Goal: Task Accomplishment & Management: Use online tool/utility

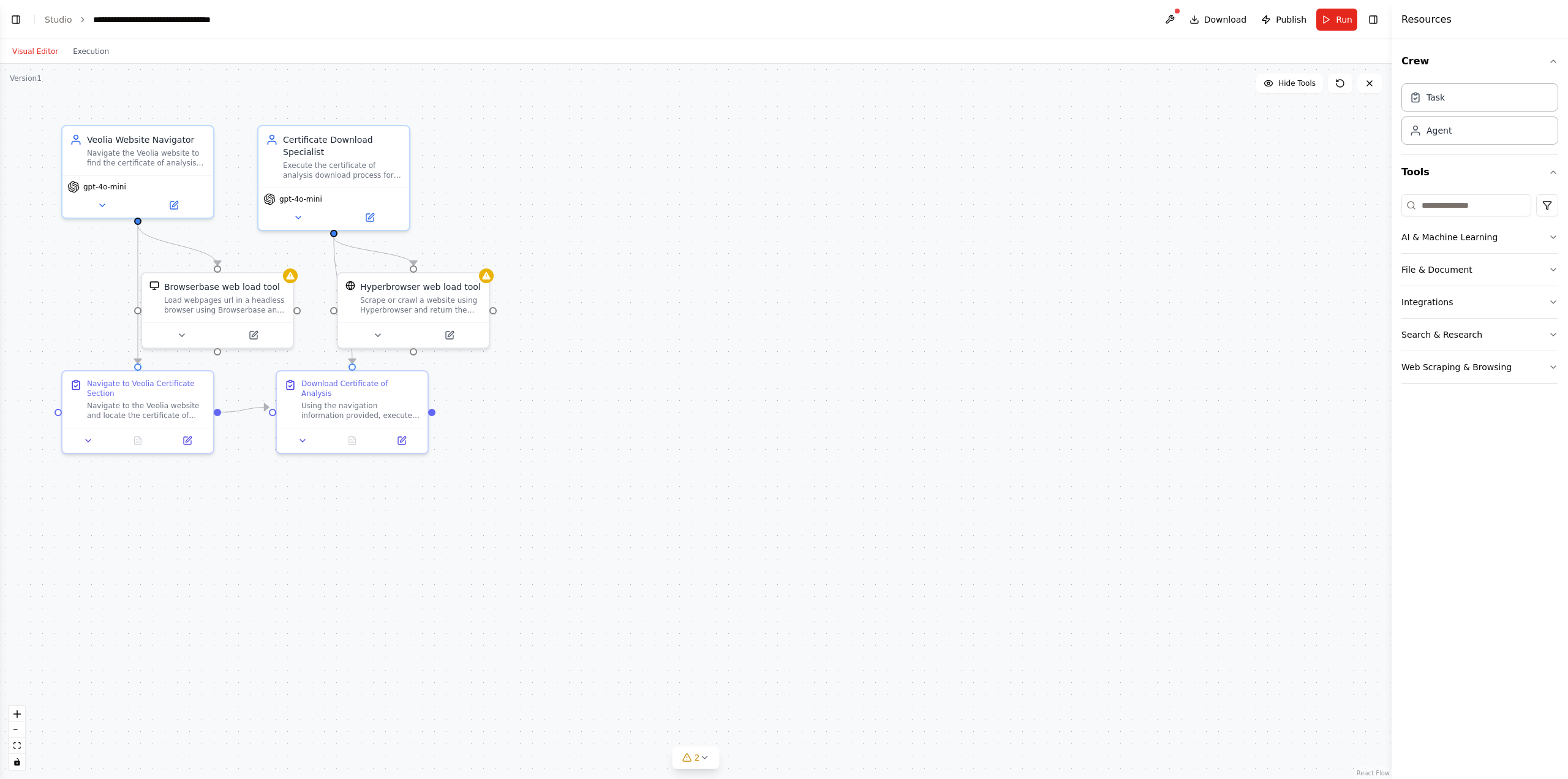
scroll to position [455, 0]
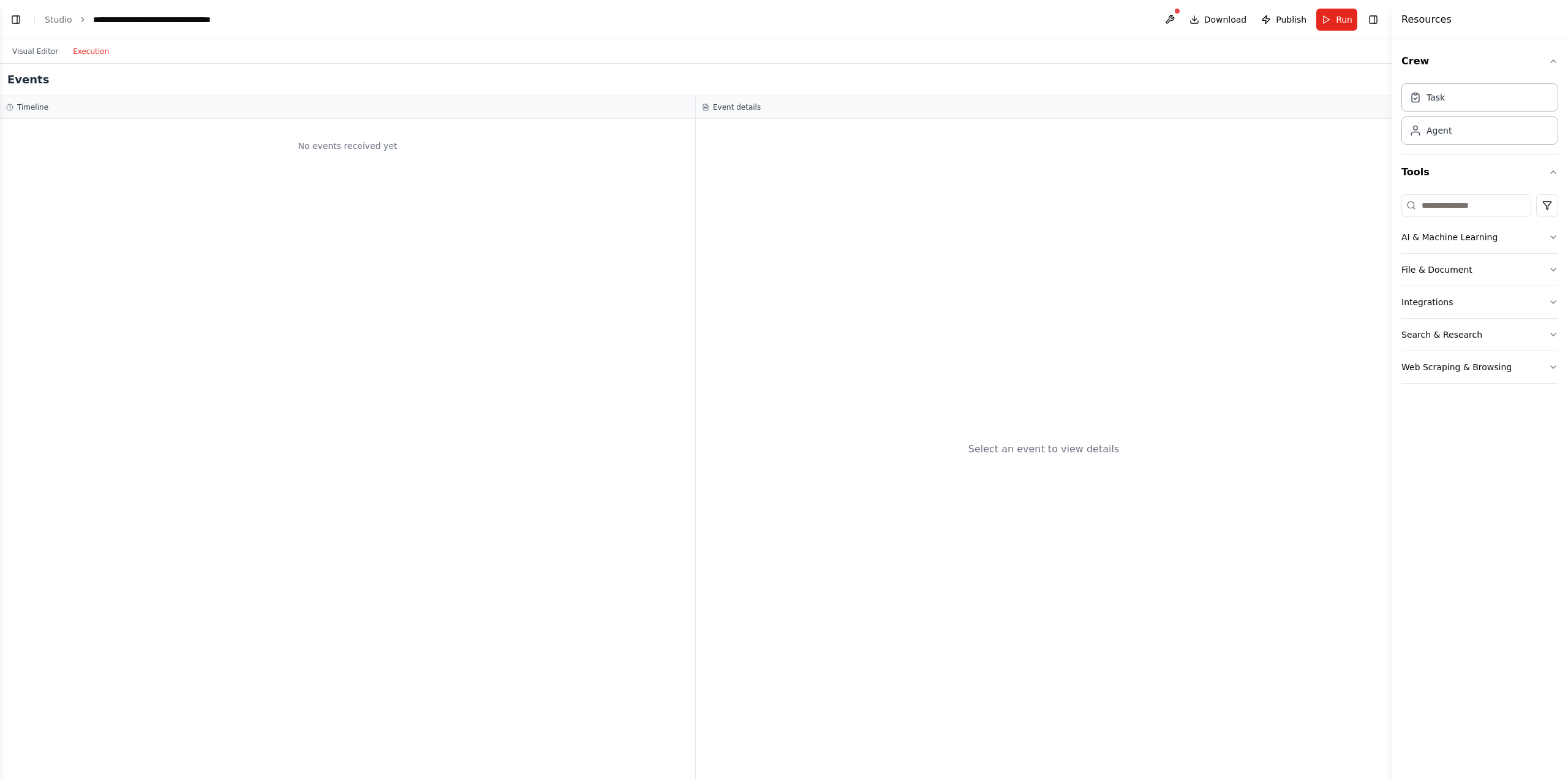
click at [79, 55] on button "Execution" at bounding box center [90, 51] width 51 height 14
click at [38, 54] on button "Visual Editor" at bounding box center [35, 51] width 61 height 14
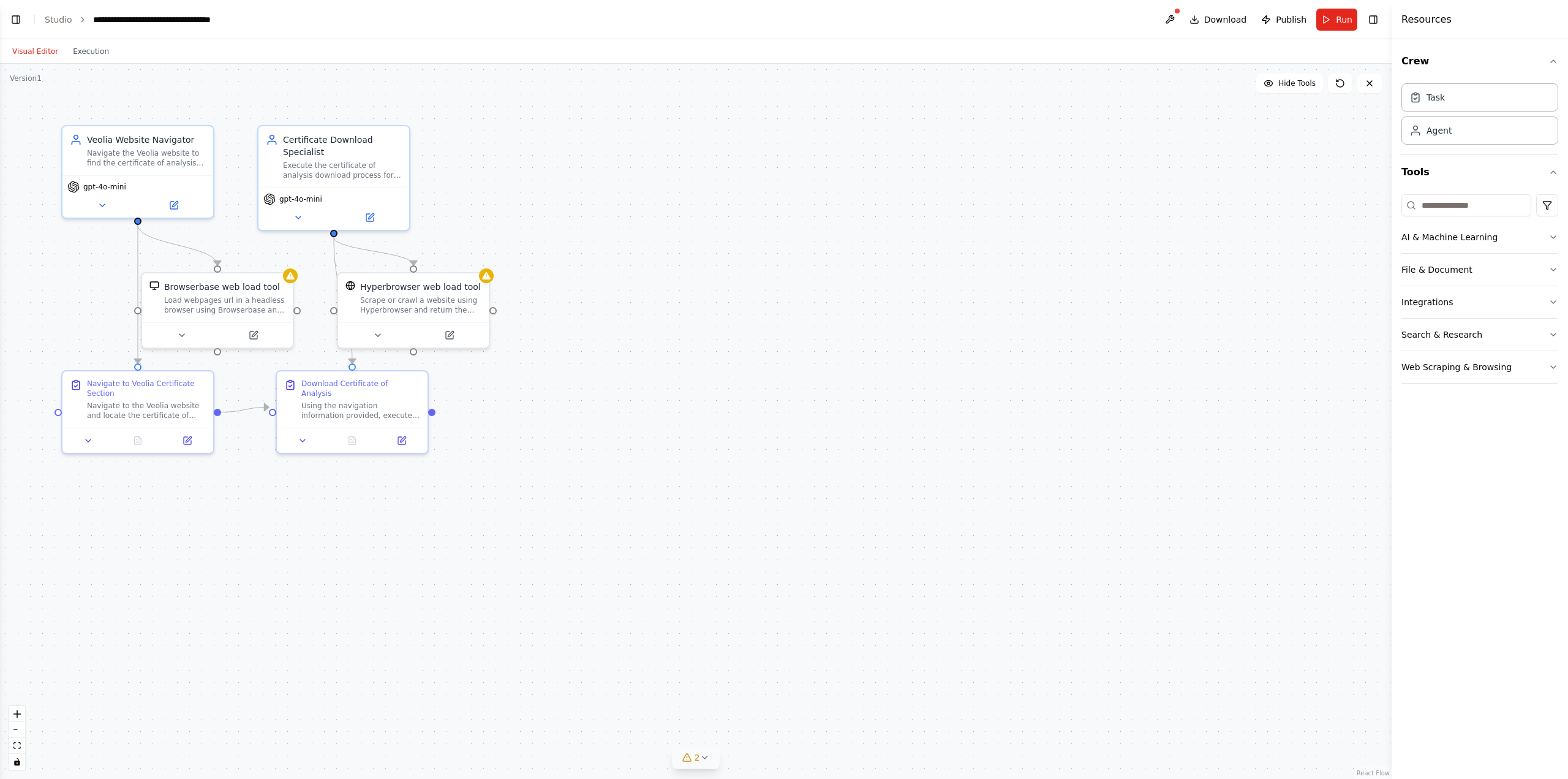
click at [695, 765] on button "2" at bounding box center [696, 758] width 47 height 23
click at [8, 26] on button "Toggle Left Sidebar" at bounding box center [16, 19] width 17 height 17
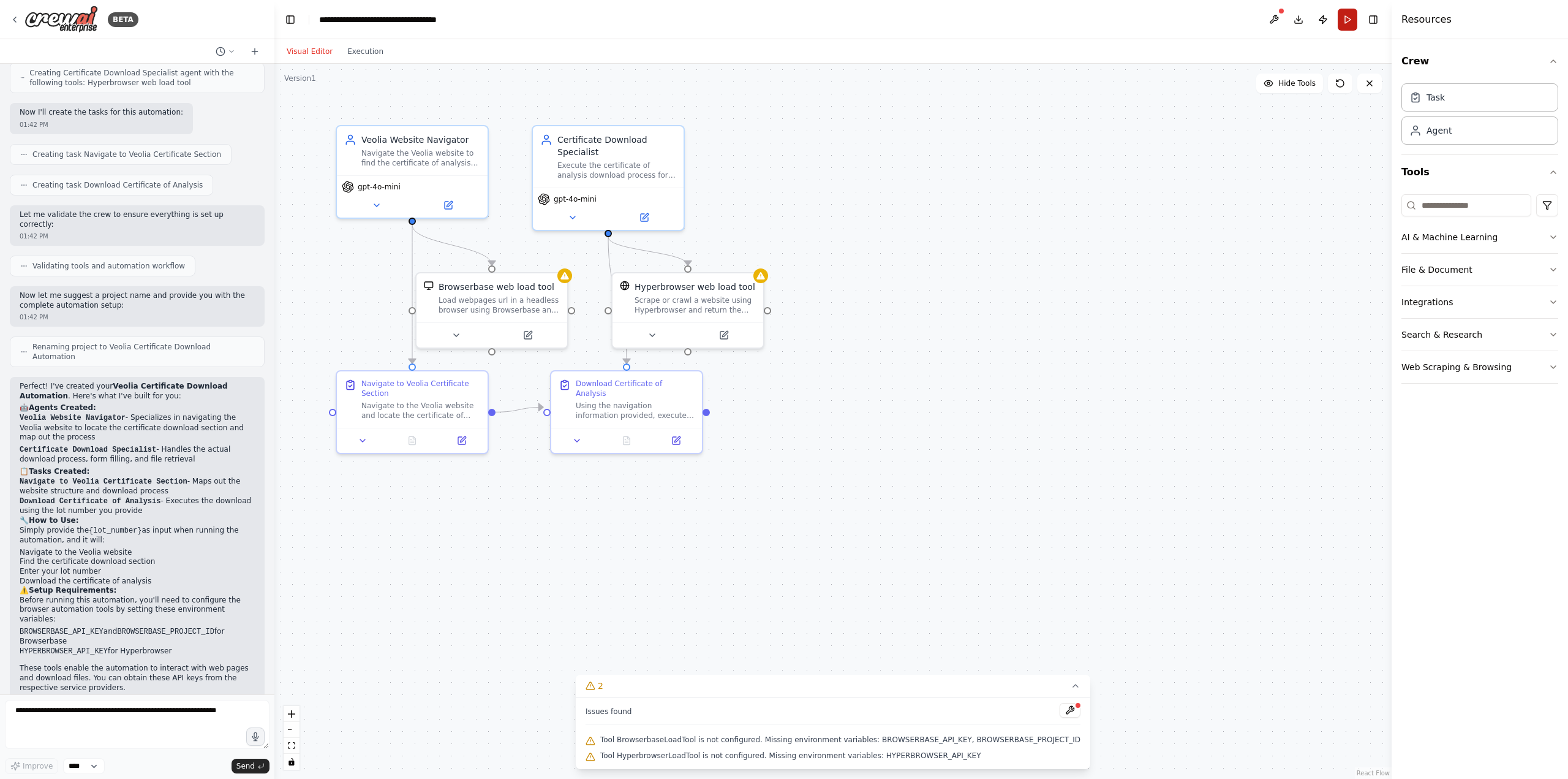
click at [1346, 20] on button "Run" at bounding box center [1348, 19] width 19 height 22
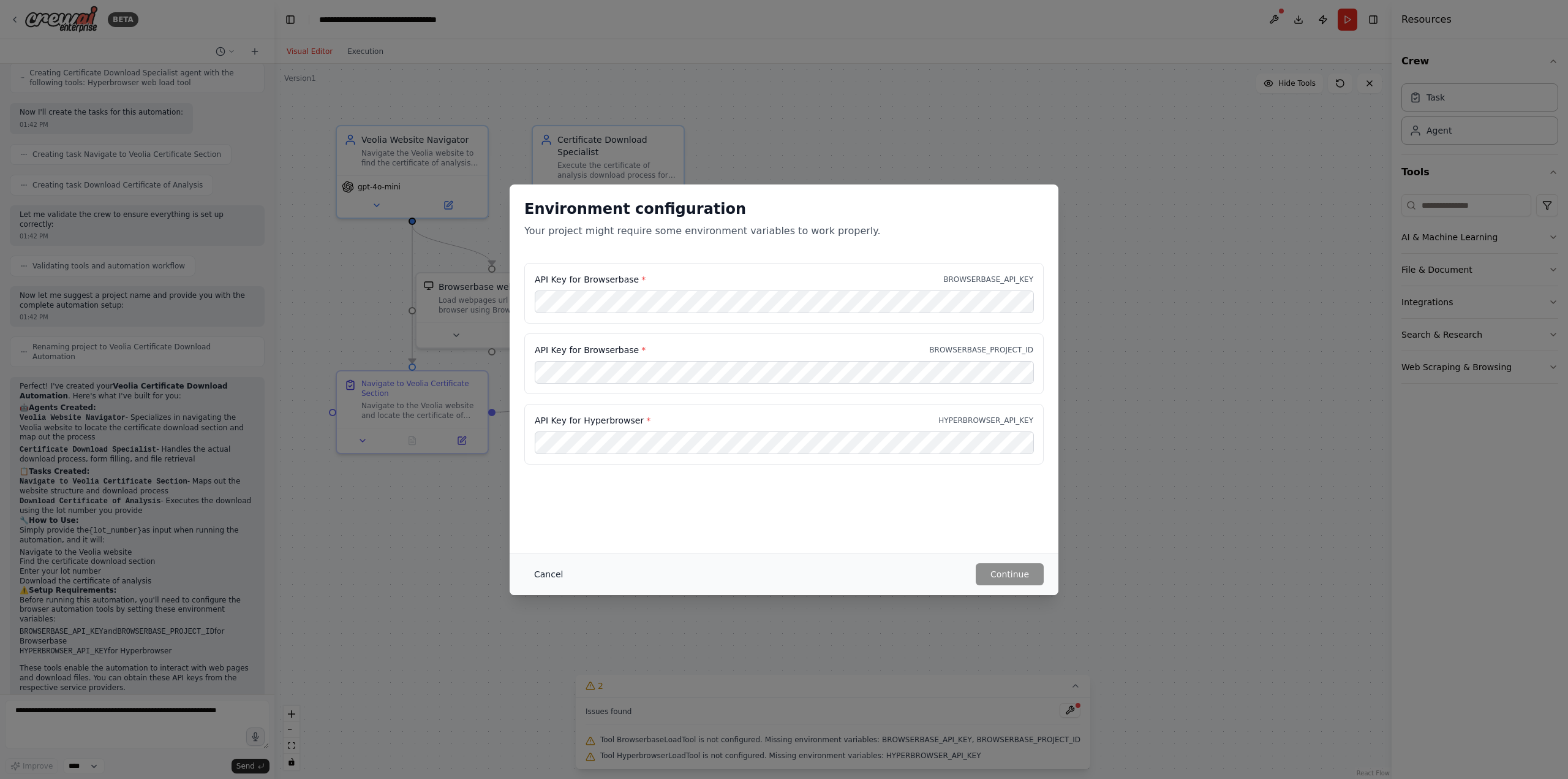
click at [554, 574] on button "Cancel" at bounding box center [548, 574] width 48 height 22
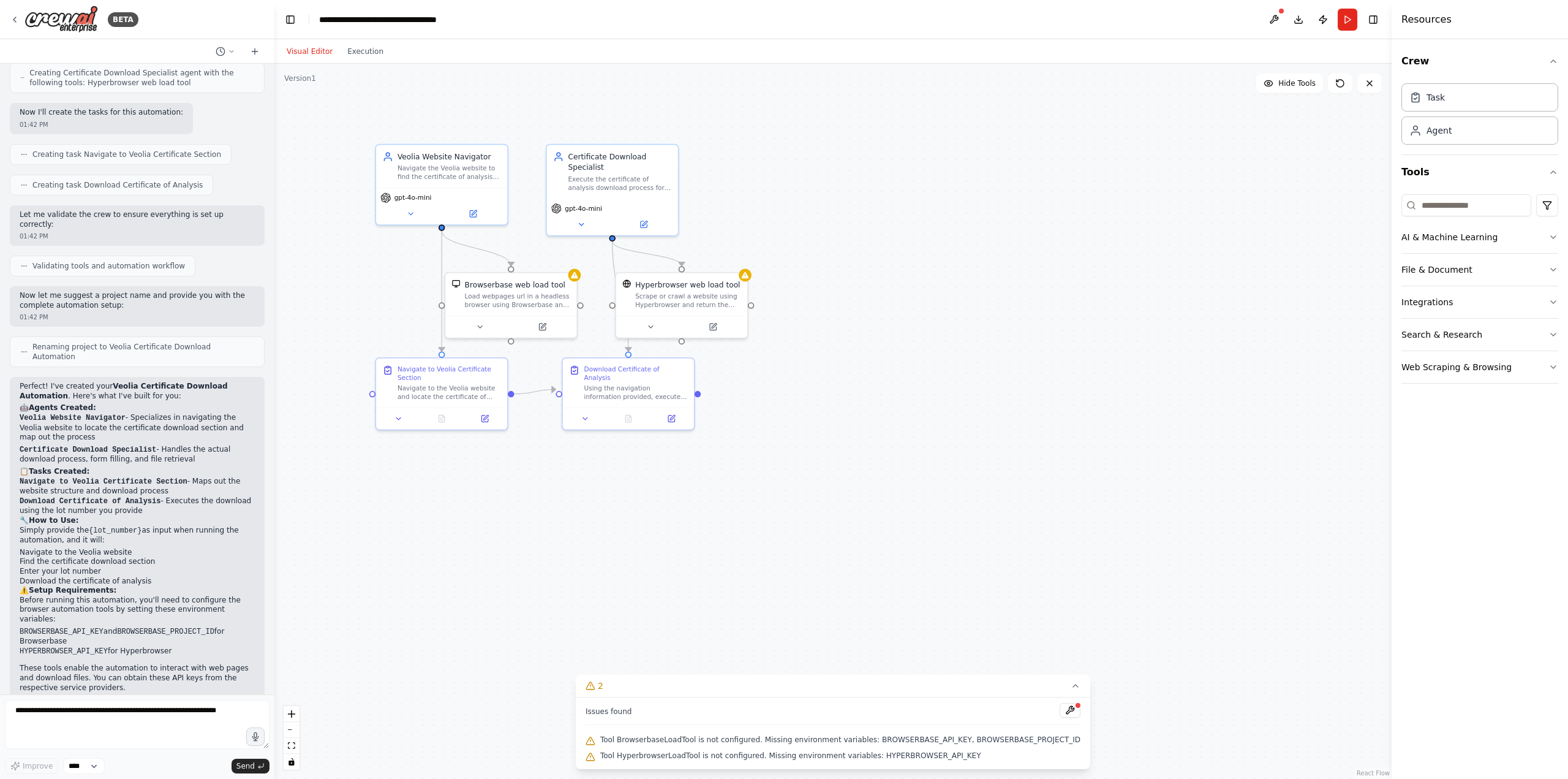
drag, startPoint x: 66, startPoint y: 587, endPoint x: 15, endPoint y: 578, distance: 51.8
click at [15, 578] on div "Perfect! I've created your Veolia Certificate Download Automation . Here's what…" at bounding box center [137, 563] width 255 height 372
copy li "BROWSERBASE_API_KEY and BROWSERBASE_PROJECT_ID for Browserbase"
click at [1059, 710] on button at bounding box center [1070, 710] width 21 height 14
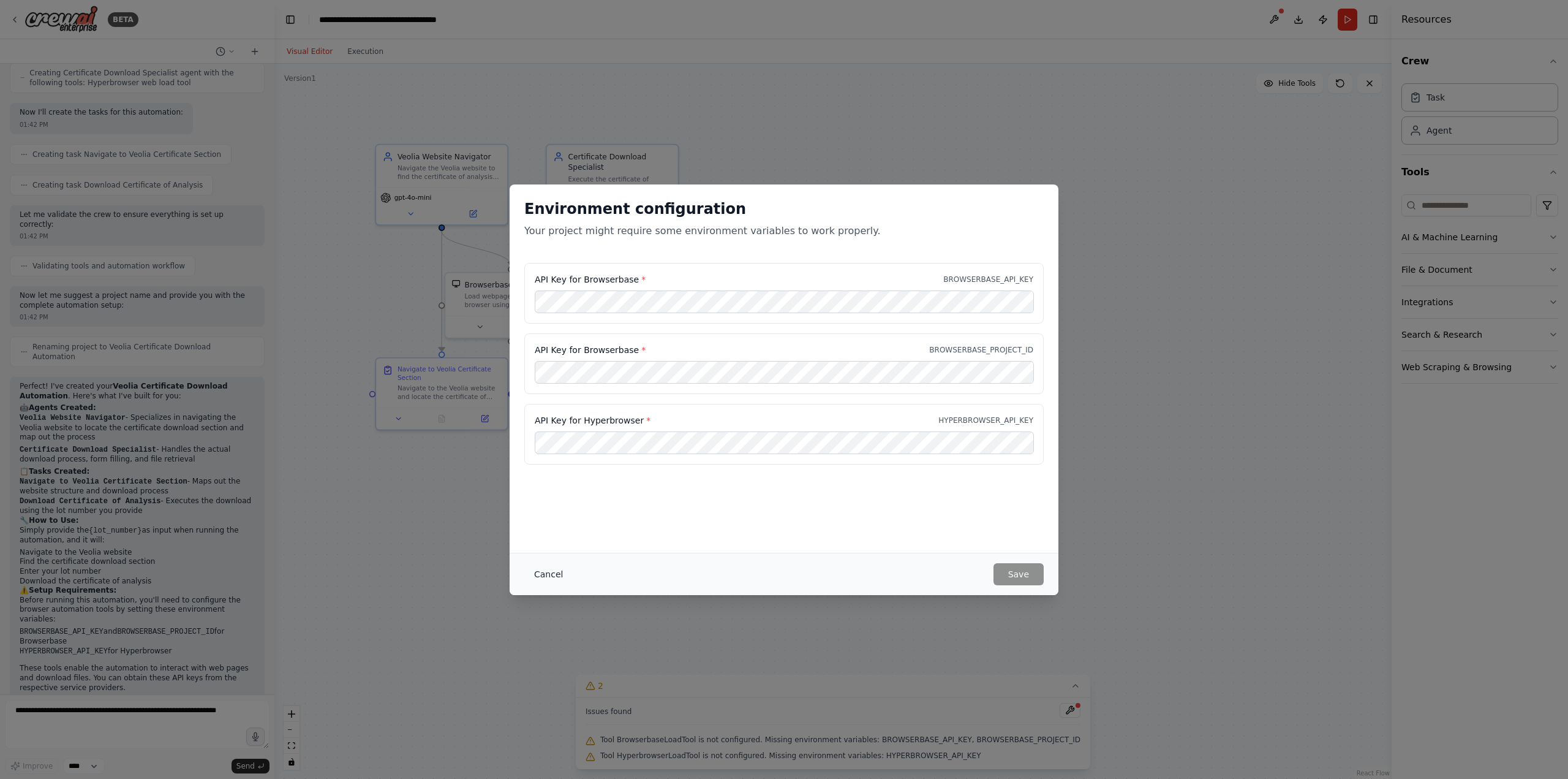
click at [554, 578] on button "Cancel" at bounding box center [548, 574] width 48 height 22
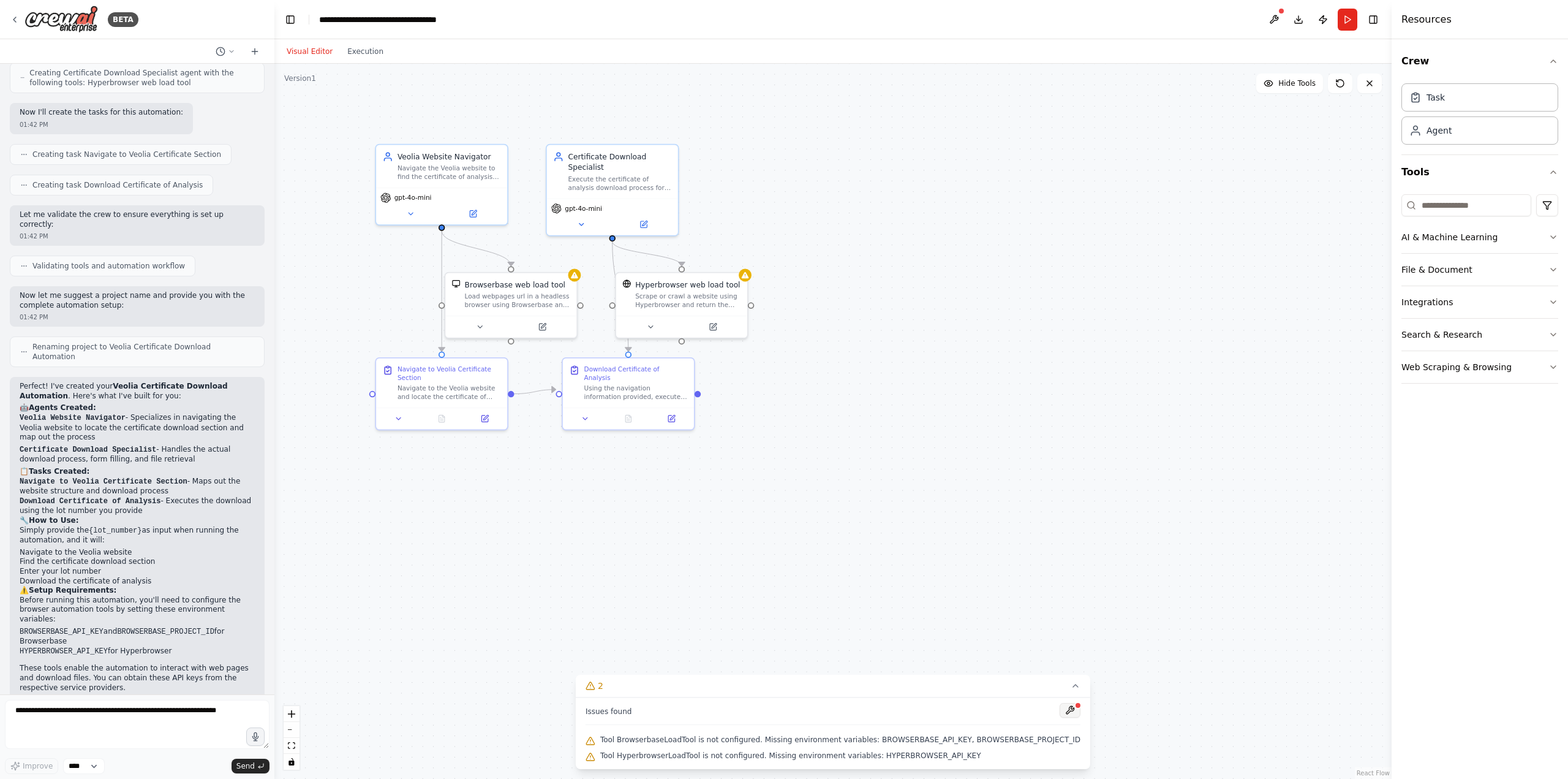
click at [1059, 712] on button at bounding box center [1070, 710] width 21 height 14
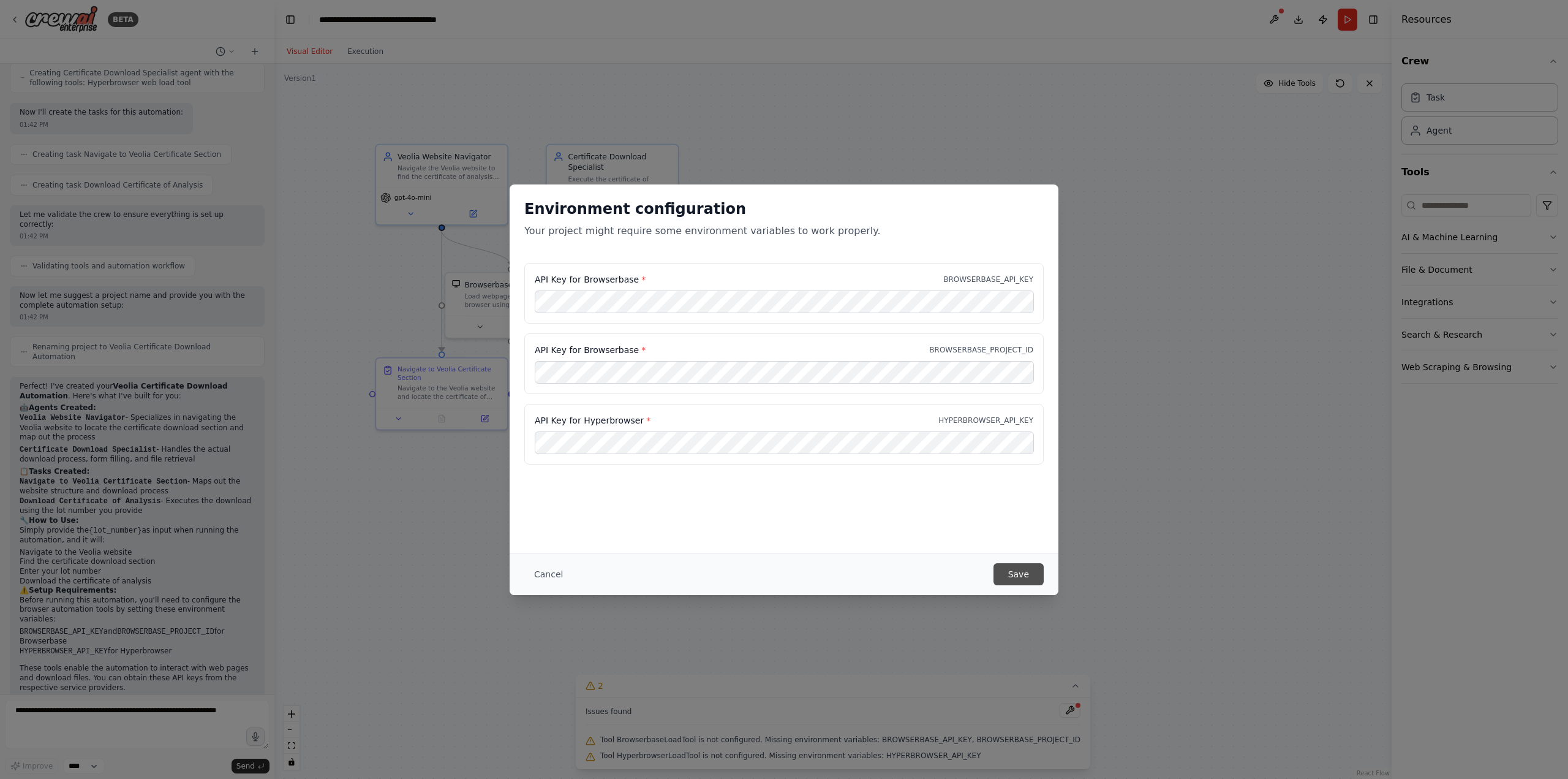
click at [1024, 577] on button "Save" at bounding box center [1018, 574] width 50 height 22
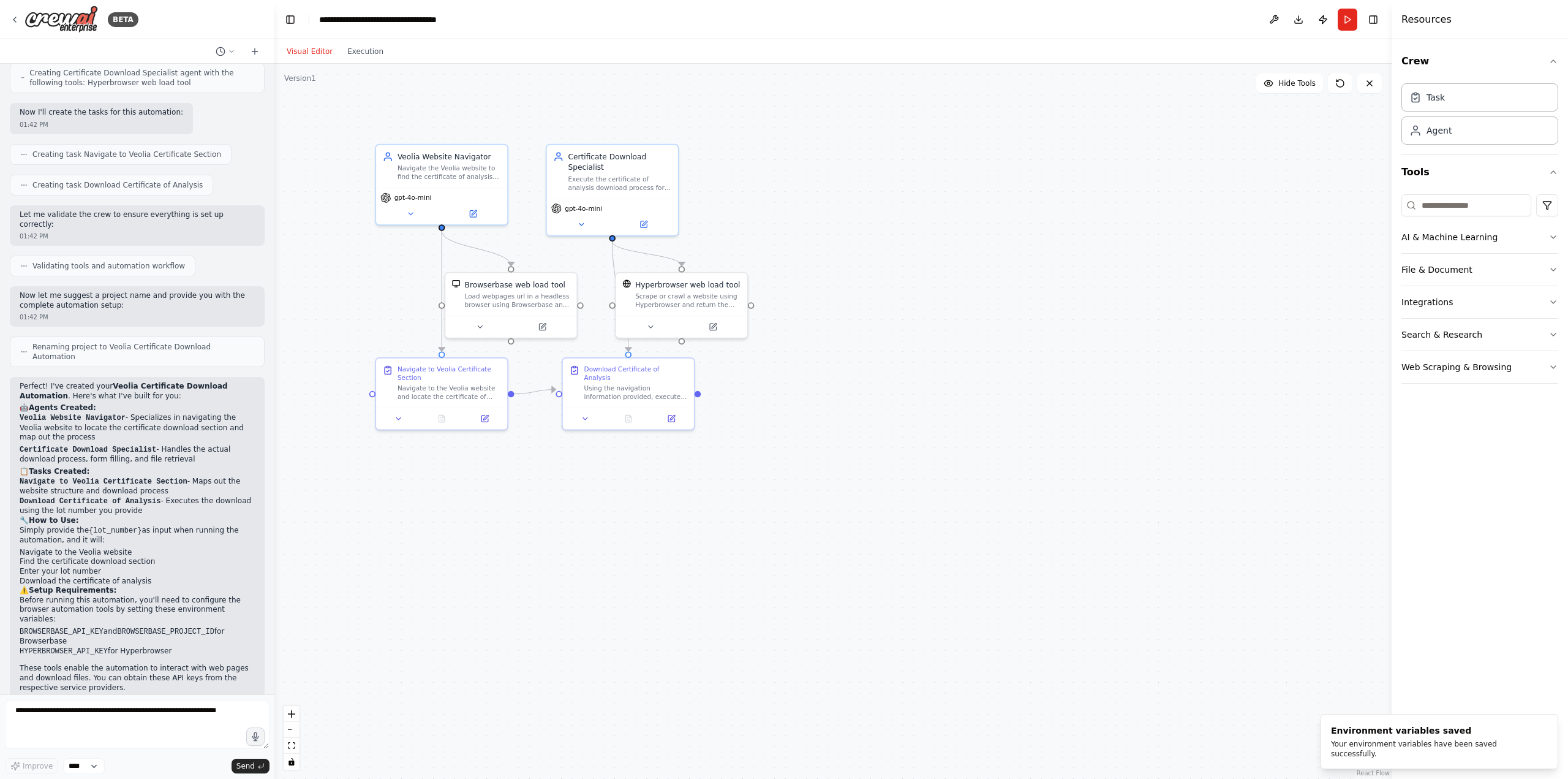
click at [801, 559] on div ".deletable-edge-delete-btn { width: 20px; height: 20px; border: 0px solid #ffff…" at bounding box center [833, 421] width 1117 height 716
click at [1349, 21] on button "Run" at bounding box center [1348, 19] width 19 height 22
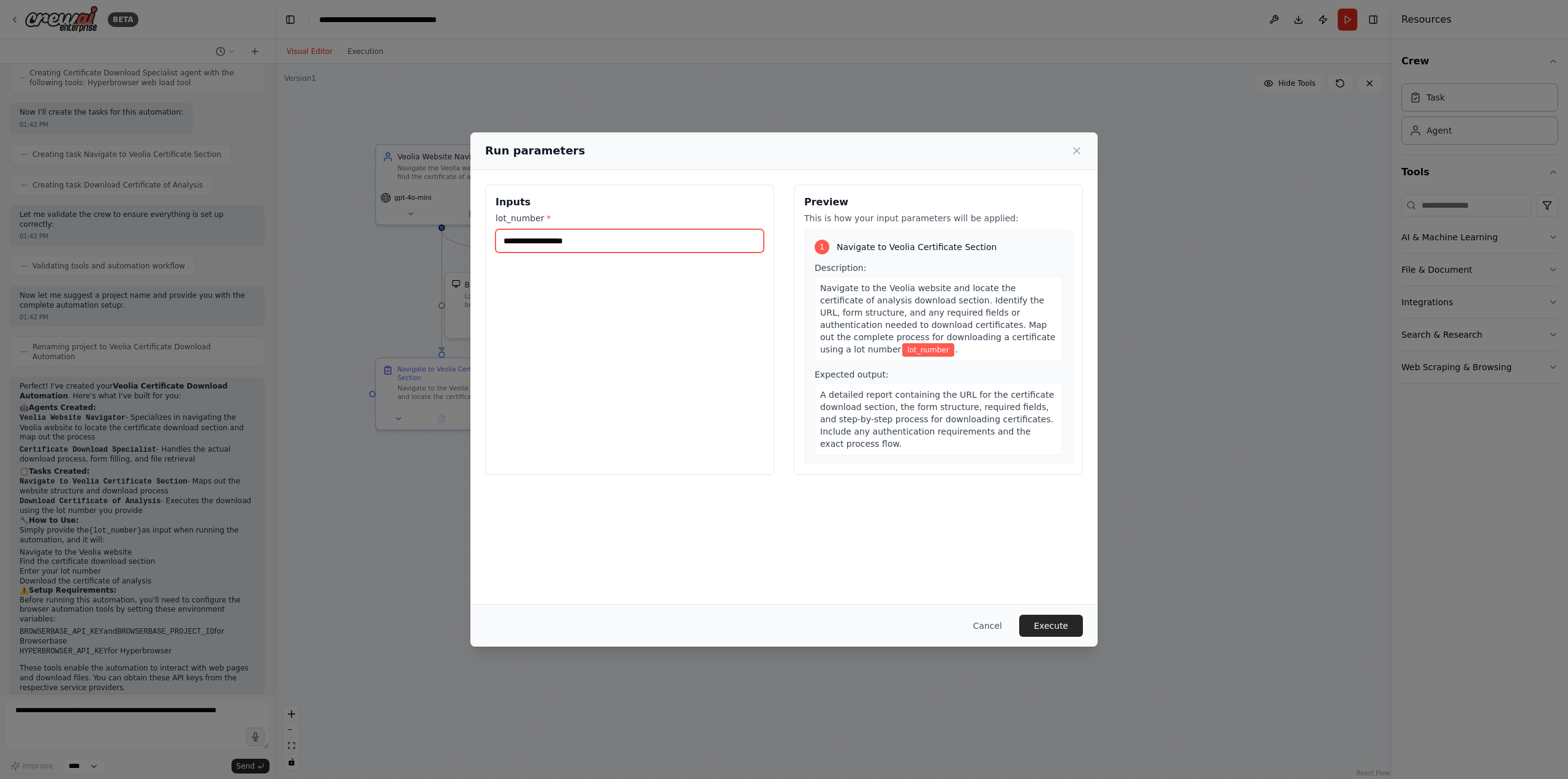
click at [586, 242] on input "lot_number *" at bounding box center [629, 240] width 268 height 23
click at [585, 244] on input "lot_number *" at bounding box center [629, 240] width 268 height 23
paste input "**********"
type input "**********"
click at [629, 244] on input "lot_number *" at bounding box center [629, 240] width 268 height 23
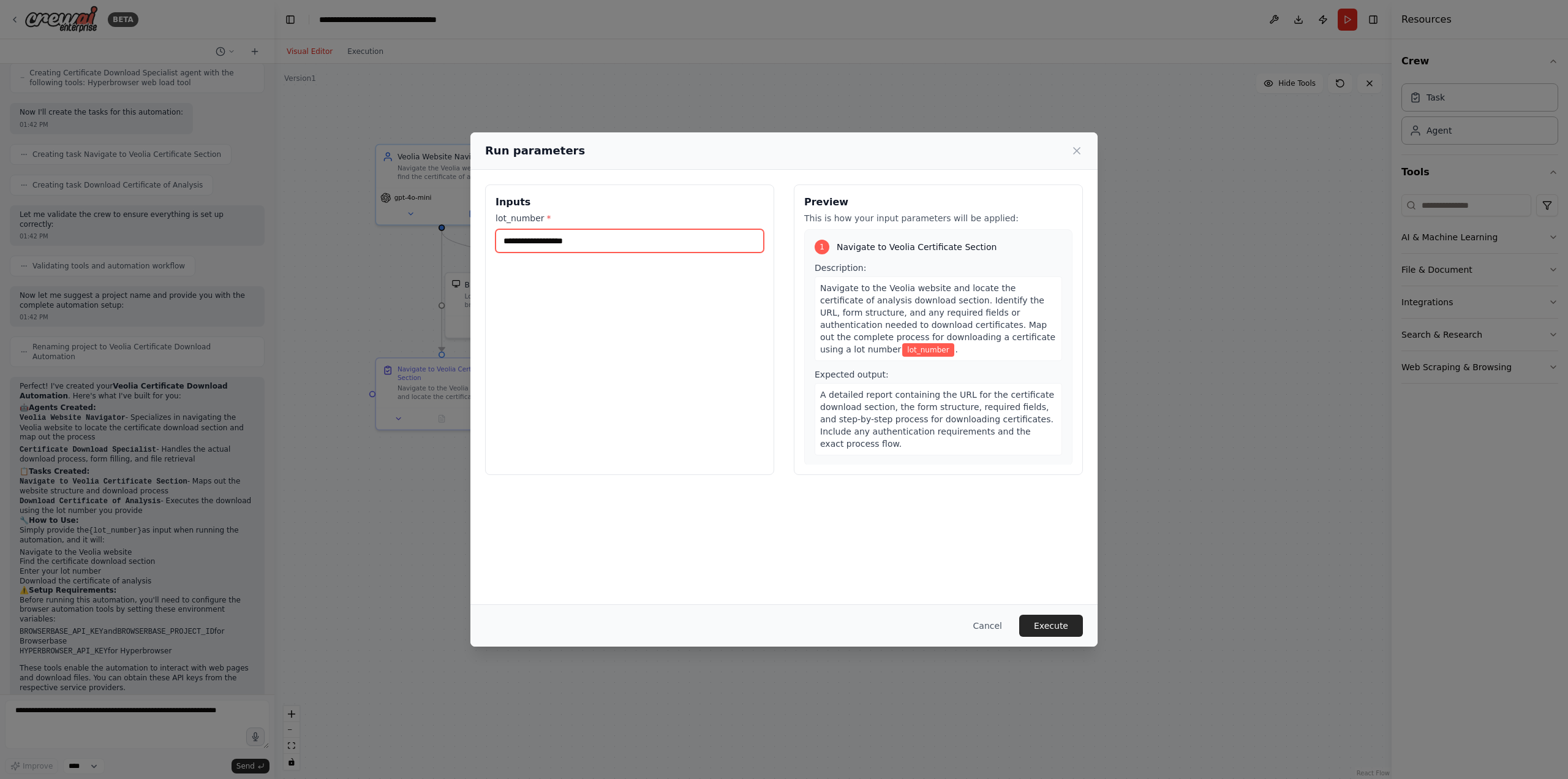
paste input "**********"
type input "**********"
click at [1049, 627] on button "Execute" at bounding box center [1051, 625] width 63 height 22
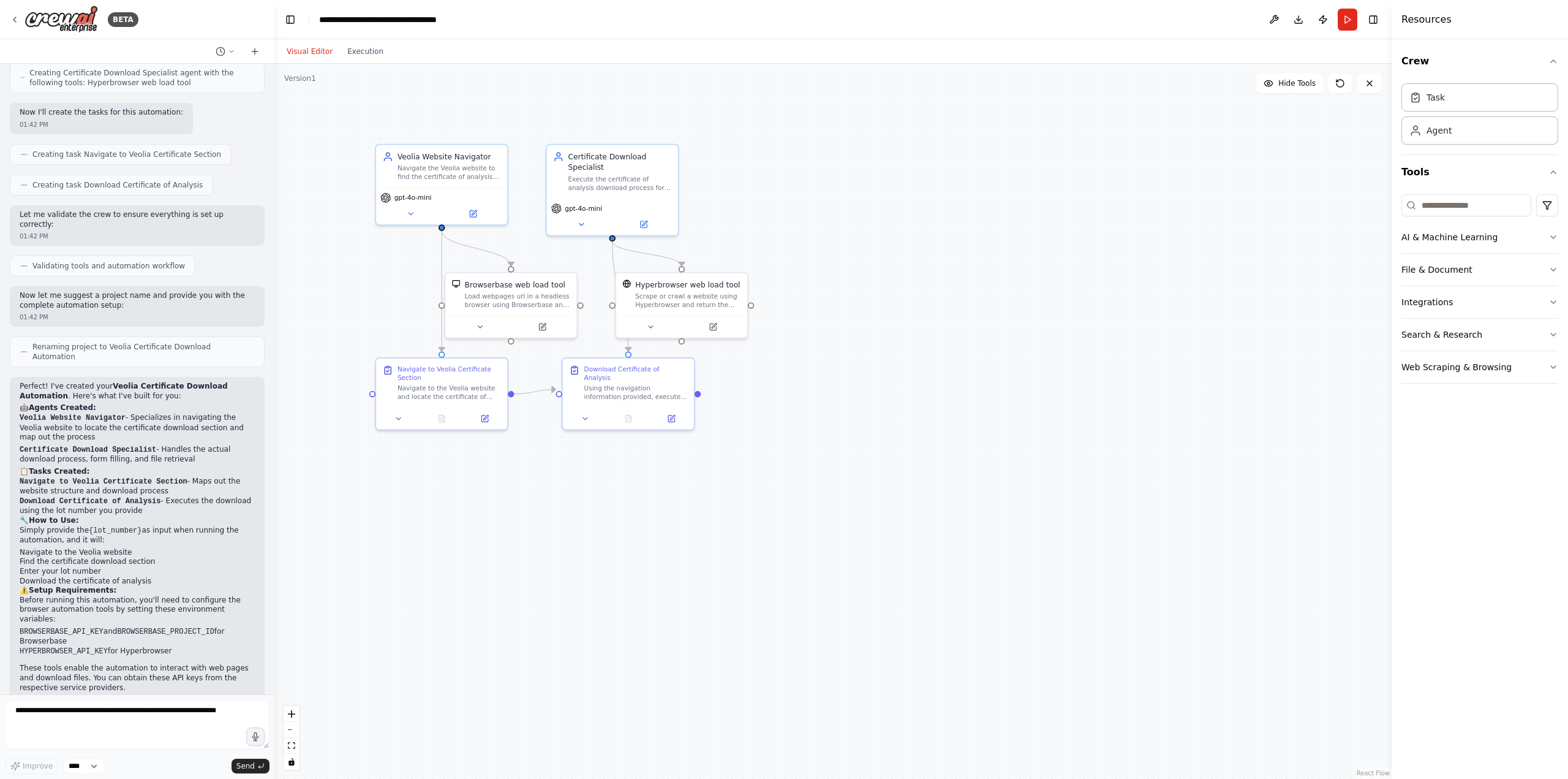
click at [487, 570] on div ".deletable-edge-delete-btn { width: 20px; height: 20px; border: 0px solid #ffff…" at bounding box center [833, 421] width 1117 height 716
click at [352, 52] on button "Execution" at bounding box center [365, 51] width 51 height 14
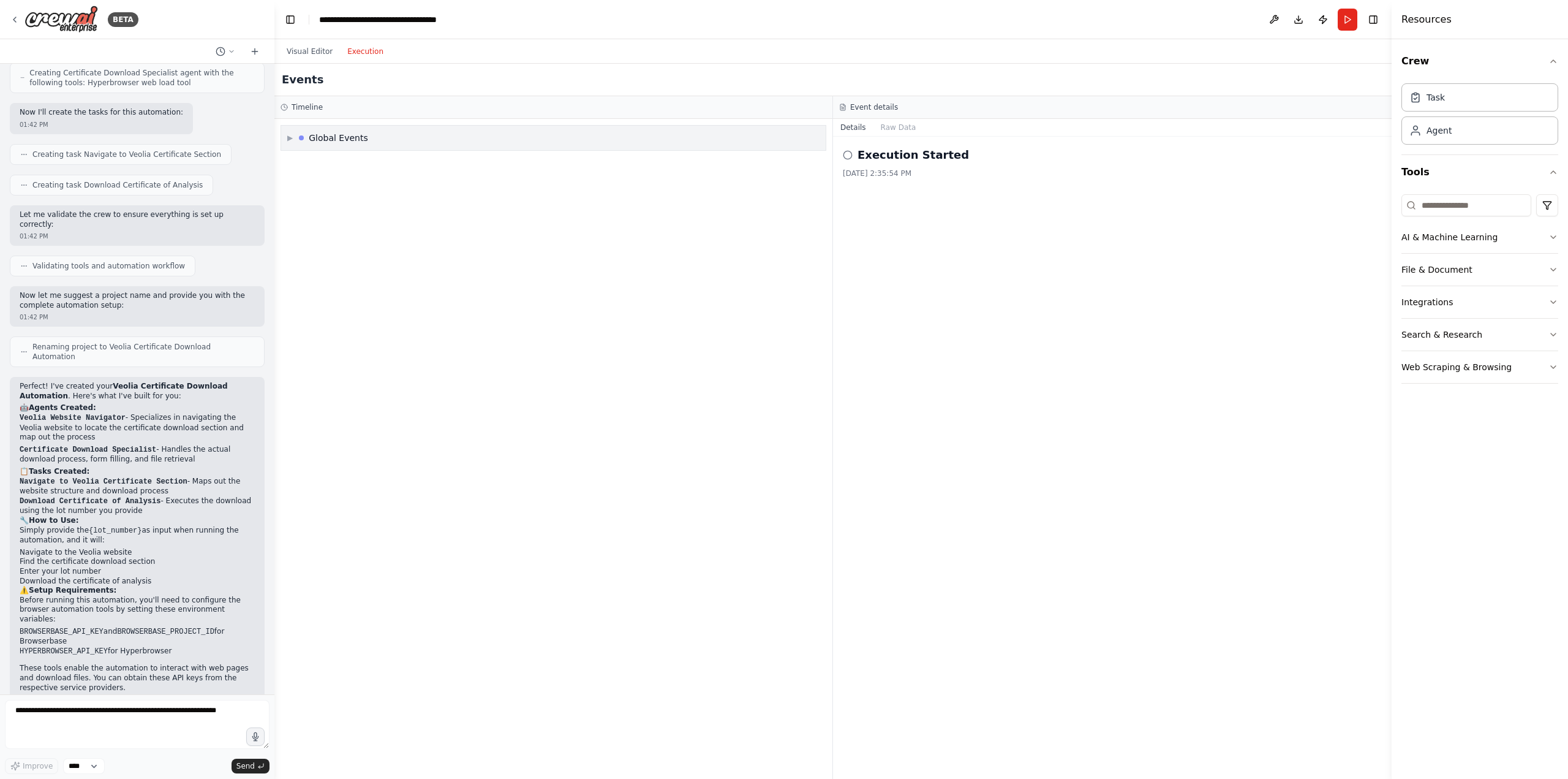
click at [345, 136] on div "Global Events" at bounding box center [338, 138] width 60 height 13
click at [335, 189] on div "Execution Failed" at bounding box center [554, 185] width 535 height 18
click at [328, 183] on span "Execution Failed" at bounding box center [331, 185] width 60 height 10
click at [331, 182] on span "Execution Failed" at bounding box center [331, 185] width 60 height 10
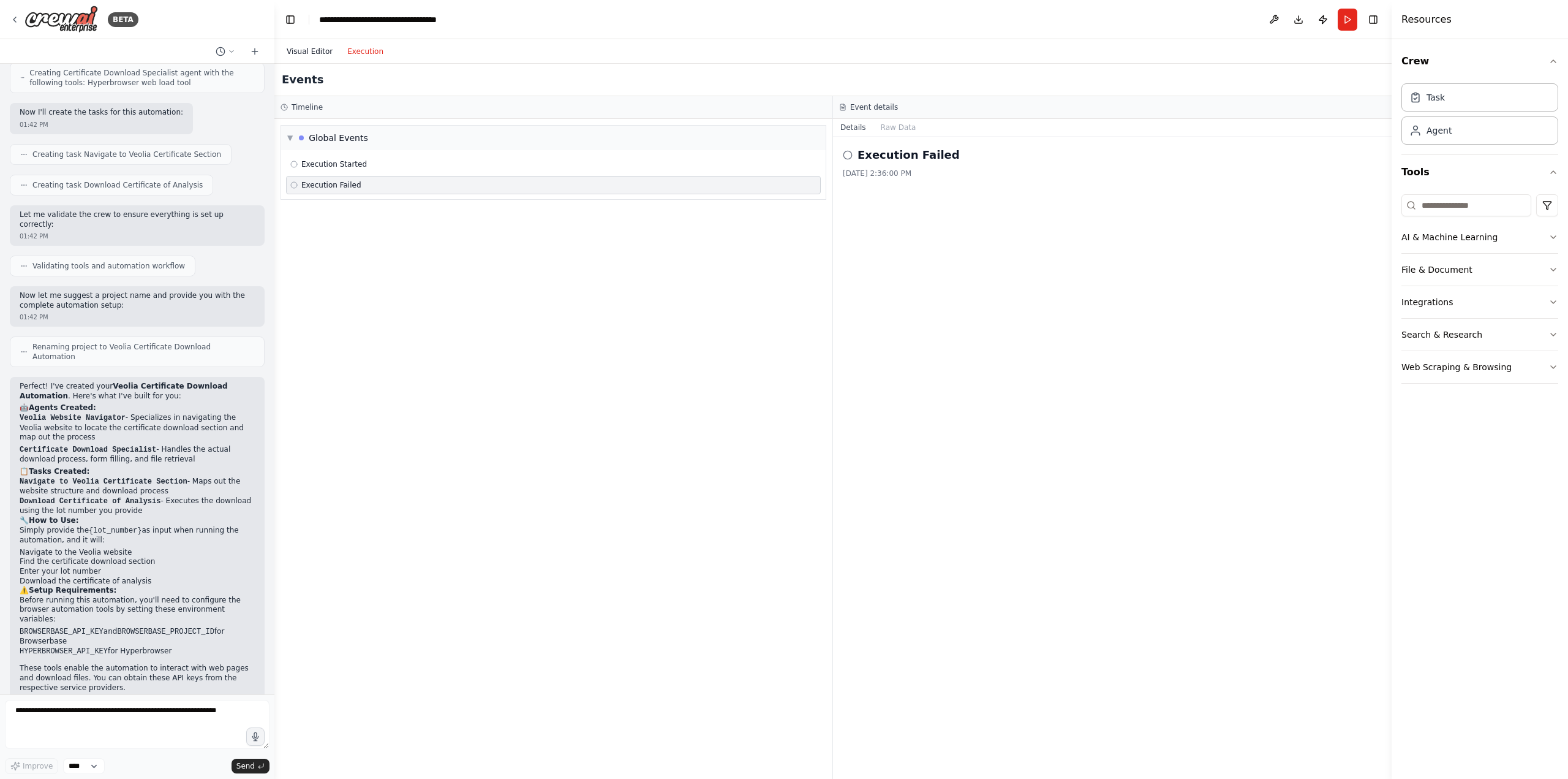
click at [327, 50] on button "Visual Editor" at bounding box center [310, 51] width 61 height 14
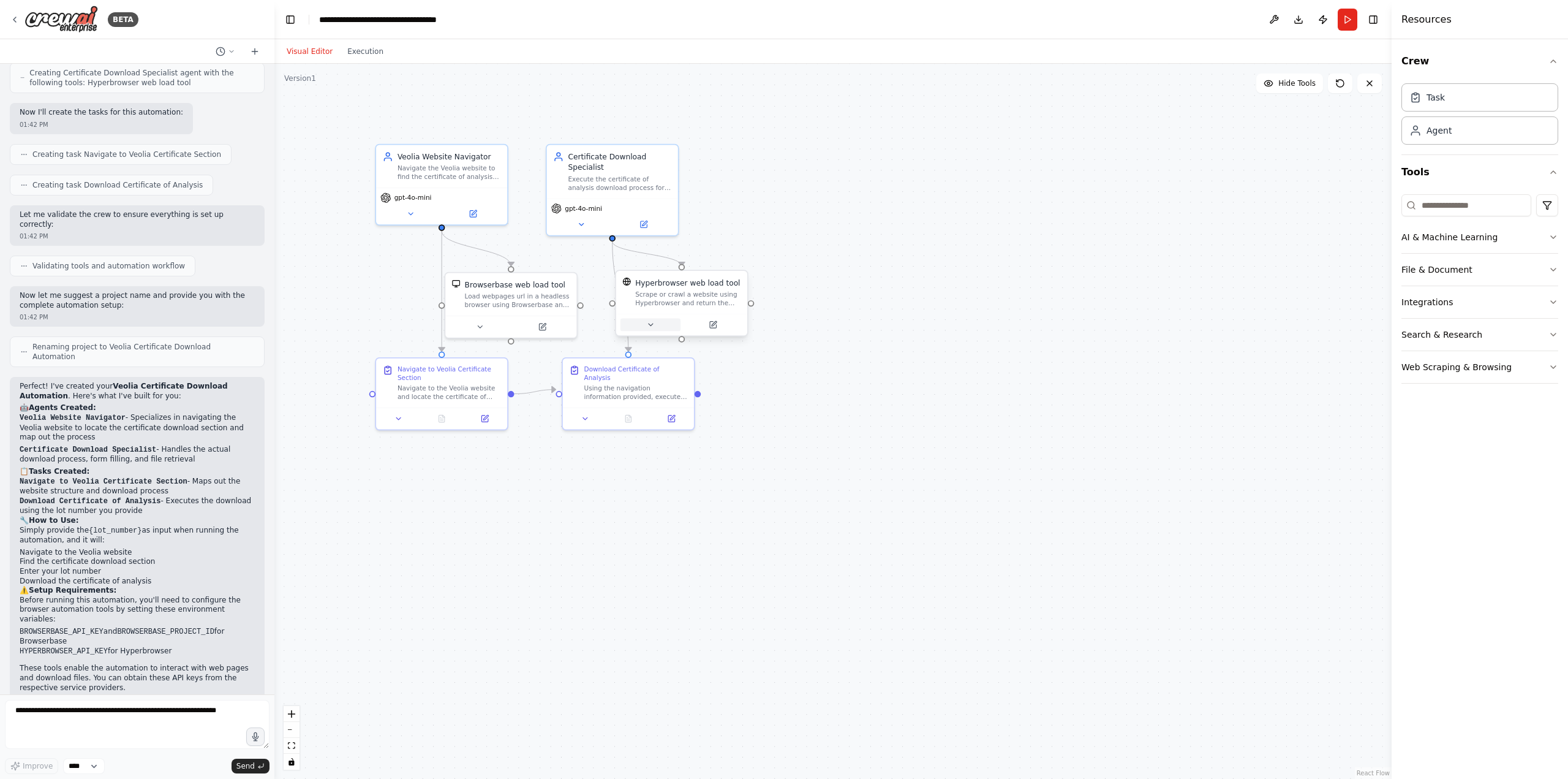
click at [649, 323] on icon at bounding box center [650, 324] width 9 height 9
click at [811, 425] on icon "button" at bounding box center [812, 430] width 11 height 11
click at [749, 479] on input "text" at bounding box center [721, 489] width 180 height 19
paste input "**********"
type input "**********"
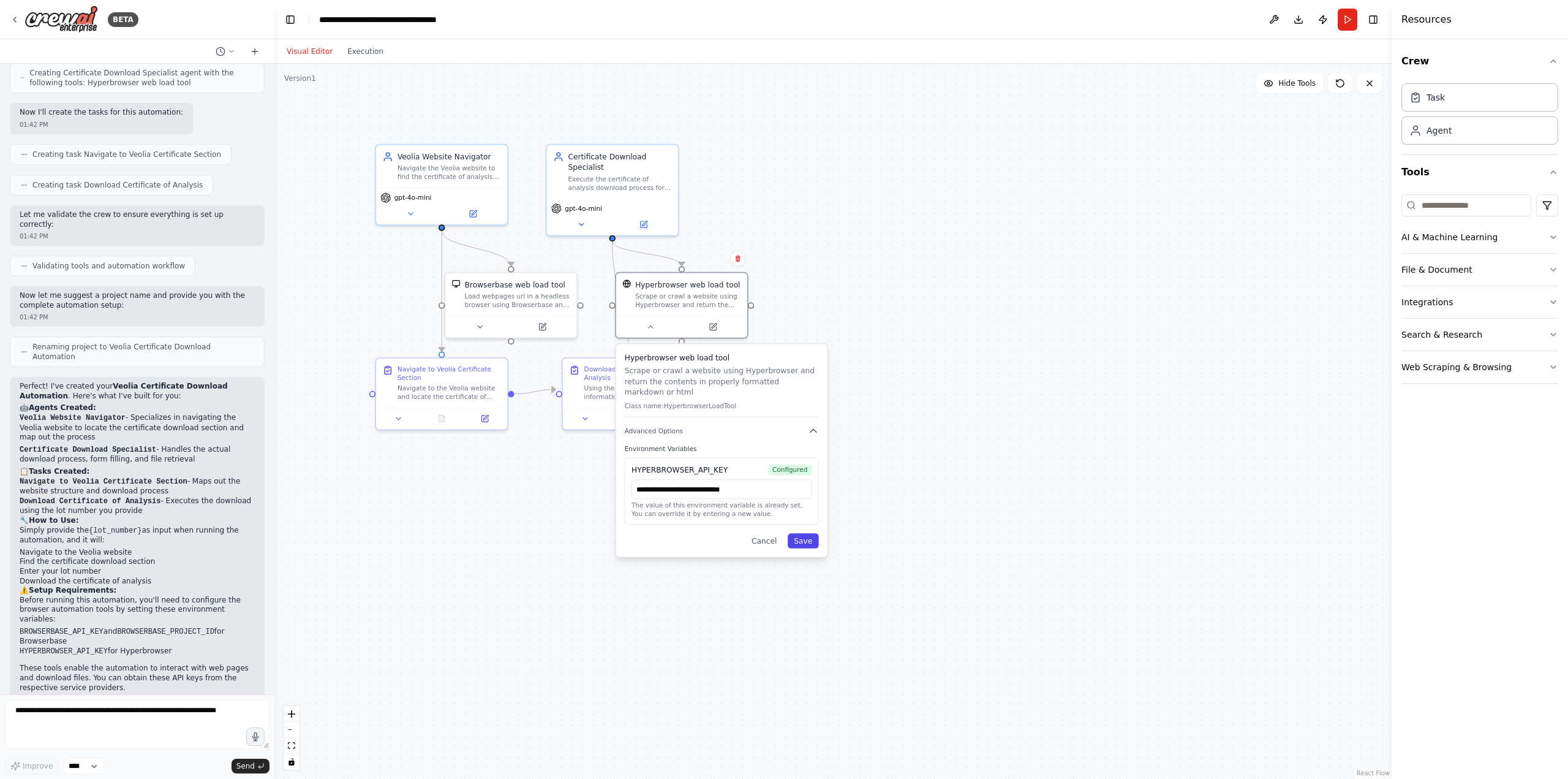
click at [809, 533] on button "Save" at bounding box center [803, 540] width 31 height 14
click at [1340, 18] on button "Run" at bounding box center [1348, 19] width 19 height 22
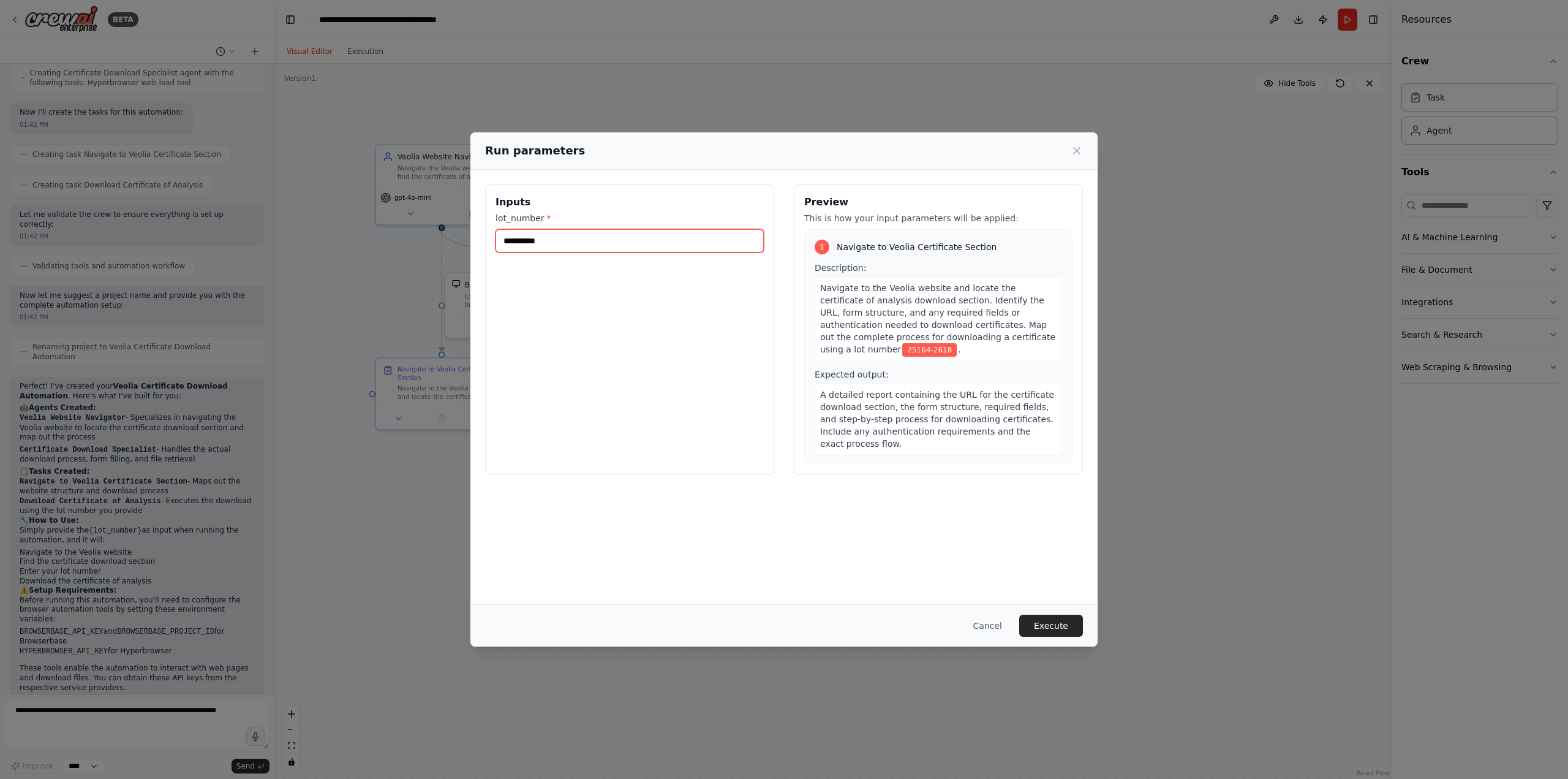
click at [593, 242] on input "**********" at bounding box center [629, 240] width 268 height 23
click at [533, 242] on input "**********" at bounding box center [629, 240] width 268 height 23
type input "**********"
click at [1058, 623] on button "Execute" at bounding box center [1051, 625] width 63 height 22
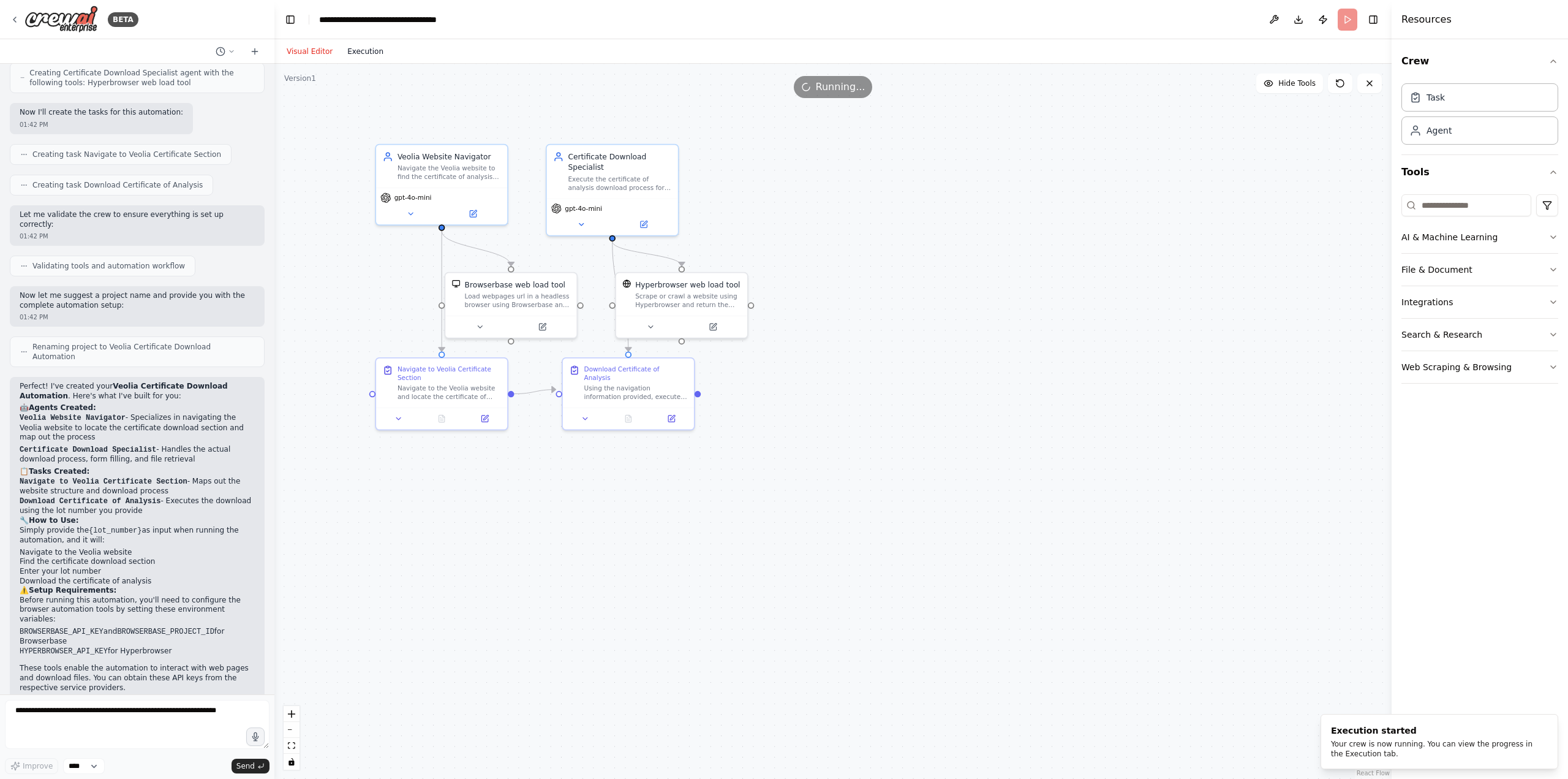
click at [354, 52] on button "Execution" at bounding box center [365, 51] width 51 height 14
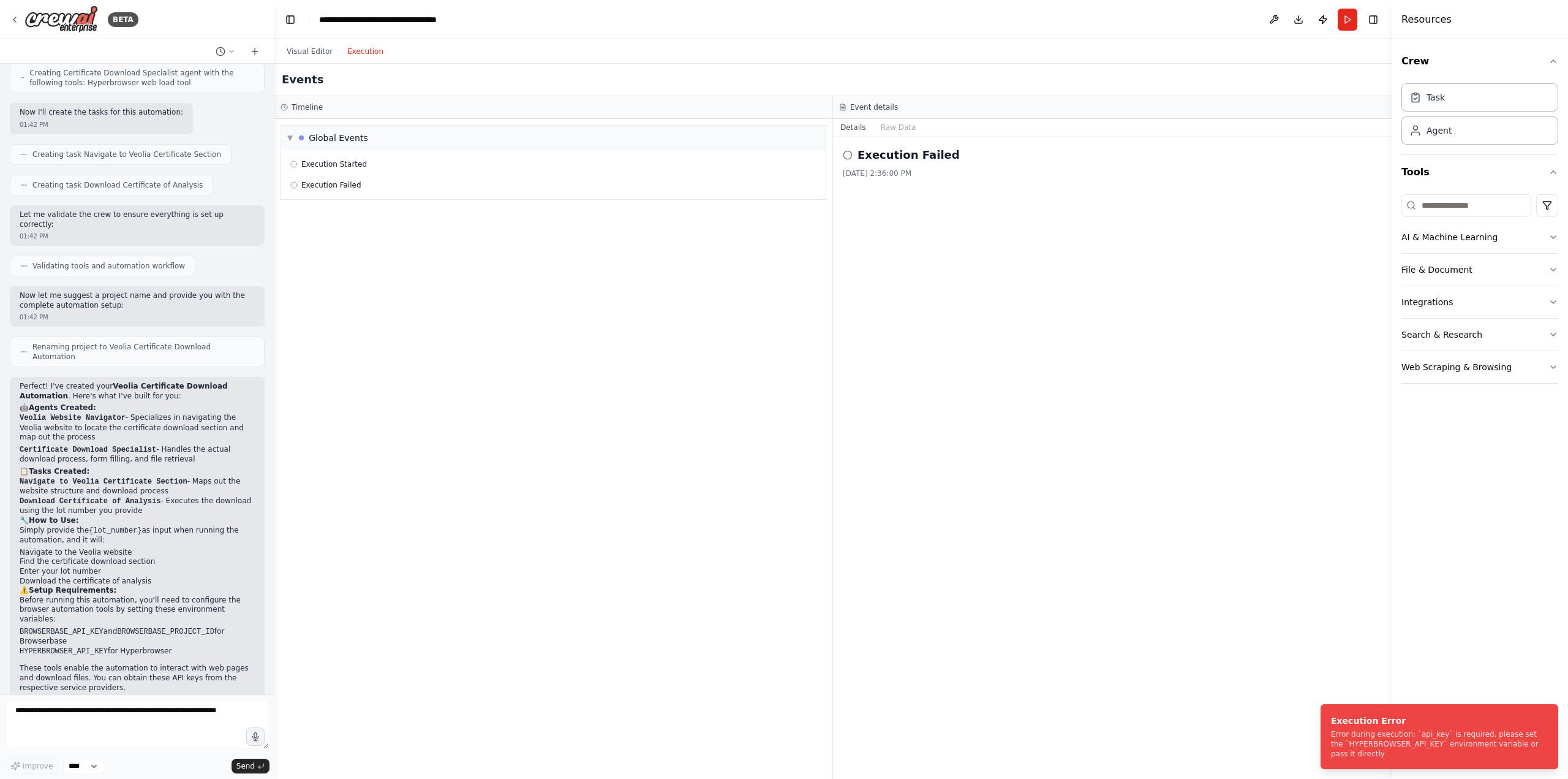
click at [1012, 474] on div "Execution Failed 8/19/2025, 2:36:00 PM" at bounding box center [1112, 458] width 559 height 642
click at [556, 431] on div "▼ Global Events Execution Started Execution Failed" at bounding box center [553, 449] width 558 height 660
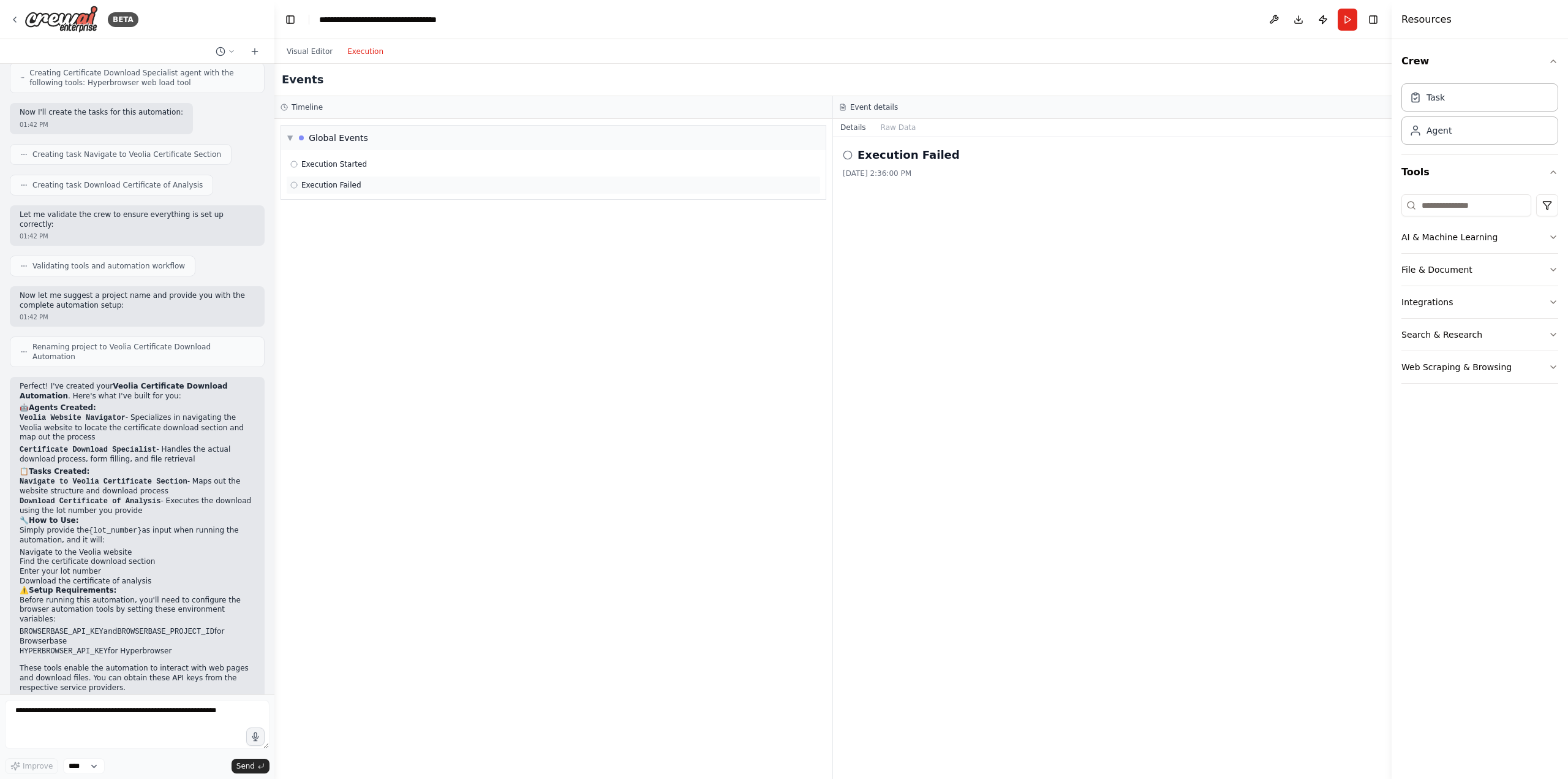
click at [353, 184] on span "Execution Failed" at bounding box center [331, 185] width 60 height 10
click at [869, 168] on div "8/19/2025, 2:37:17 PM" at bounding box center [1112, 173] width 539 height 10
click at [893, 124] on button "Raw Data" at bounding box center [899, 128] width 50 height 17
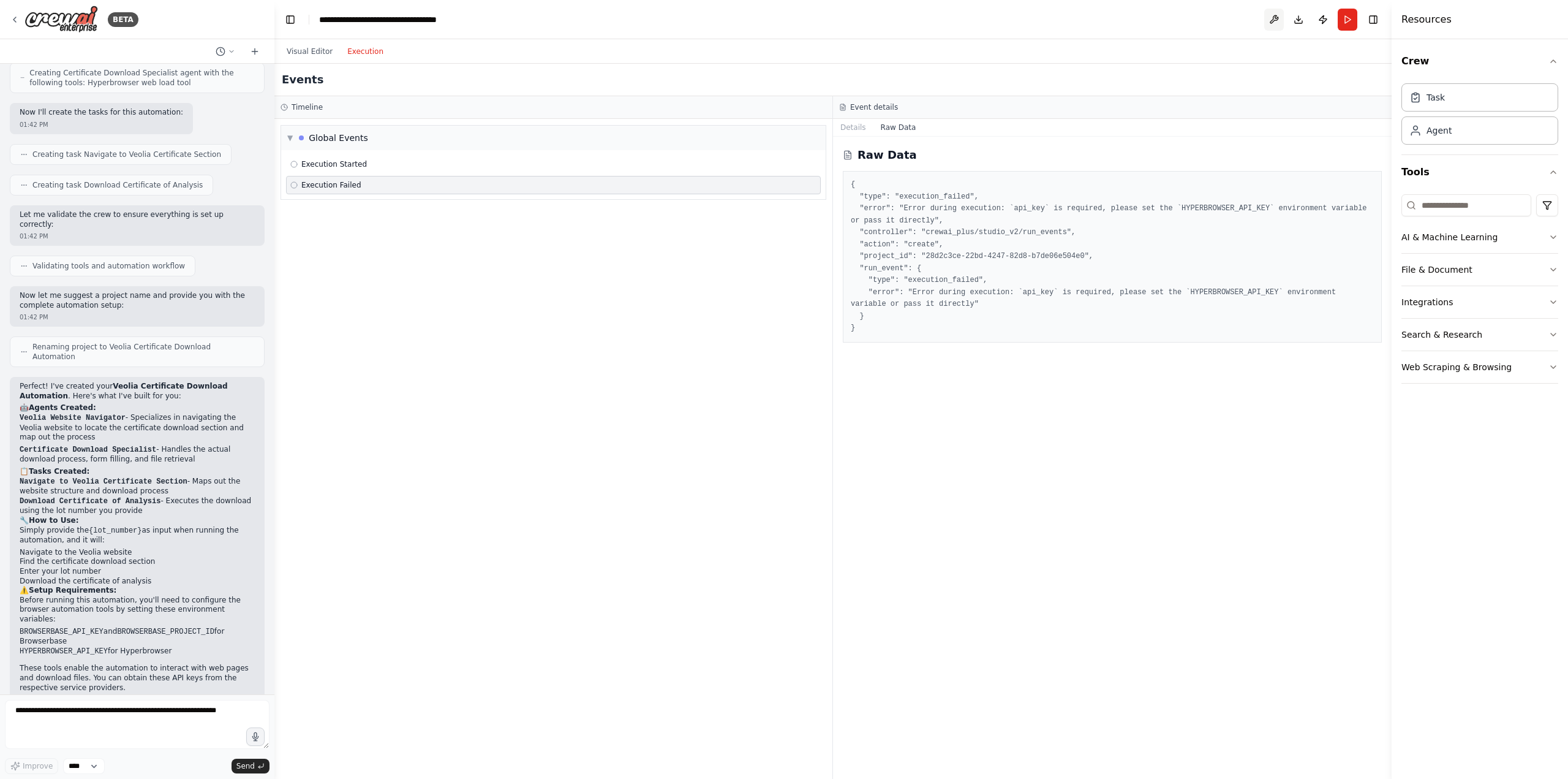
click at [1271, 20] on button at bounding box center [1274, 19] width 19 height 22
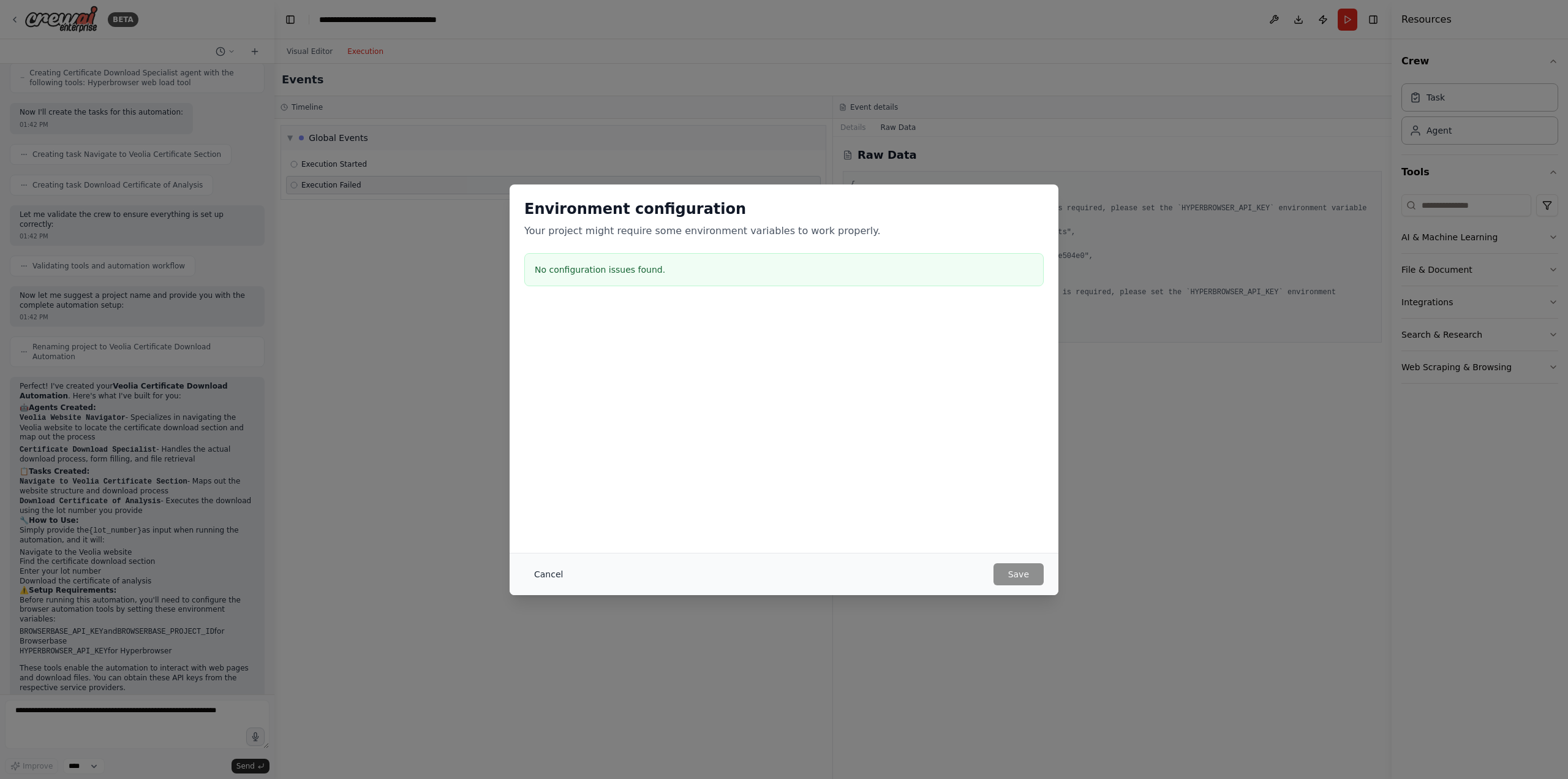
click at [551, 580] on button "Cancel" at bounding box center [548, 574] width 48 height 22
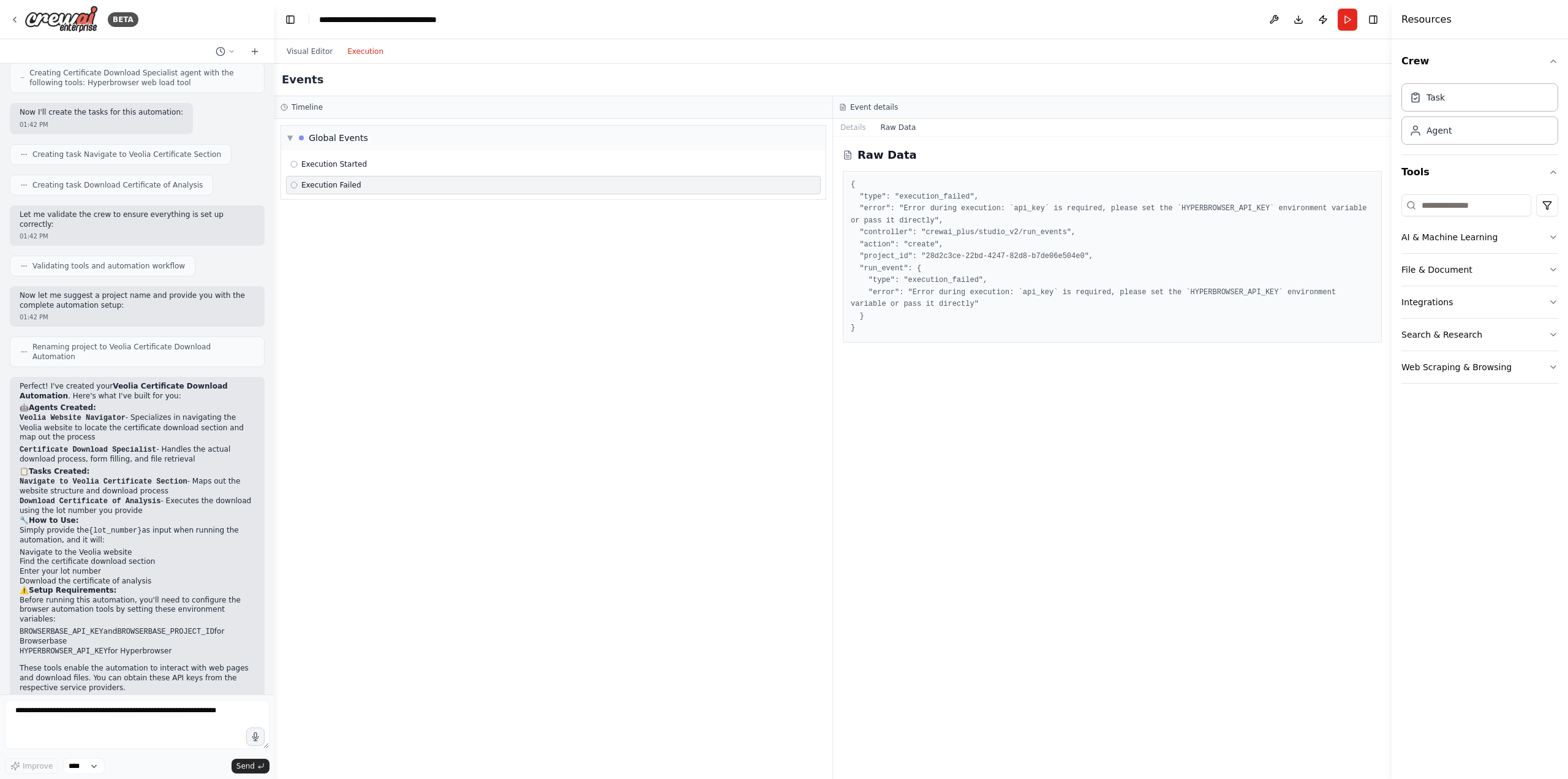
click at [517, 466] on div "▼ Global Events Execution Started Execution Failed" at bounding box center [553, 449] width 558 height 660
click at [306, 48] on button "Visual Editor" at bounding box center [310, 51] width 61 height 14
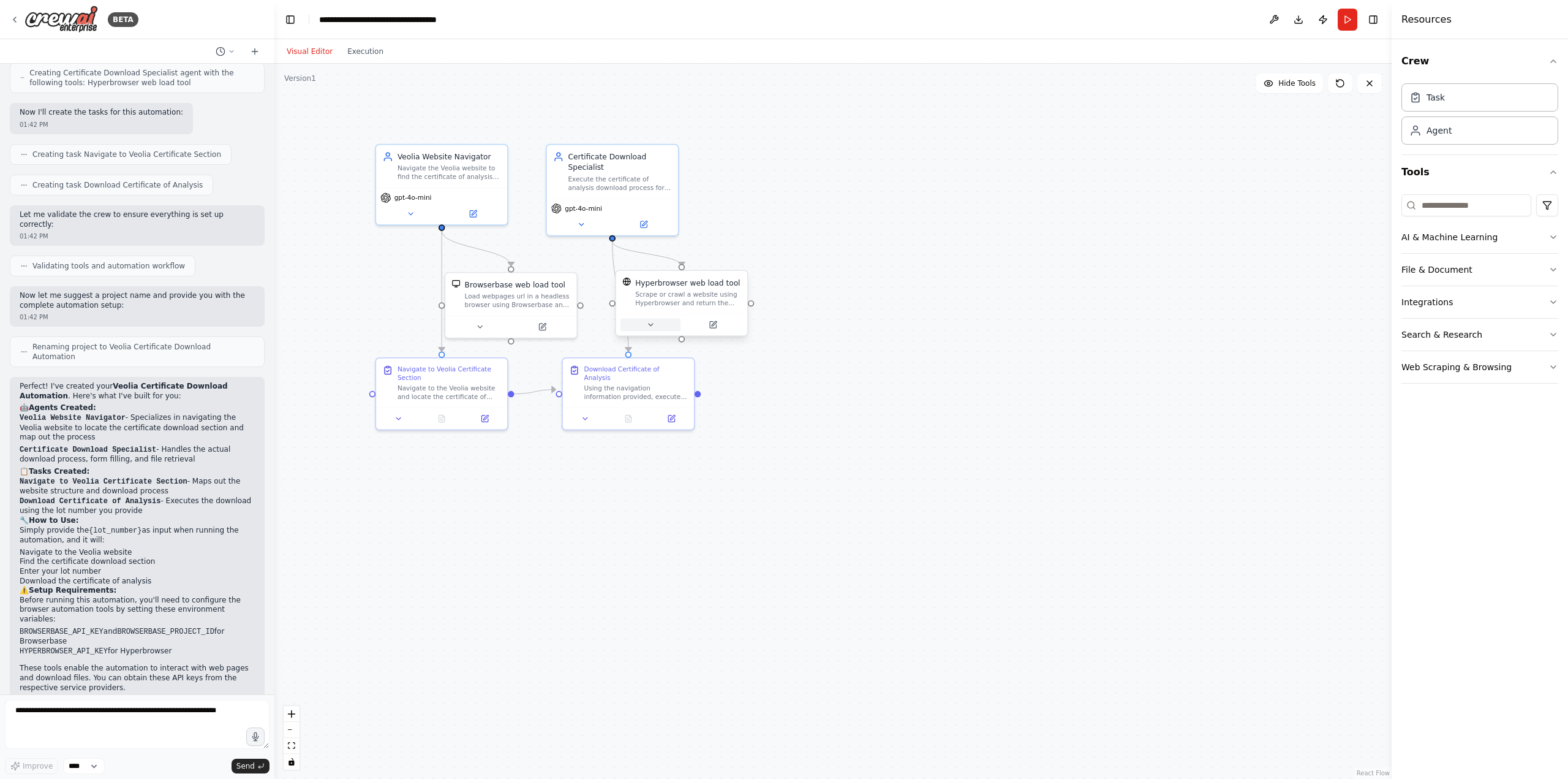
click at [659, 327] on button at bounding box center [650, 324] width 60 height 13
click at [817, 274] on div ".deletable-edge-delete-btn { width: 20px; height: 20px; border: 0px solid #ffff…" at bounding box center [833, 421] width 1117 height 716
click at [651, 327] on icon at bounding box center [650, 324] width 9 height 9
click at [1343, 21] on button "Run" at bounding box center [1348, 19] width 19 height 22
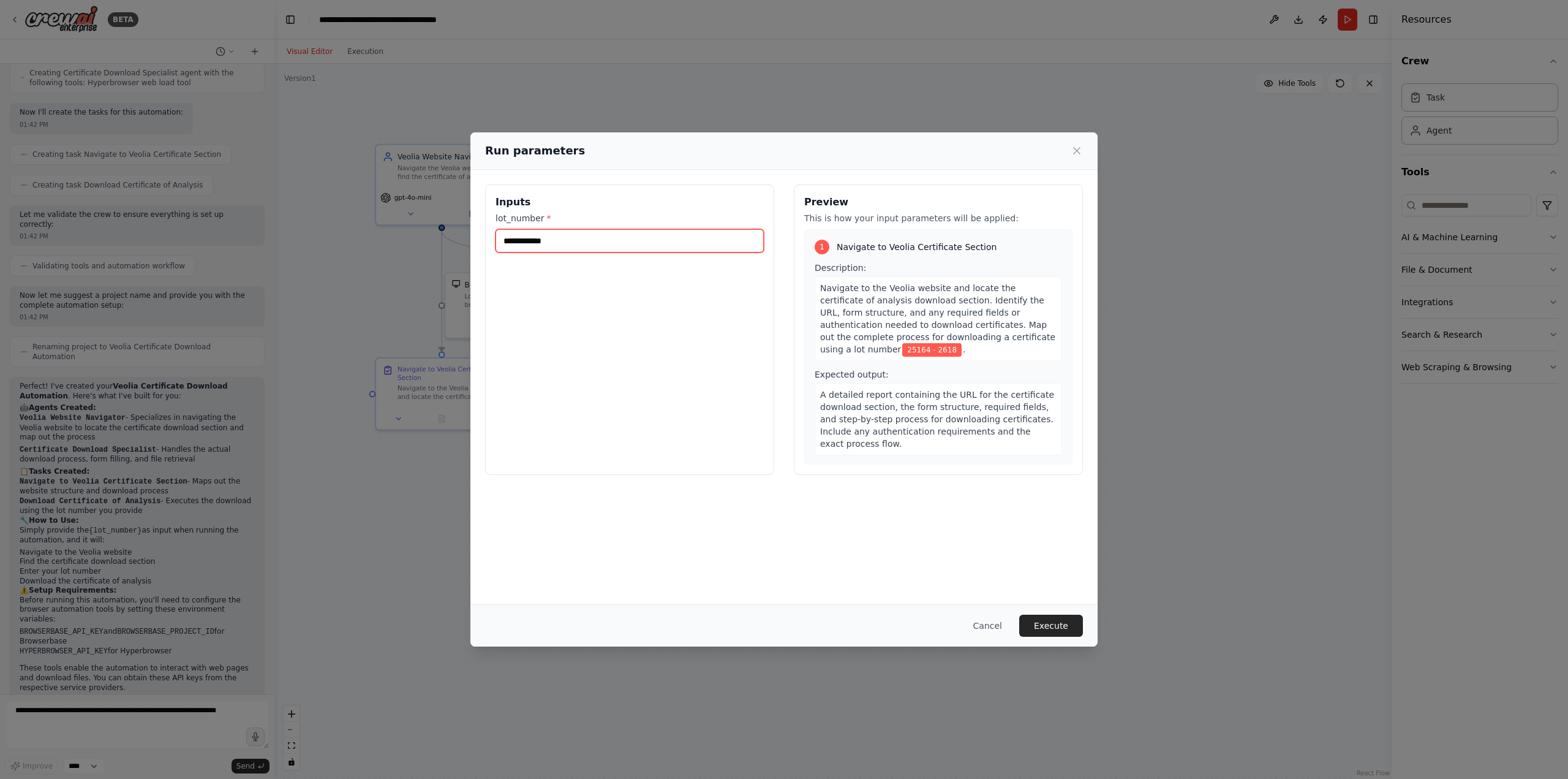
click at [535, 244] on input "**********" at bounding box center [629, 240] width 268 height 23
type input "****"
click at [1051, 631] on button "Execute" at bounding box center [1051, 625] width 63 height 22
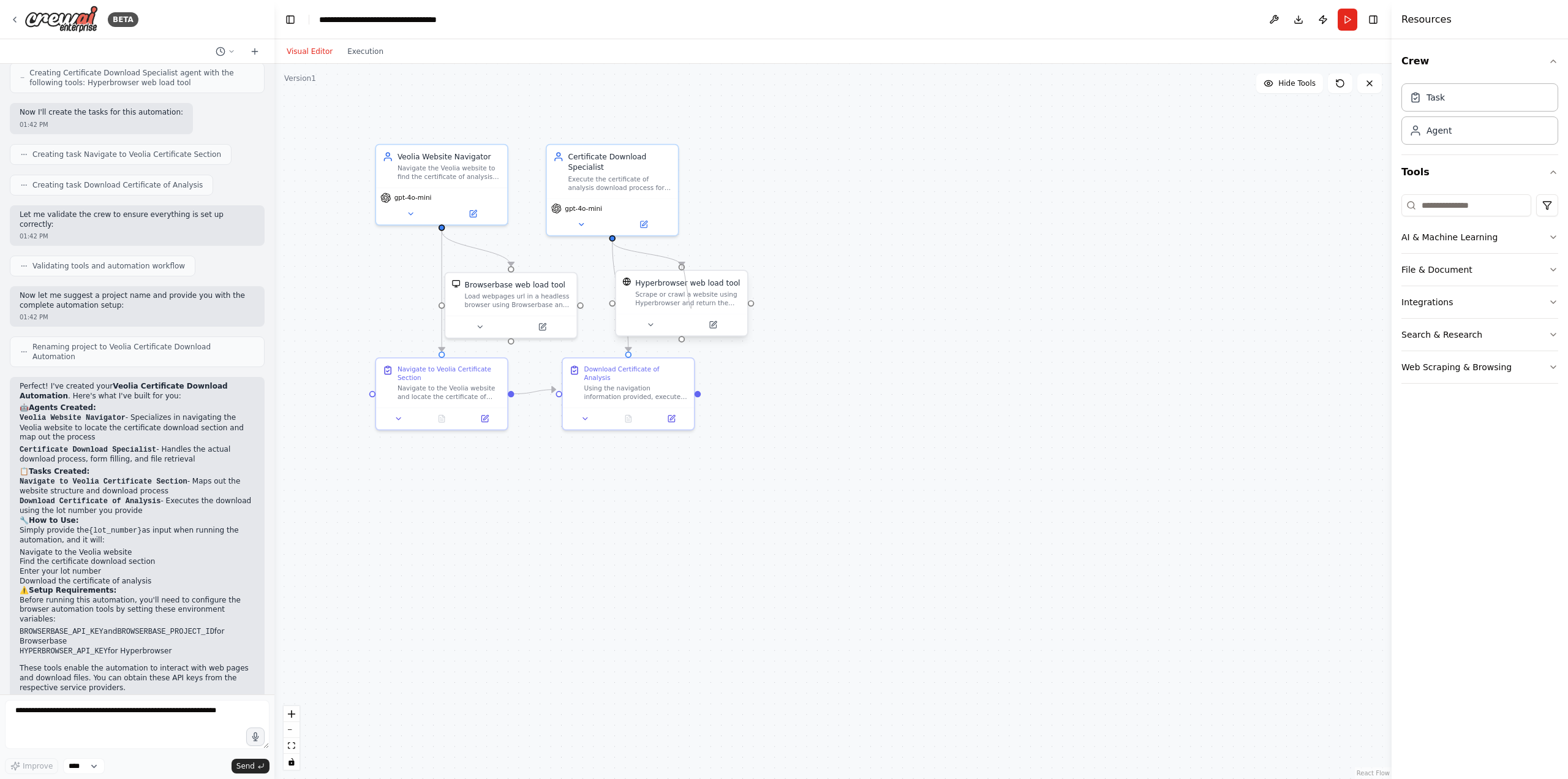
drag, startPoint x: 752, startPoint y: 303, endPoint x: 689, endPoint y: 303, distance: 63.0
click at [689, 303] on div "Hyperbrowser web load tool Scrape or crawl a website using Hyperbrowser and ret…" at bounding box center [682, 302] width 134 height 66
click at [706, 312] on div "Hyperbrowser web load tool Scrape or crawl a website using Hyperbrowser and ret…" at bounding box center [682, 292] width 131 height 43
click at [651, 322] on icon at bounding box center [650, 324] width 9 height 9
click at [813, 425] on icon "button" at bounding box center [812, 430] width 11 height 11
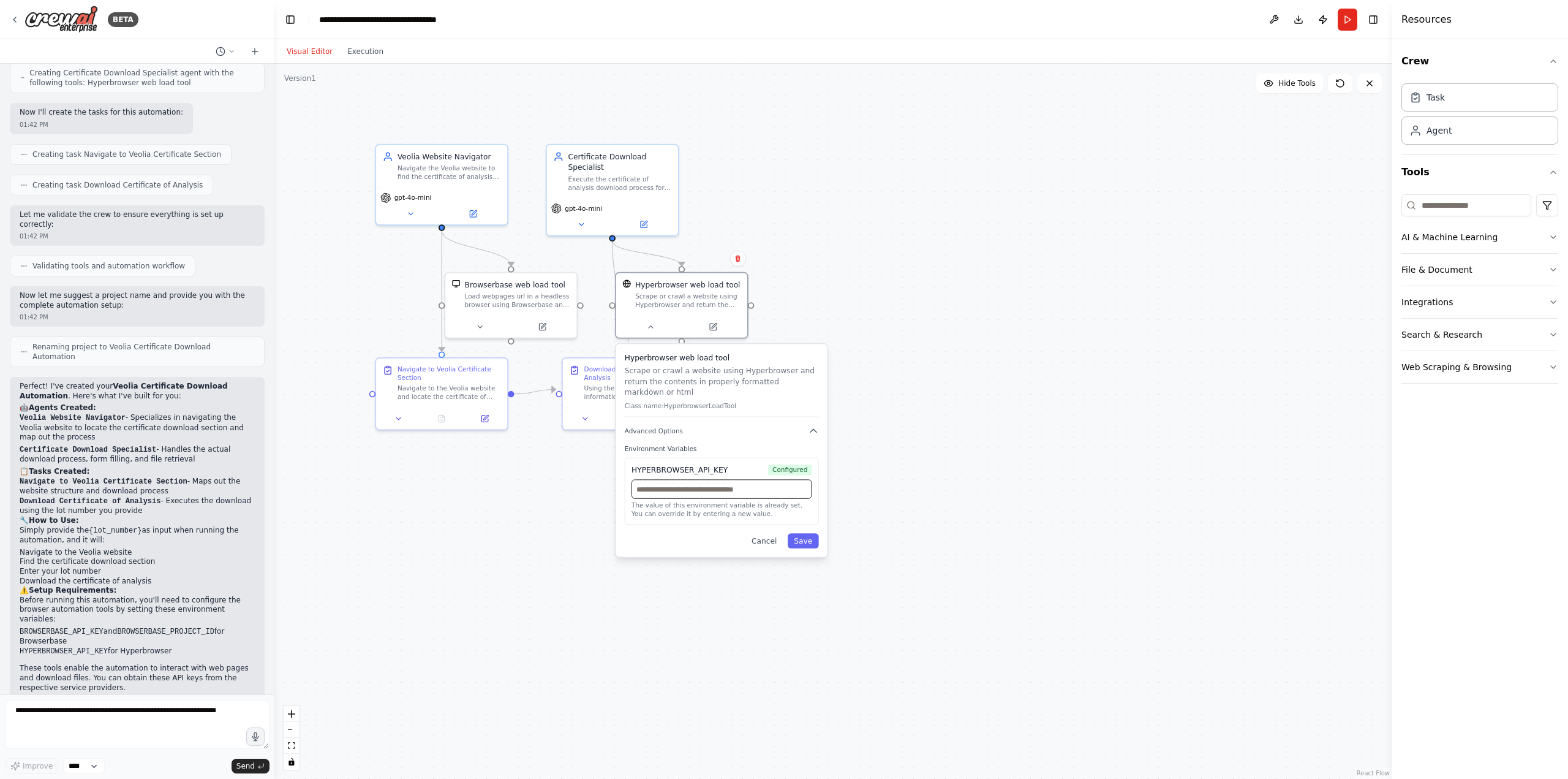
click at [769, 482] on input "text" at bounding box center [721, 489] width 180 height 19
paste input "**********"
type input "**********"
click at [811, 533] on button "Save" at bounding box center [803, 540] width 31 height 14
click at [132, 716] on textarea at bounding box center [137, 724] width 264 height 49
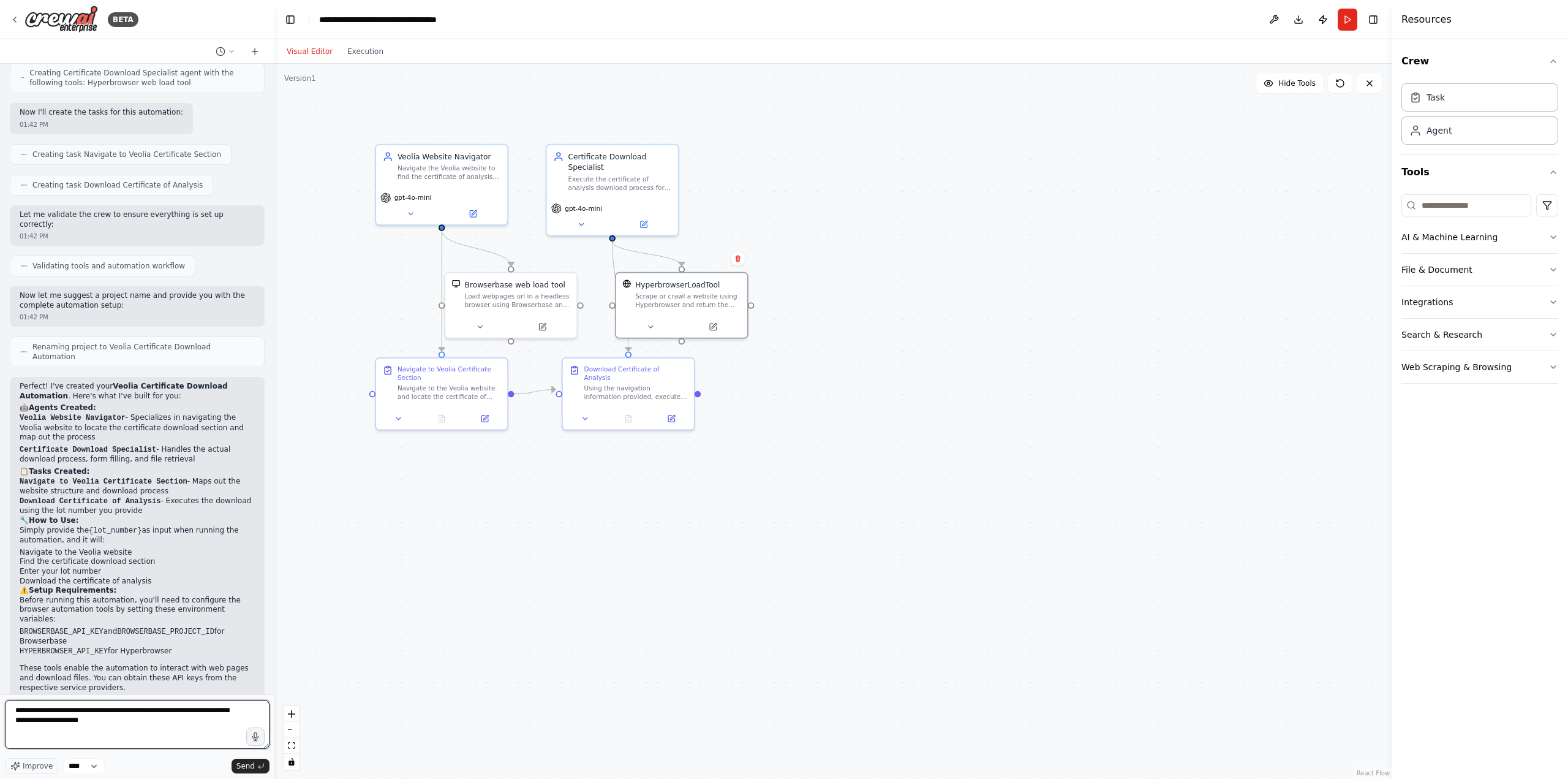
click at [65, 709] on textarea "**********" at bounding box center [137, 724] width 264 height 49
click at [65, 712] on textarea "**********" at bounding box center [137, 724] width 264 height 49
click at [212, 721] on textarea "**********" at bounding box center [137, 724] width 264 height 49
click at [204, 715] on textarea "**********" at bounding box center [137, 724] width 264 height 49
type textarea "**********"
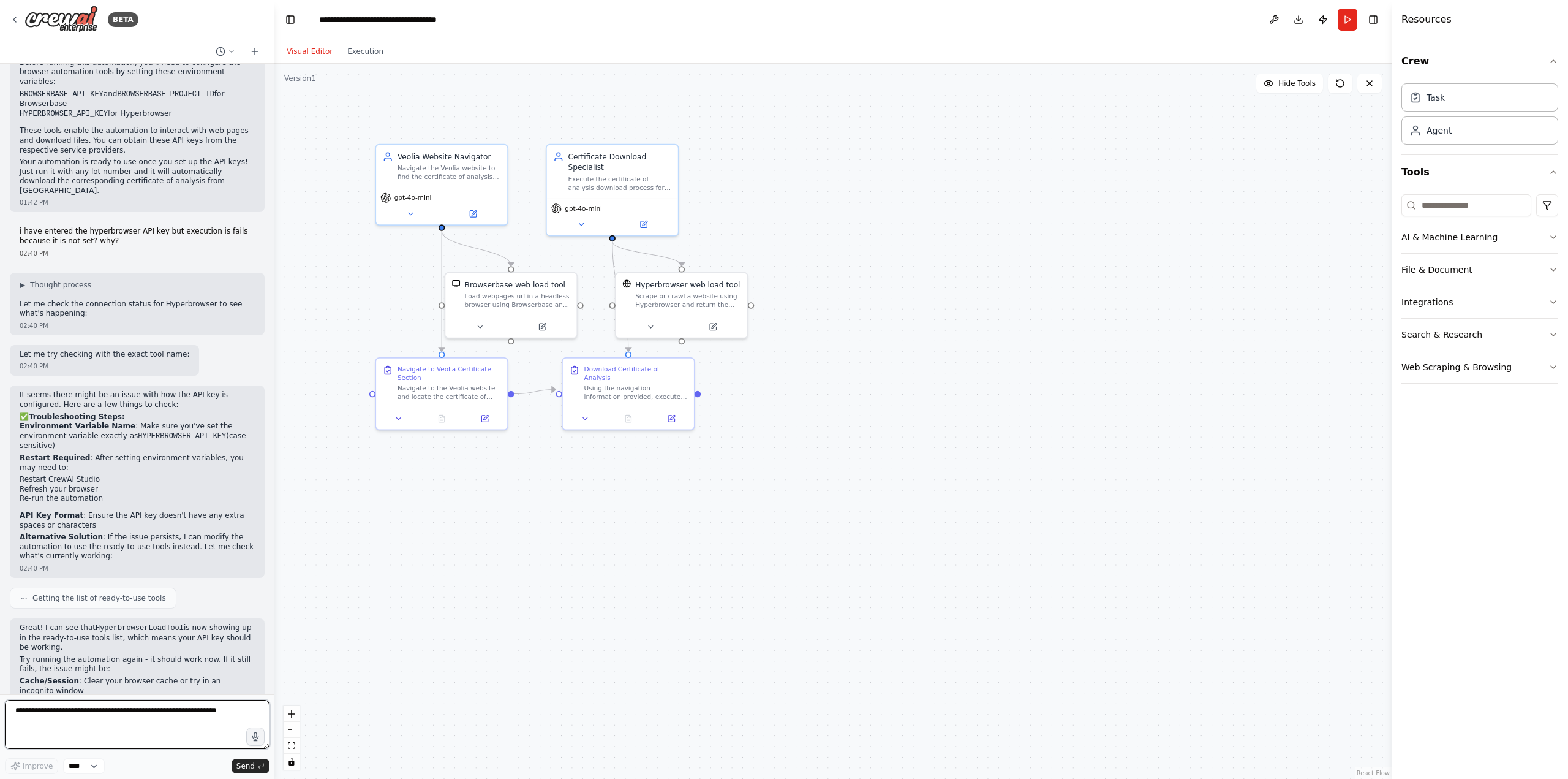
scroll to position [1001, 0]
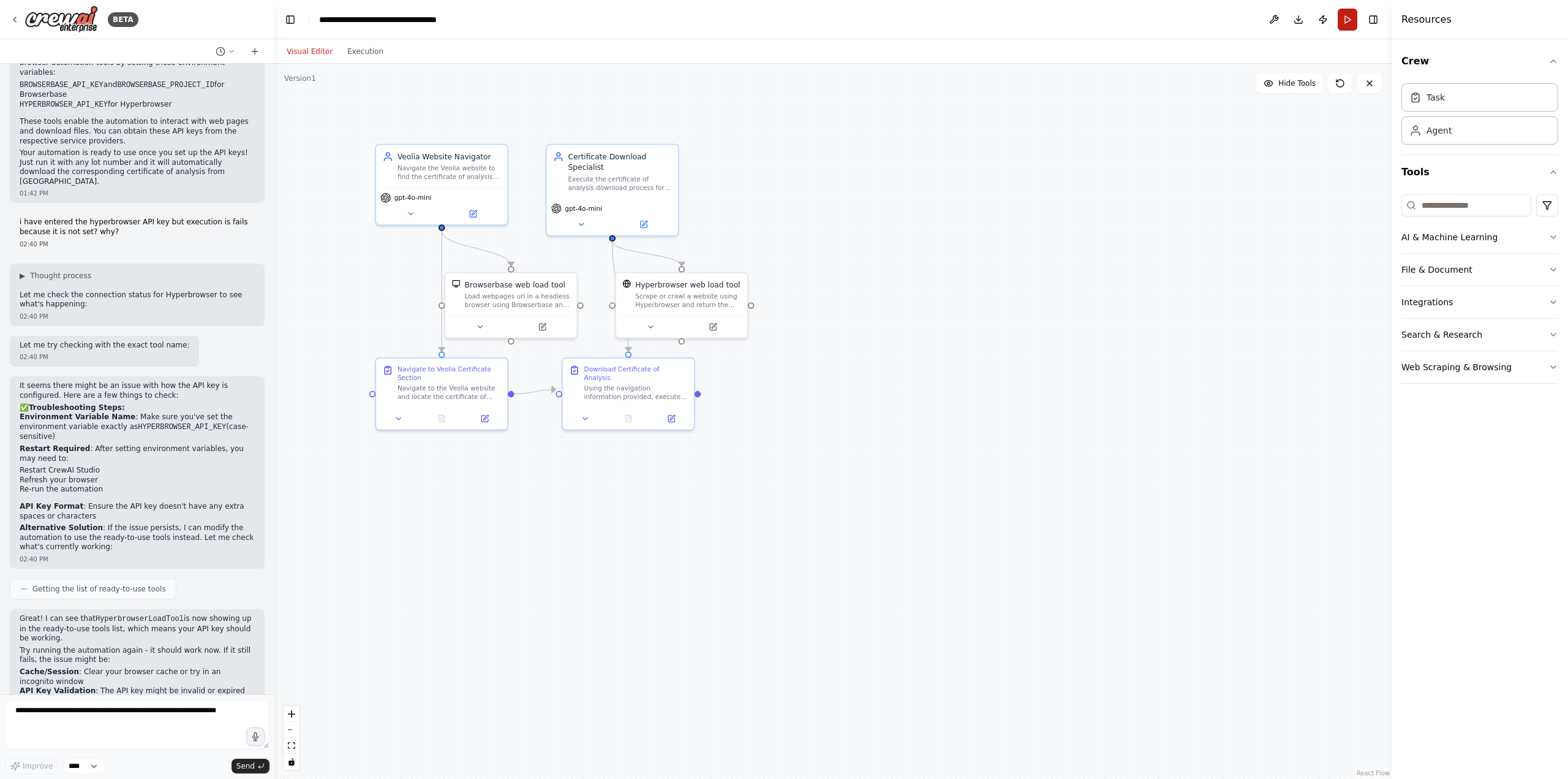
click at [1349, 21] on button "Run" at bounding box center [1348, 19] width 19 height 22
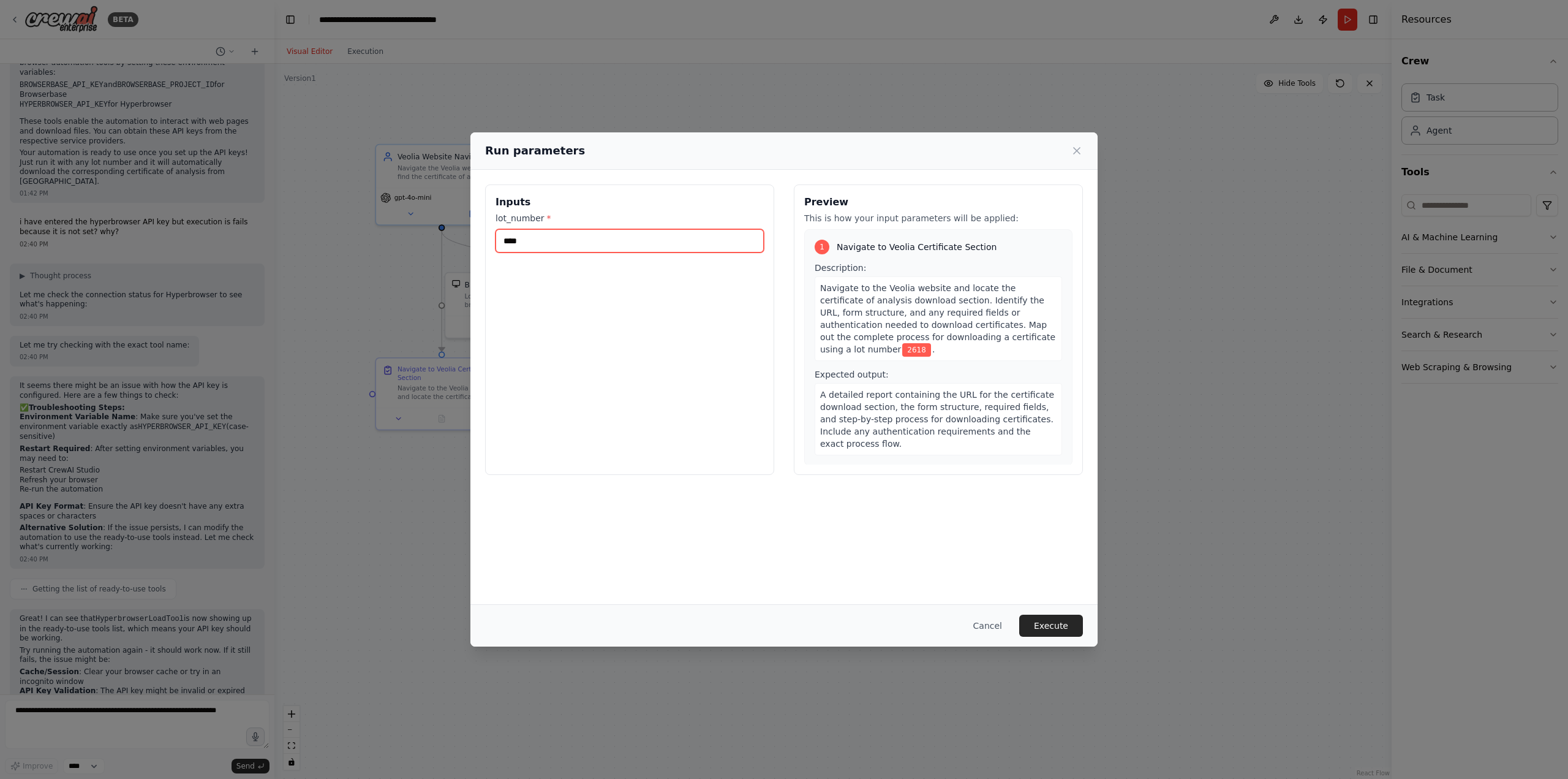
click at [660, 232] on input "****" at bounding box center [629, 240] width 268 height 23
click at [1055, 623] on button "Execute" at bounding box center [1051, 625] width 63 height 22
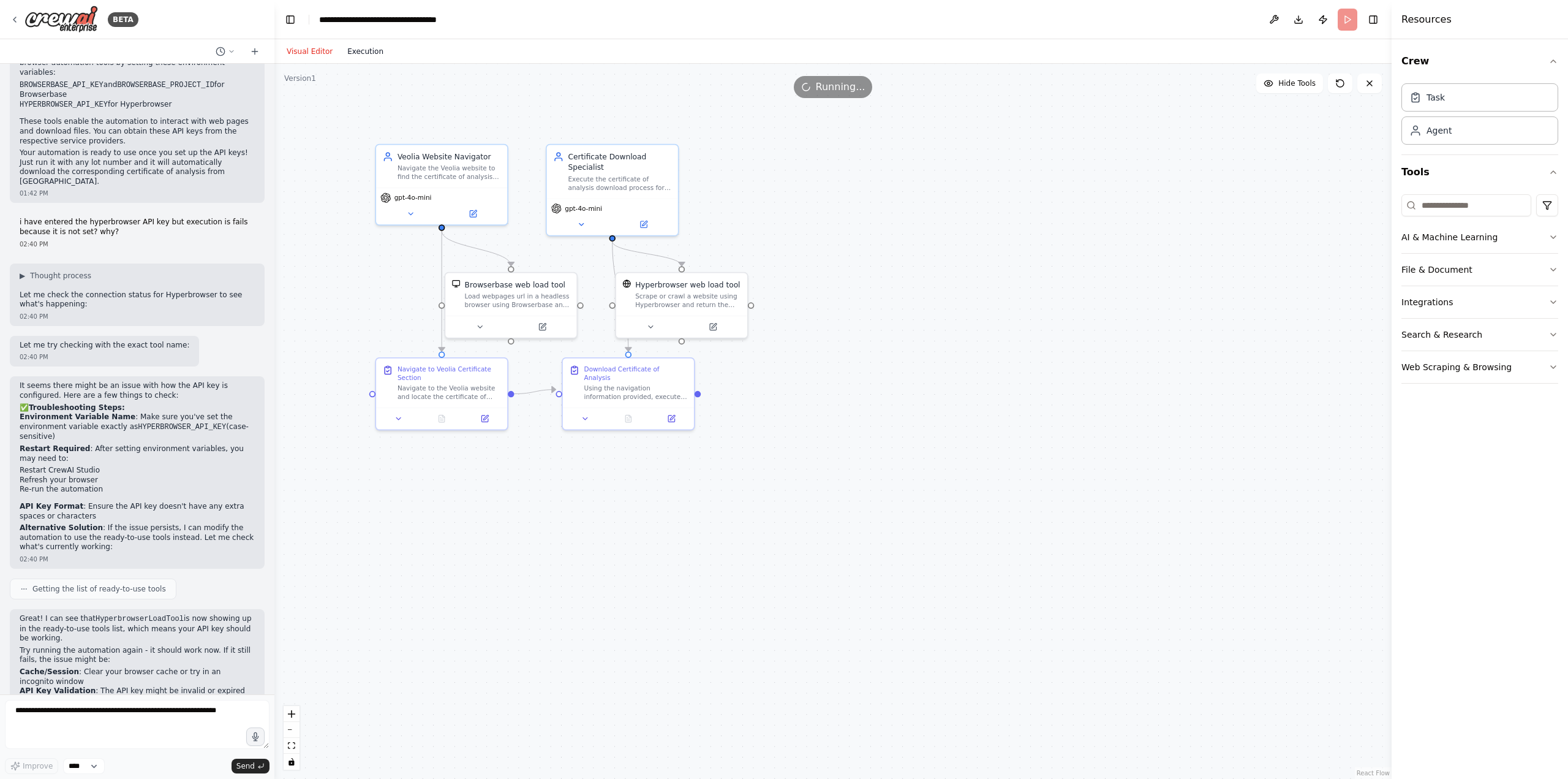
click at [370, 46] on button "Execution" at bounding box center [365, 51] width 51 height 14
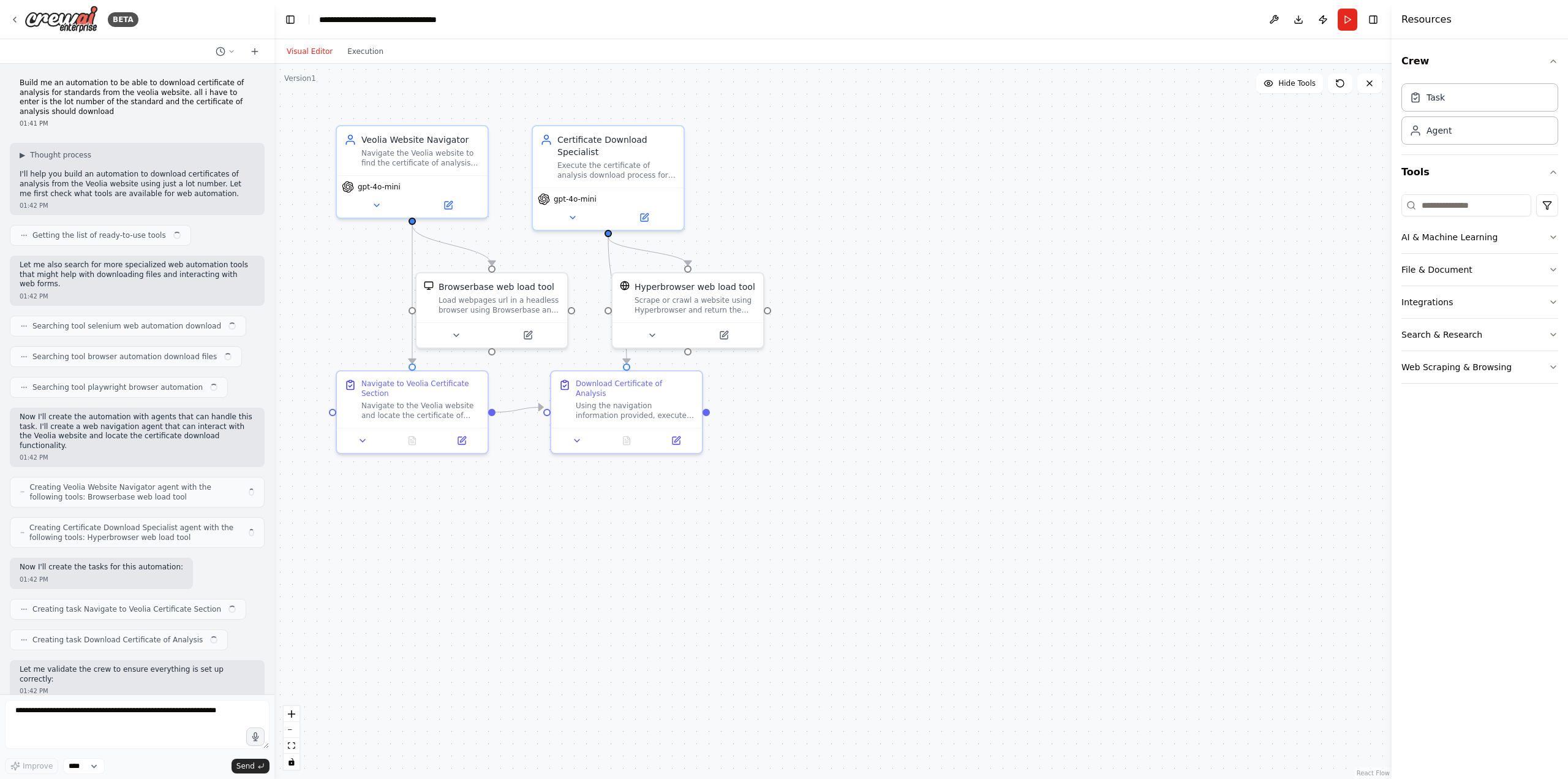
scroll to position [1001, 0]
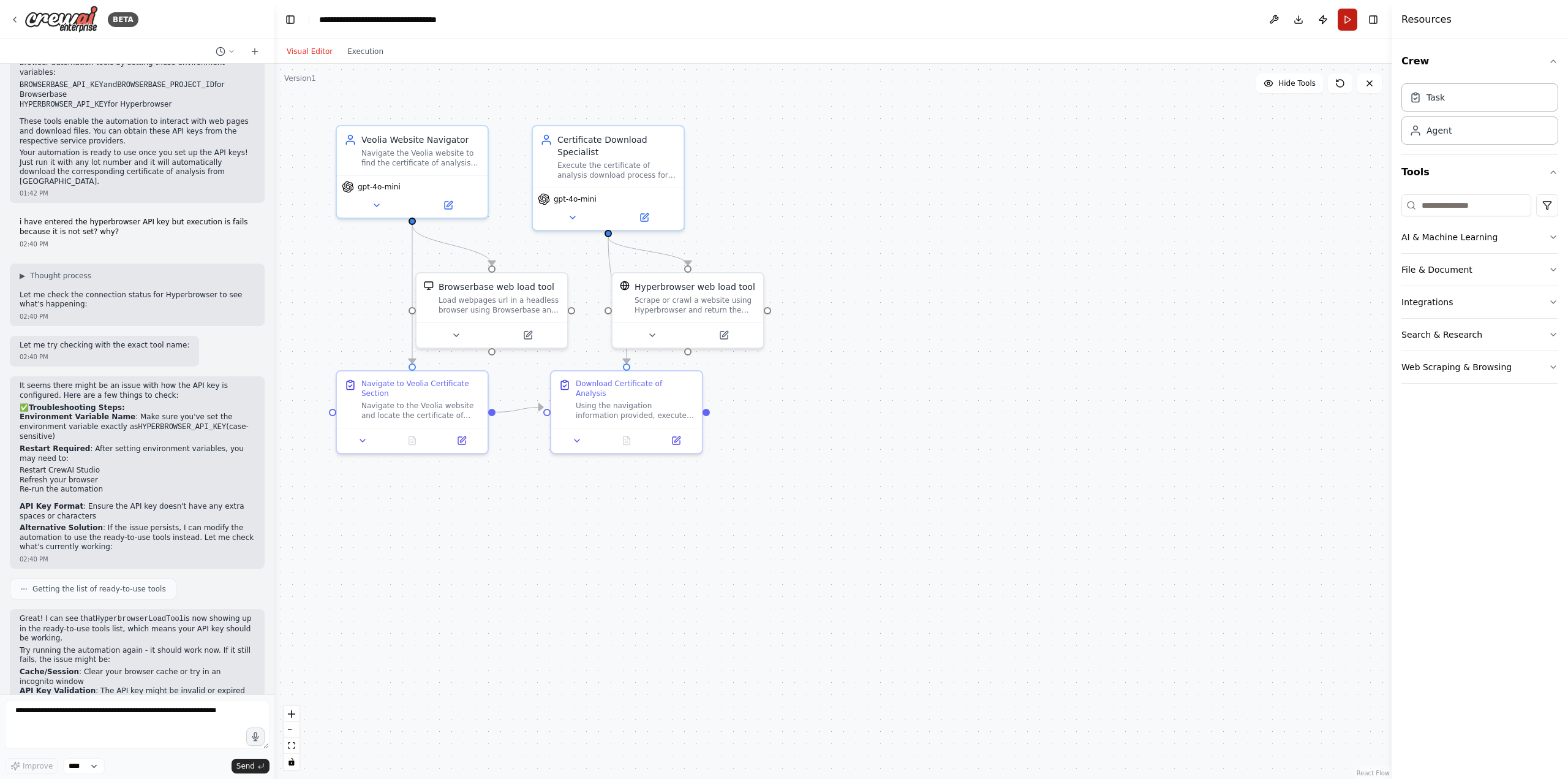
click at [1353, 21] on button "Run" at bounding box center [1348, 19] width 19 height 22
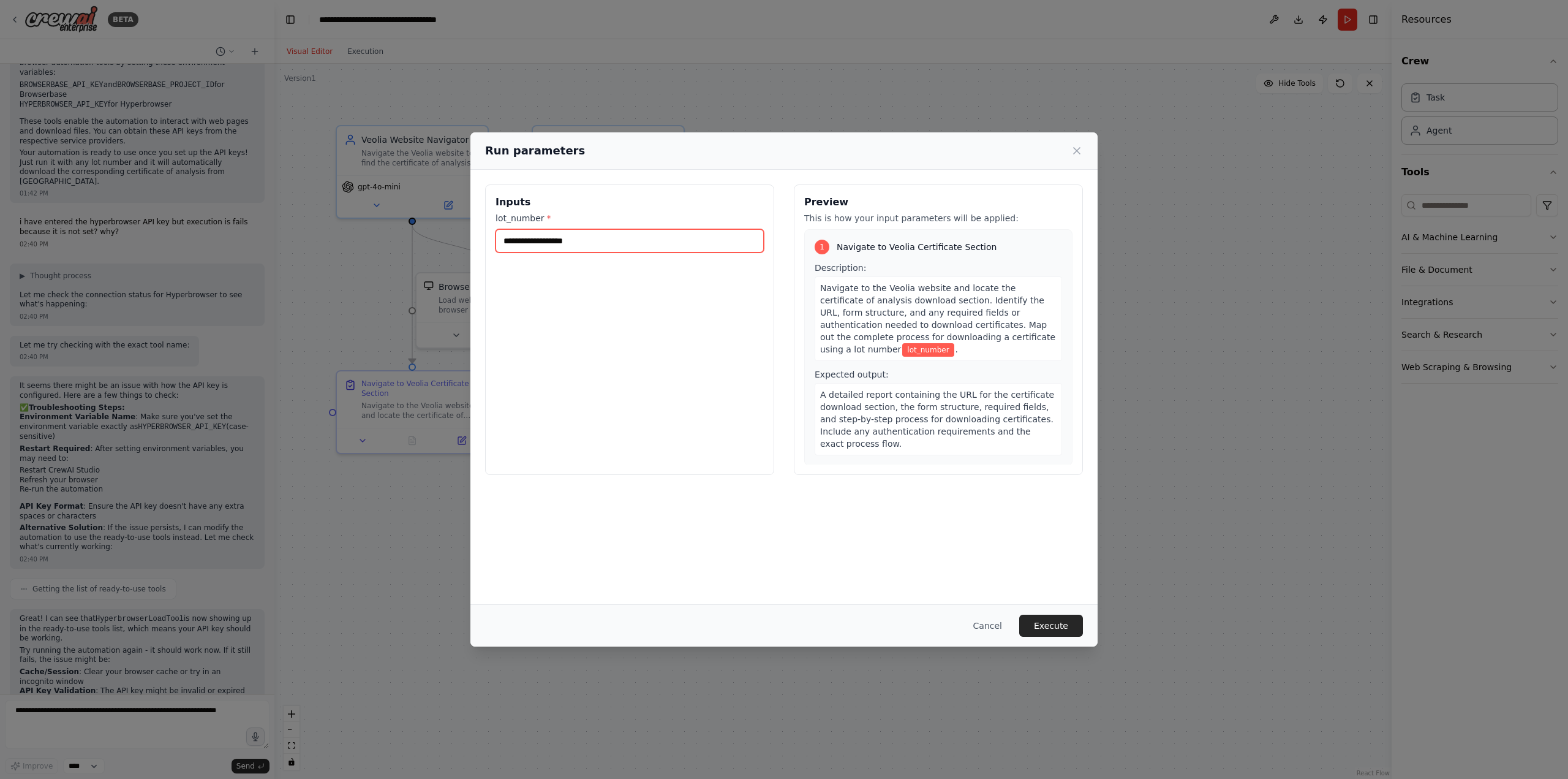
click at [636, 243] on input "lot_number *" at bounding box center [629, 240] width 268 height 23
type input "****"
click at [1050, 621] on button "Execute" at bounding box center [1051, 625] width 63 height 22
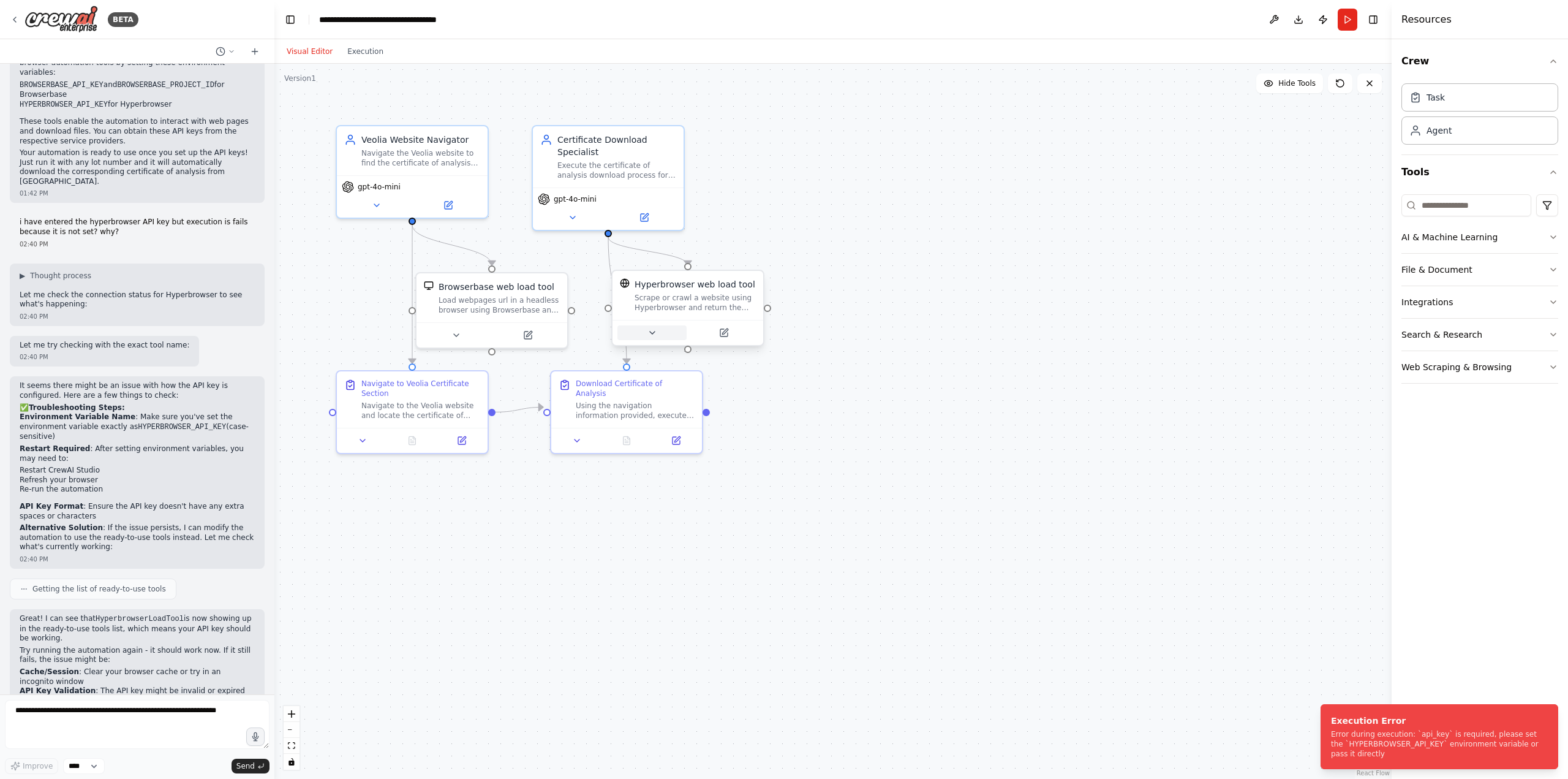
click at [665, 333] on button at bounding box center [652, 332] width 69 height 14
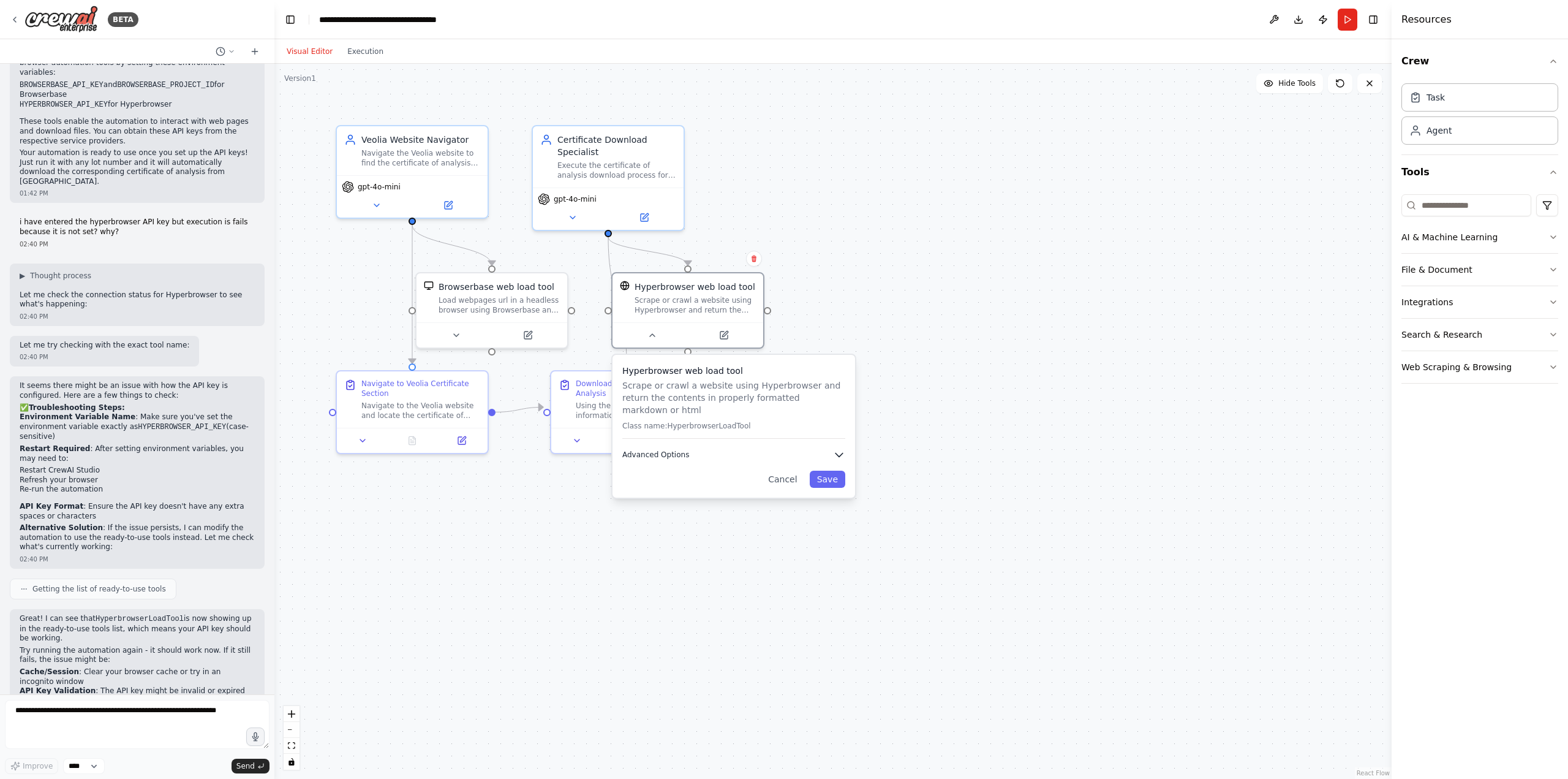
click at [835, 453] on icon "button" at bounding box center [839, 455] width 8 height 4
click at [740, 511] on input "text" at bounding box center [734, 521] width 207 height 22
click at [736, 513] on input "text" at bounding box center [734, 521] width 207 height 22
paste input "**********"
type input "**********"
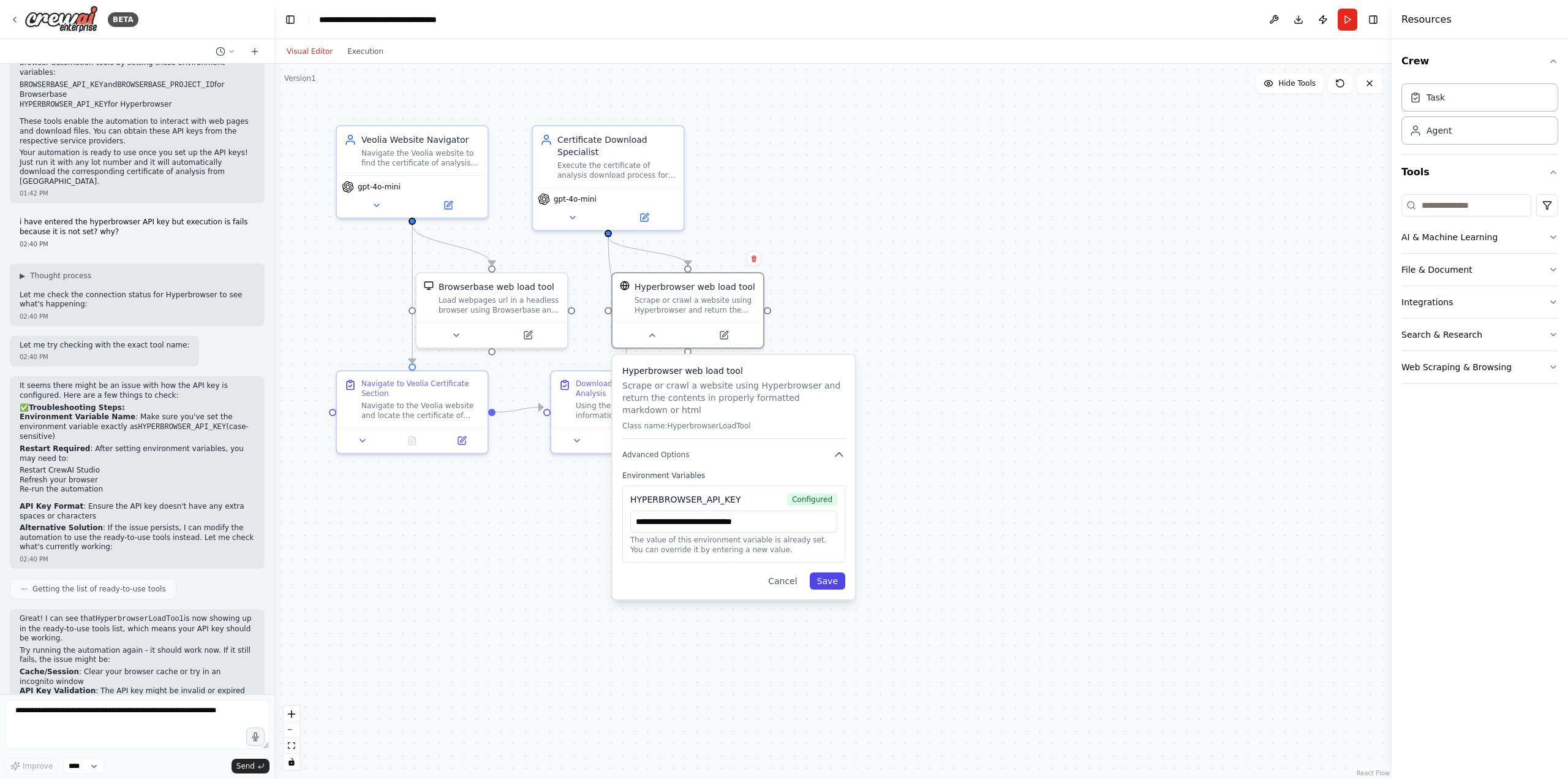
click at [838, 572] on button "Save" at bounding box center [827, 581] width 36 height 17
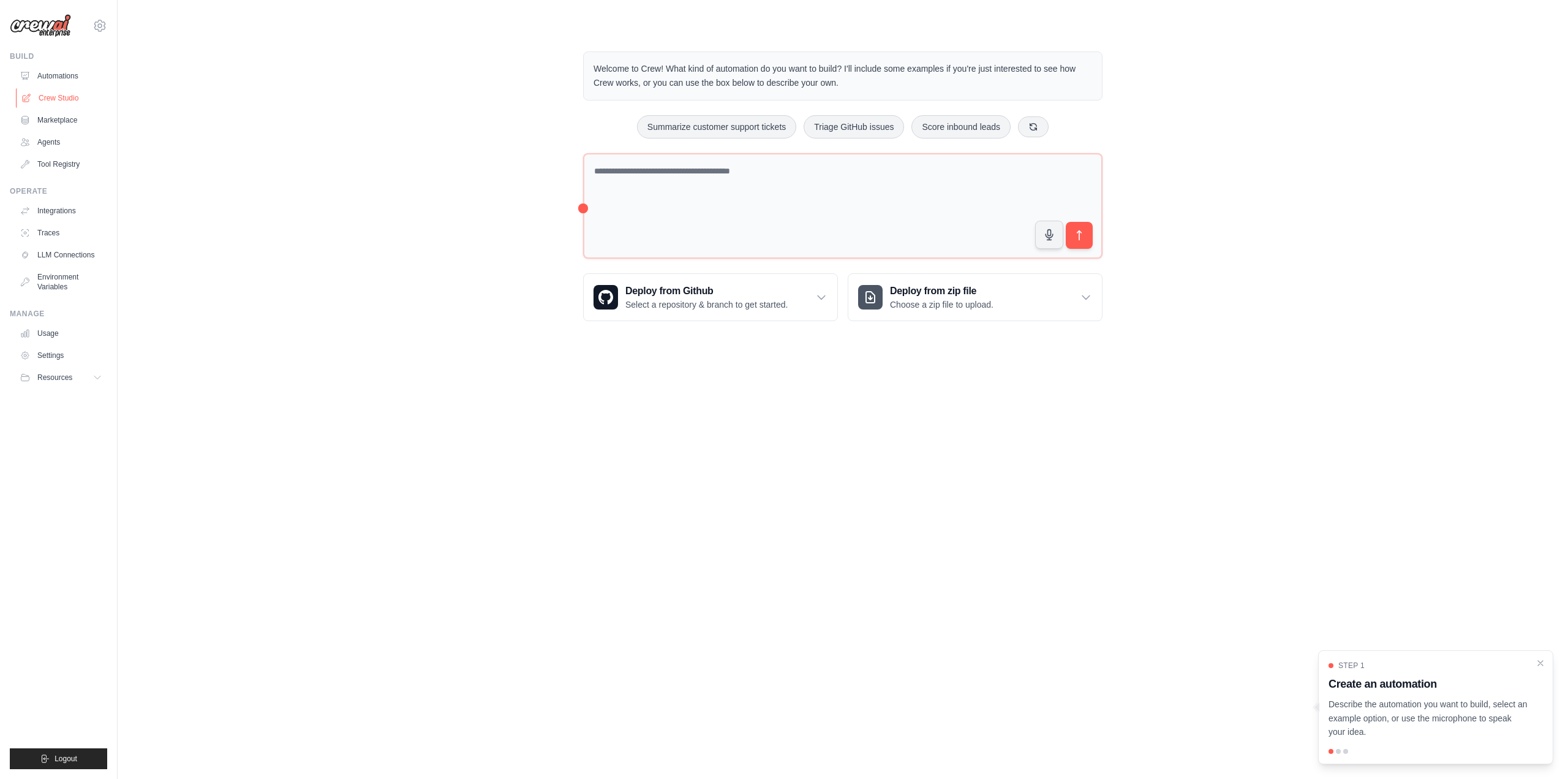
click at [48, 99] on link "Crew Studio" at bounding box center [62, 98] width 92 height 19
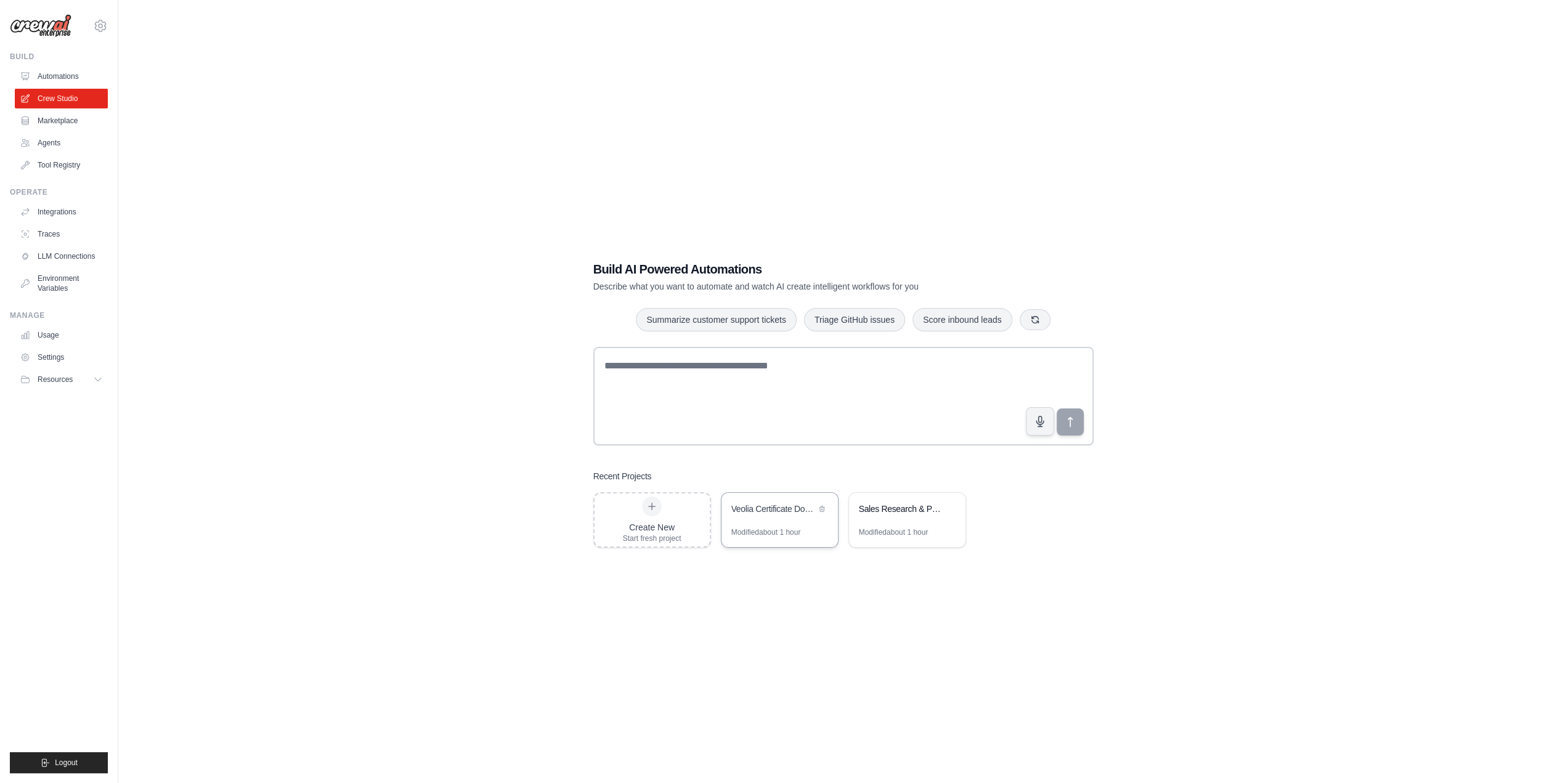
click at [748, 536] on div "Modified about 1 hour" at bounding box center [766, 532] width 70 height 10
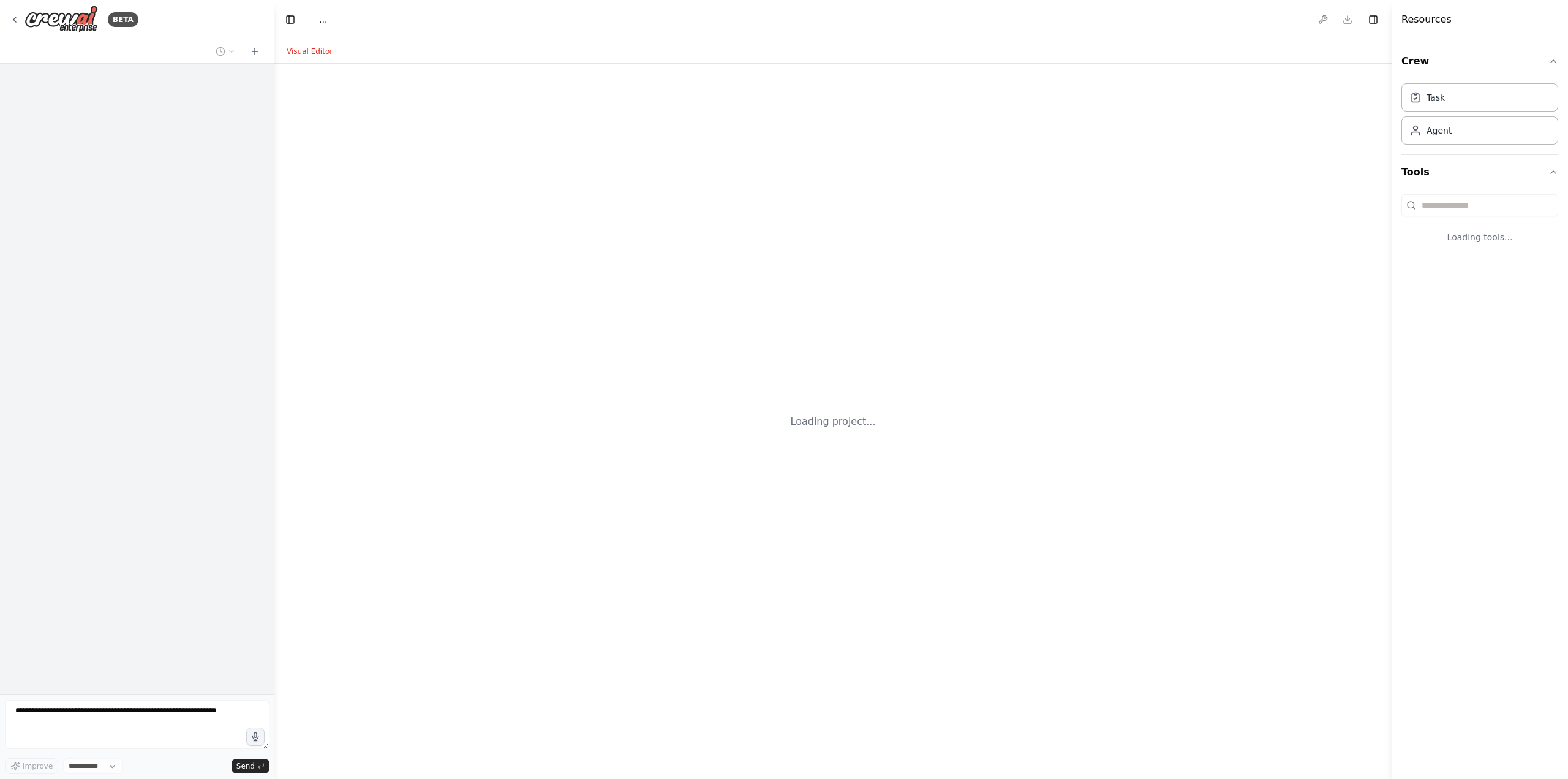
select select "****"
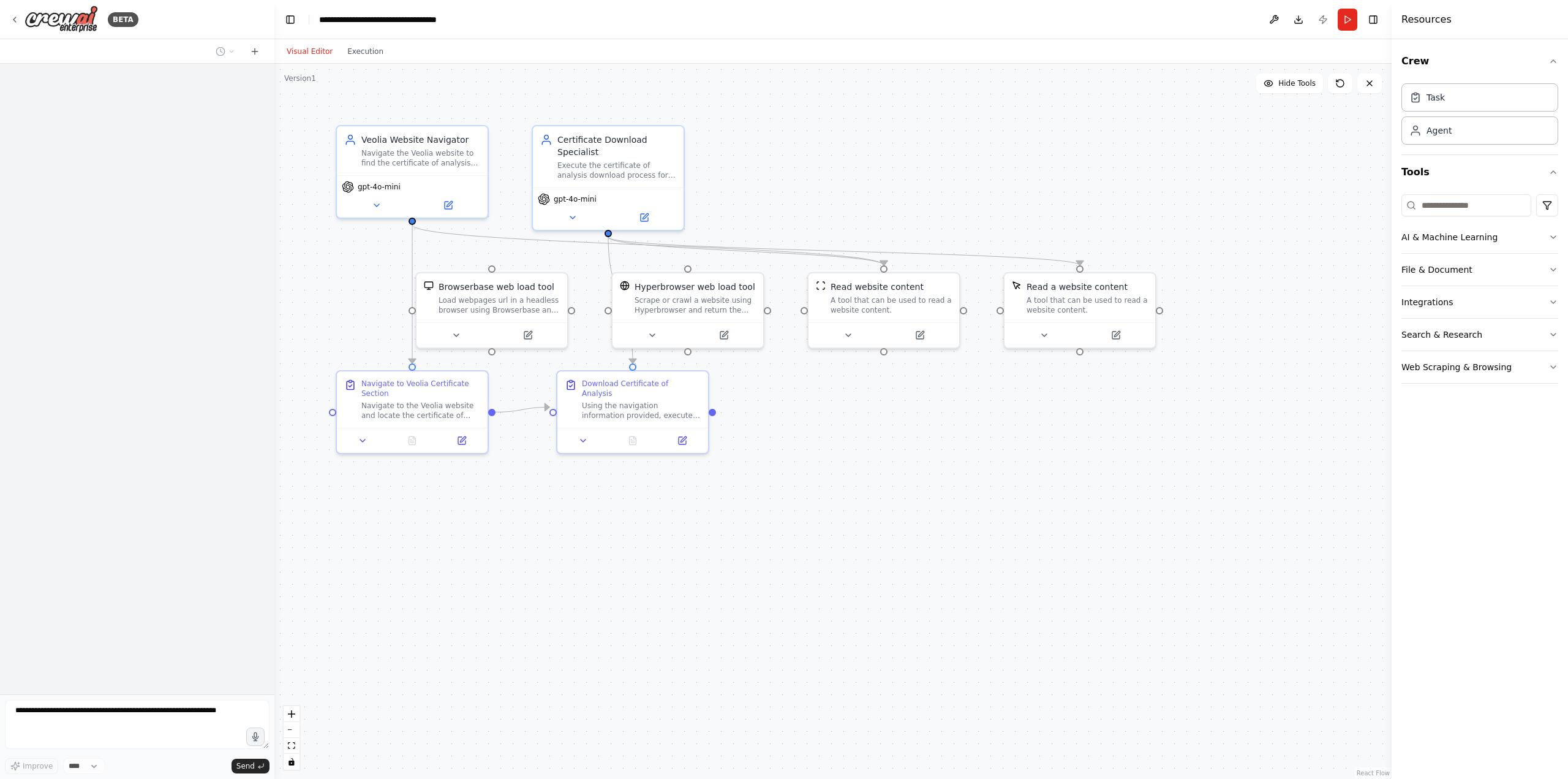
scroll to position [1617, 0]
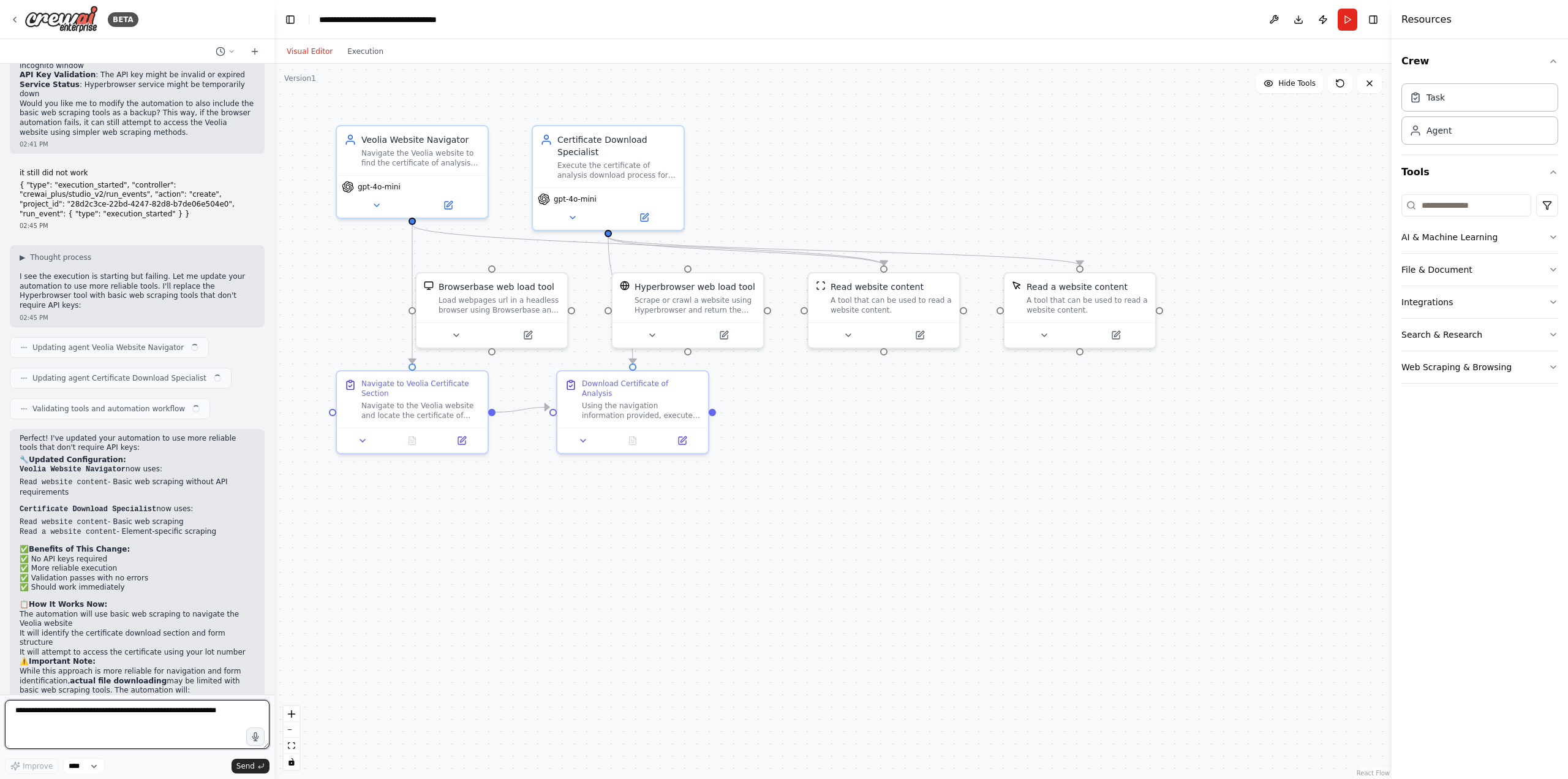
click at [158, 725] on textarea at bounding box center [137, 724] width 264 height 49
paste textarea "**********"
type textarea "**********"
click at [95, 720] on textarea at bounding box center [137, 724] width 264 height 49
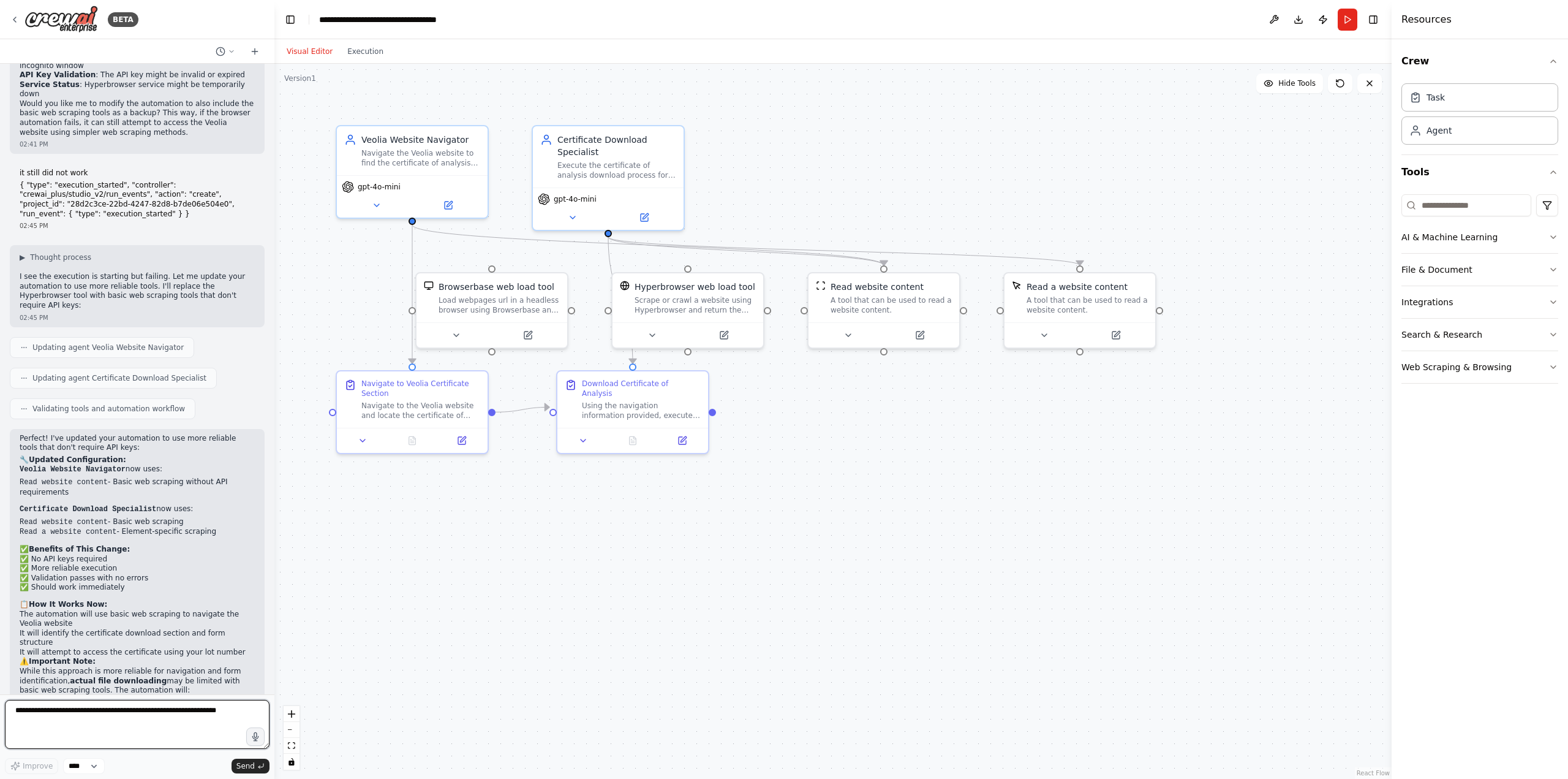
paste textarea "**********"
type textarea "**********"
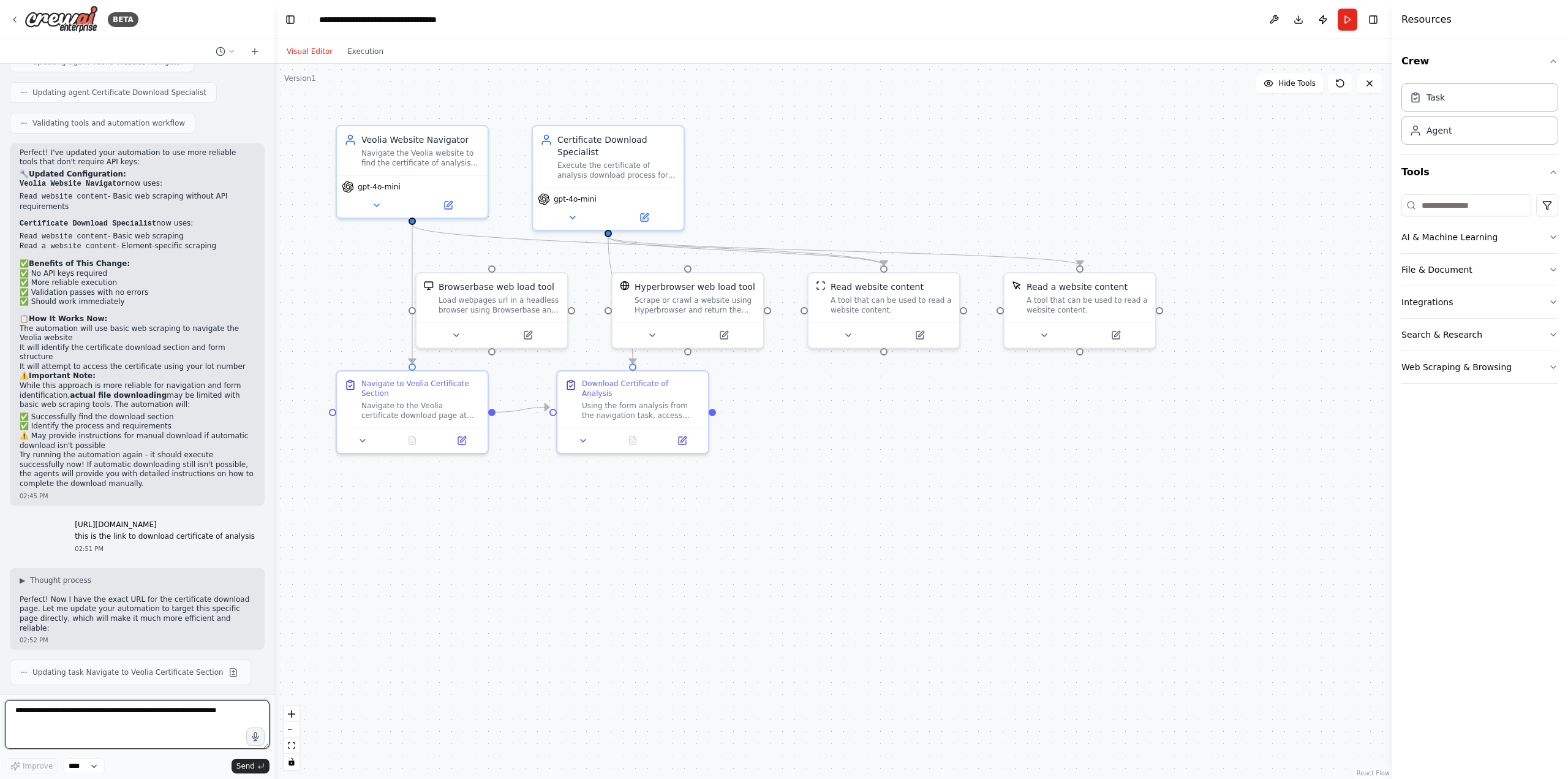
scroll to position [1924, 0]
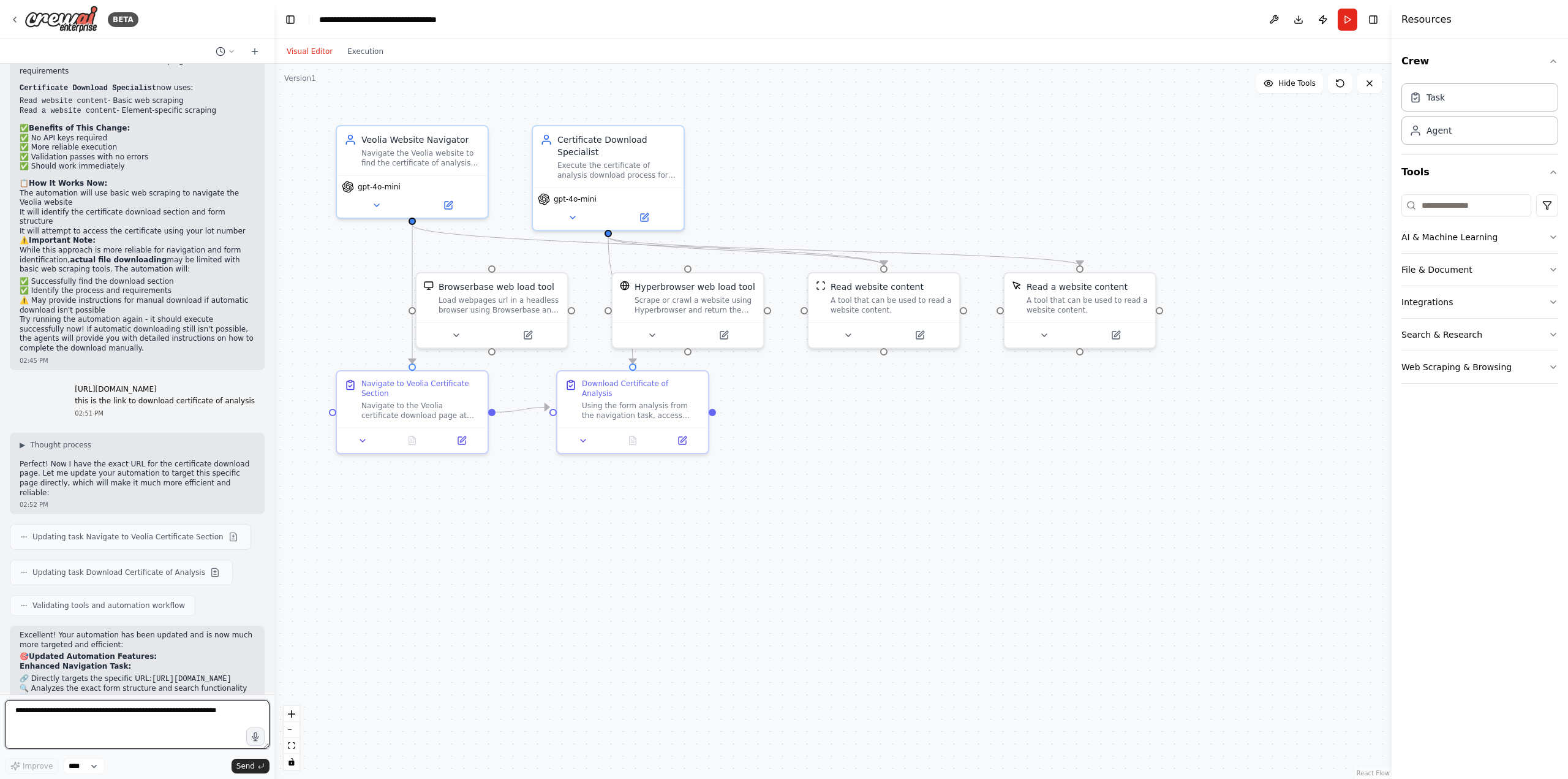
click at [121, 720] on textarea at bounding box center [137, 724] width 264 height 49
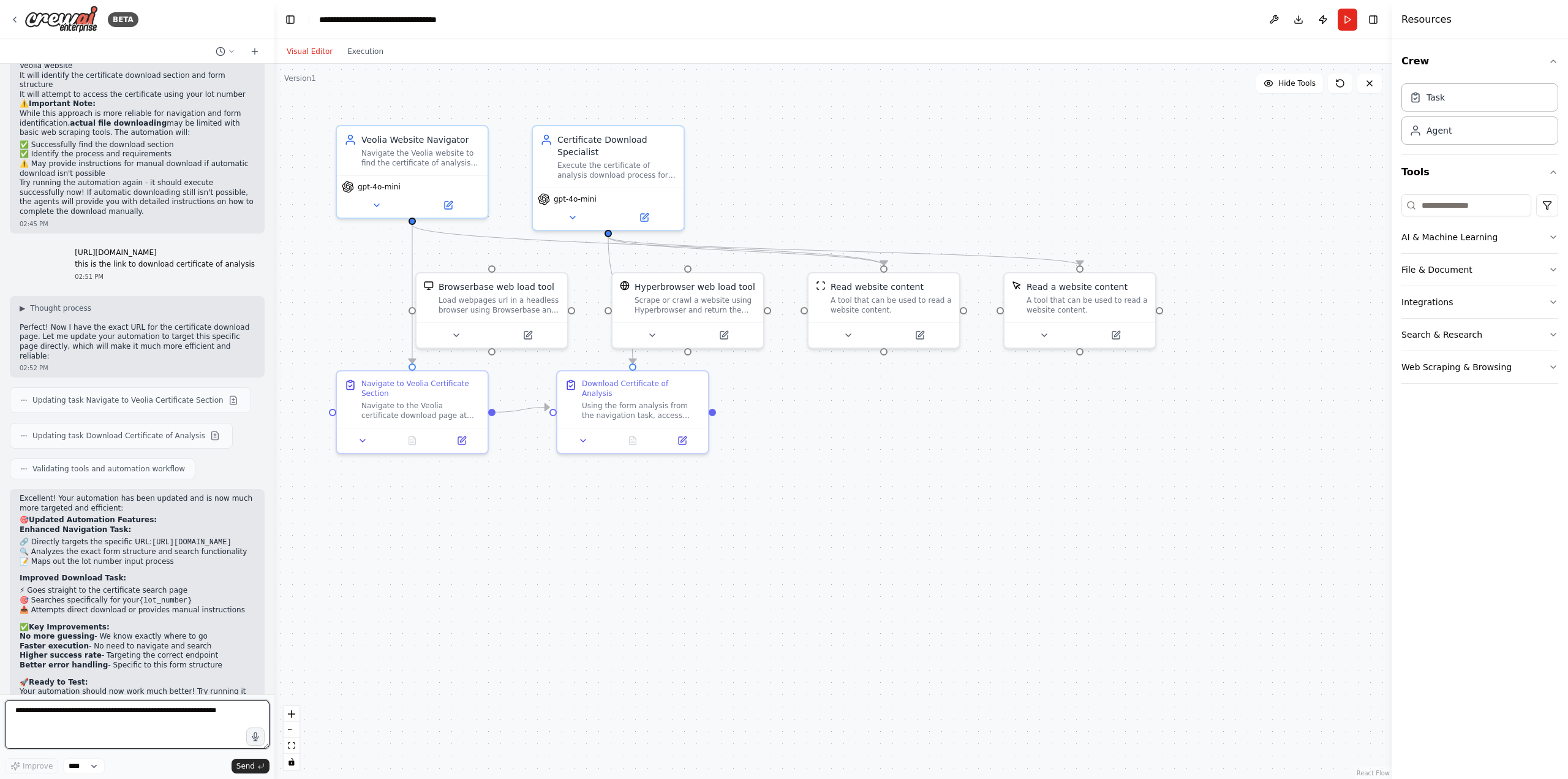
scroll to position [2184, 0]
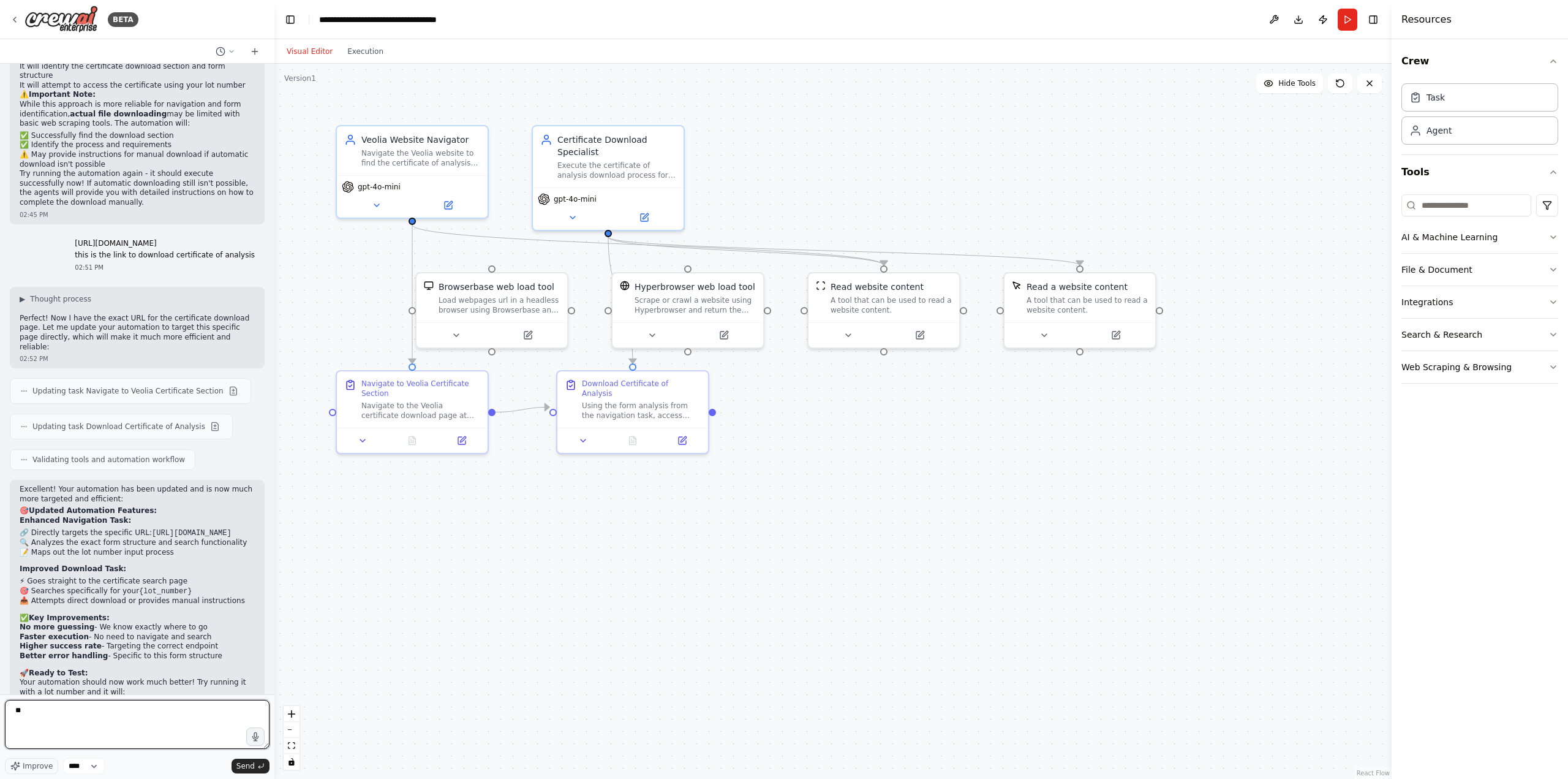
type textarea "*"
type textarea "**********"
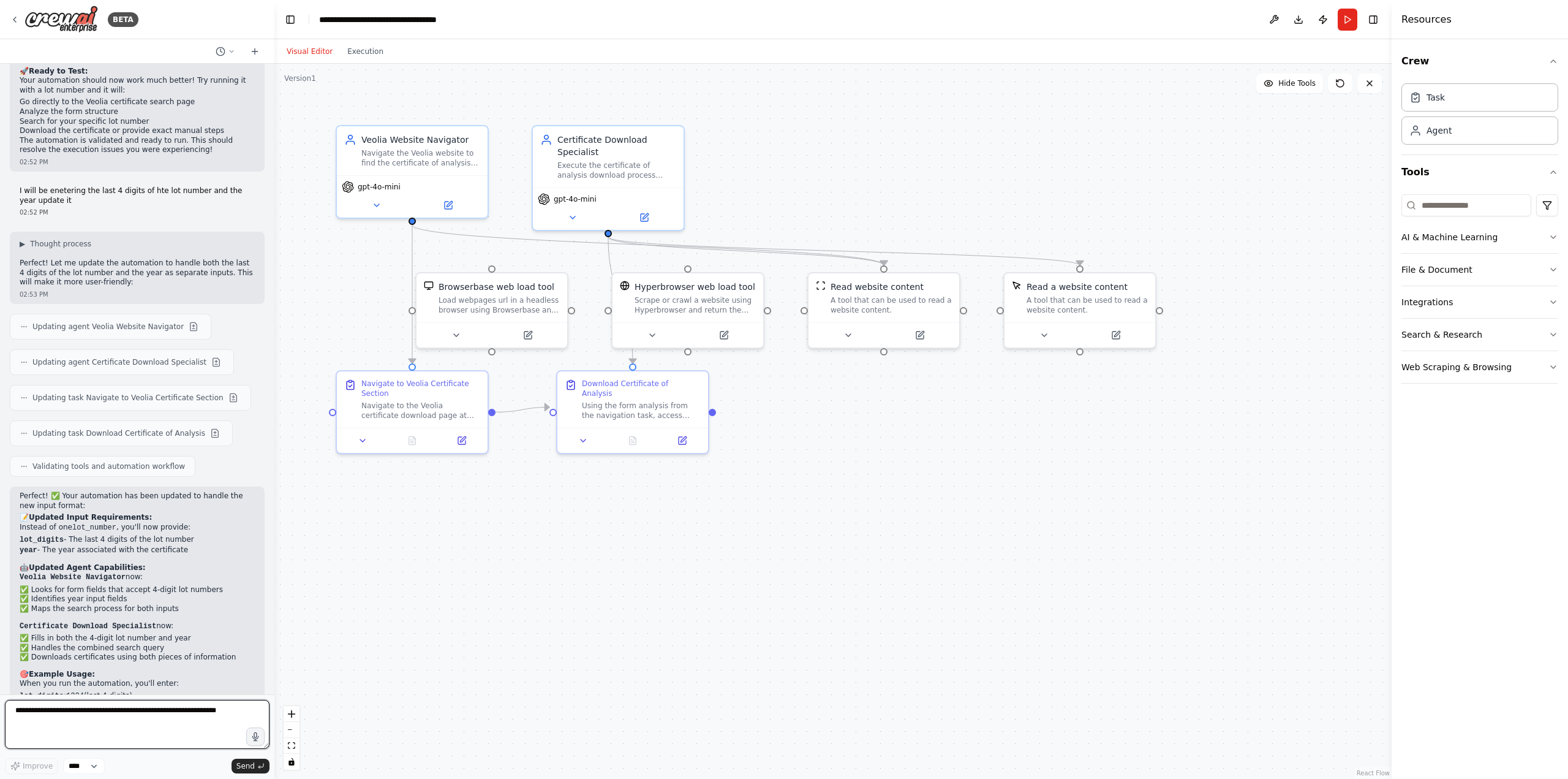
scroll to position [2795, 0]
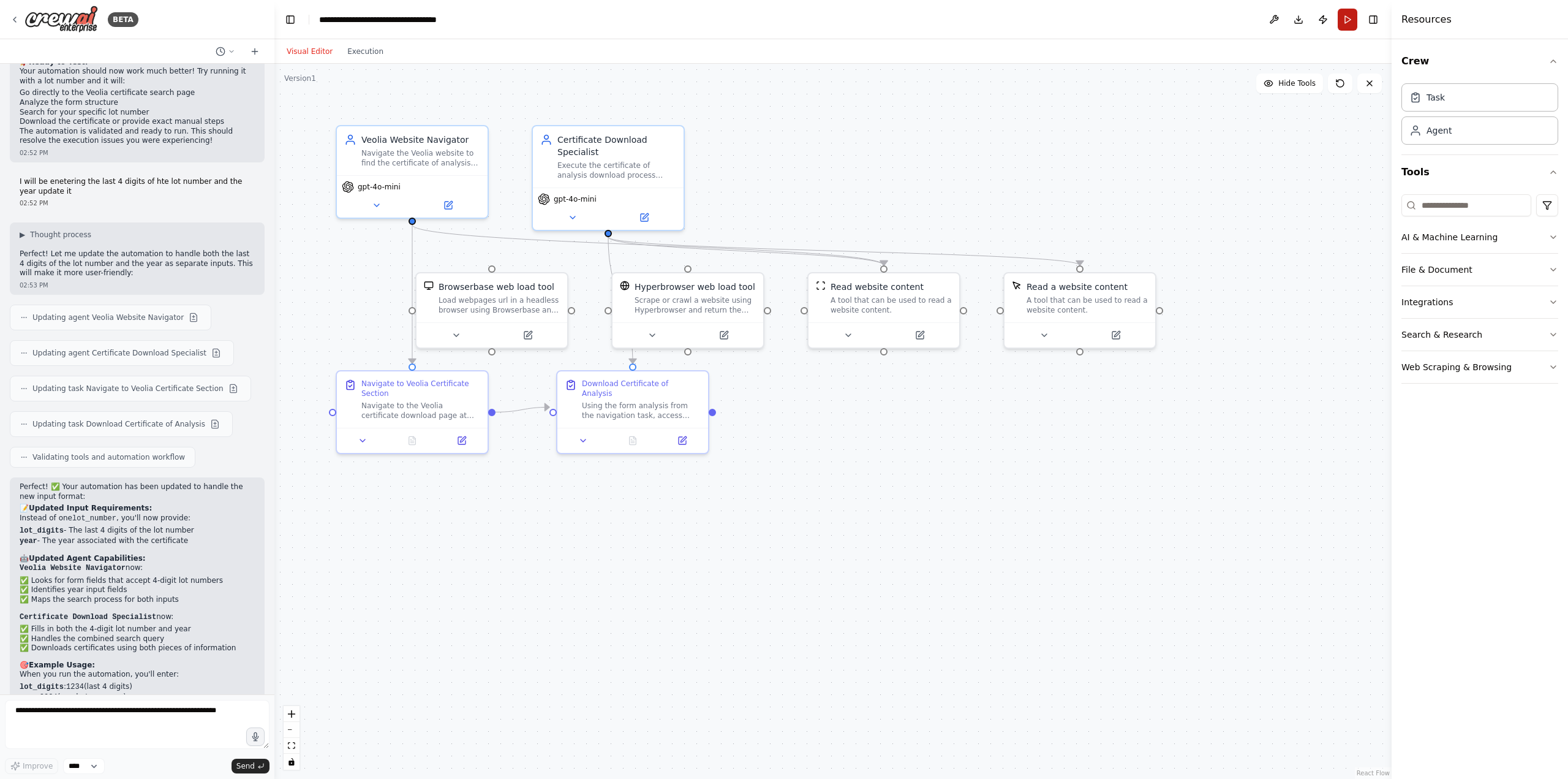
click at [1345, 19] on button "Run" at bounding box center [1348, 19] width 19 height 22
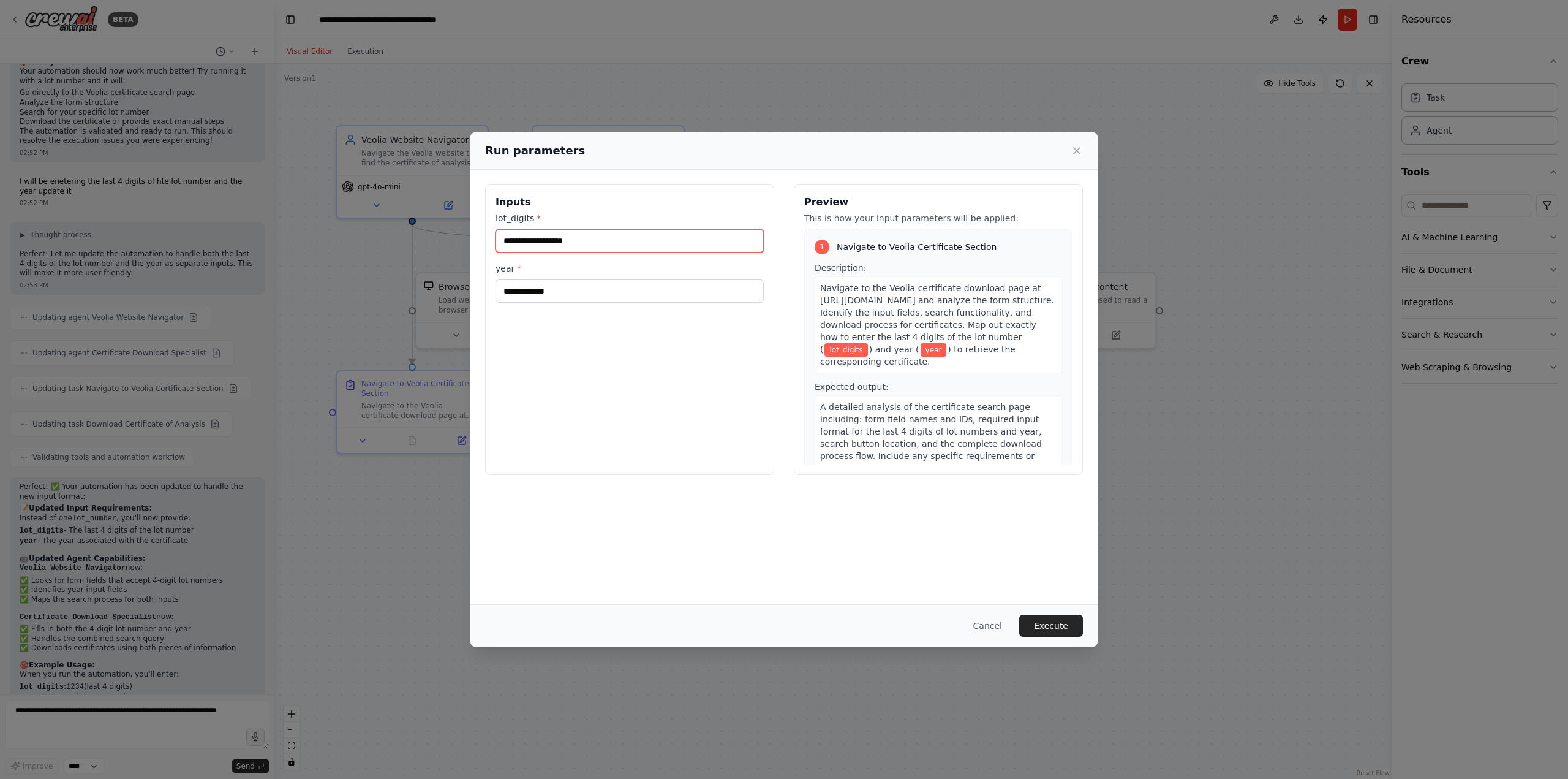
click at [610, 247] on input "lot_digits *" at bounding box center [629, 240] width 268 height 23
type input "****"
click at [551, 291] on input "year *" at bounding box center [629, 291] width 268 height 23
type input "****"
click at [1049, 622] on button "Execute" at bounding box center [1051, 625] width 63 height 22
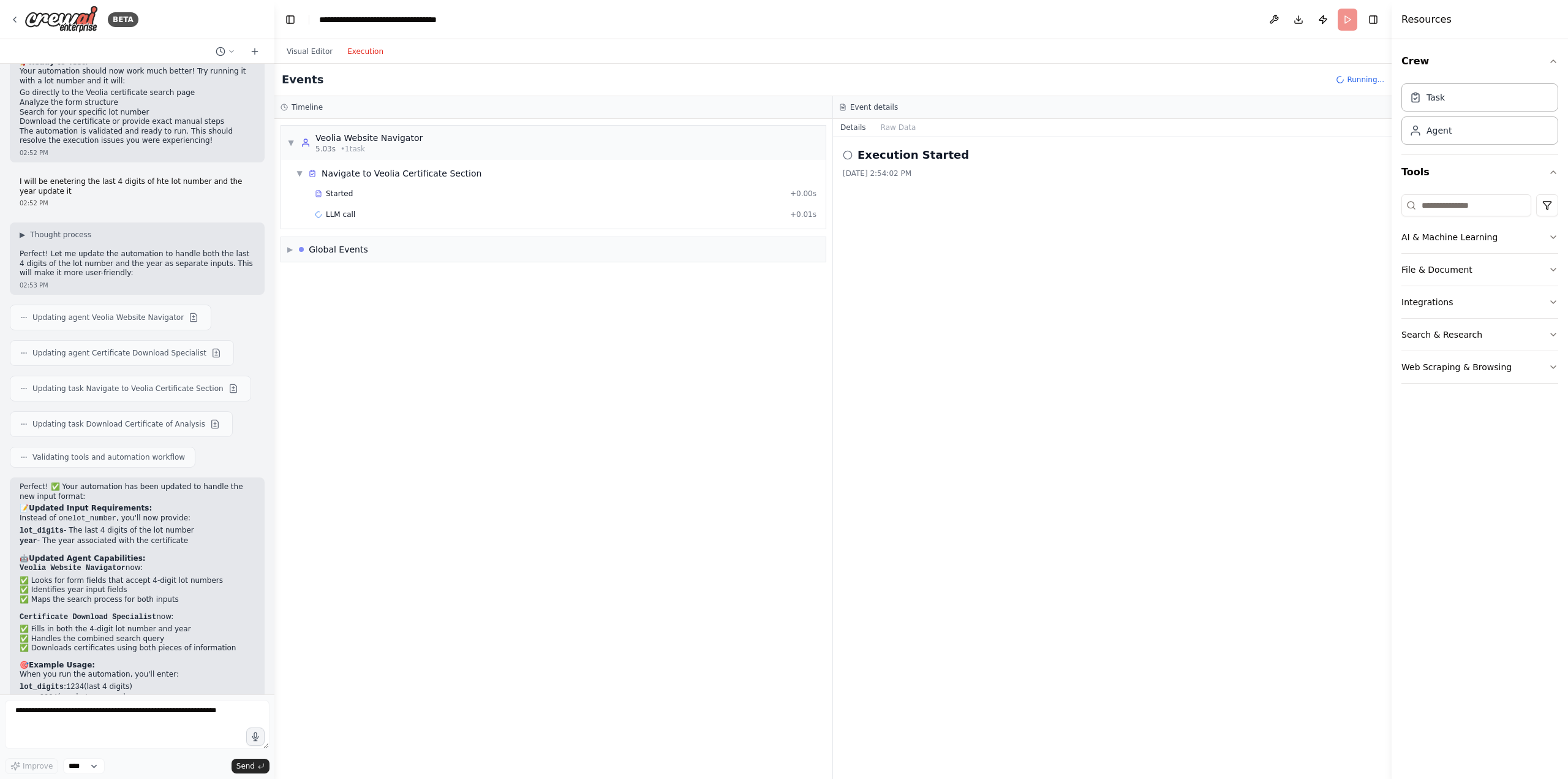
click at [365, 56] on button "Execution" at bounding box center [365, 51] width 51 height 14
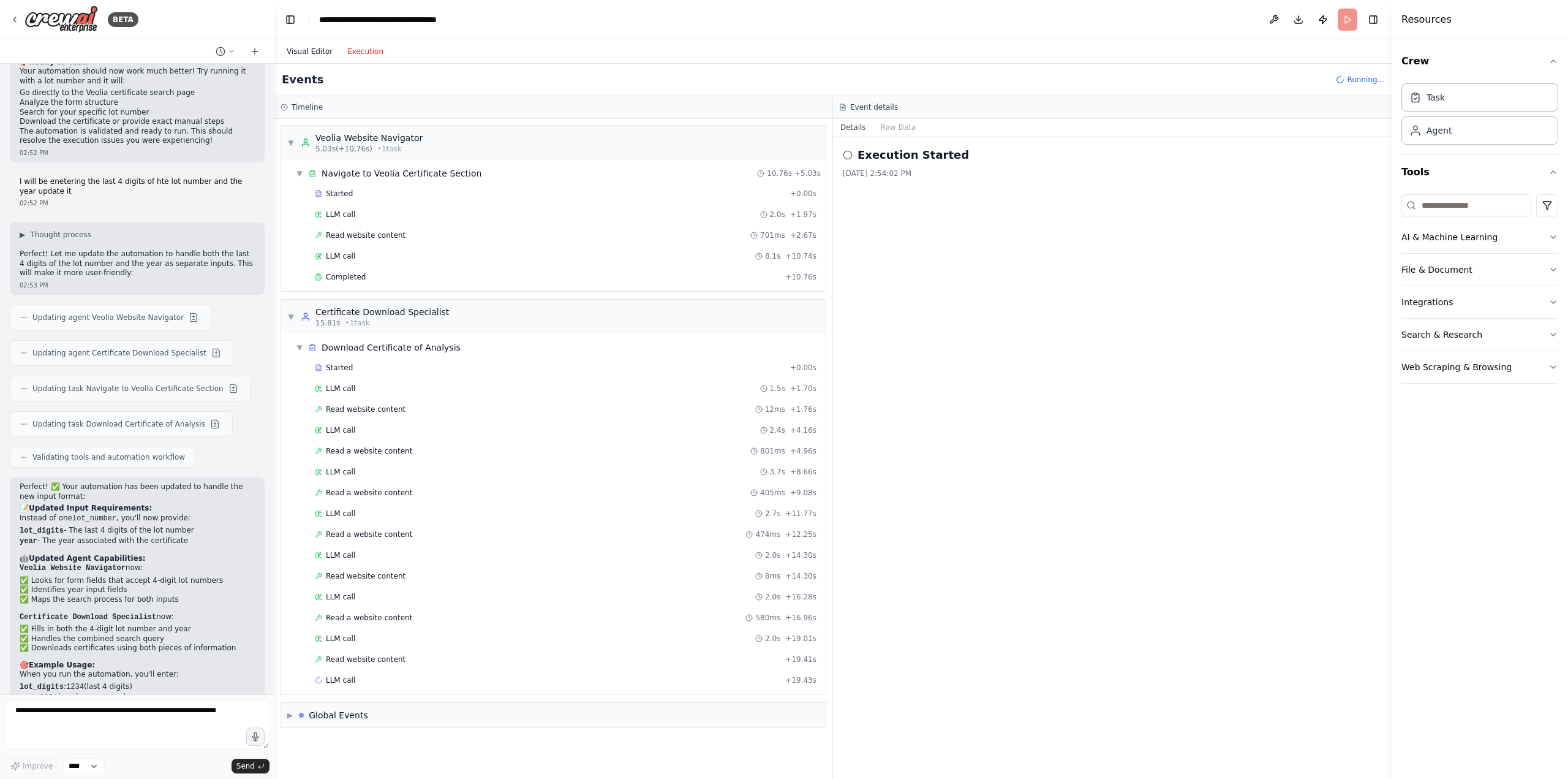
click at [298, 57] on button "Visual Editor" at bounding box center [310, 51] width 61 height 14
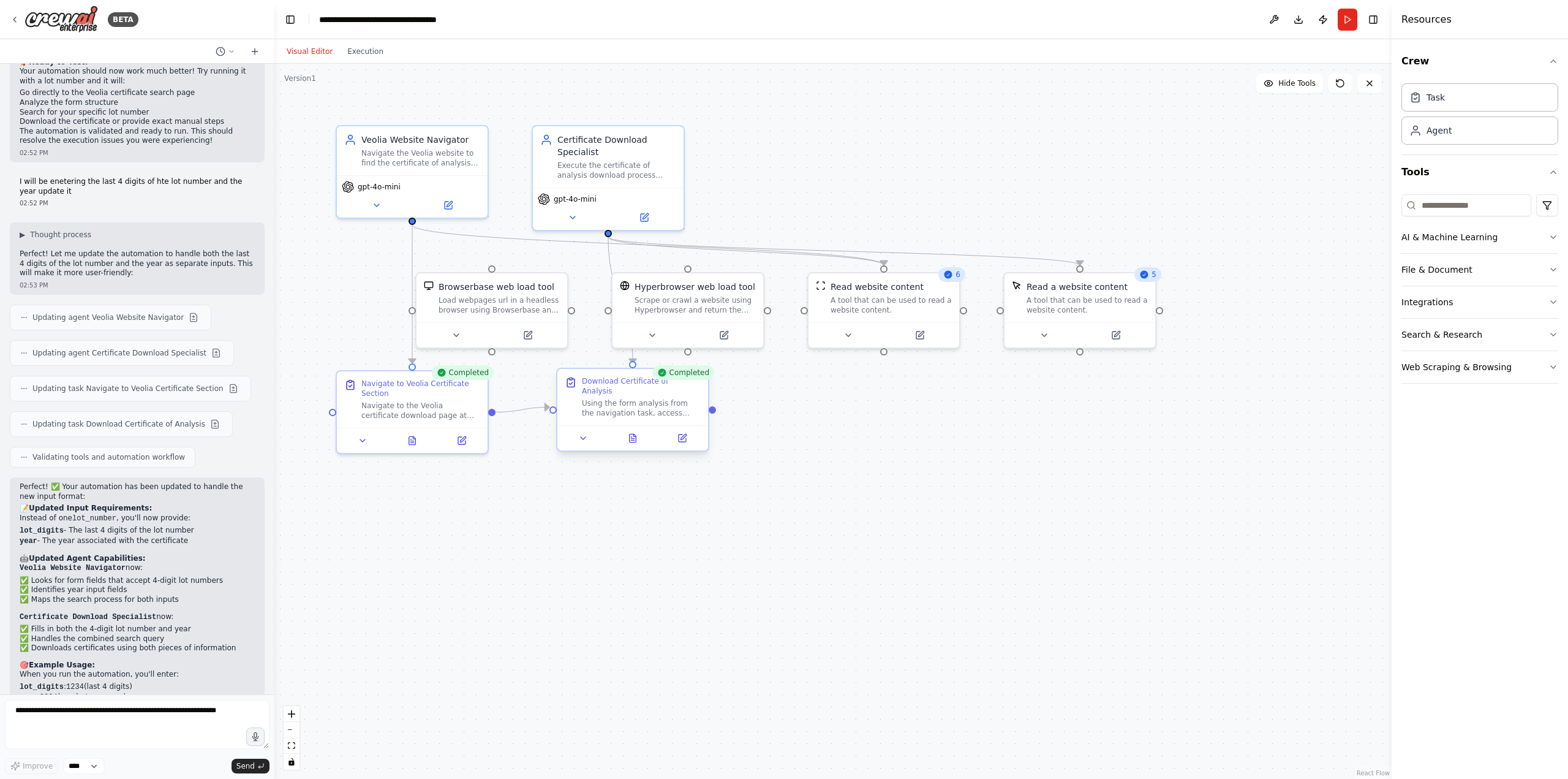
click at [633, 437] on div at bounding box center [633, 438] width 151 height 25
click at [635, 434] on icon at bounding box center [633, 438] width 7 height 8
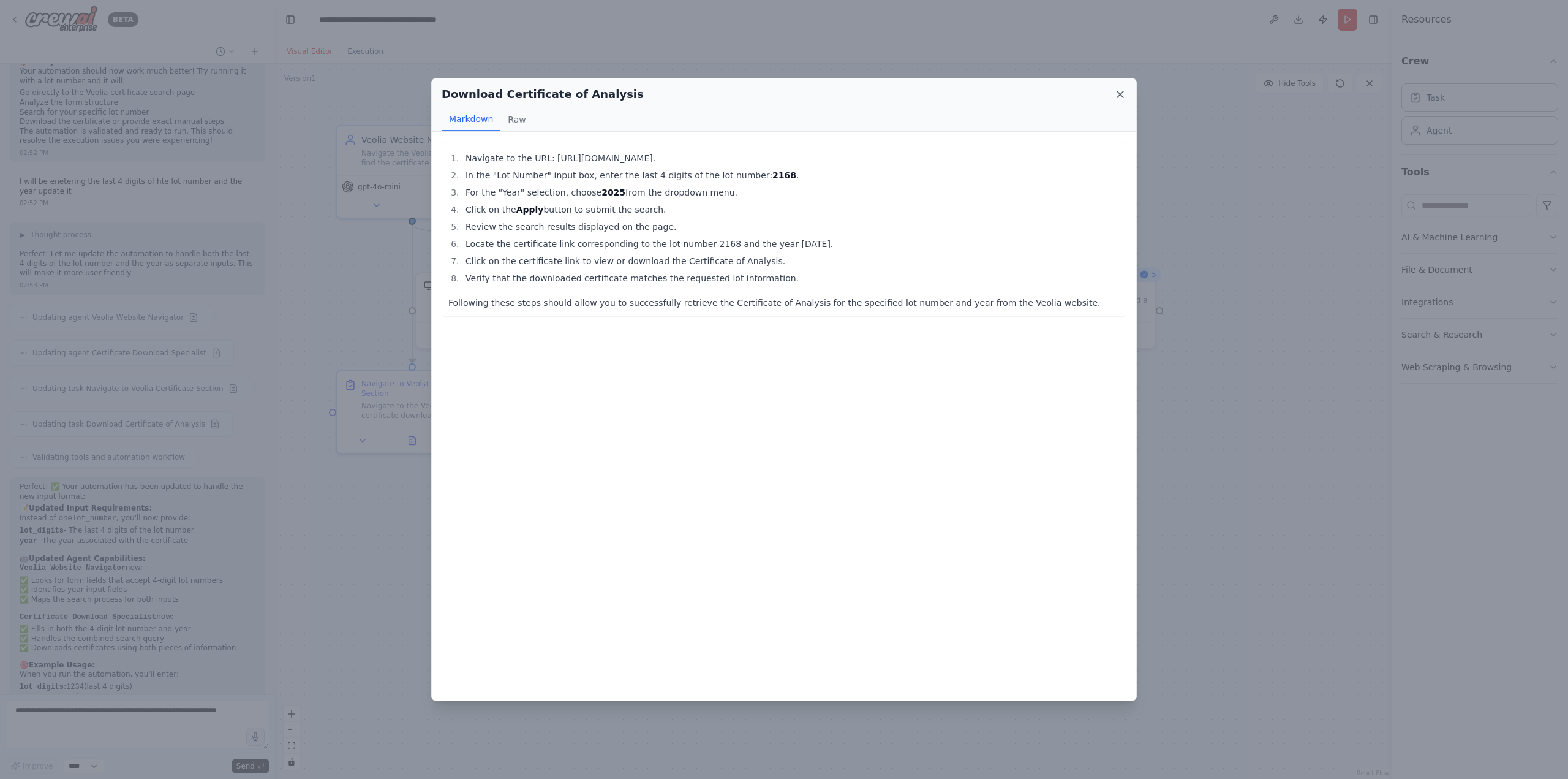
click at [1125, 96] on icon at bounding box center [1120, 94] width 12 height 13
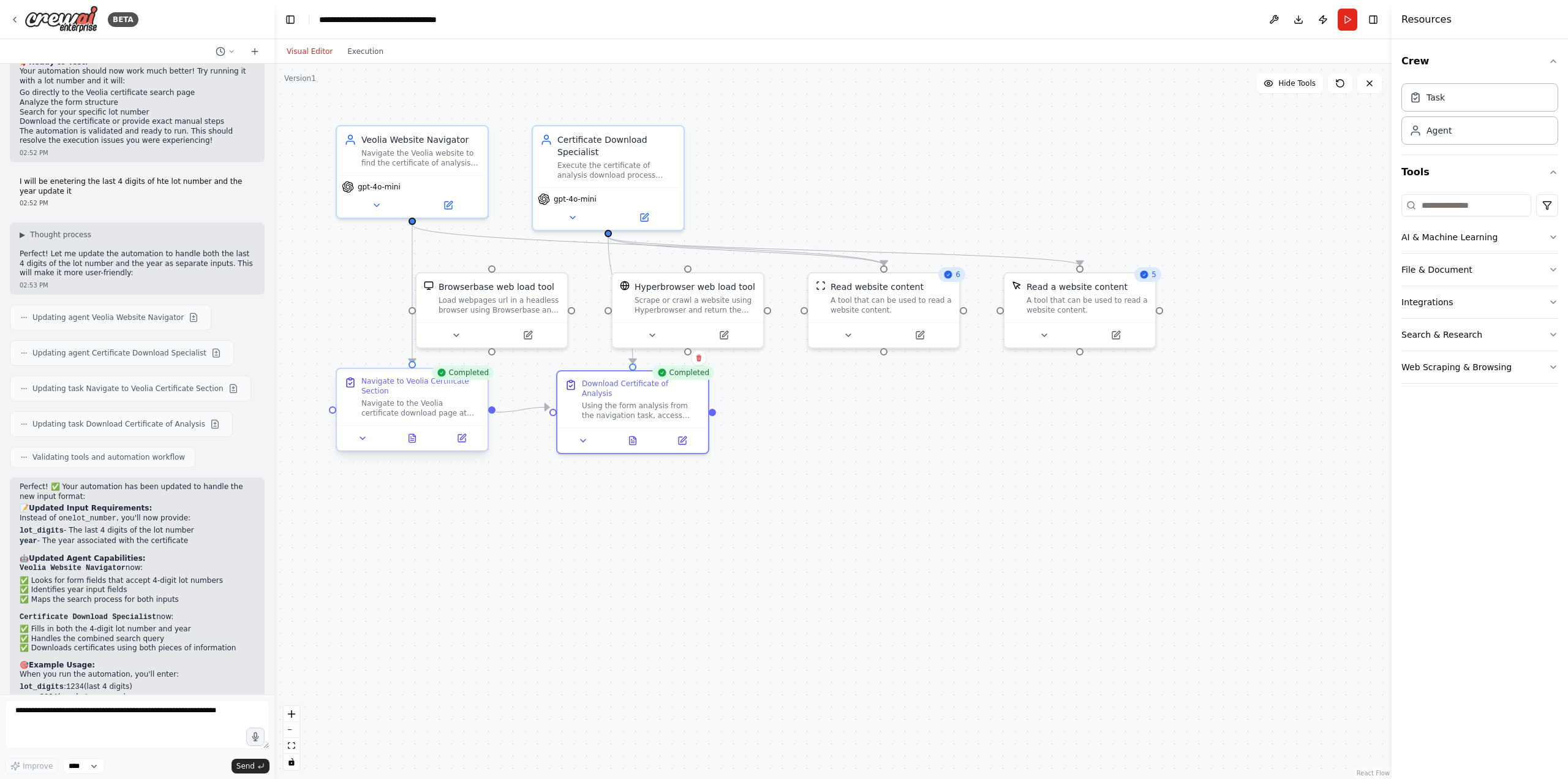
click at [412, 446] on div at bounding box center [411, 438] width 151 height 25
click at [413, 443] on button at bounding box center [412, 438] width 52 height 14
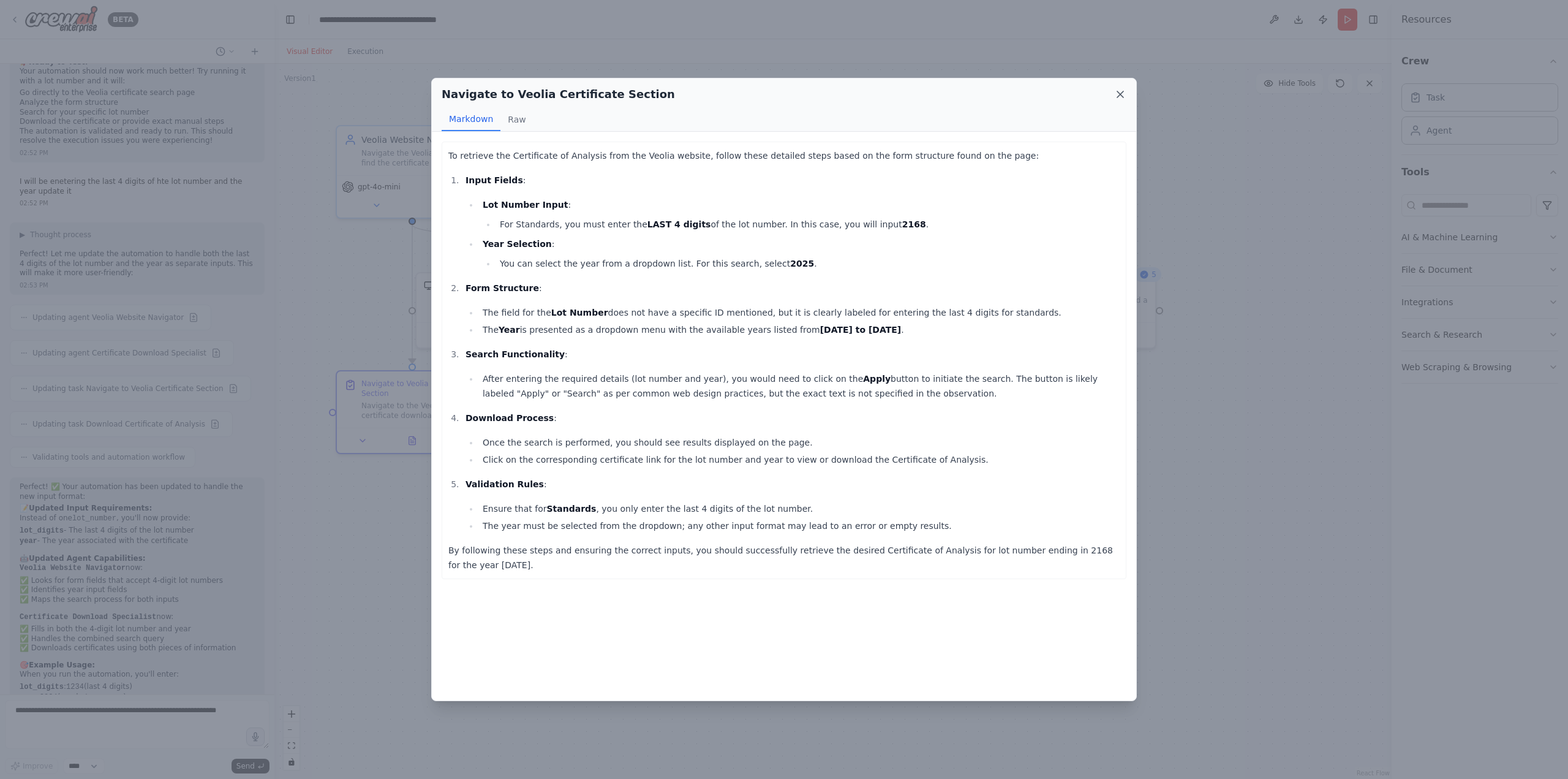
click at [1124, 90] on icon at bounding box center [1120, 94] width 12 height 13
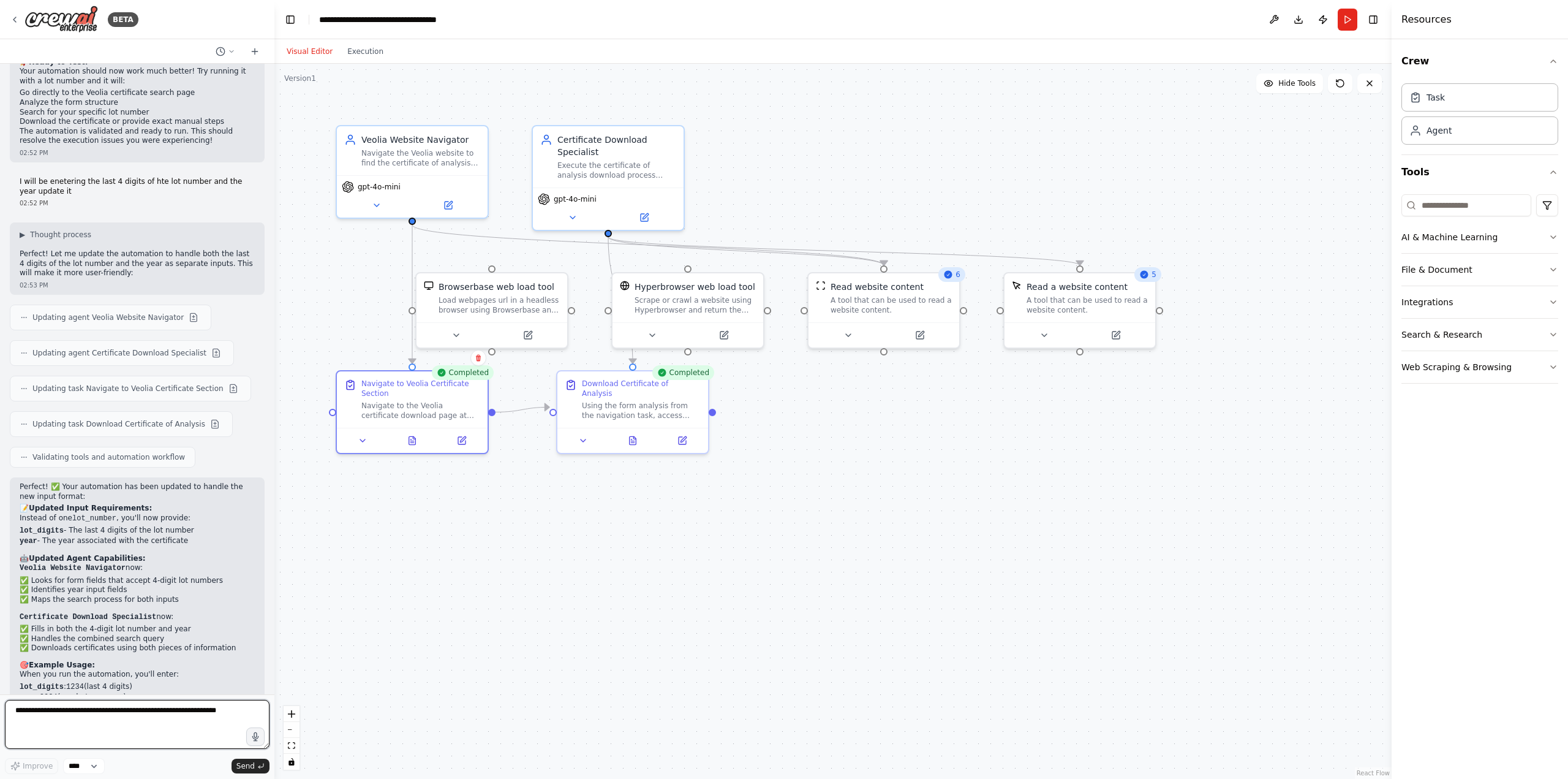
click at [158, 714] on textarea at bounding box center [137, 724] width 264 height 49
type textarea "**********"
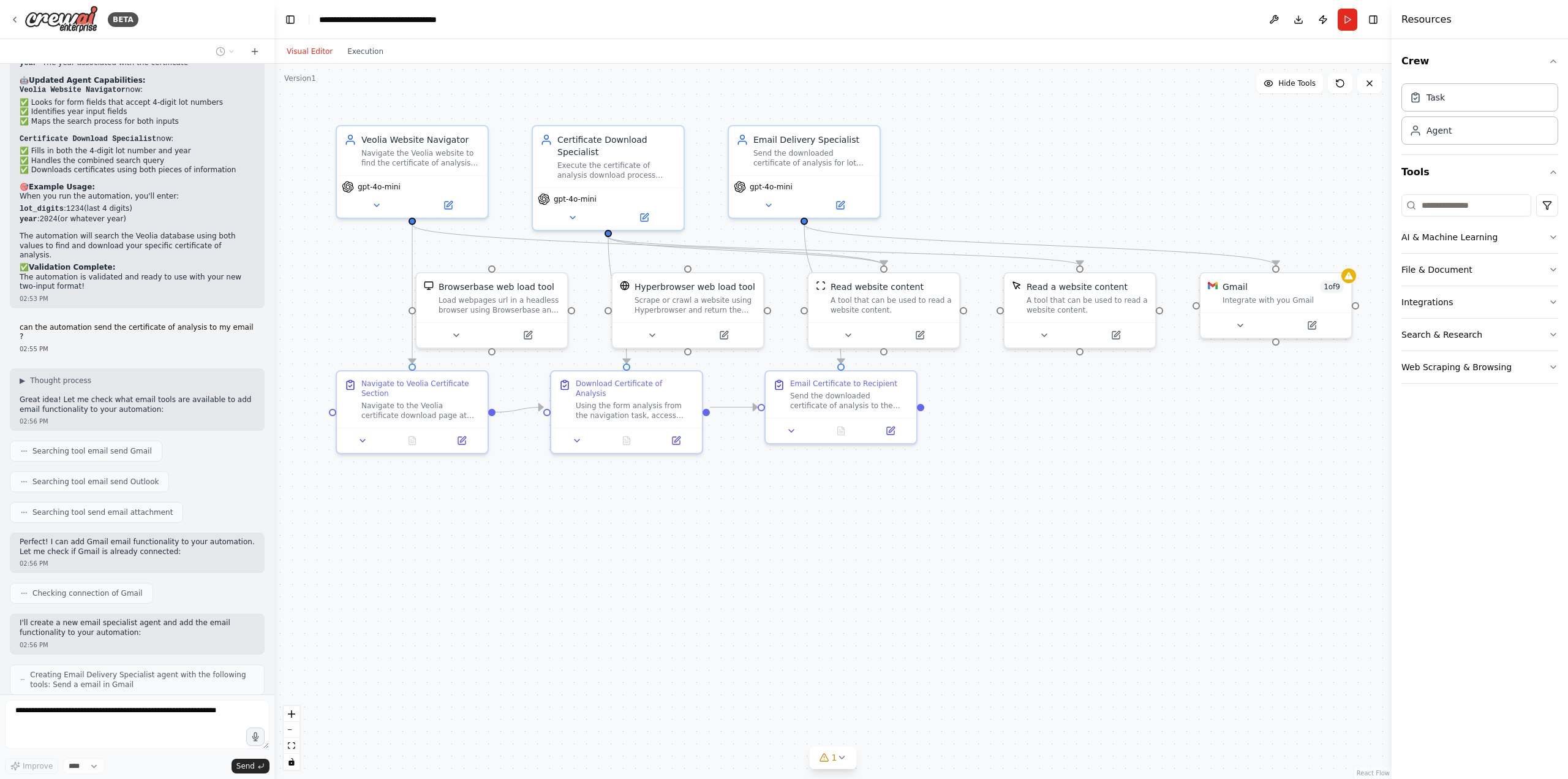
scroll to position [3303, 0]
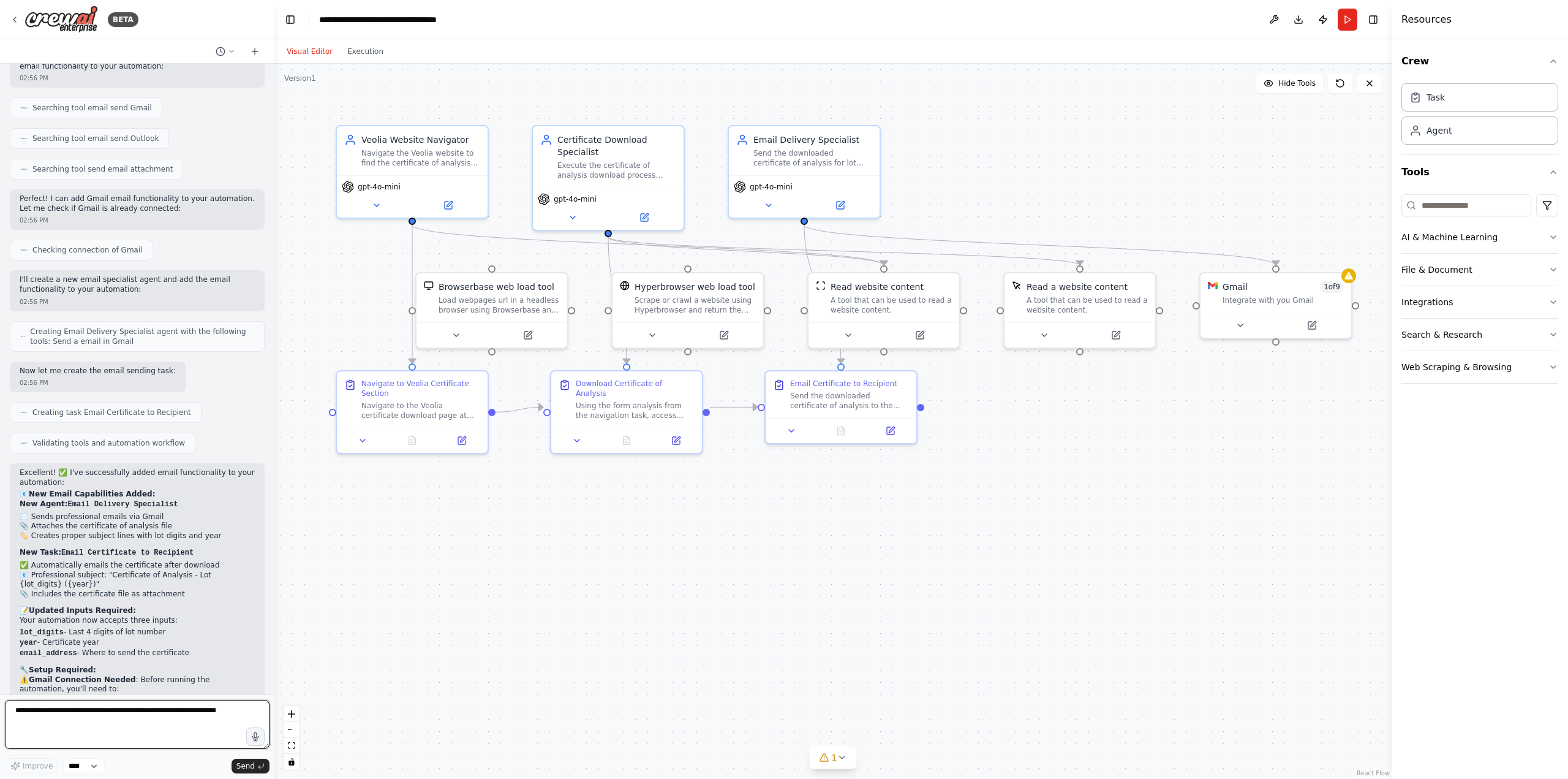
click at [75, 732] on textarea at bounding box center [137, 724] width 264 height 49
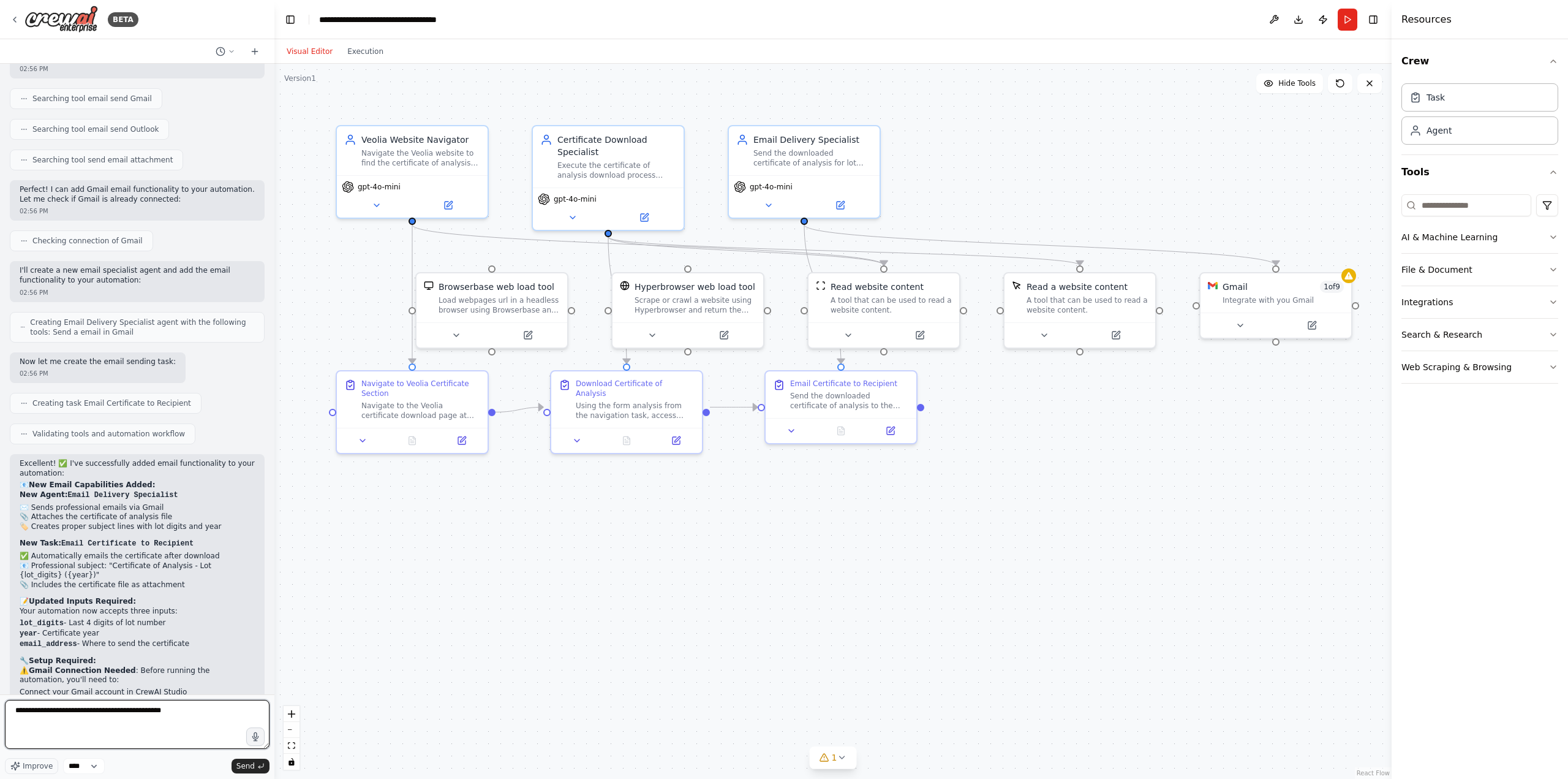
type textarea "**********"
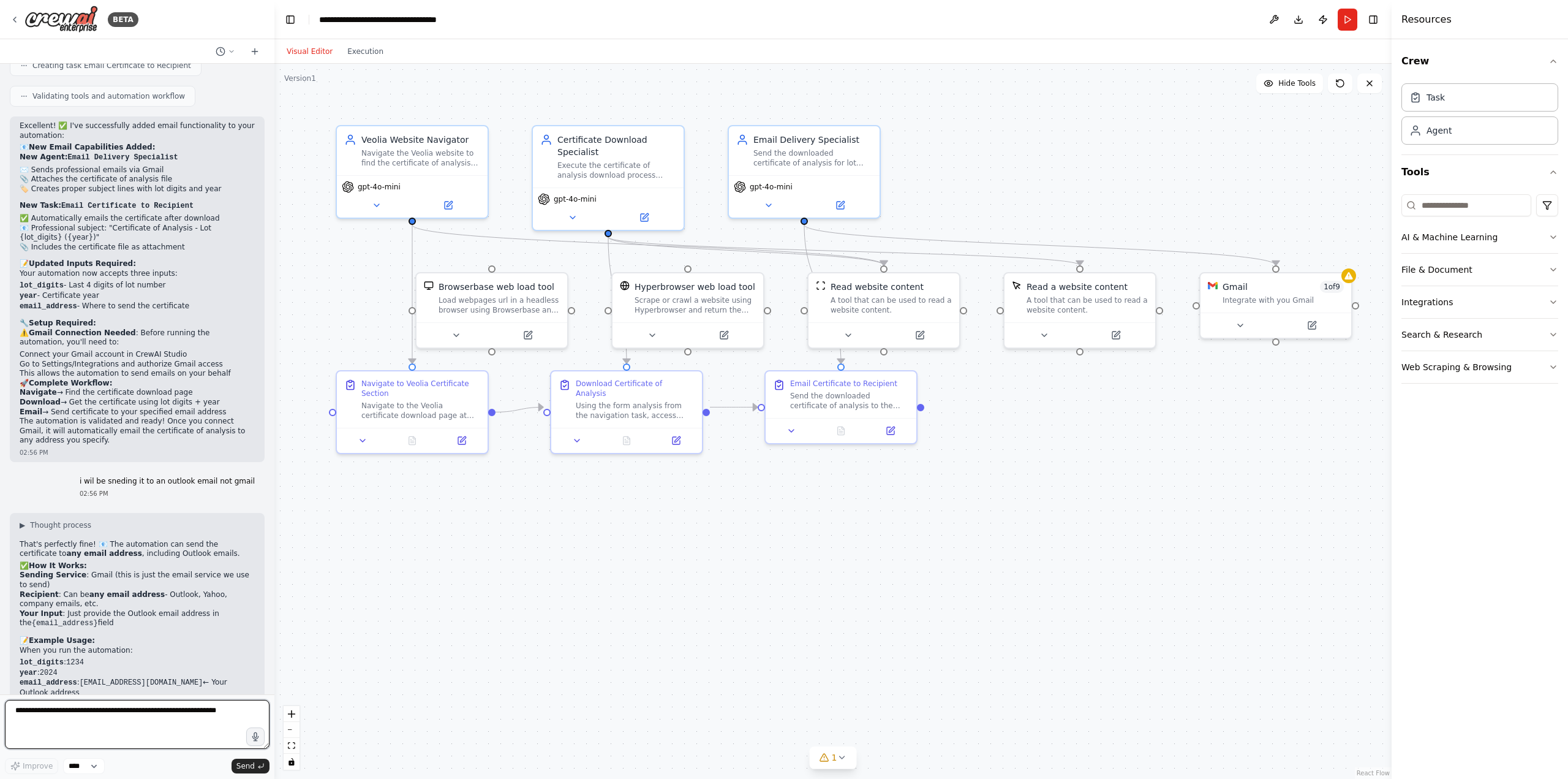
scroll to position [3973, 0]
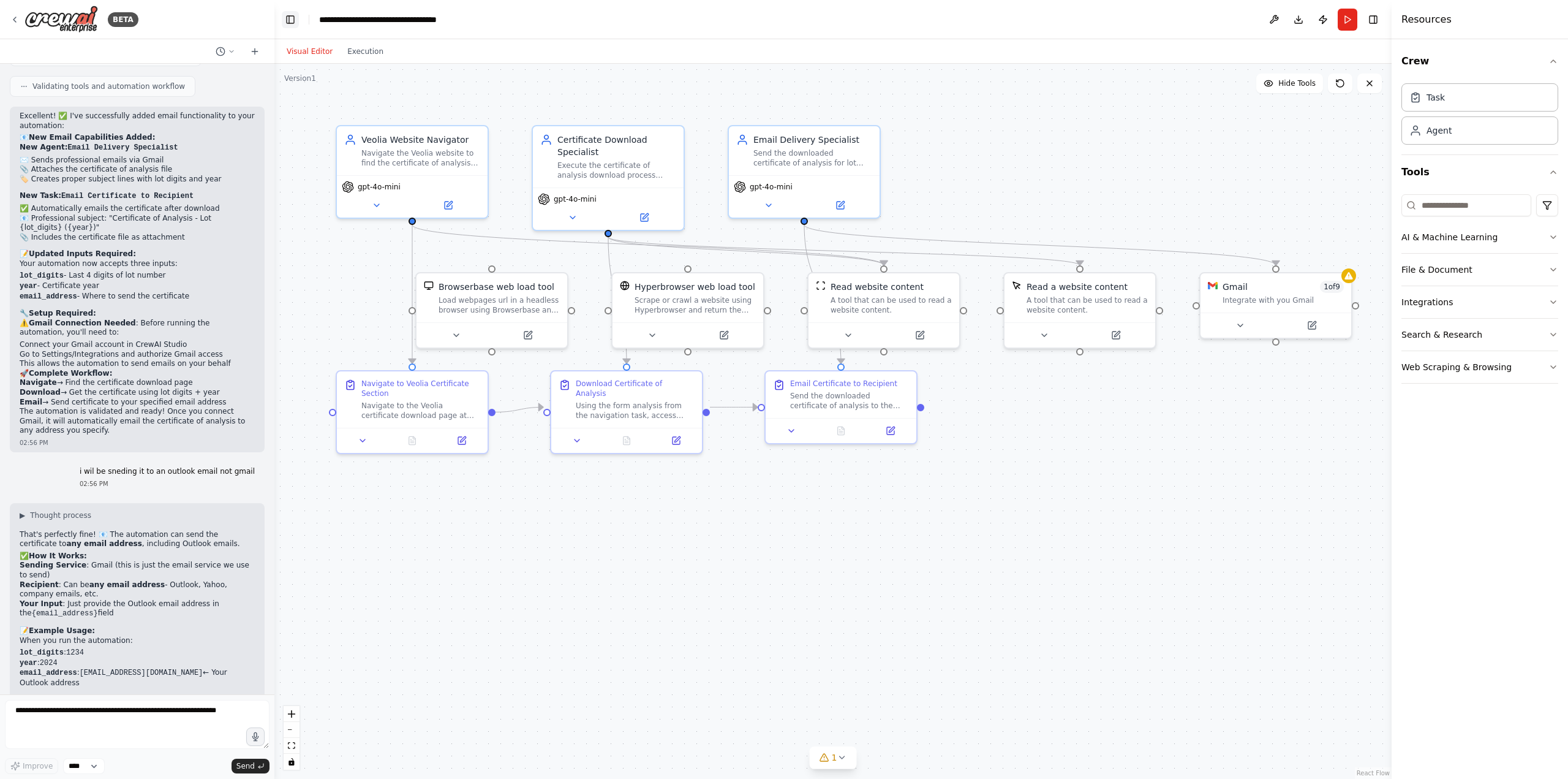
click at [296, 21] on button "Toggle Left Sidebar" at bounding box center [290, 19] width 17 height 17
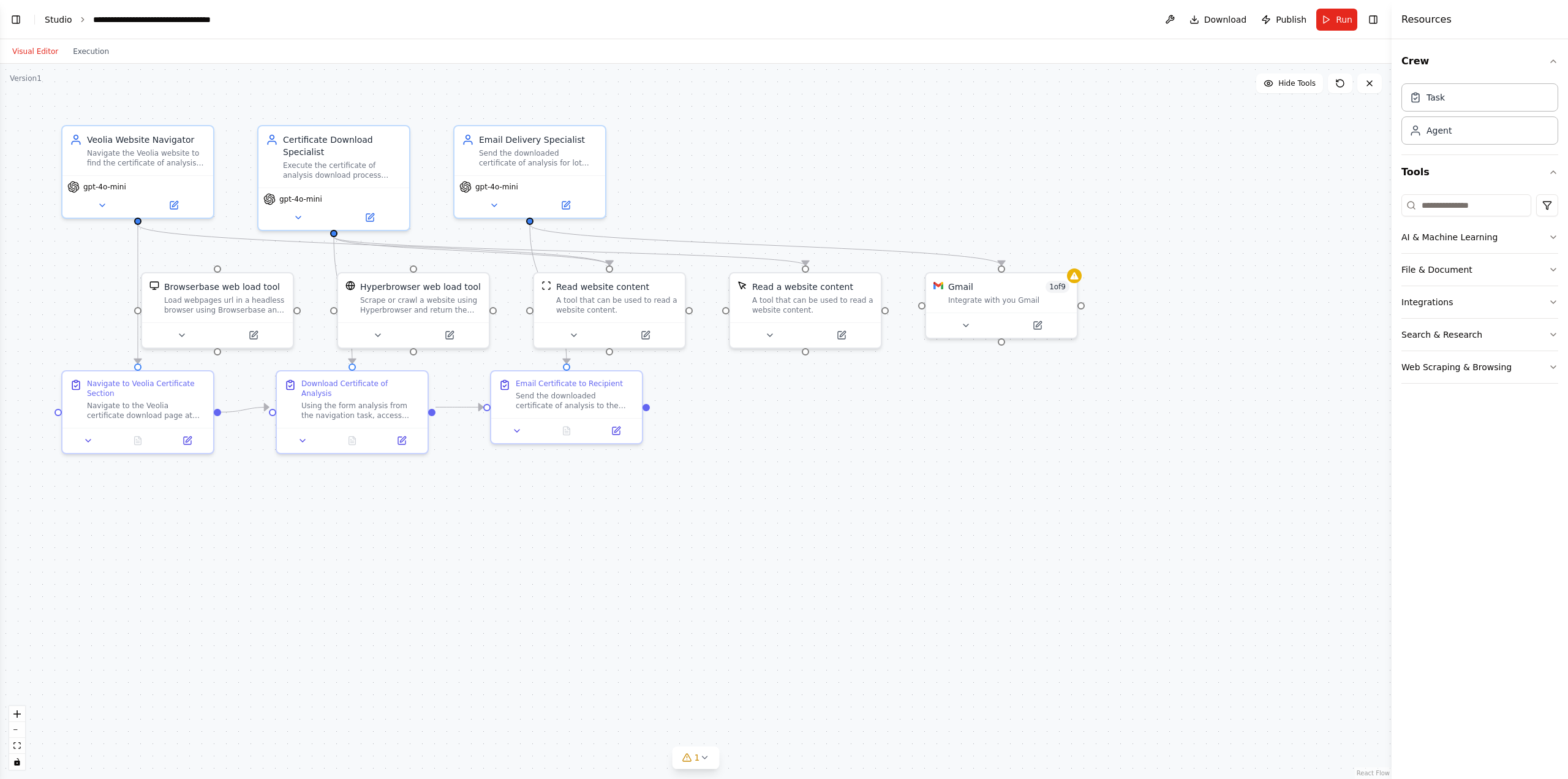
click at [51, 20] on link "Studio" at bounding box center [59, 19] width 28 height 10
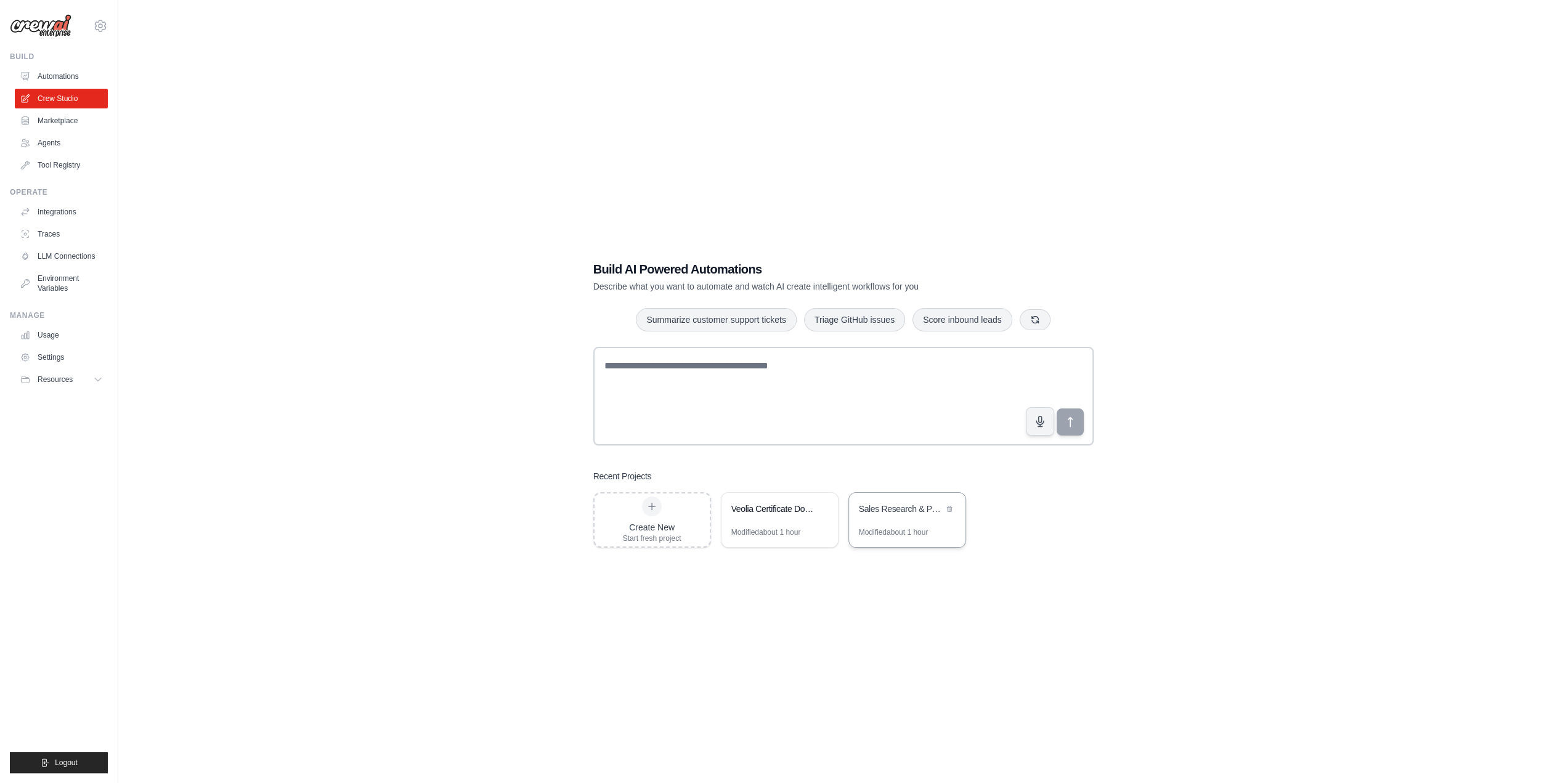
click at [897, 522] on div "Sales Research & PDF Generator" at bounding box center [907, 510] width 116 height 35
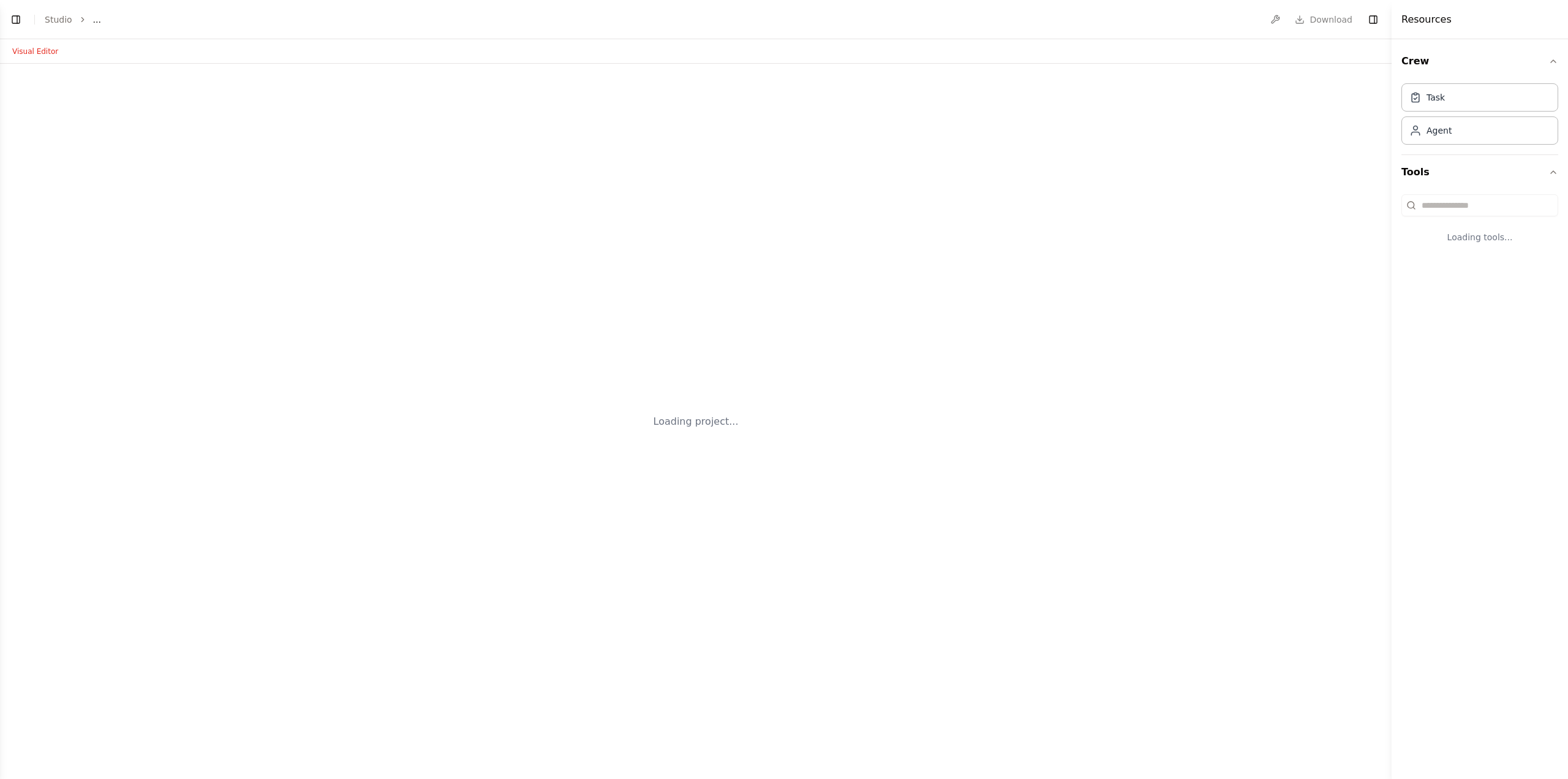
select select "****"
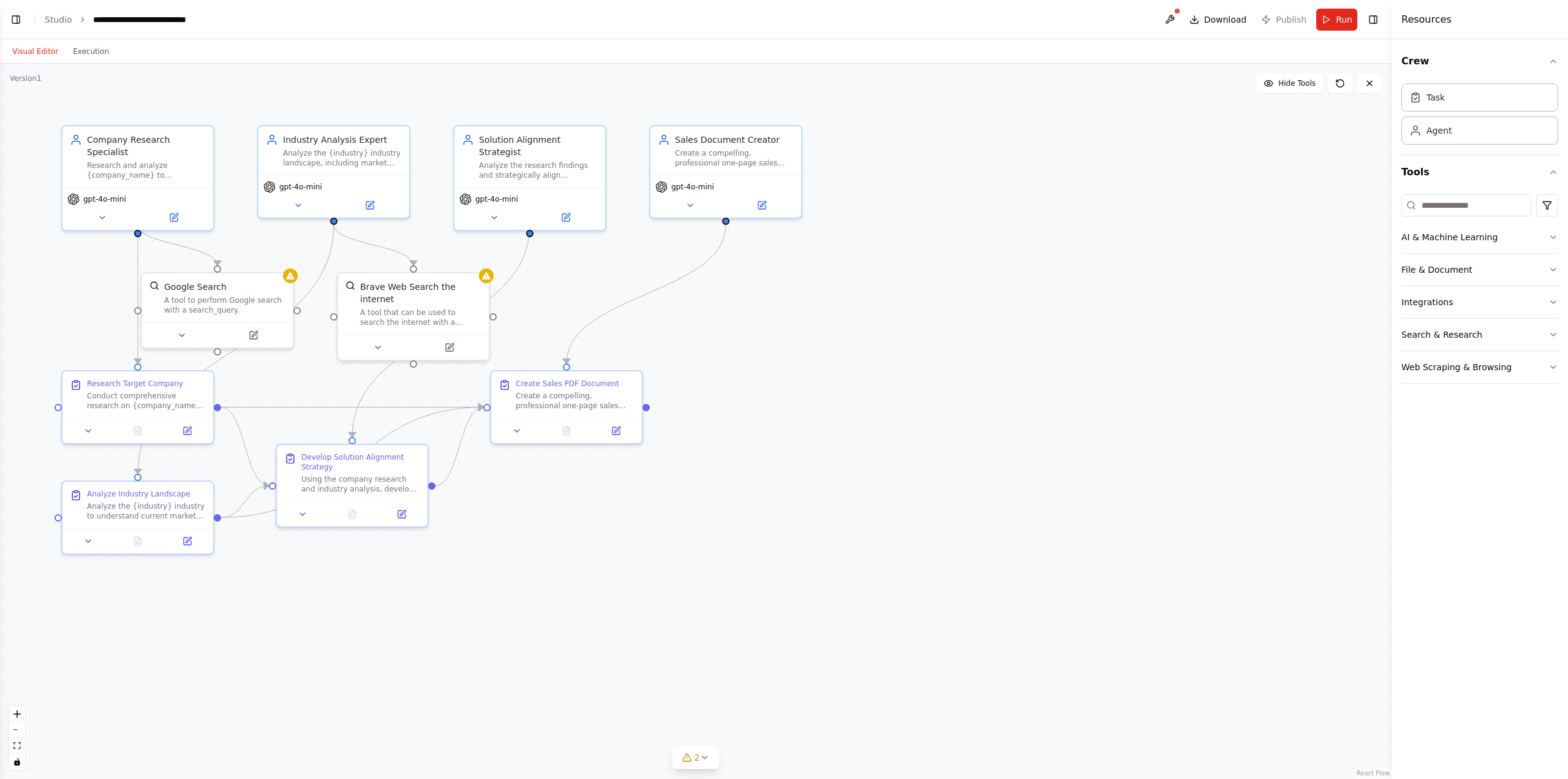
scroll to position [75, 0]
click at [22, 19] on button "Toggle Left Sidebar" at bounding box center [16, 19] width 17 height 17
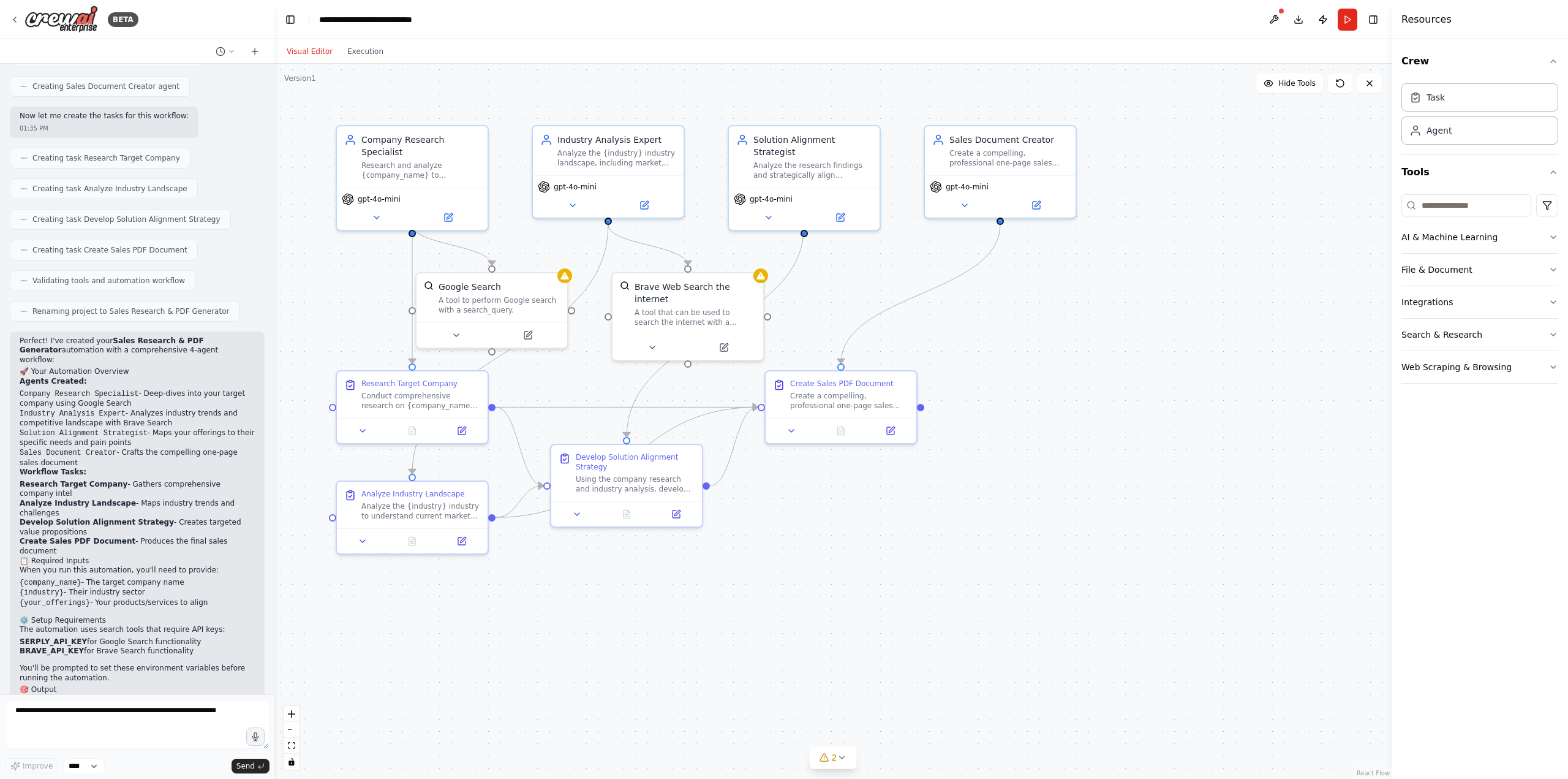
scroll to position [589, 0]
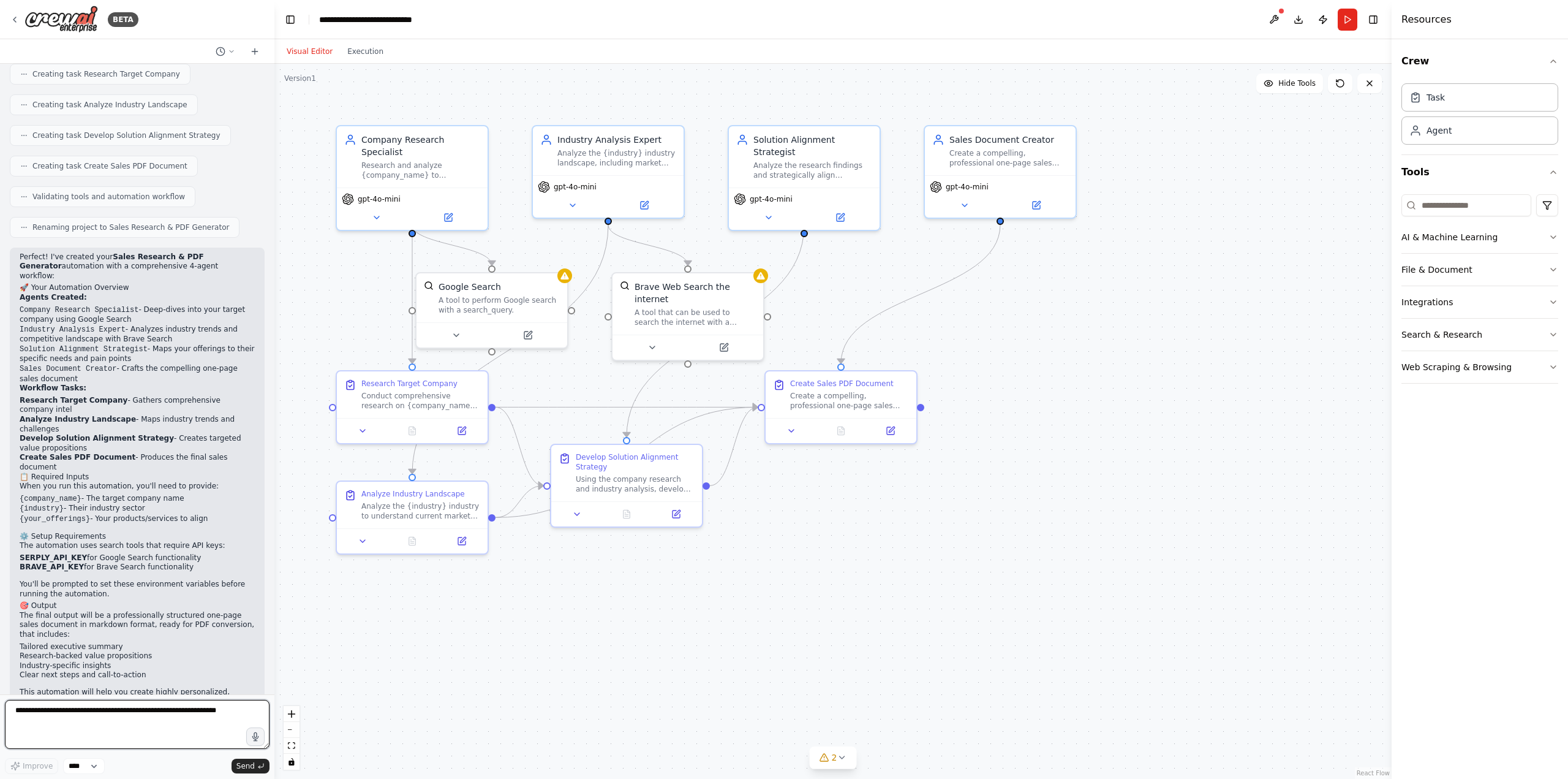
click at [123, 716] on textarea at bounding box center [137, 724] width 264 height 49
type textarea "**********"
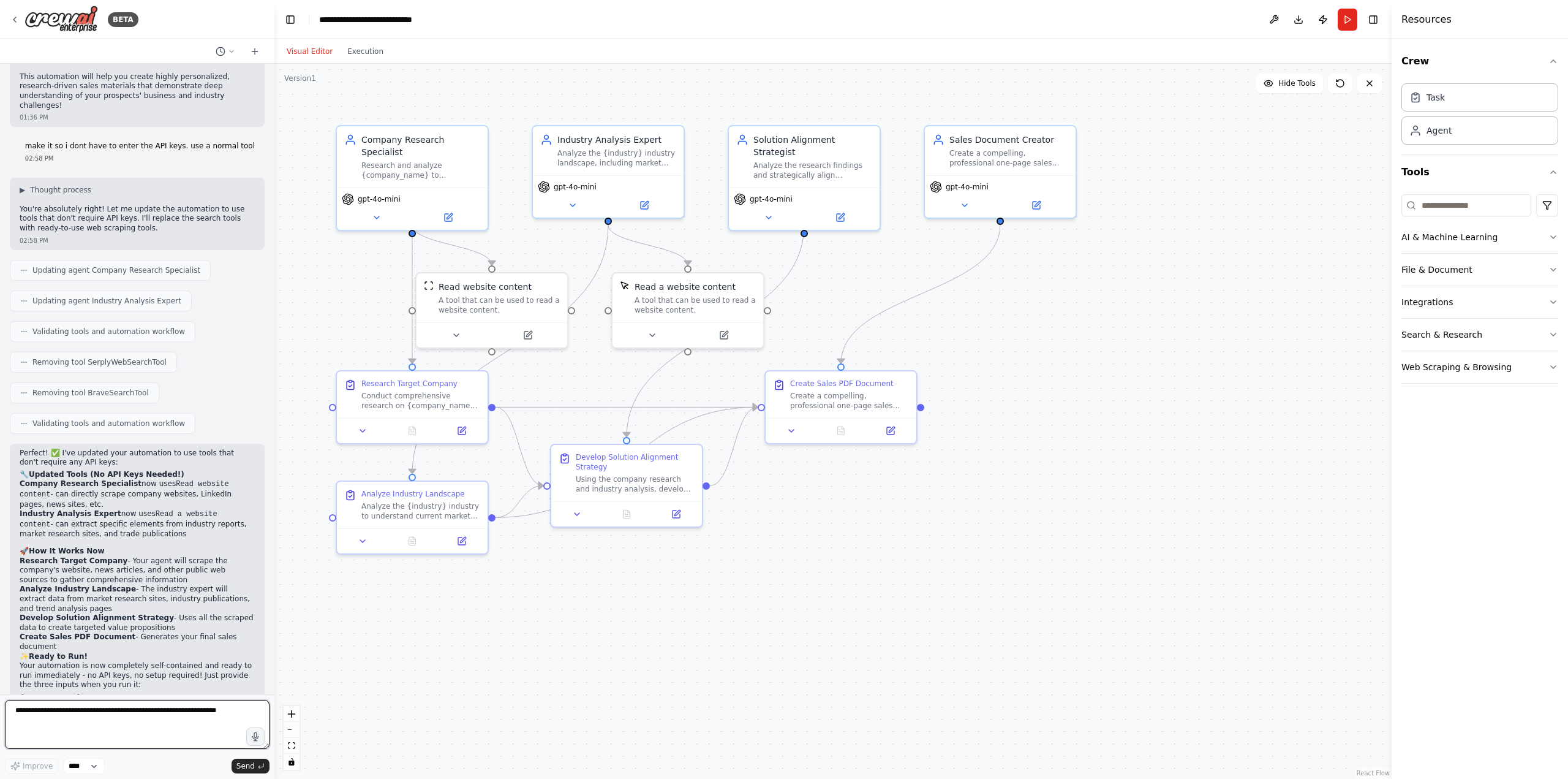
scroll to position [1213, 0]
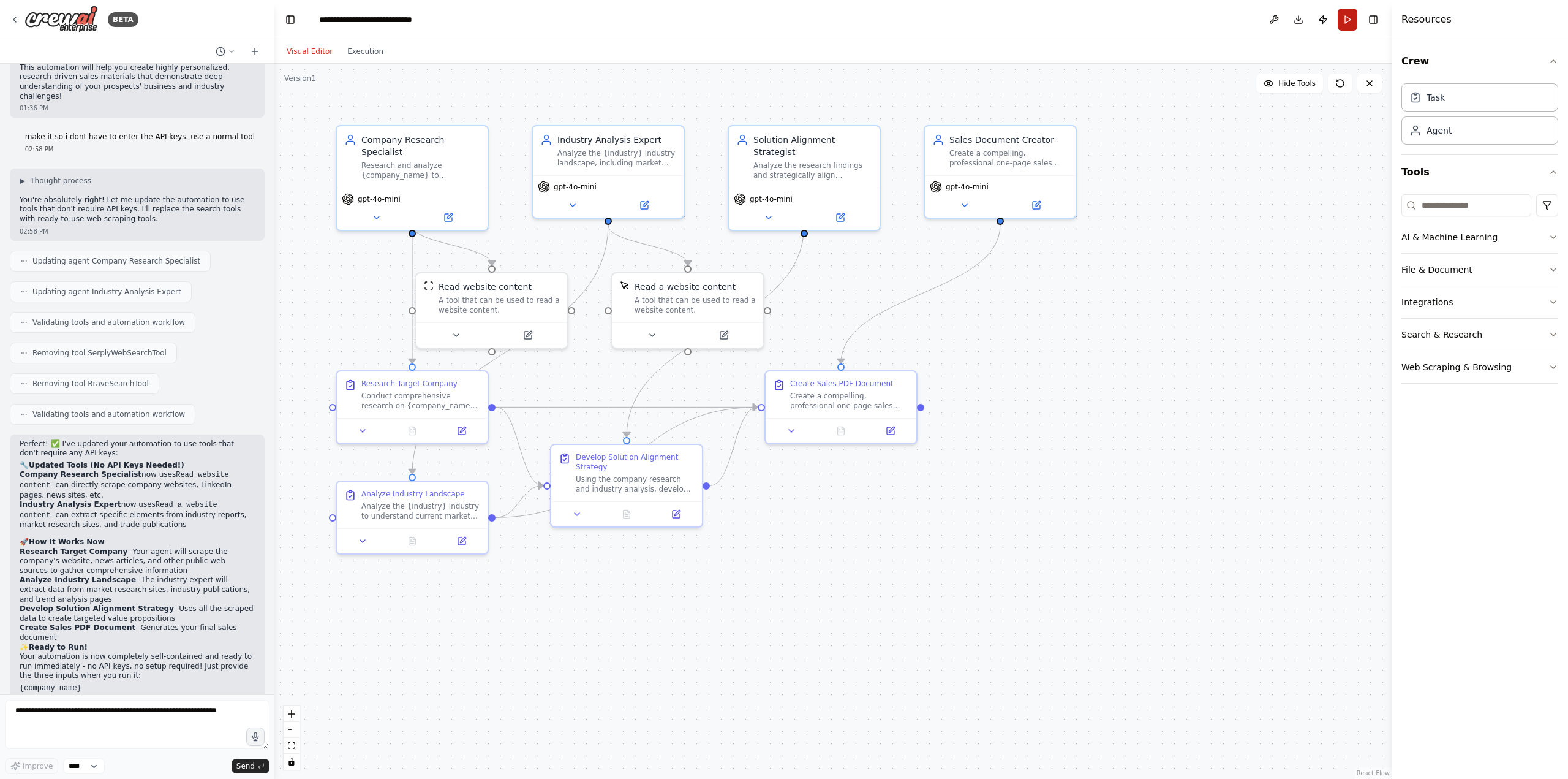
click at [1353, 16] on button "Run" at bounding box center [1348, 19] width 19 height 22
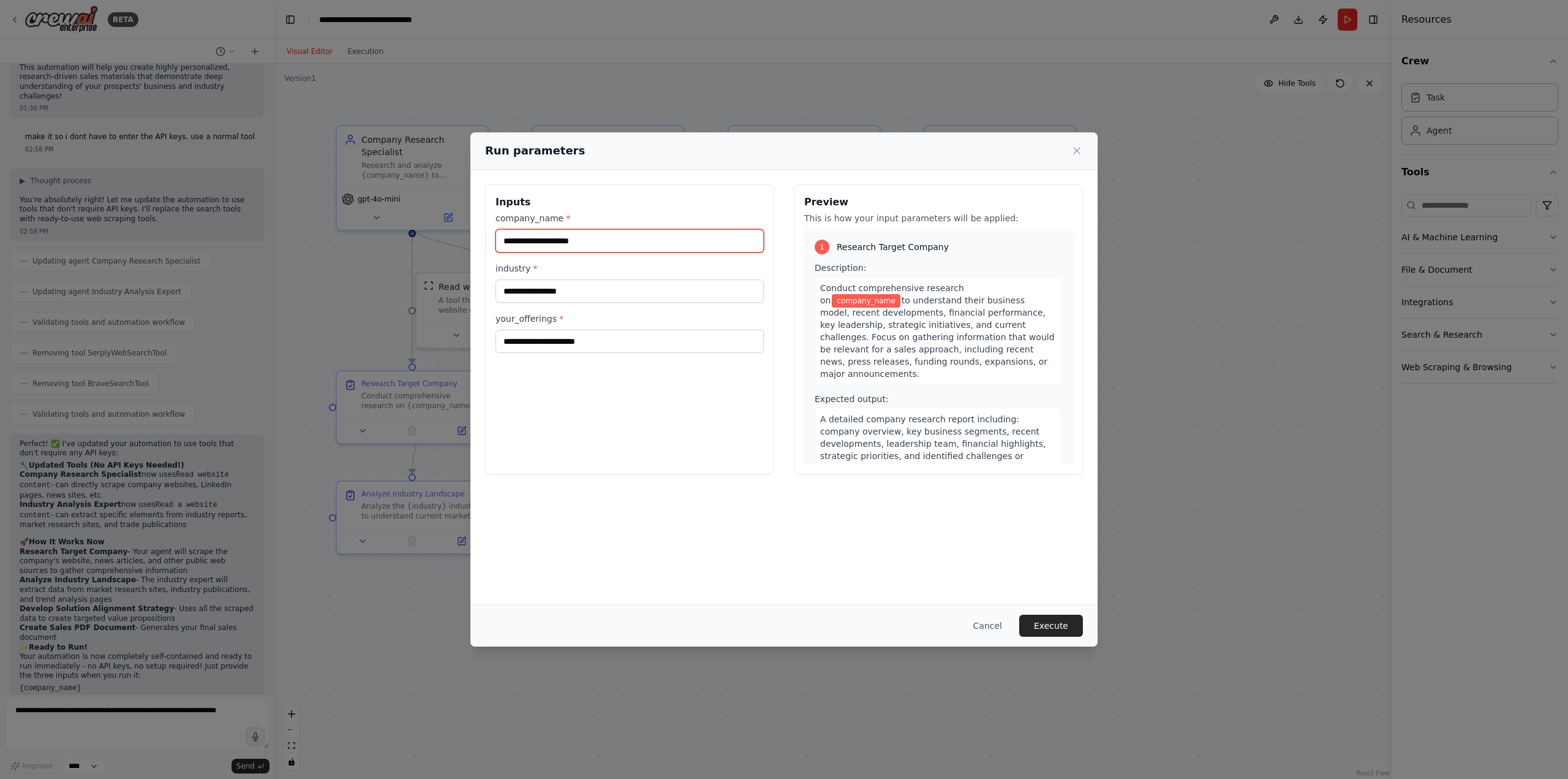
click at [598, 244] on input "company_name *" at bounding box center [629, 240] width 268 height 23
type input "**********"
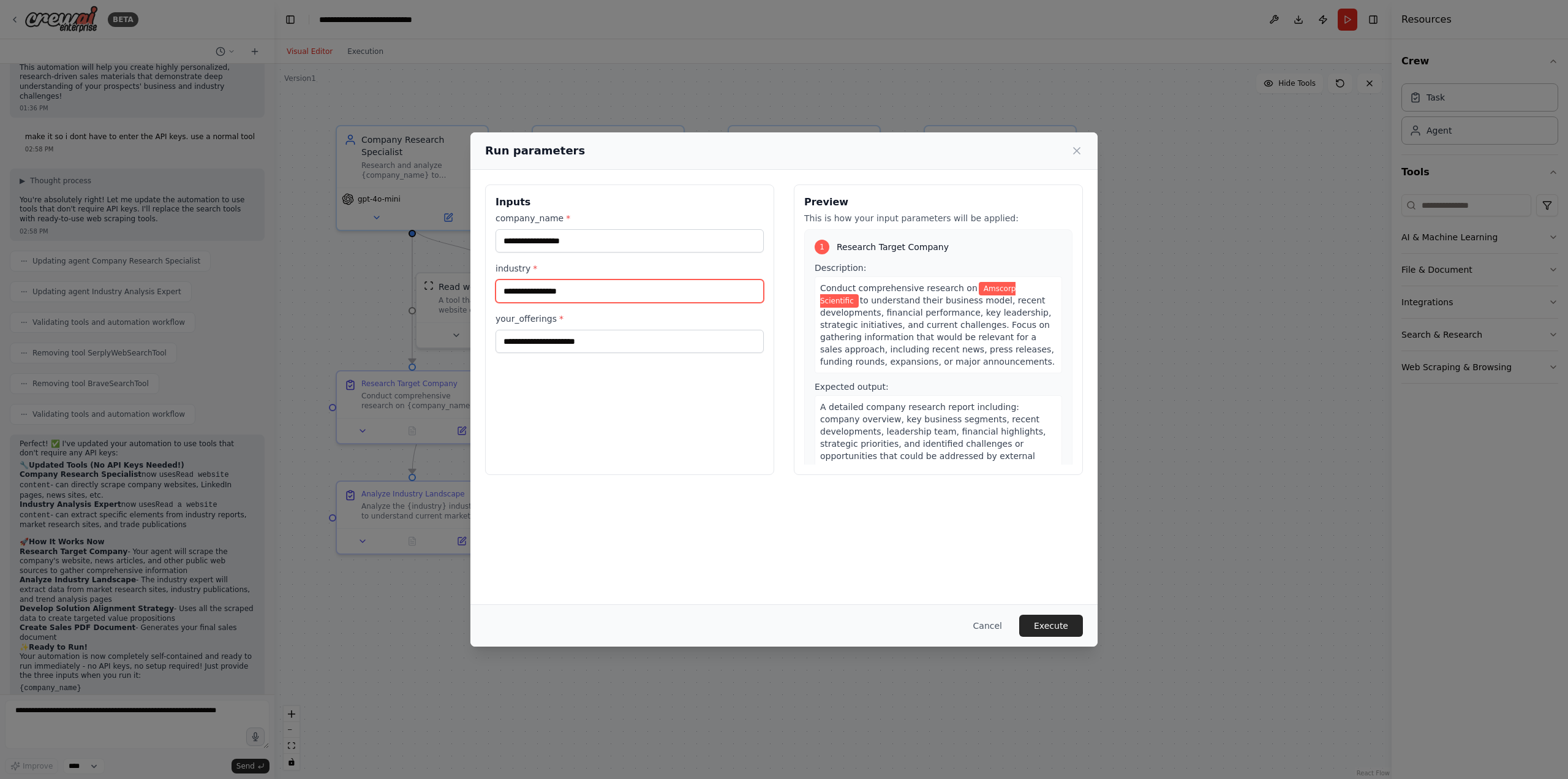
click at [582, 291] on input "industry *" at bounding box center [629, 291] width 268 height 23
type input "*********"
click at [580, 336] on input "your_offerings *" at bounding box center [629, 341] width 268 height 23
click at [627, 339] on input "**********" at bounding box center [629, 341] width 268 height 23
type input "**********"
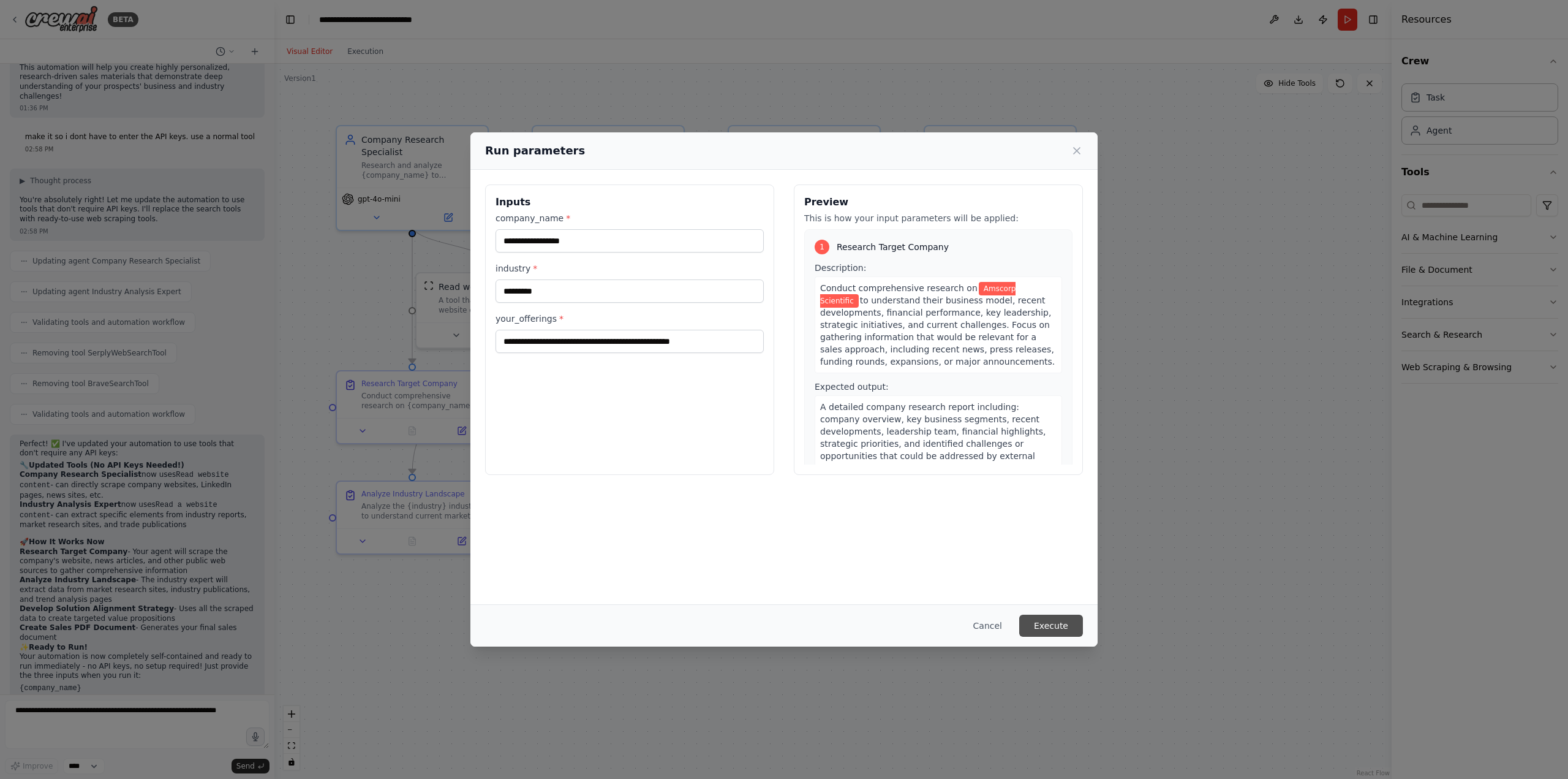
click at [1055, 629] on button "Execute" at bounding box center [1051, 625] width 63 height 22
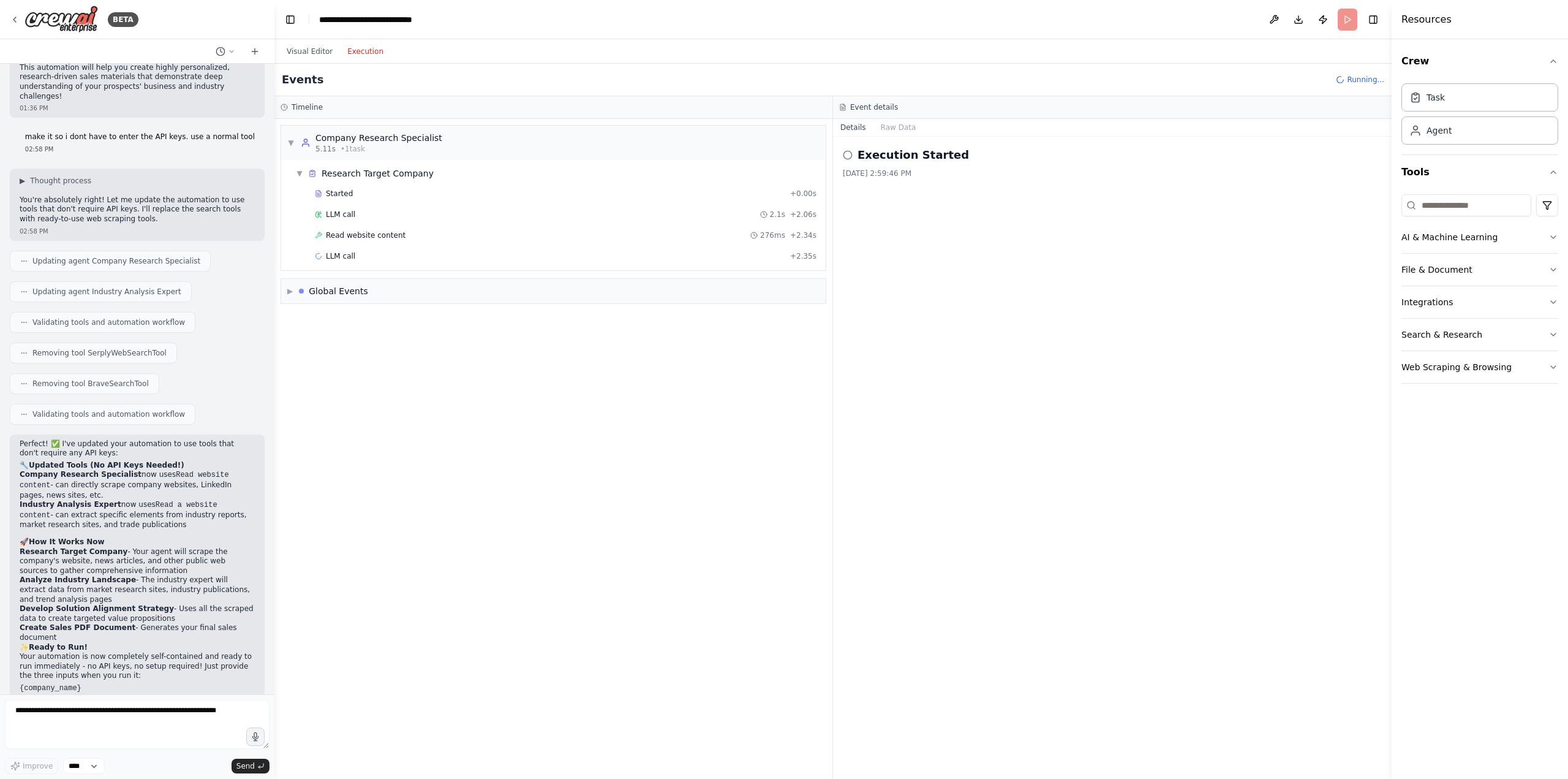
click at [354, 53] on button "Execution" at bounding box center [365, 51] width 51 height 14
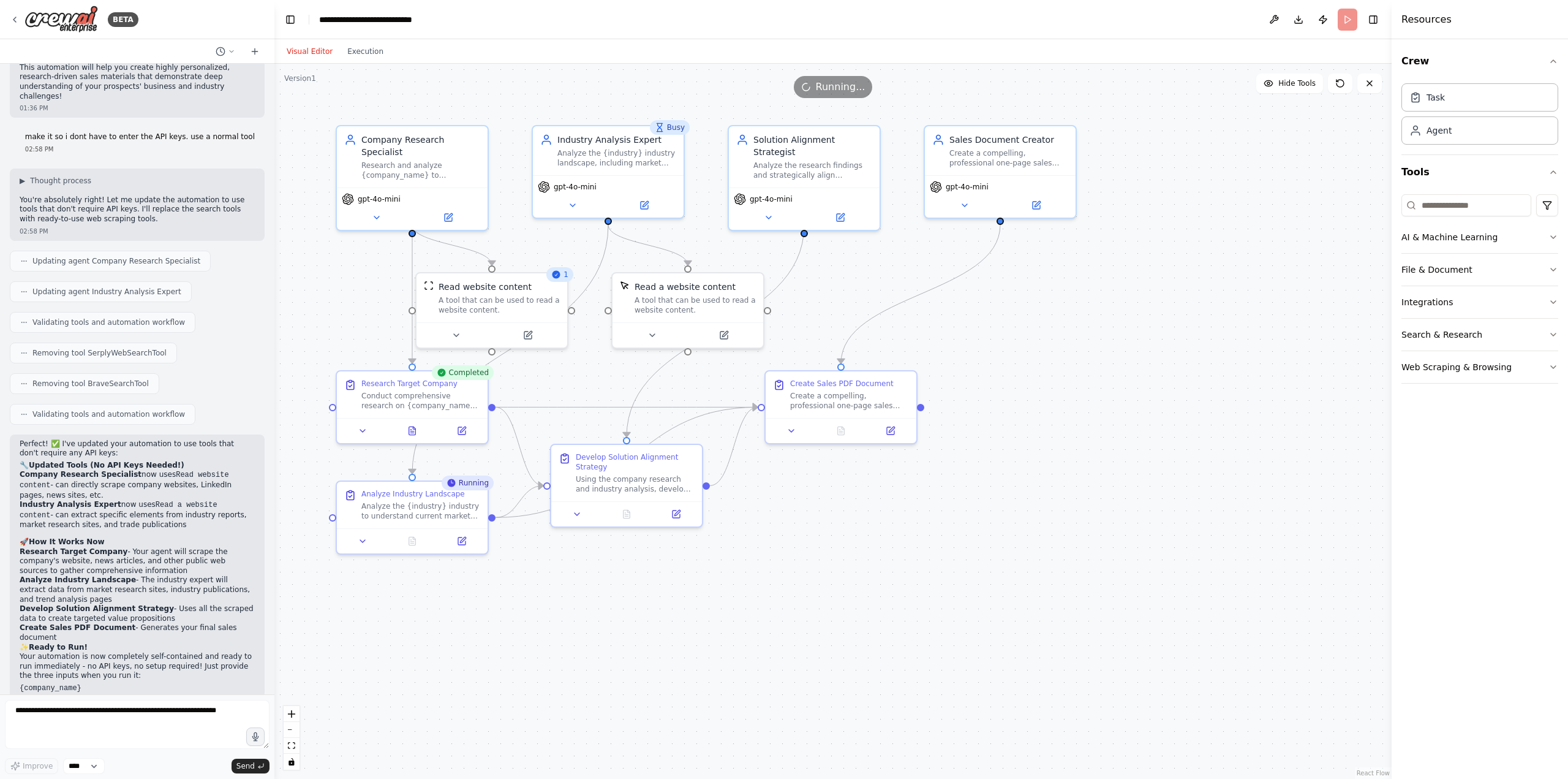
click at [313, 50] on button "Visual Editor" at bounding box center [310, 51] width 61 height 14
click at [359, 47] on button "Execution" at bounding box center [365, 51] width 51 height 14
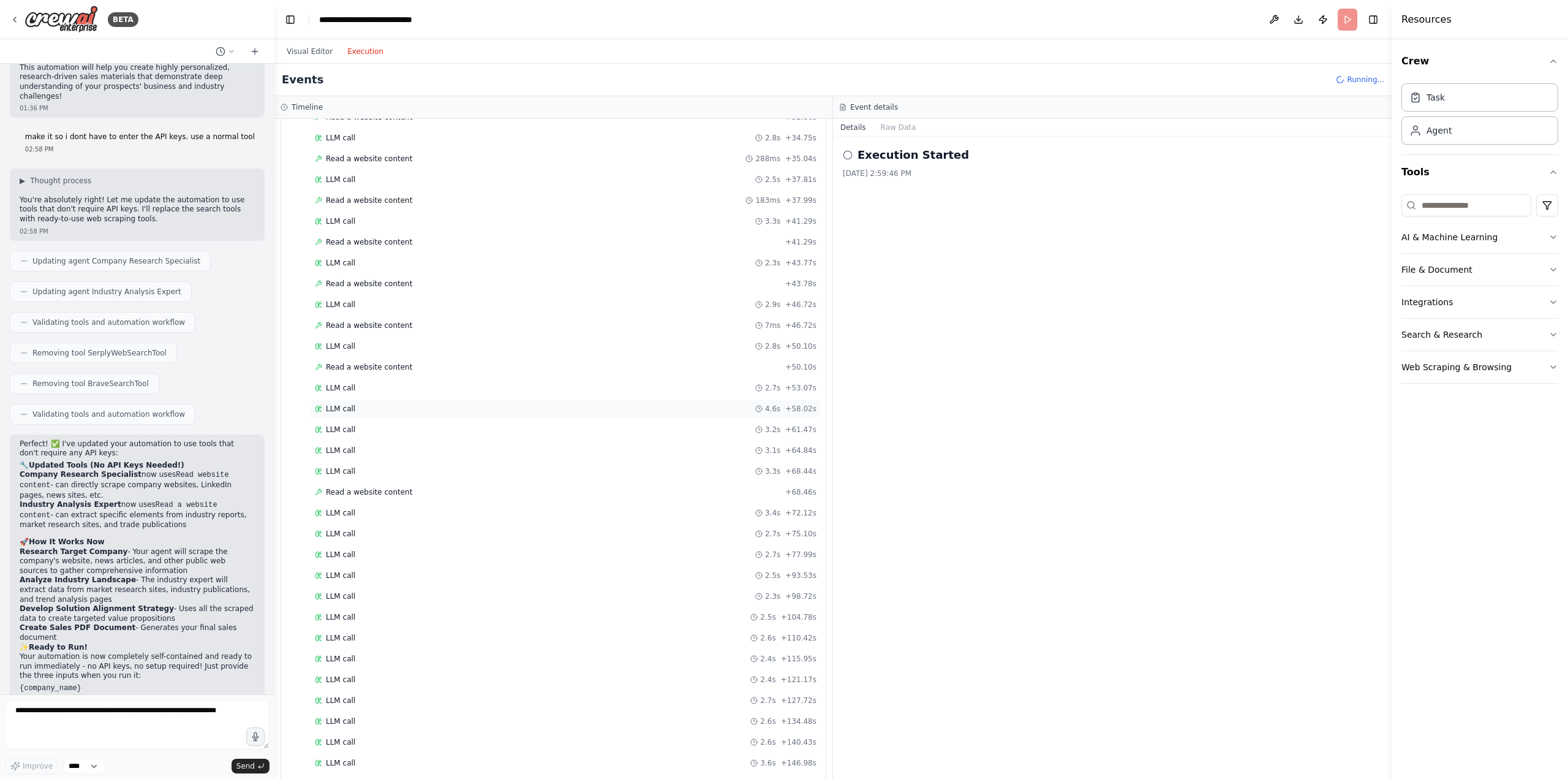
scroll to position [708, 0]
click at [311, 56] on button "Visual Editor" at bounding box center [310, 51] width 61 height 14
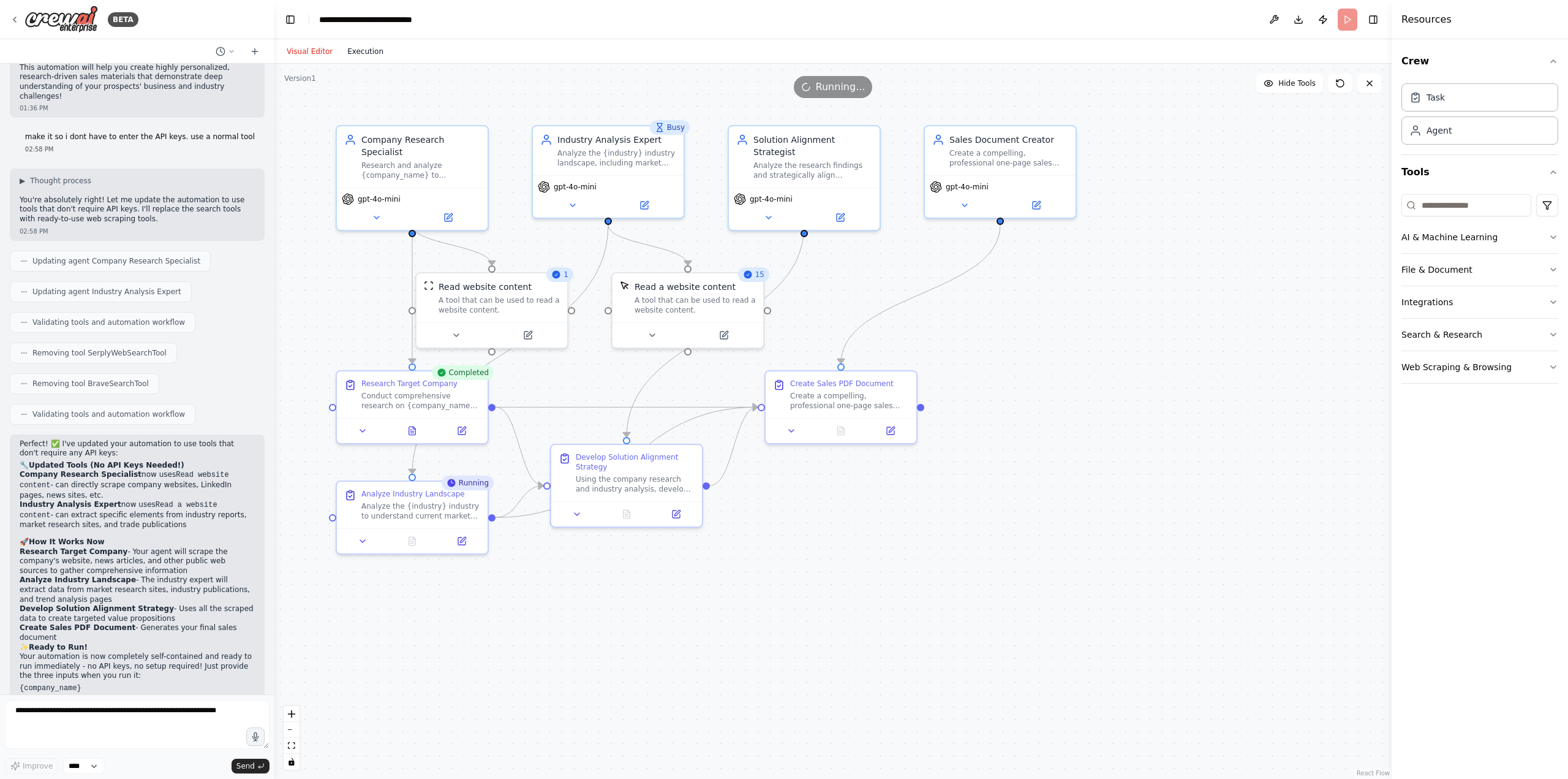
click at [343, 52] on button "Execution" at bounding box center [365, 51] width 51 height 14
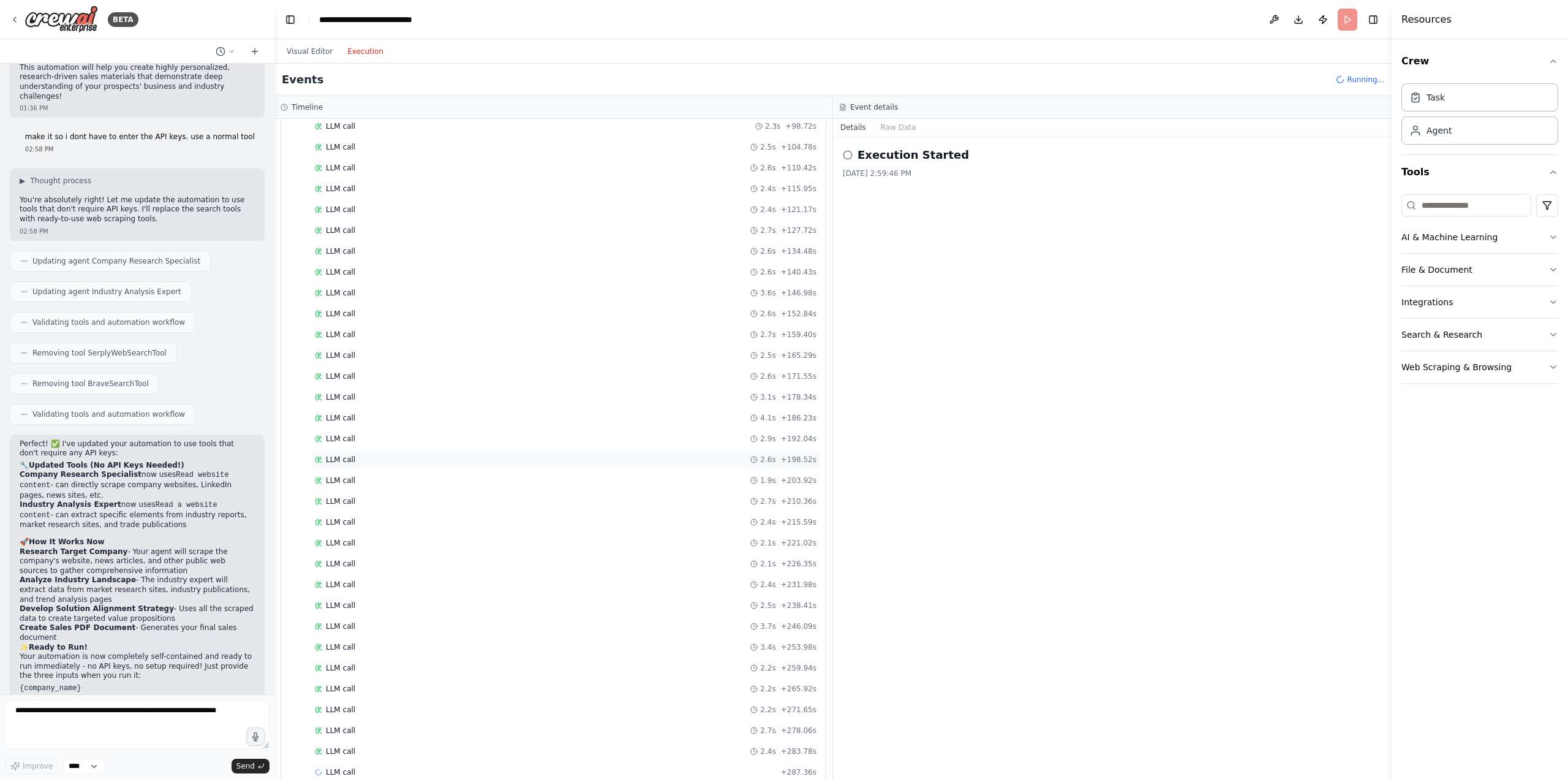
scroll to position [1137, 0]
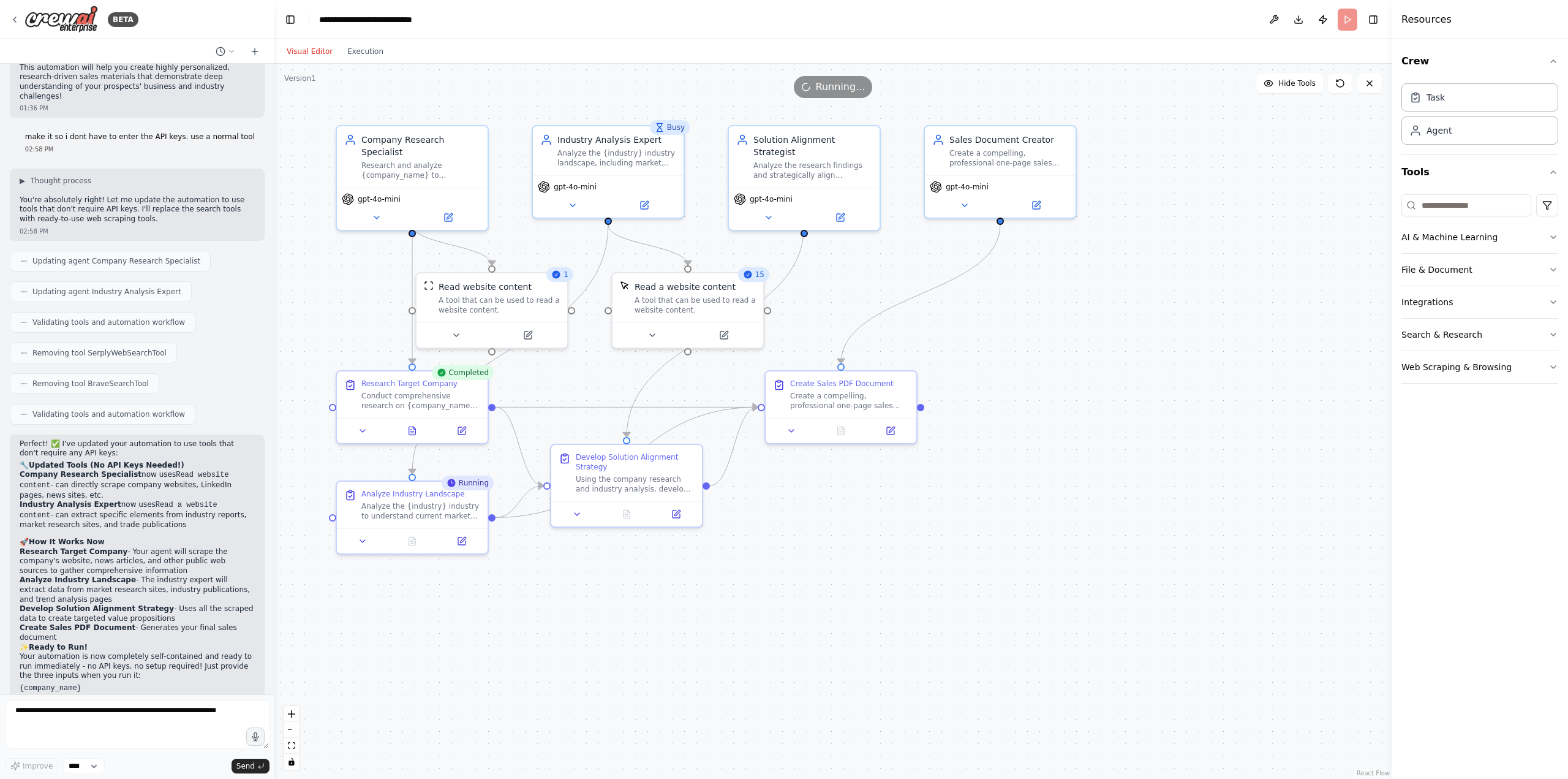
click at [309, 56] on button "Visual Editor" at bounding box center [310, 51] width 61 height 14
click at [370, 56] on button "Execution" at bounding box center [365, 51] width 51 height 14
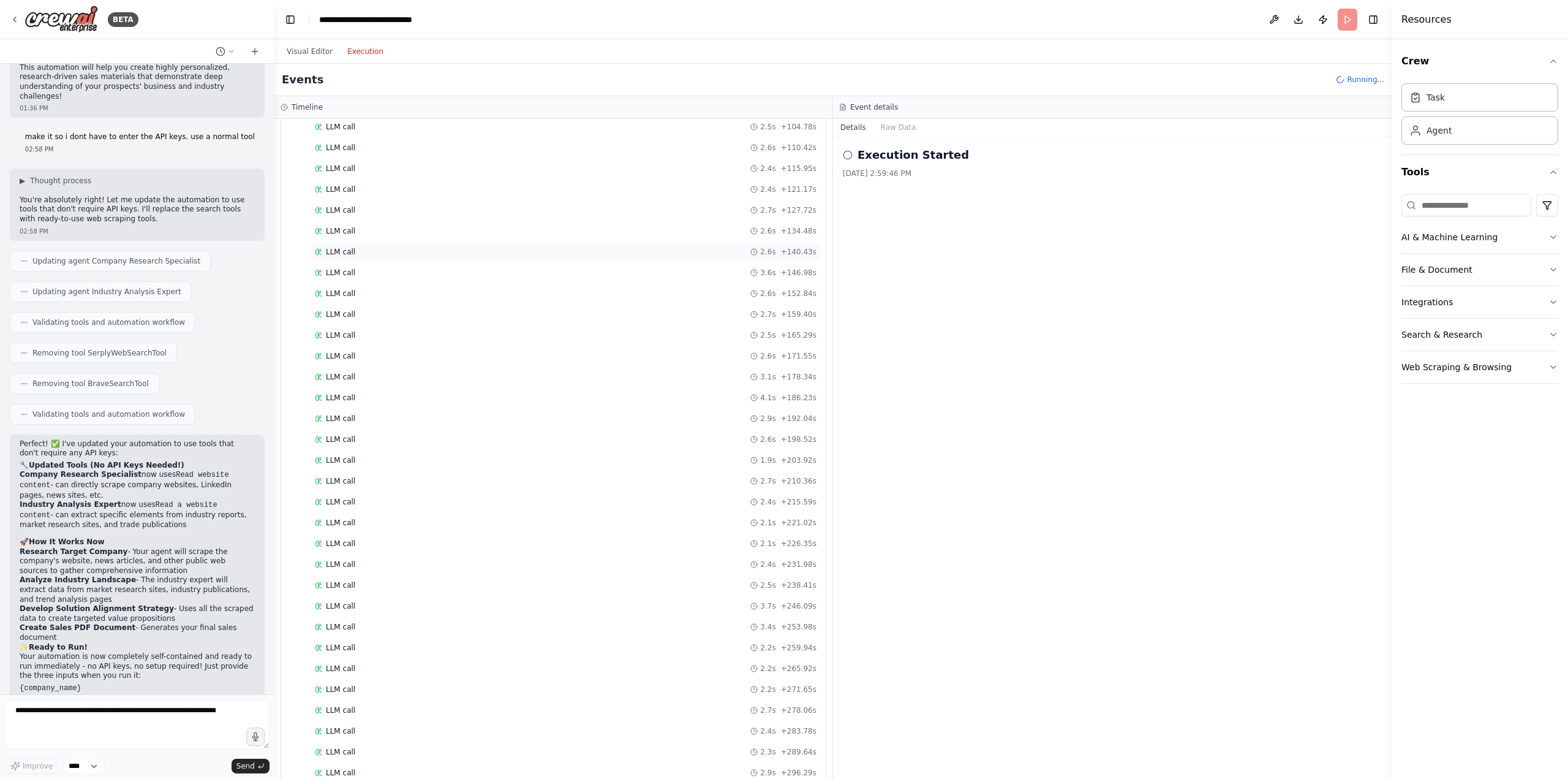
scroll to position [1178, 0]
click at [887, 128] on button "Raw Data" at bounding box center [899, 128] width 50 height 17
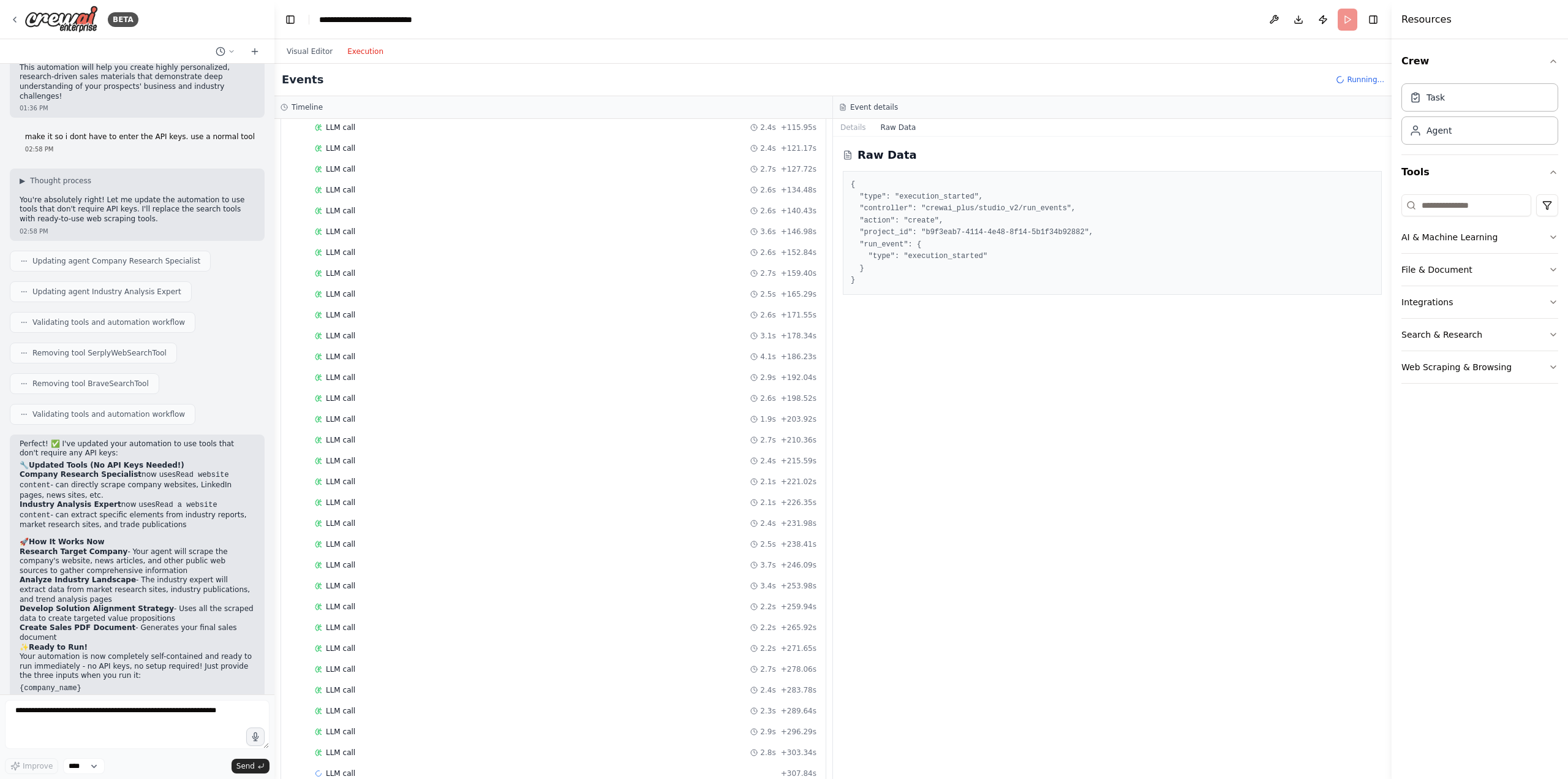
scroll to position [1198, 0]
click at [316, 50] on button "Visual Editor" at bounding box center [310, 51] width 61 height 14
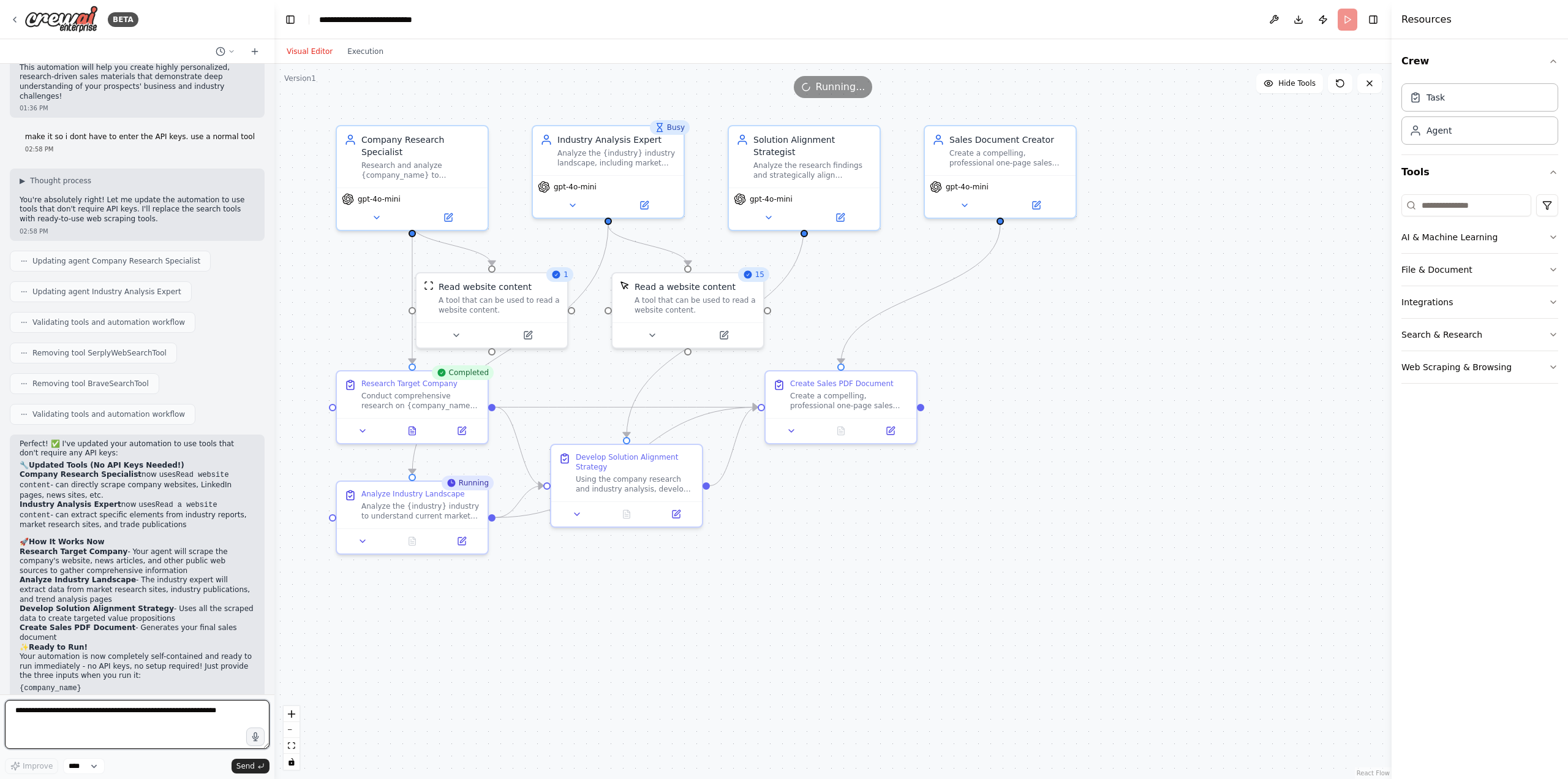
click at [148, 717] on textarea at bounding box center [137, 724] width 264 height 49
type textarea "**********"
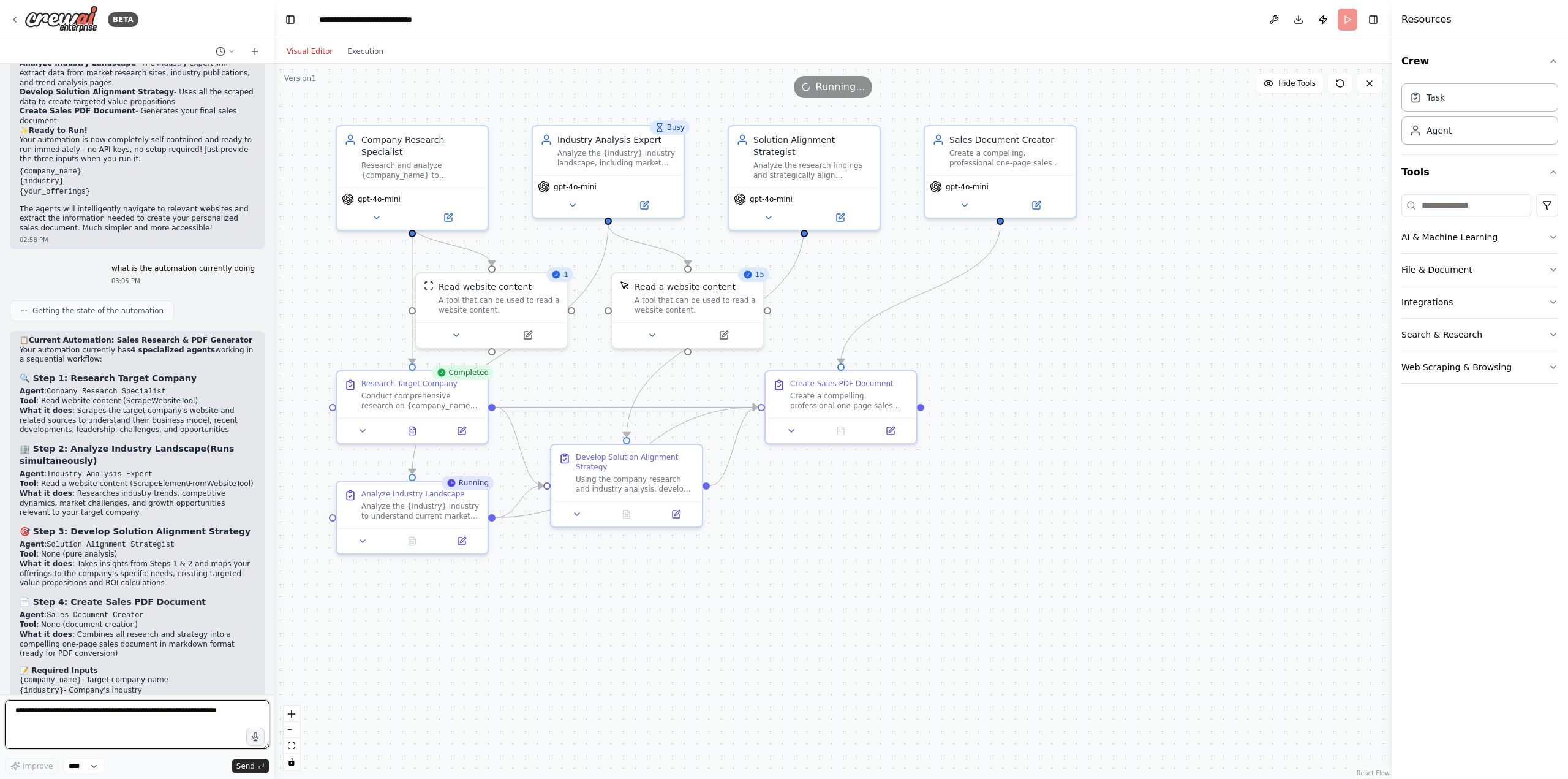
scroll to position [1742, 0]
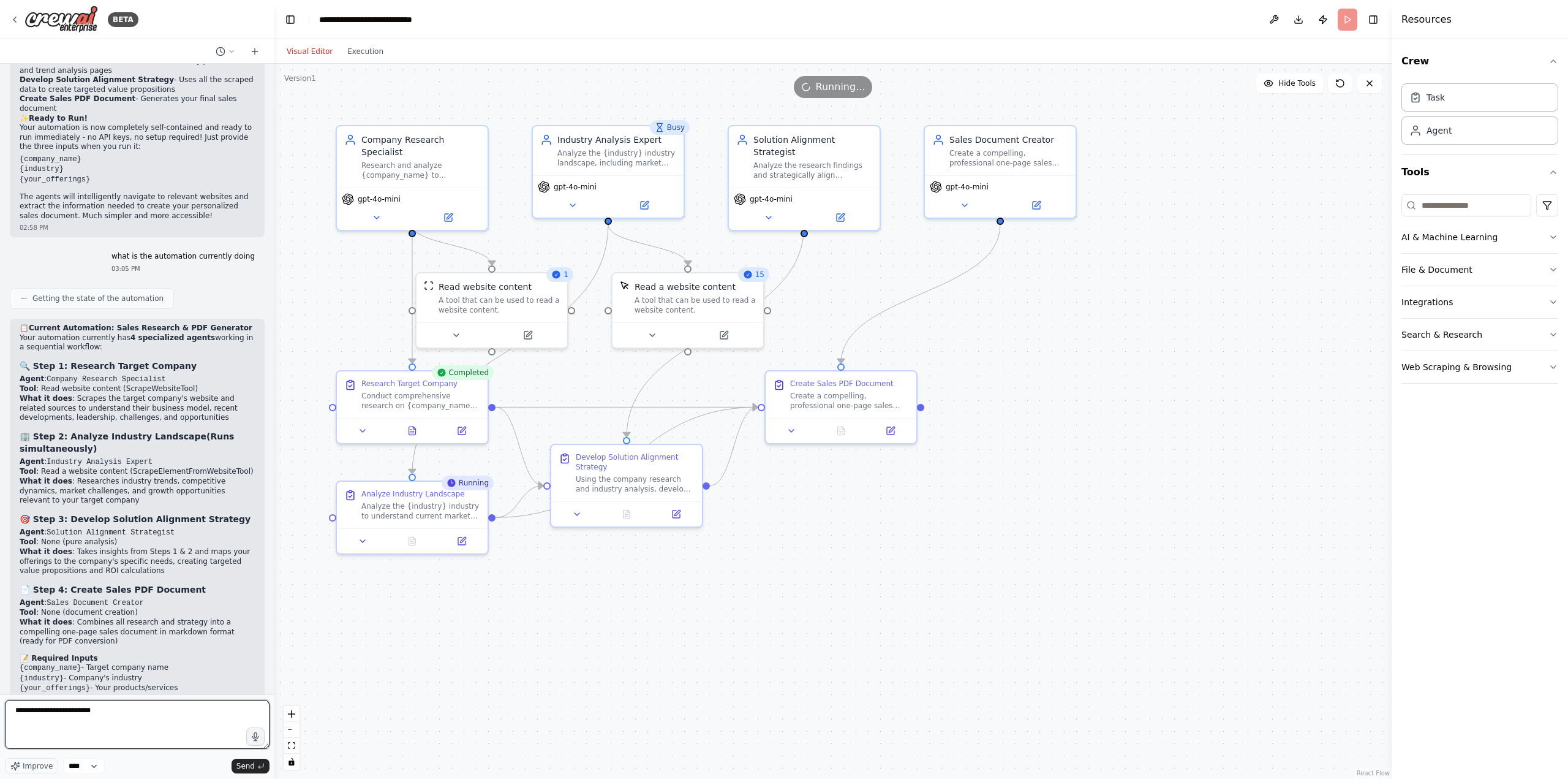
type textarea "**********"
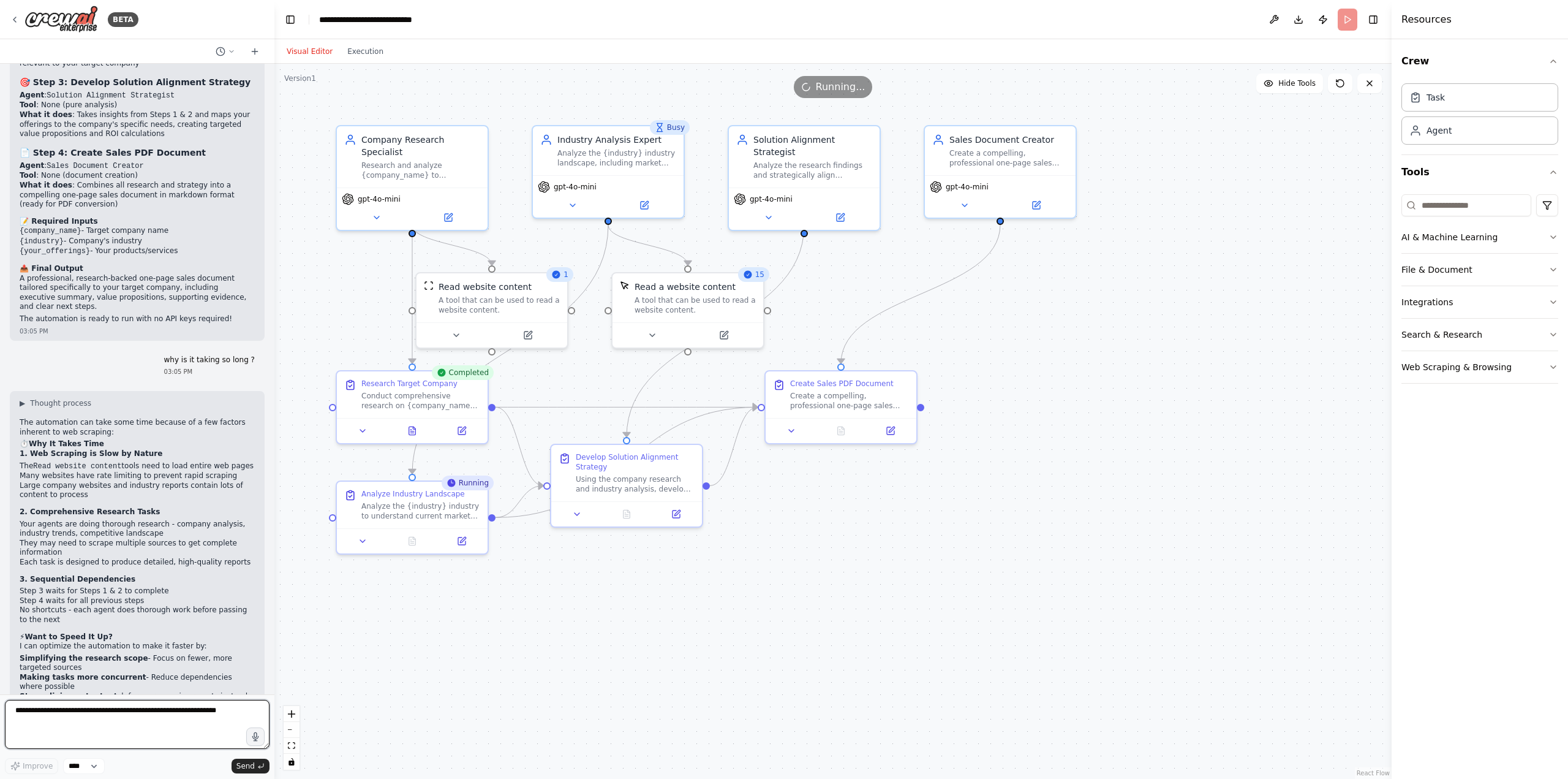
scroll to position [2188, 0]
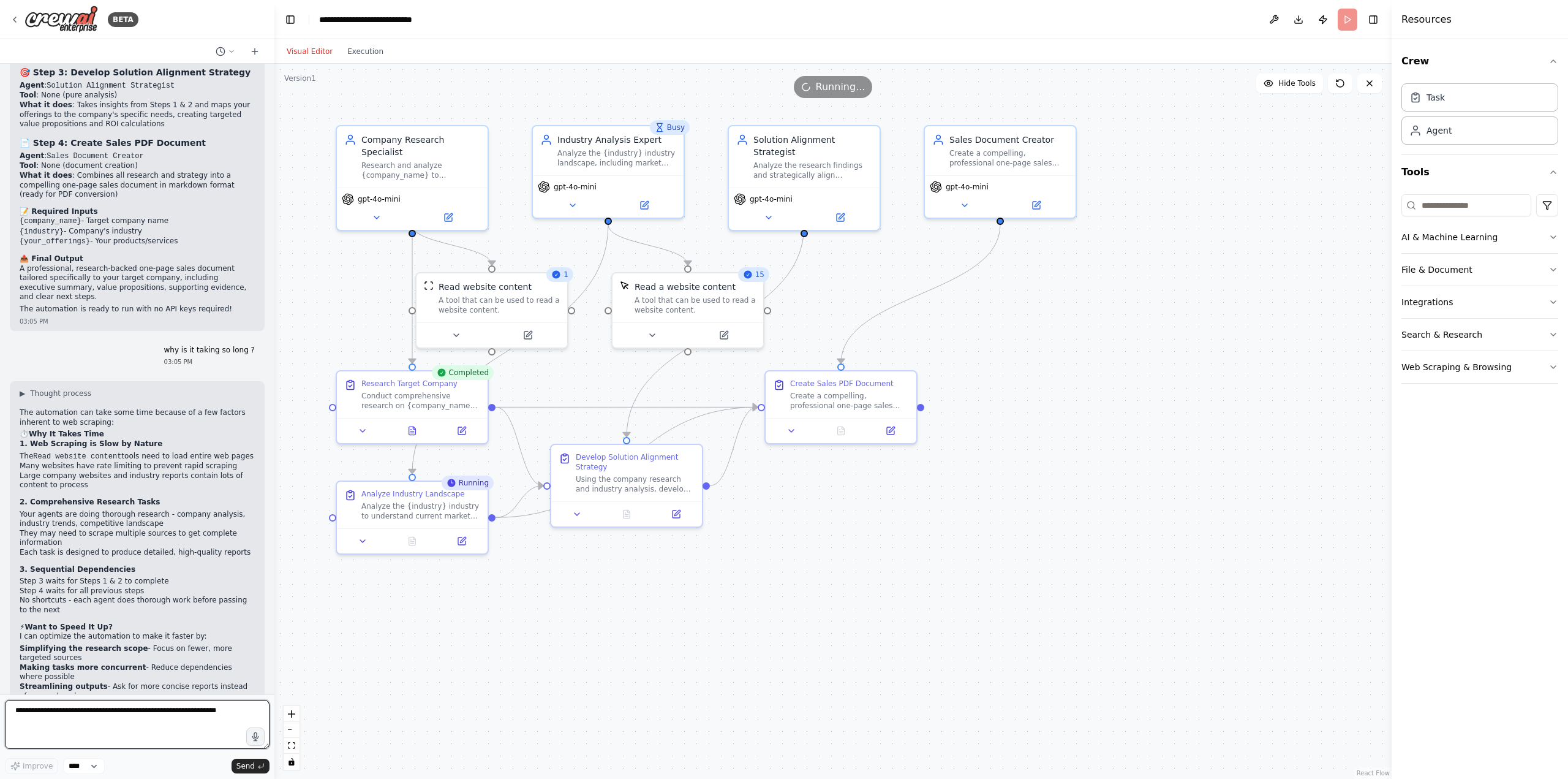
click at [166, 727] on textarea at bounding box center [137, 724] width 264 height 49
click at [363, 50] on button "Execution" at bounding box center [365, 51] width 51 height 14
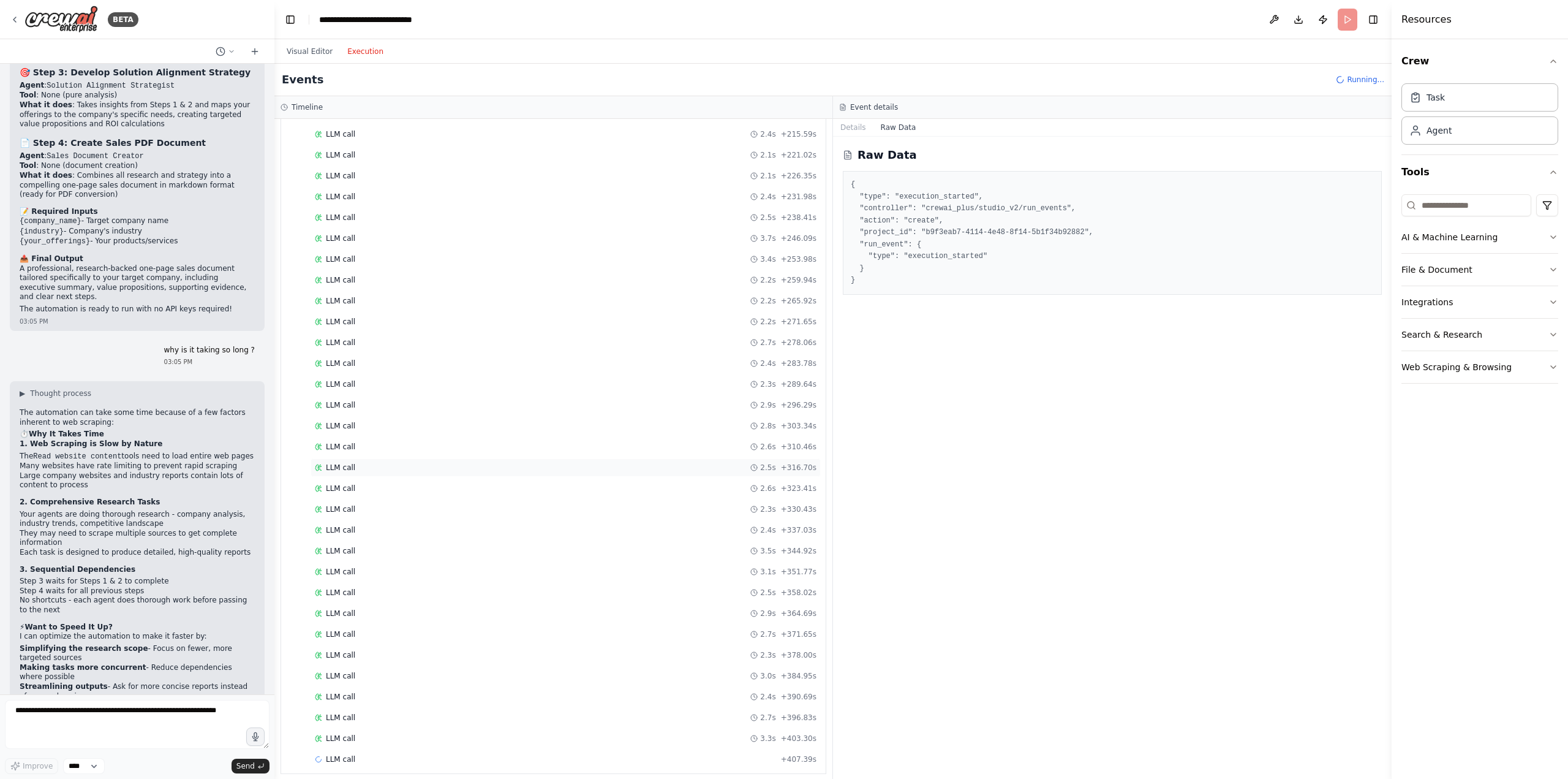
scroll to position [1504, 0]
click at [313, 56] on button "Visual Editor" at bounding box center [310, 51] width 61 height 14
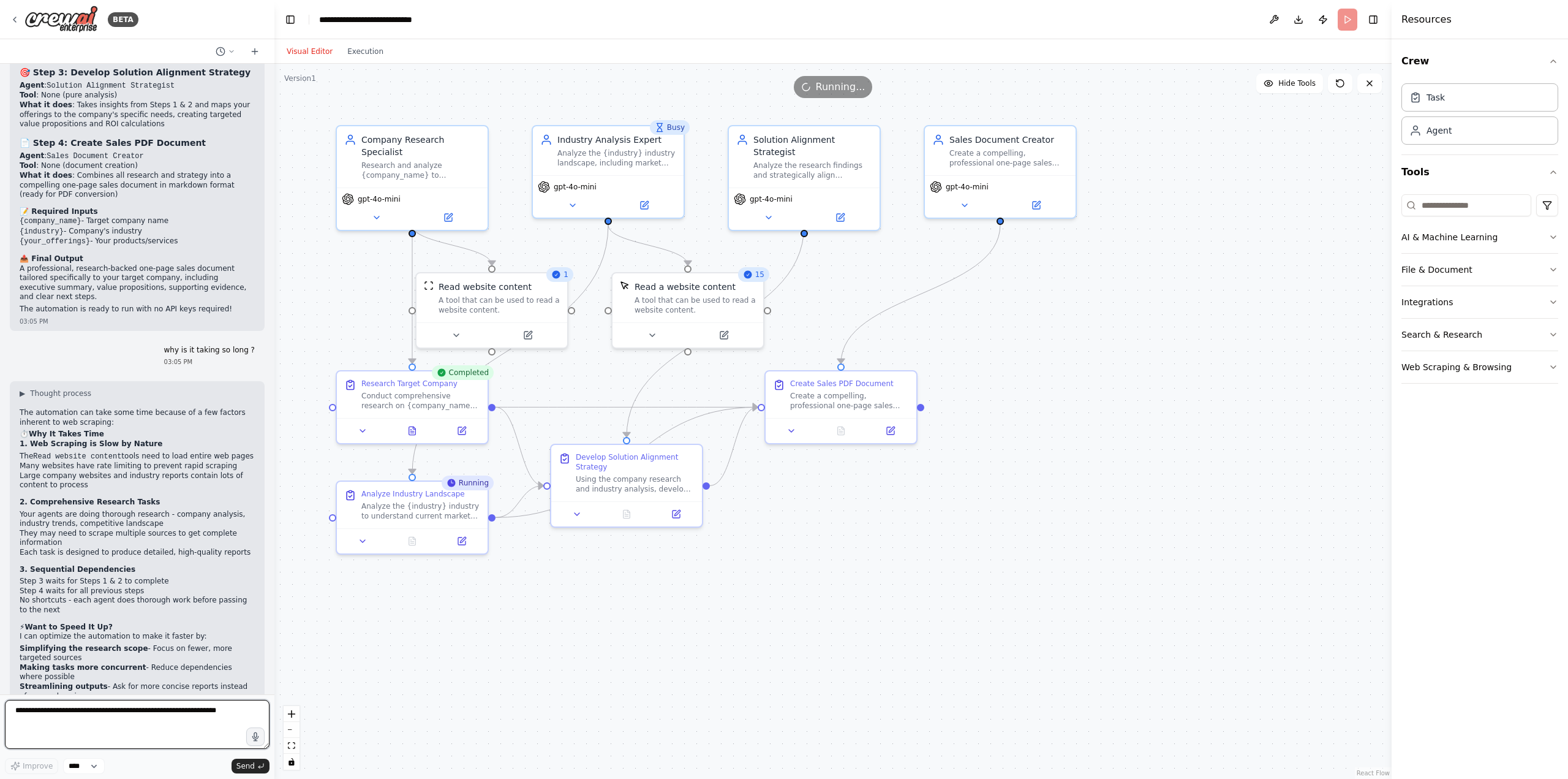
click at [200, 723] on textarea at bounding box center [137, 724] width 264 height 49
type textarea "*"
type textarea "**********"
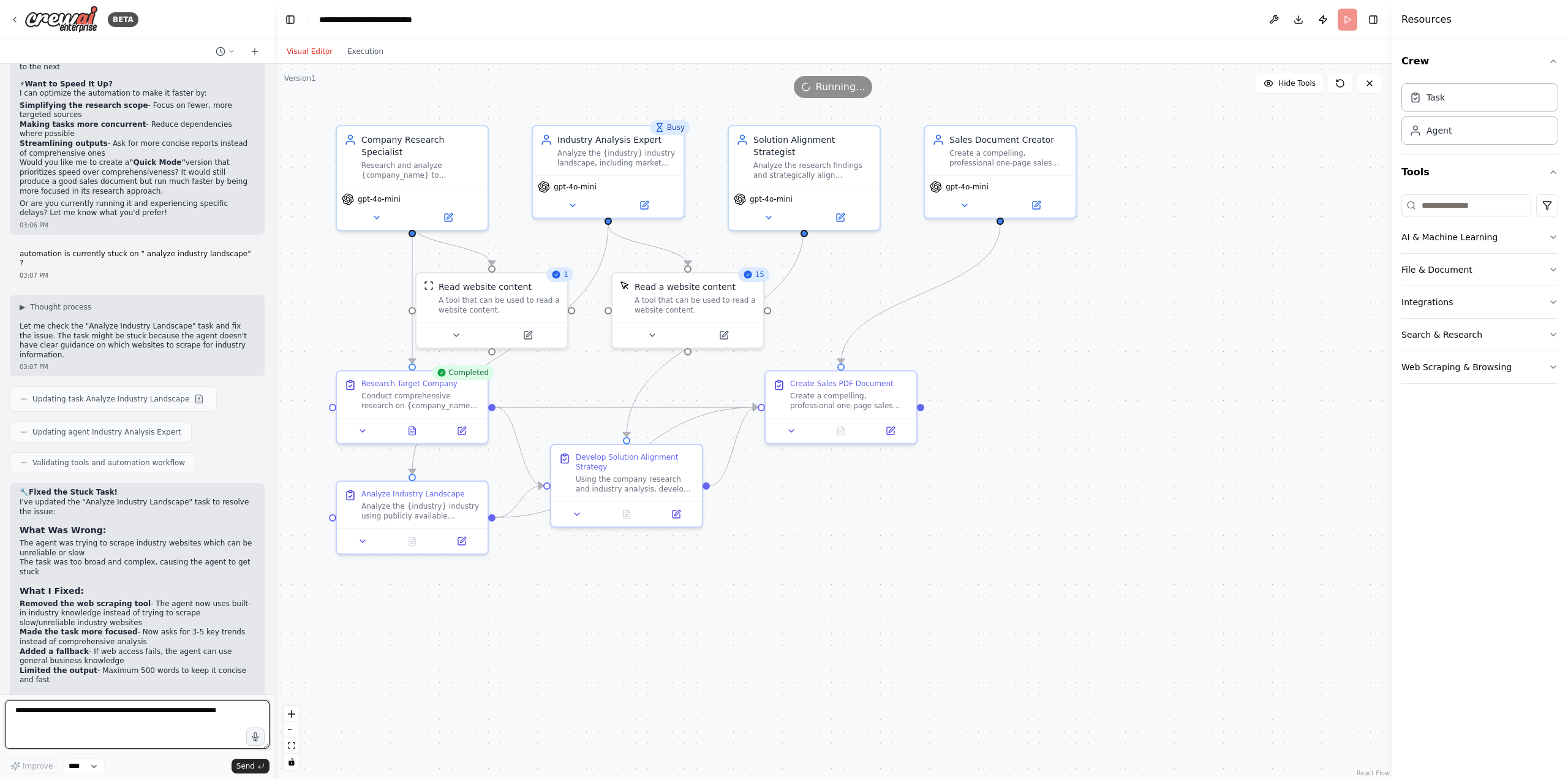
scroll to position [2743, 0]
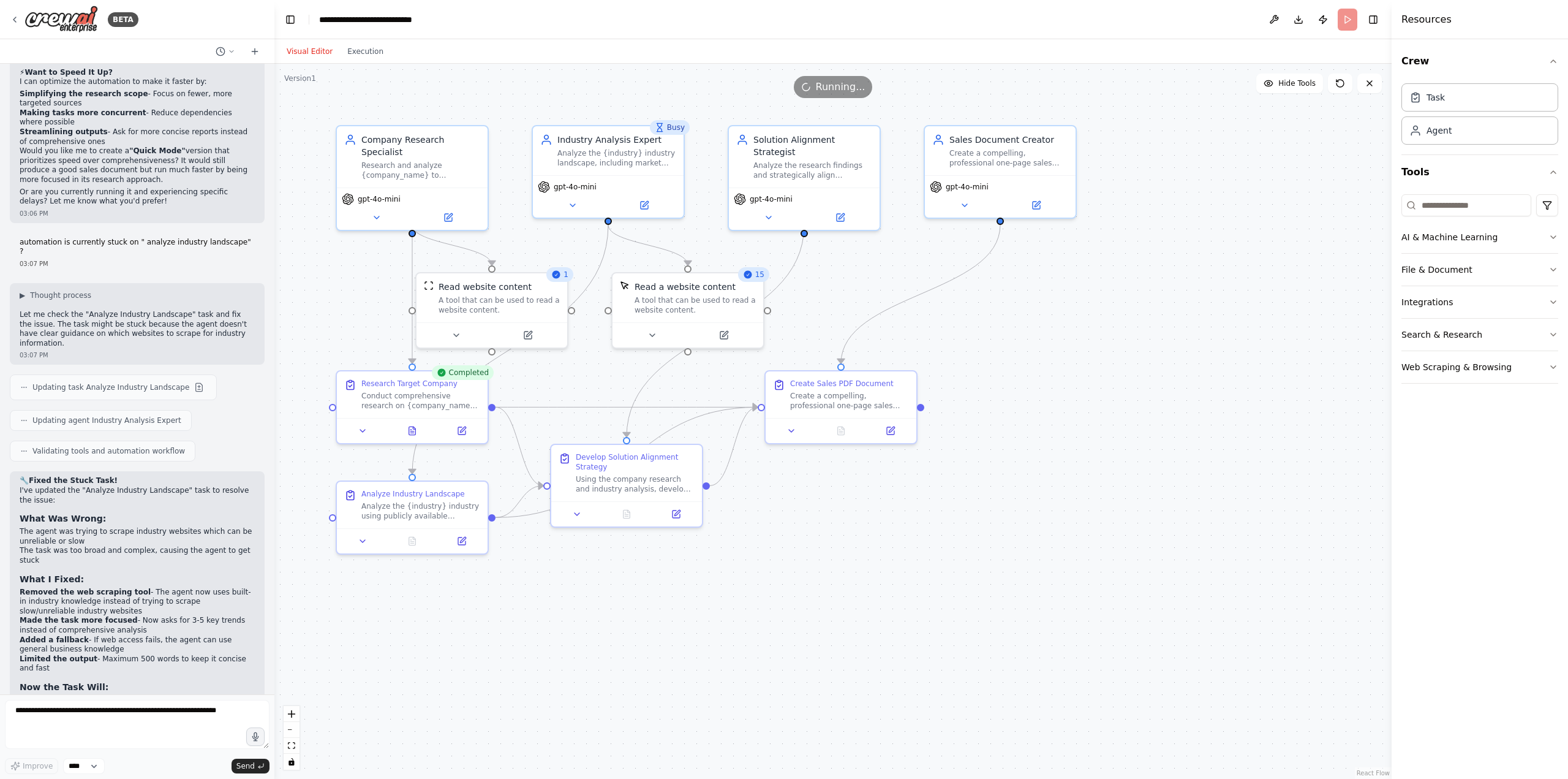
click at [1202, 214] on div ".deletable-edge-delete-btn { width: 20px; height: 20px; border: 0px solid #ffff…" at bounding box center [833, 421] width 1117 height 716
click at [364, 55] on button "Execution" at bounding box center [365, 51] width 51 height 14
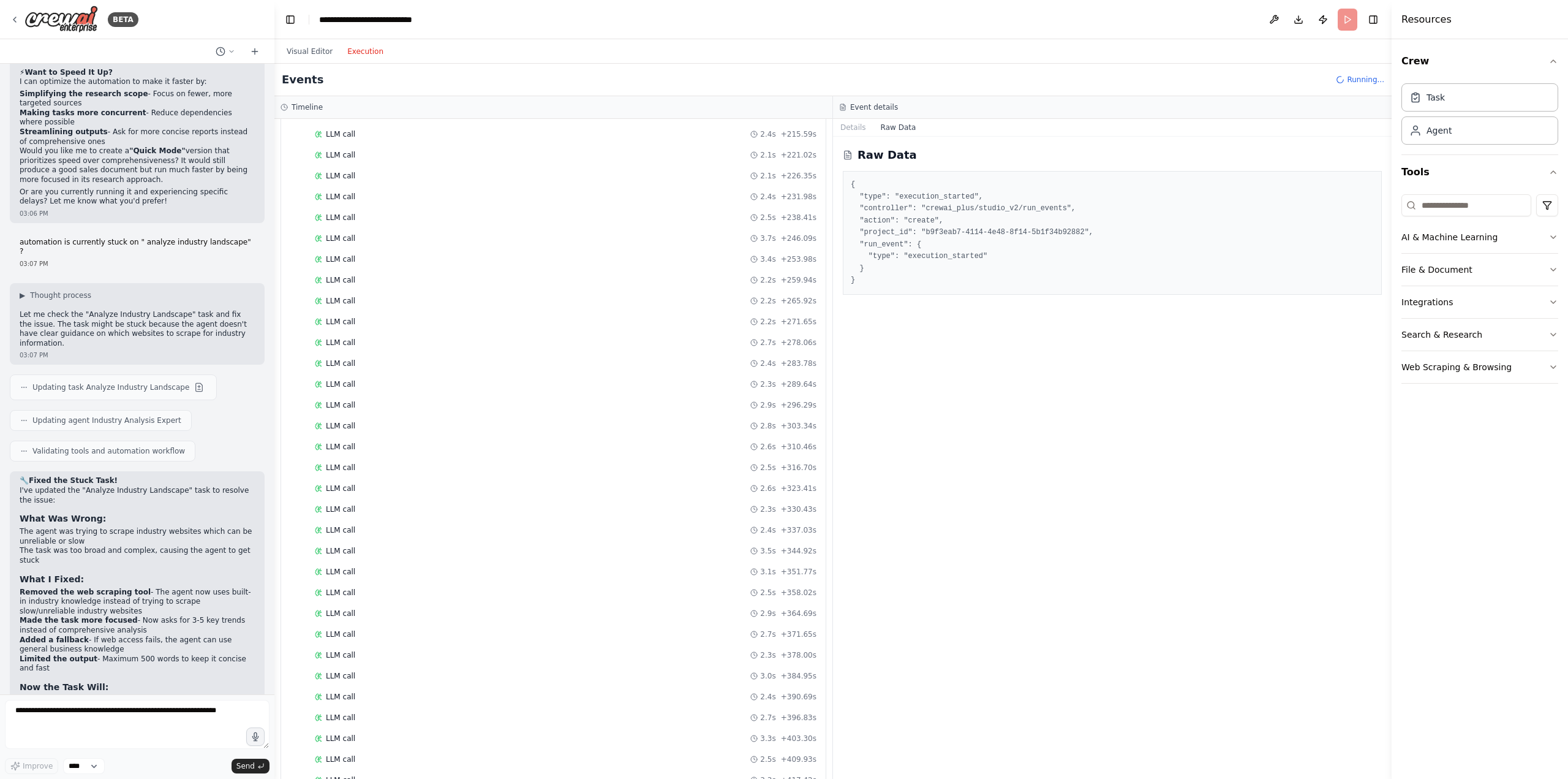
scroll to position [1791, 0]
click at [324, 53] on button "Visual Editor" at bounding box center [310, 51] width 61 height 14
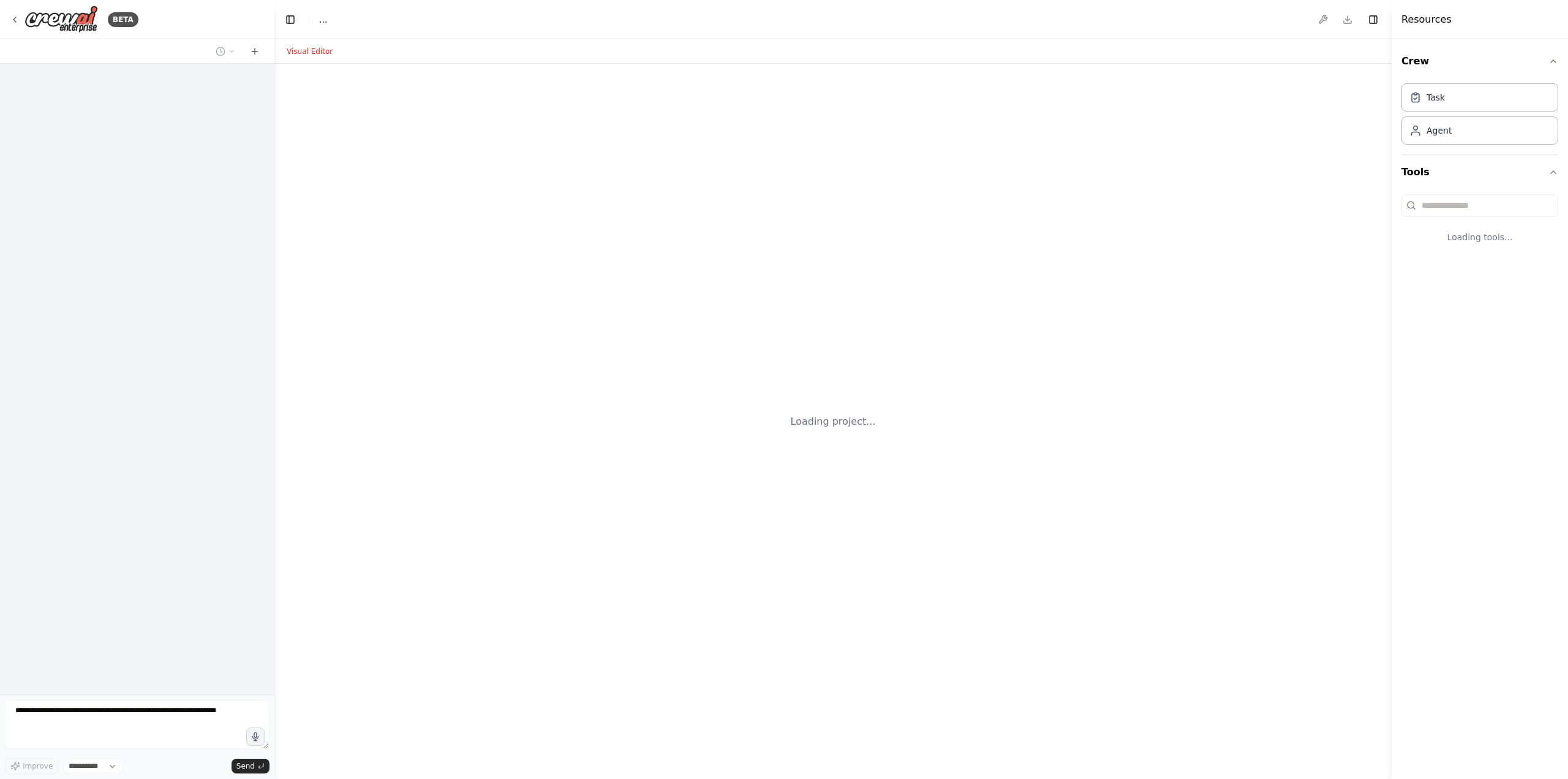
select select "****"
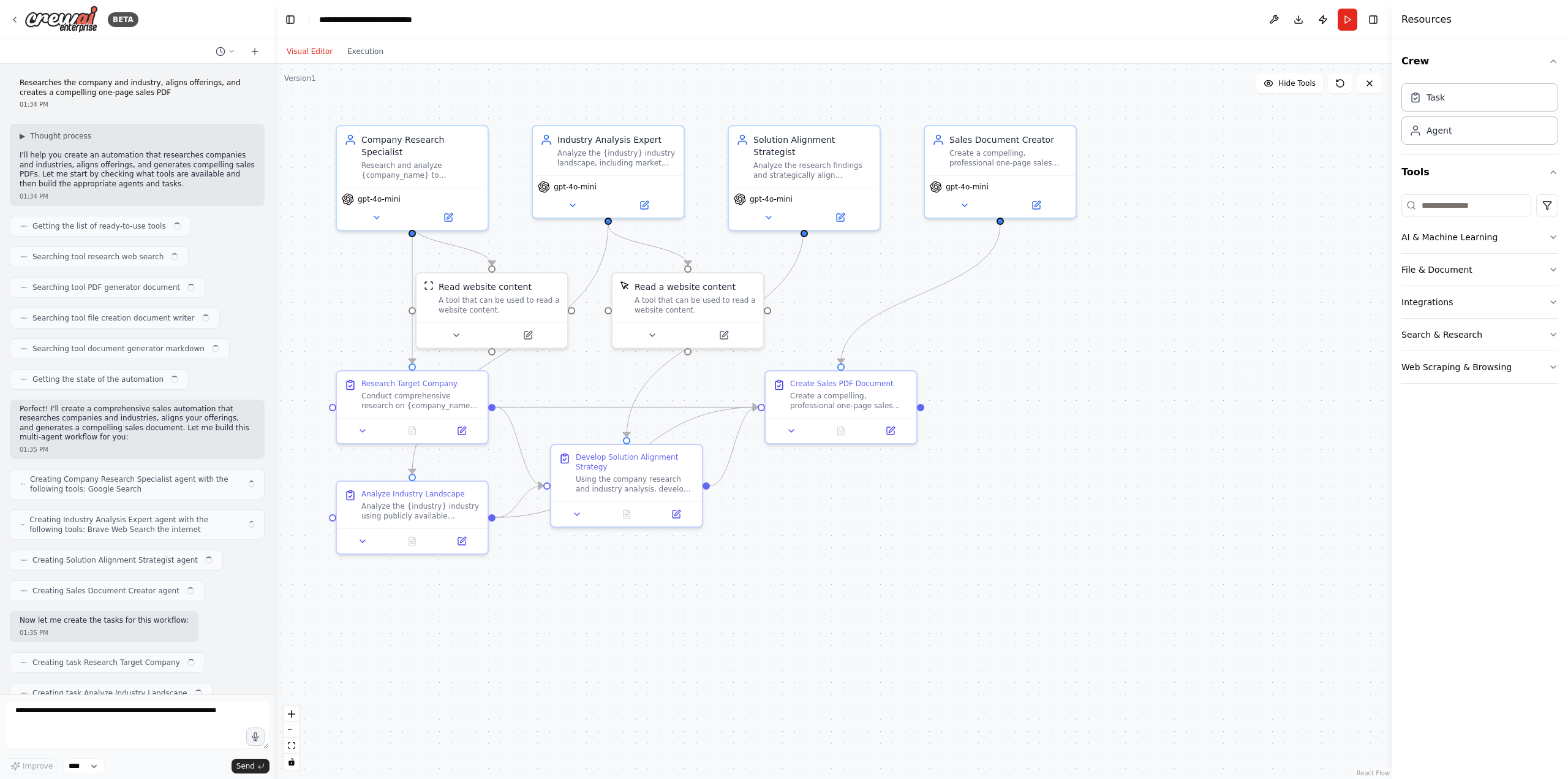
scroll to position [2738, 0]
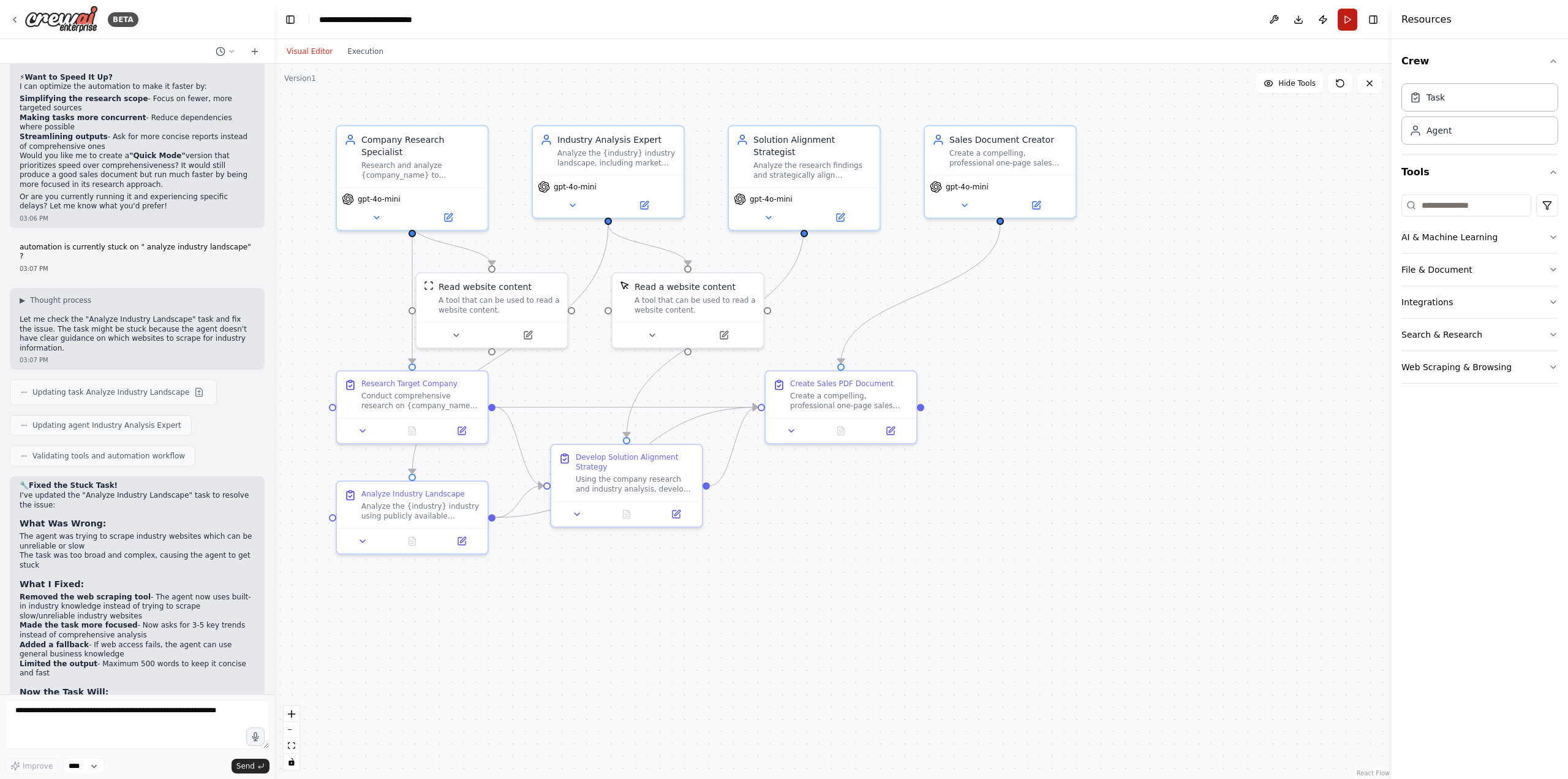
click at [1349, 26] on button "Run" at bounding box center [1348, 19] width 19 height 22
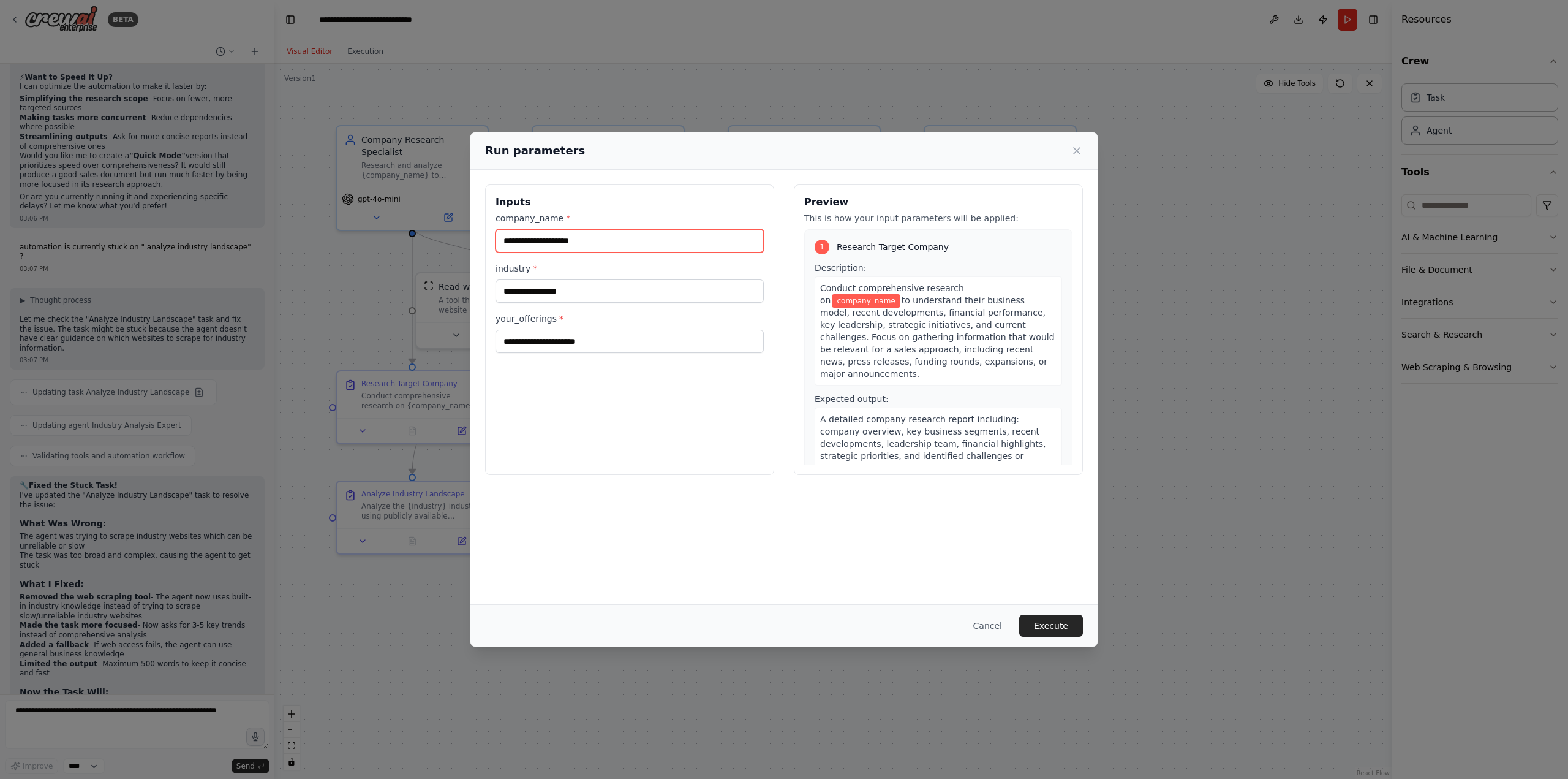
click at [585, 247] on input "company_name *" at bounding box center [629, 240] width 268 height 23
type input "**********"
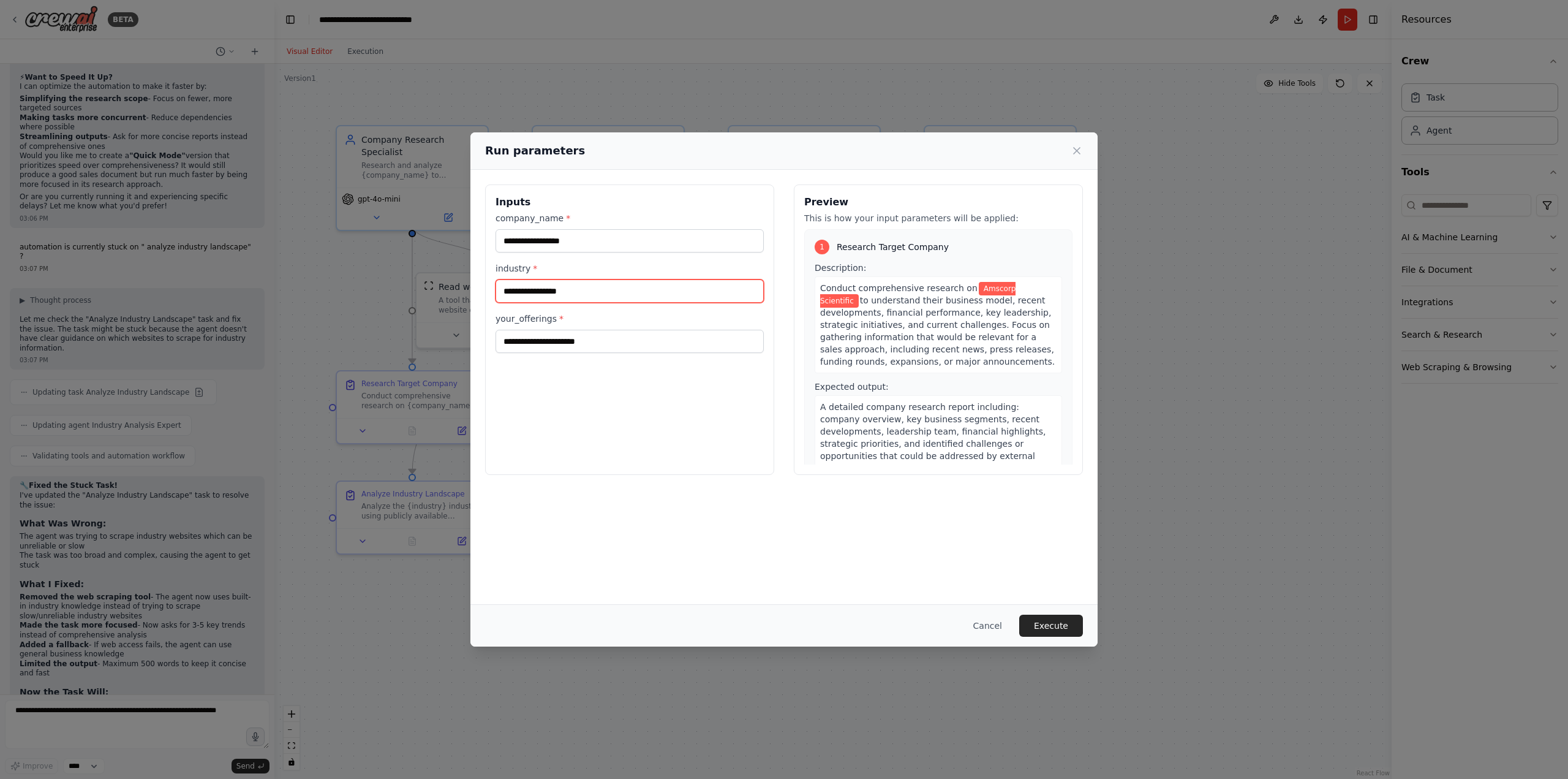
click at [584, 295] on input "industry *" at bounding box center [629, 291] width 268 height 23
type input "**********"
click at [585, 338] on input "your_offerings *" at bounding box center [629, 341] width 268 height 23
click at [620, 345] on input "**********" at bounding box center [629, 341] width 268 height 23
type input "**********"
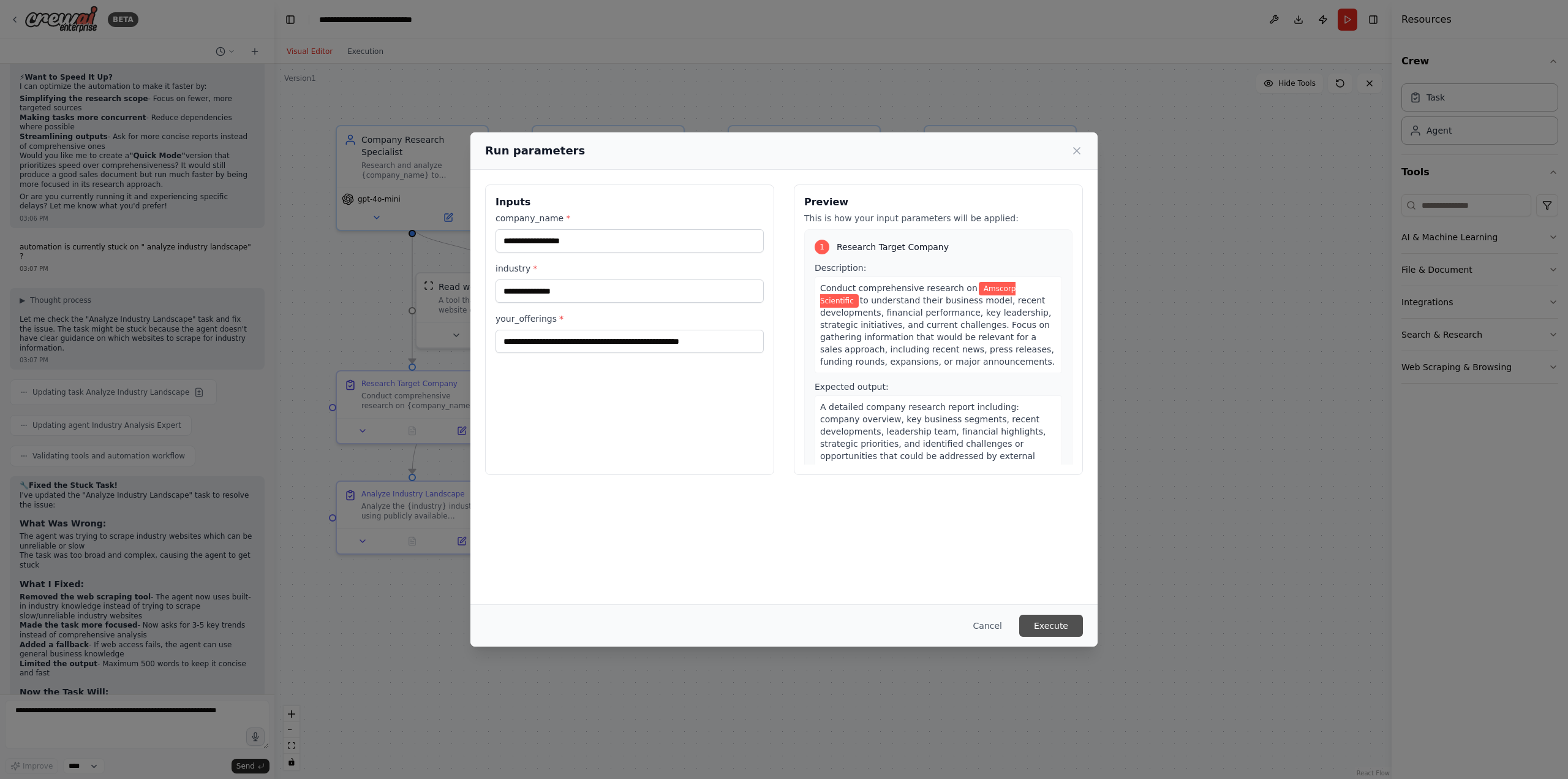
click at [1055, 629] on button "Execute" at bounding box center [1051, 625] width 63 height 22
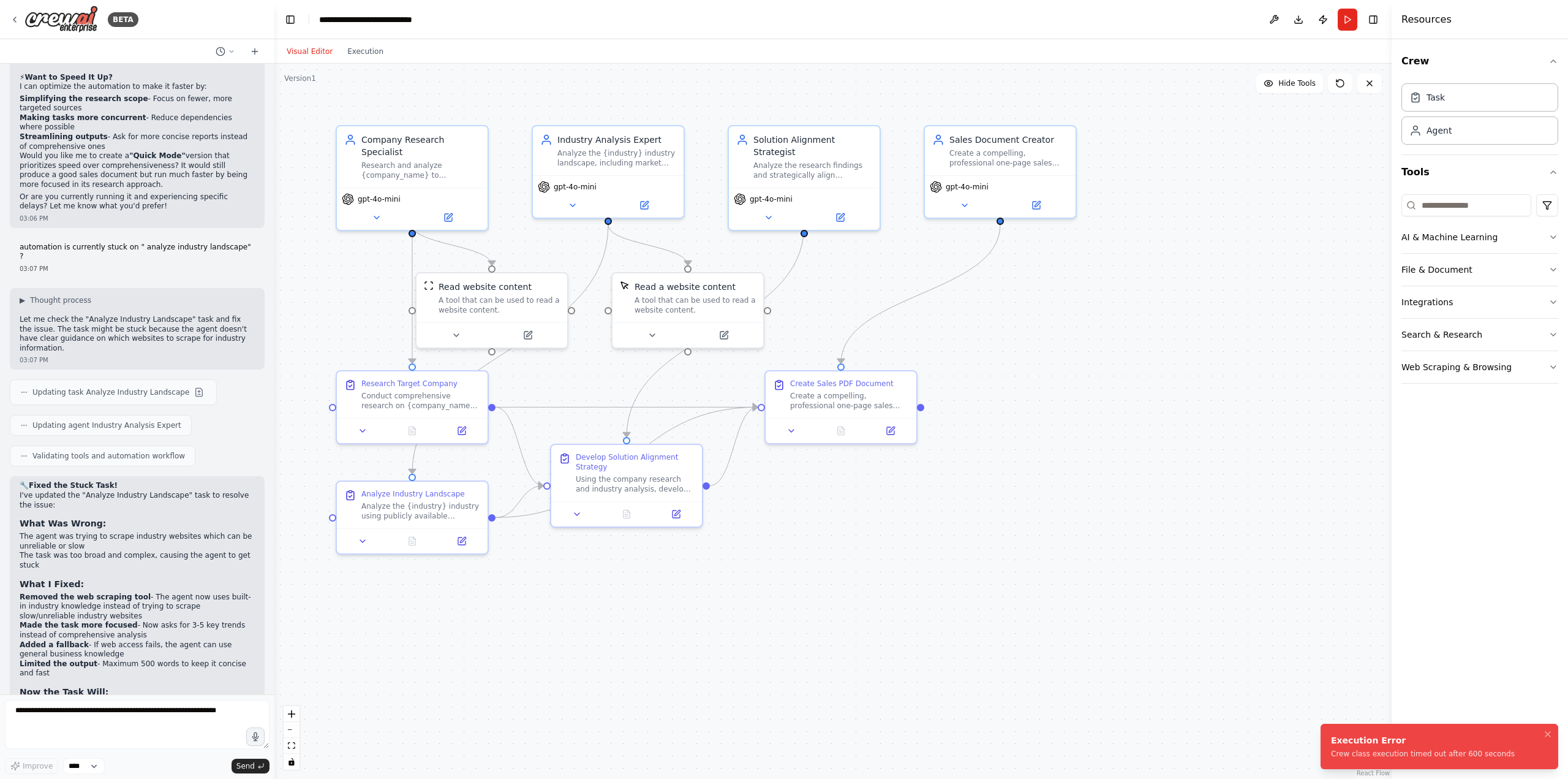
drag, startPoint x: 1495, startPoint y: 757, endPoint x: 1410, endPoint y: 757, distance: 85.0
click at [1410, 757] on li "Execution Error Crew class execution timed out after 600 seconds" at bounding box center [1439, 745] width 237 height 45
click at [182, 712] on textarea at bounding box center [137, 724] width 264 height 49
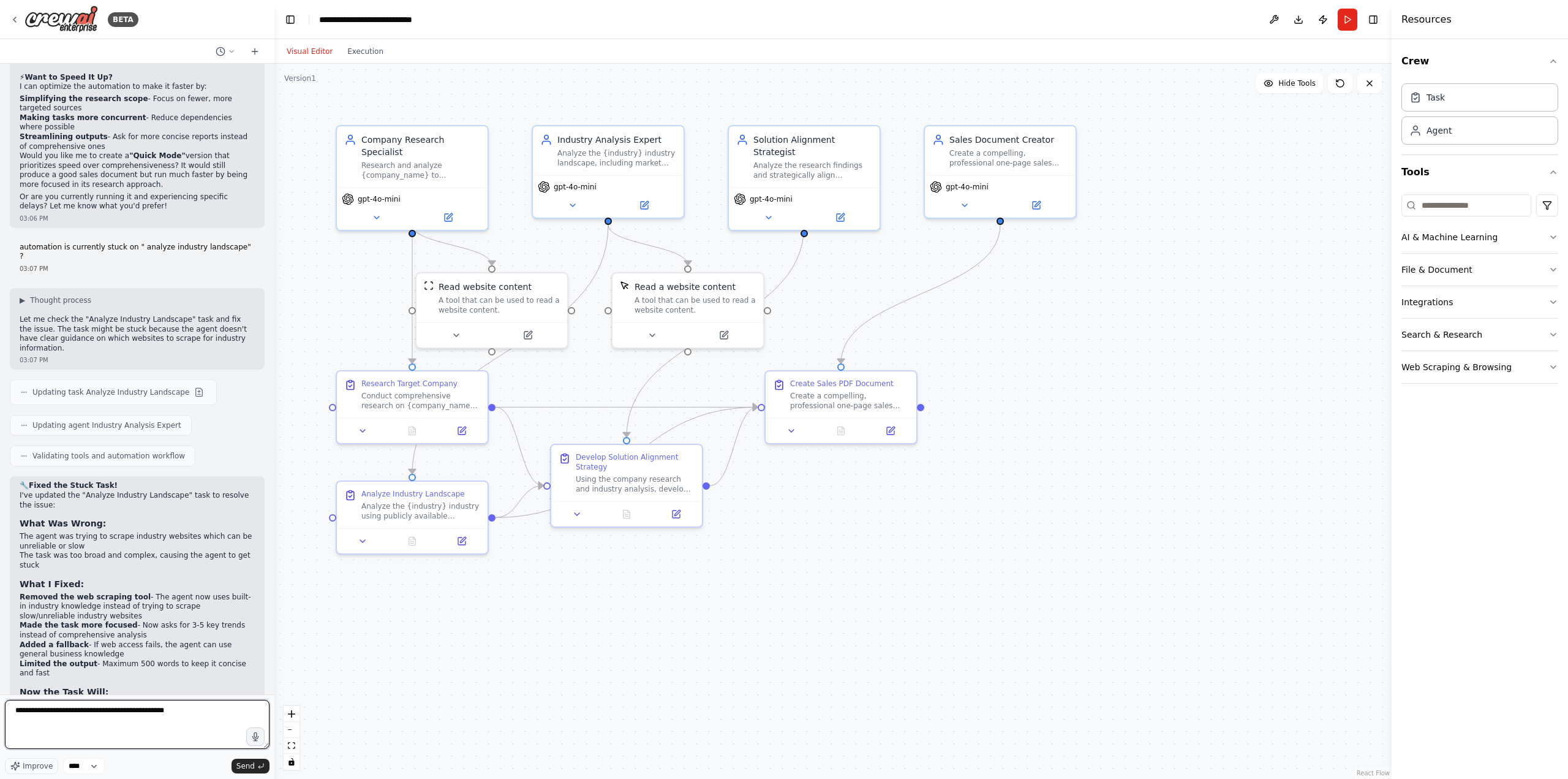
type textarea "**********"
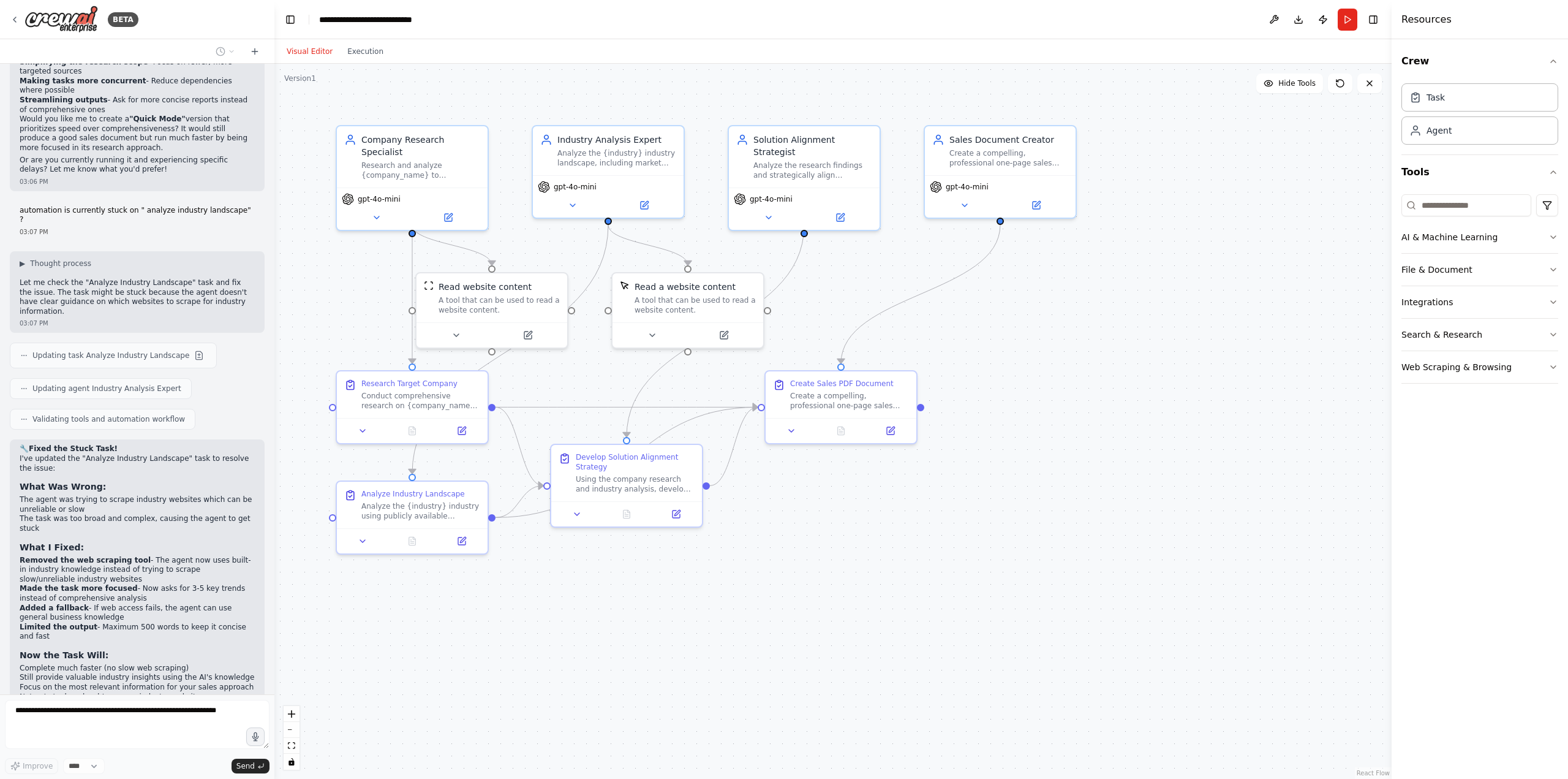
scroll to position [2816, 0]
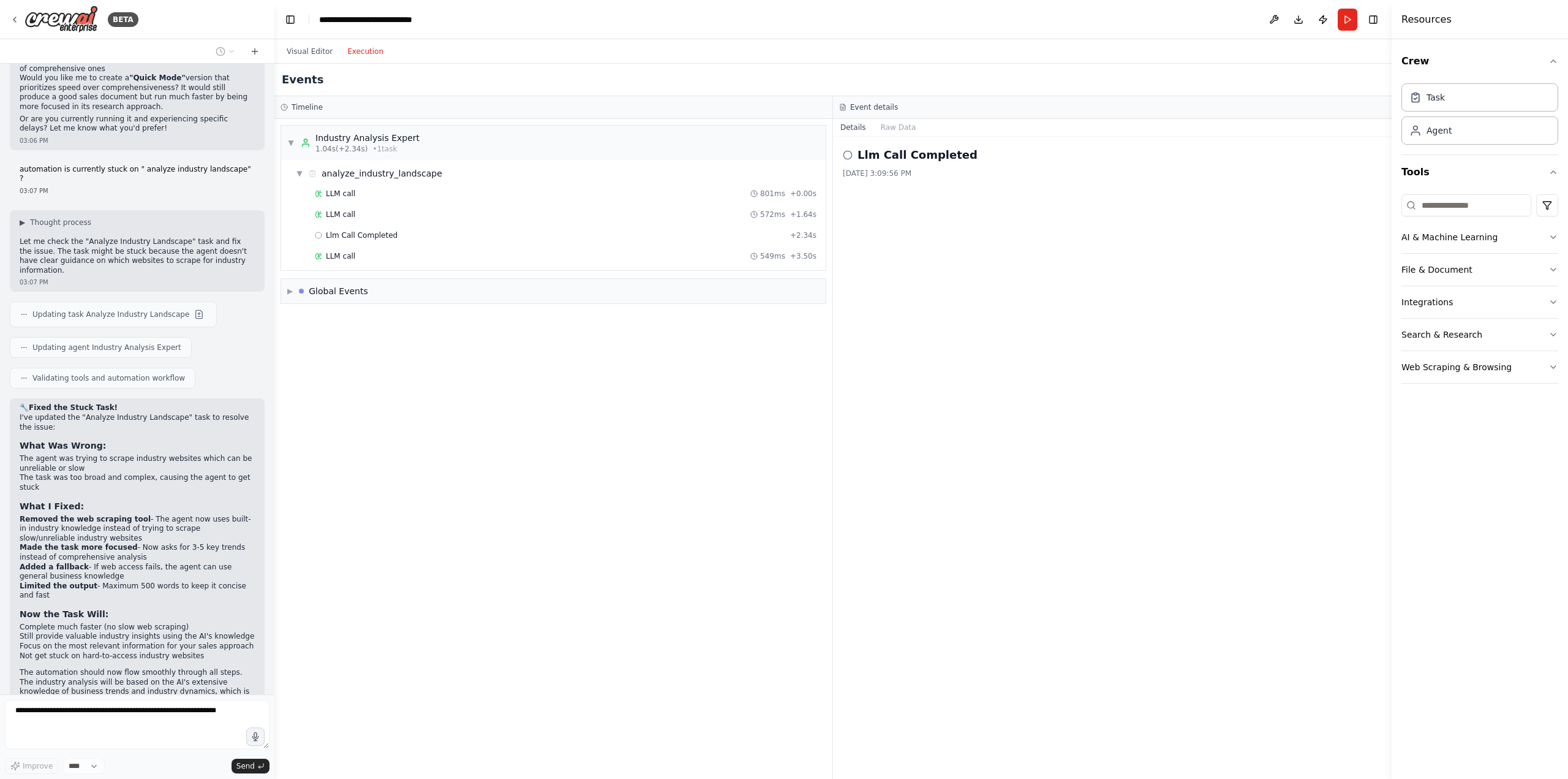
click at [369, 58] on button "Execution" at bounding box center [365, 51] width 51 height 14
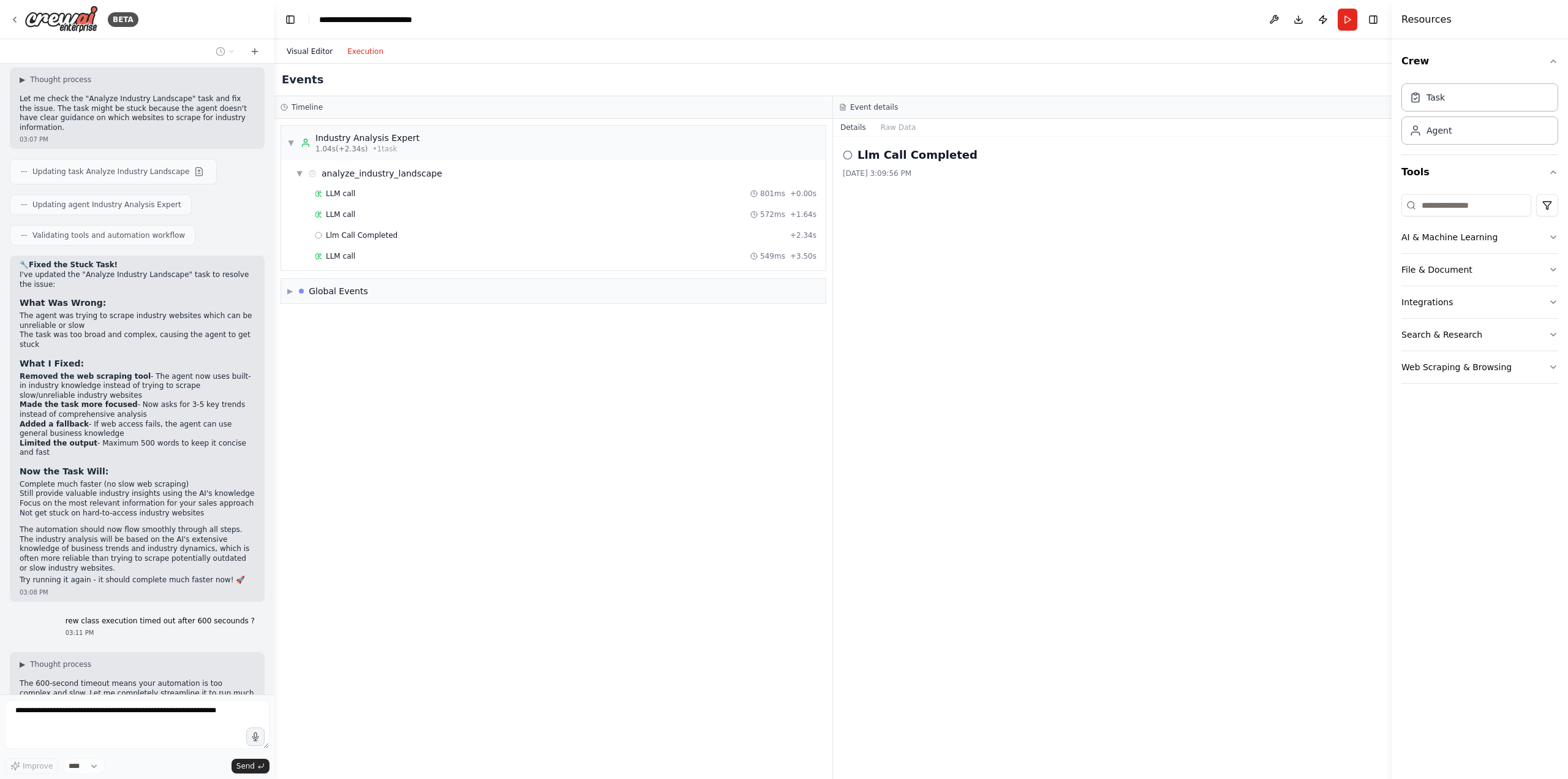
scroll to position [2988, 0]
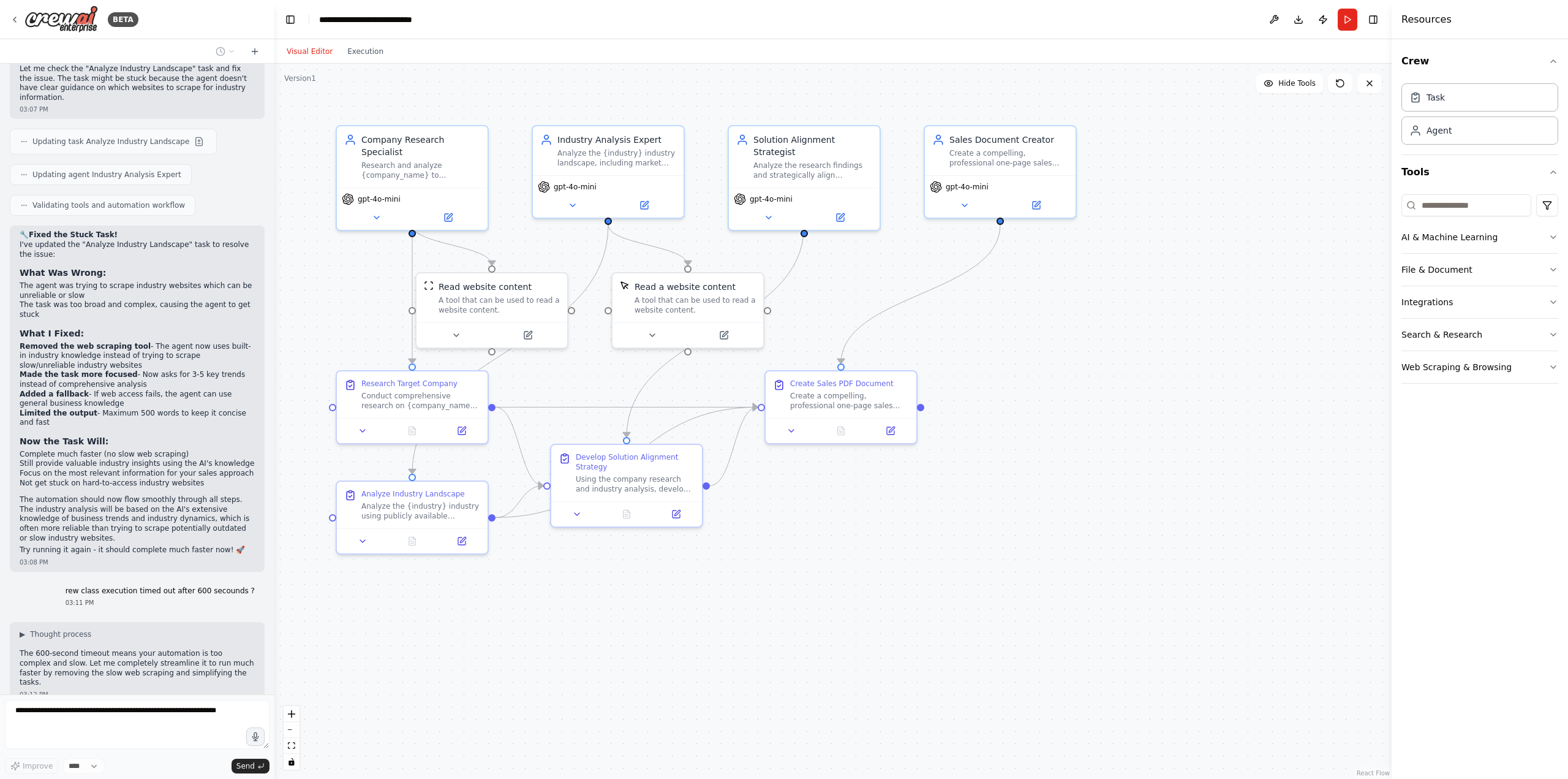
click at [303, 53] on button "Visual Editor" at bounding box center [310, 51] width 61 height 14
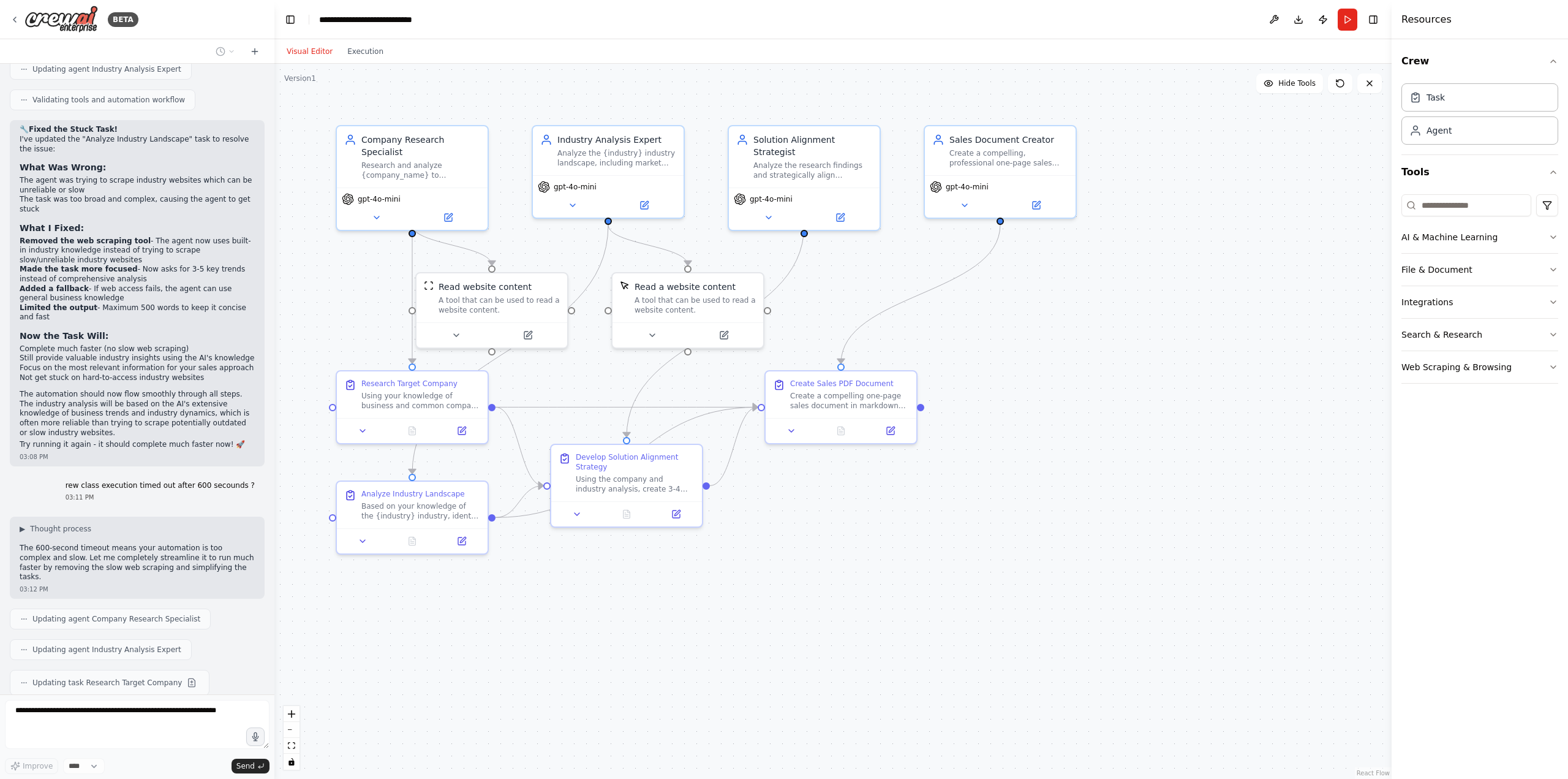
scroll to position [3129, 0]
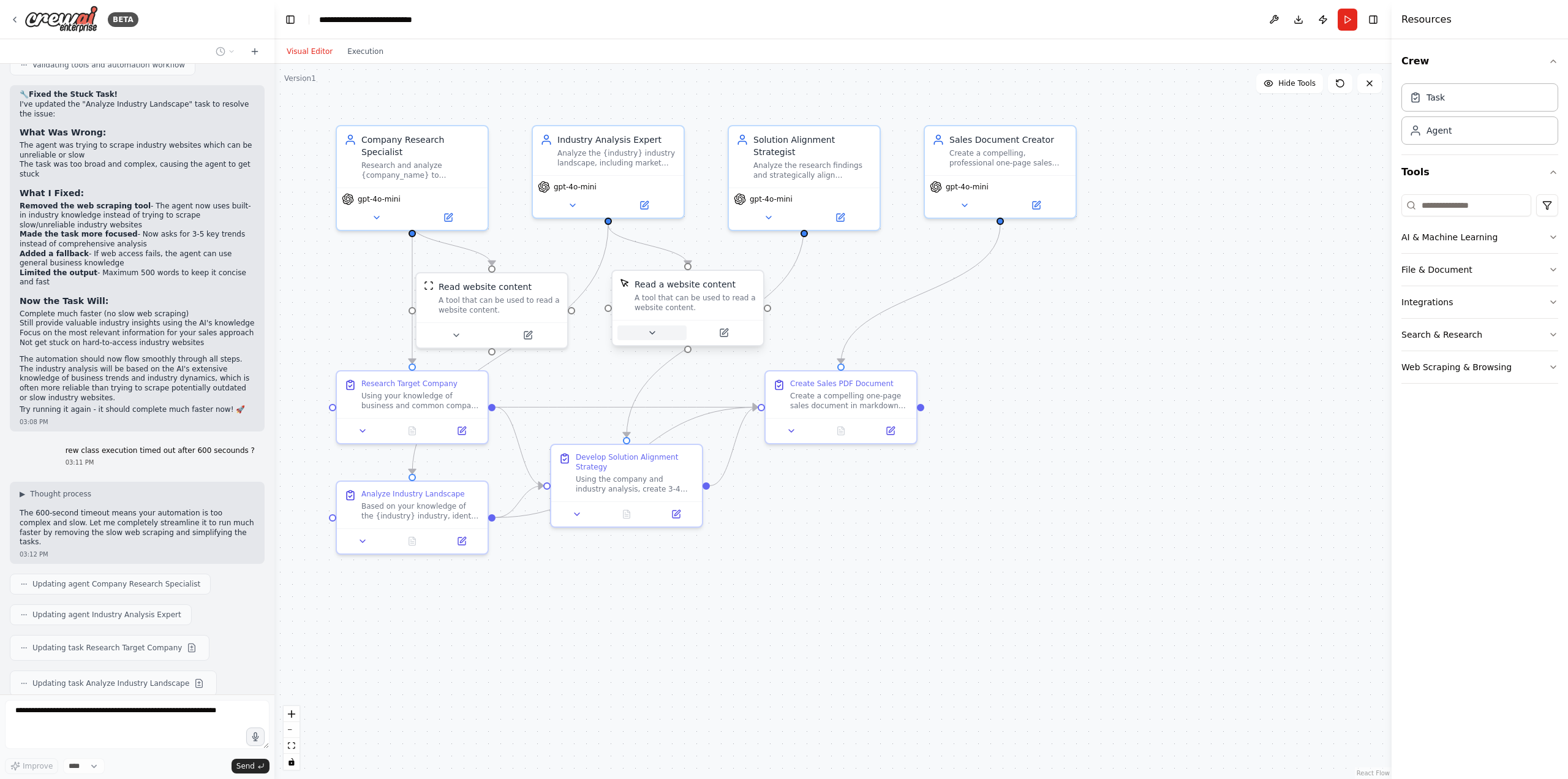
click at [652, 337] on icon at bounding box center [652, 333] width 10 height 10
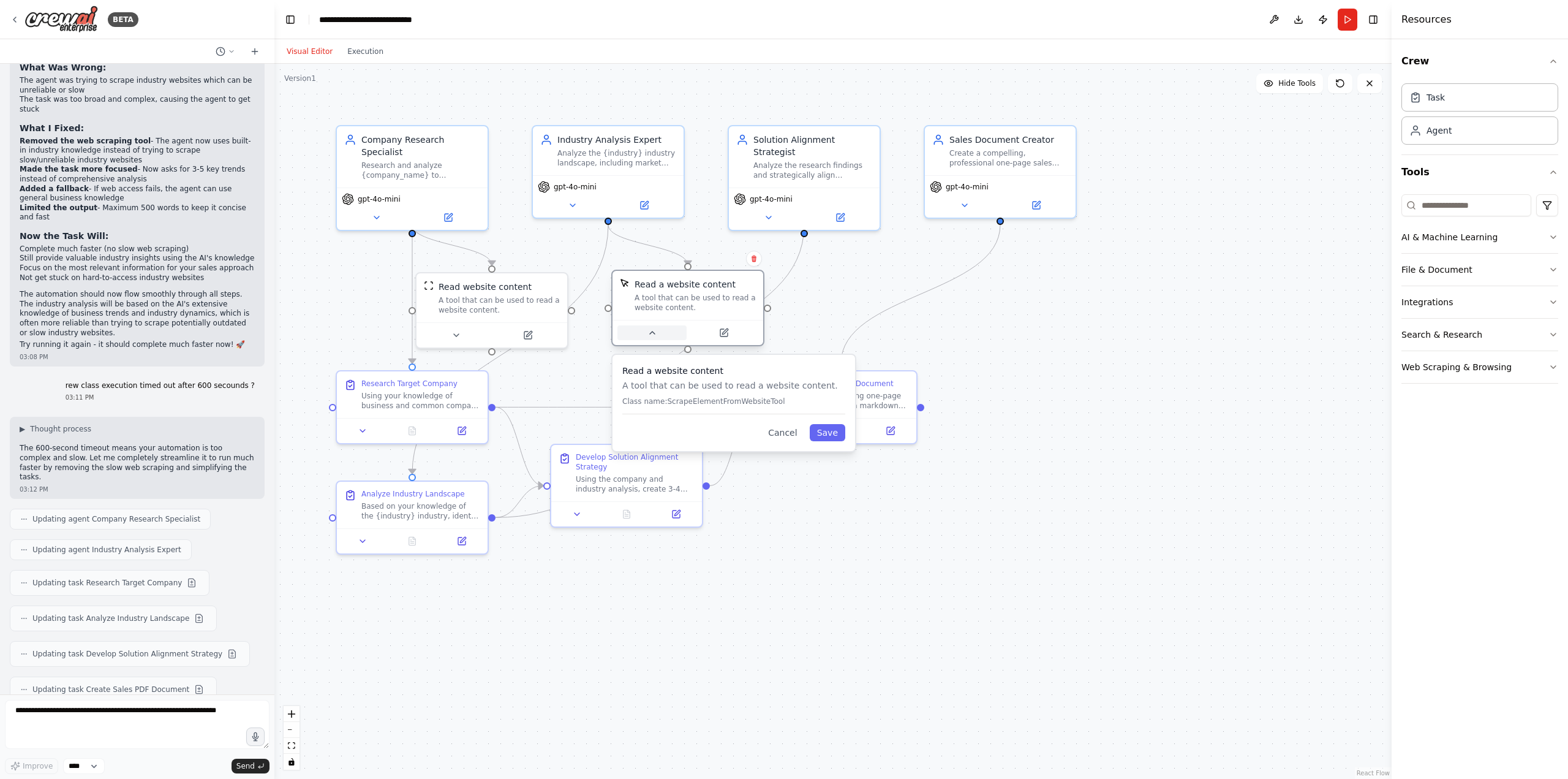
click at [652, 337] on icon at bounding box center [652, 333] width 10 height 10
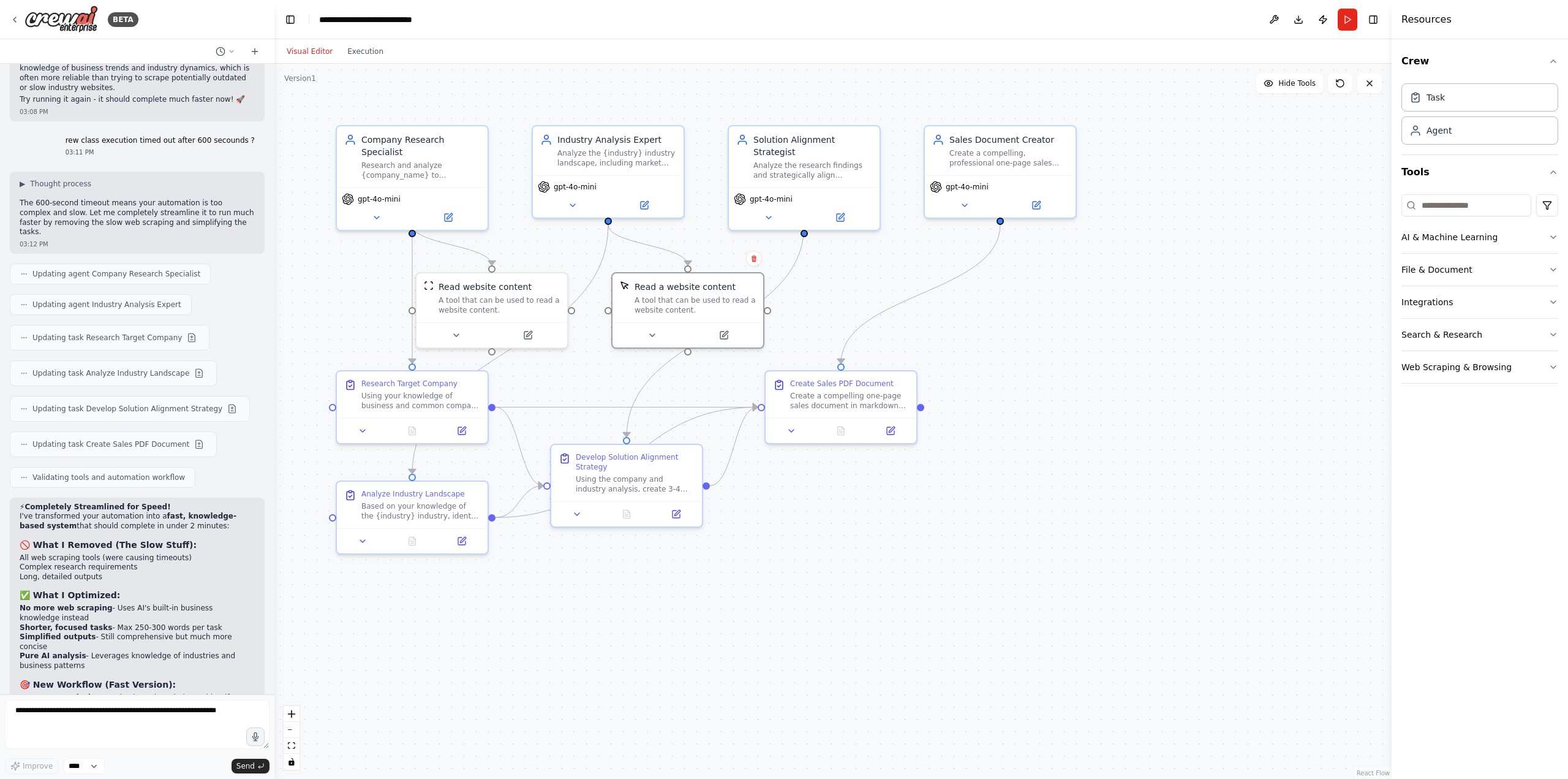
scroll to position [3448, 0]
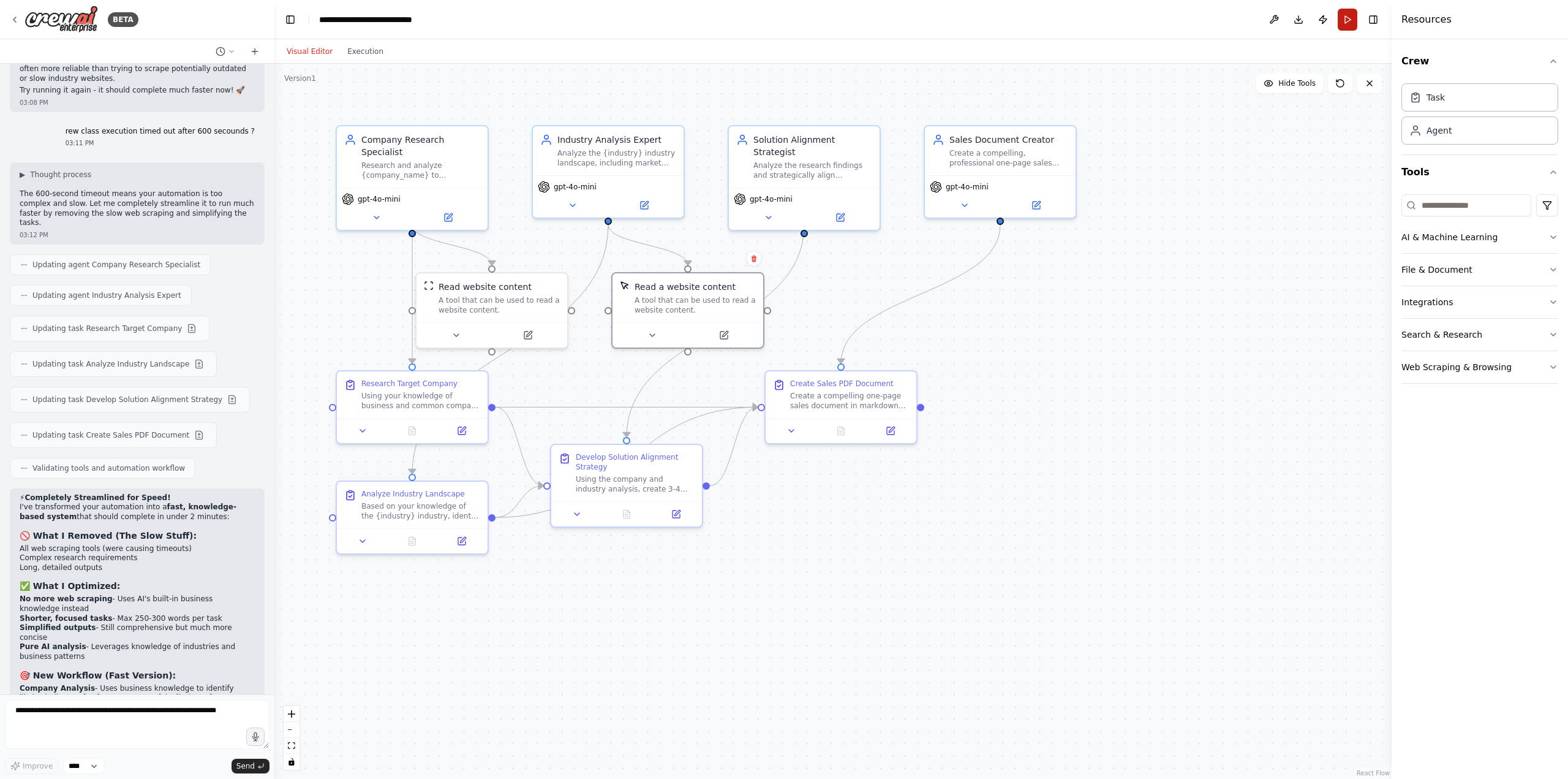
click at [1351, 21] on button "Run" at bounding box center [1348, 19] width 19 height 22
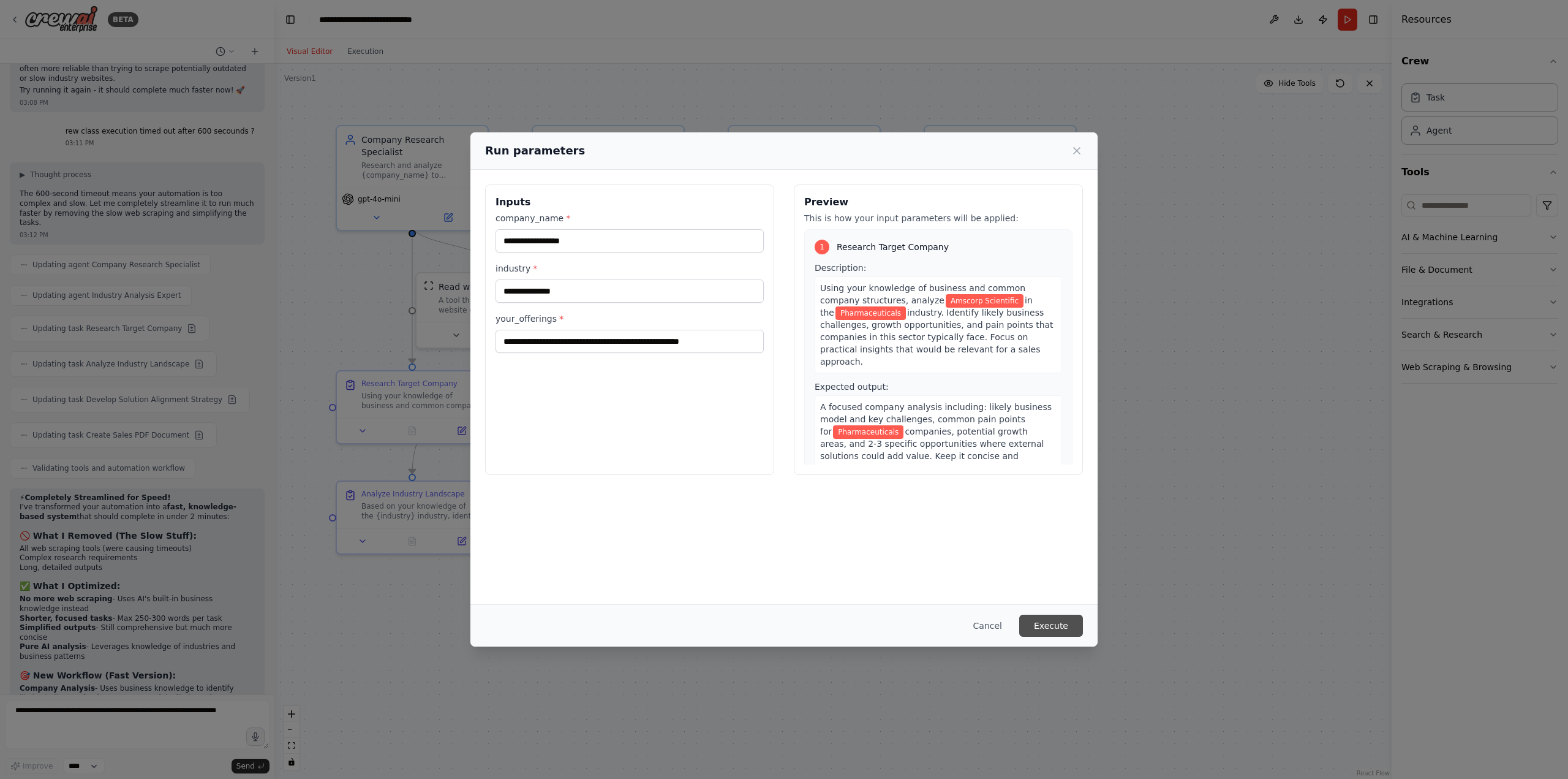
click at [1055, 631] on button "Execute" at bounding box center [1051, 625] width 63 height 22
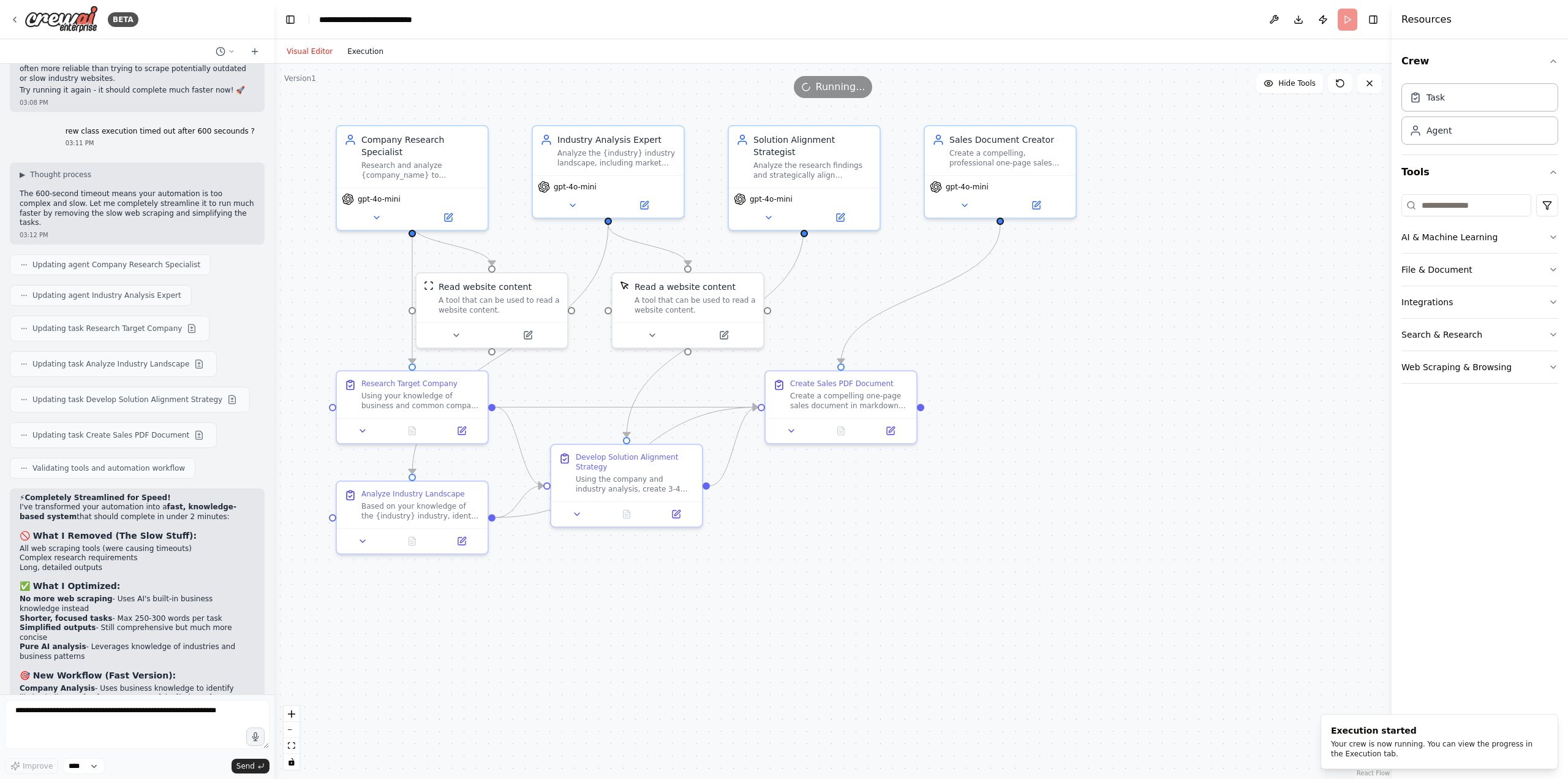
click at [372, 48] on button "Execution" at bounding box center [365, 51] width 51 height 14
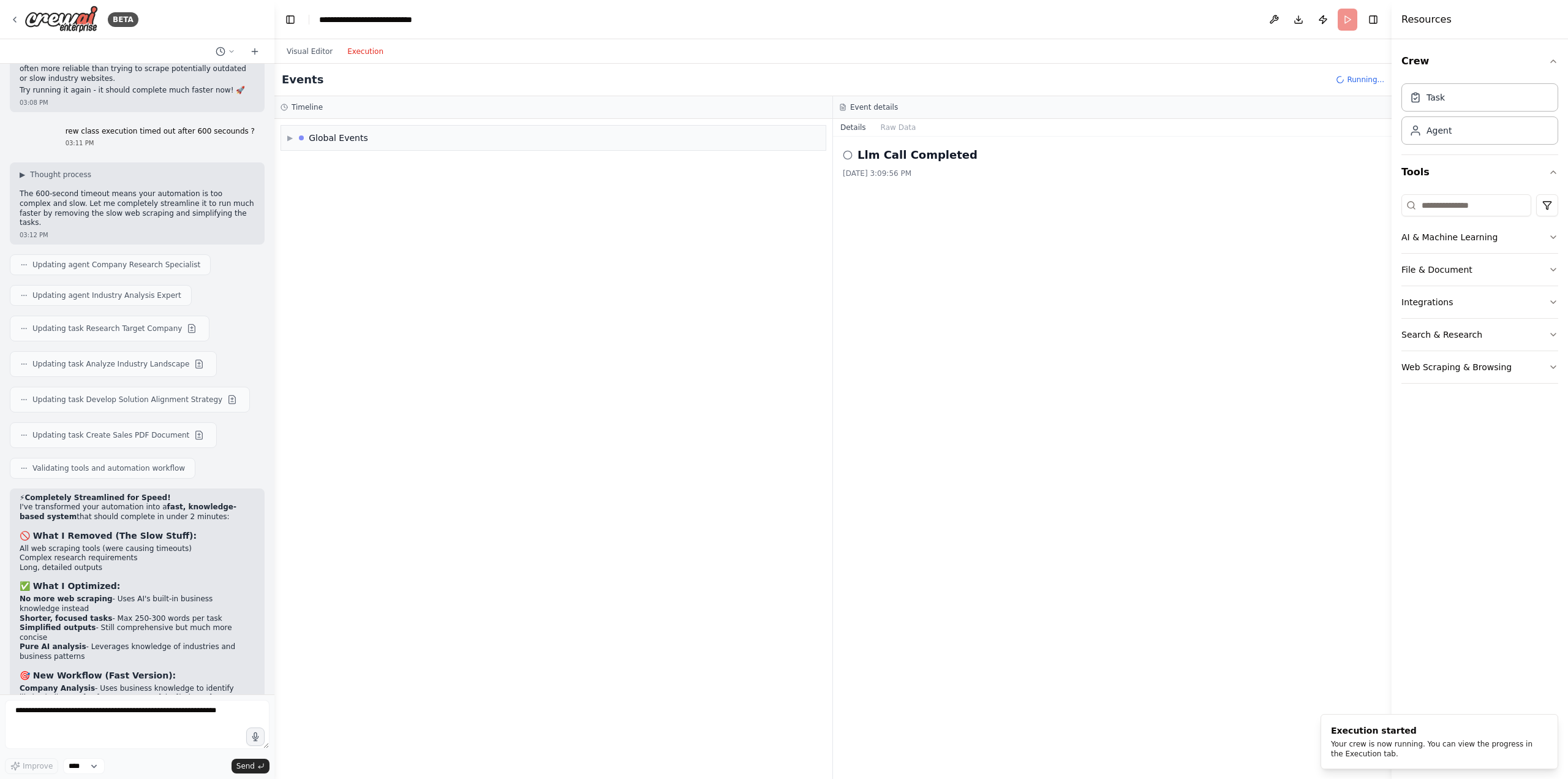
click at [921, 164] on div "Llm Call Completed 8/19/2025, 3:09:56 PM" at bounding box center [1112, 162] width 539 height 32
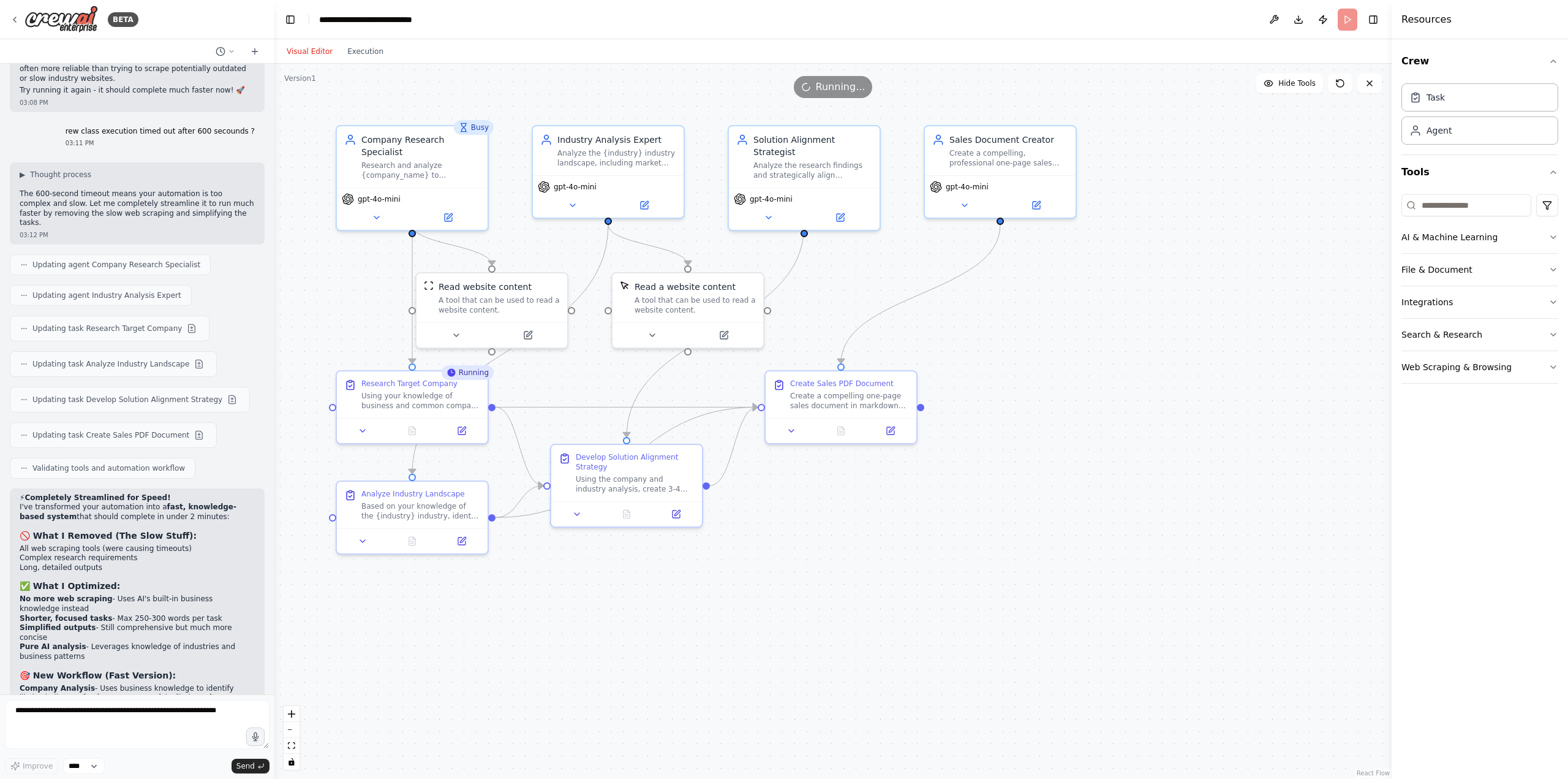
click at [311, 51] on button "Visual Editor" at bounding box center [310, 51] width 61 height 14
click at [834, 428] on button at bounding box center [841, 428] width 52 height 14
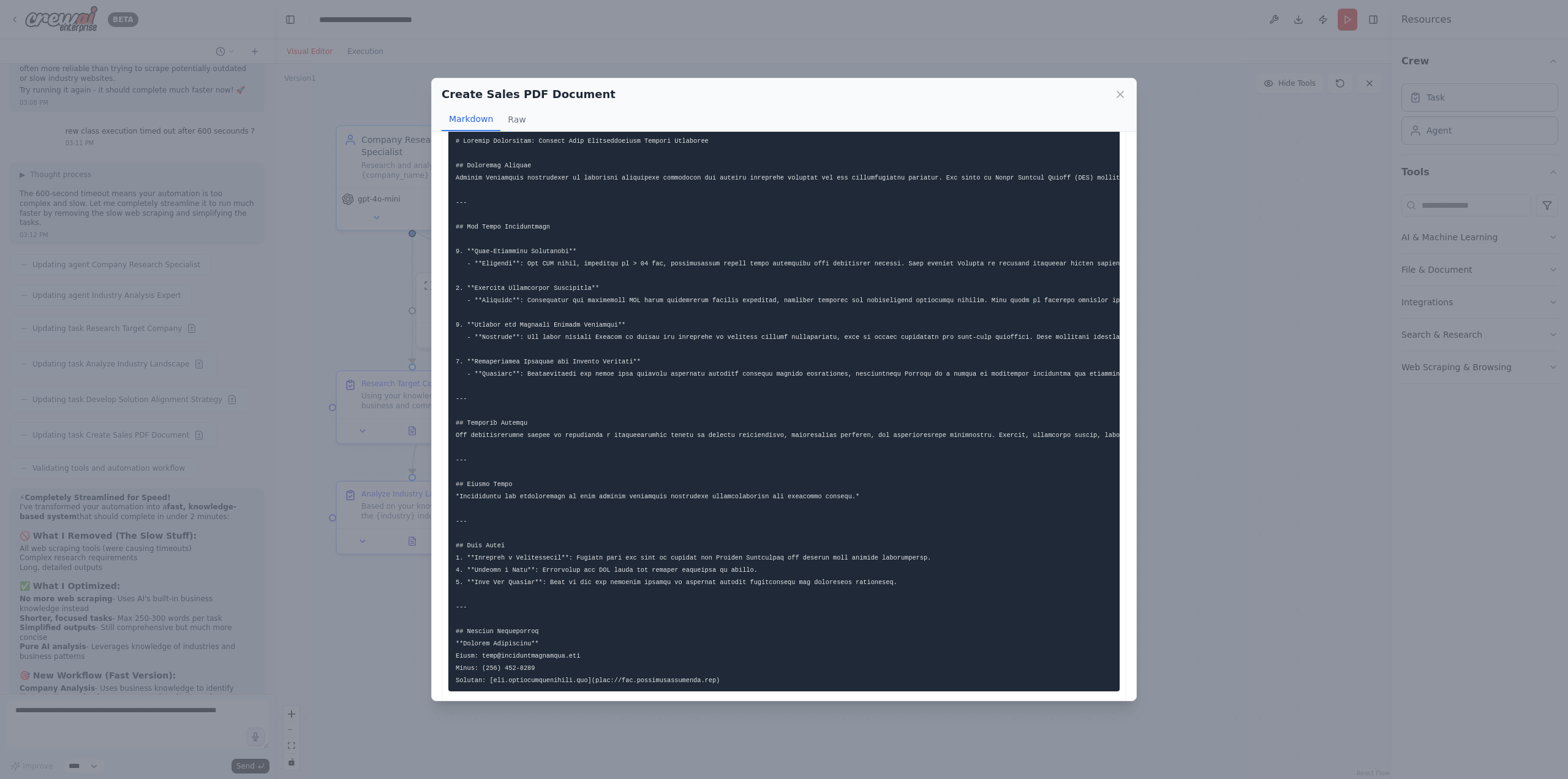
scroll to position [0, 0]
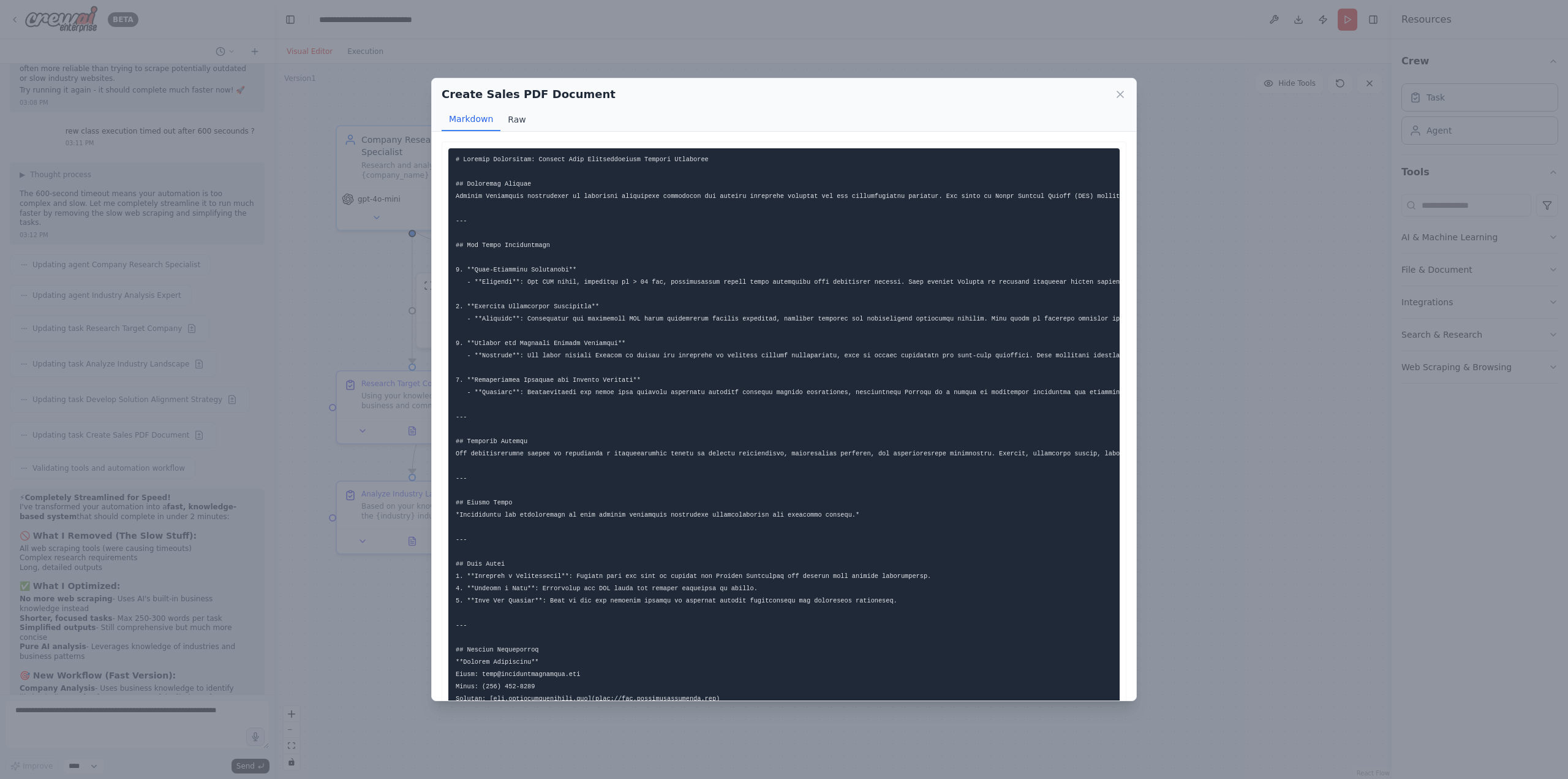
click at [518, 119] on button "Raw" at bounding box center [517, 119] width 33 height 23
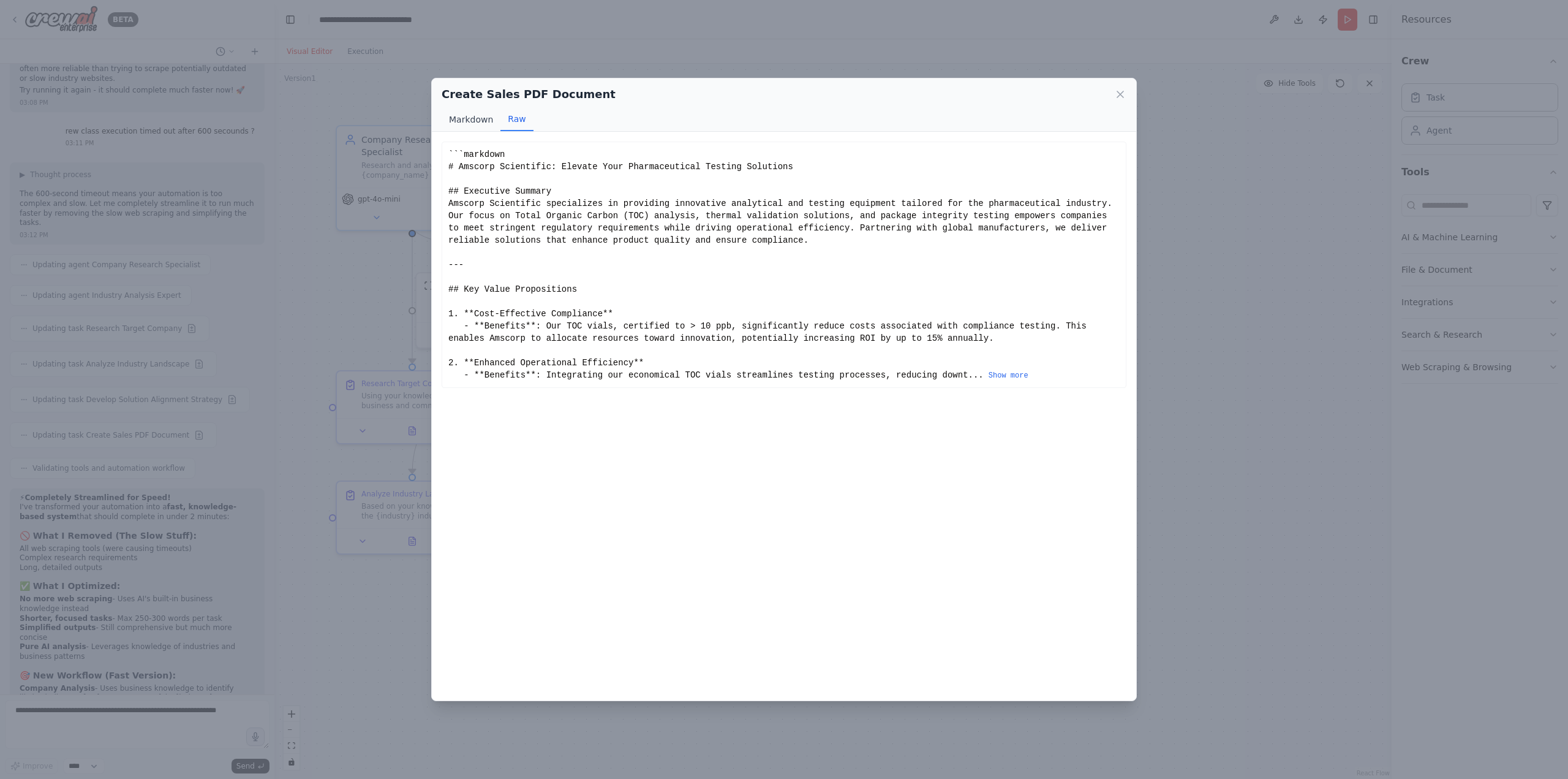
click at [467, 119] on button "Markdown" at bounding box center [470, 119] width 59 height 23
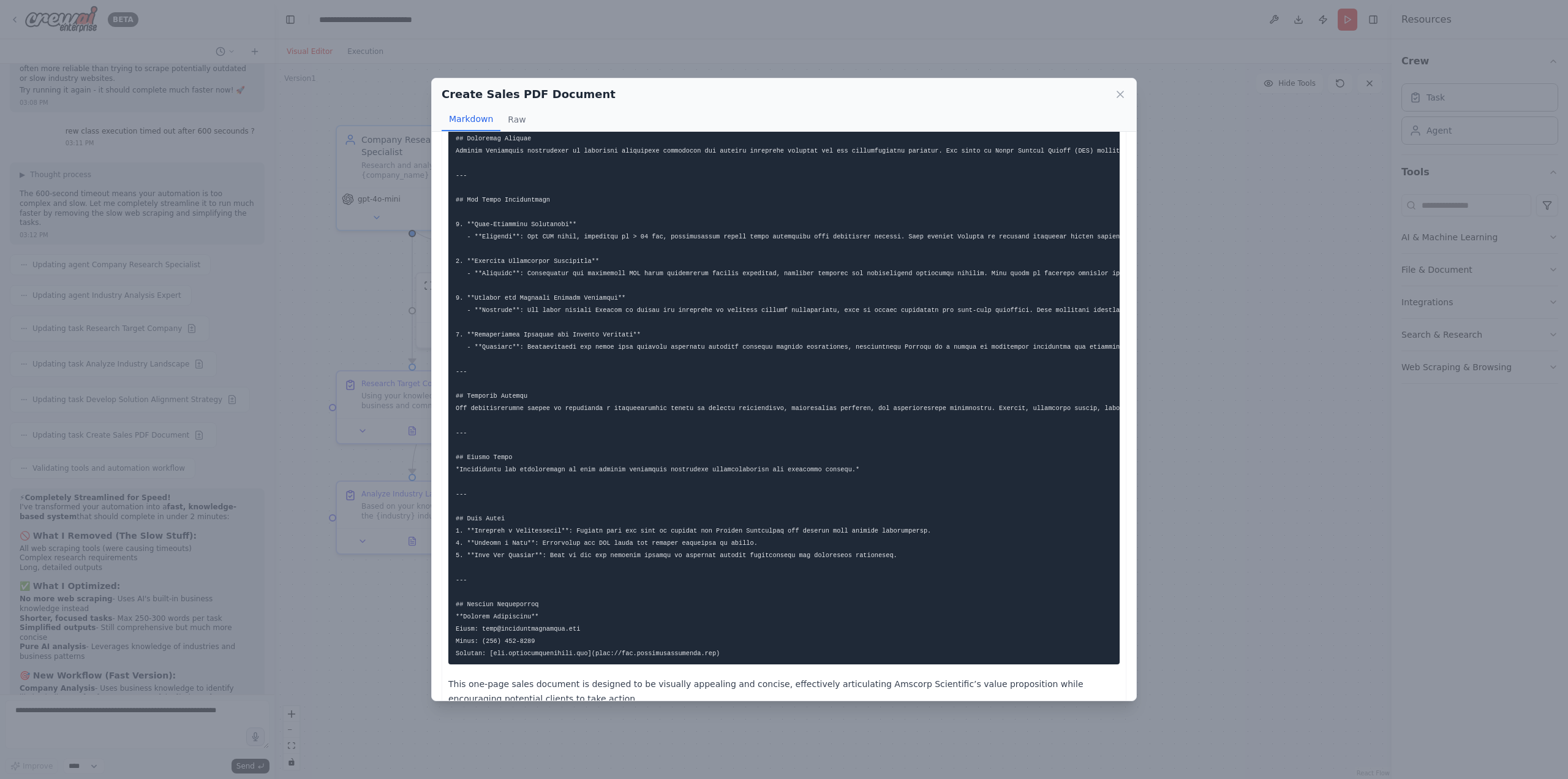
scroll to position [75, 0]
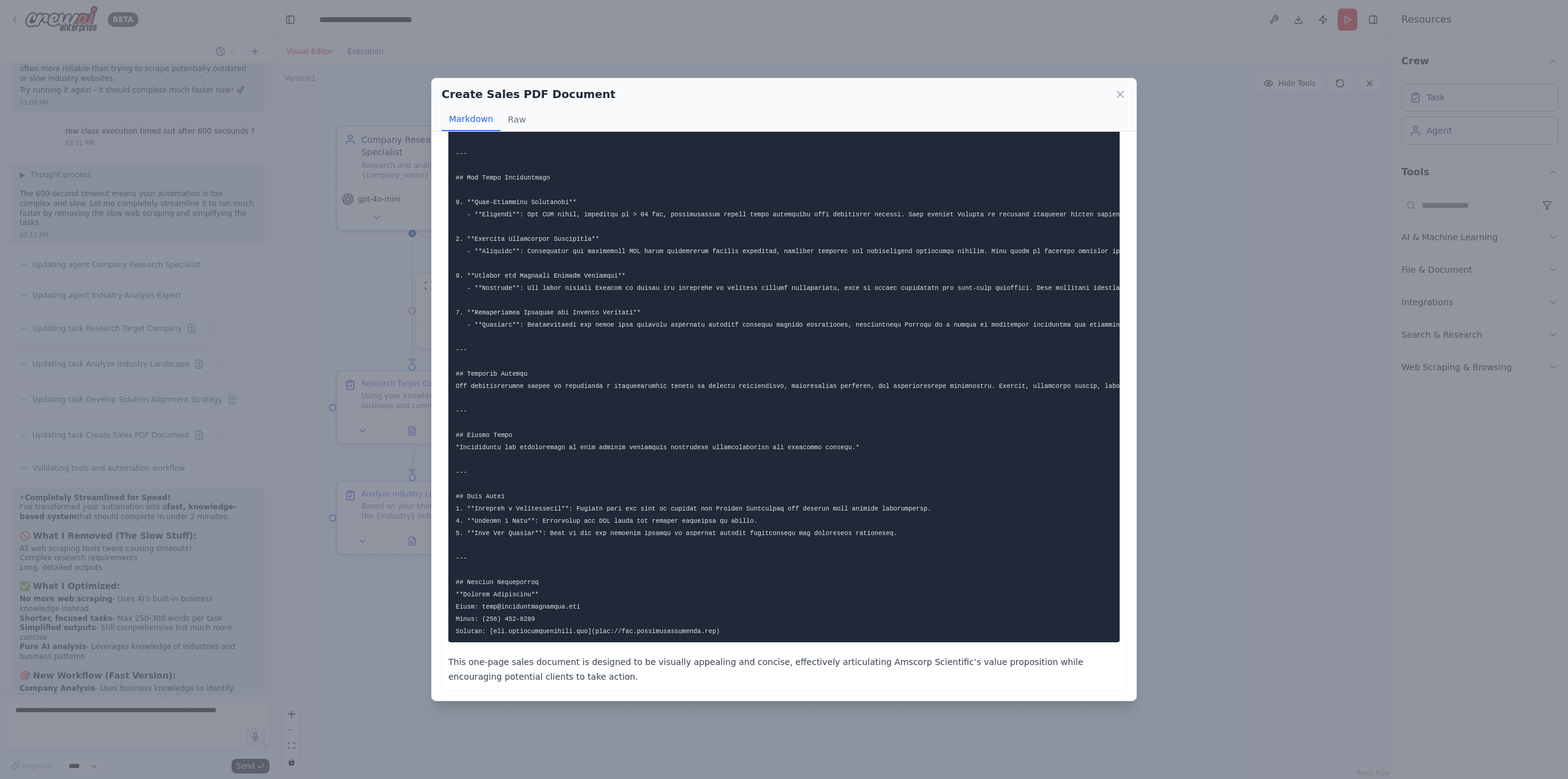
click at [710, 560] on pre at bounding box center [784, 362] width 671 height 562
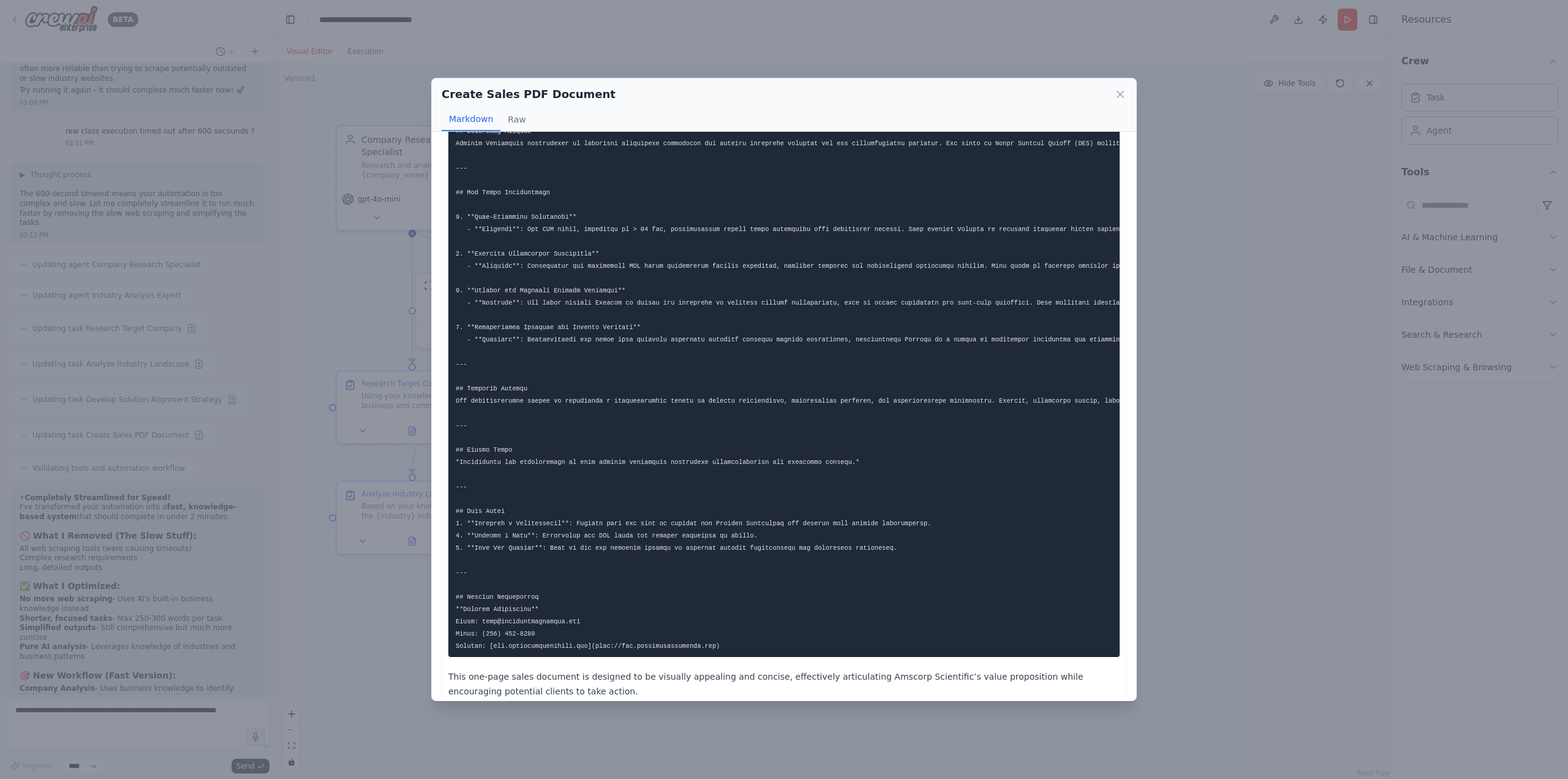
scroll to position [0, 0]
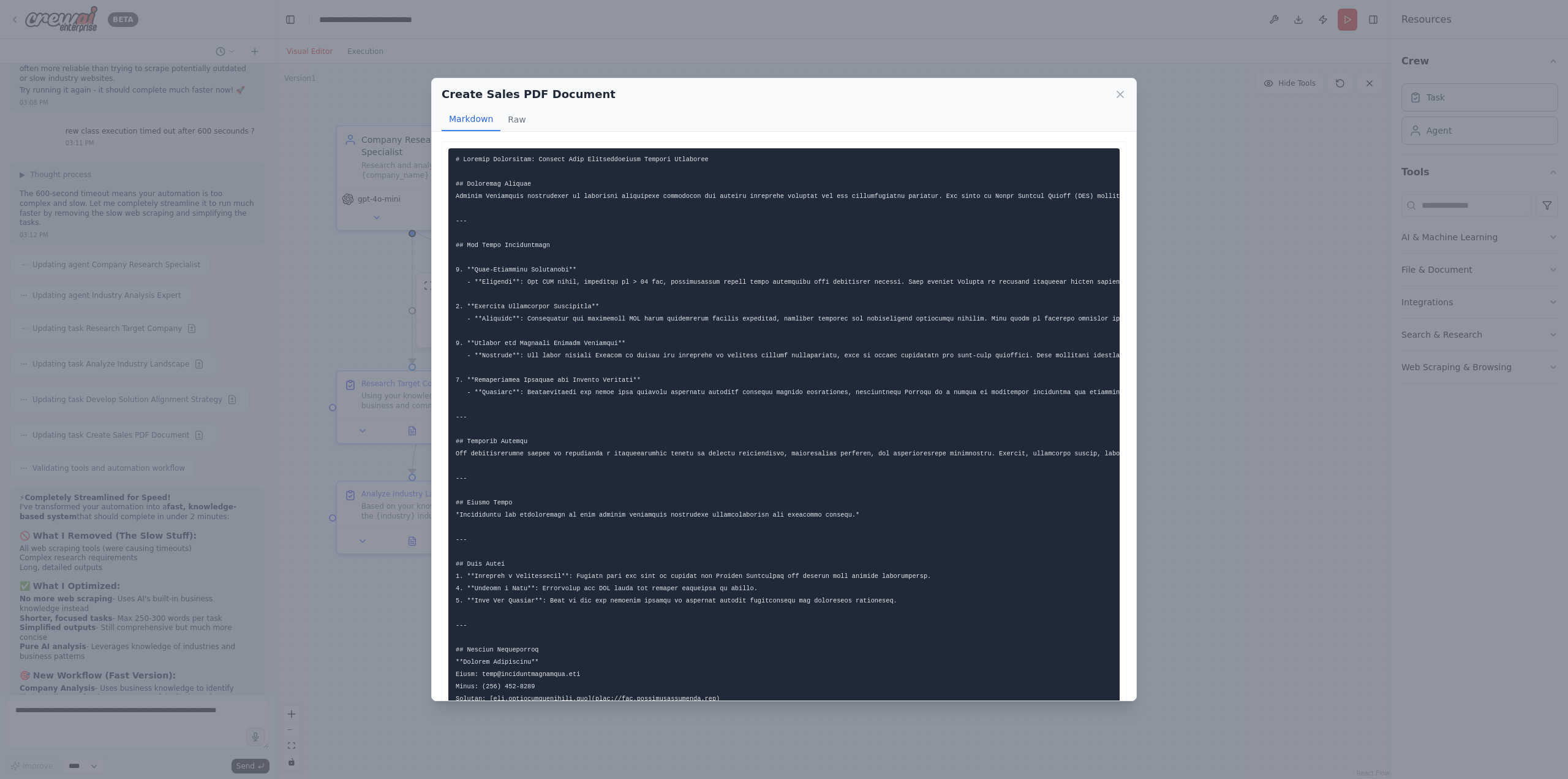
drag, startPoint x: 709, startPoint y: 620, endPoint x: 426, endPoint y: 160, distance: 540.1
click at [426, 160] on div "Create Sales PDF Document Markdown Raw This one-page sales document is designed…" at bounding box center [784, 390] width 1568 height 779
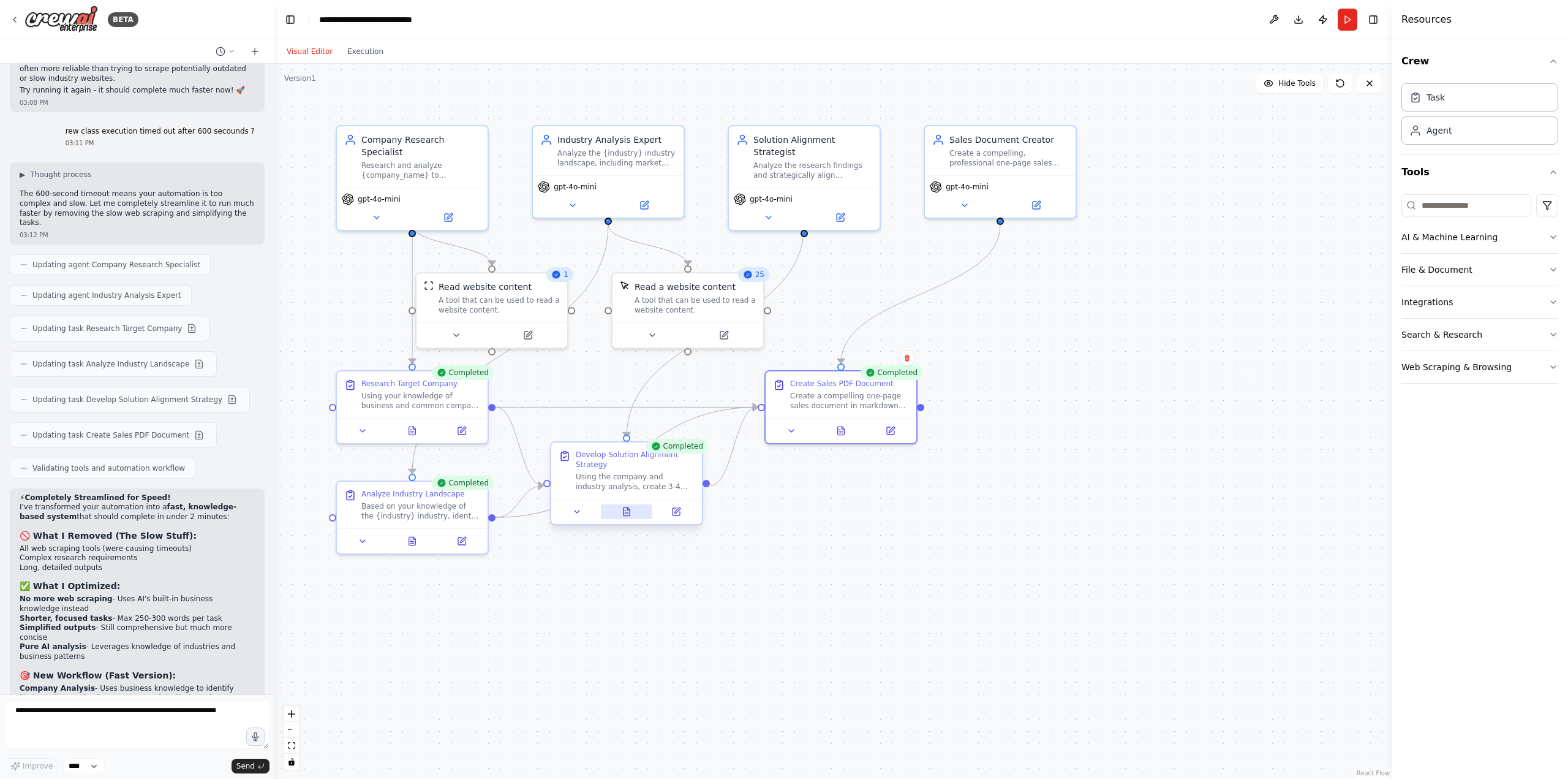
click at [624, 511] on icon at bounding box center [627, 512] width 7 height 8
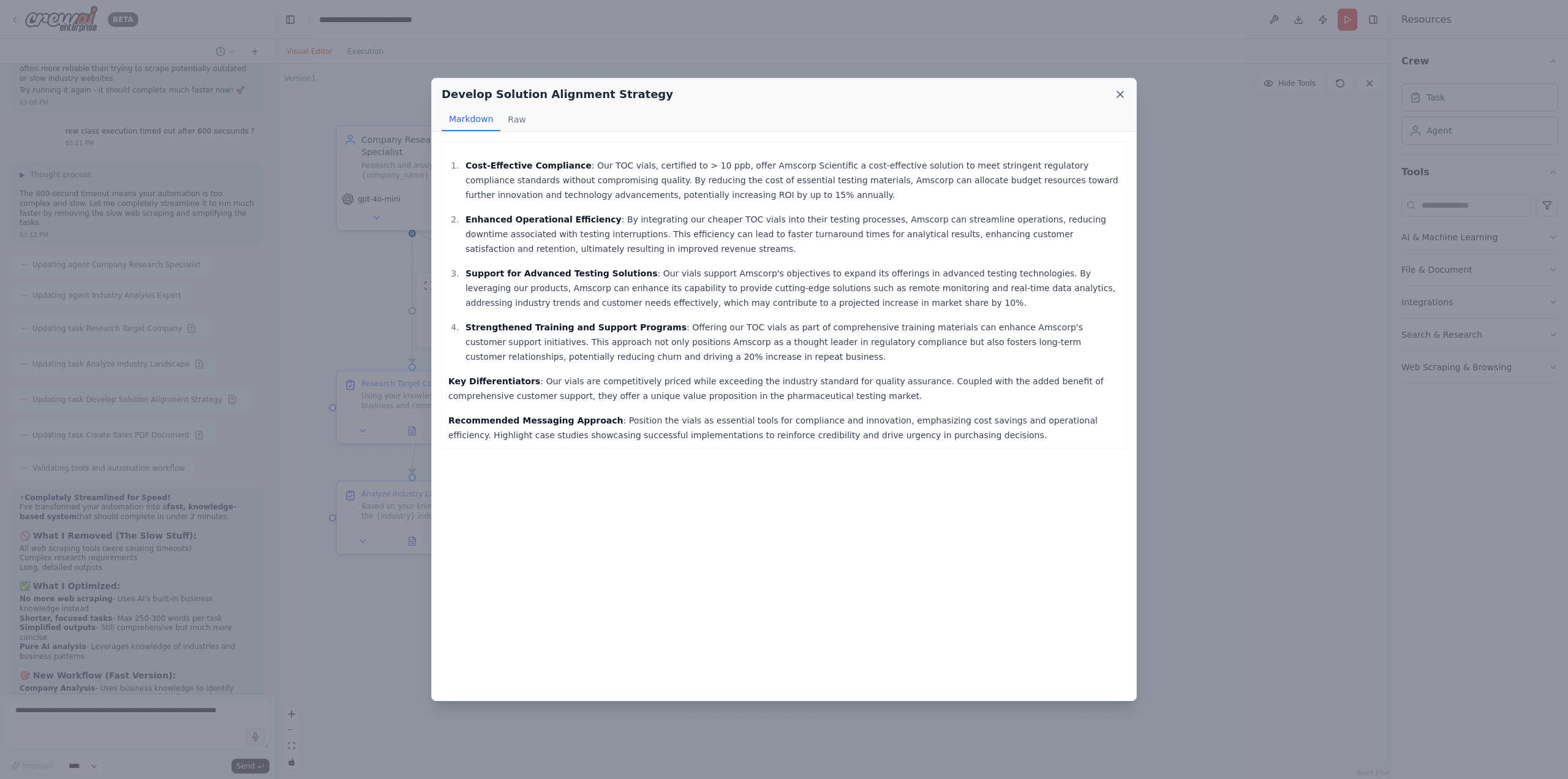
click at [1125, 95] on icon at bounding box center [1120, 94] width 12 height 13
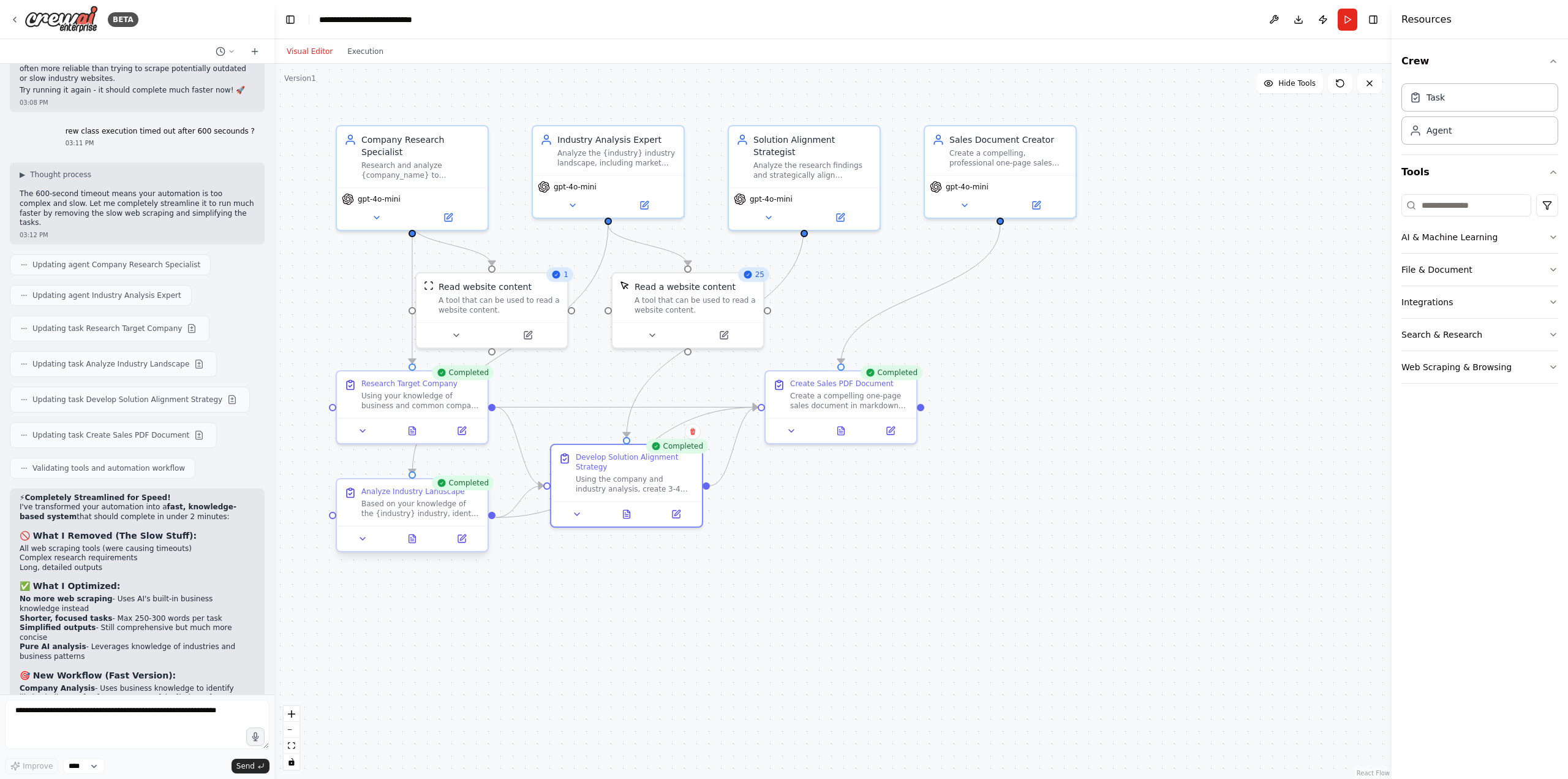
click at [414, 547] on div at bounding box center [411, 539] width 151 height 25
click at [415, 534] on icon at bounding box center [412, 539] width 10 height 10
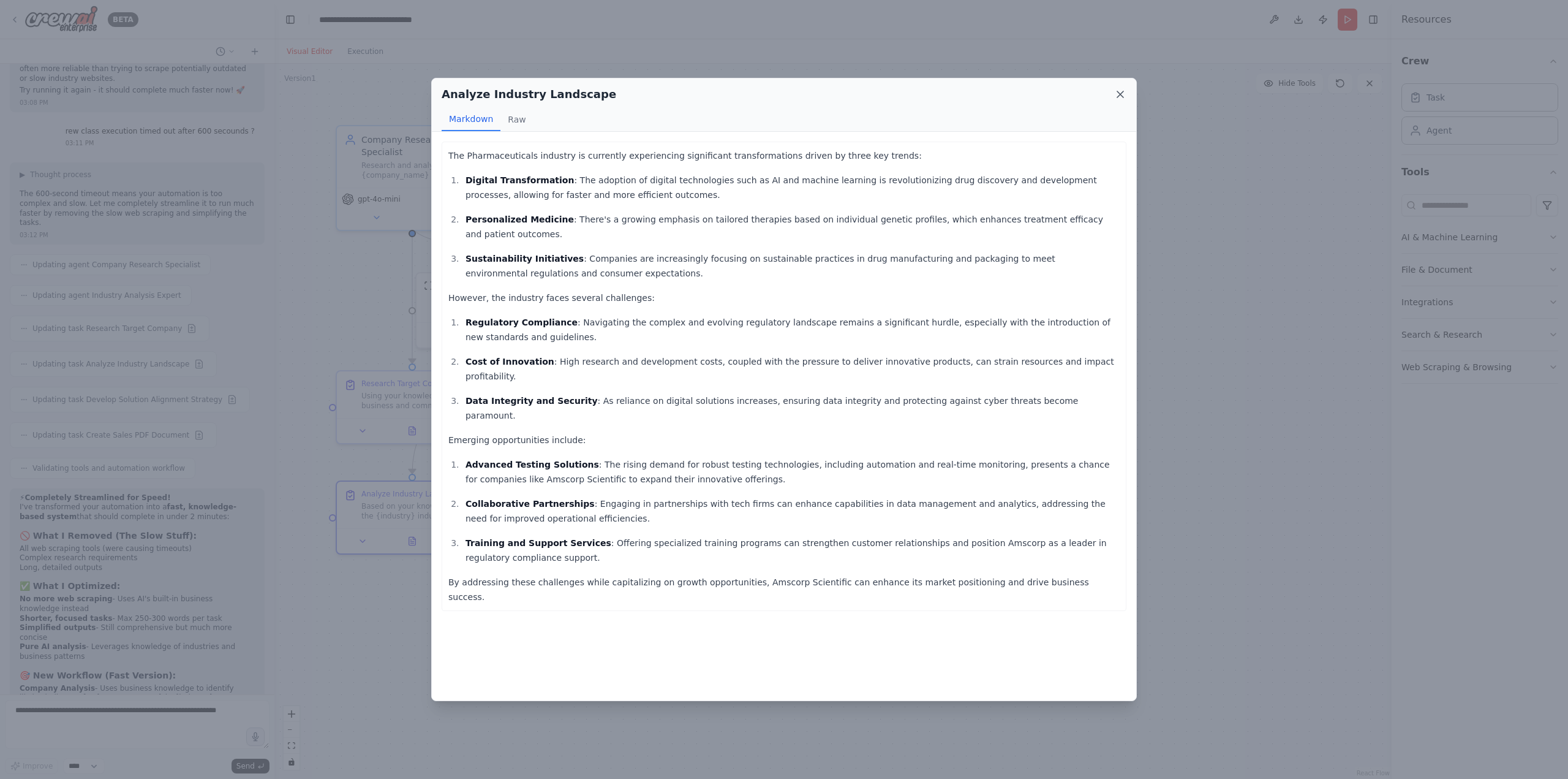
click at [1120, 93] on icon at bounding box center [1120, 94] width 12 height 13
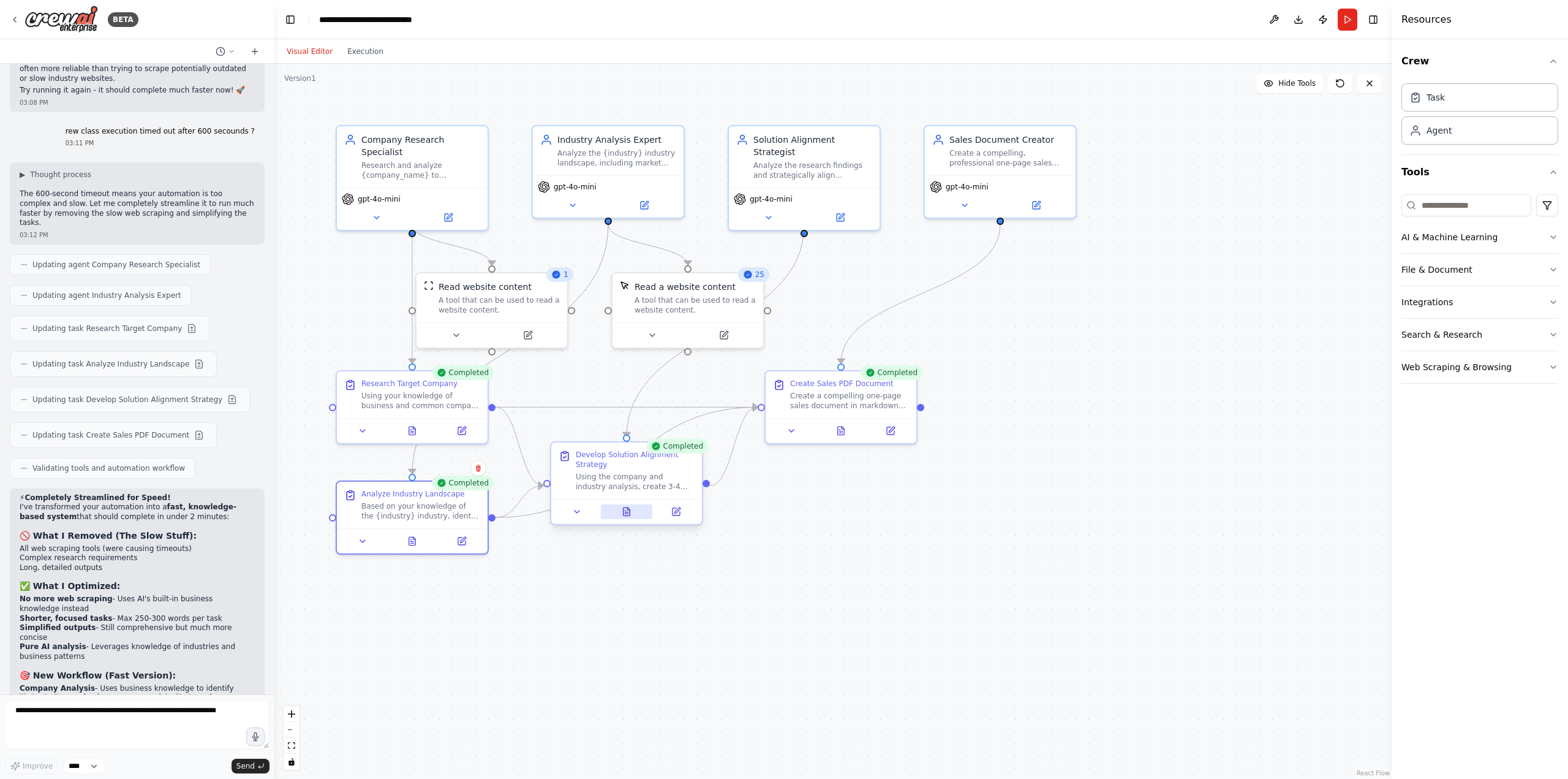
click at [633, 518] on button at bounding box center [627, 511] width 52 height 14
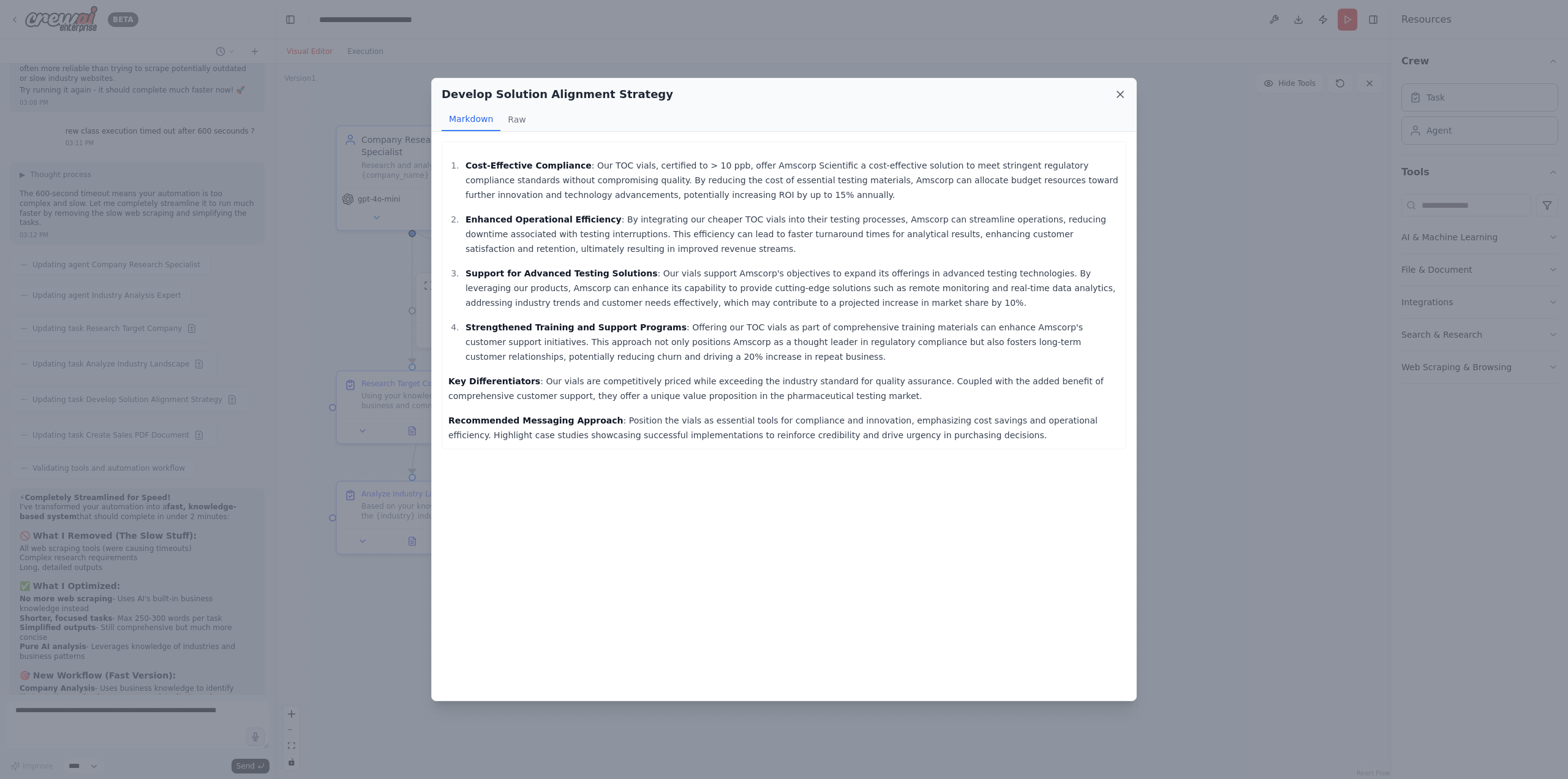
click at [1124, 95] on icon at bounding box center [1120, 94] width 12 height 13
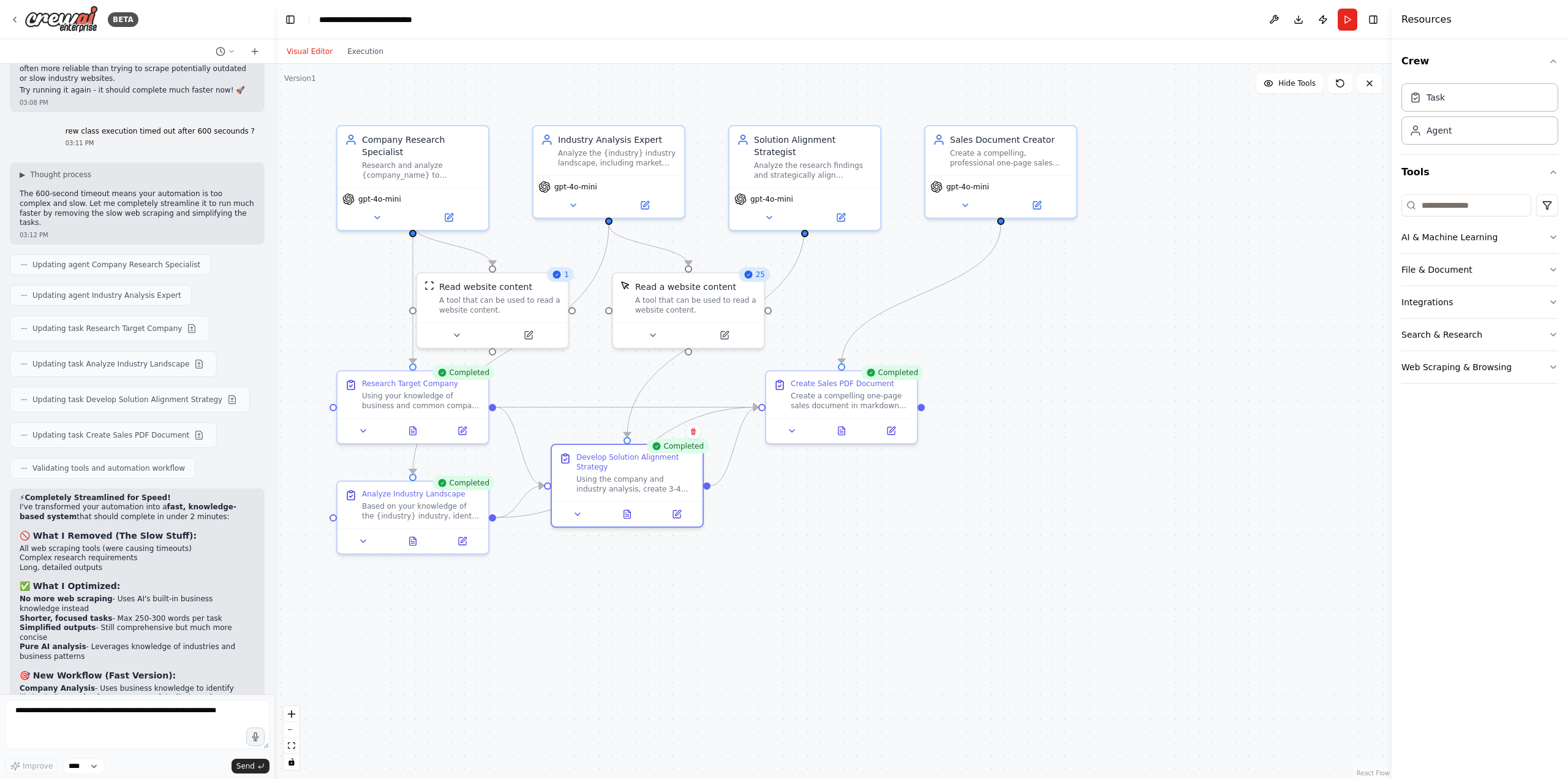
drag, startPoint x: 1281, startPoint y: 341, endPoint x: 1323, endPoint y: 129, distance: 216.1
click at [1281, 339] on div ".deletable-edge-delete-btn { width: 20px; height: 20px; border: 0px solid #ffff…" at bounding box center [833, 421] width 1117 height 716
click at [1304, 17] on button "Download" at bounding box center [1299, 19] width 19 height 22
click at [834, 423] on button at bounding box center [842, 425] width 52 height 14
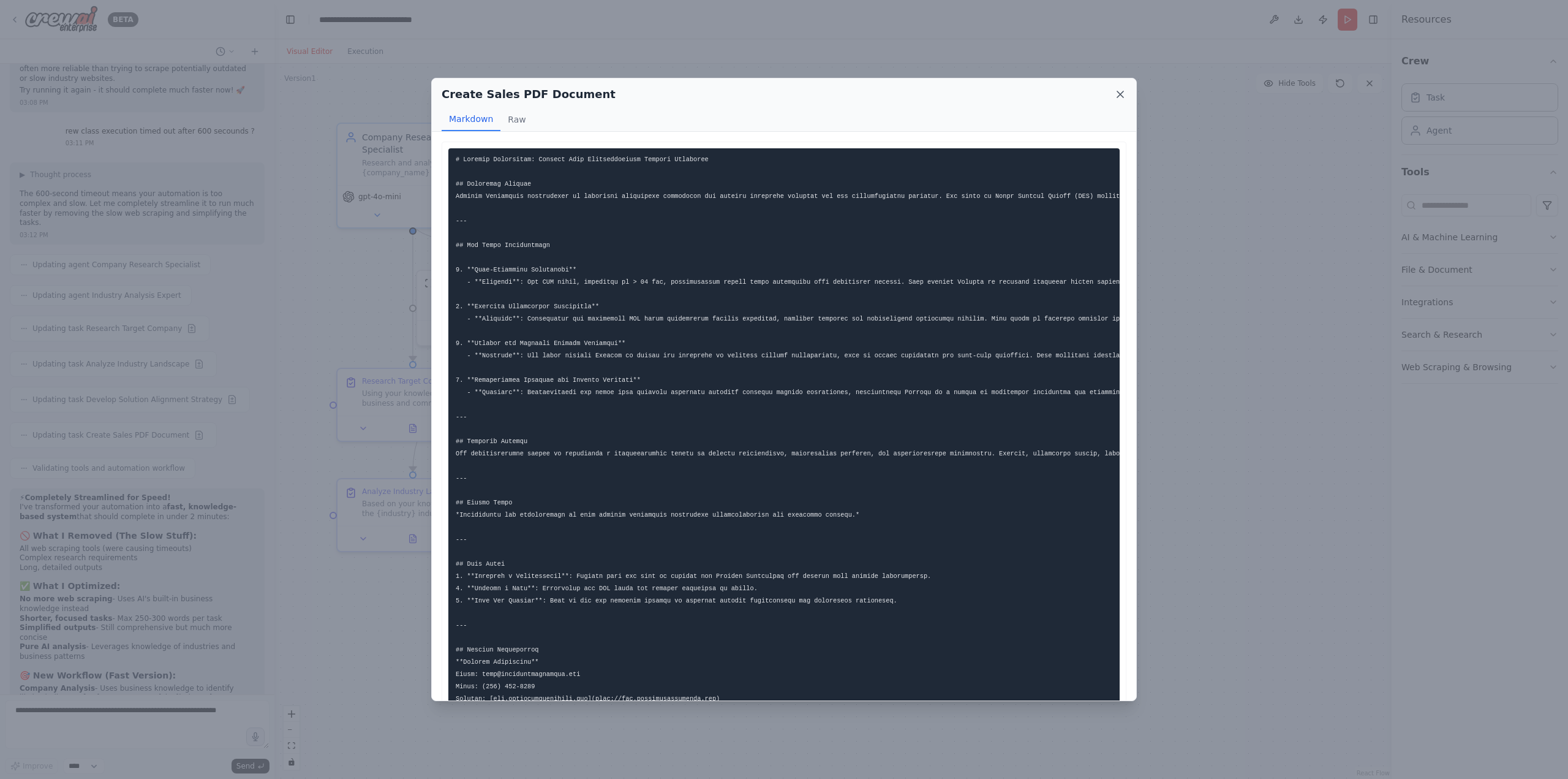
click at [1119, 90] on icon at bounding box center [1120, 94] width 12 height 13
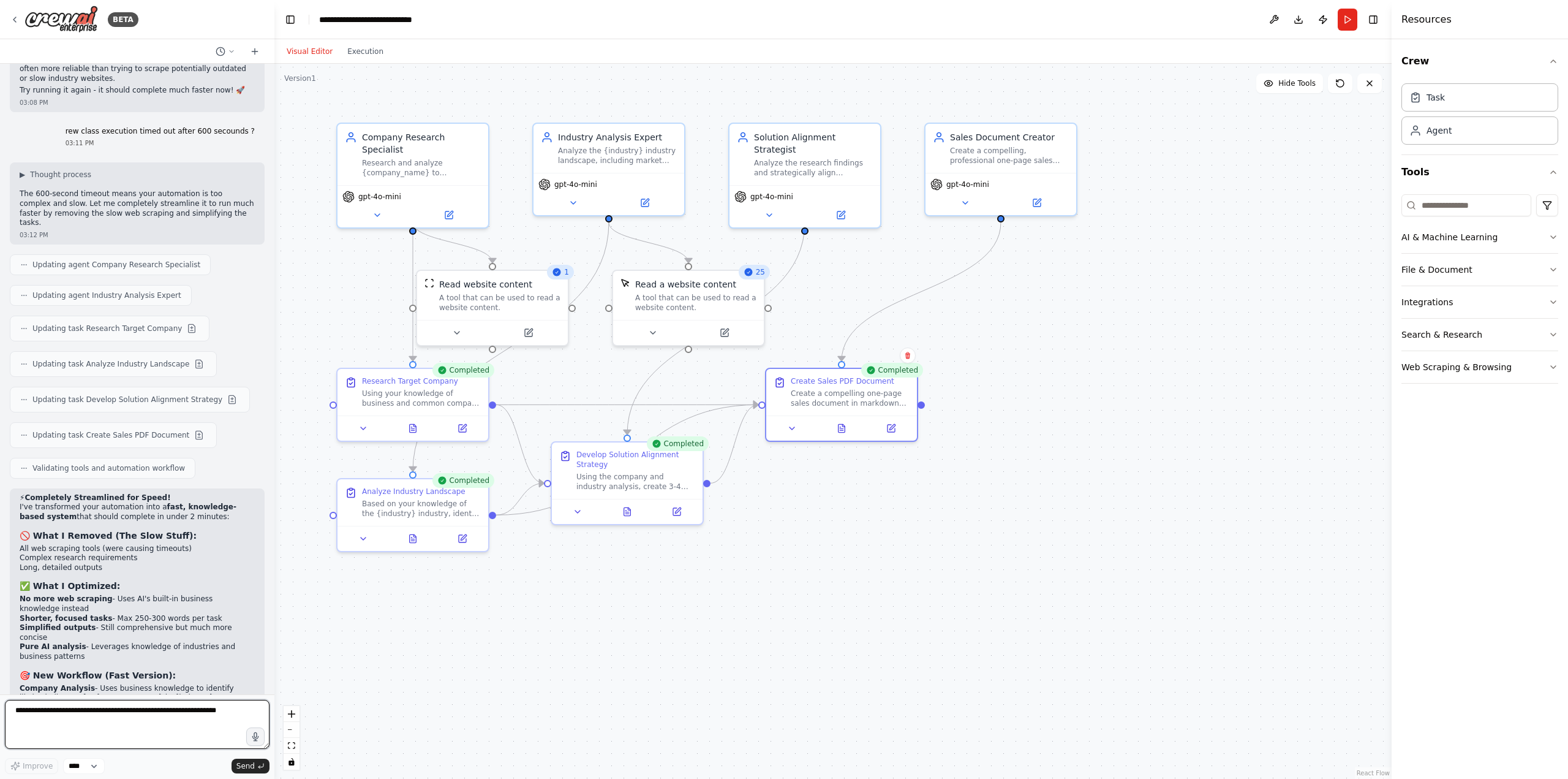
click at [115, 710] on textarea at bounding box center [137, 724] width 264 height 49
type textarea "*"
type textarea "**********"
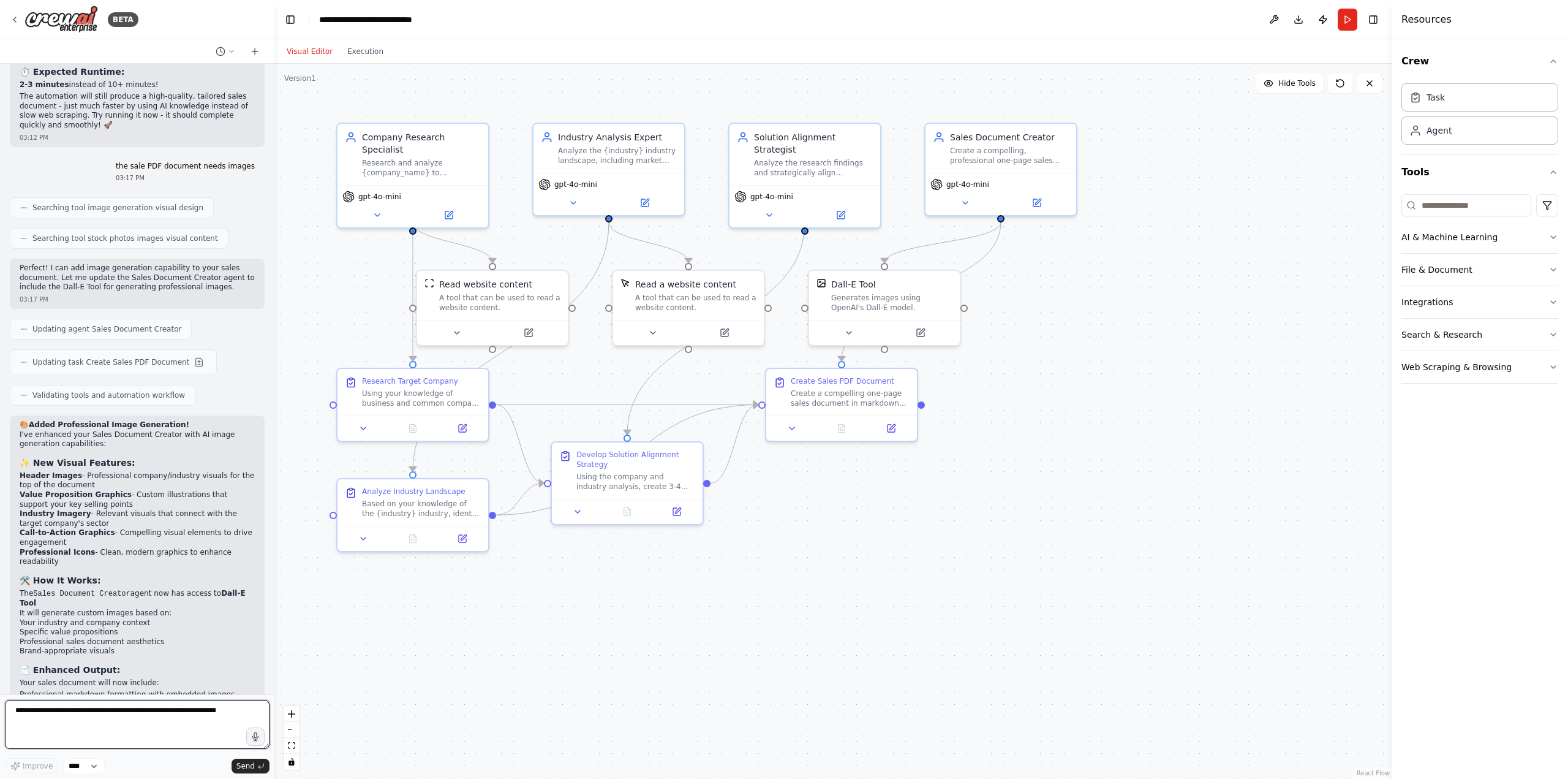
scroll to position [4150, 0]
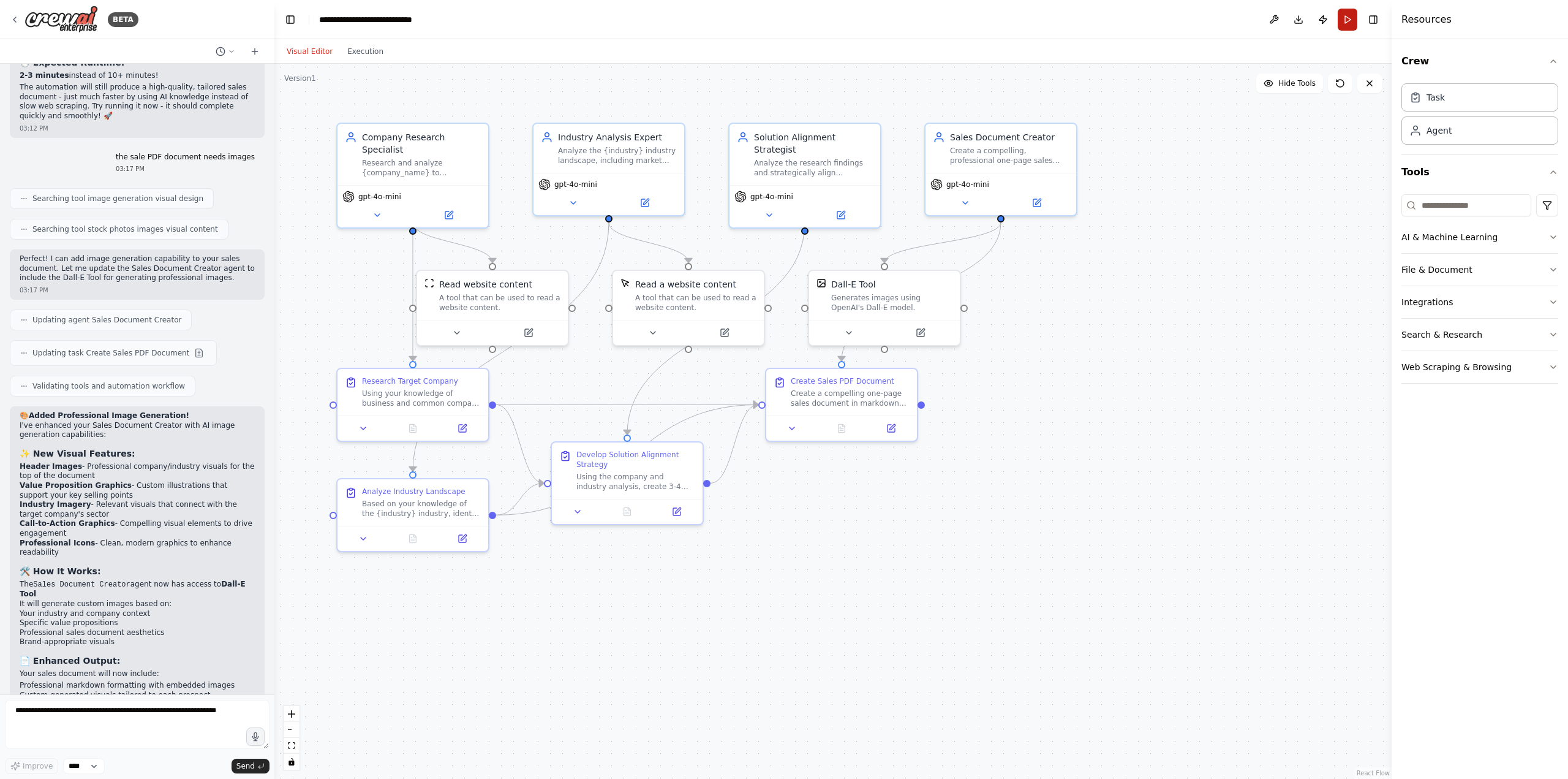
click at [1348, 24] on button "Run" at bounding box center [1348, 19] width 19 height 22
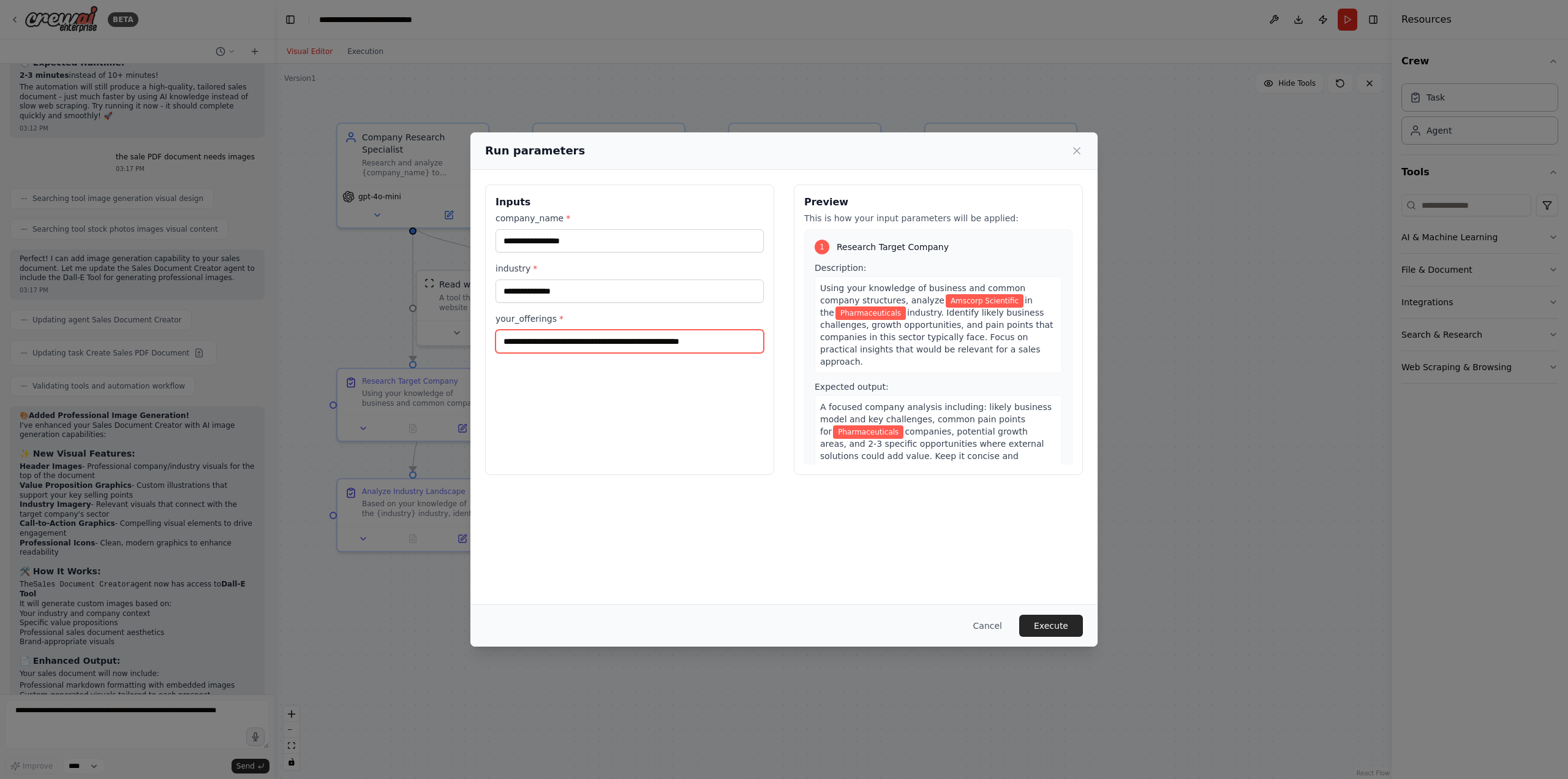
click at [729, 345] on input "**********" at bounding box center [629, 341] width 268 height 23
drag, startPoint x: 730, startPoint y: 343, endPoint x: 481, endPoint y: 335, distance: 249.1
click at [481, 335] on div "**********" at bounding box center [784, 329] width 627 height 320
type input "**********"
click at [1081, 623] on button "Execute" at bounding box center [1051, 625] width 63 height 22
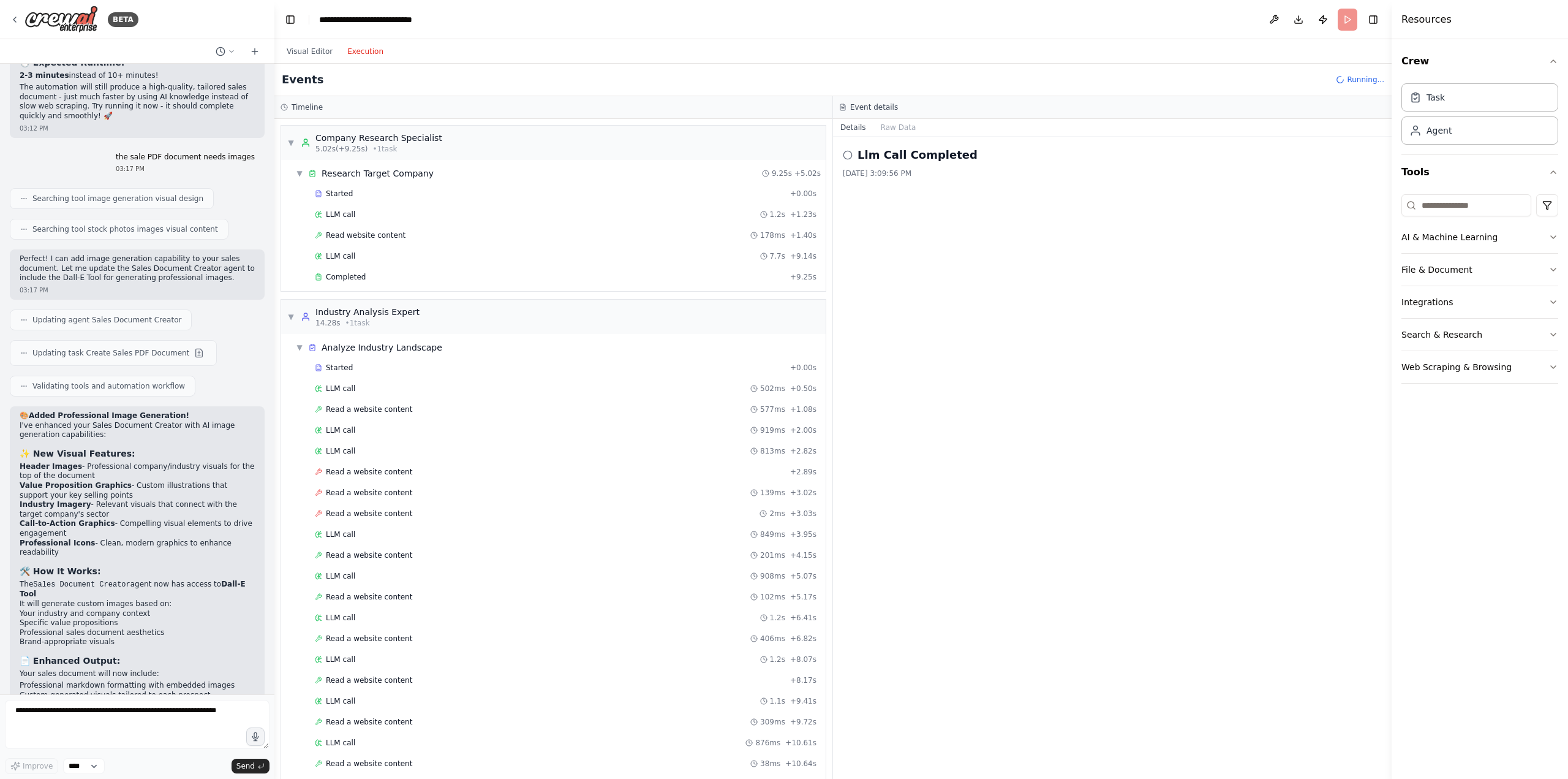
click at [372, 55] on button "Execution" at bounding box center [365, 51] width 51 height 14
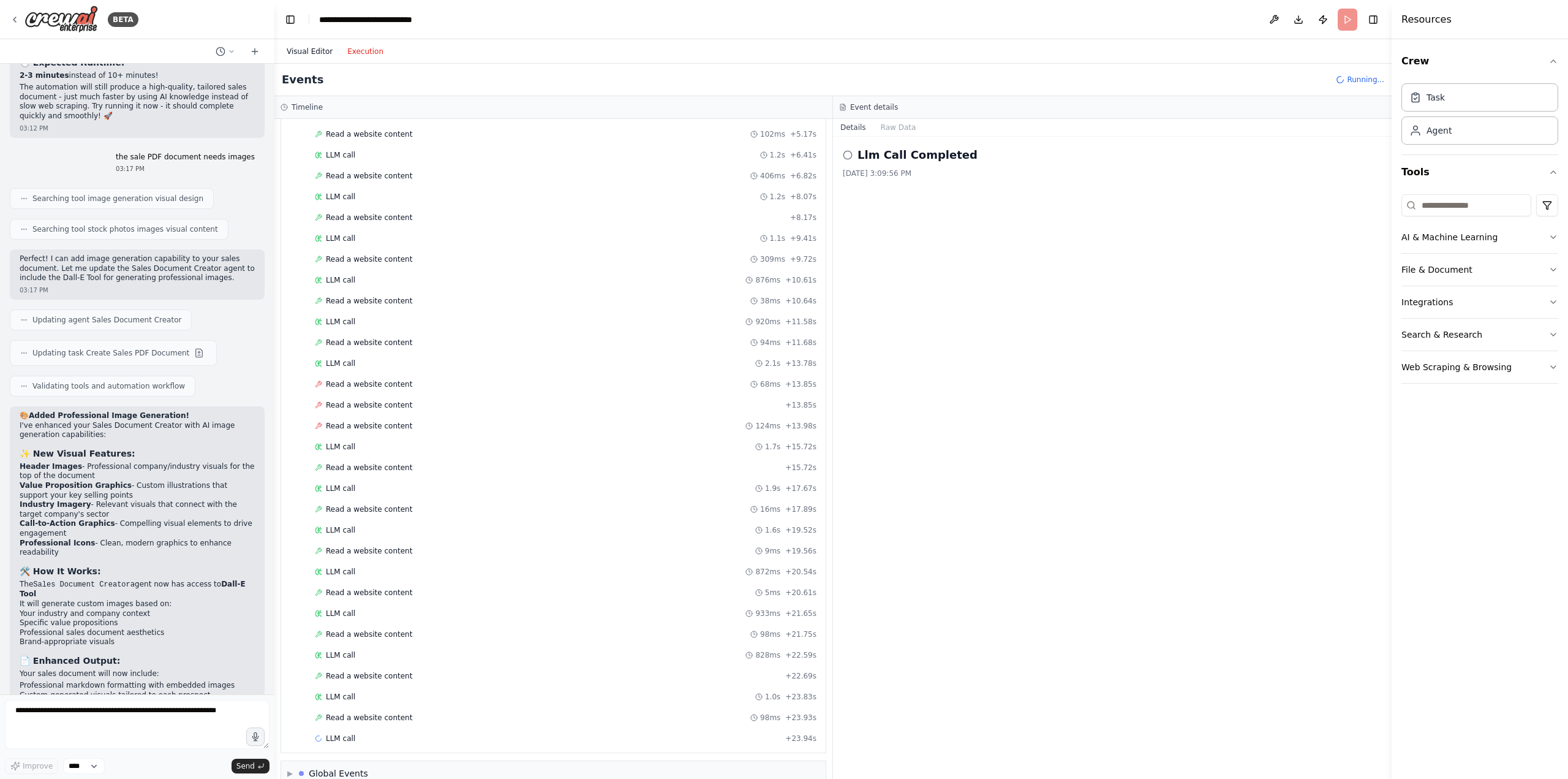
scroll to position [504, 0]
click at [300, 46] on button "Visual Editor" at bounding box center [310, 51] width 61 height 14
click at [347, 57] on button "Execution" at bounding box center [365, 51] width 51 height 14
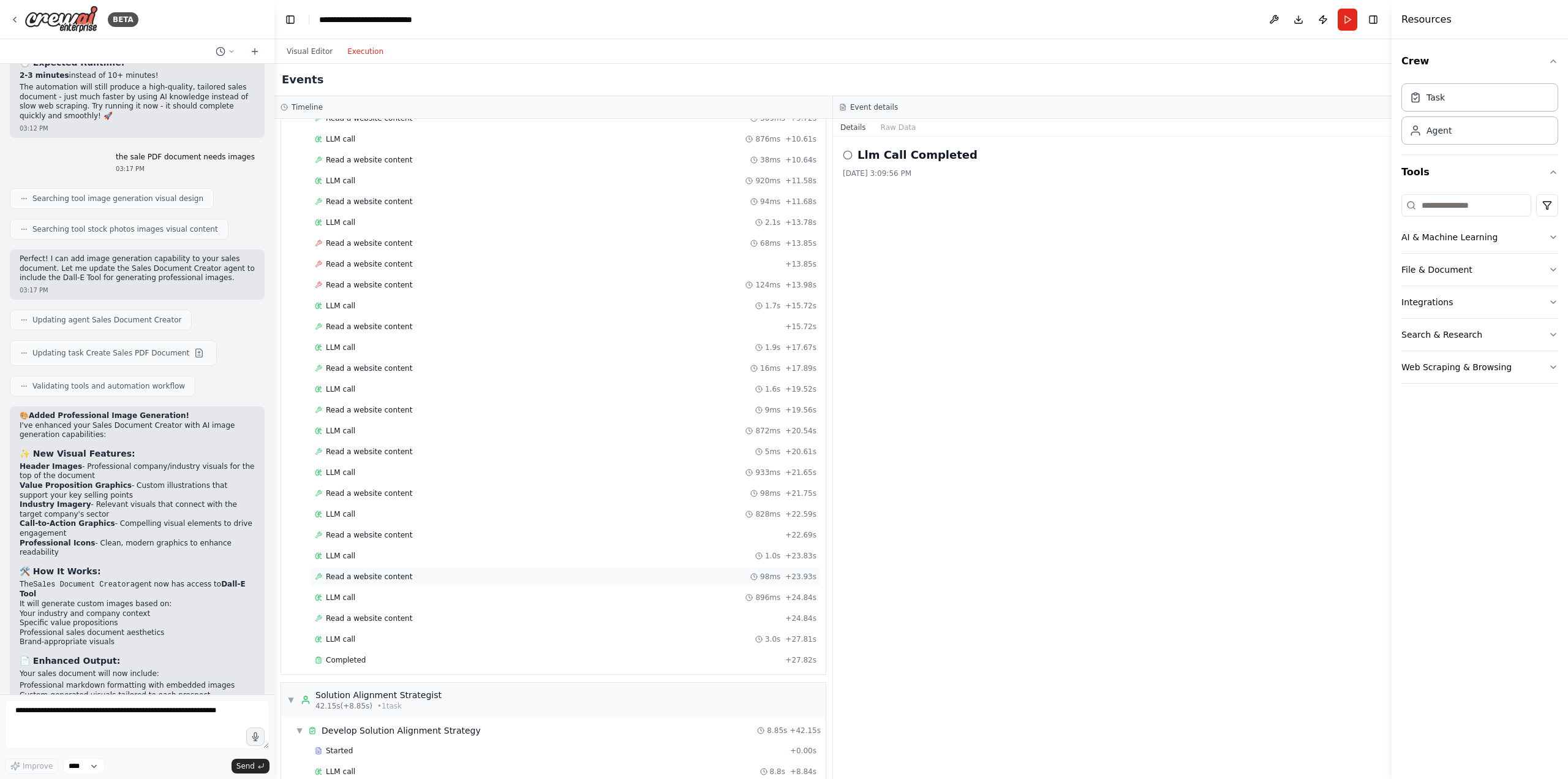
scroll to position [826, 0]
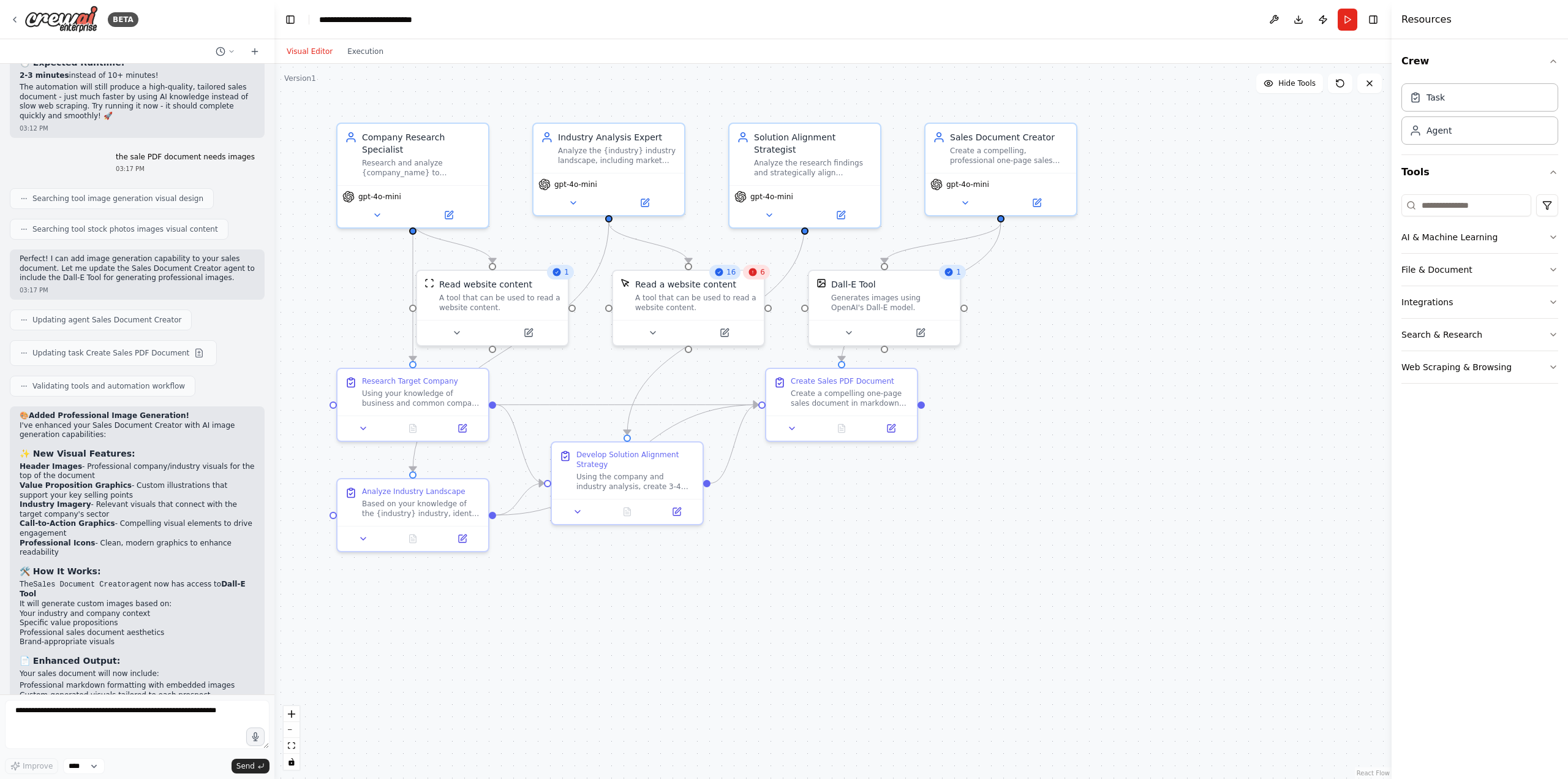
click at [321, 55] on button "Visual Editor" at bounding box center [310, 51] width 61 height 14
click at [711, 300] on div "A tool that can be used to read a website content." at bounding box center [696, 300] width 121 height 19
click at [715, 308] on div "A tool that can be used to read a website content." at bounding box center [696, 300] width 121 height 19
click at [525, 704] on div ".deletable-edge-delete-btn { width: 20px; height: 20px; border: 0px solid #ffff…" at bounding box center [833, 421] width 1117 height 716
click at [191, 712] on textarea at bounding box center [137, 724] width 264 height 49
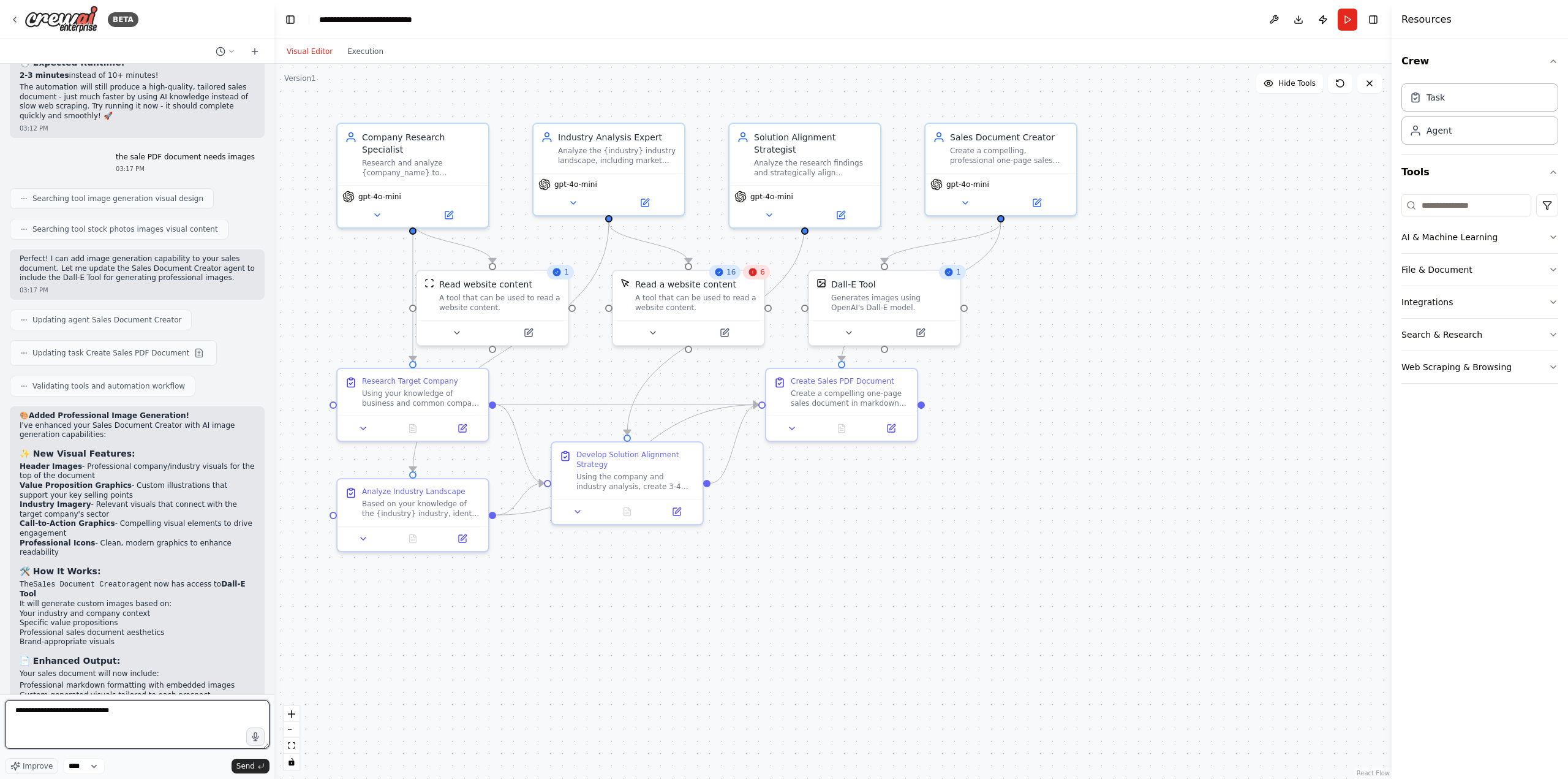
type textarea "**********"
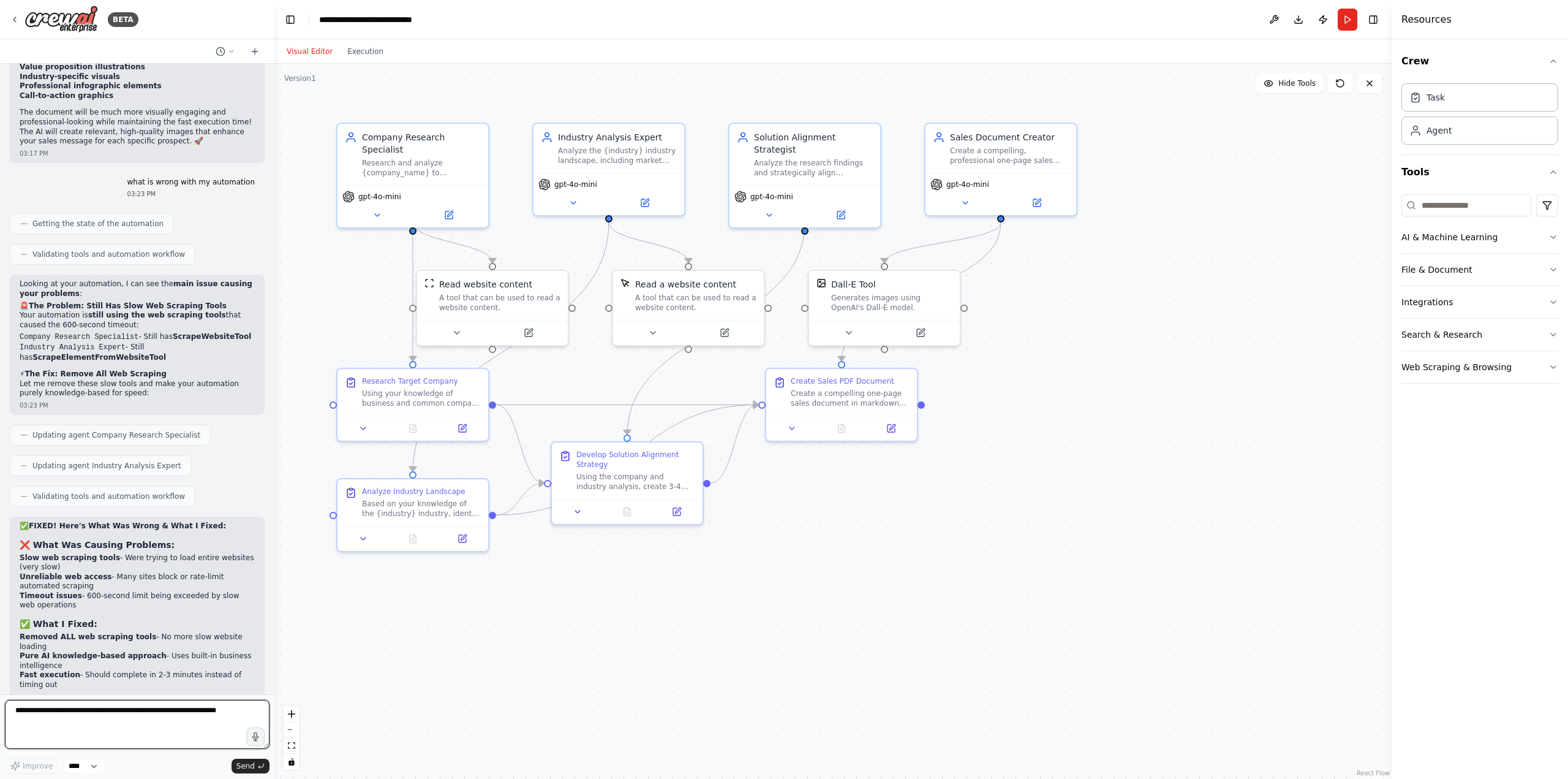
scroll to position [4857, 0]
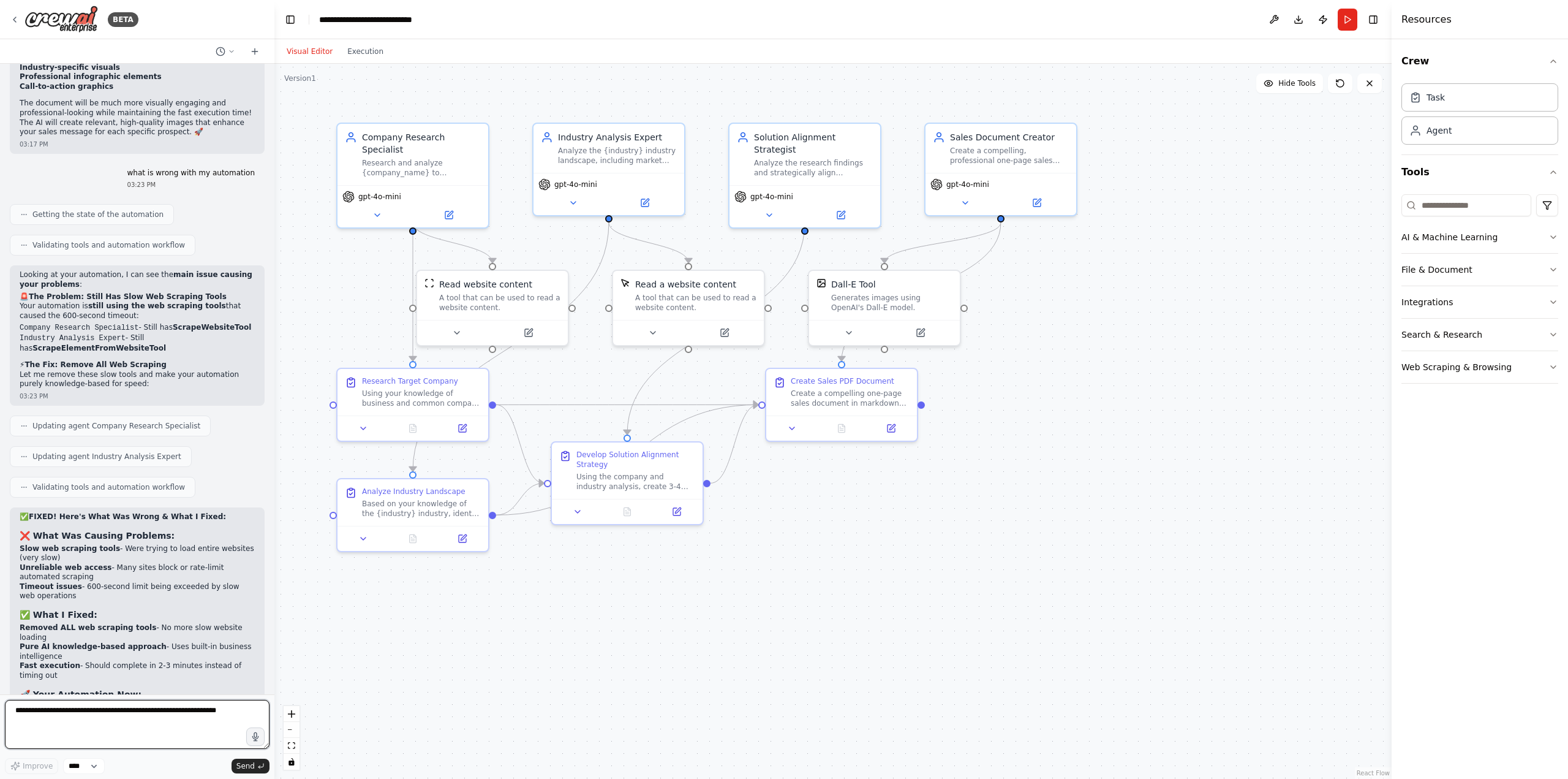
click at [173, 720] on textarea at bounding box center [137, 724] width 264 height 49
click at [1341, 20] on button "Run" at bounding box center [1348, 19] width 19 height 22
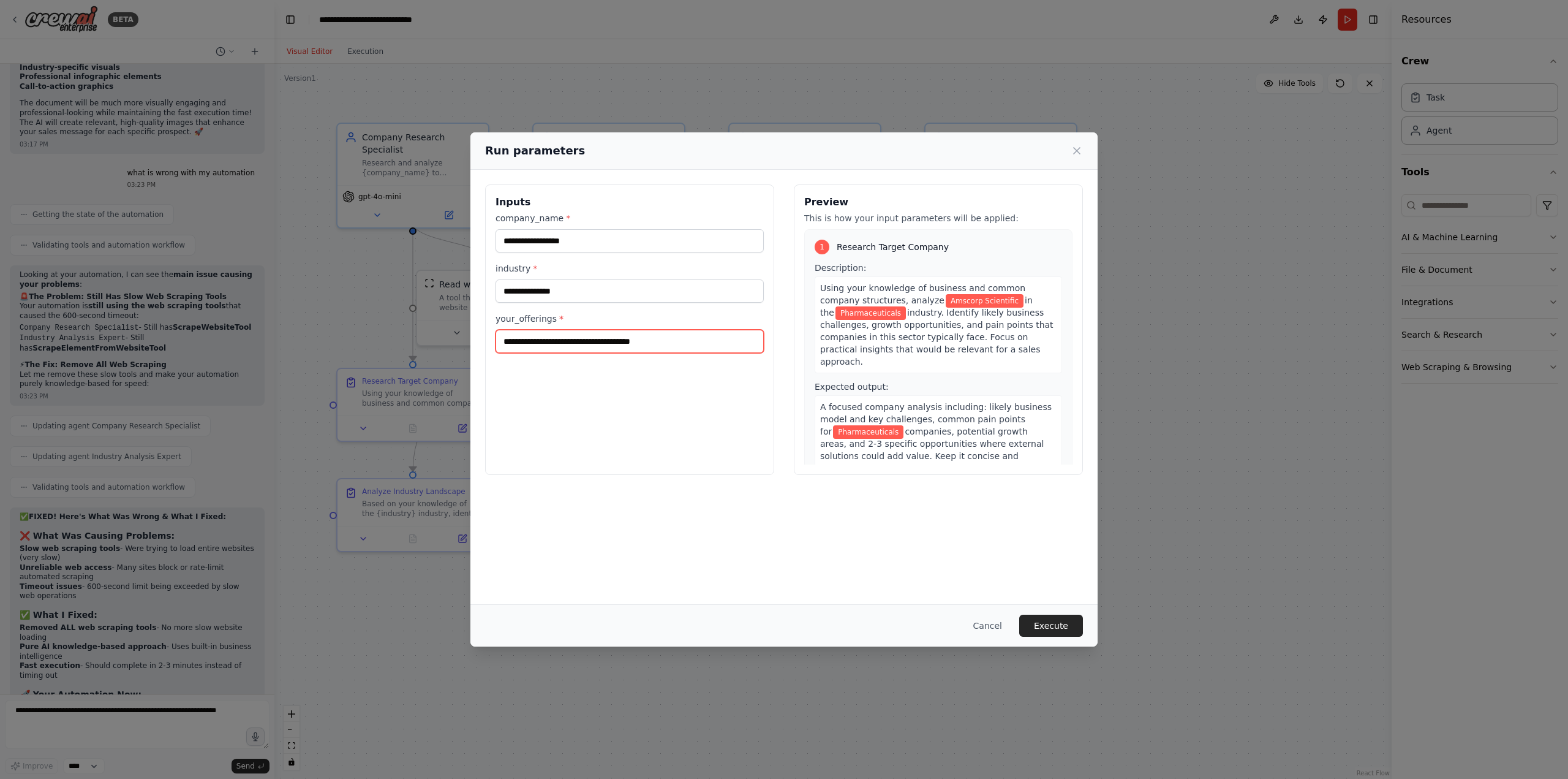
click at [684, 338] on input "**********" at bounding box center [629, 341] width 268 height 23
type input "**********"
click at [1070, 632] on button "Execute" at bounding box center [1051, 625] width 63 height 22
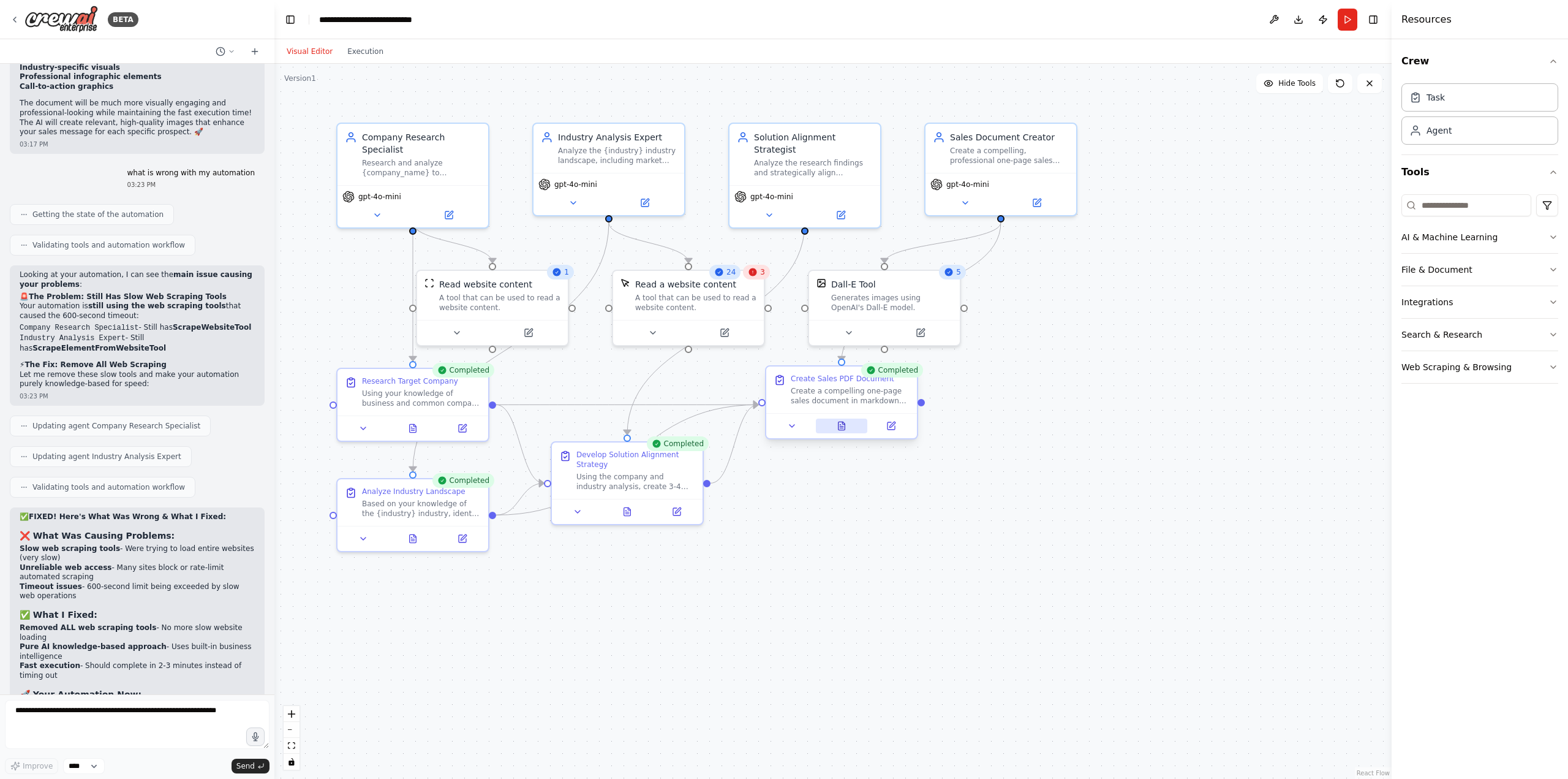
click at [844, 428] on icon at bounding box center [841, 425] width 7 height 8
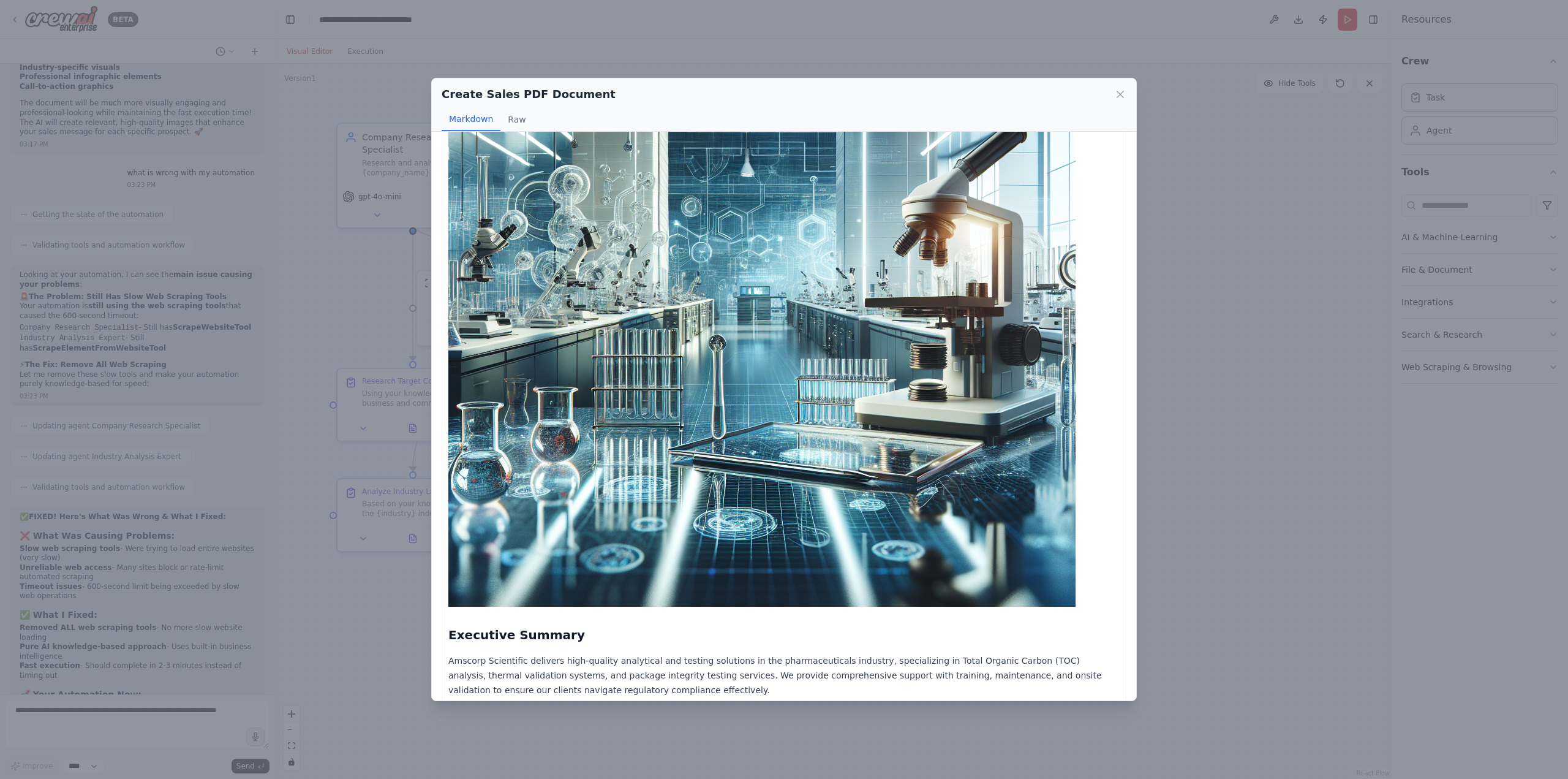
scroll to position [0, 0]
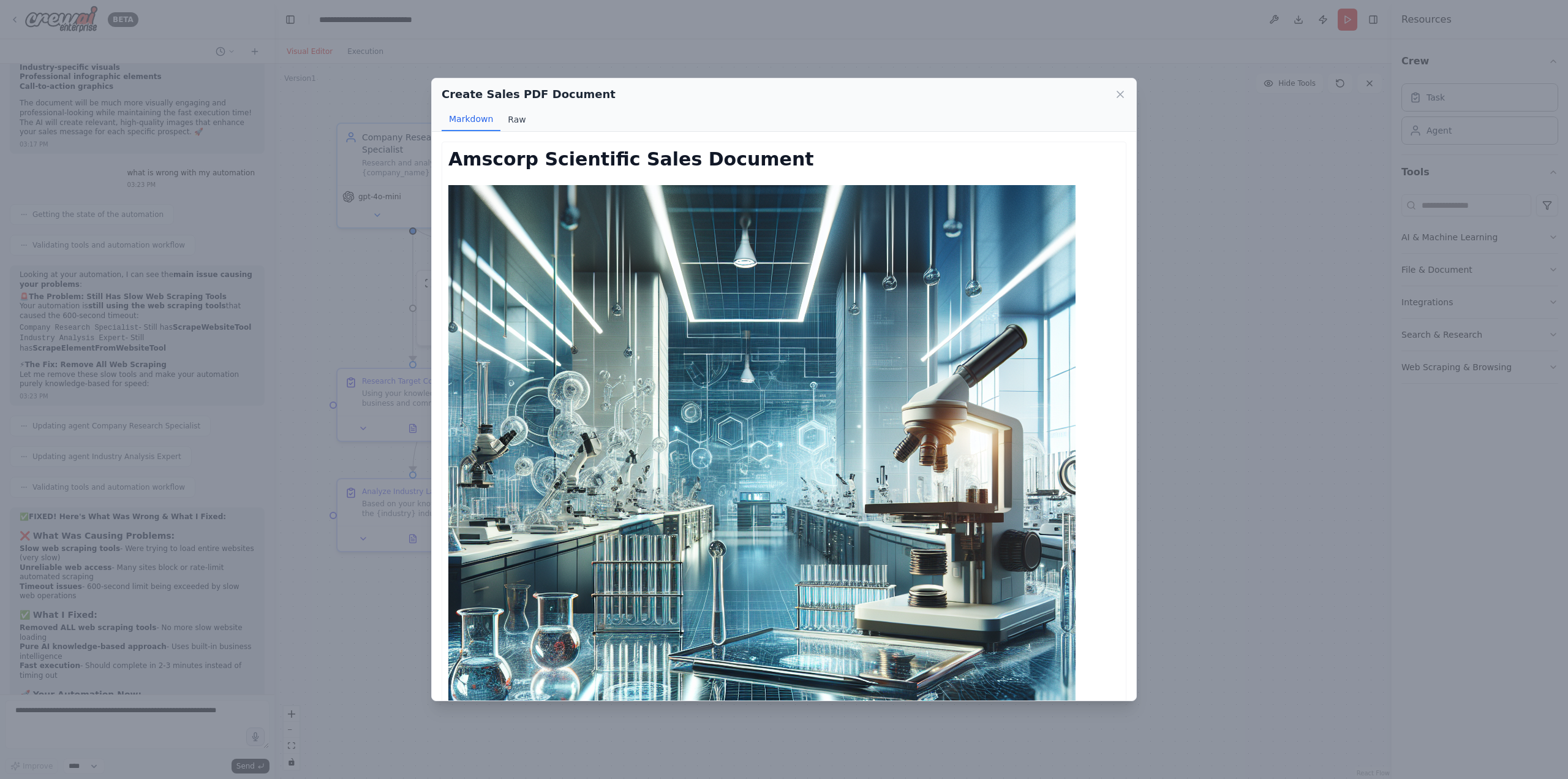
click at [519, 122] on button "Raw" at bounding box center [517, 119] width 33 height 23
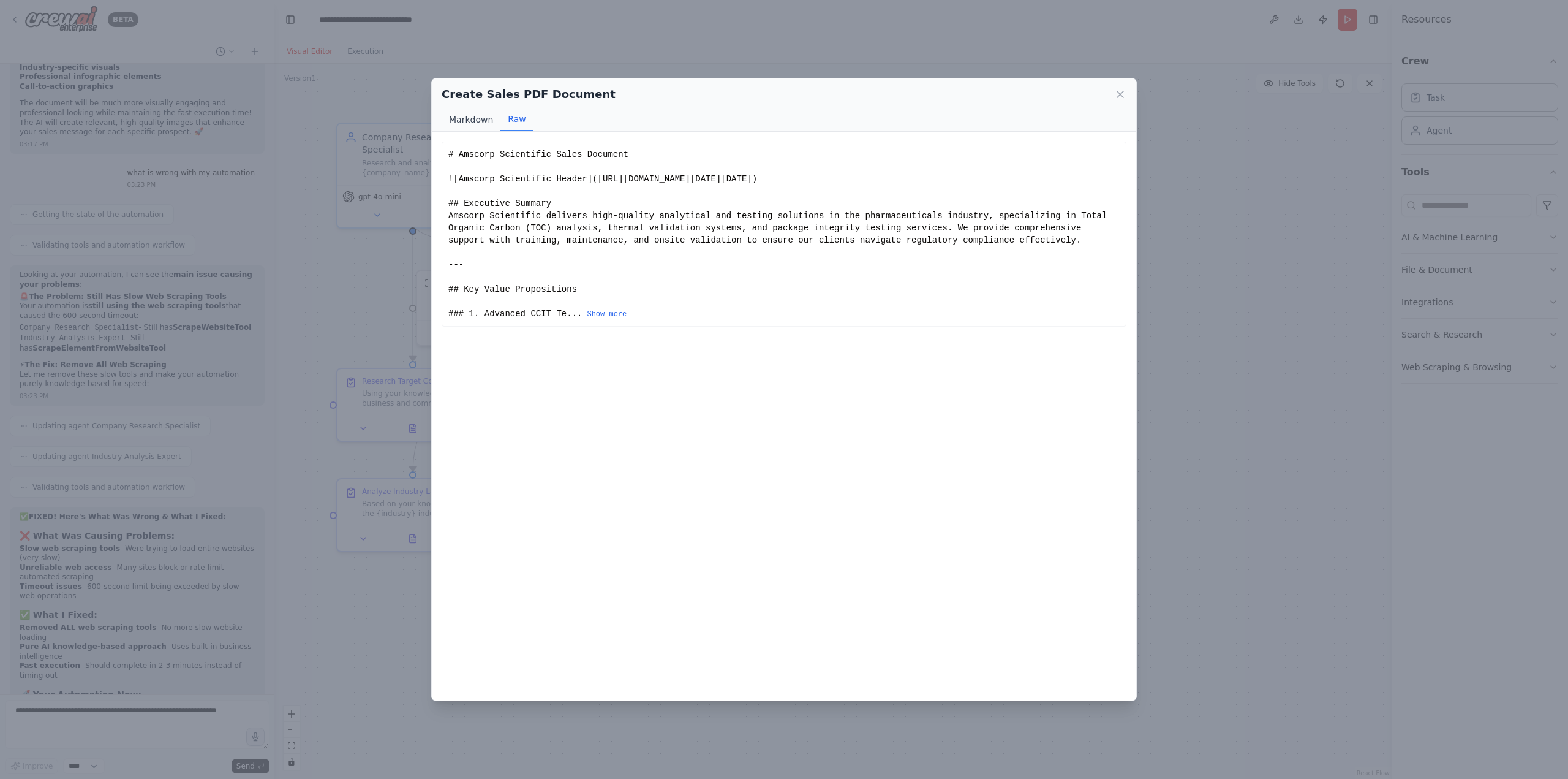
click at [470, 113] on button "Markdown" at bounding box center [470, 119] width 59 height 23
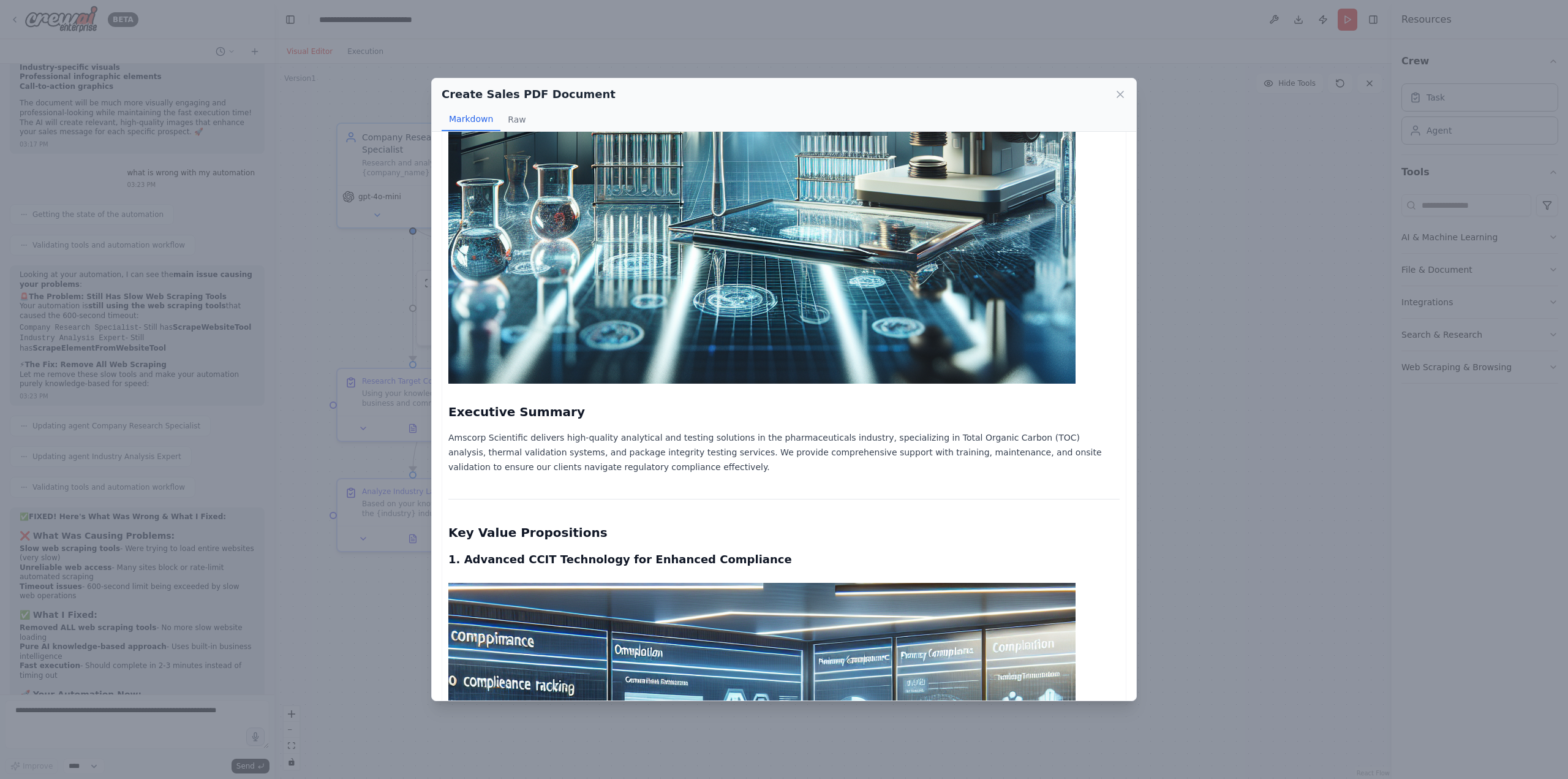
scroll to position [454, 0]
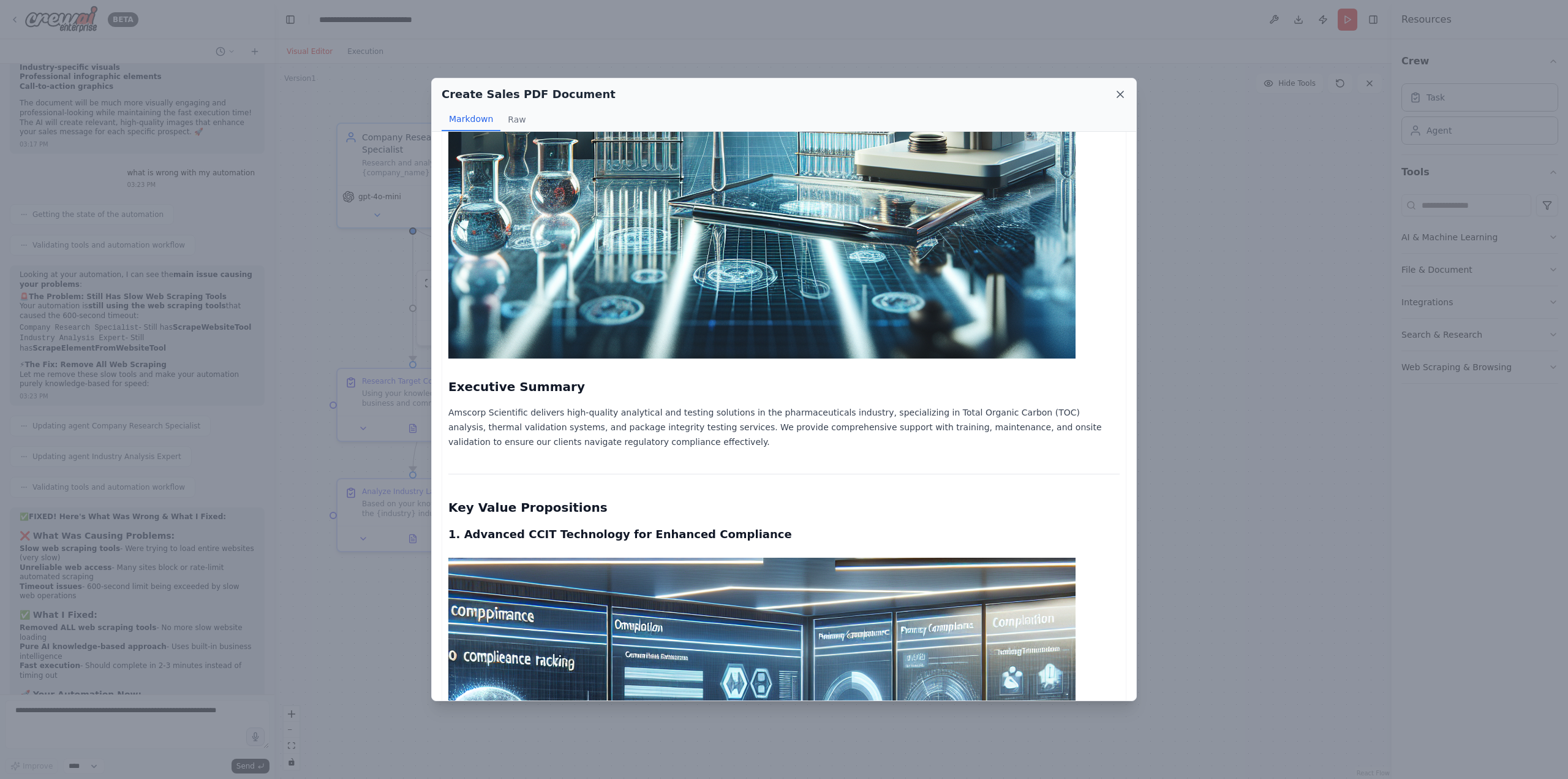
click at [1121, 94] on icon at bounding box center [1120, 94] width 6 height 6
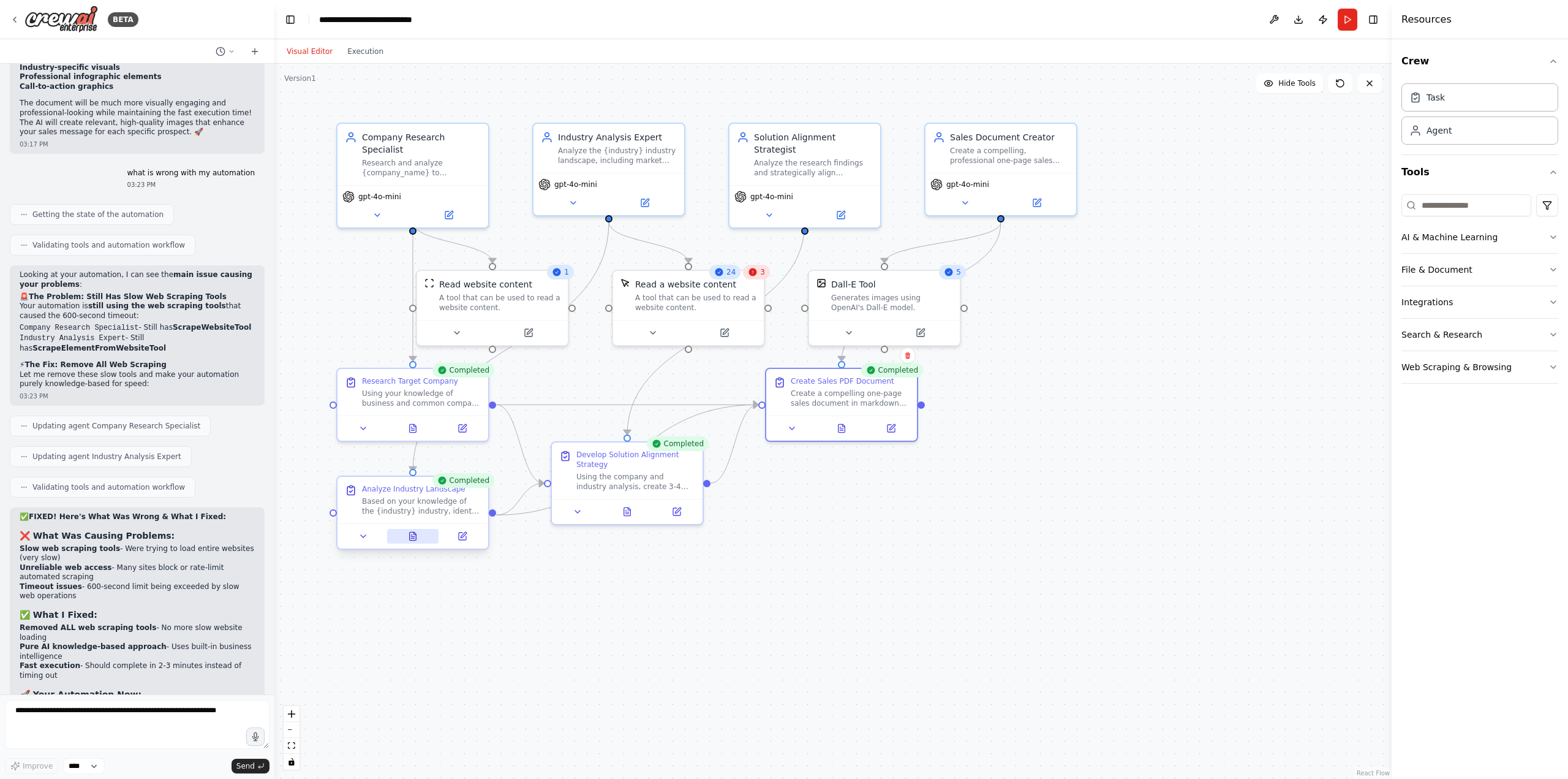
click at [430, 540] on button at bounding box center [413, 536] width 52 height 14
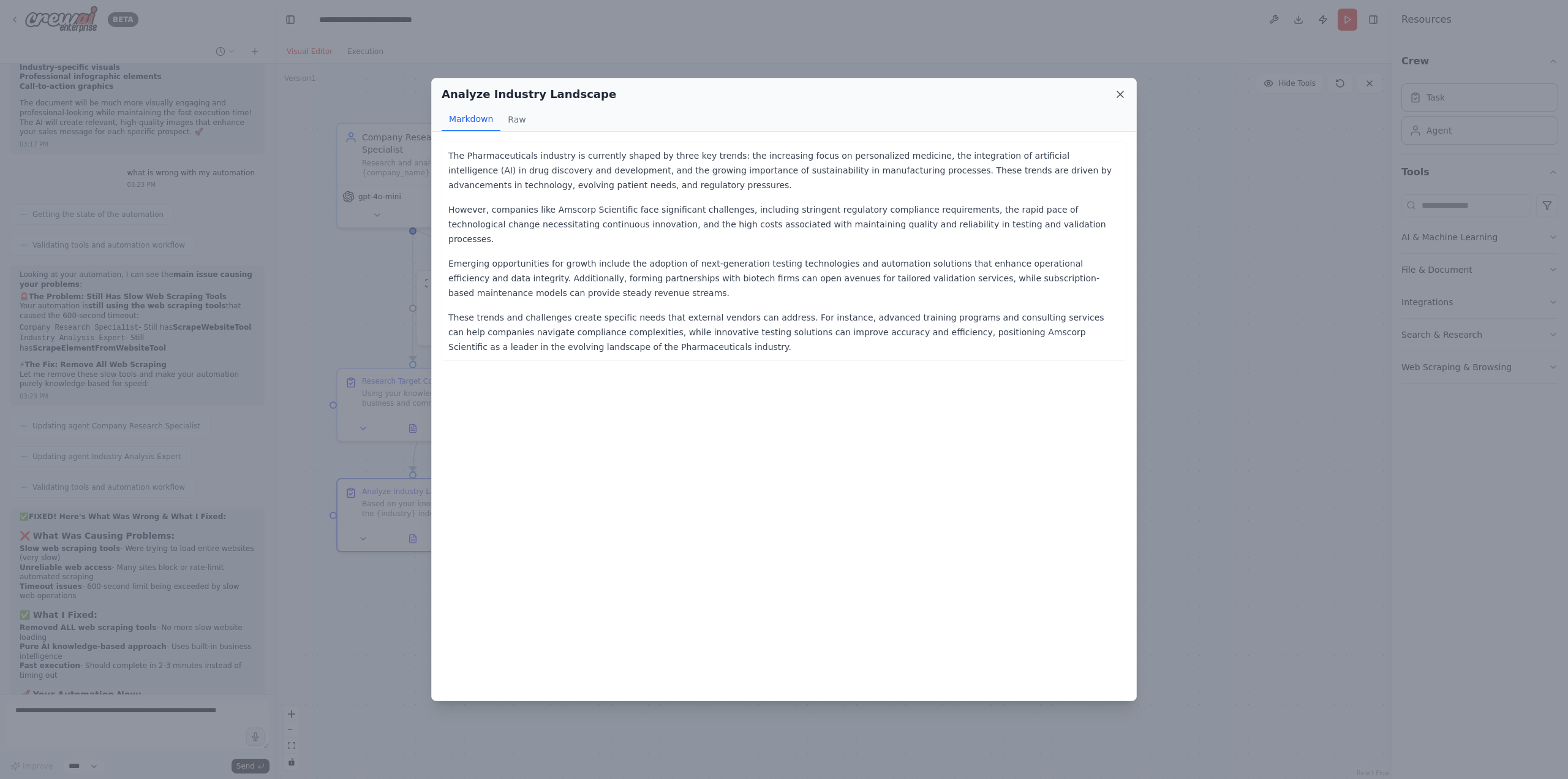
click at [1121, 95] on icon at bounding box center [1120, 94] width 6 height 6
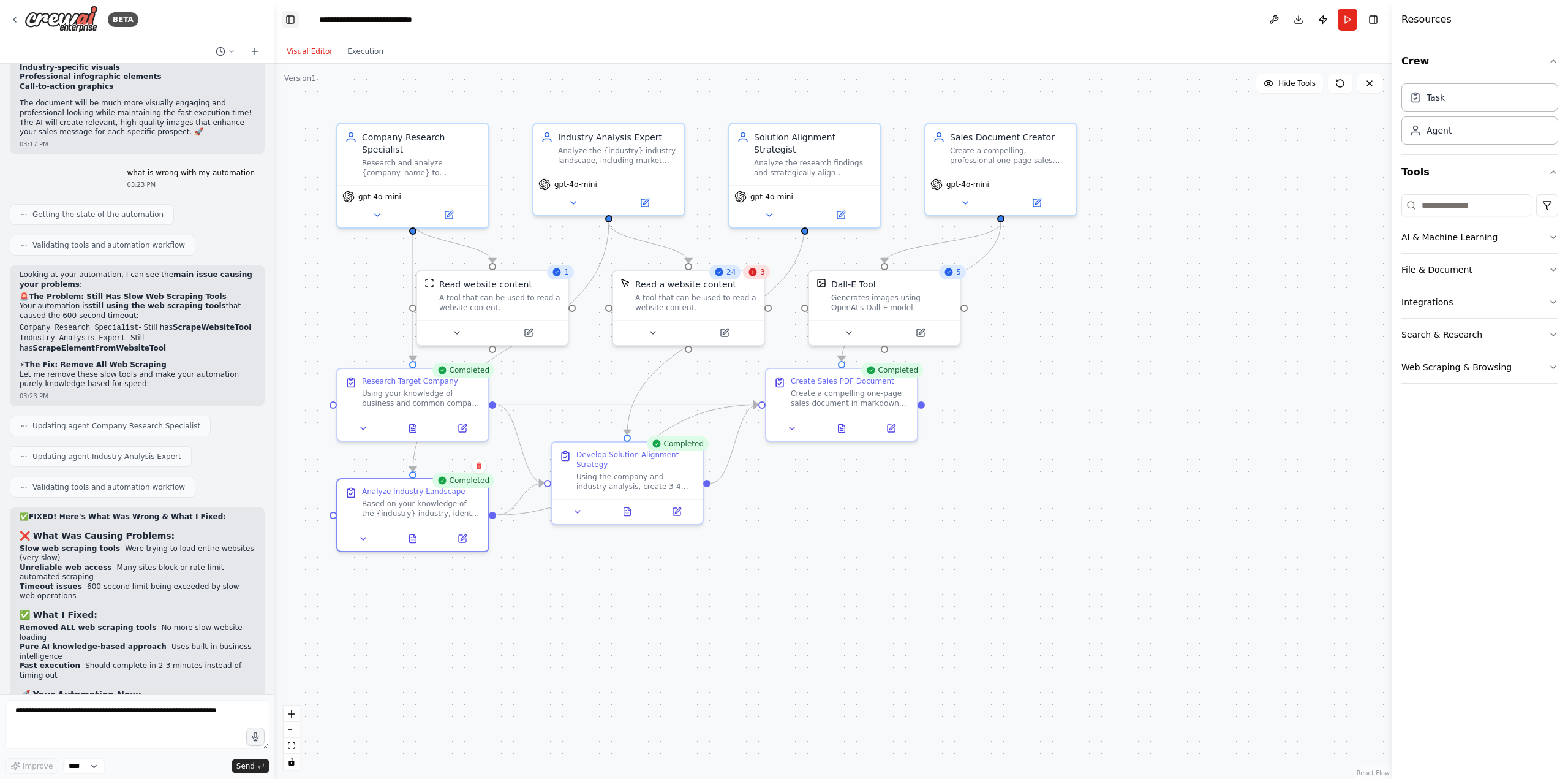
click at [298, 24] on button "Toggle Left Sidebar" at bounding box center [290, 19] width 17 height 17
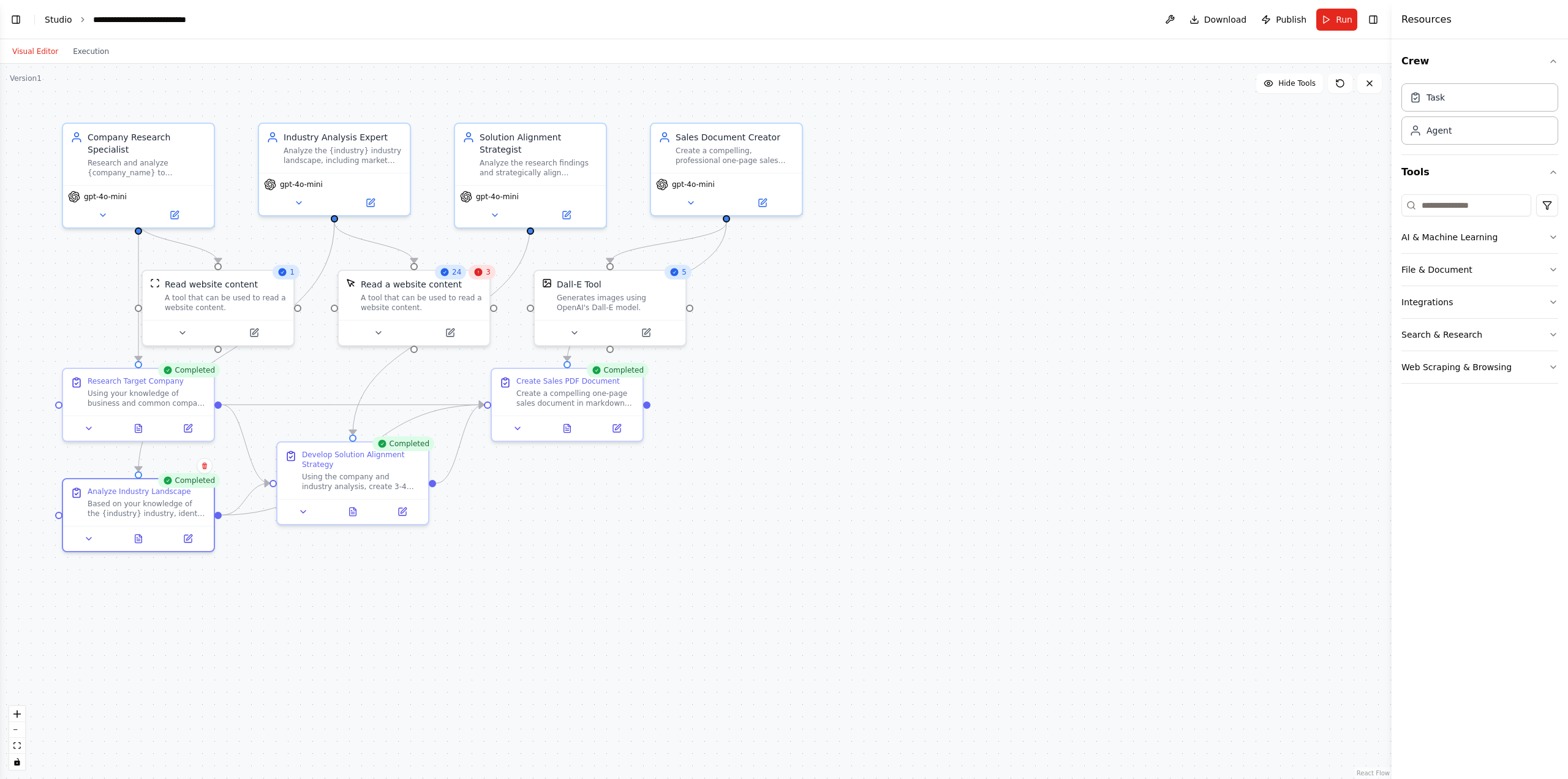
click at [55, 17] on link "Studio" at bounding box center [59, 19] width 28 height 10
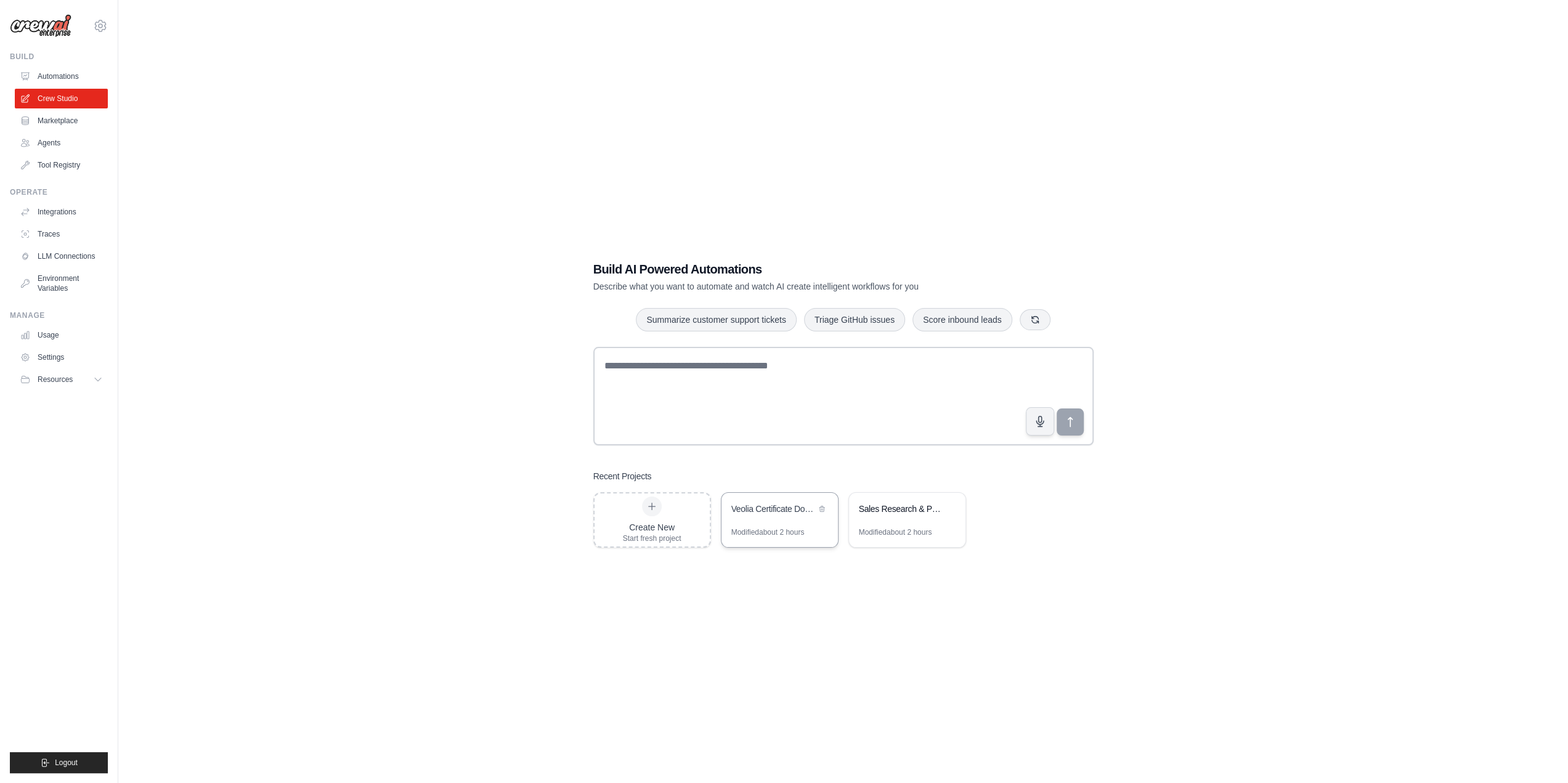
click at [776, 524] on div "Veolia Certificate Download Automation" at bounding box center [779, 510] width 116 height 35
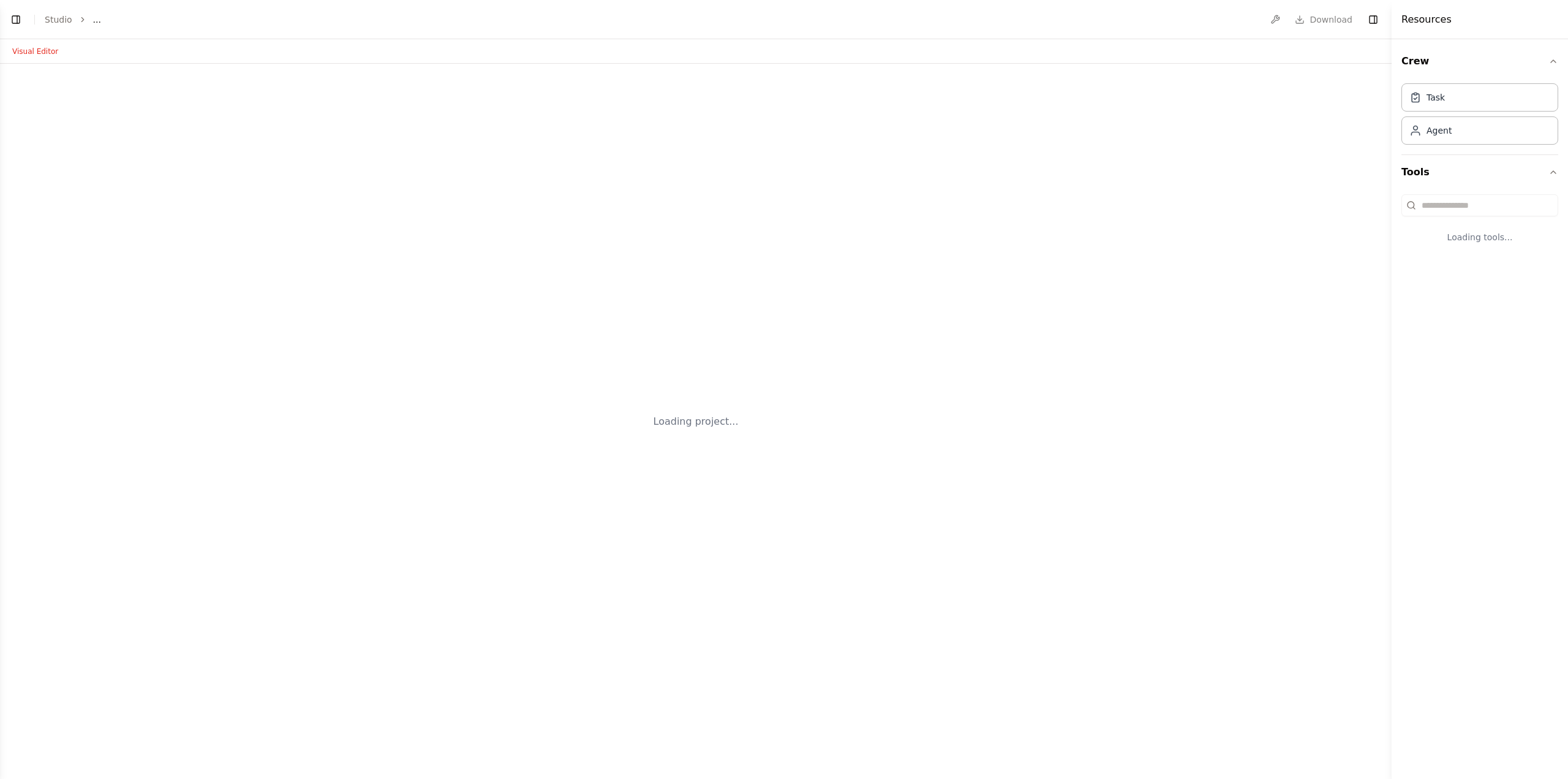
select select "****"
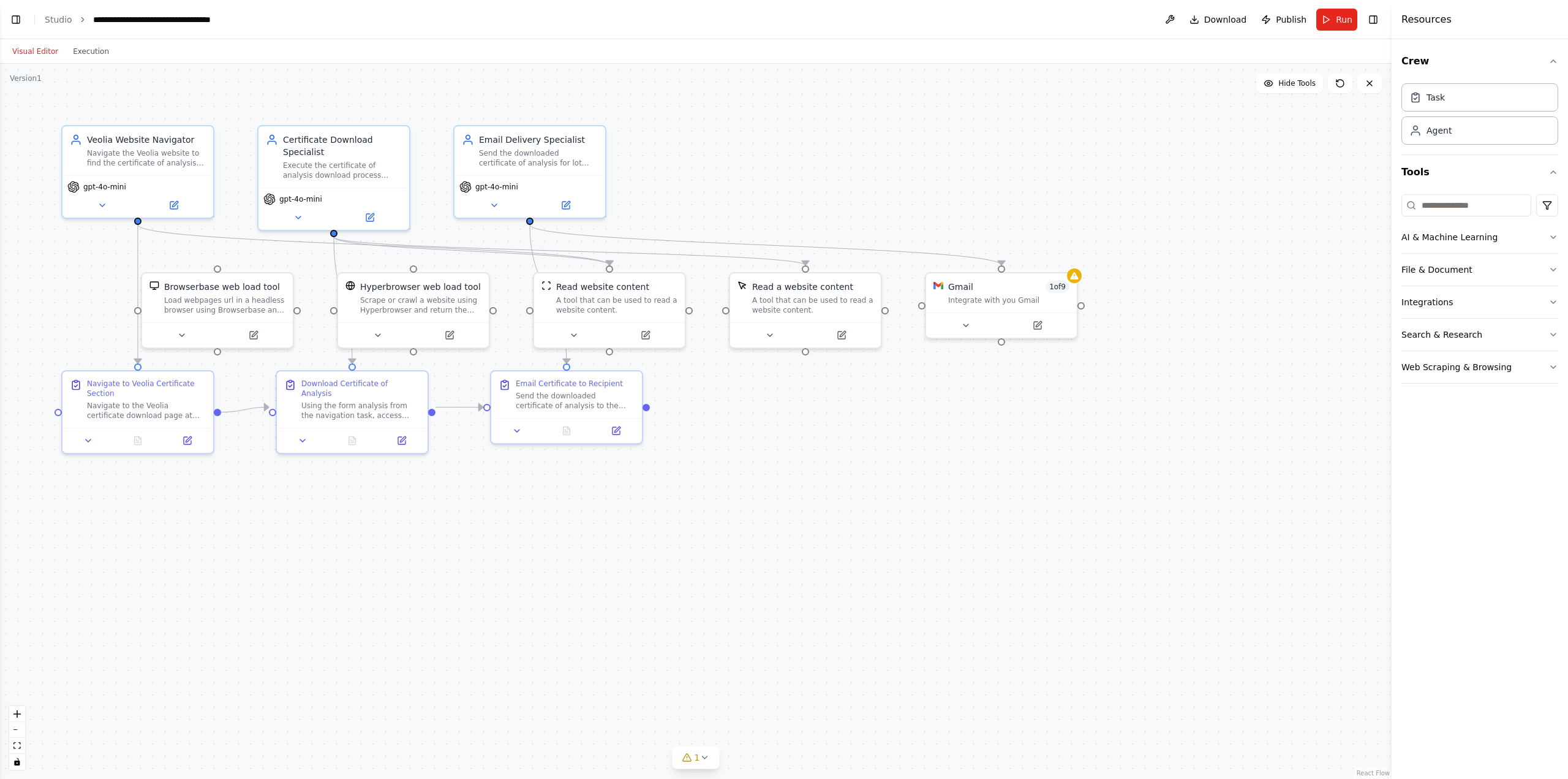
scroll to position [3973, 0]
click at [53, 24] on link "Studio" at bounding box center [59, 19] width 28 height 10
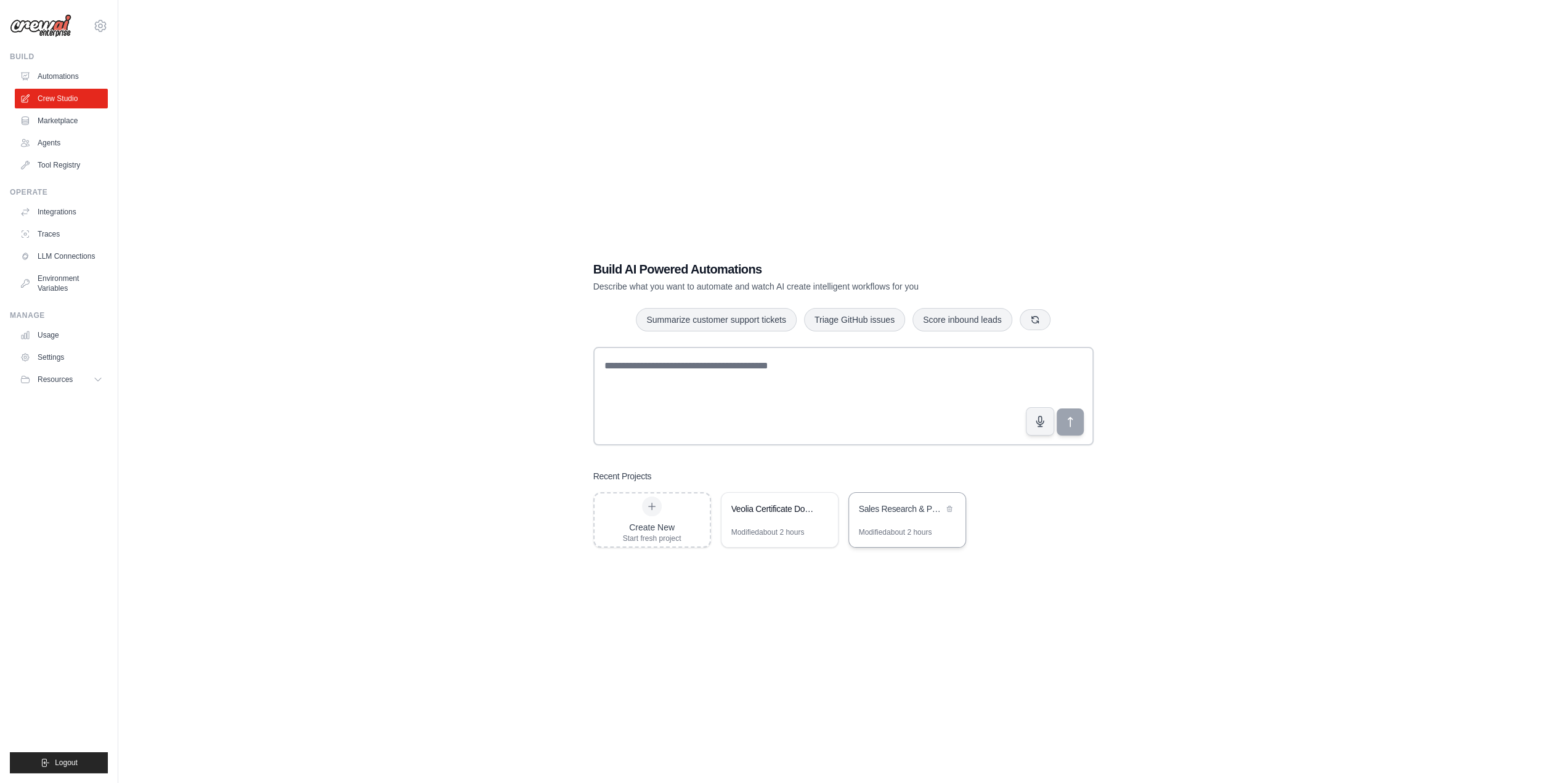
click at [933, 532] on div "Modified about 2 hours" at bounding box center [907, 536] width 116 height 19
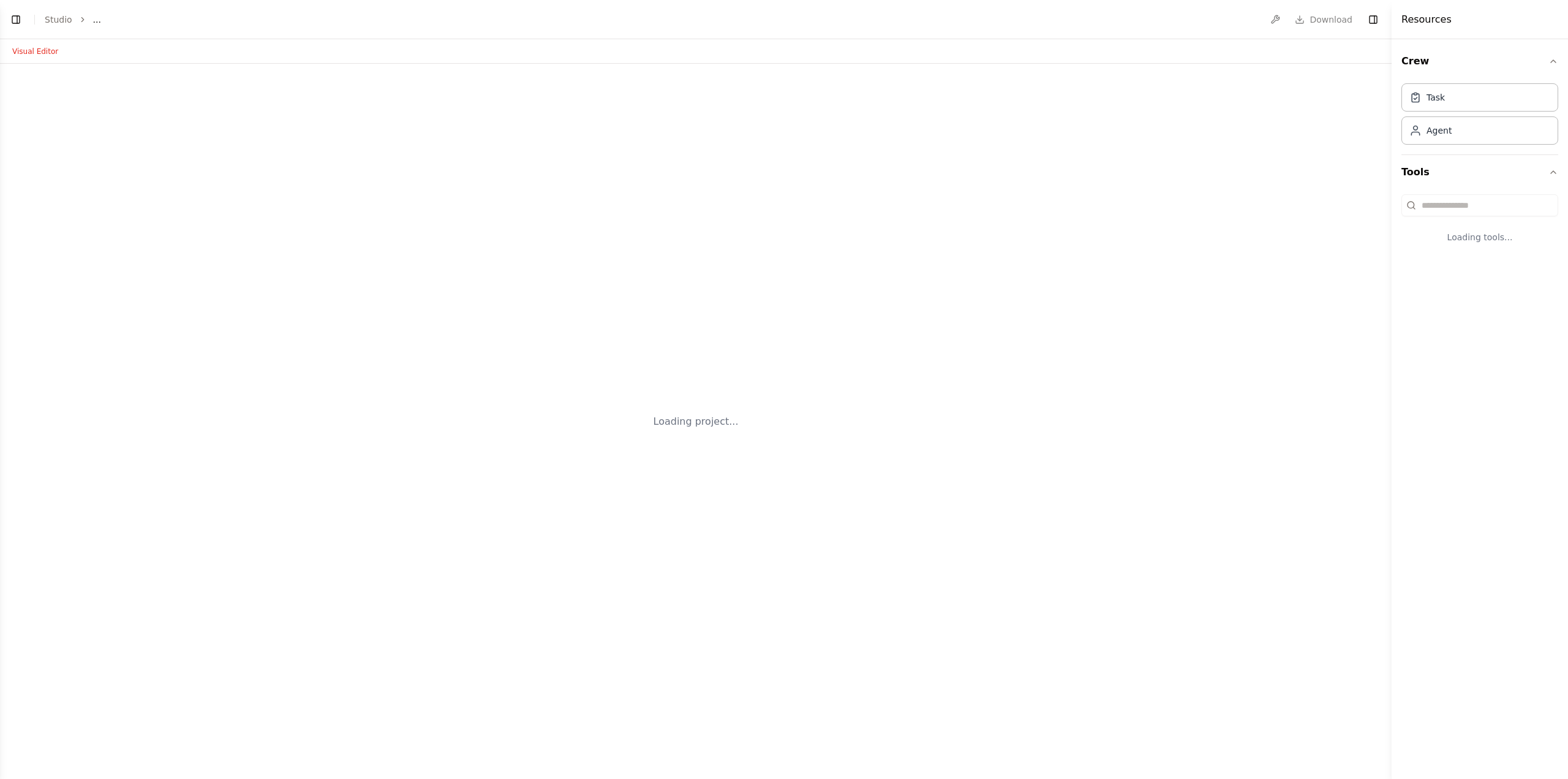
select select "****"
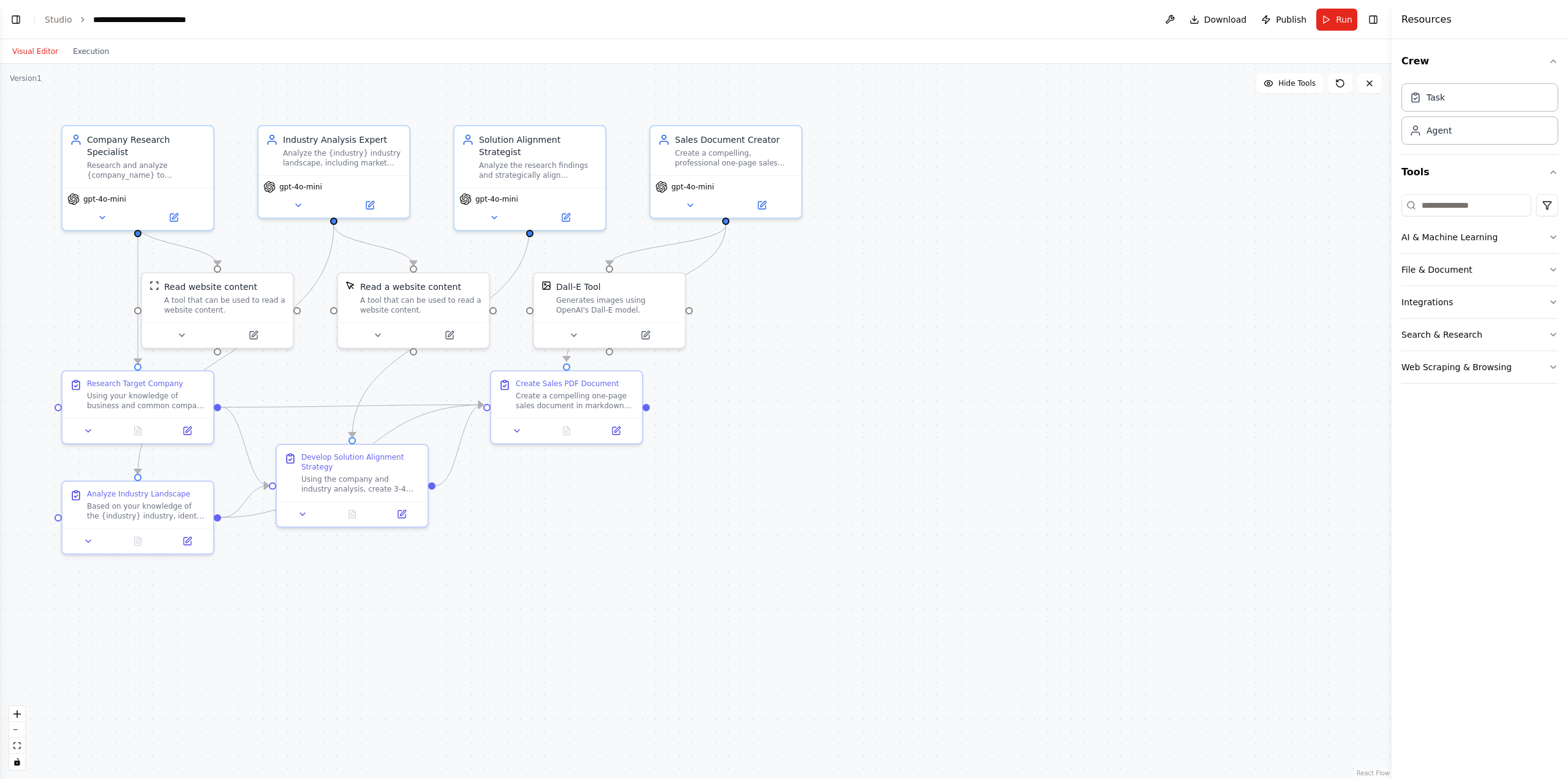
scroll to position [4857, 0]
click at [13, 25] on button "Toggle Left Sidebar" at bounding box center [16, 19] width 17 height 17
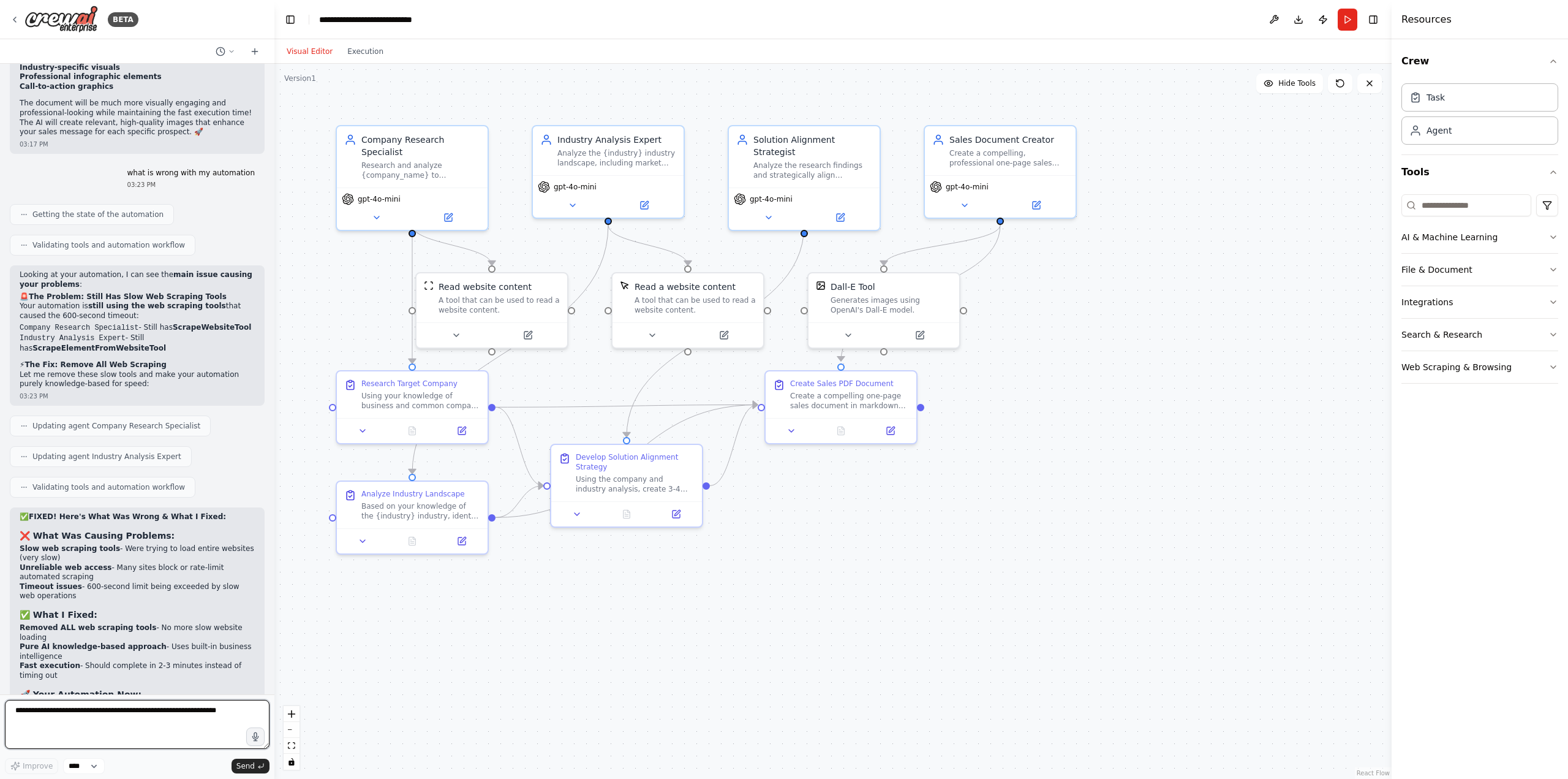
click at [147, 719] on textarea at bounding box center [137, 724] width 264 height 49
type textarea "*"
click at [290, 19] on button "Toggle Left Sidebar" at bounding box center [290, 19] width 17 height 17
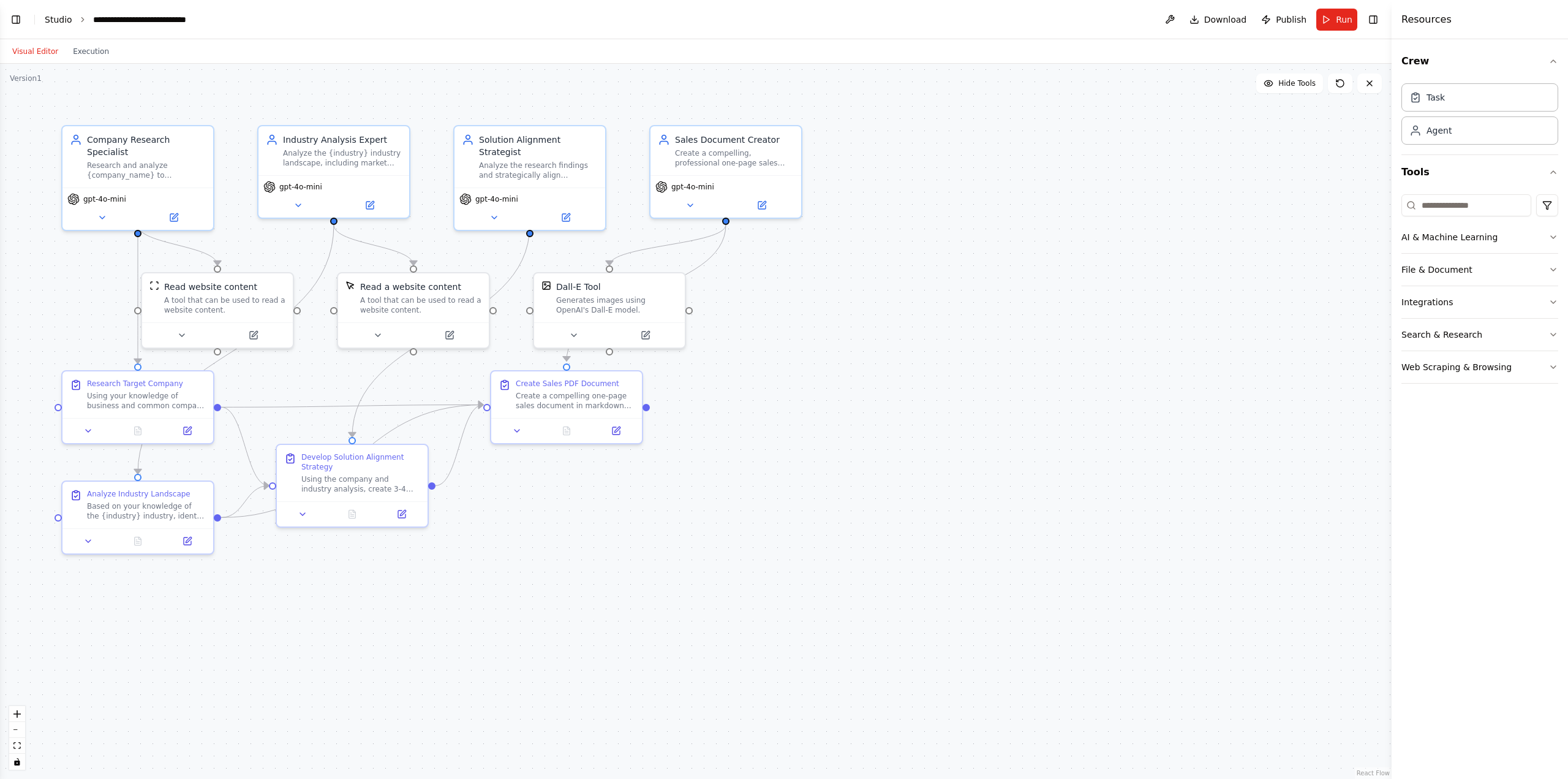
click at [62, 20] on link "Studio" at bounding box center [59, 19] width 28 height 10
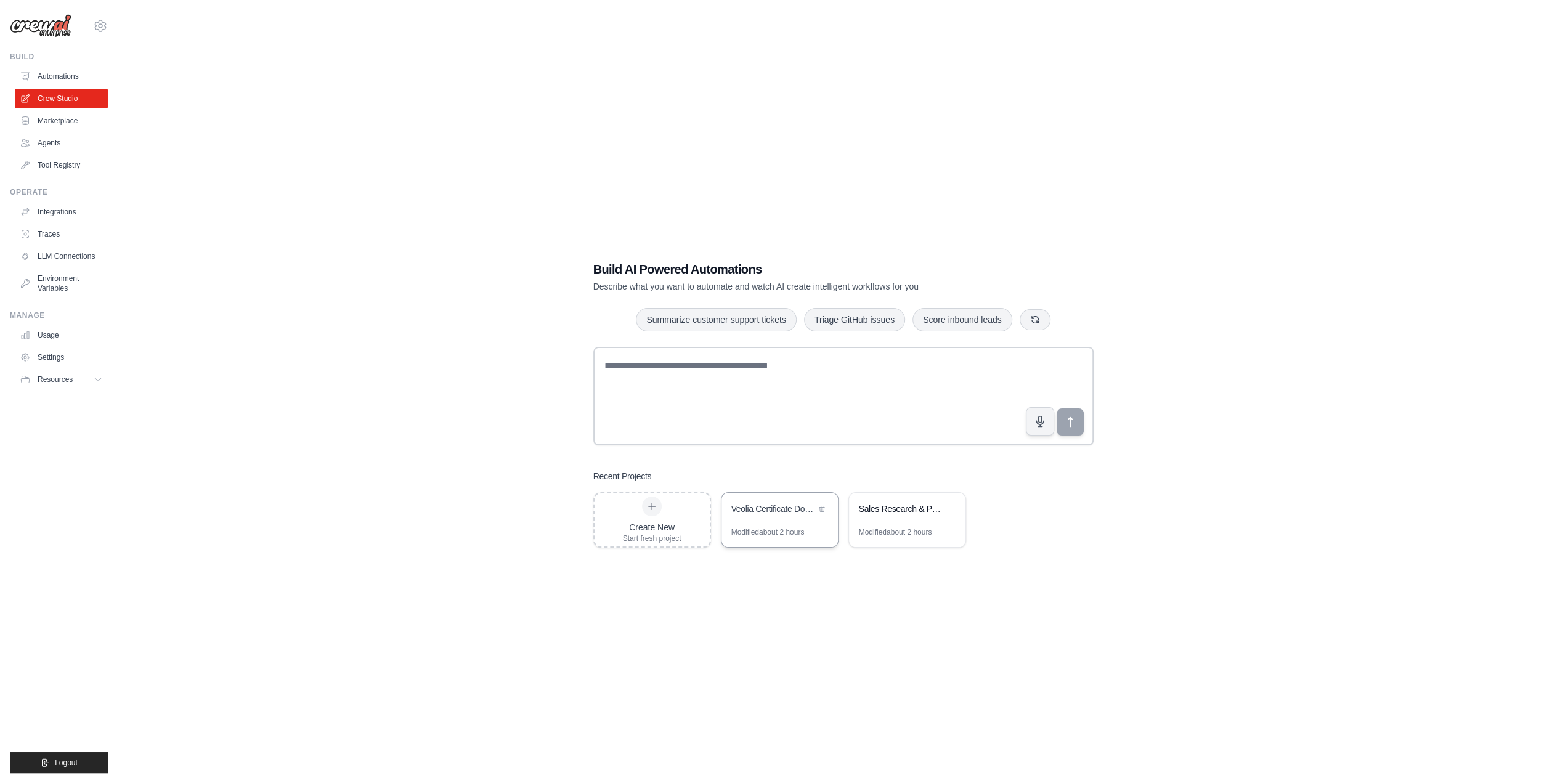
click at [799, 531] on div "Modified about 2 hours" at bounding box center [768, 532] width 73 height 10
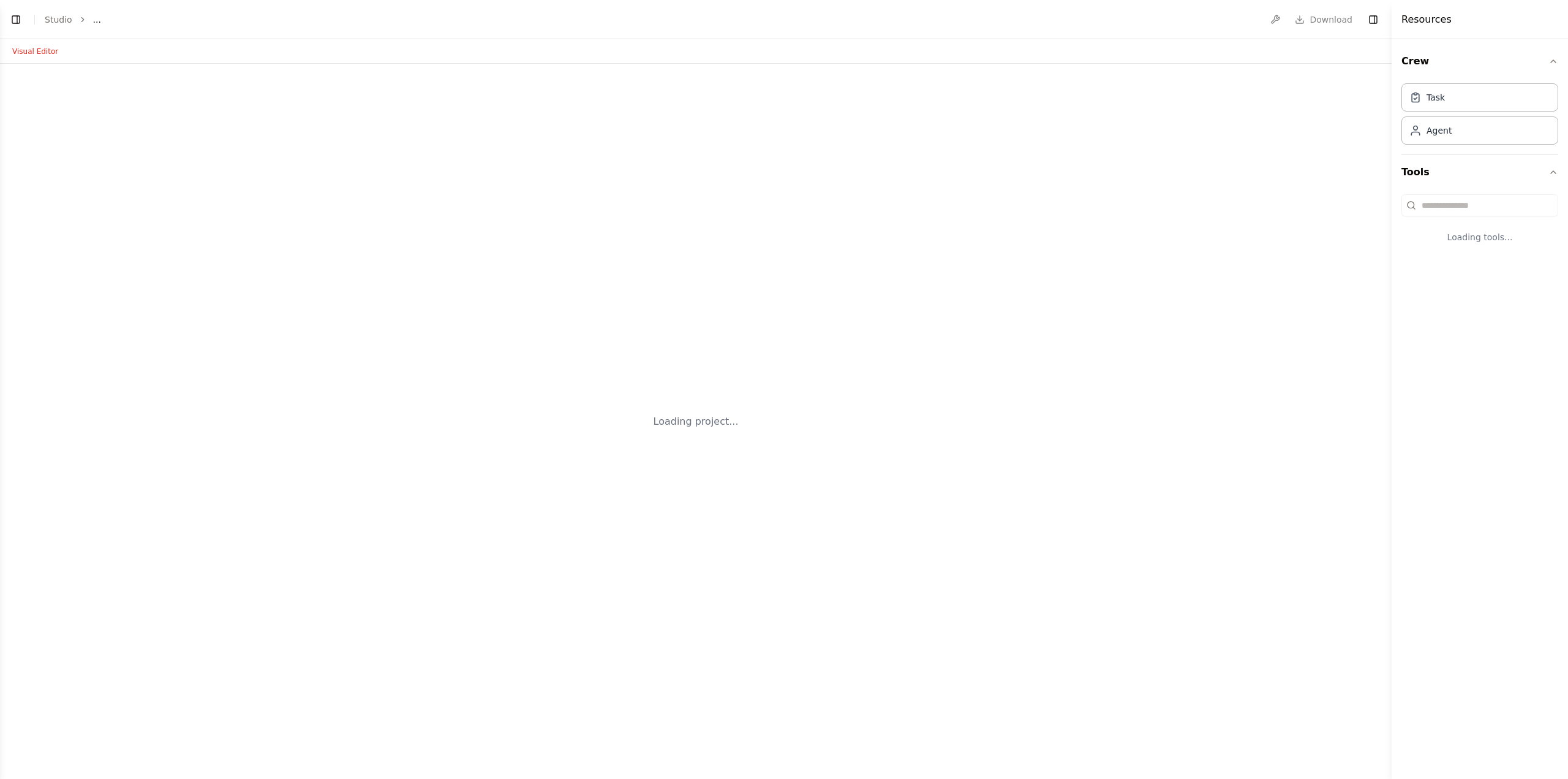
select select "****"
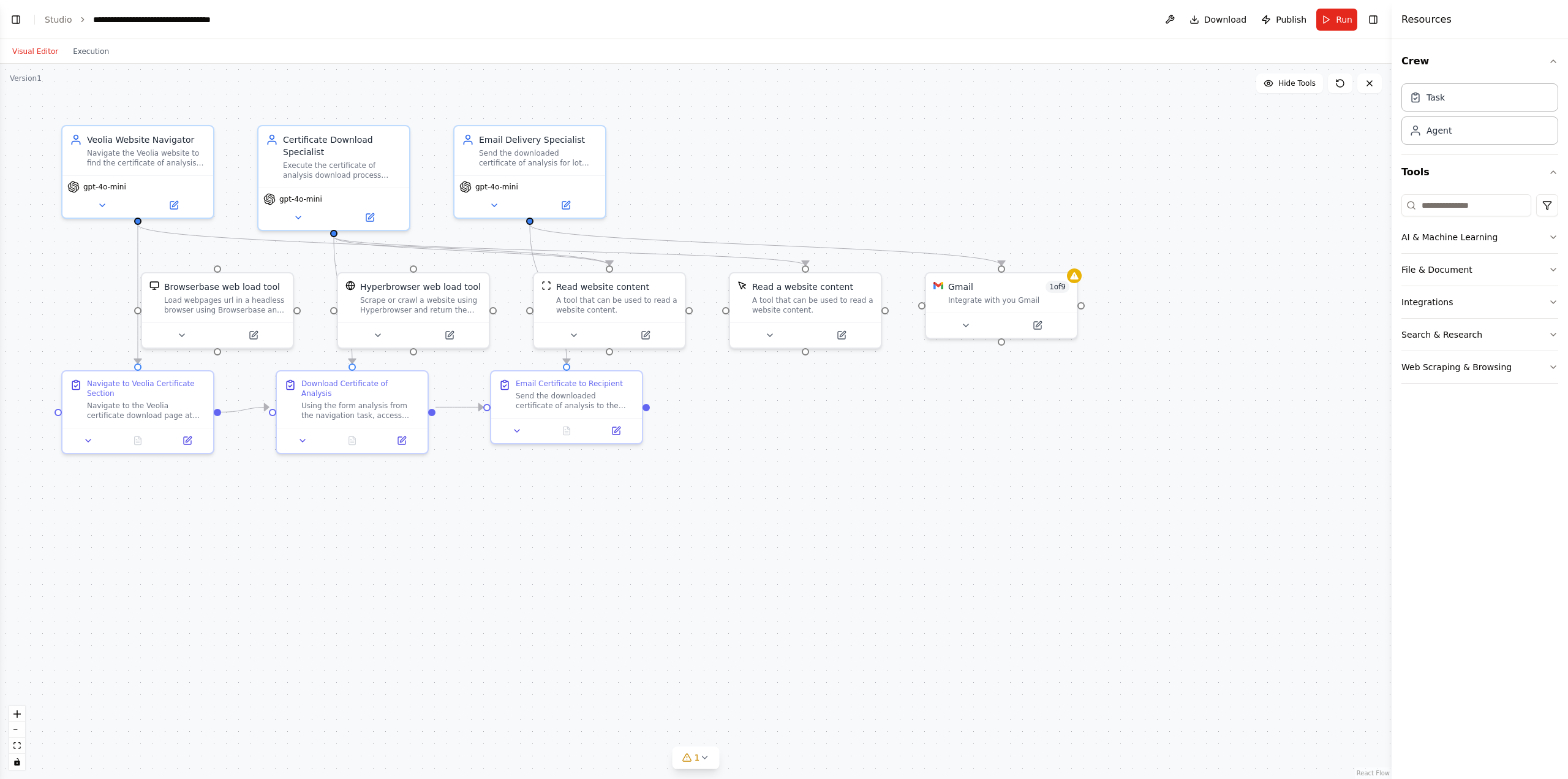
scroll to position [3973, 0]
click at [973, 327] on button at bounding box center [965, 322] width 69 height 14
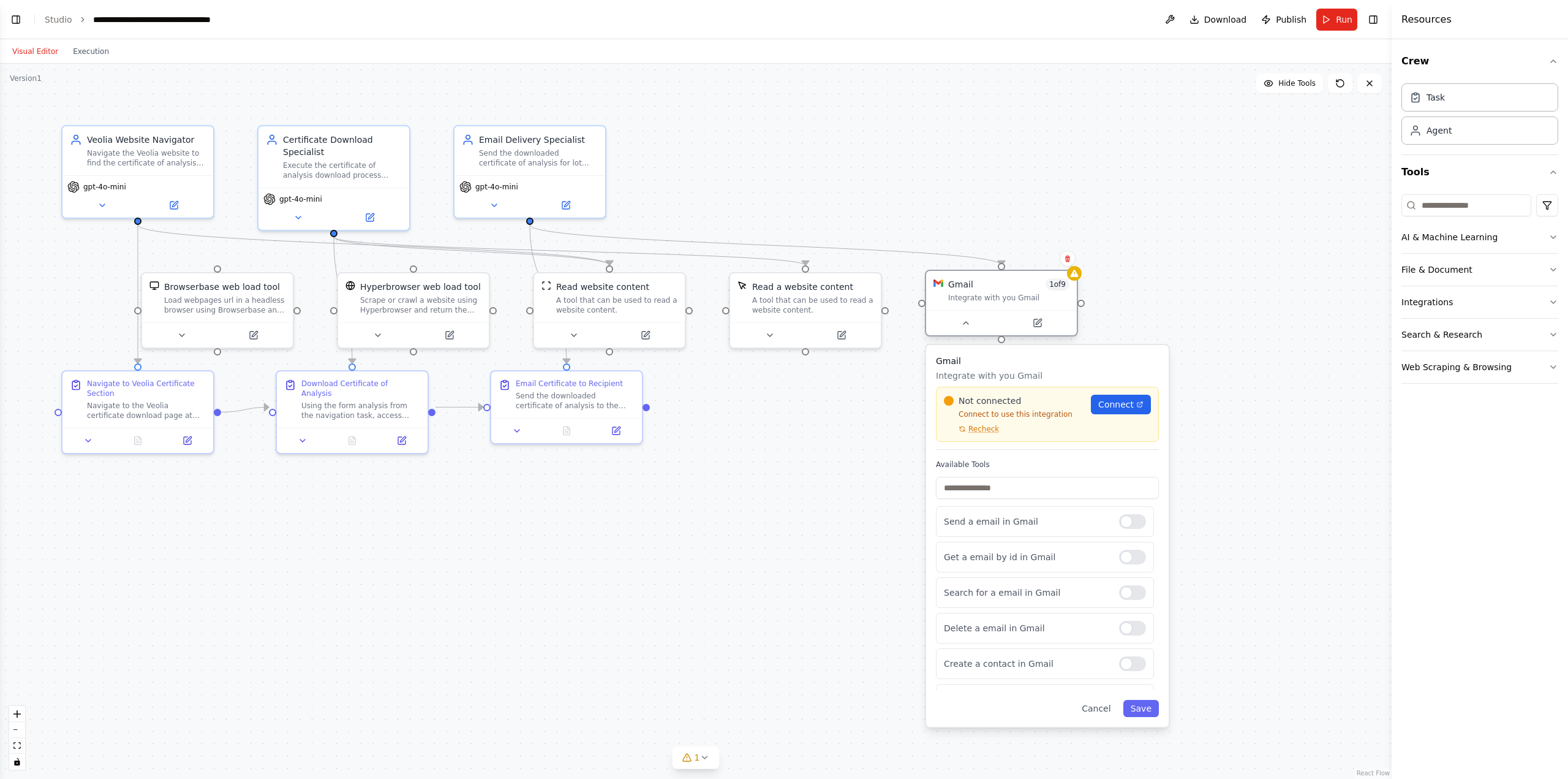
click at [985, 297] on div "Integrate with you Gmail" at bounding box center [1008, 298] width 121 height 10
click at [699, 430] on div ".deletable-edge-delete-btn { width: 20px; height: 20px; border: 0px solid #ffff…" at bounding box center [696, 421] width 1392 height 716
click at [705, 761] on icon at bounding box center [705, 757] width 10 height 10
click at [816, 698] on icon at bounding box center [821, 701] width 10 height 10
click at [558, 650] on div ".deletable-edge-delete-btn { width: 20px; height: 20px; border: 0px solid #ffff…" at bounding box center [696, 421] width 1392 height 716
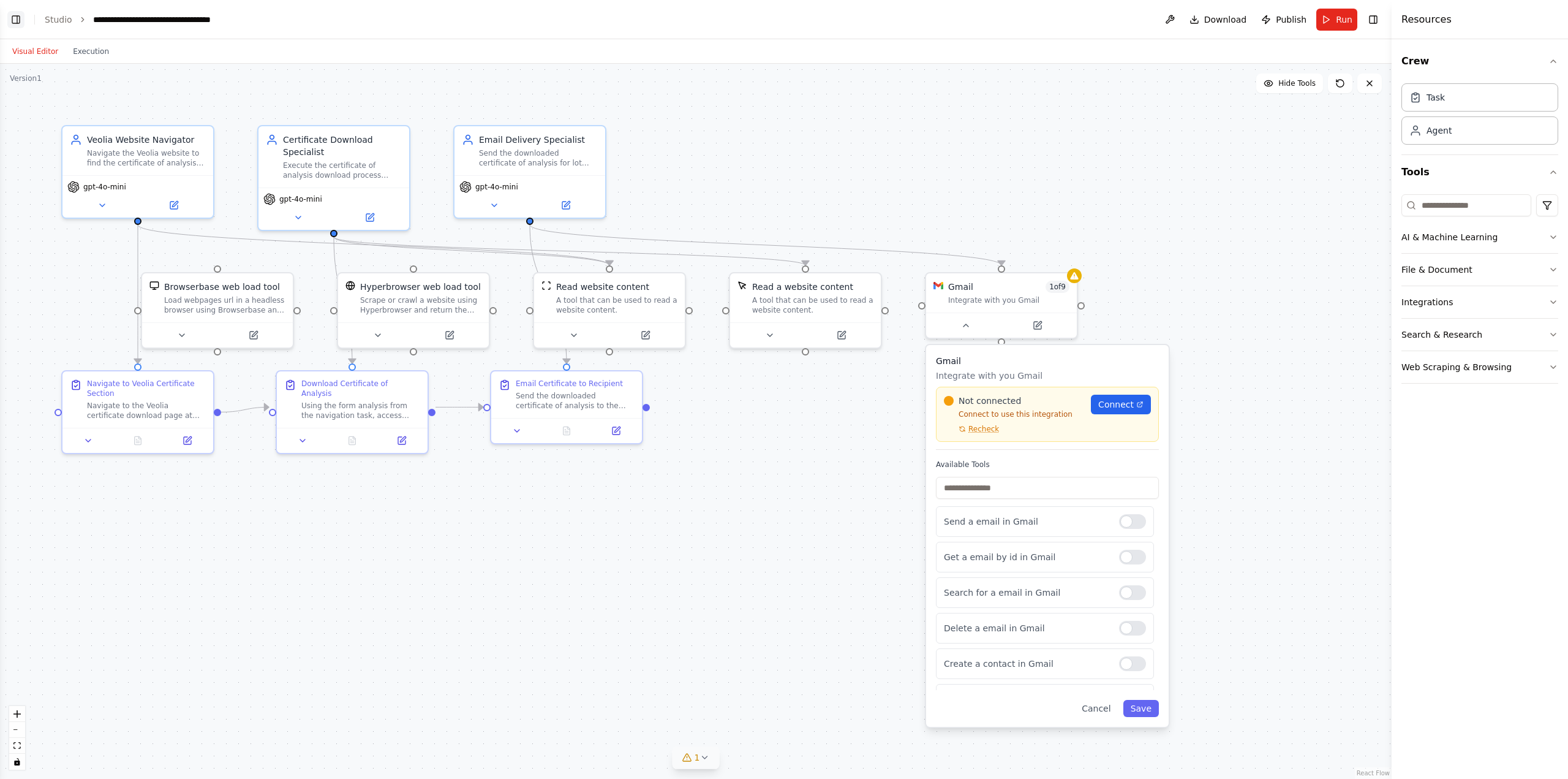
click at [13, 18] on button "Toggle Left Sidebar" at bounding box center [16, 19] width 17 height 17
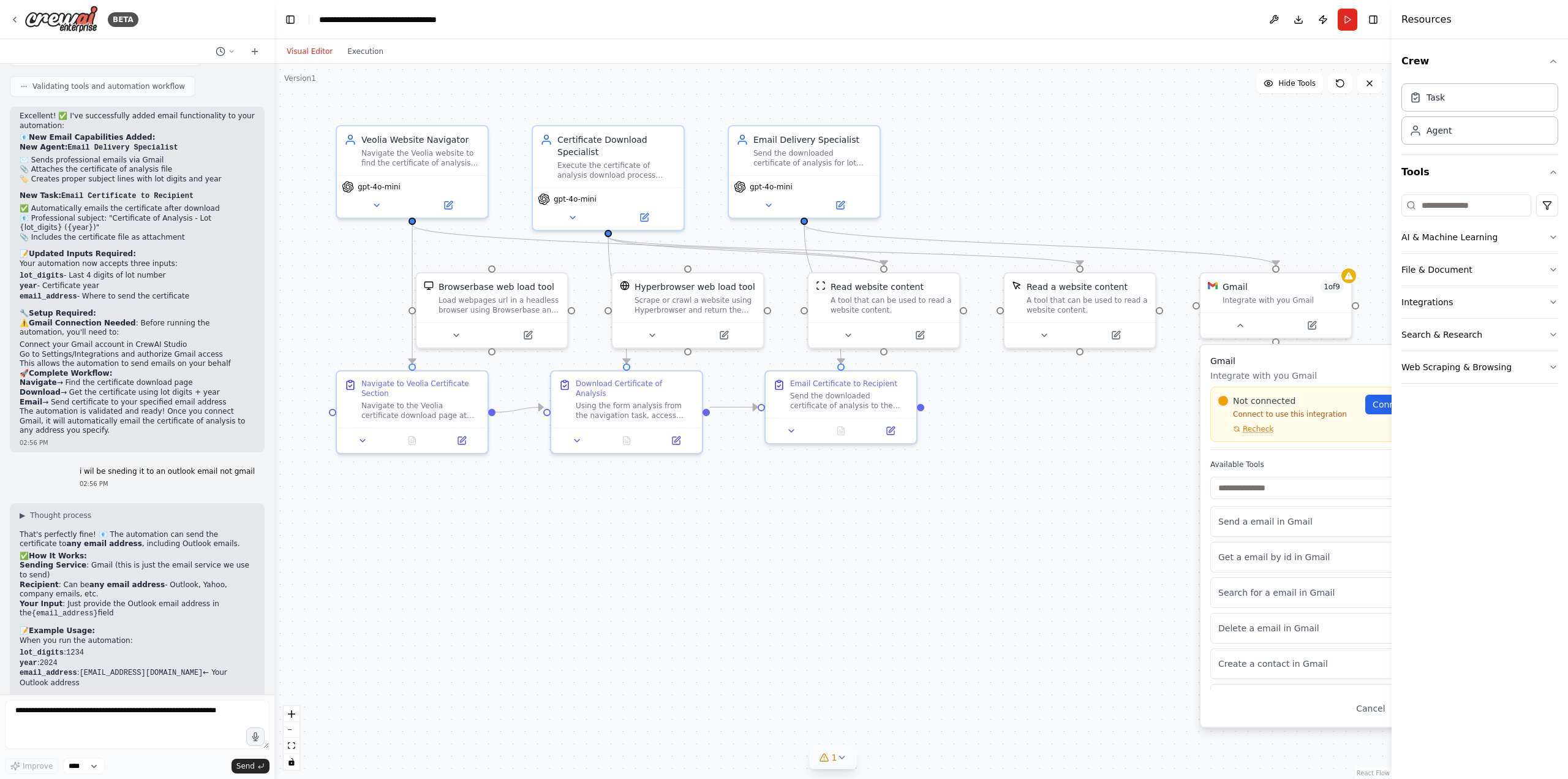
click at [299, 20] on header "**********" at bounding box center [833, 19] width 1117 height 39
click at [291, 24] on button "Toggle Left Sidebar" at bounding box center [290, 19] width 17 height 17
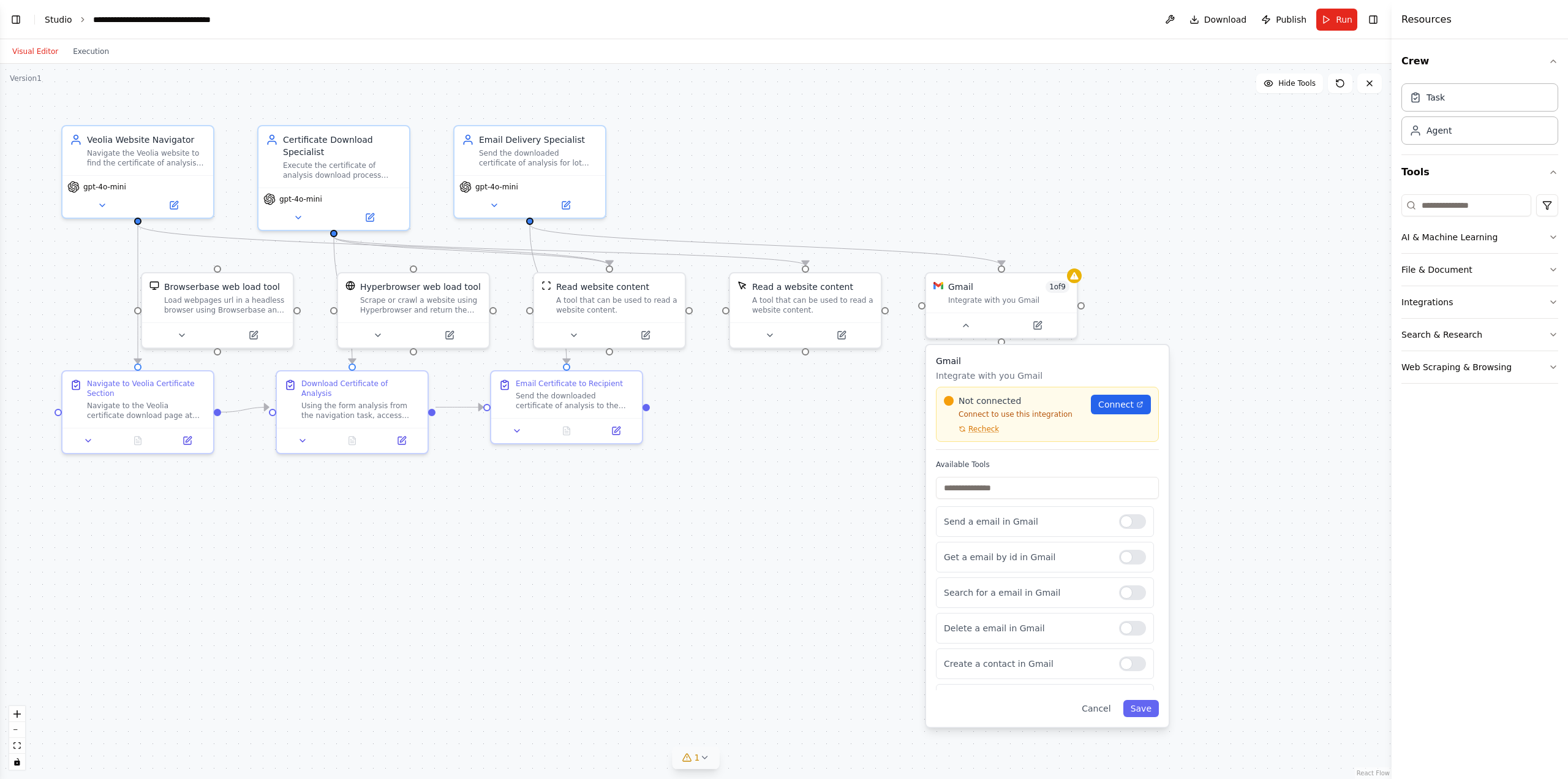
click at [55, 24] on link "Studio" at bounding box center [59, 19] width 28 height 10
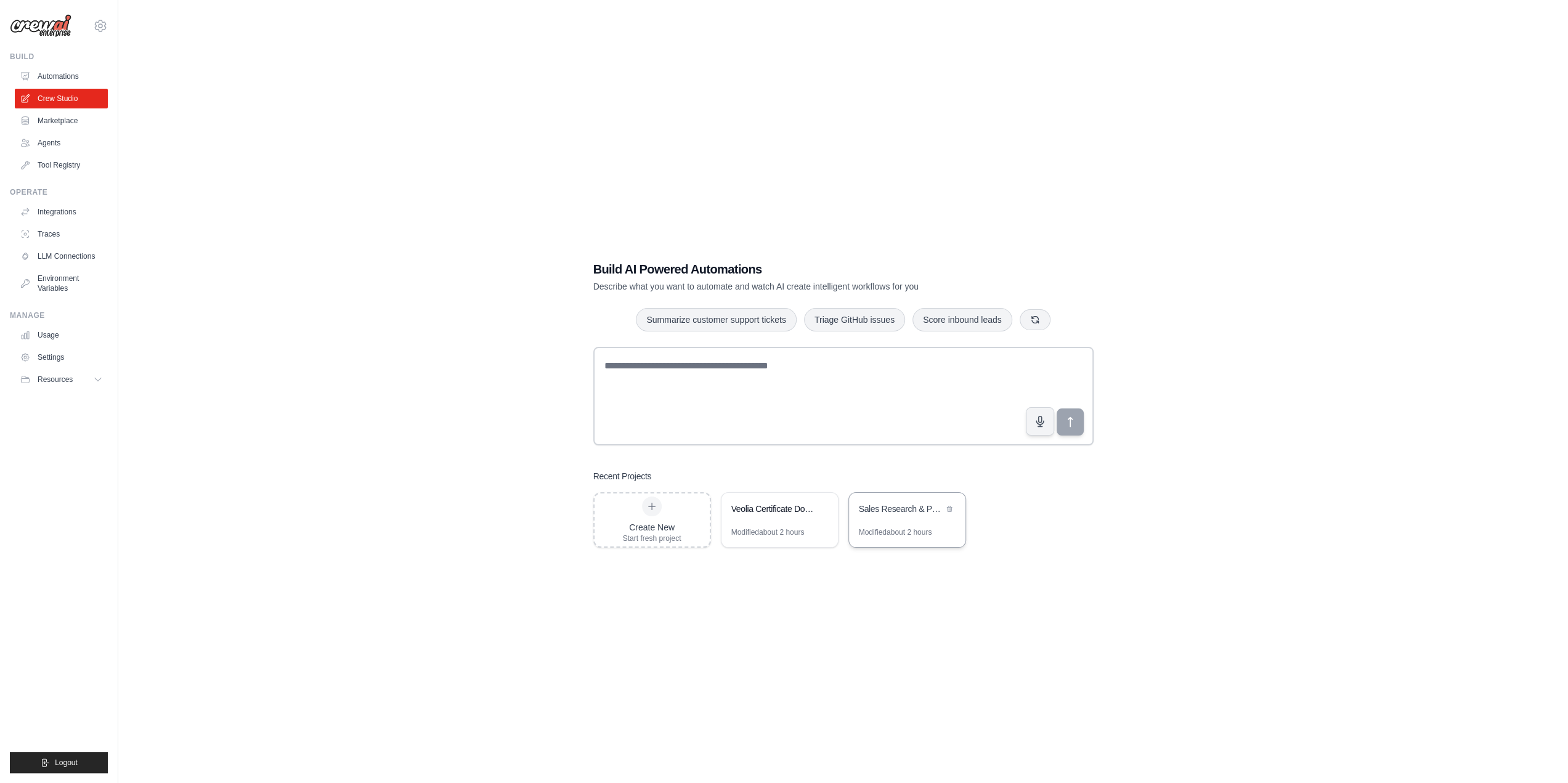
click at [913, 528] on div "Modified about 2 hours" at bounding box center [895, 532] width 73 height 10
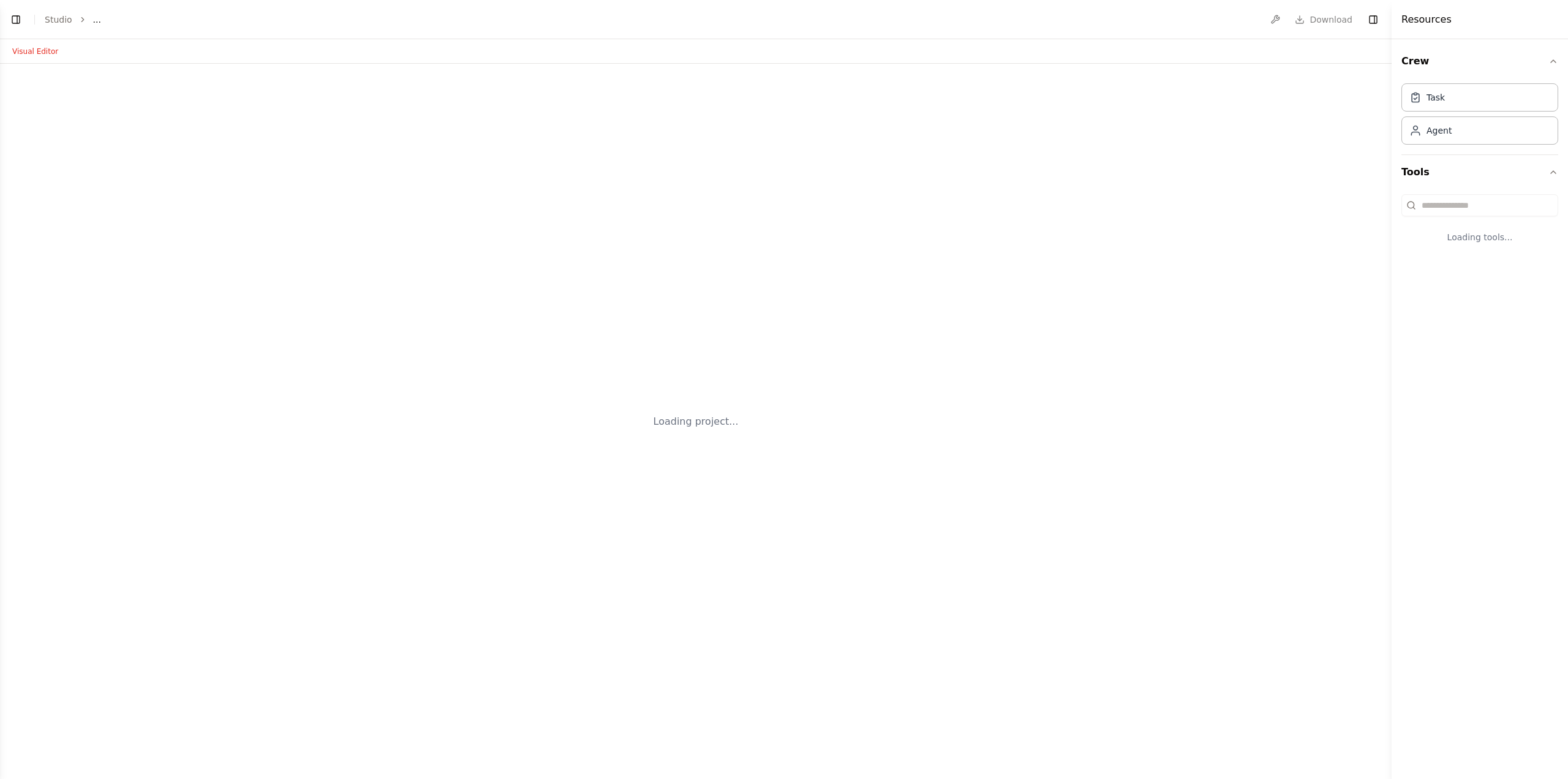
select select "****"
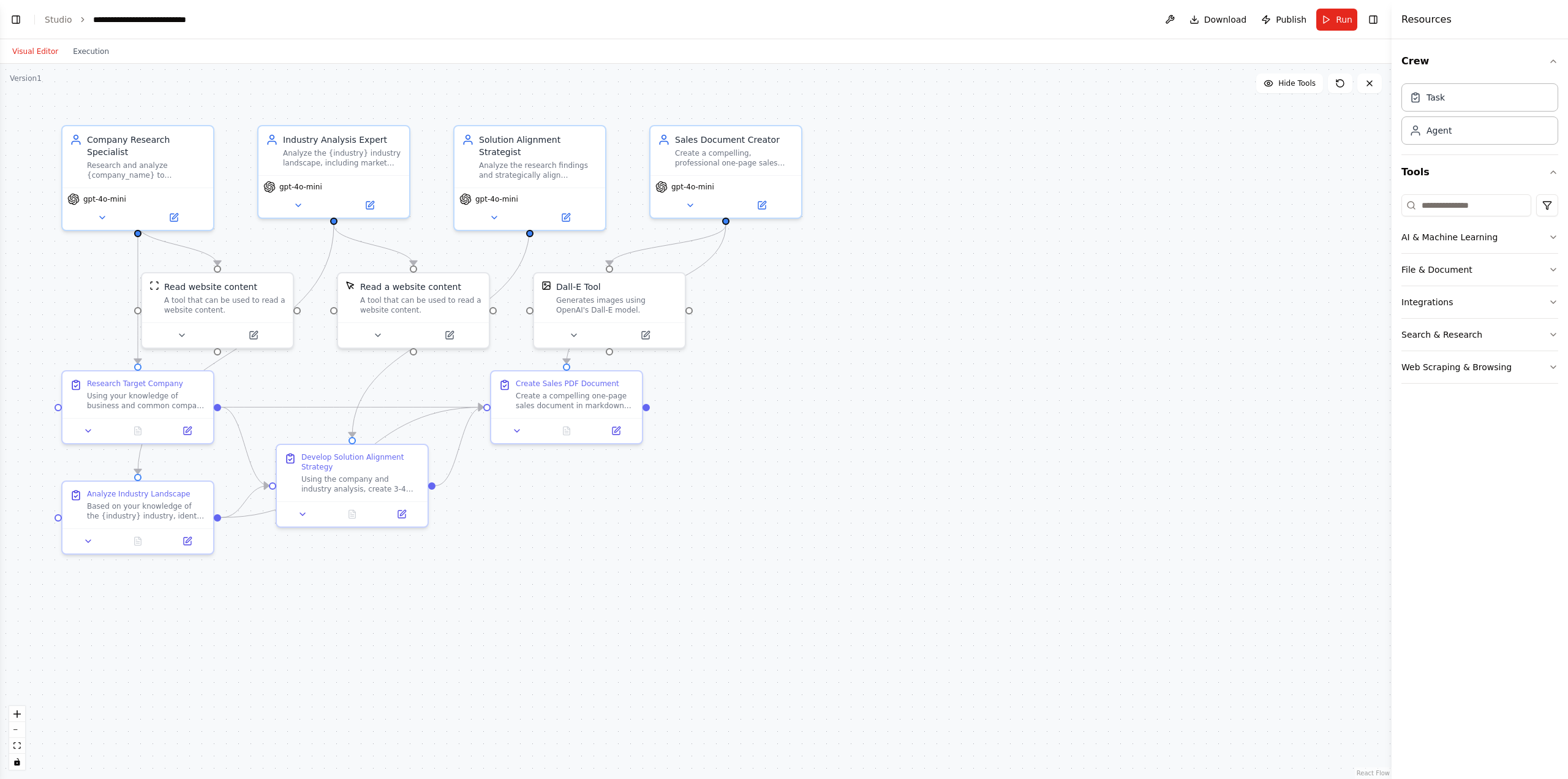
scroll to position [4857, 0]
click at [63, 20] on link "Studio" at bounding box center [59, 19] width 28 height 10
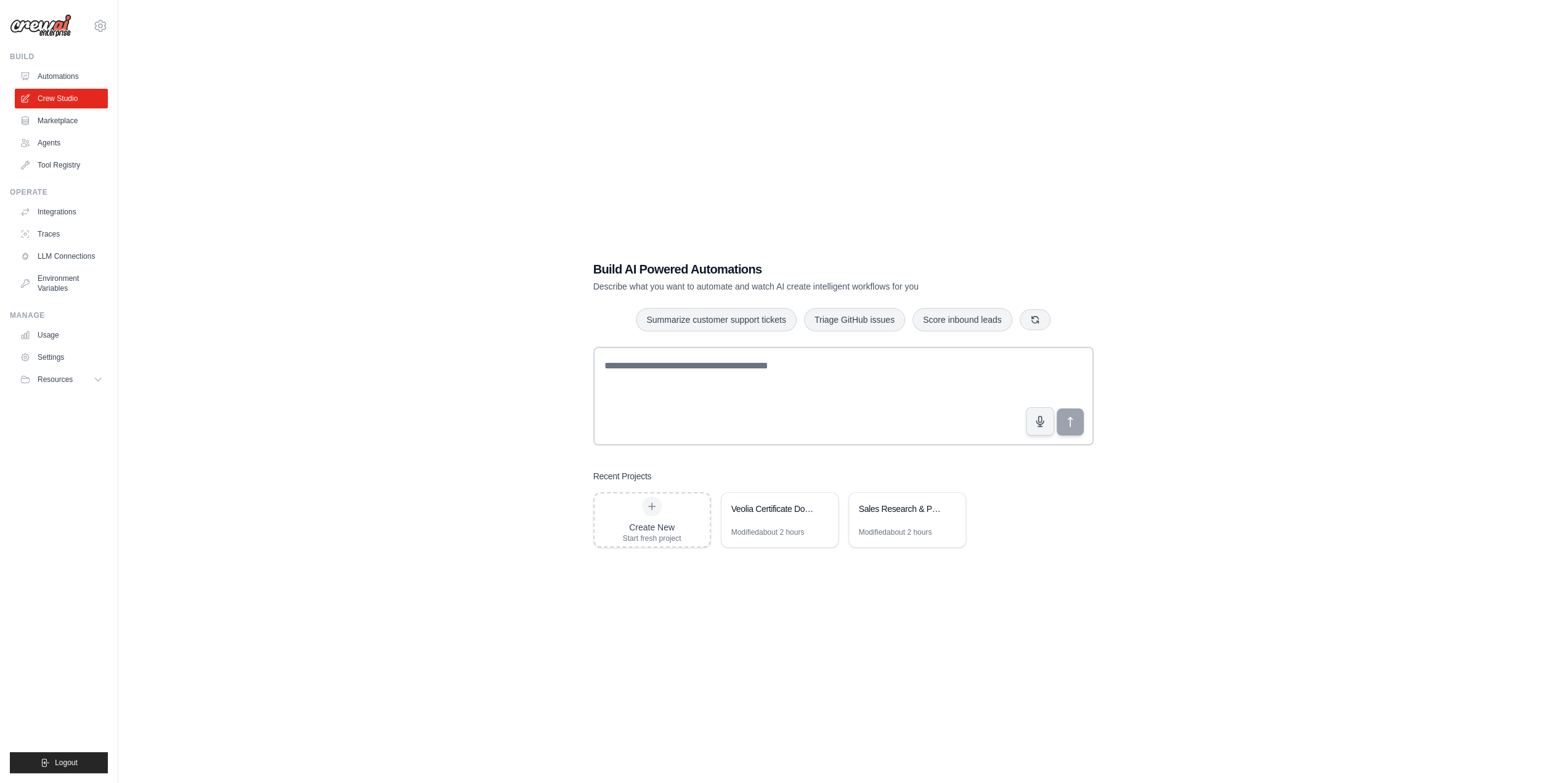
click at [932, 688] on div "Build AI Powered Automations Describe what you want to automate and watch AI cr…" at bounding box center [843, 404] width 1409 height 783
click at [898, 520] on div "Sales Research & PDF Generator" at bounding box center [907, 510] width 116 height 35
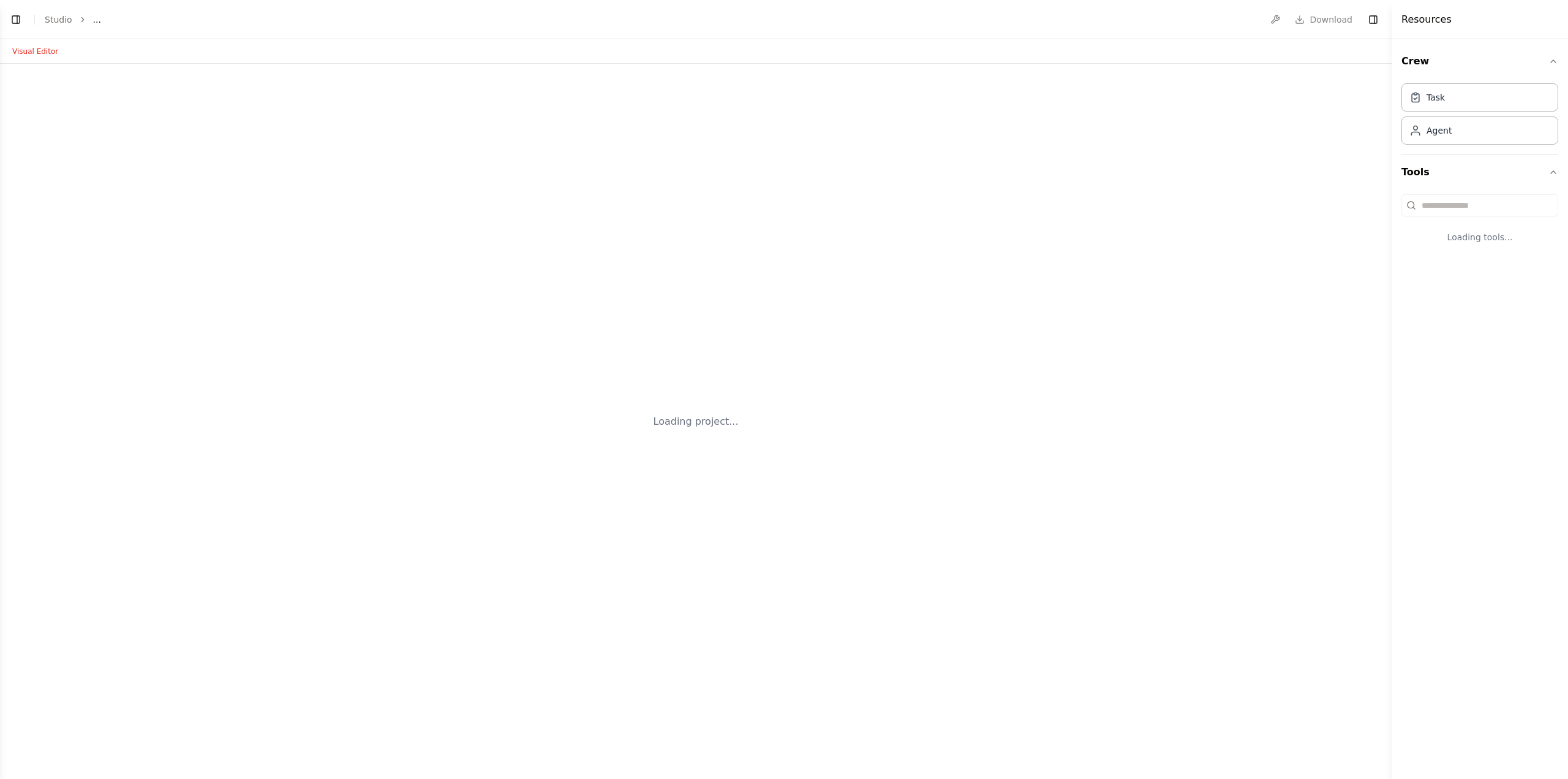
select select "****"
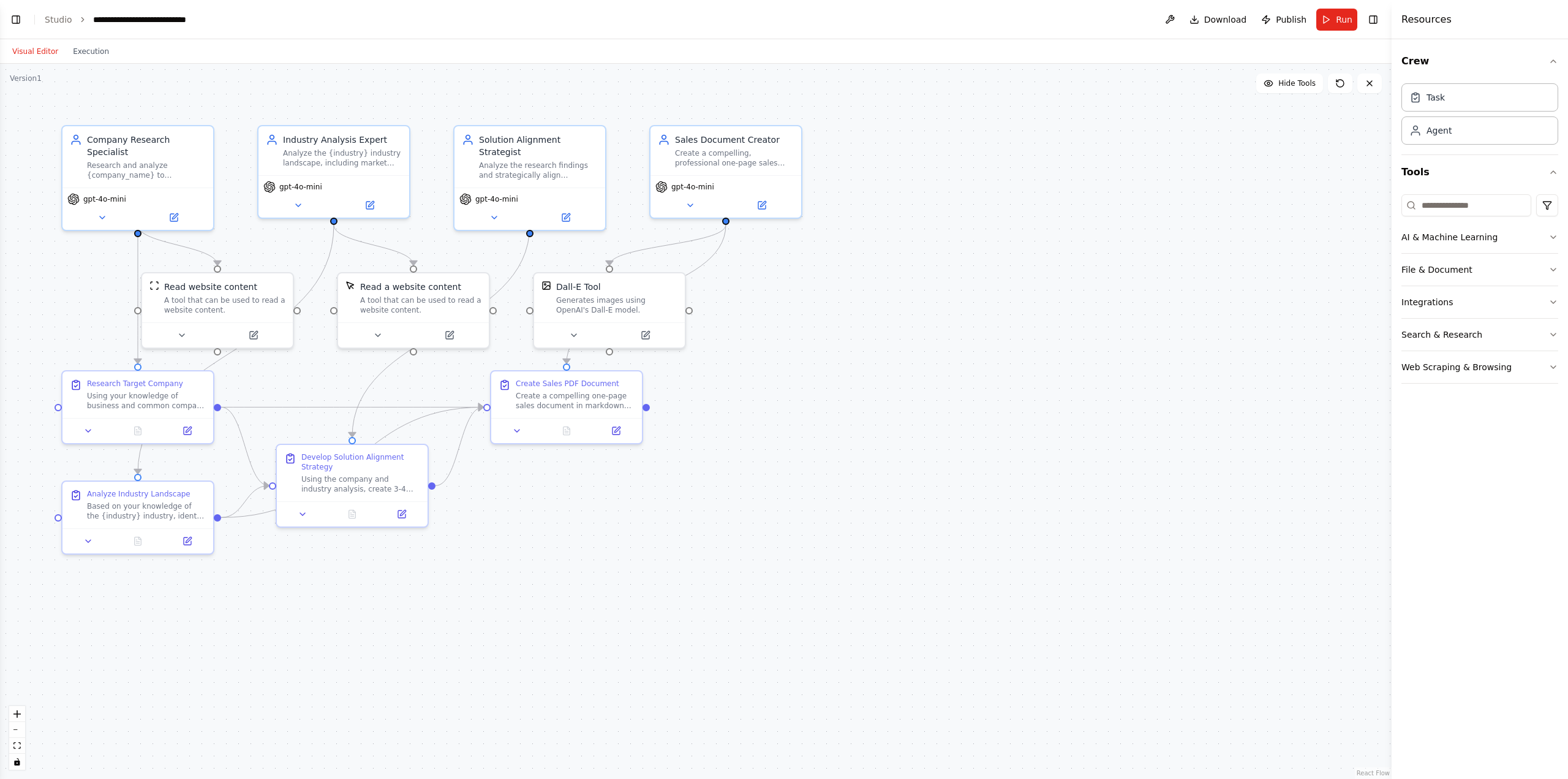
scroll to position [4857, 0]
click at [10, 17] on button "Toggle Left Sidebar" at bounding box center [16, 19] width 17 height 17
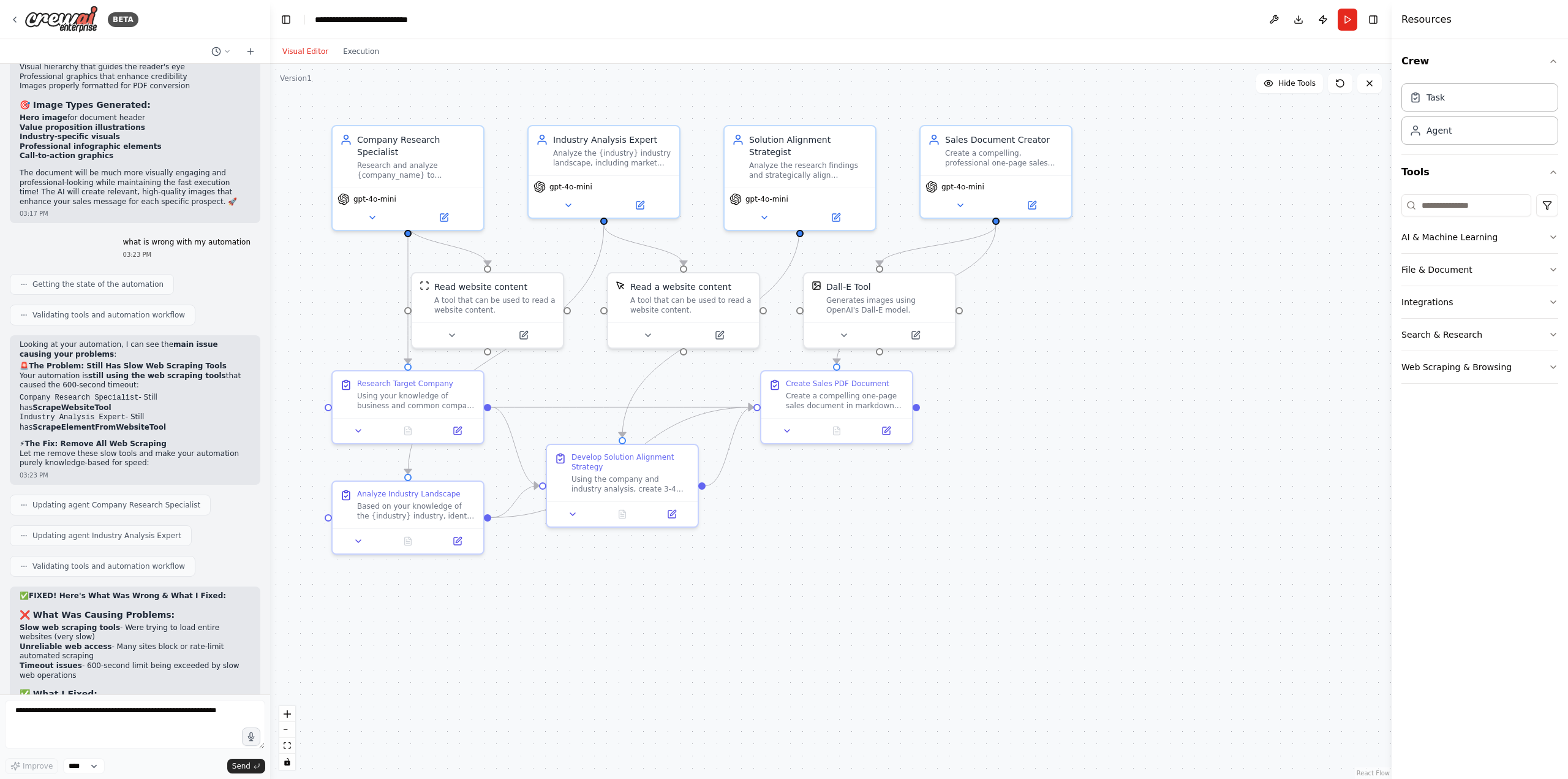
click at [274, 659] on div "BETA Researches the company and industry, aligns offerings, and creates a compe…" at bounding box center [784, 390] width 1568 height 779
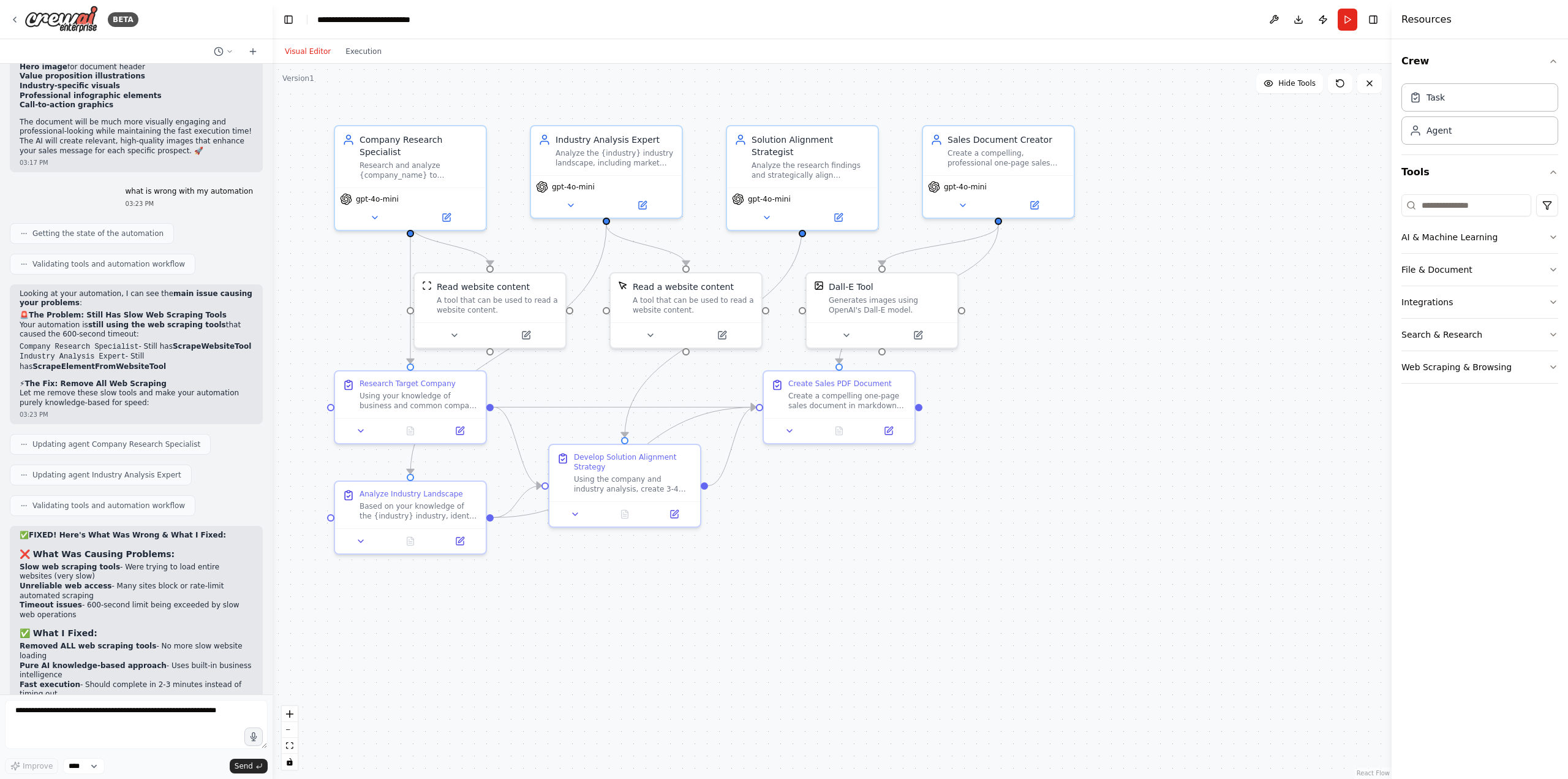
scroll to position [4866, 0]
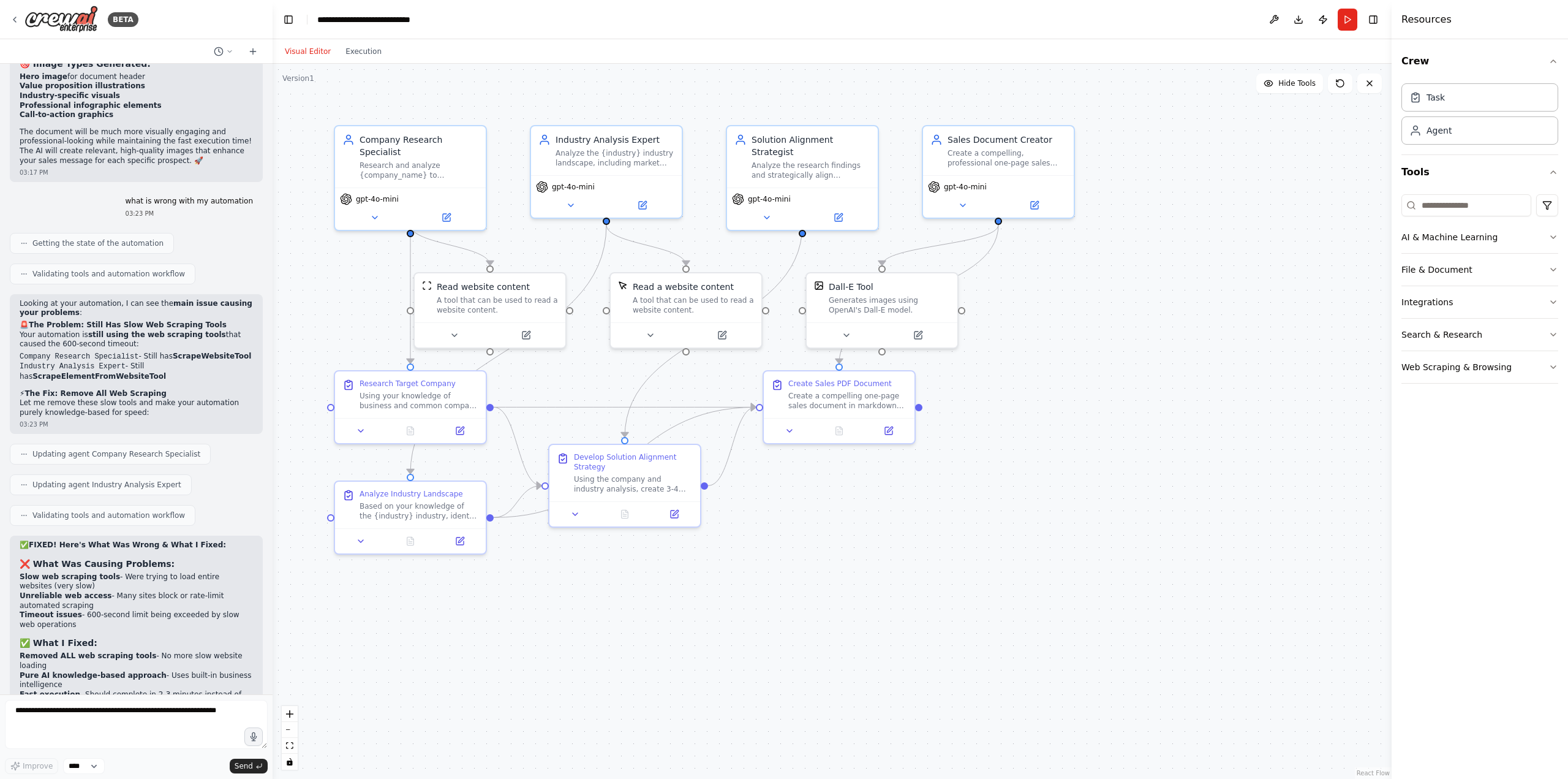
drag, startPoint x: 269, startPoint y: 667, endPoint x: 273, endPoint y: 533, distance: 134.1
click at [273, 533] on div "BETA Researches the company and industry, aligns offerings, and creates a compe…" at bounding box center [784, 390] width 1568 height 779
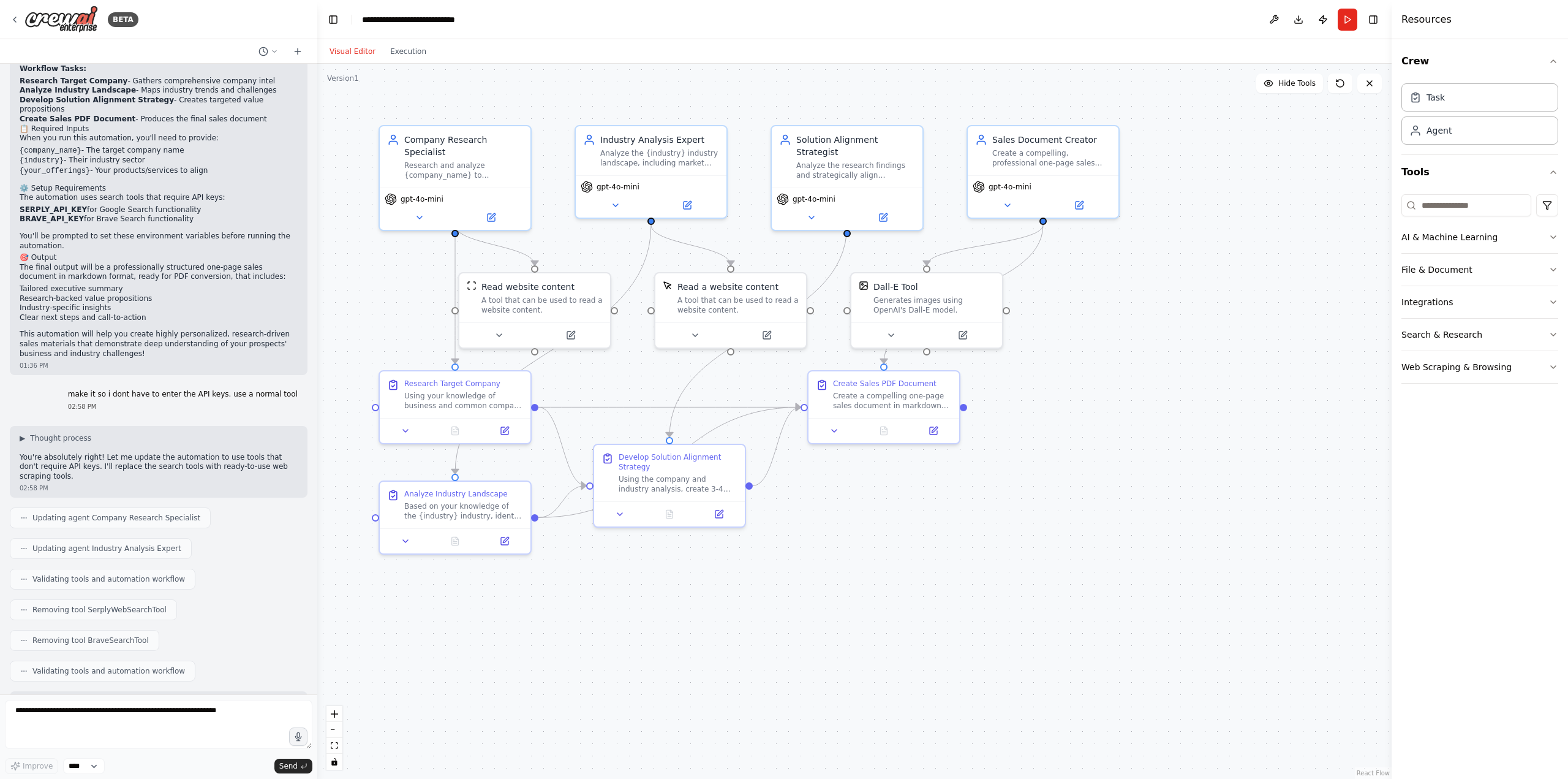
scroll to position [861, 0]
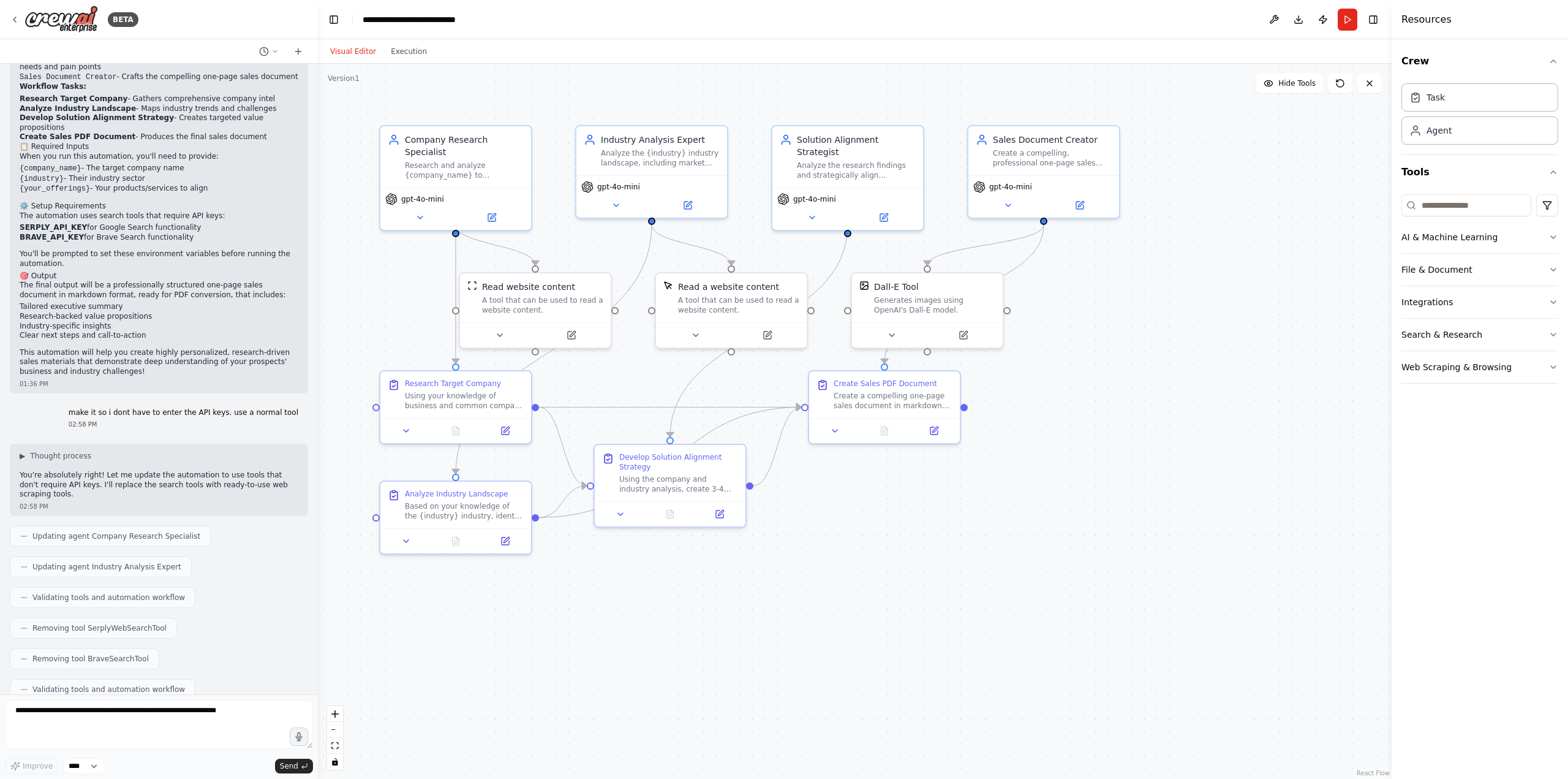
drag, startPoint x: 267, startPoint y: 626, endPoint x: 318, endPoint y: -8, distance: 636.0
click at [318, 0] on html "BETA Researches the company and industry, aligns offerings, and creates a compe…" at bounding box center [784, 390] width 1568 height 779
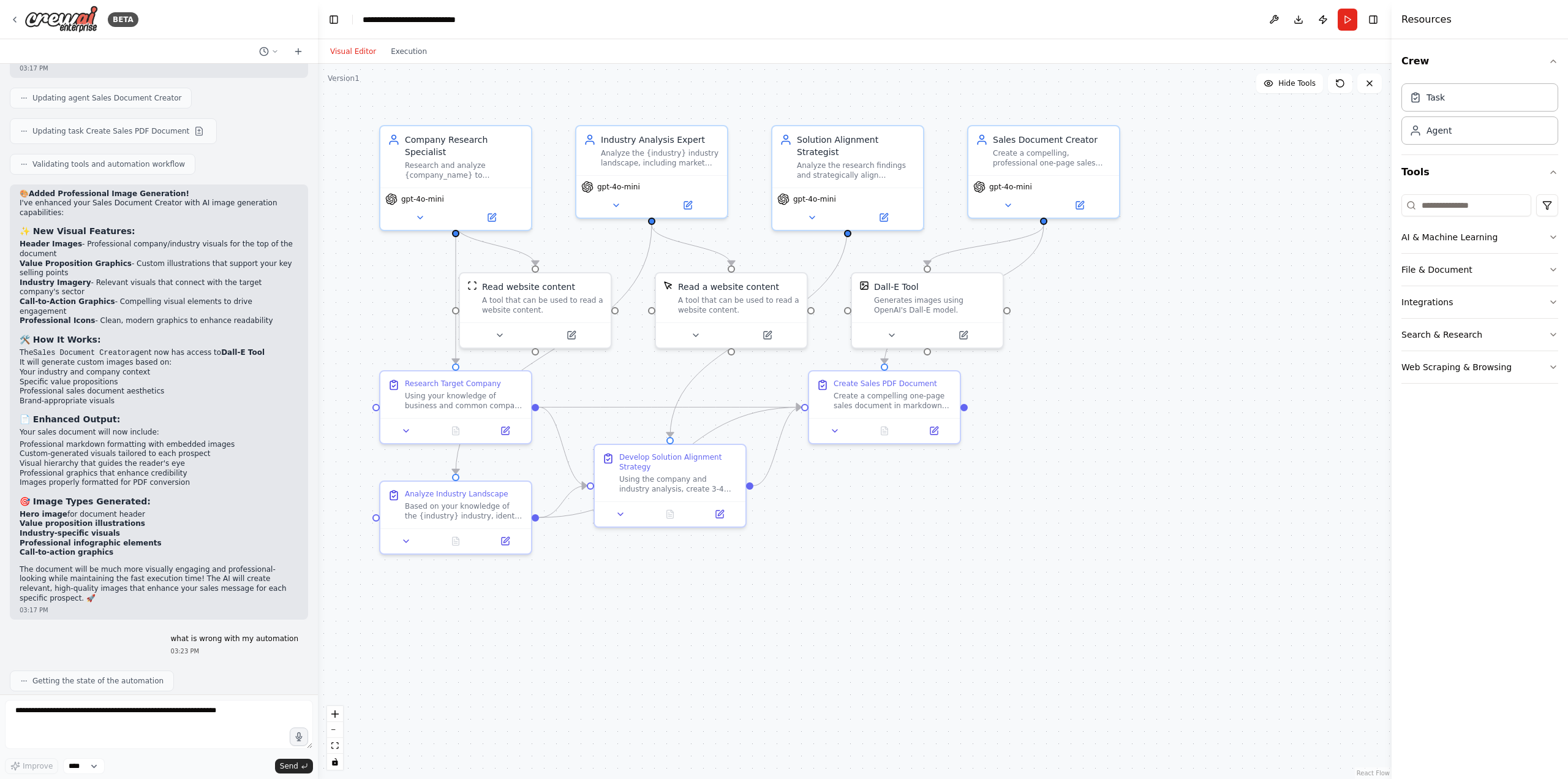
scroll to position [4472, 0]
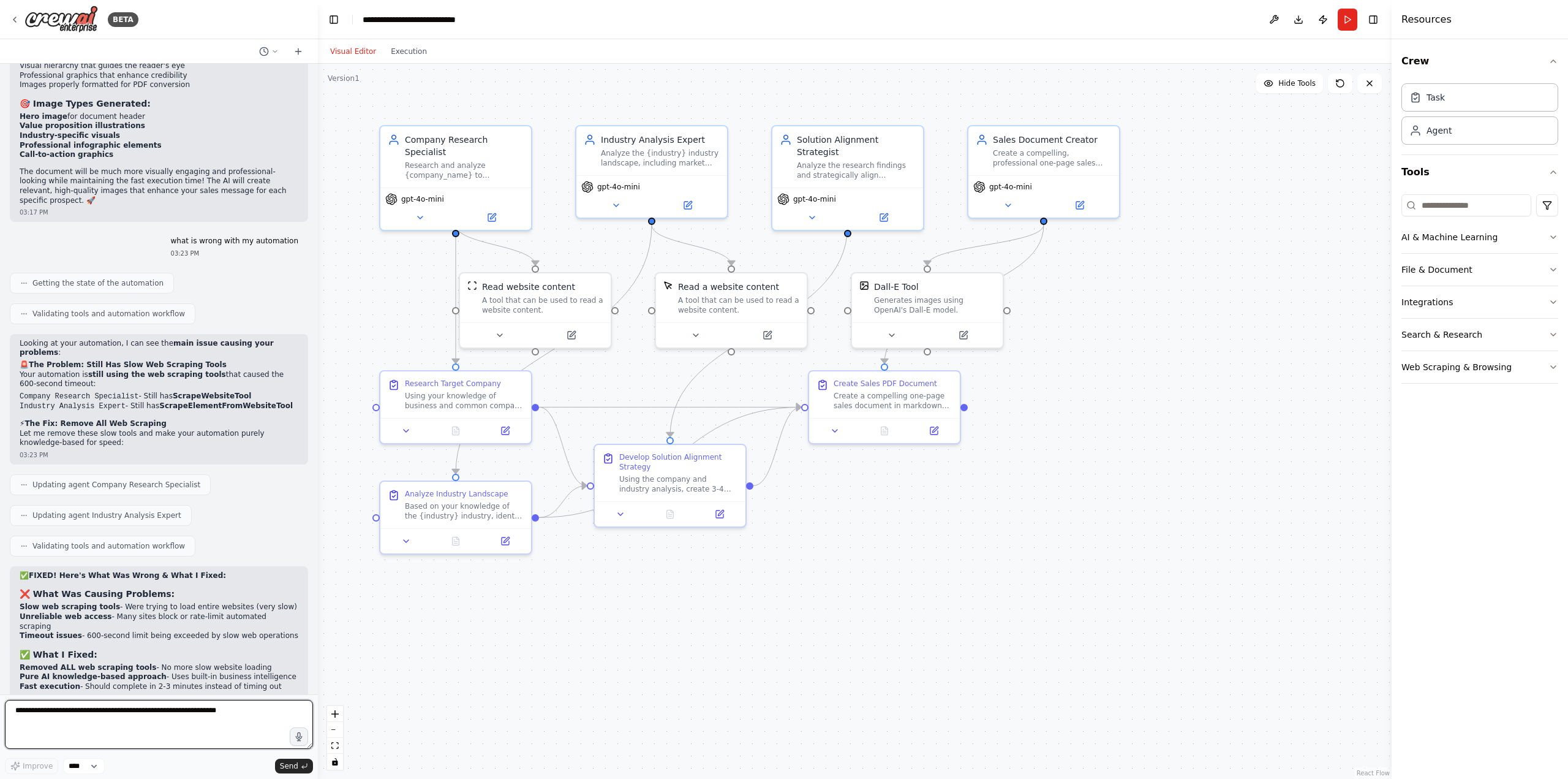
click at [241, 725] on textarea at bounding box center [159, 724] width 308 height 49
click at [865, 682] on div ".deletable-edge-delete-btn { width: 20px; height: 20px; border: 0px solid #ffff…" at bounding box center [855, 421] width 1074 height 716
click at [1343, 17] on button "Run" at bounding box center [1348, 19] width 19 height 22
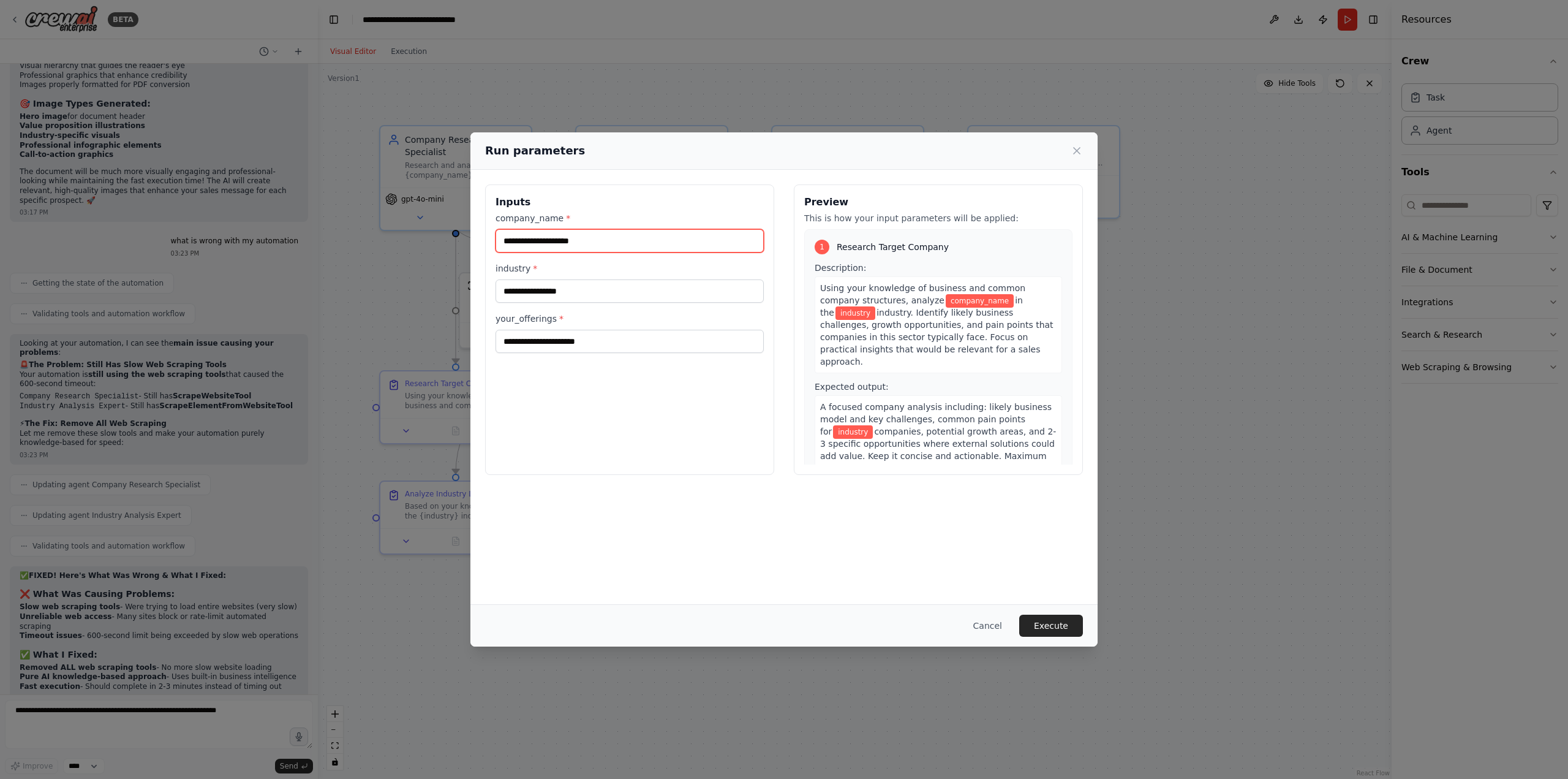
click at [607, 238] on input "company_name *" at bounding box center [629, 240] width 268 height 23
type input "*"
type input "**********"
click at [590, 293] on input "industry *" at bounding box center [629, 291] width 268 height 23
type input "**********"
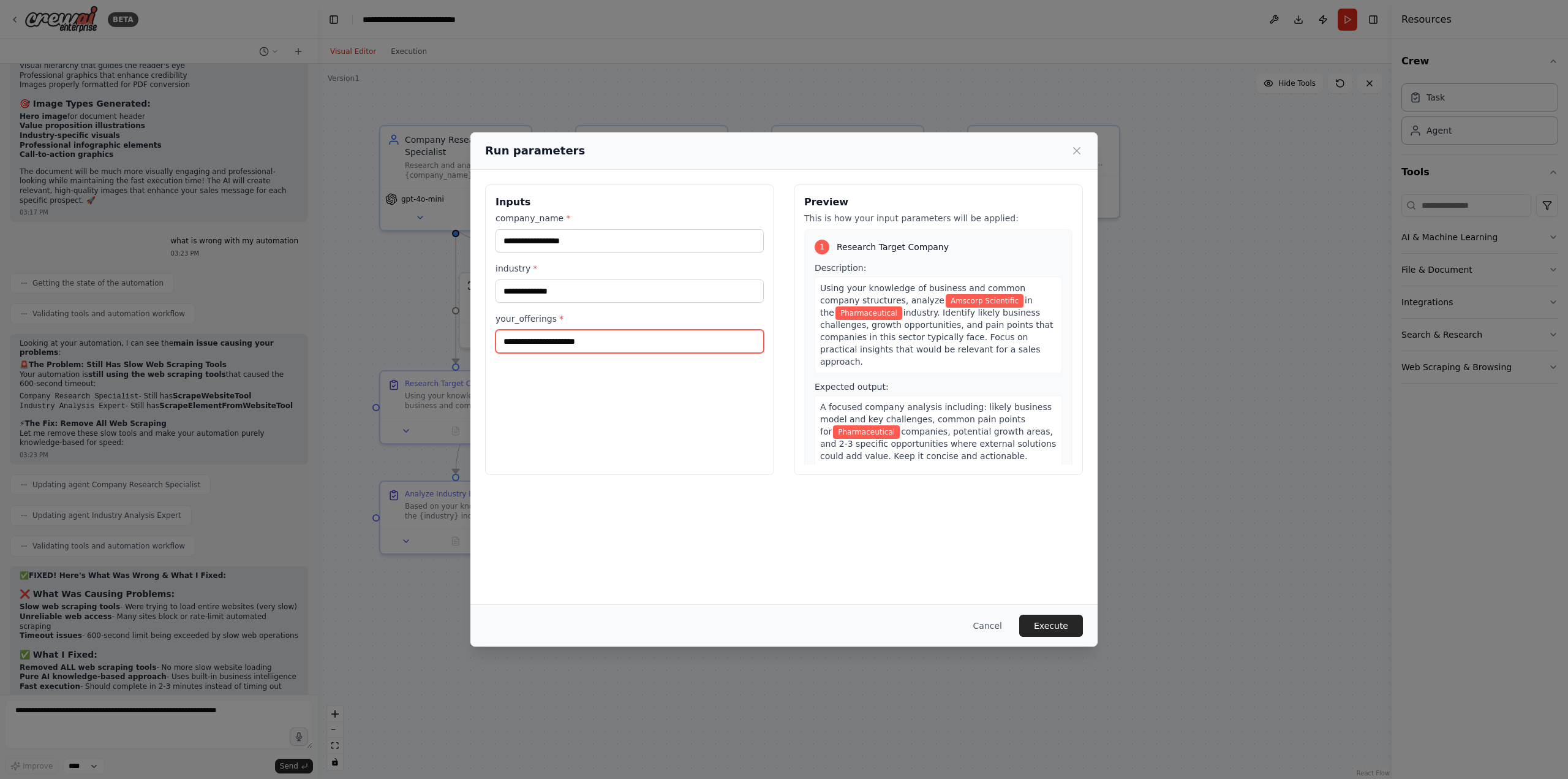
click at [588, 344] on input "your_offerings *" at bounding box center [629, 341] width 268 height 23
type input "**********"
click at [1048, 627] on button "Execute" at bounding box center [1051, 625] width 63 height 22
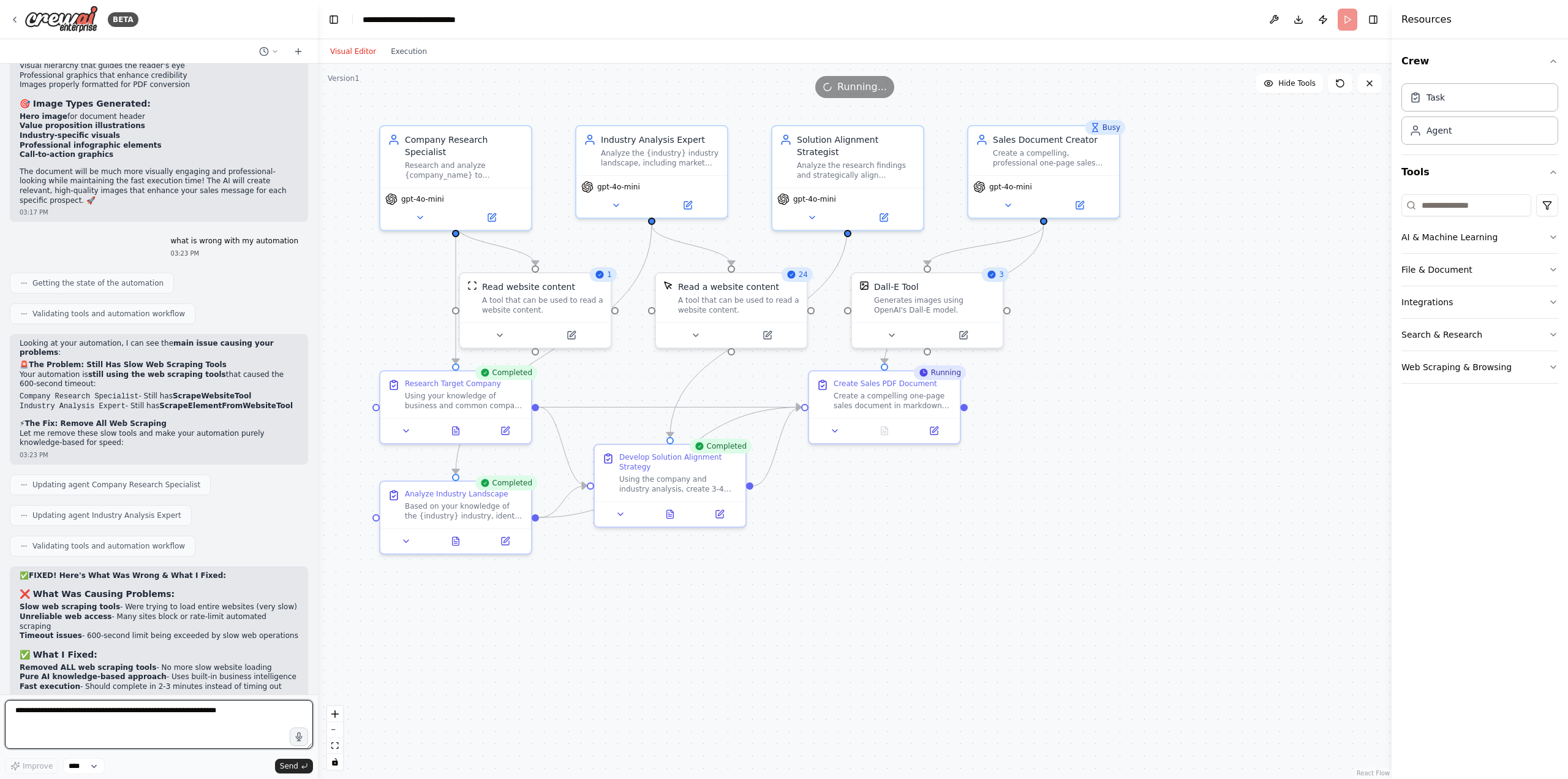
click at [134, 719] on textarea at bounding box center [159, 724] width 308 height 49
type textarea "**********"
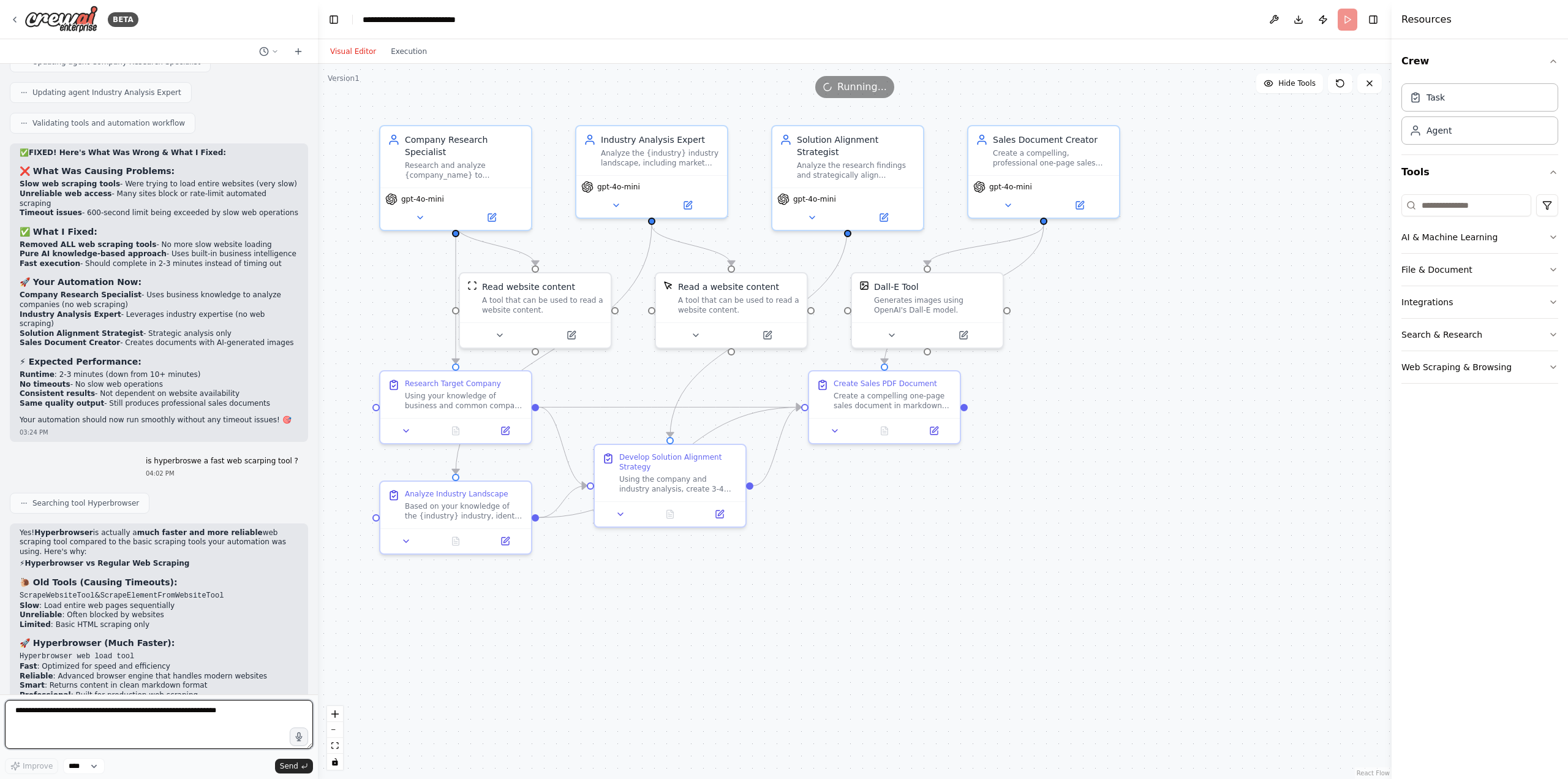
scroll to position [4904, 0]
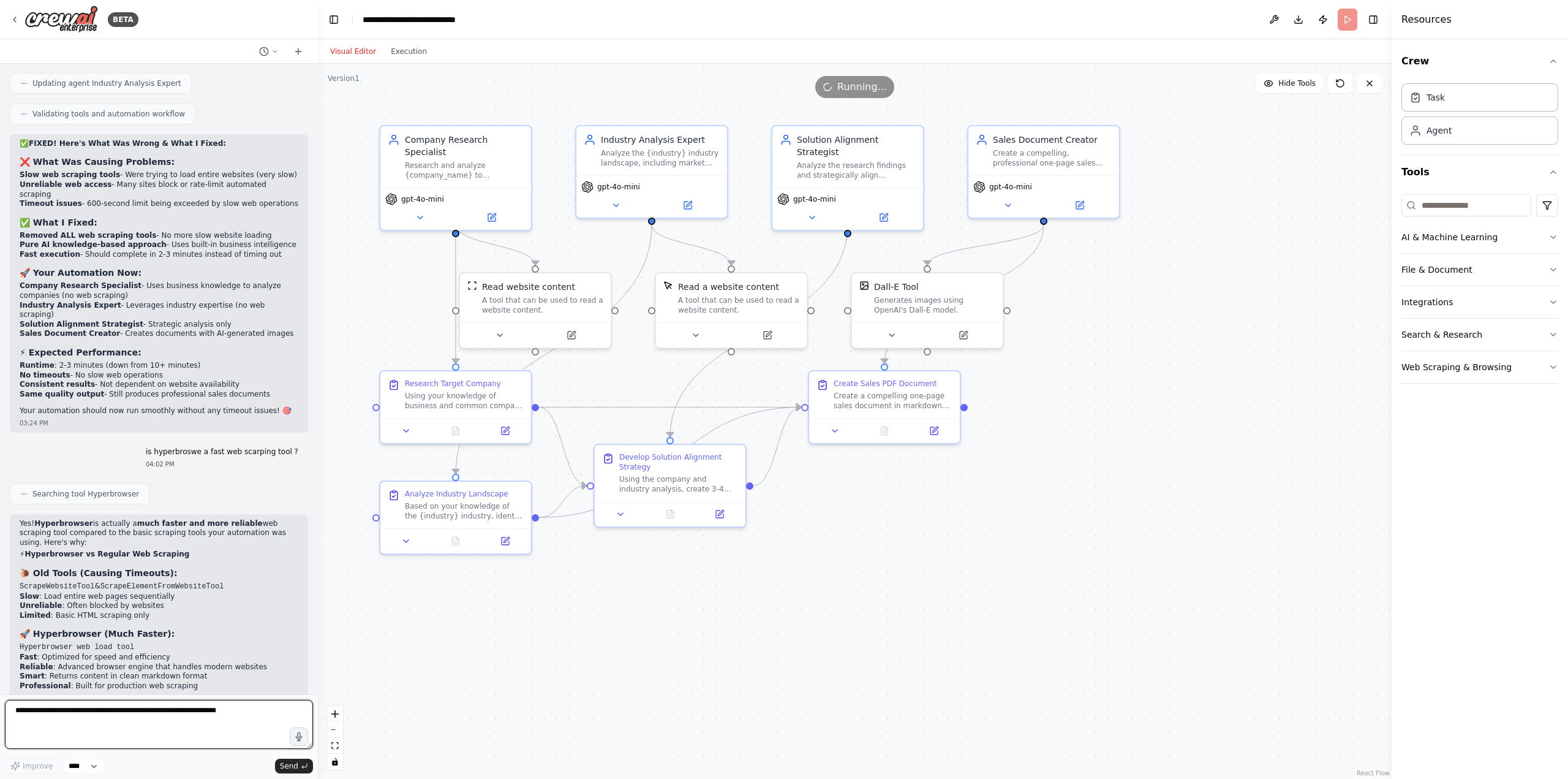
click at [111, 722] on textarea at bounding box center [159, 724] width 308 height 49
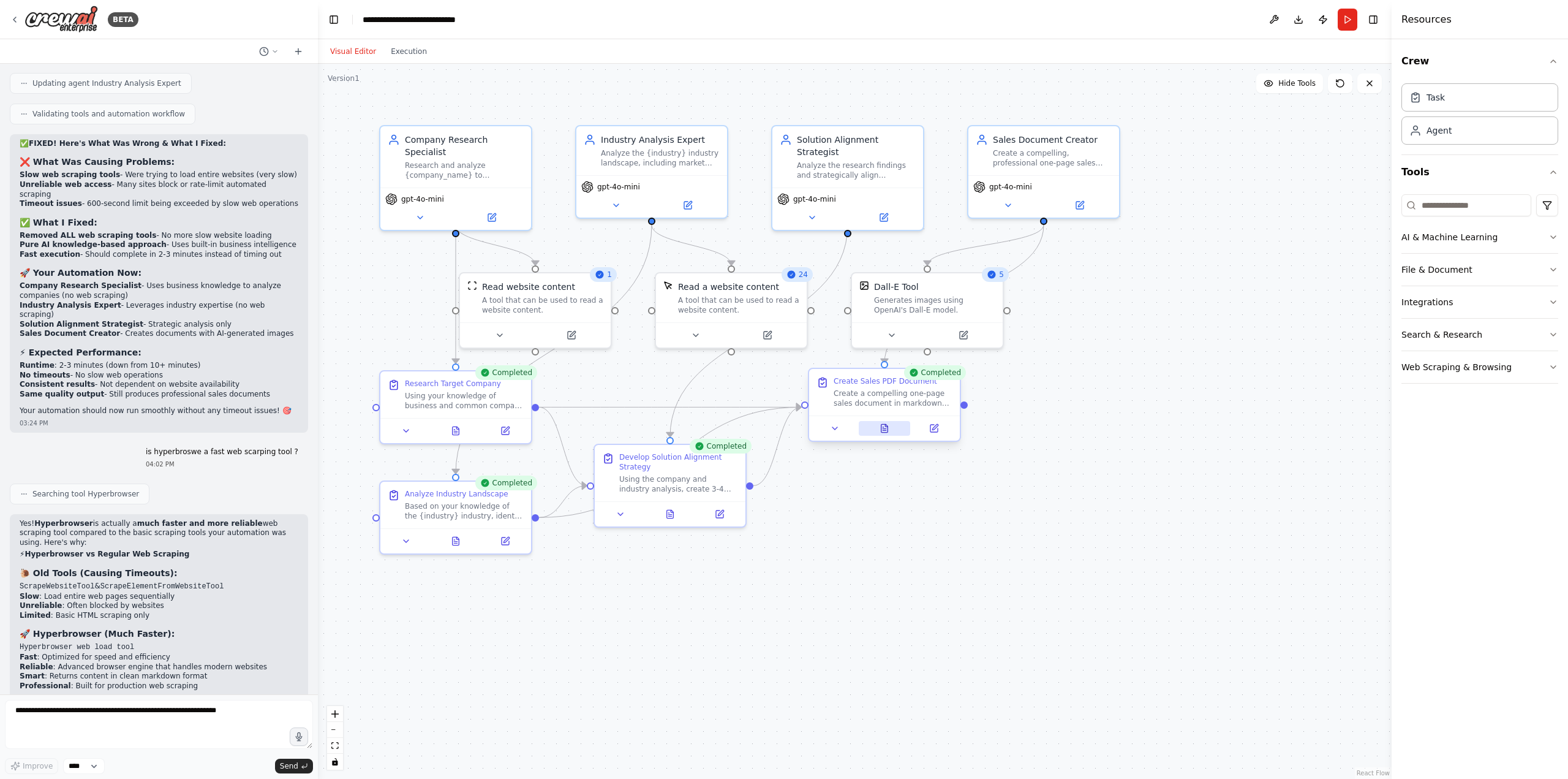
click at [875, 428] on button at bounding box center [884, 428] width 52 height 14
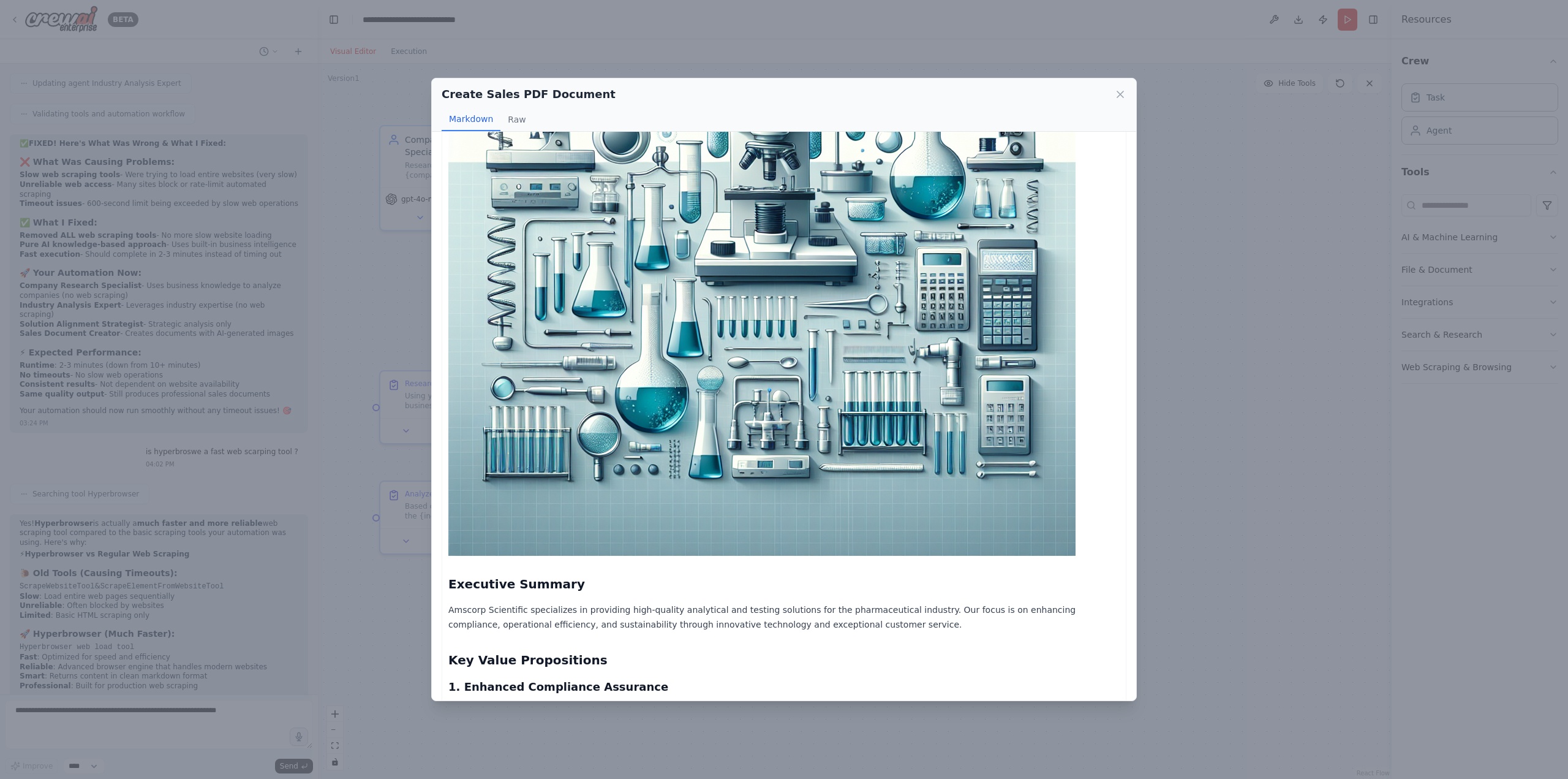
scroll to position [287, 0]
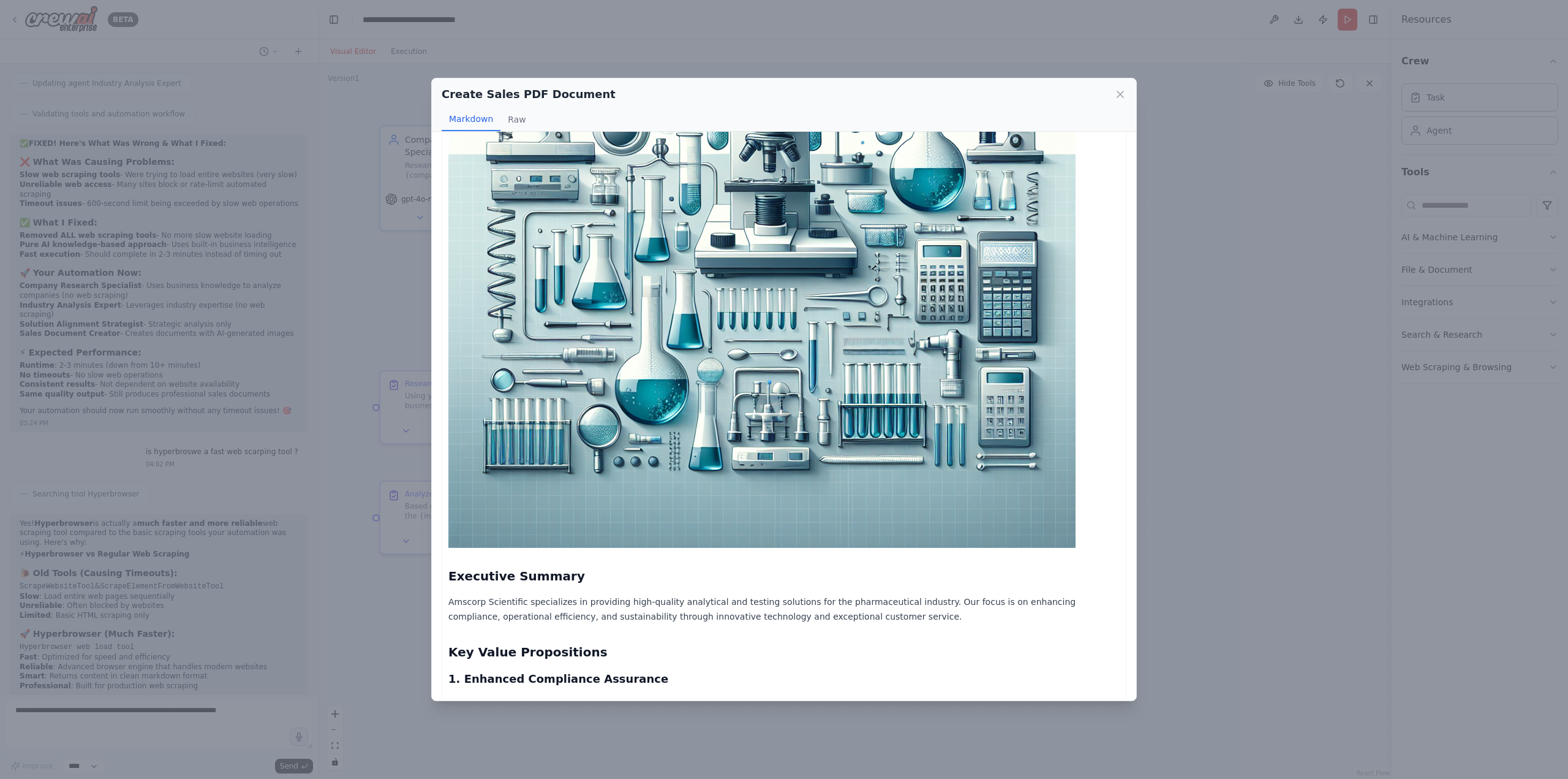
click at [1118, 95] on icon at bounding box center [1120, 94] width 12 height 13
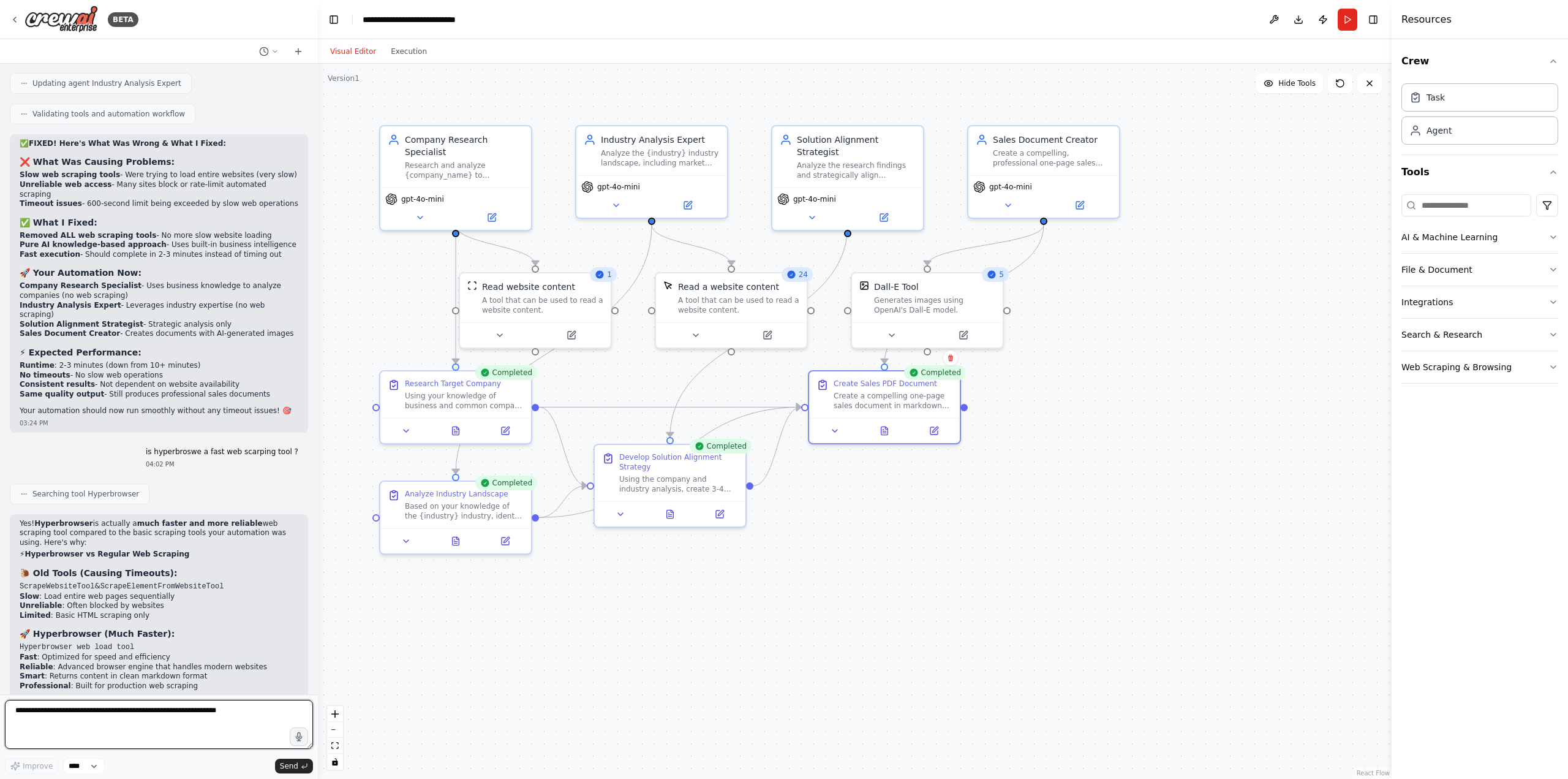
click at [171, 736] on textarea at bounding box center [159, 724] width 308 height 49
type textarea "**********"
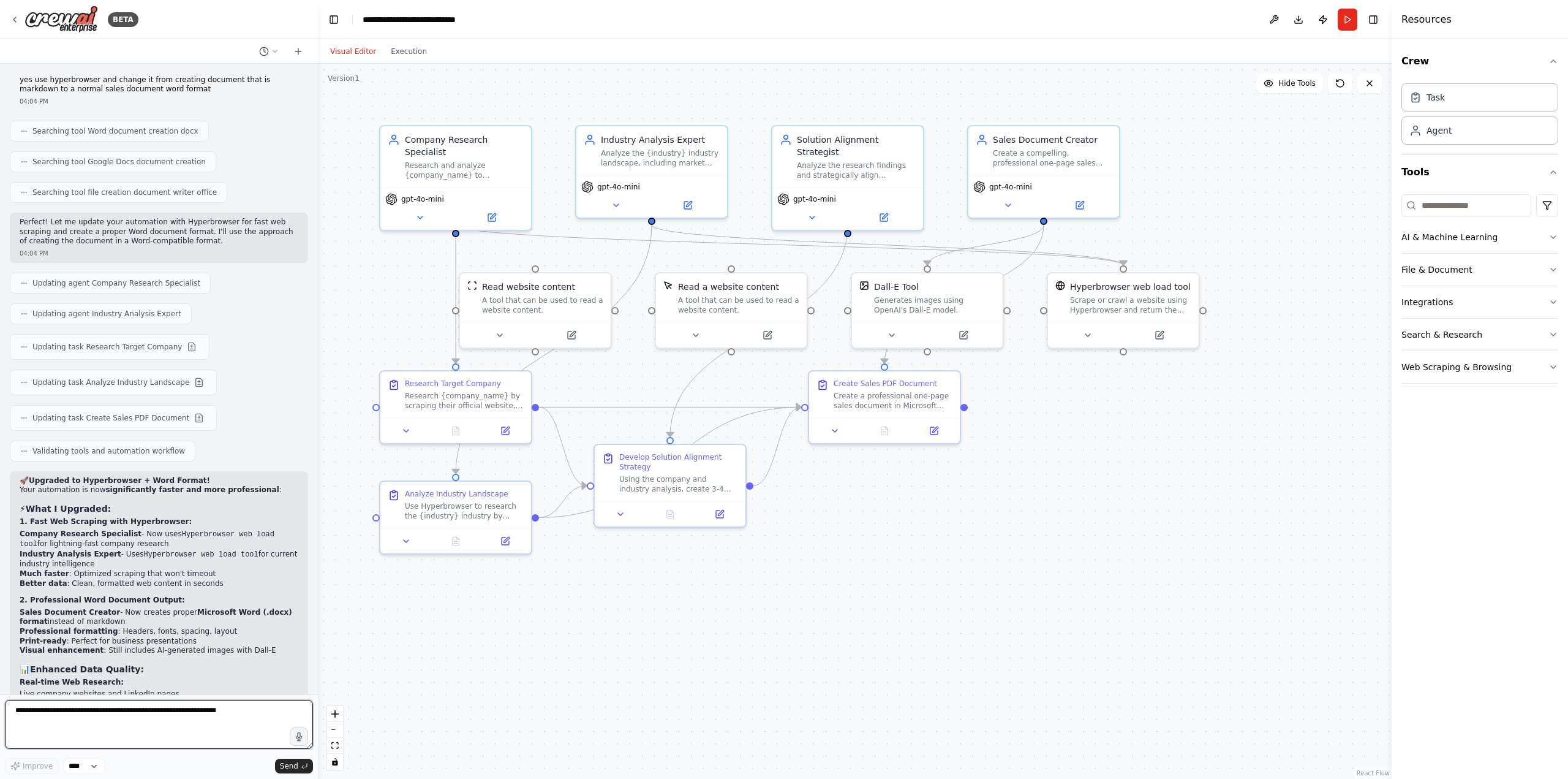
scroll to position [5727, 0]
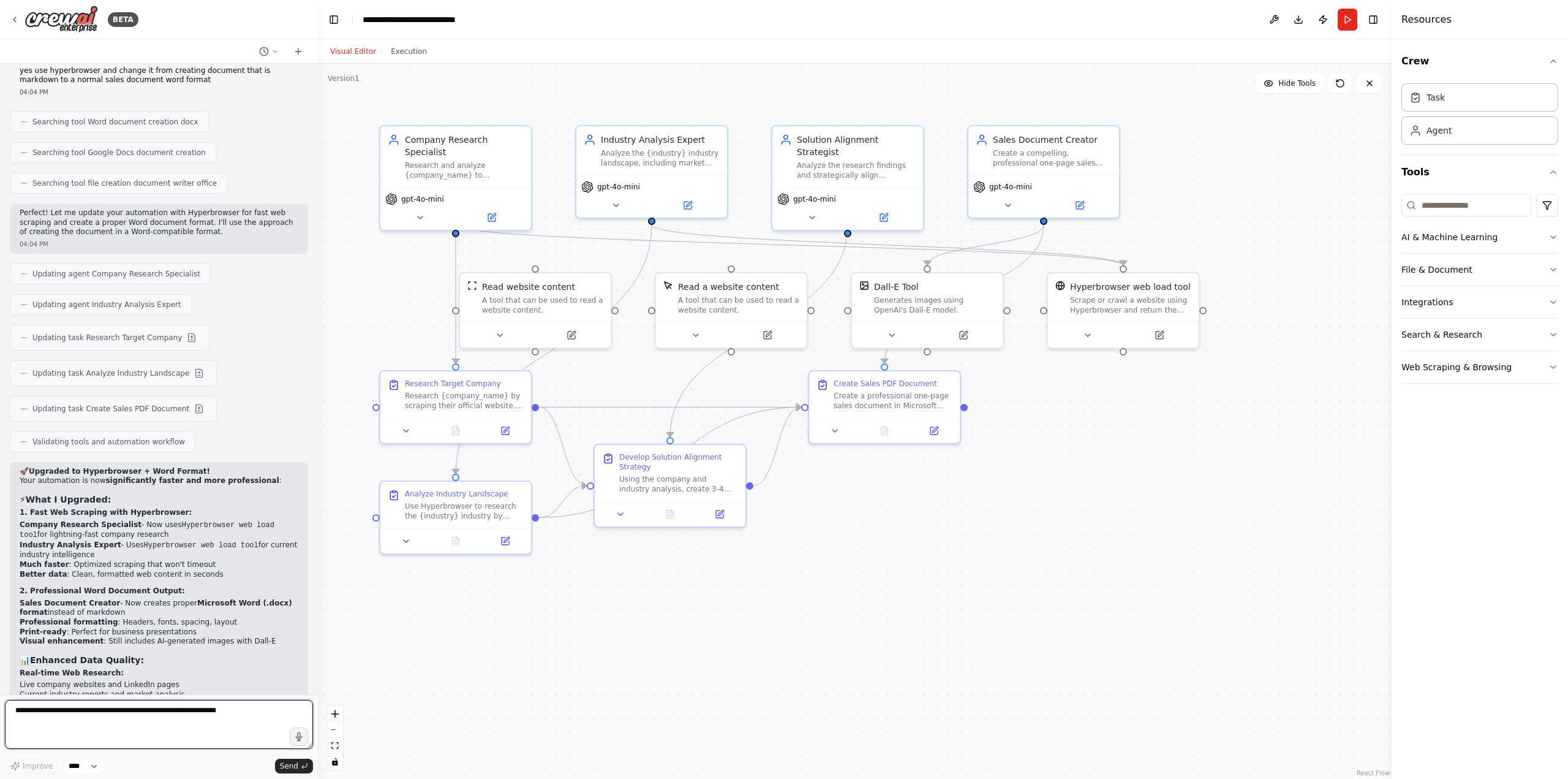
click at [114, 722] on textarea at bounding box center [159, 724] width 308 height 49
click at [1350, 24] on button "Run" at bounding box center [1348, 19] width 19 height 22
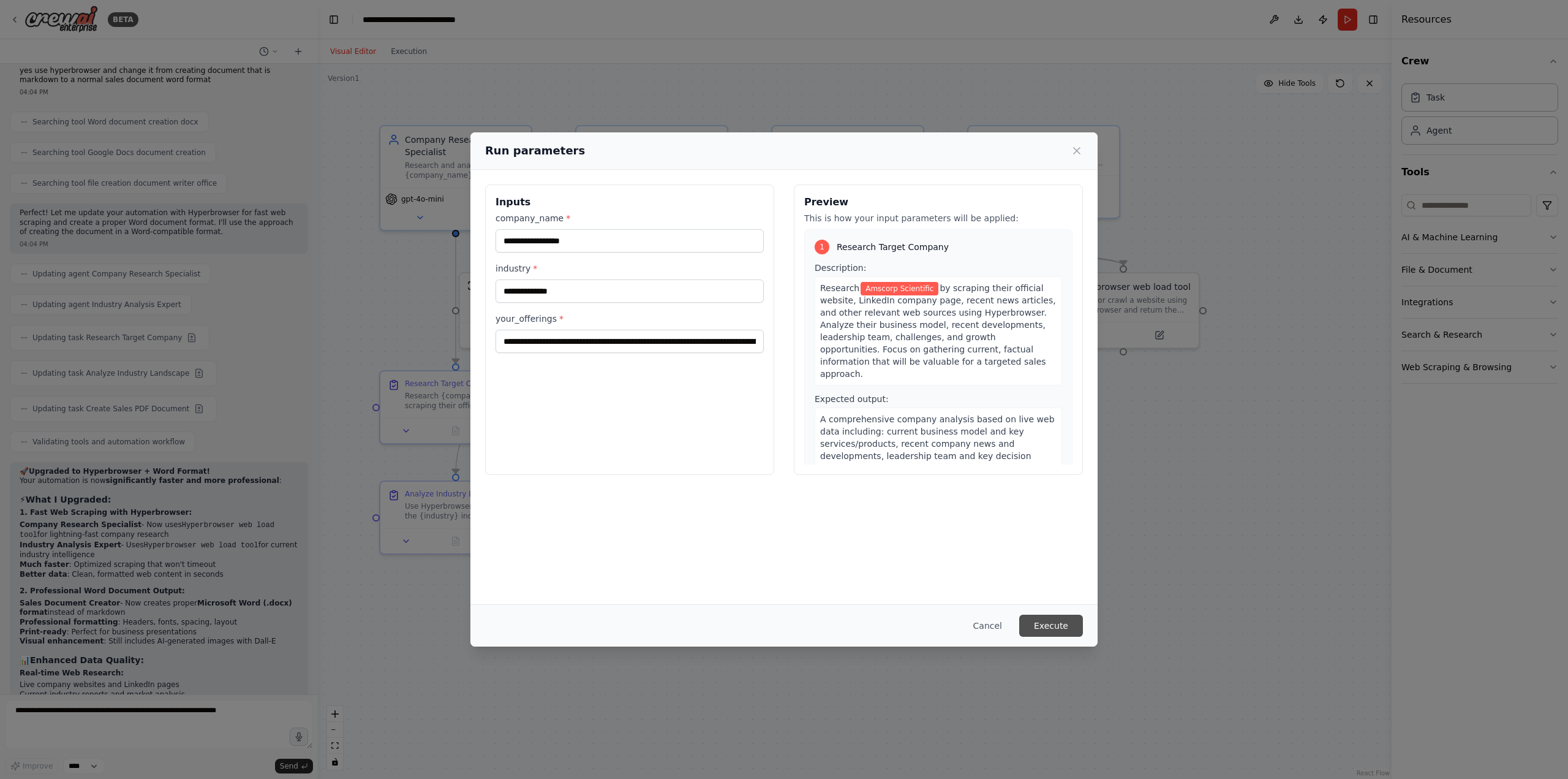
click at [1075, 628] on button "Execute" at bounding box center [1051, 625] width 63 height 22
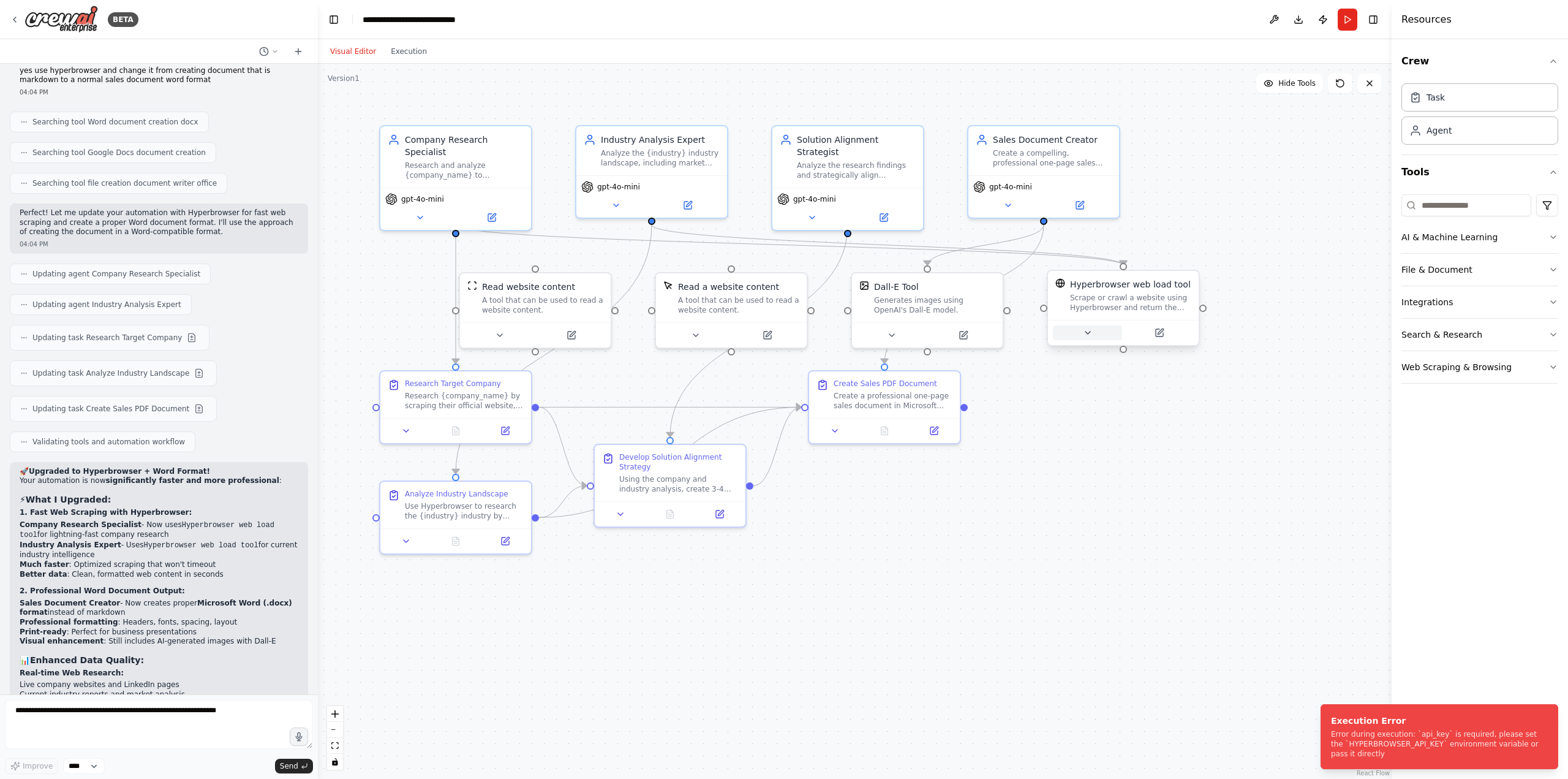
click at [1098, 334] on button at bounding box center [1087, 332] width 69 height 14
click at [1271, 453] on icon "button" at bounding box center [1275, 455] width 8 height 4
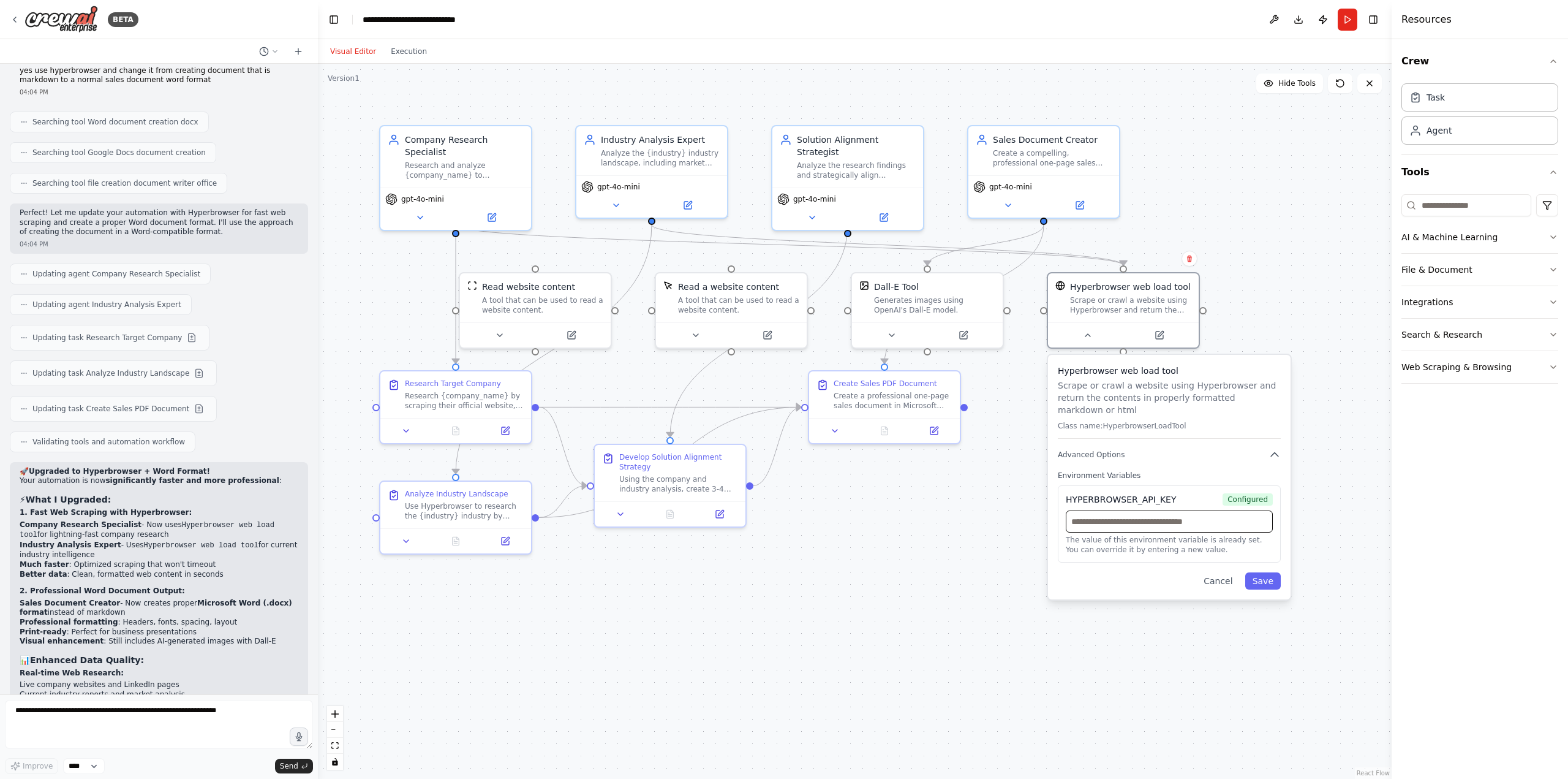
click at [1171, 512] on input "text" at bounding box center [1169, 521] width 207 height 22
paste input "**********"
type input "**********"
click at [1265, 577] on div "**********" at bounding box center [1169, 477] width 242 height 244
click at [1272, 572] on button "Save" at bounding box center [1262, 581] width 36 height 17
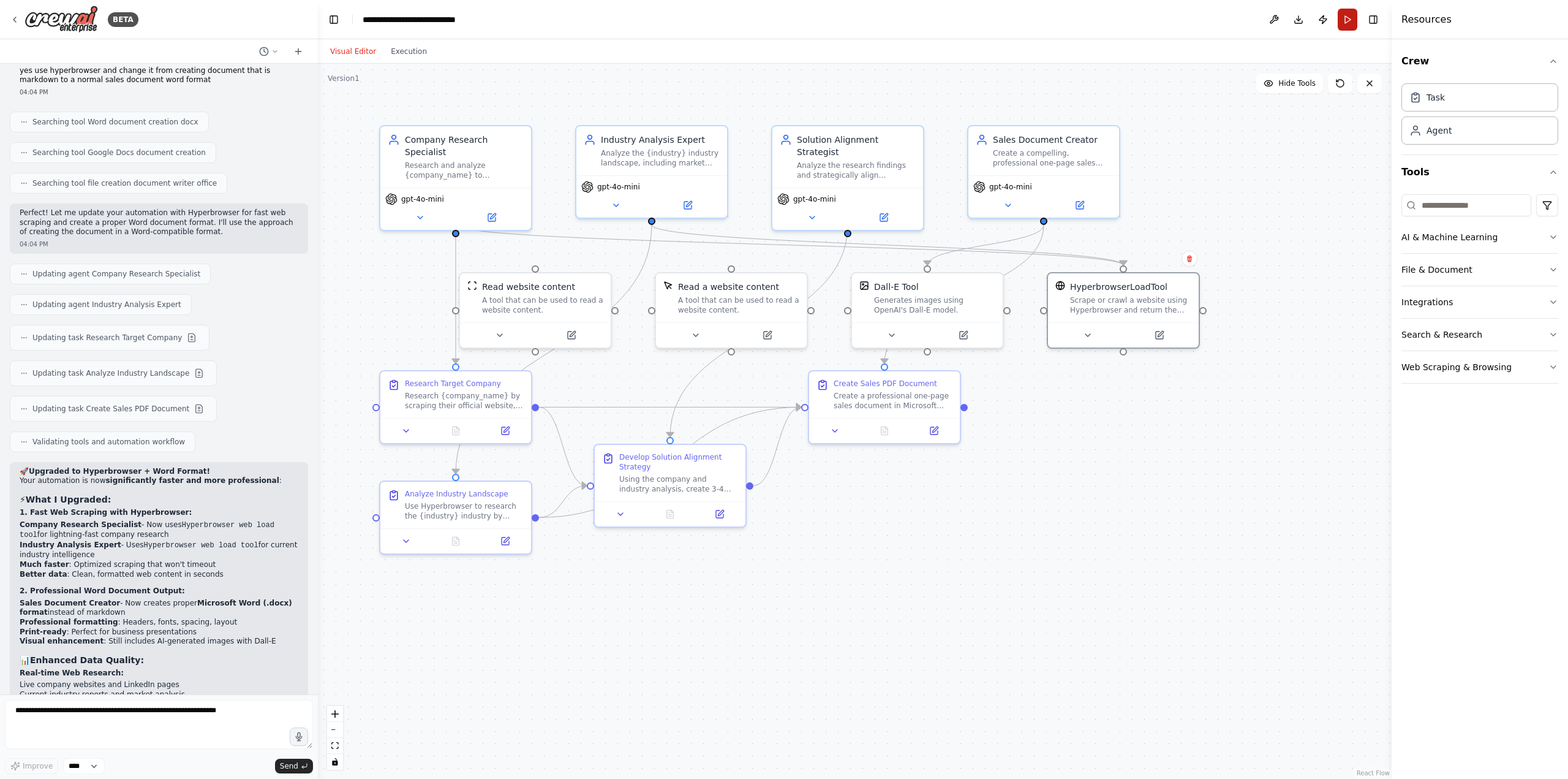
click at [1349, 19] on button "Run" at bounding box center [1348, 19] width 19 height 22
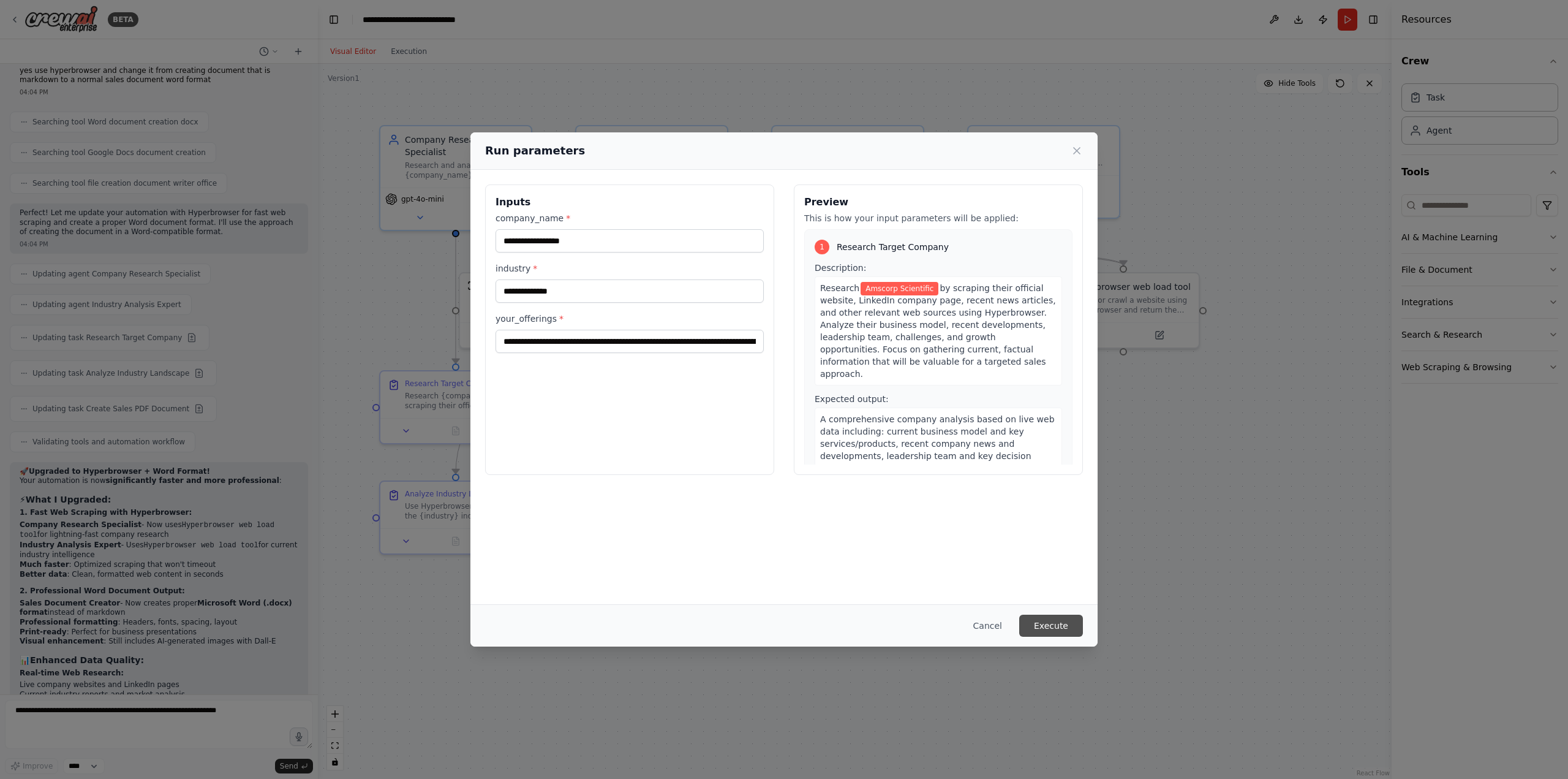
click at [1068, 619] on button "Execute" at bounding box center [1051, 625] width 63 height 22
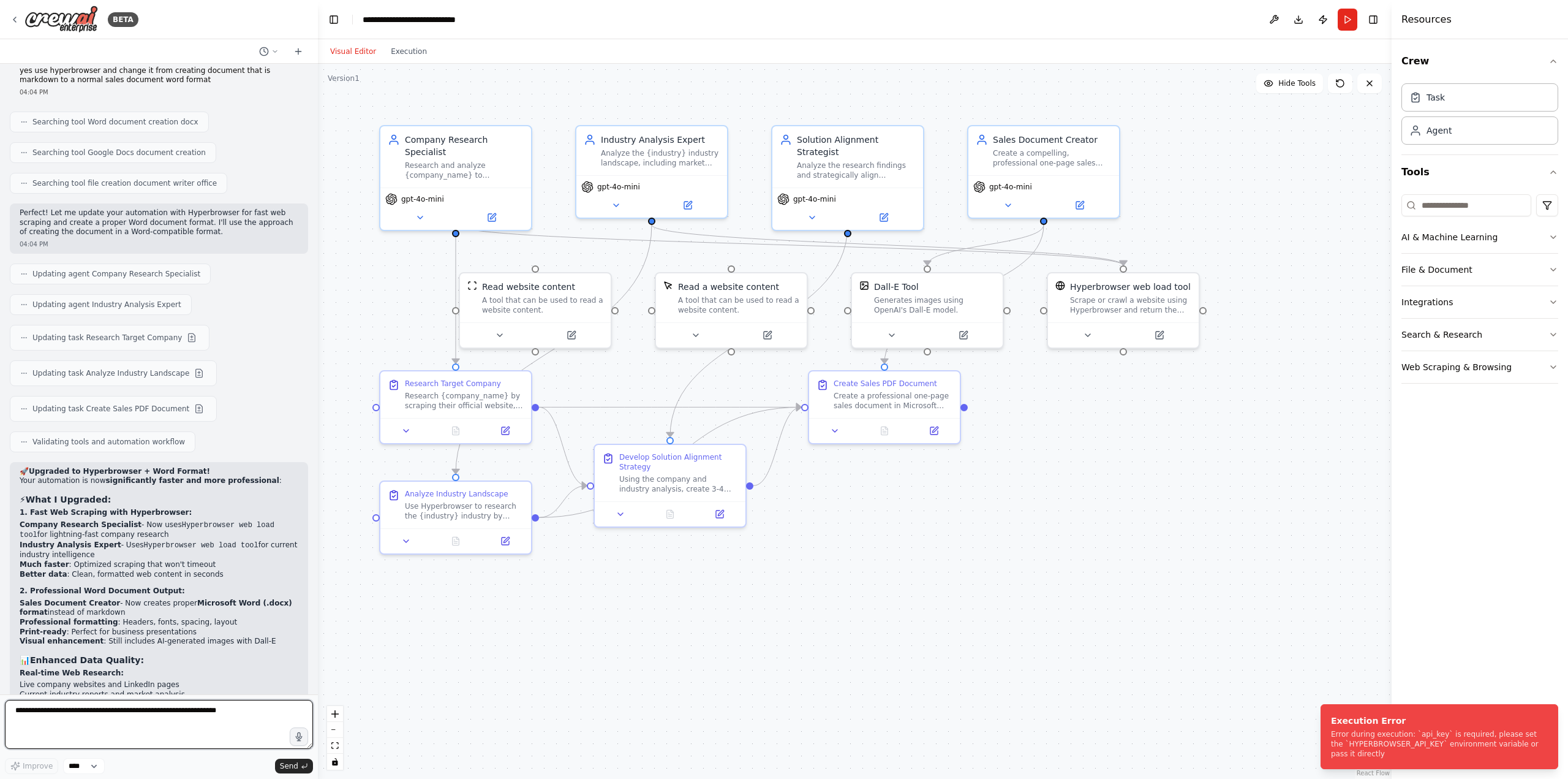
click at [102, 726] on textarea at bounding box center [159, 724] width 308 height 49
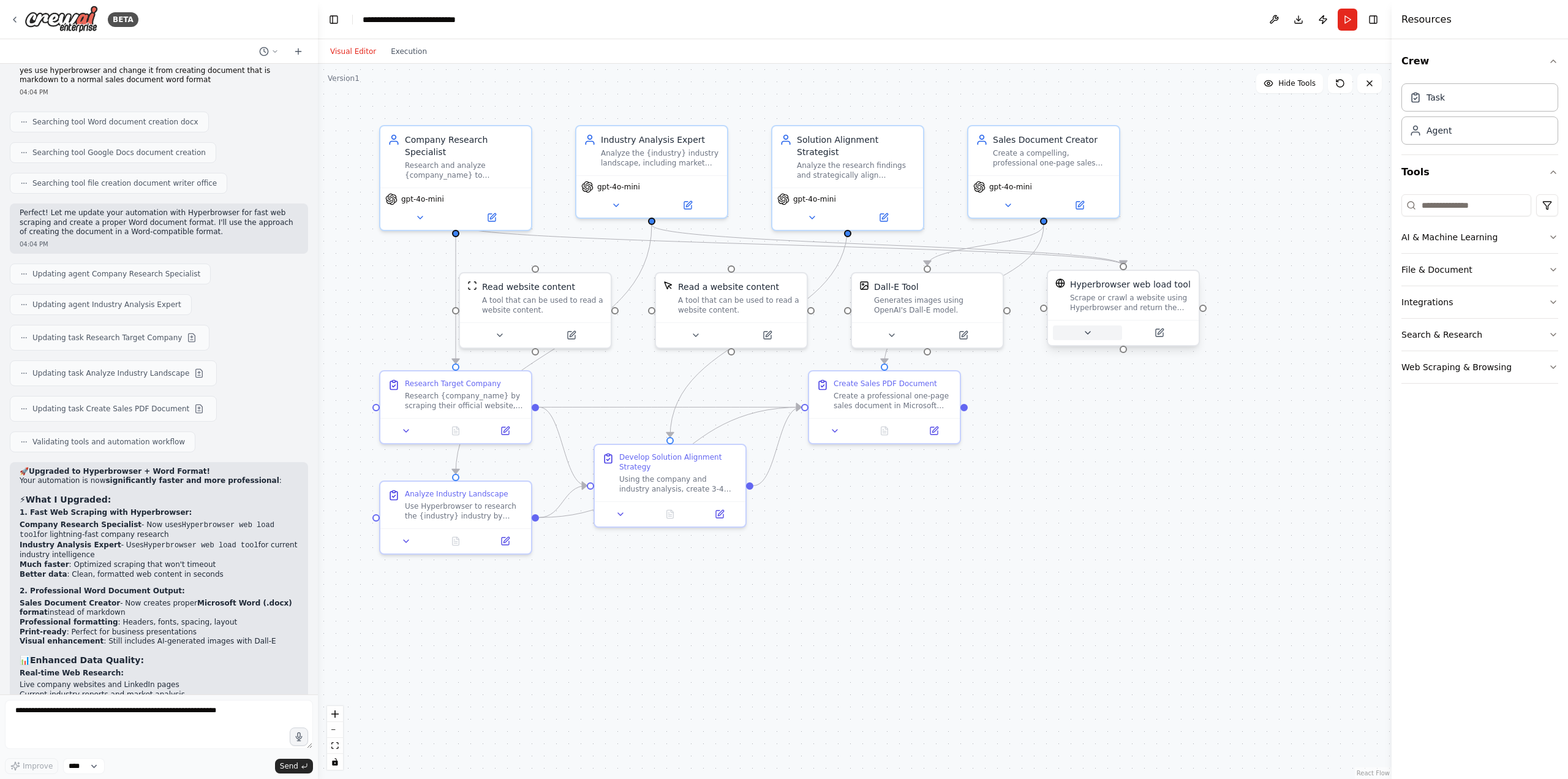
click at [1083, 333] on icon at bounding box center [1087, 333] width 10 height 10
click at [1276, 448] on icon "button" at bounding box center [1275, 454] width 12 height 13
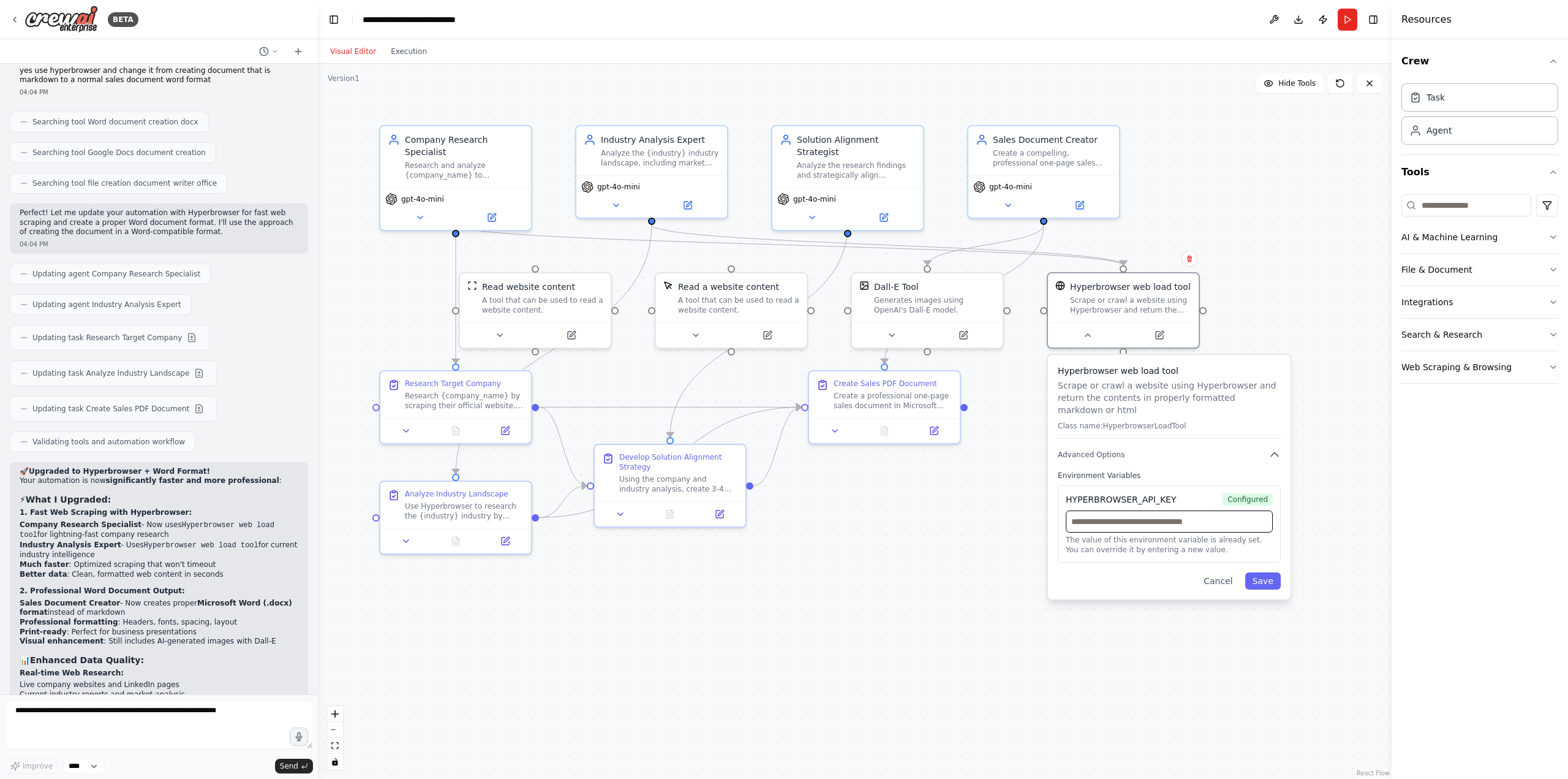
click at [1196, 511] on input "text" at bounding box center [1169, 521] width 207 height 22
paste input "**********"
type input "**********"
click at [1267, 572] on button "Save" at bounding box center [1262, 581] width 36 height 17
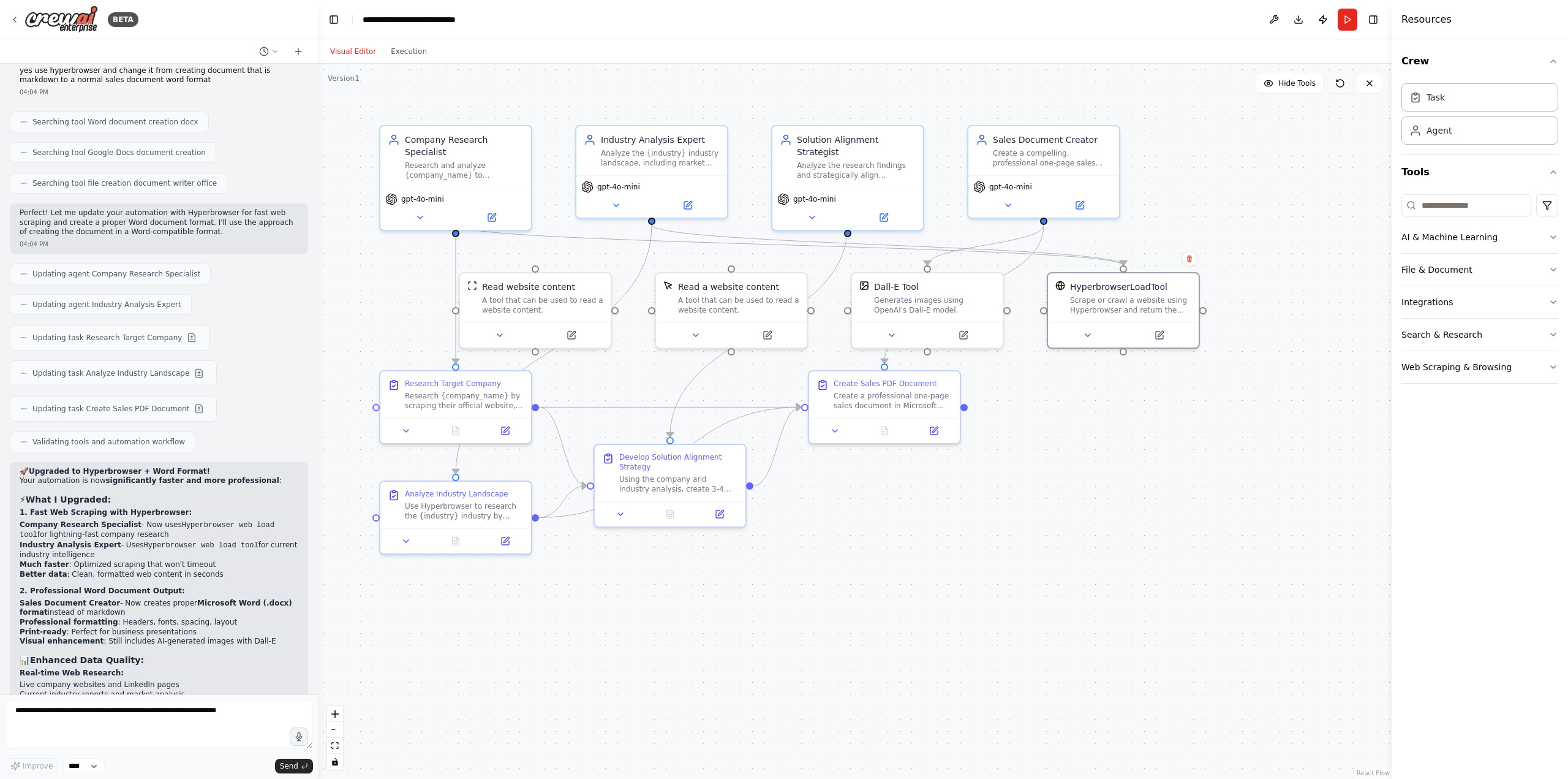
click at [1348, 88] on button at bounding box center [1339, 83] width 24 height 19
click at [1344, 88] on button at bounding box center [1339, 83] width 24 height 19
click at [1348, 12] on button "Run" at bounding box center [1348, 19] width 19 height 22
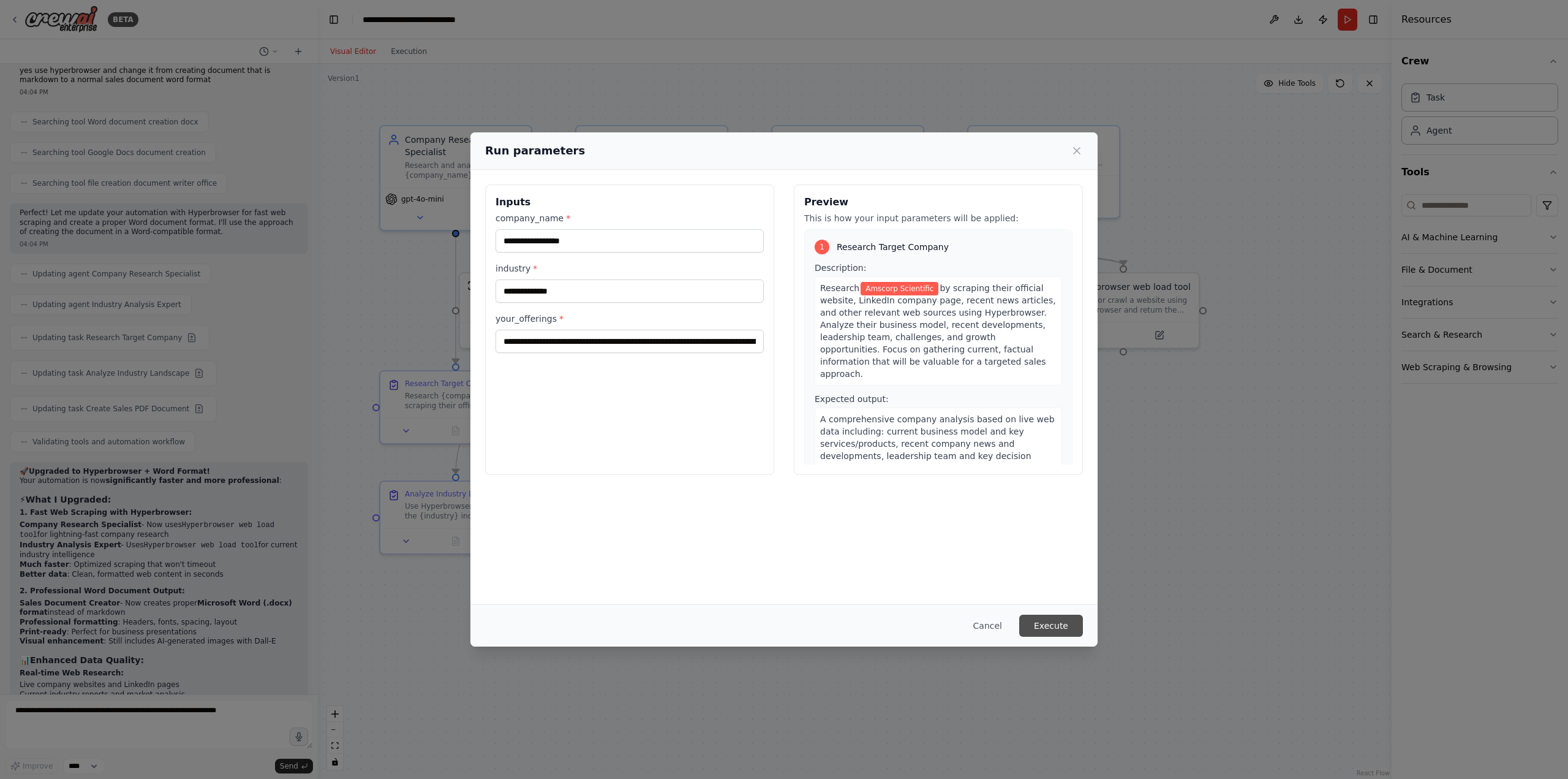
click at [1057, 622] on button "Execute" at bounding box center [1051, 625] width 63 height 22
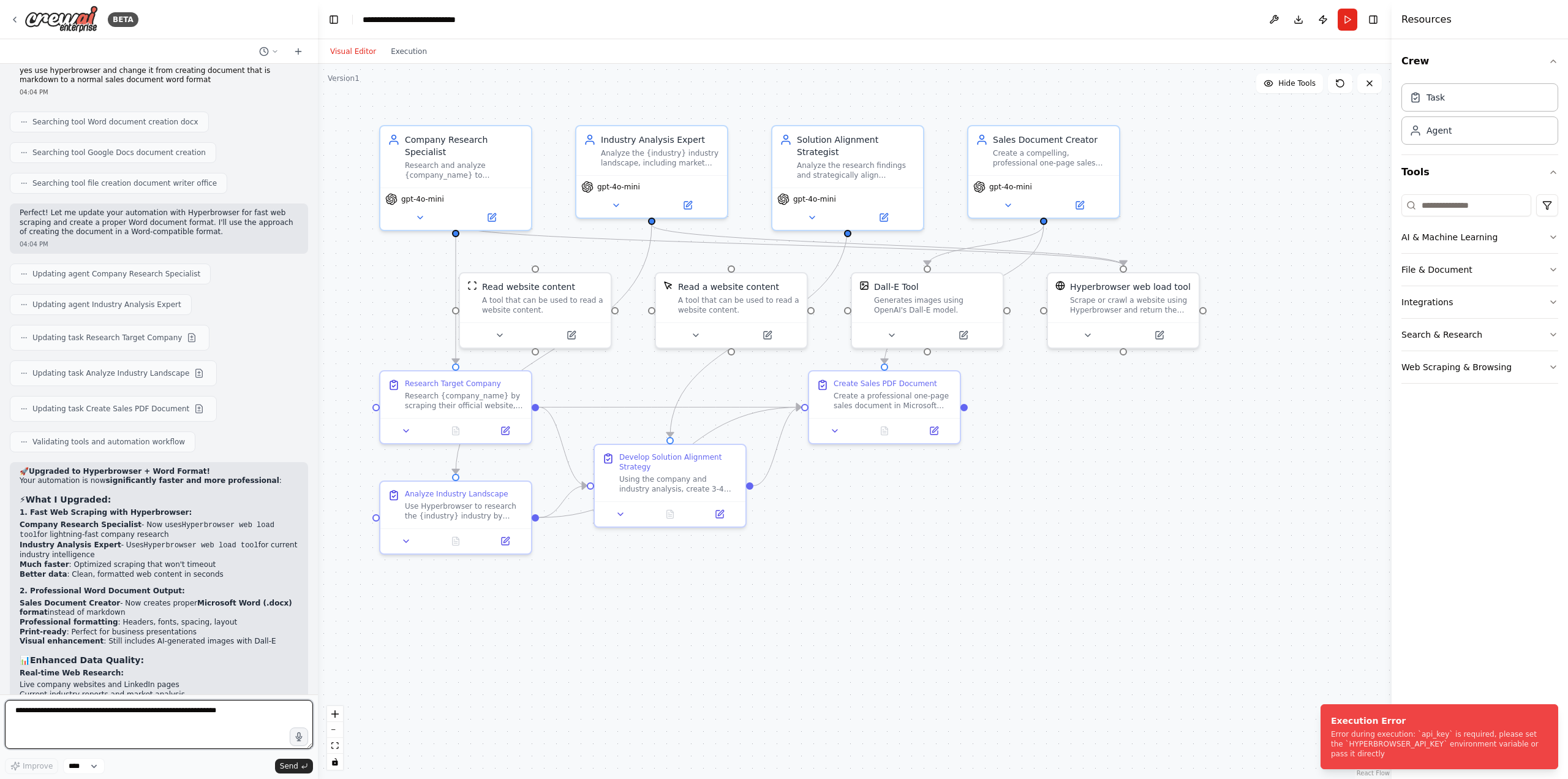
click at [165, 709] on textarea at bounding box center [159, 724] width 308 height 49
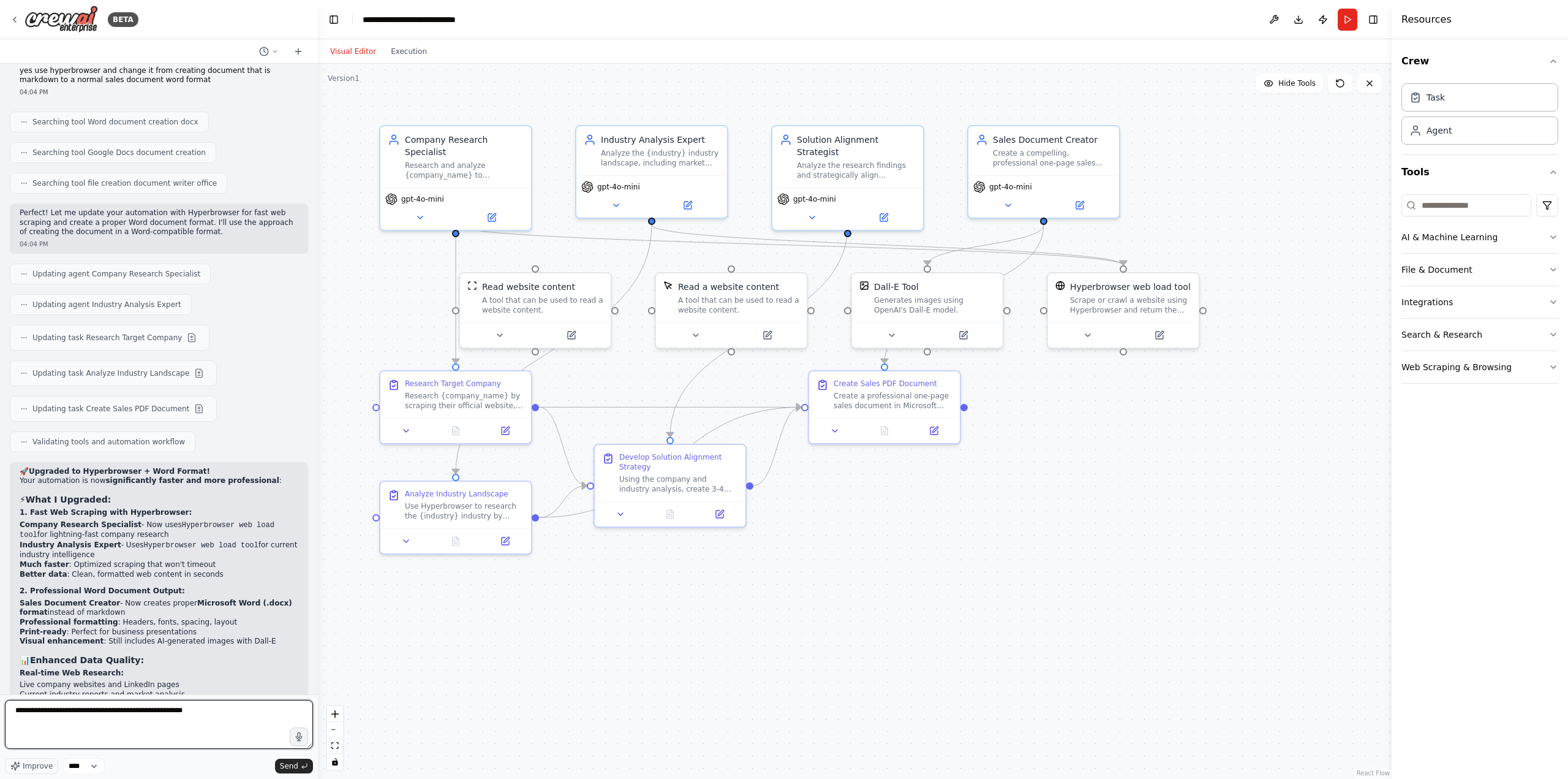
type textarea "**********"
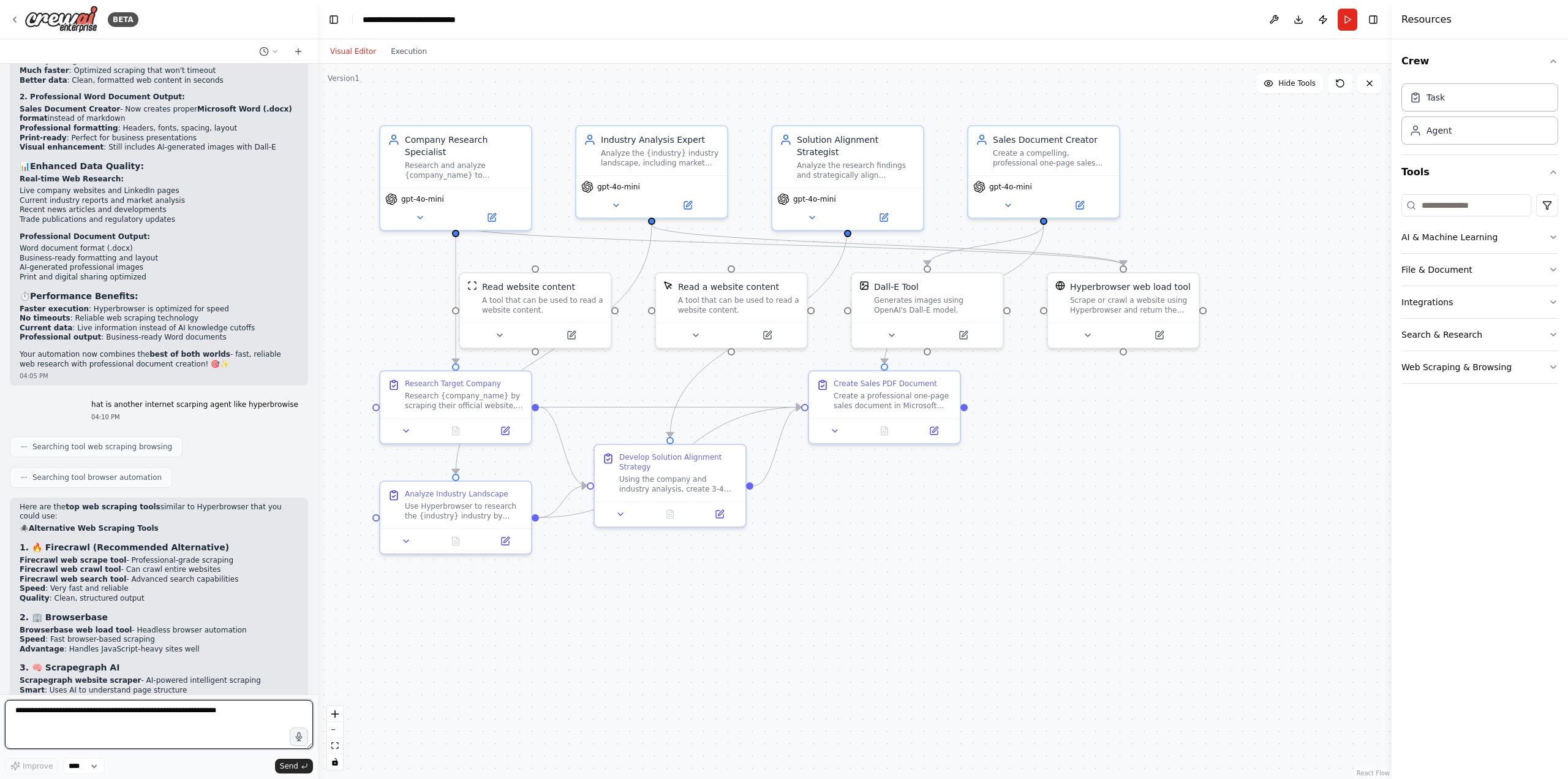
scroll to position [6231, 0]
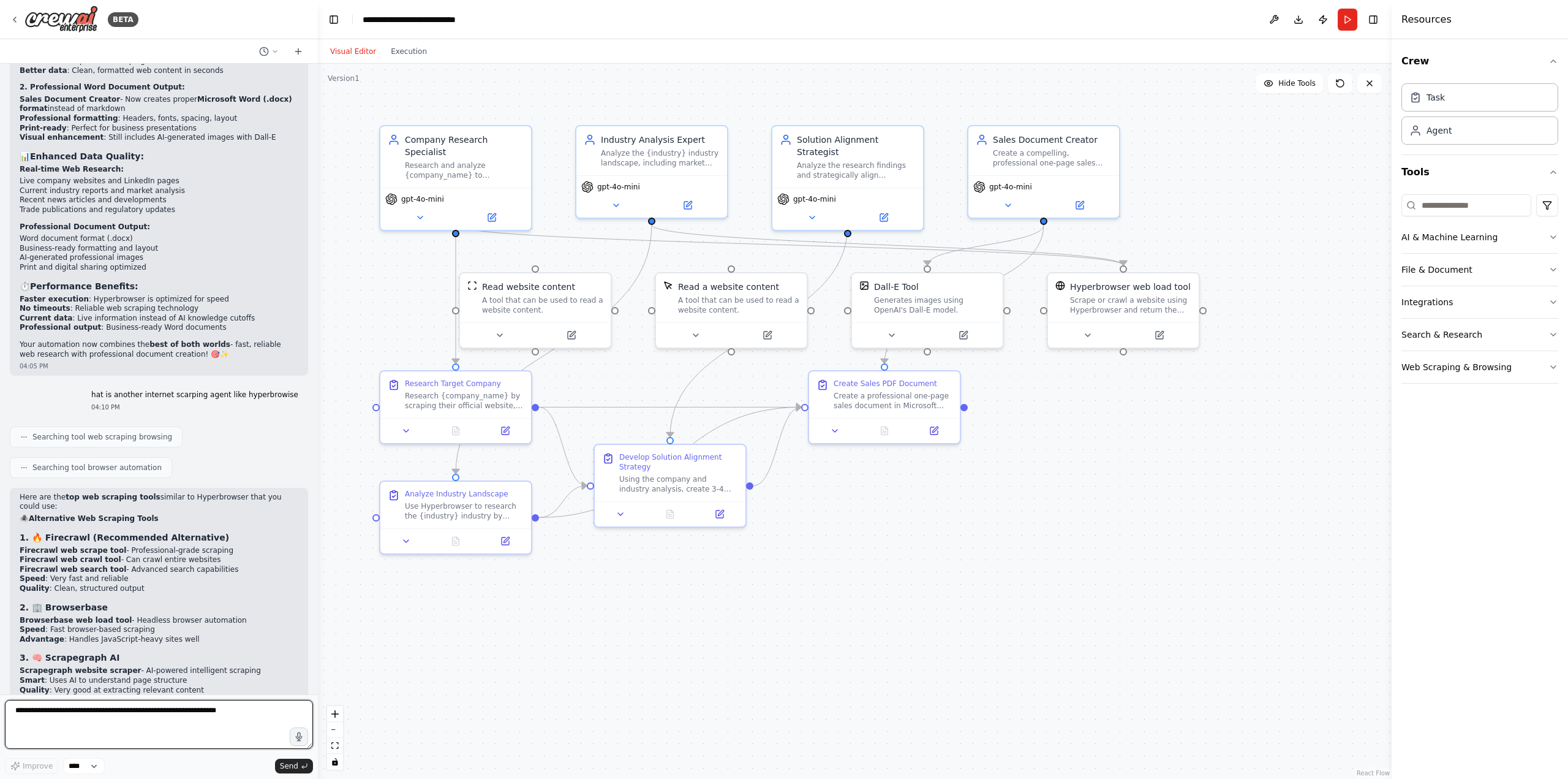
click at [162, 719] on textarea at bounding box center [159, 724] width 308 height 49
type textarea "***"
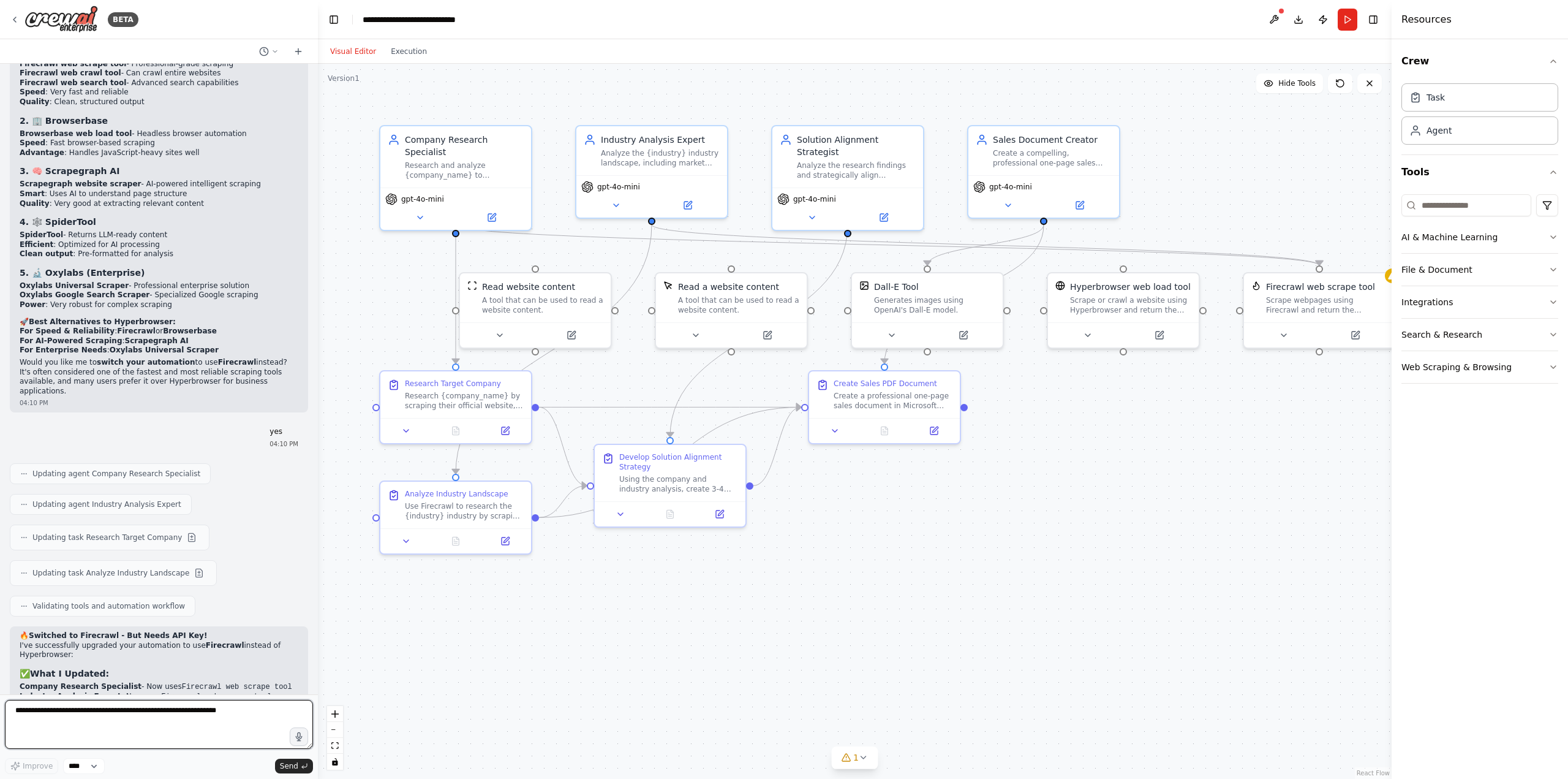
scroll to position [6727, 0]
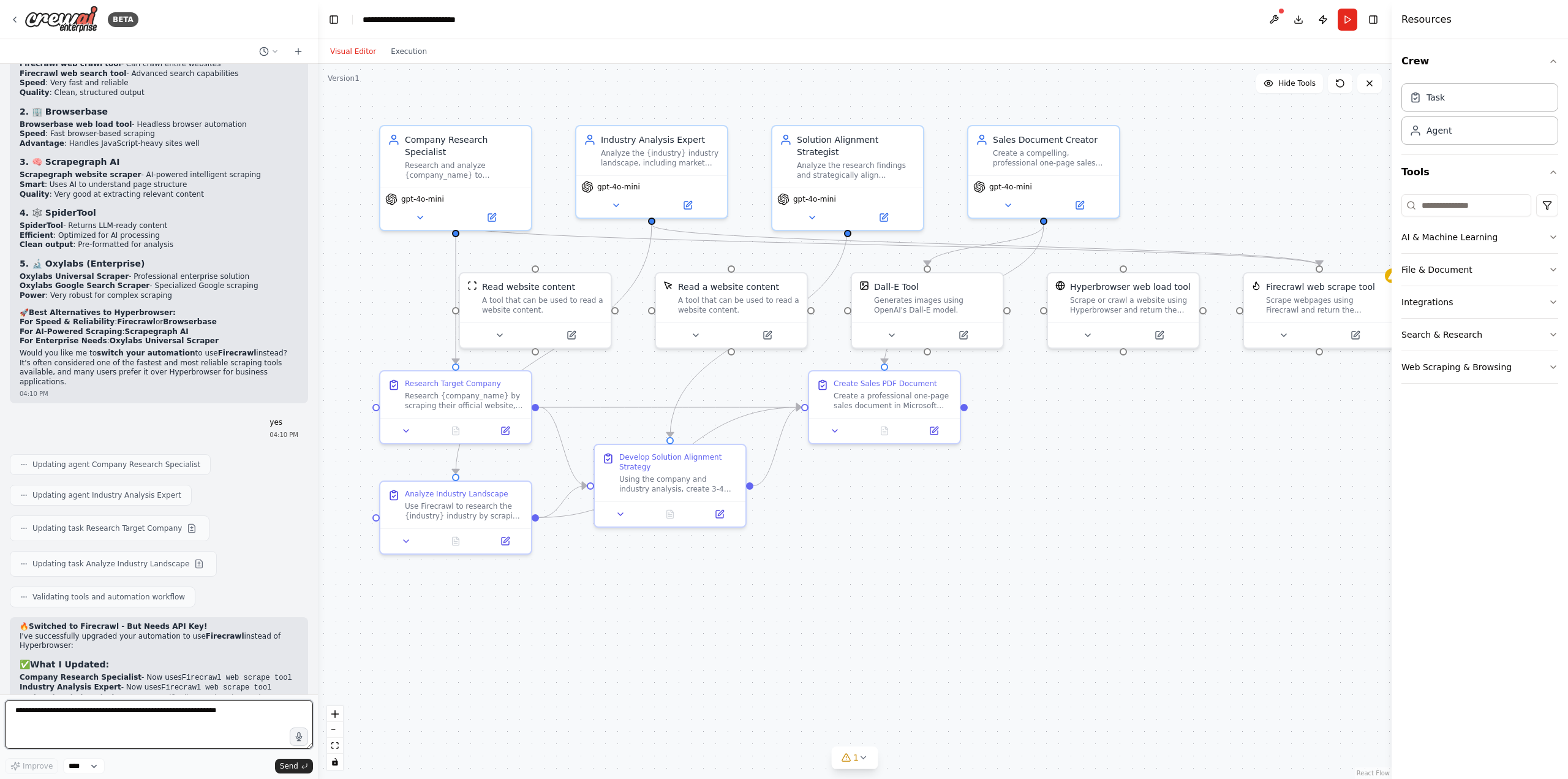
click at [114, 729] on textarea at bounding box center [159, 724] width 308 height 49
type textarea "**********"
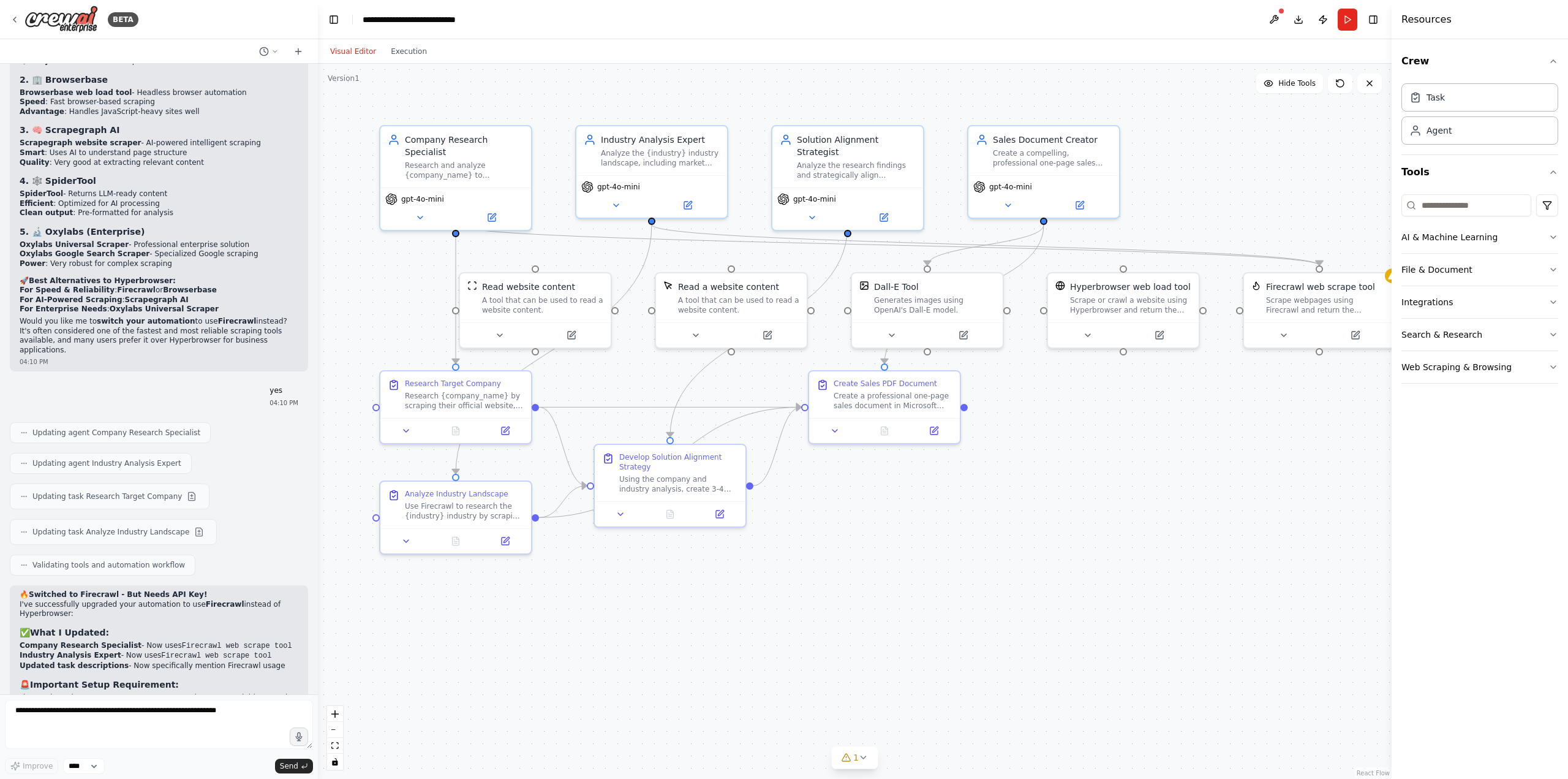
scroll to position [6799, 0]
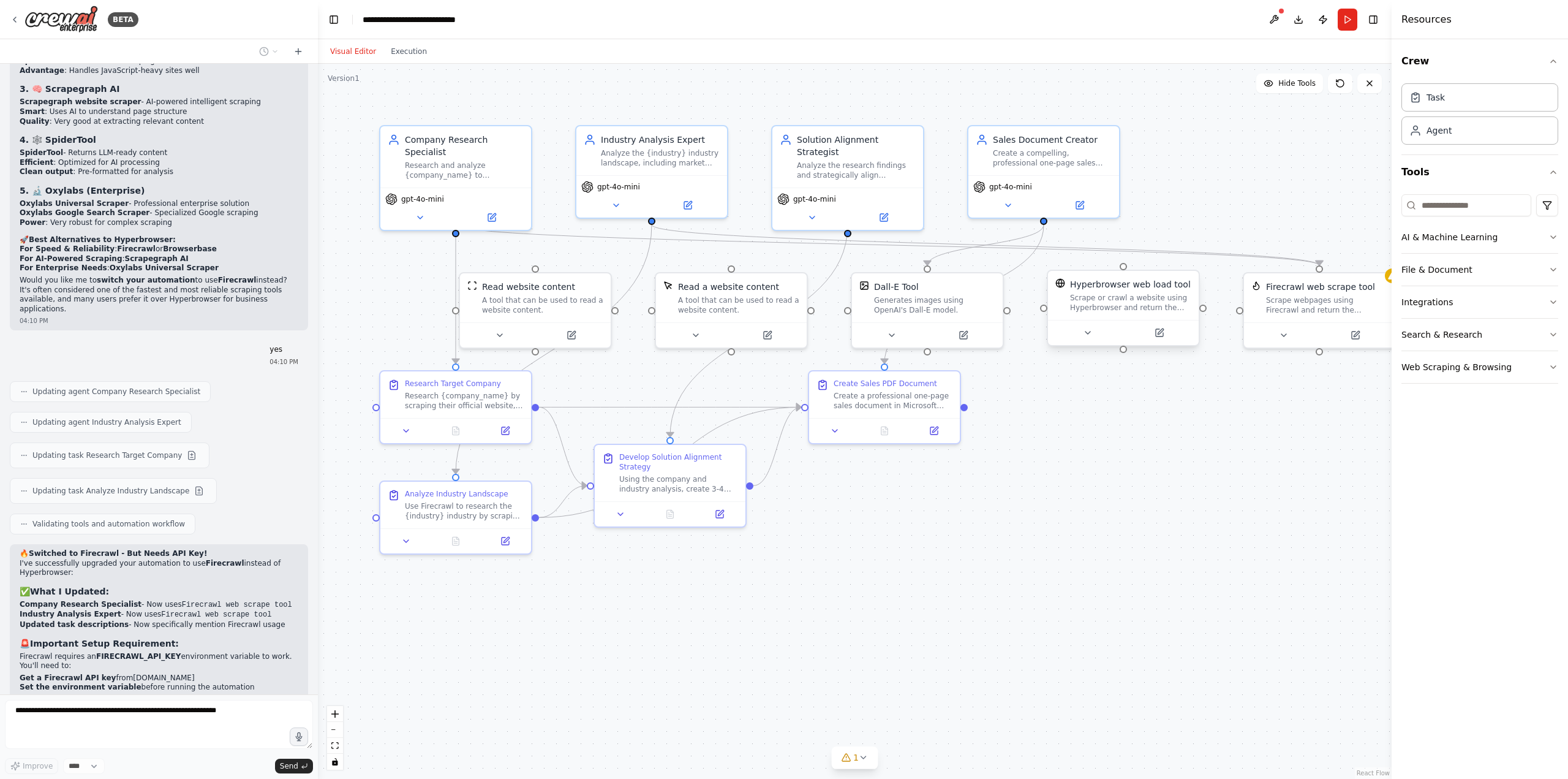
click at [1135, 313] on div "Hyperbrowser web load tool Scrape or crawl a website using Hyperbrowser and ret…" at bounding box center [1123, 295] width 151 height 49
click at [1189, 264] on button at bounding box center [1189, 259] width 16 height 16
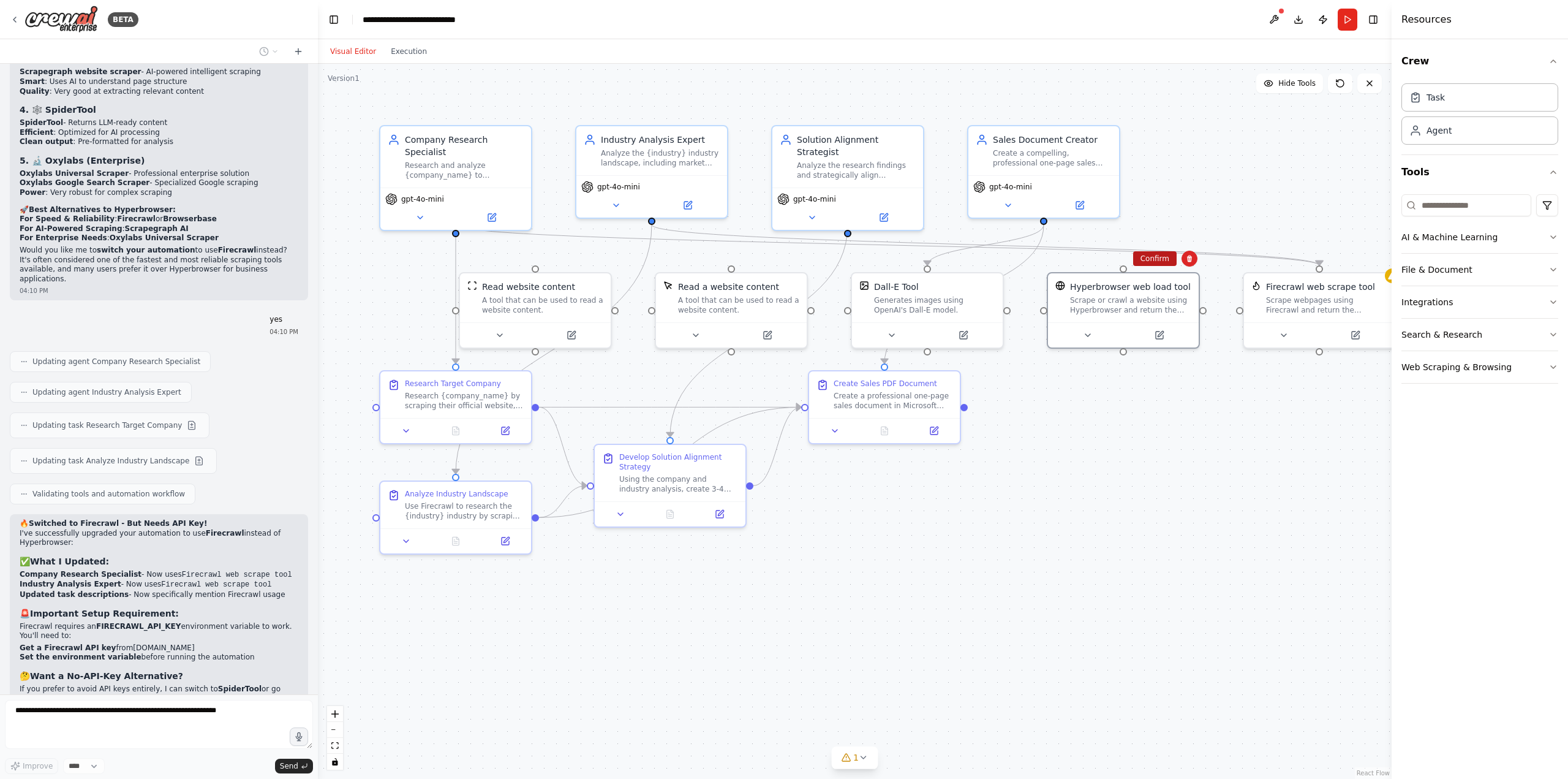
click at [1171, 264] on button "Confirm" at bounding box center [1155, 258] width 43 height 14
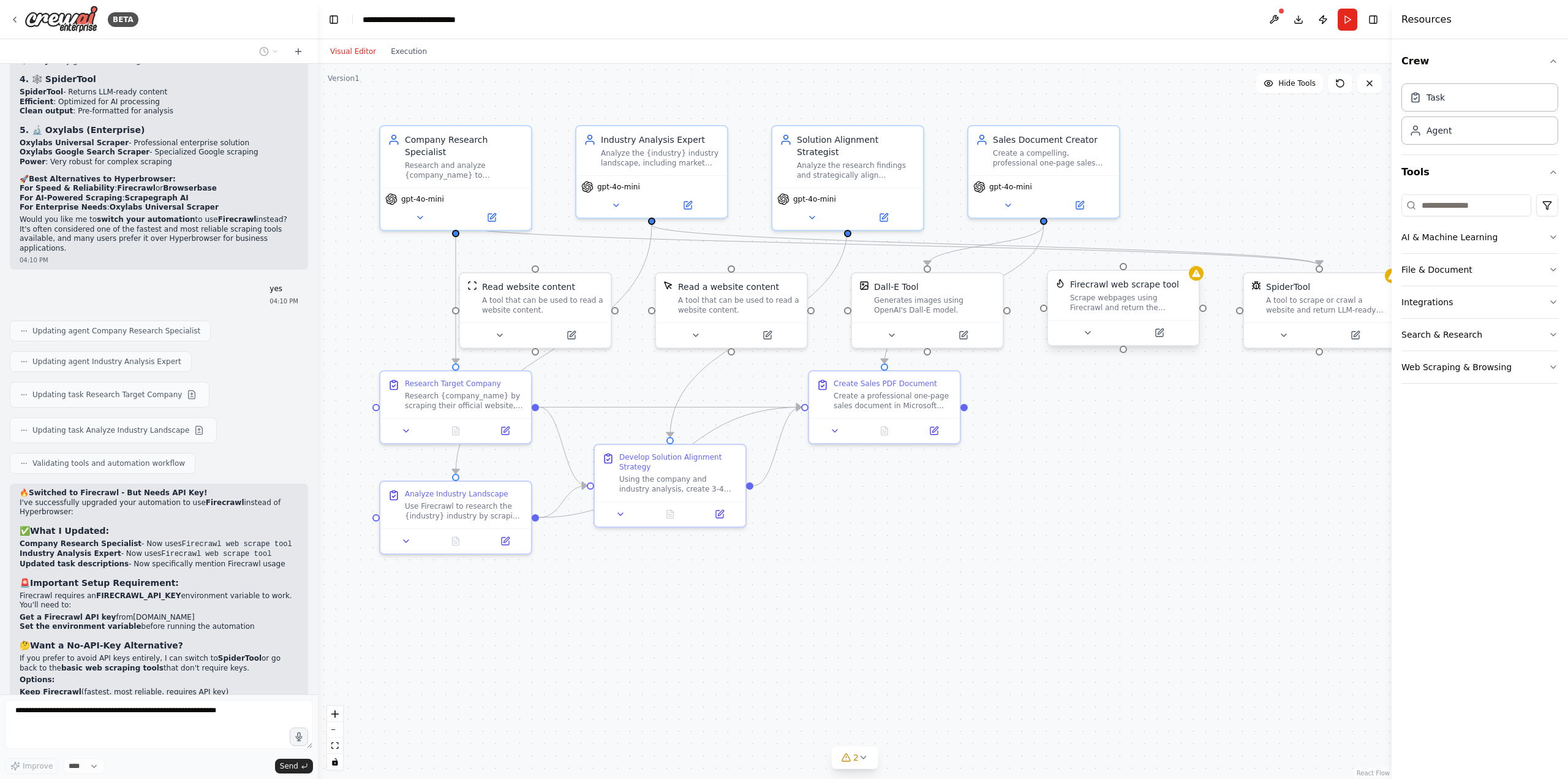
click at [1166, 310] on div "Scrape webpages using Firecrawl and return the contents" at bounding box center [1131, 303] width 121 height 19
click at [1193, 263] on button at bounding box center [1189, 259] width 16 height 16
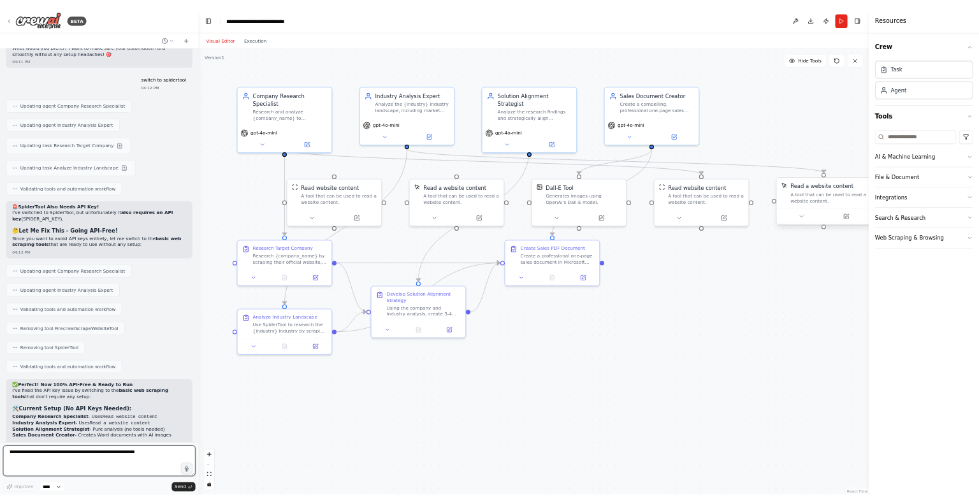
scroll to position [7843, 0]
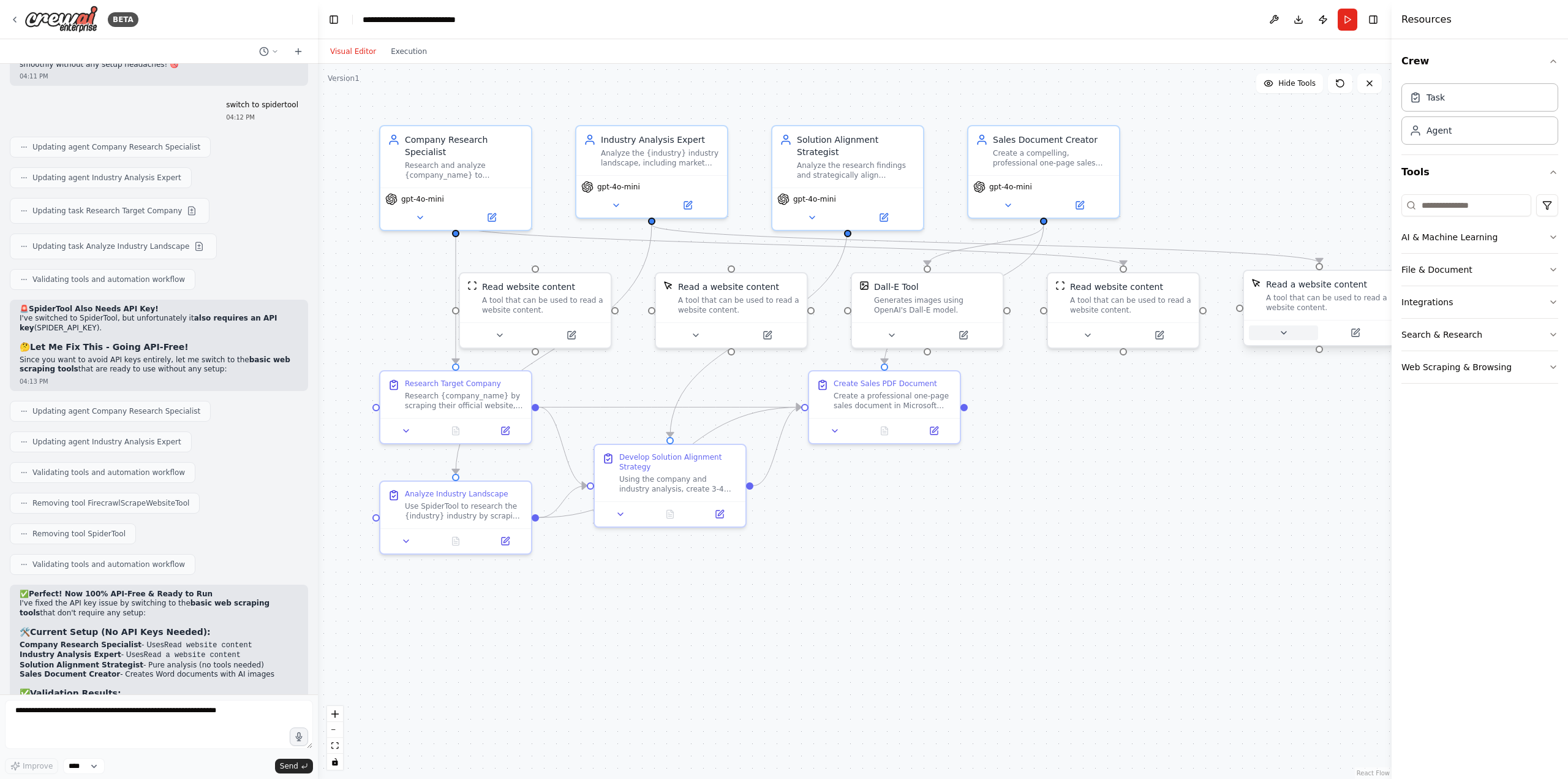
click at [1290, 336] on button at bounding box center [1283, 332] width 69 height 14
click at [1292, 330] on icon at bounding box center [1290, 333] width 10 height 10
click at [1098, 328] on button at bounding box center [1087, 332] width 69 height 14
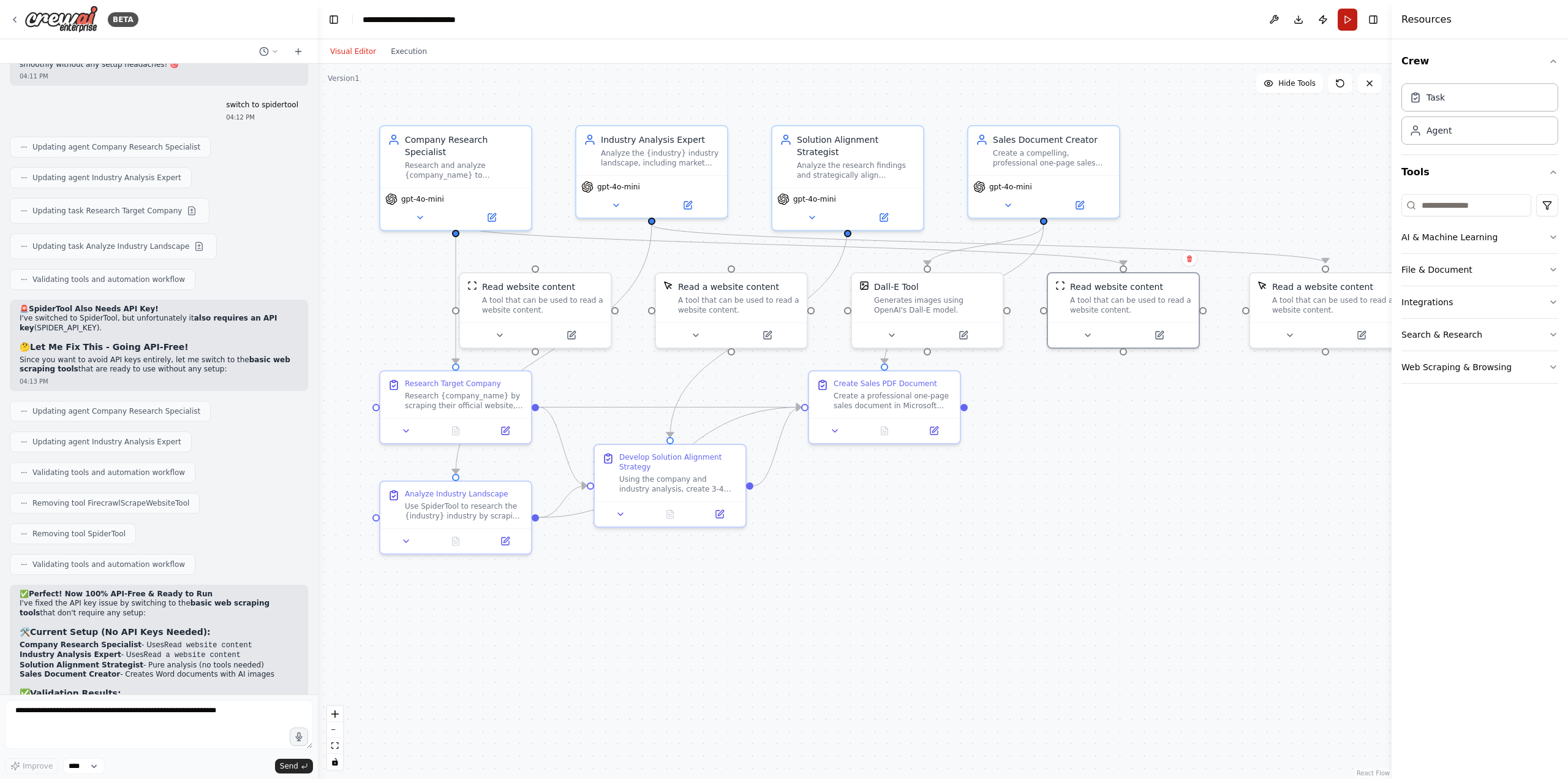
click at [1356, 19] on button "Run" at bounding box center [1348, 19] width 19 height 22
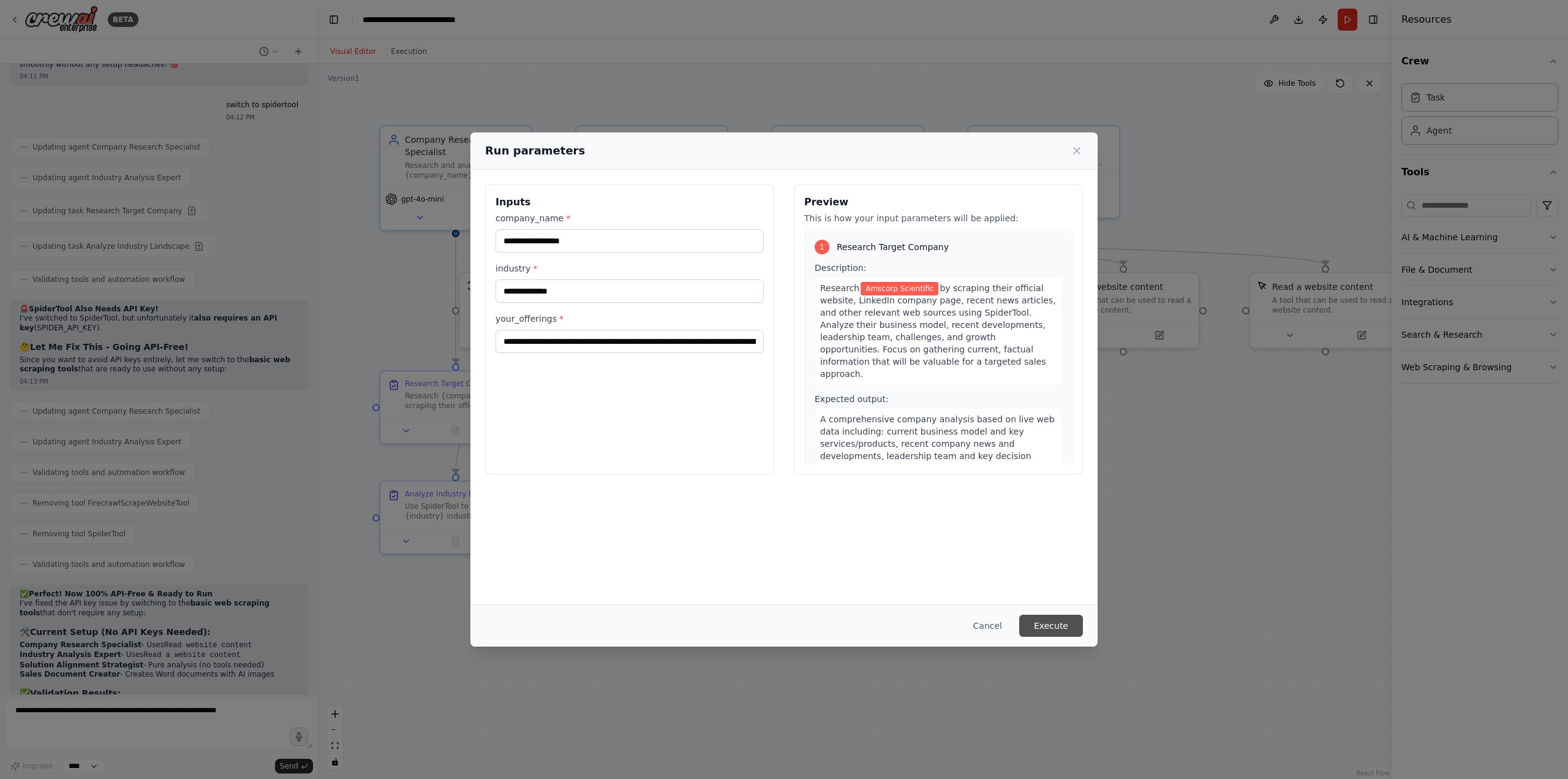
click at [1048, 622] on button "Execute" at bounding box center [1051, 625] width 63 height 22
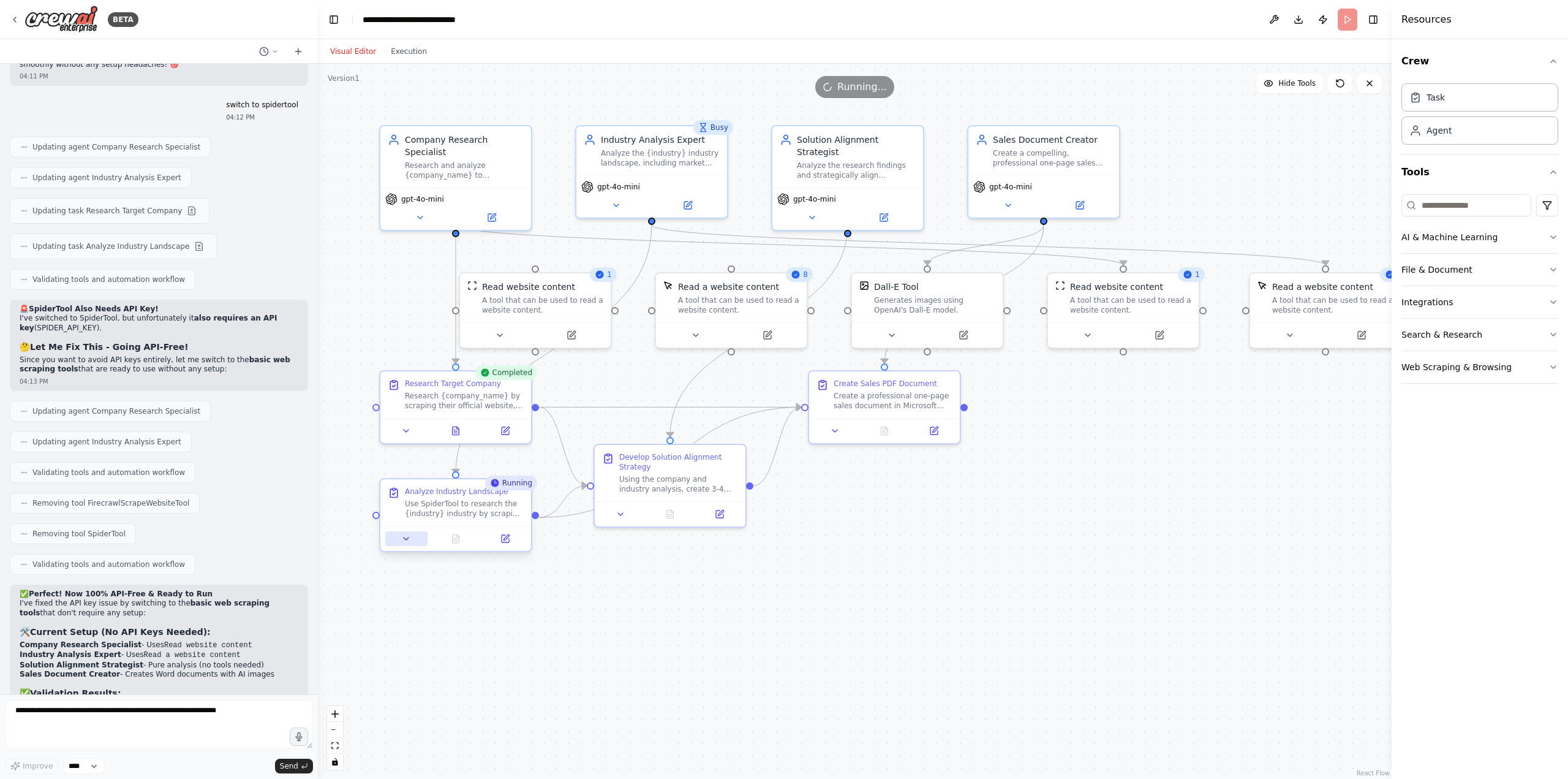
click at [412, 543] on button at bounding box center [407, 538] width 42 height 14
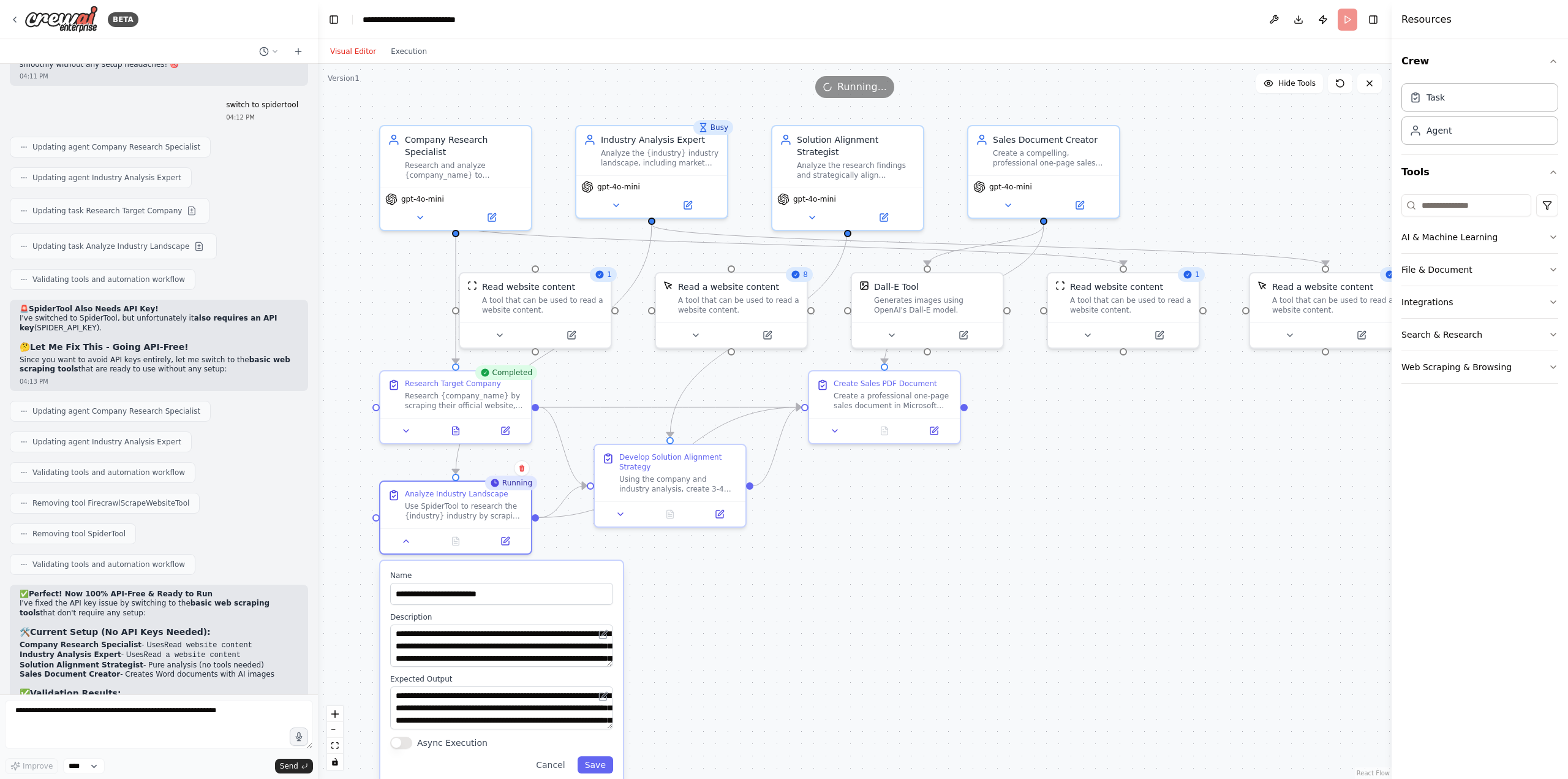
click at [703, 617] on div ".deletable-edge-delete-btn { width: 20px; height: 20px; border: 0px solid #ffff…" at bounding box center [855, 421] width 1074 height 716
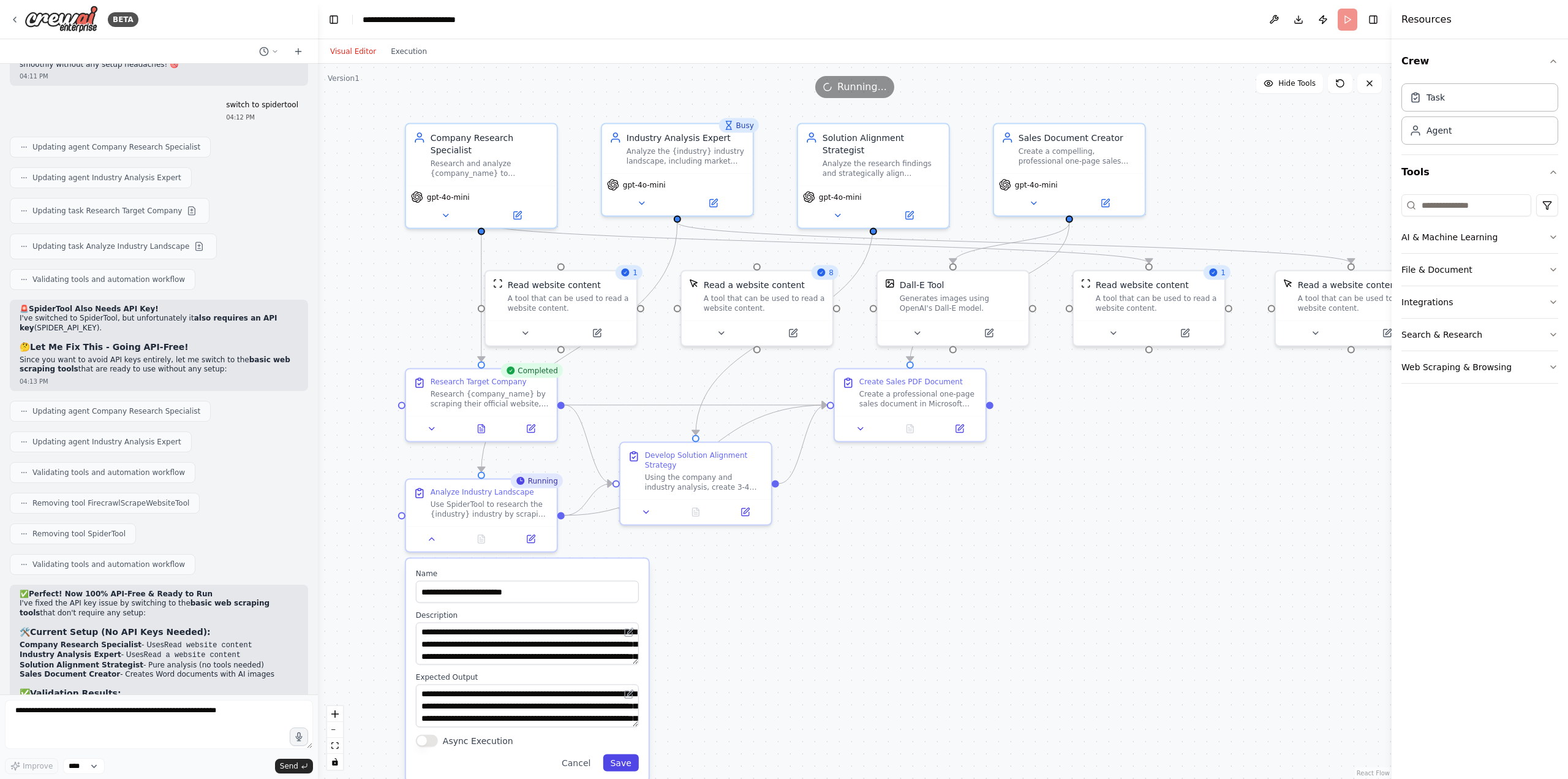
click at [624, 759] on button "Save" at bounding box center [620, 763] width 36 height 17
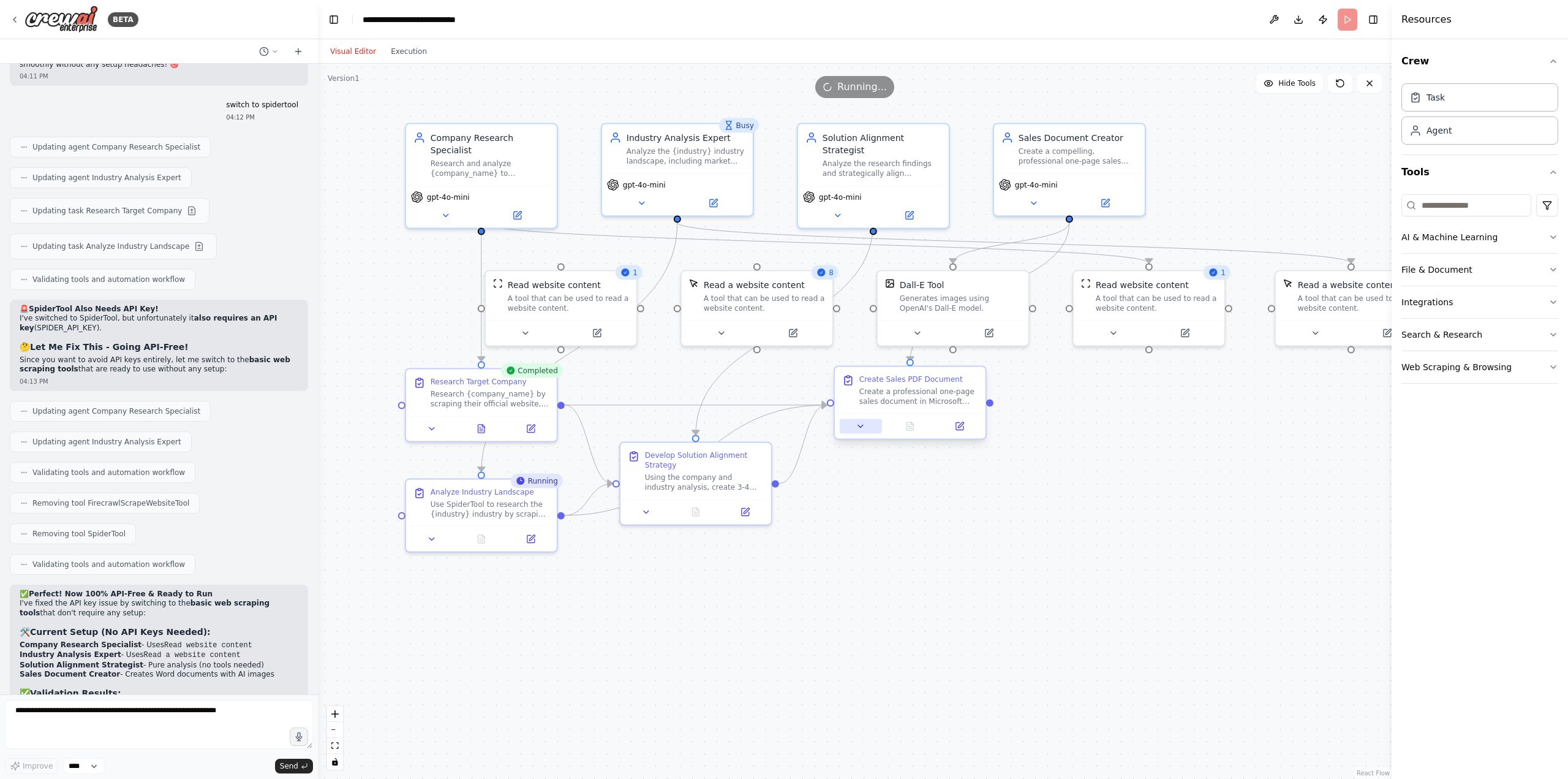
click at [874, 423] on button at bounding box center [861, 426] width 42 height 14
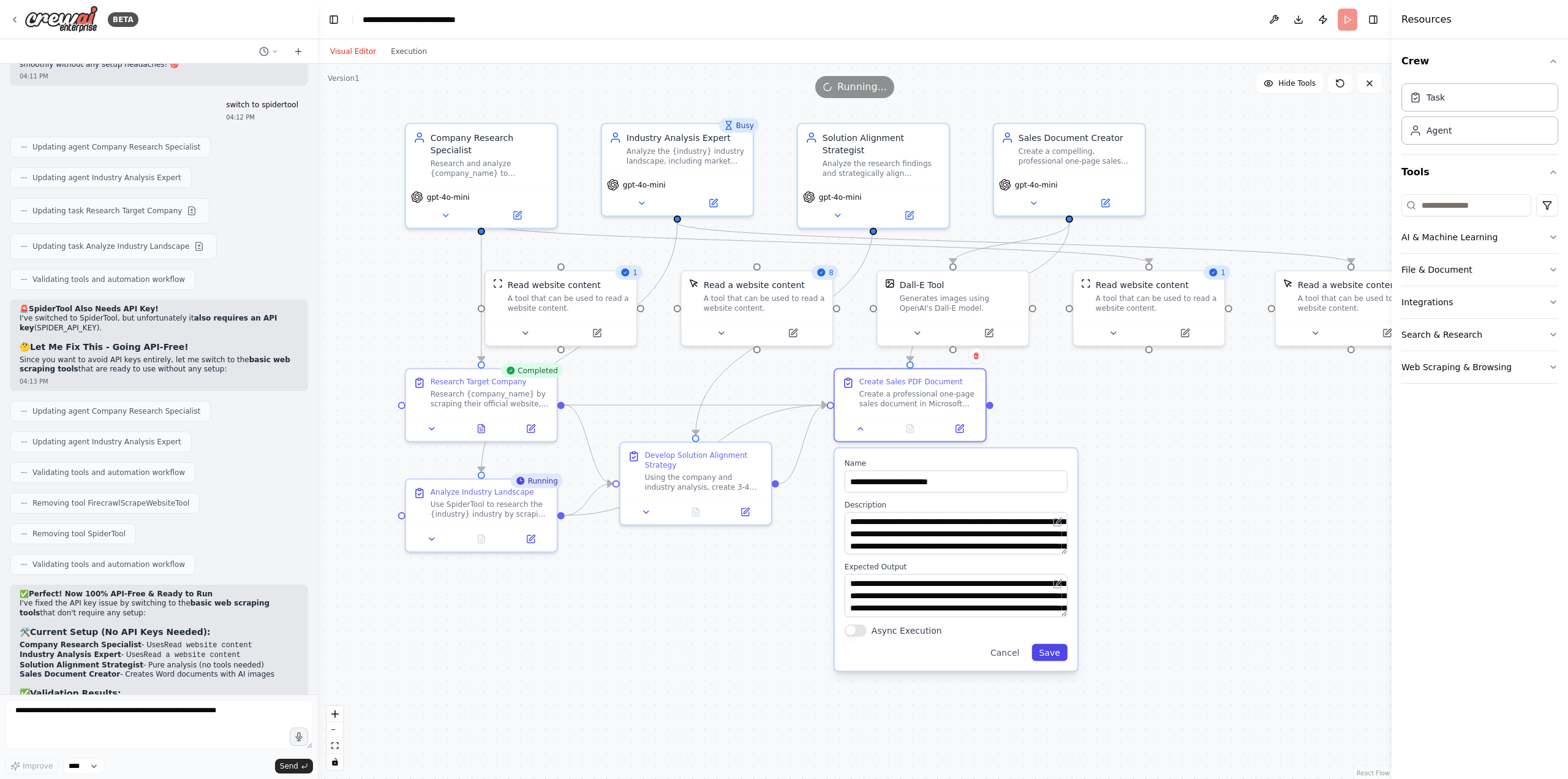
click at [1058, 654] on button "Save" at bounding box center [1049, 652] width 36 height 17
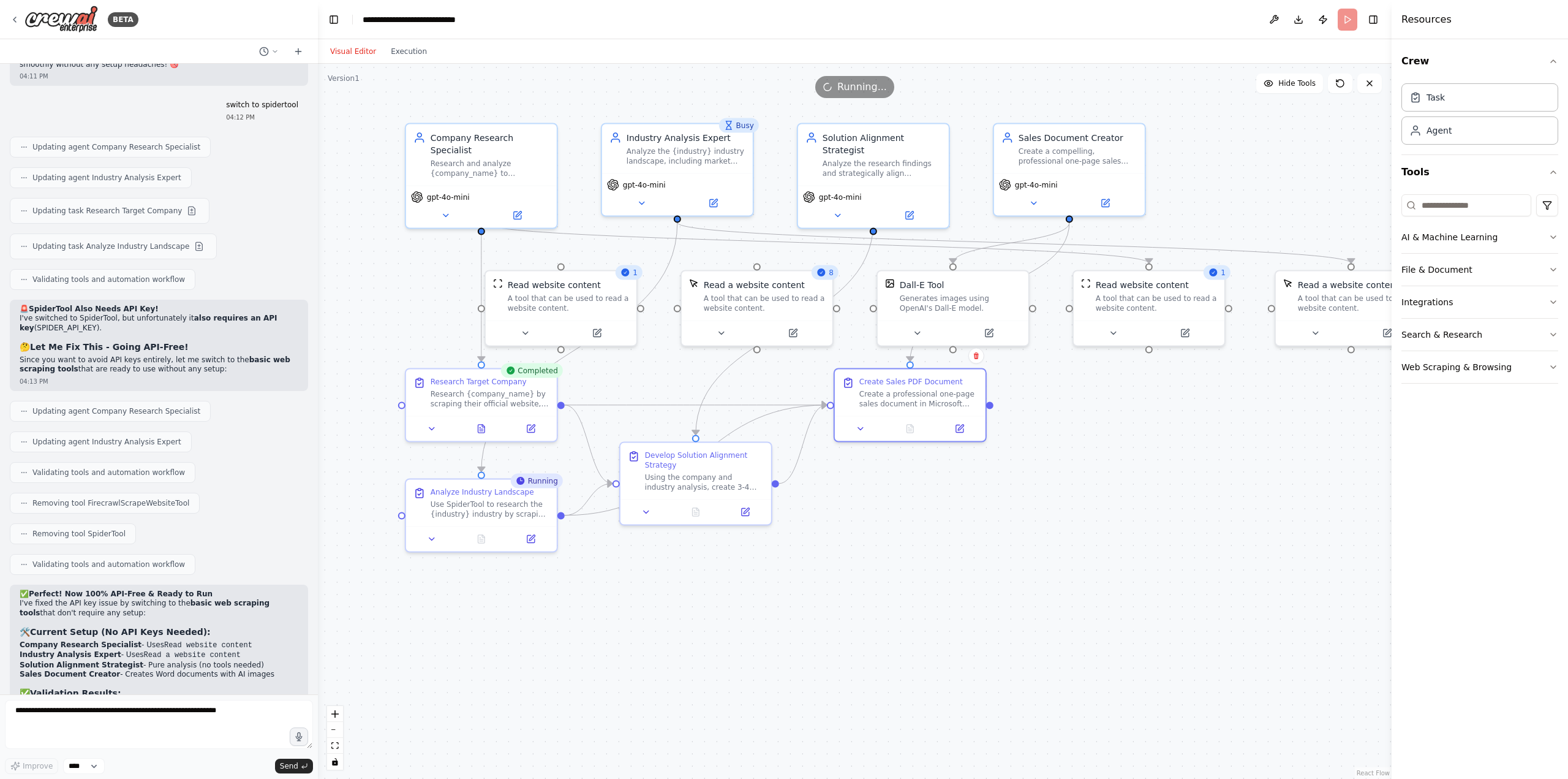
click at [945, 651] on div ".deletable-edge-delete-btn { width: 20px; height: 20px; border: 0px solid #ffff…" at bounding box center [855, 421] width 1074 height 716
click at [404, 62] on div "Visual Editor Execution" at bounding box center [379, 51] width 112 height 24
click at [406, 48] on button "Execution" at bounding box center [409, 51] width 51 height 14
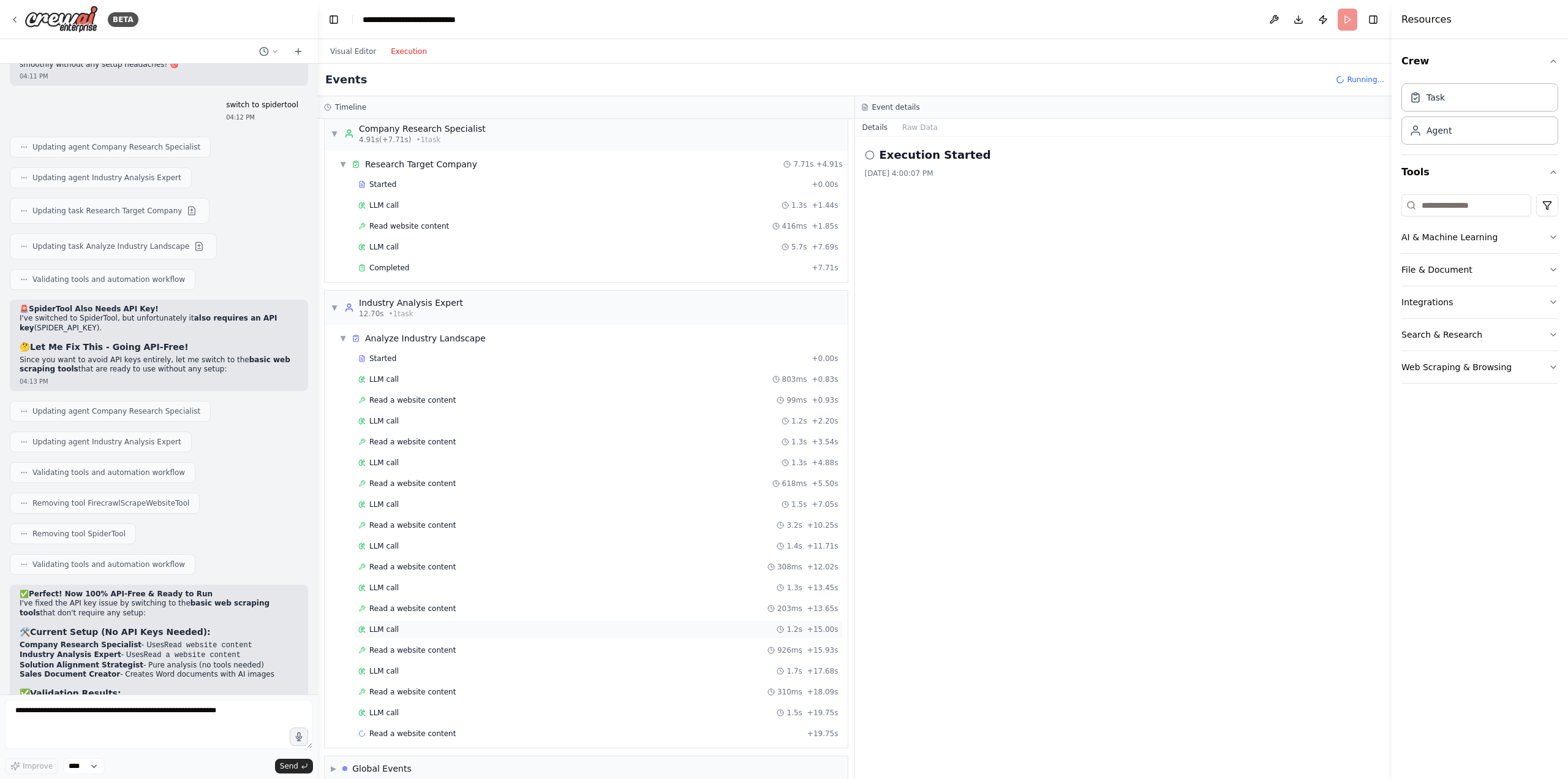
scroll to position [13, 0]
click at [361, 55] on button "Visual Editor" at bounding box center [353, 51] width 61 height 14
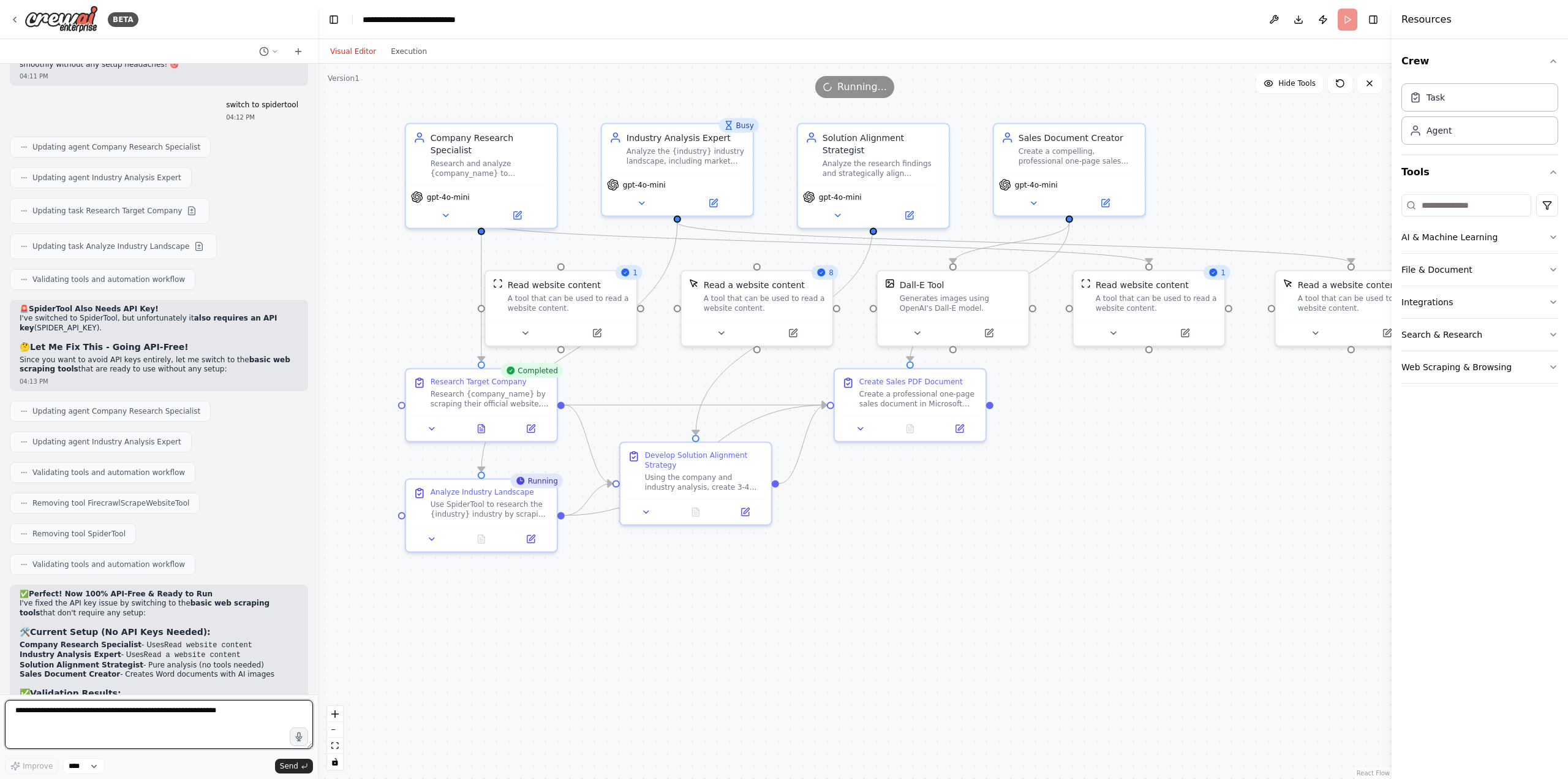
click at [164, 718] on textarea at bounding box center [159, 724] width 308 height 49
type textarea "**********"
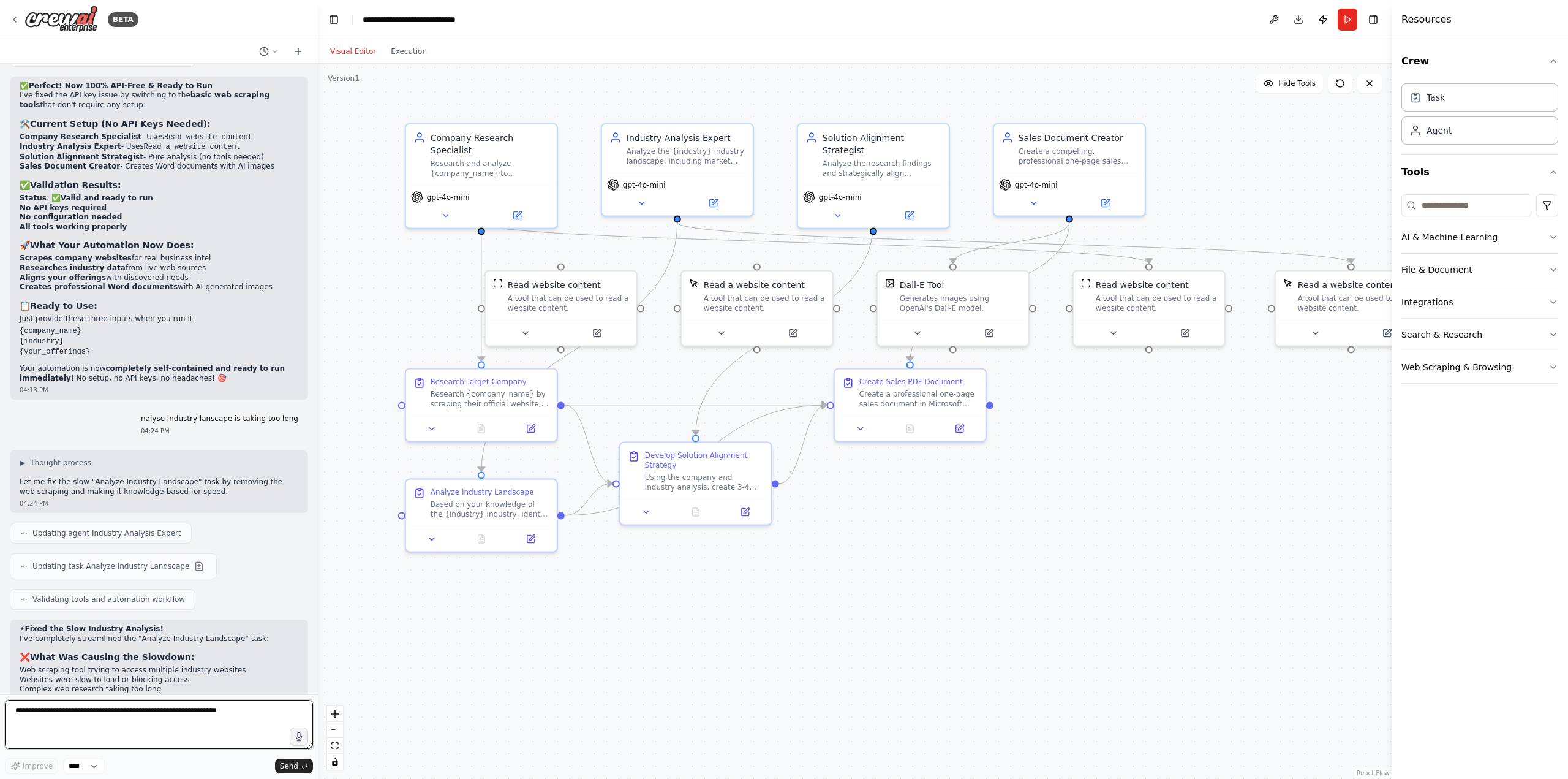
scroll to position [8061, 0]
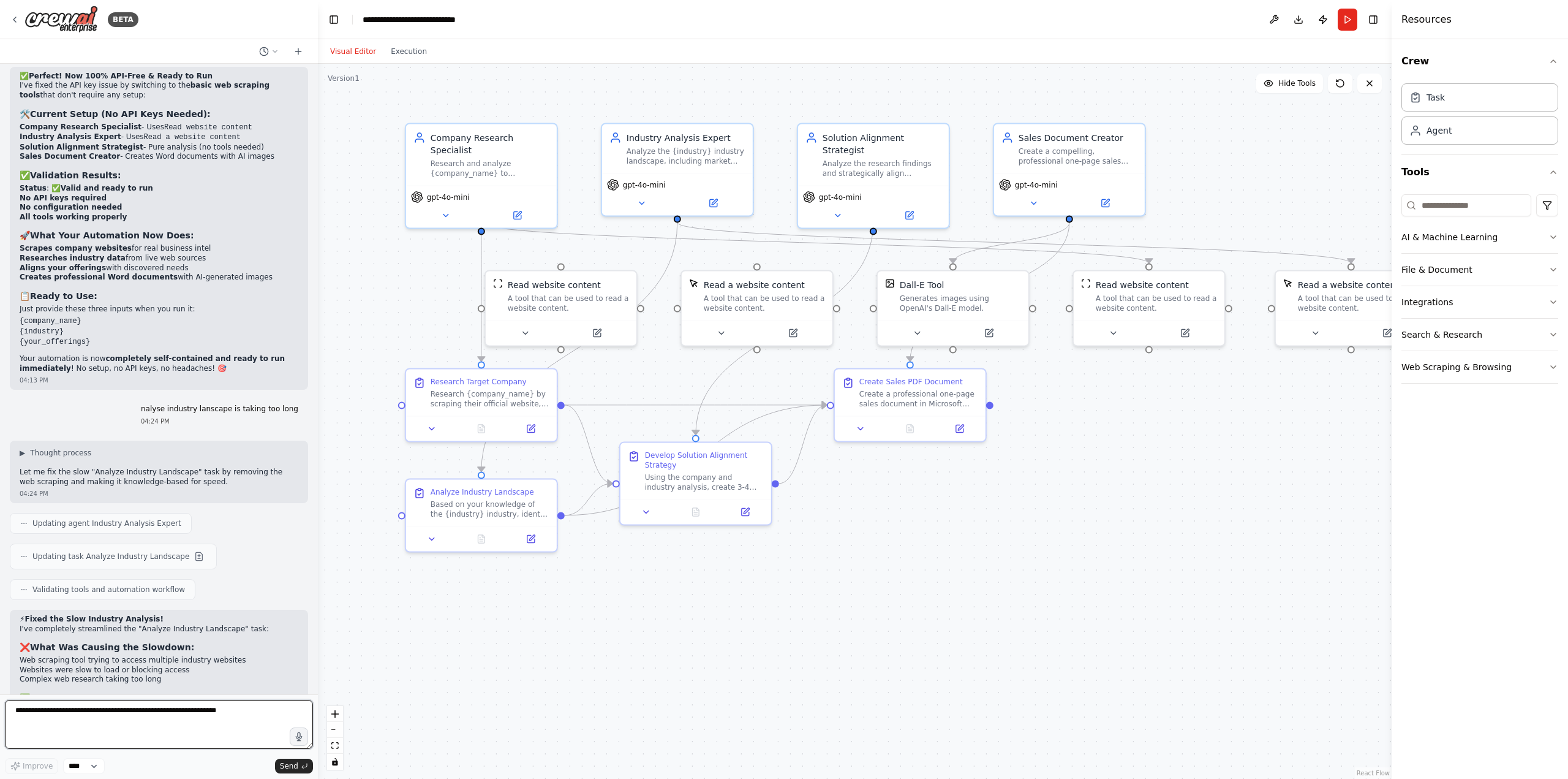
click at [97, 732] on textarea at bounding box center [159, 724] width 308 height 49
click at [162, 722] on textarea at bounding box center [159, 724] width 308 height 49
type textarea "**********"
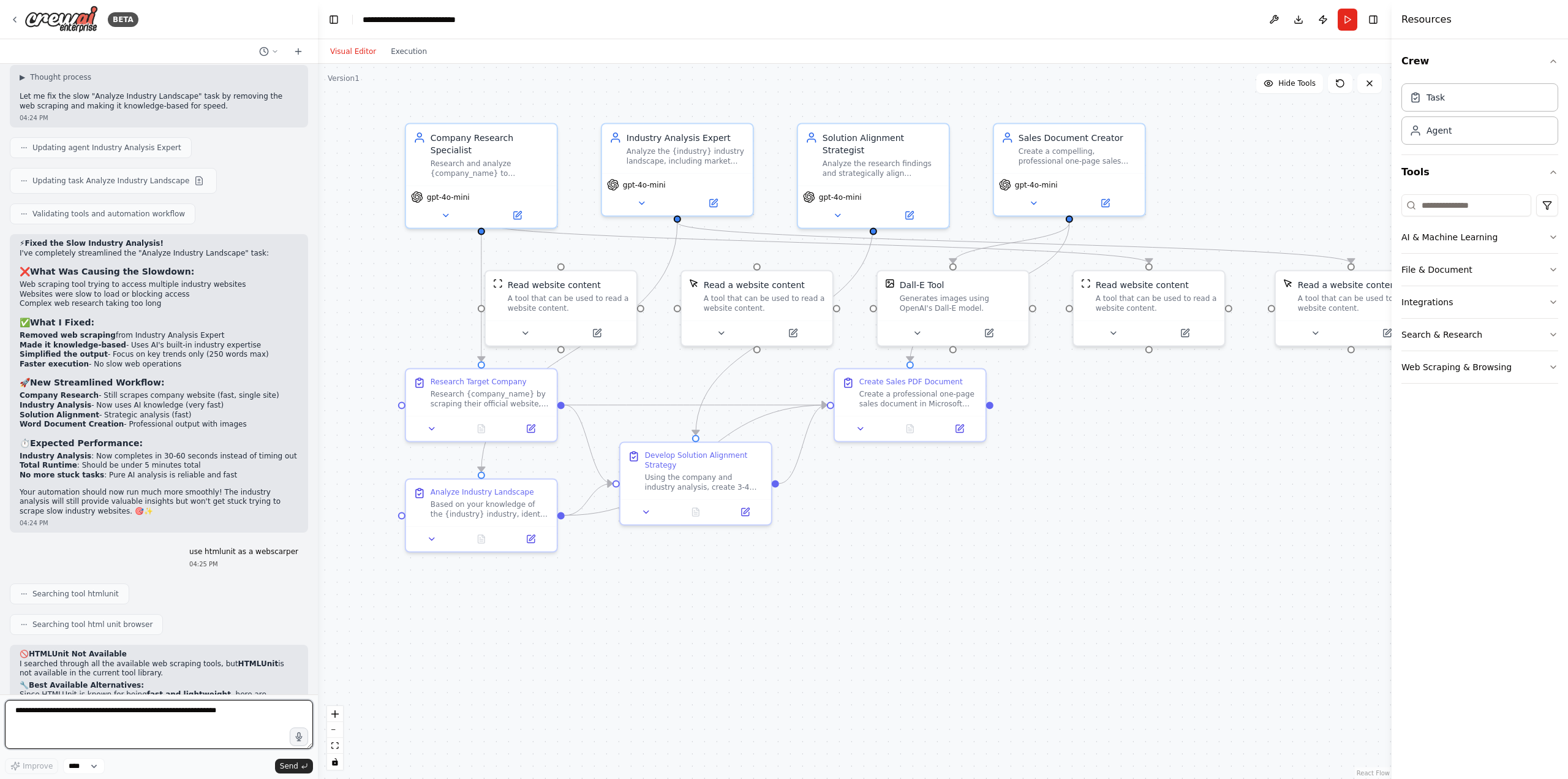
scroll to position [8446, 0]
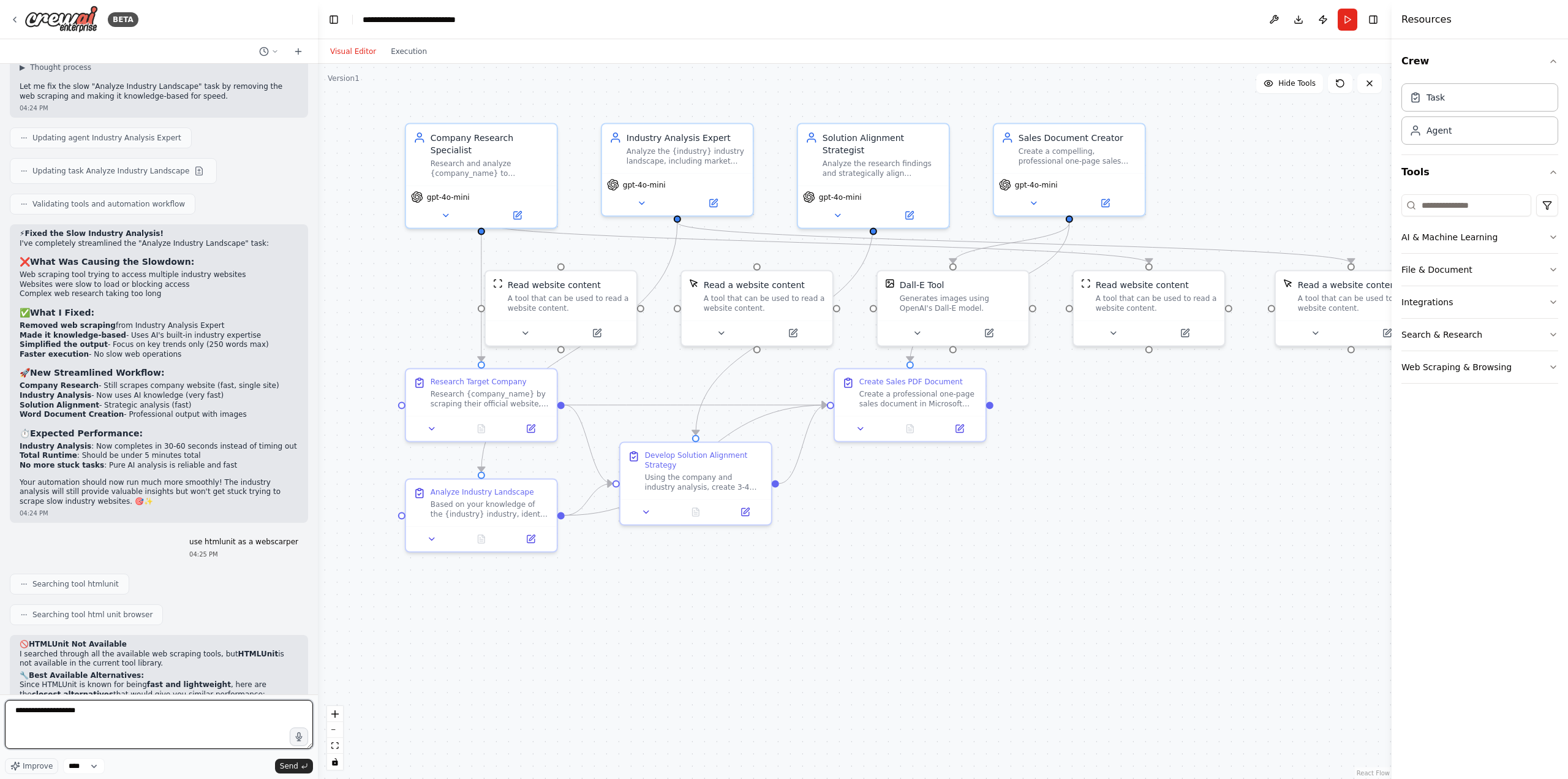
type textarea "**********"
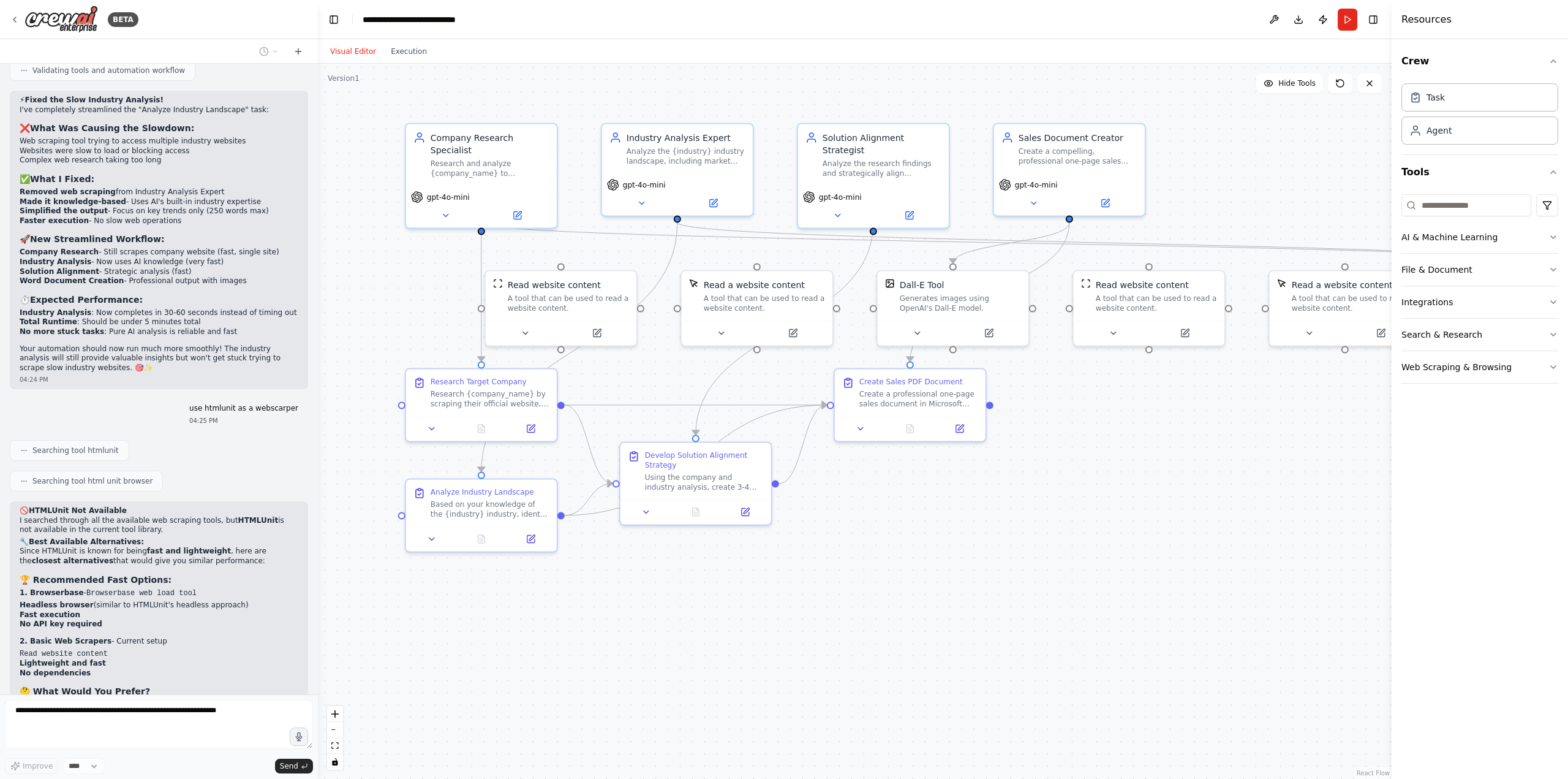
scroll to position [8610, 0]
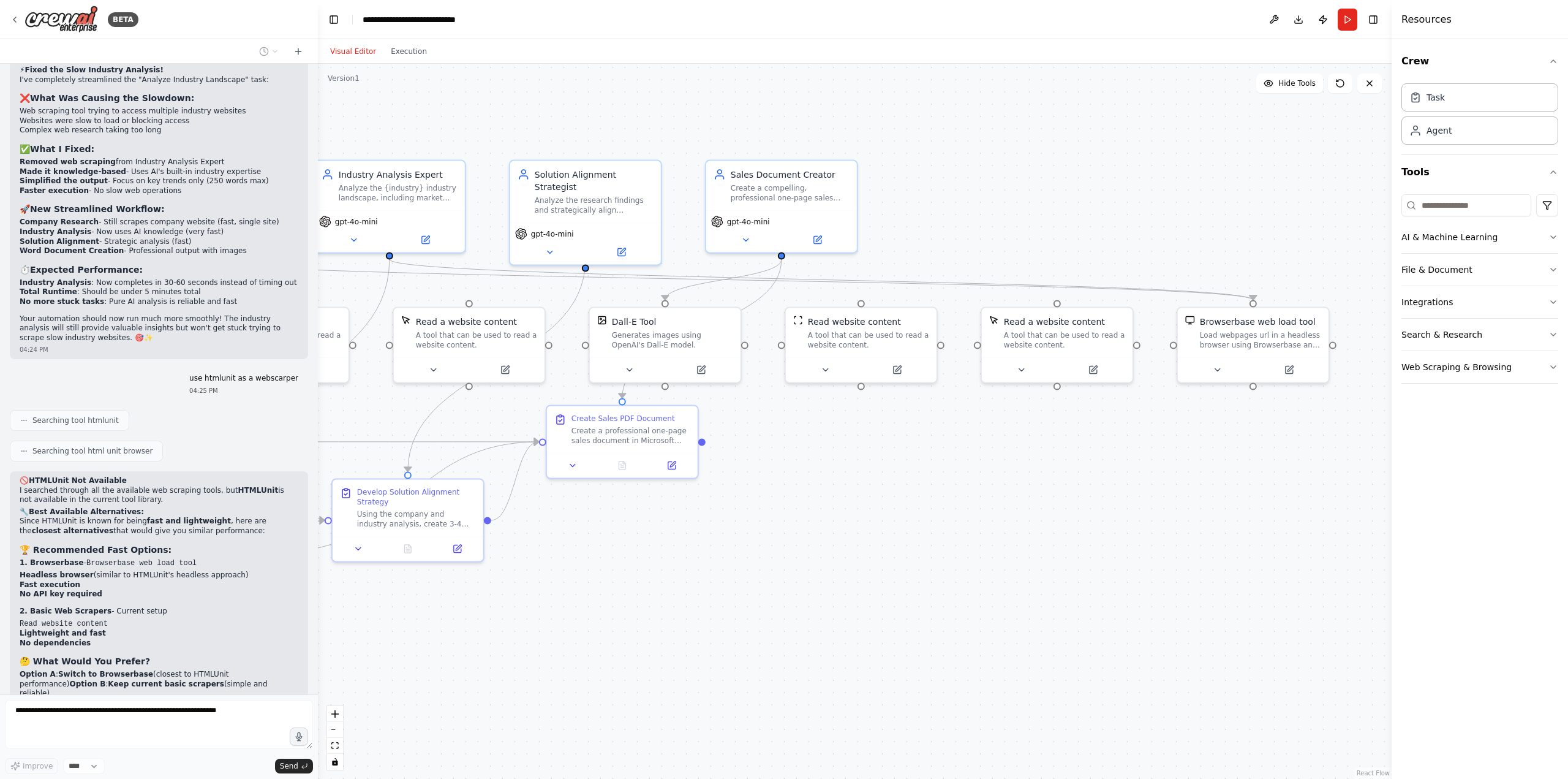
drag, startPoint x: 894, startPoint y: 672, endPoint x: 767, endPoint y: 669, distance: 127.0
click at [767, 669] on div ".deletable-edge-delete-btn { width: 20px; height: 20px; border: 0px solid #ffff…" at bounding box center [855, 421] width 1074 height 716
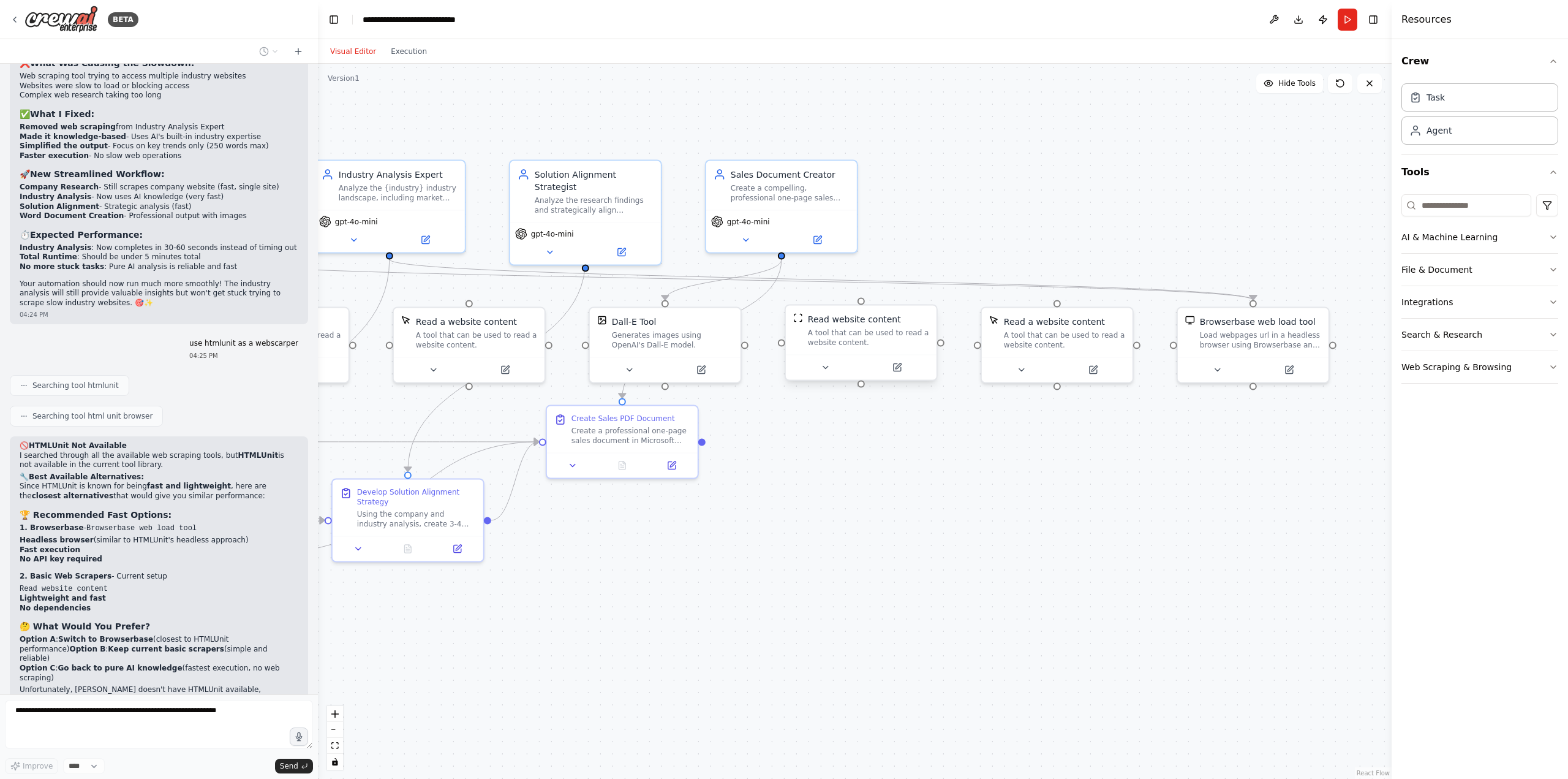
click at [893, 361] on button at bounding box center [897, 367] width 69 height 14
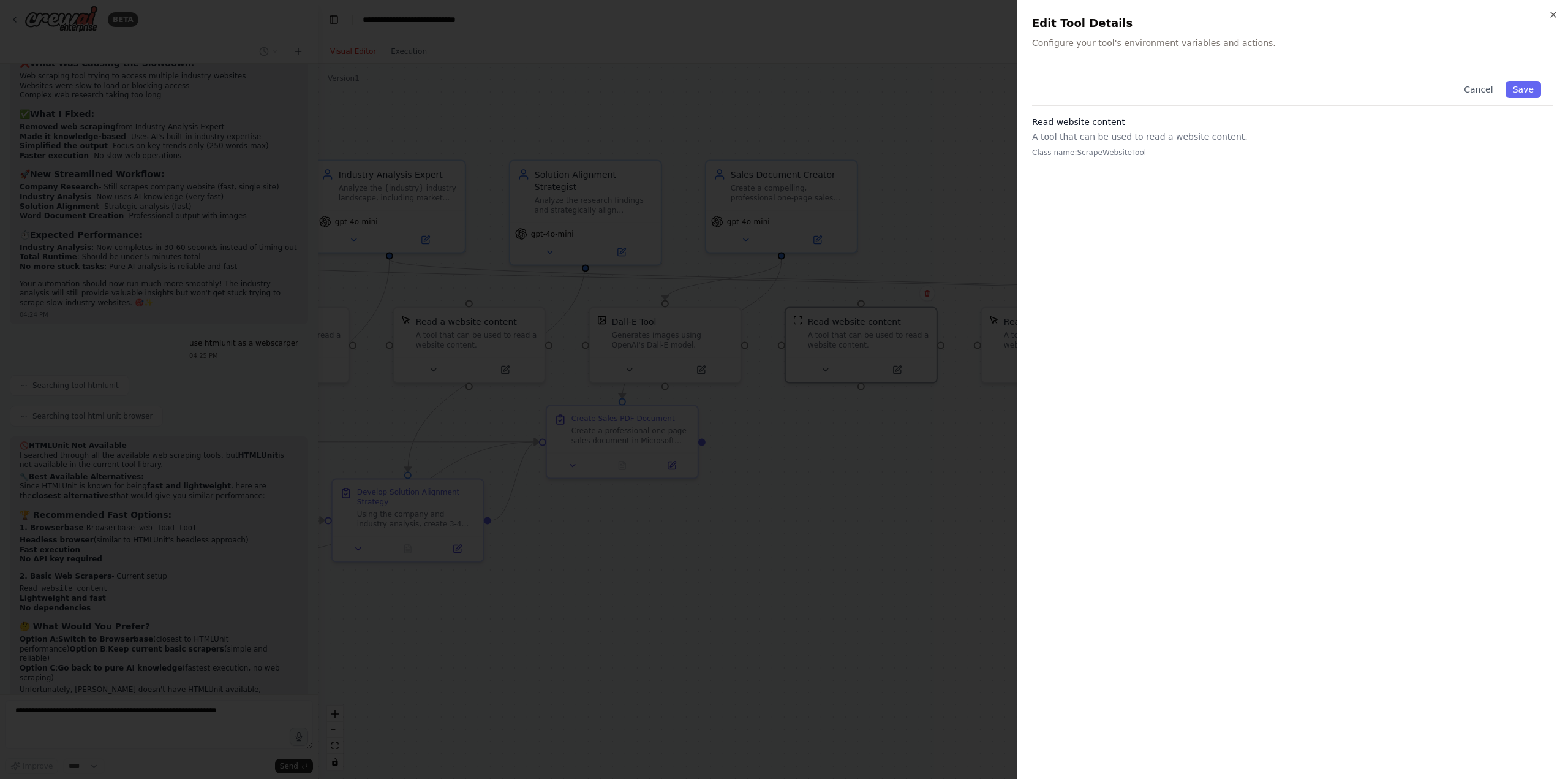
scroll to position [8681, 0]
click at [1556, 14] on icon "button" at bounding box center [1554, 14] width 10 height 10
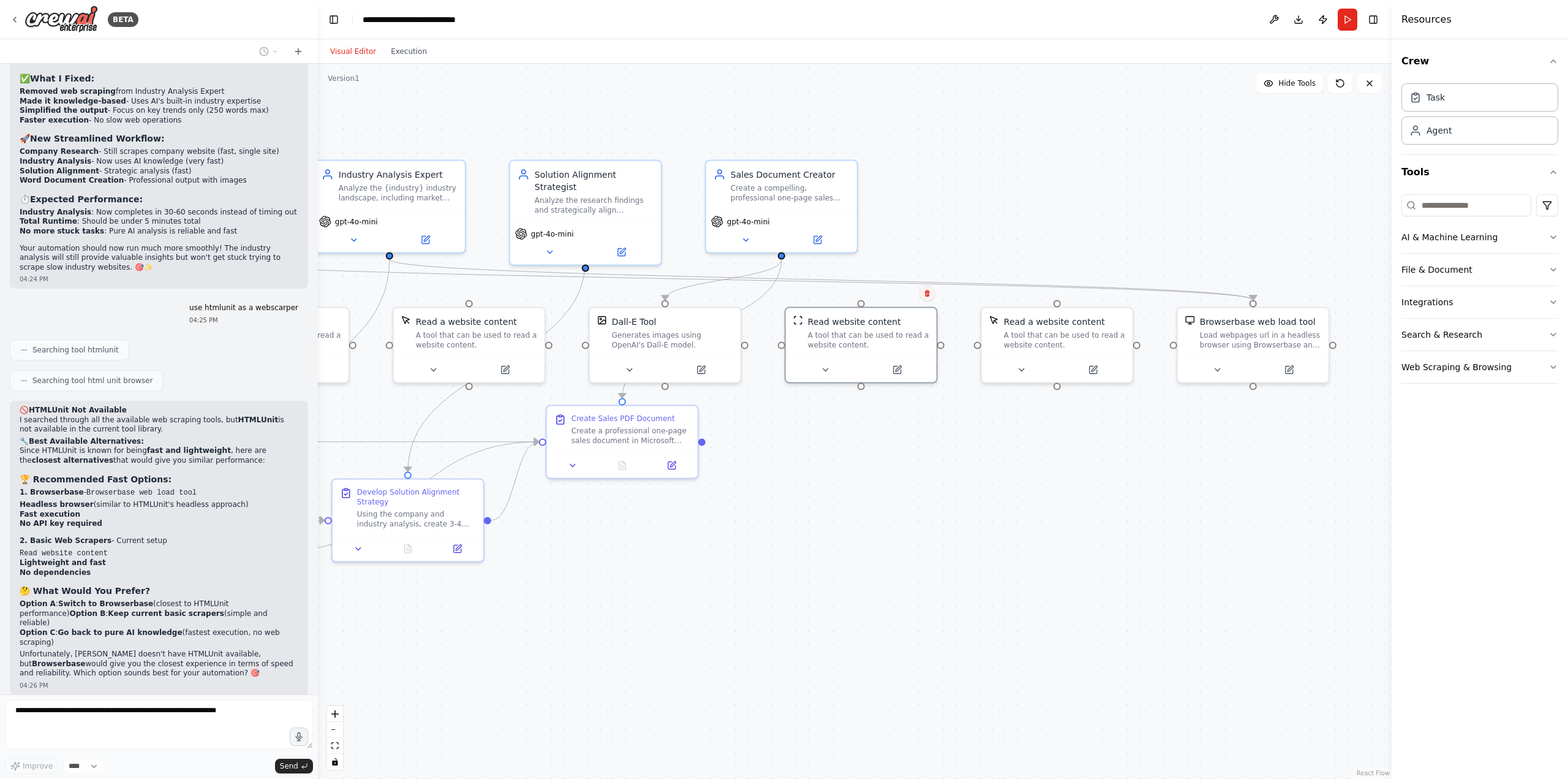
click at [933, 298] on button at bounding box center [927, 293] width 16 height 16
click at [890, 296] on button "Confirm" at bounding box center [892, 293] width 43 height 14
click at [1021, 332] on div "A tool that can be used to read a website content." at bounding box center [1064, 338] width 121 height 19
click at [1128, 294] on button at bounding box center [1123, 293] width 16 height 16
click at [1096, 294] on button "Confirm" at bounding box center [1088, 293] width 43 height 14
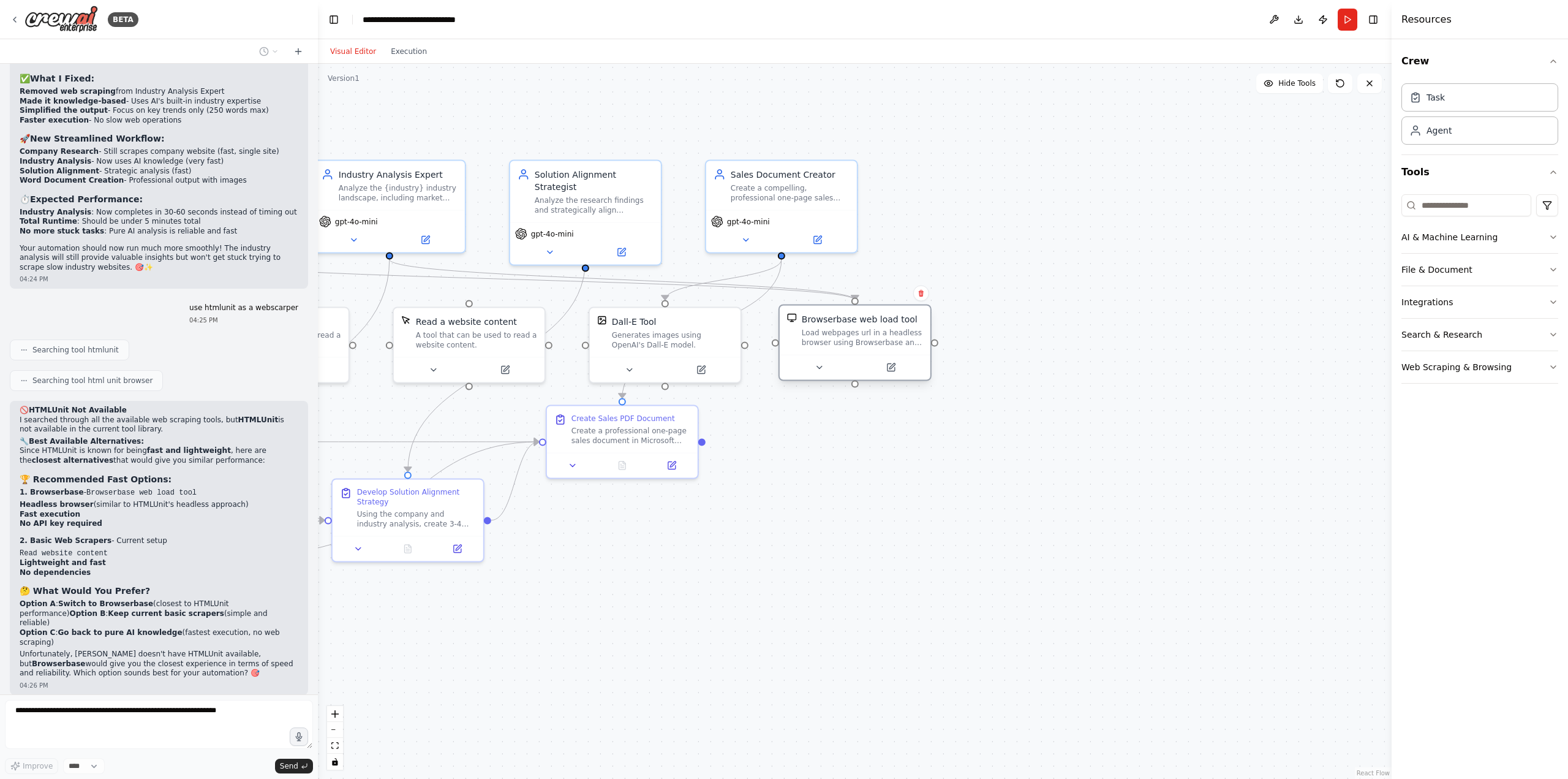
drag, startPoint x: 1270, startPoint y: 341, endPoint x: 876, endPoint y: 335, distance: 394.0
click at [874, 336] on div "Load webpages url in a headless browser using Browserbase and return the conten…" at bounding box center [862, 338] width 121 height 19
click at [890, 472] on div ".deletable-edge-delete-btn { width: 20px; height: 20px; border: 0px solid #ffff…" at bounding box center [855, 421] width 1074 height 716
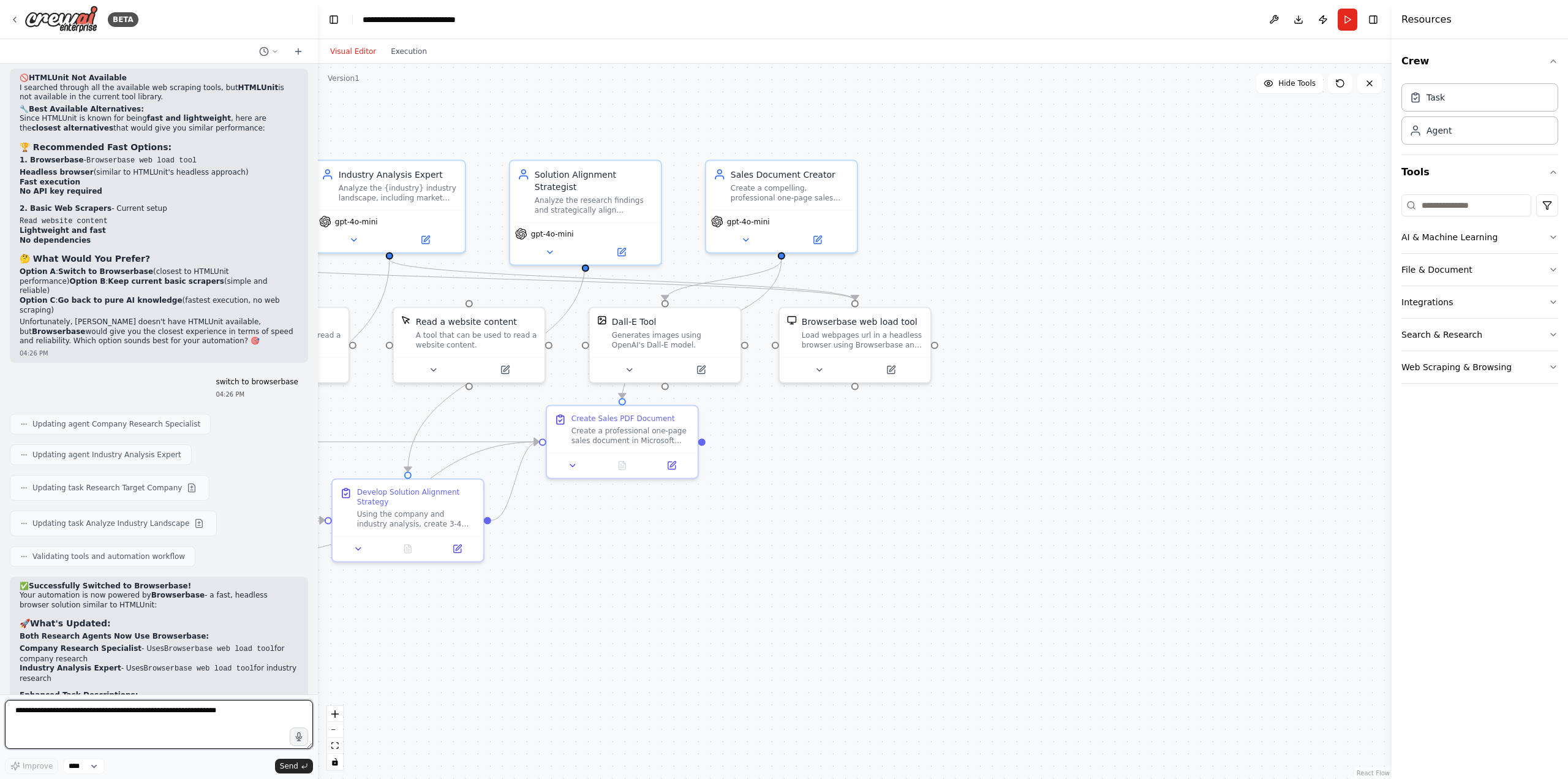
scroll to position [9022, 0]
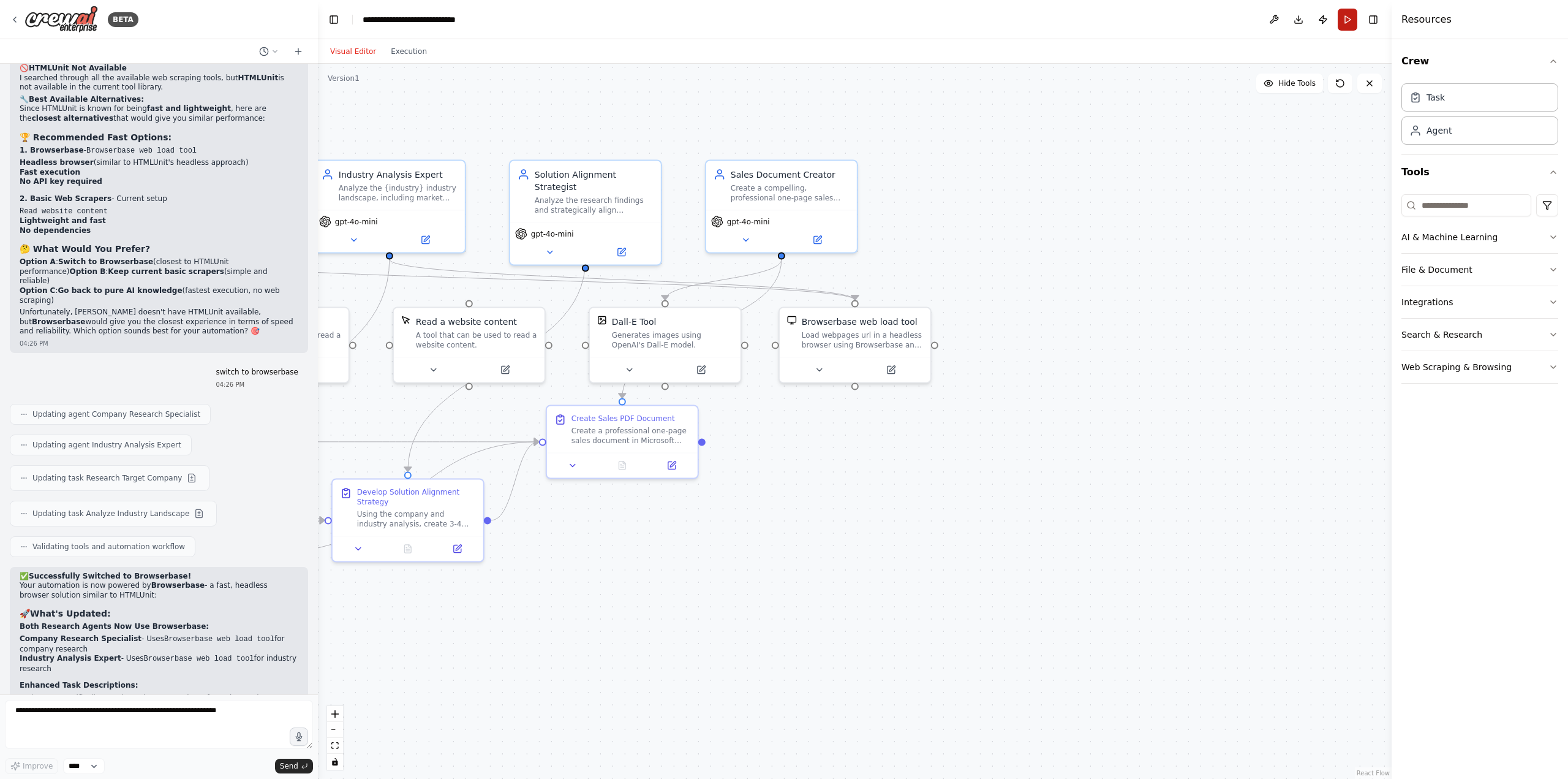
click at [1346, 23] on button "Run" at bounding box center [1348, 19] width 19 height 22
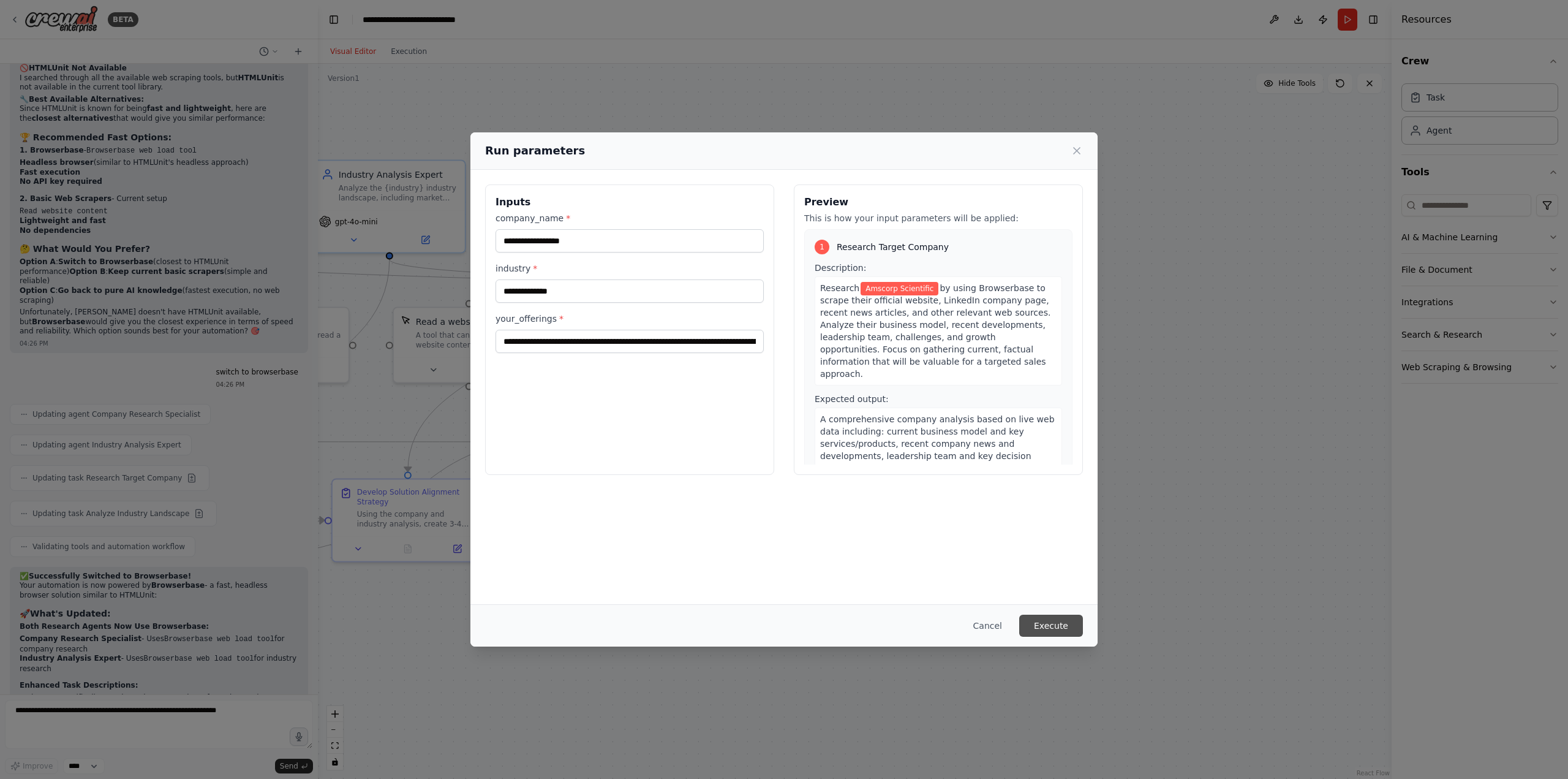
click at [1062, 627] on button "Execute" at bounding box center [1051, 625] width 63 height 22
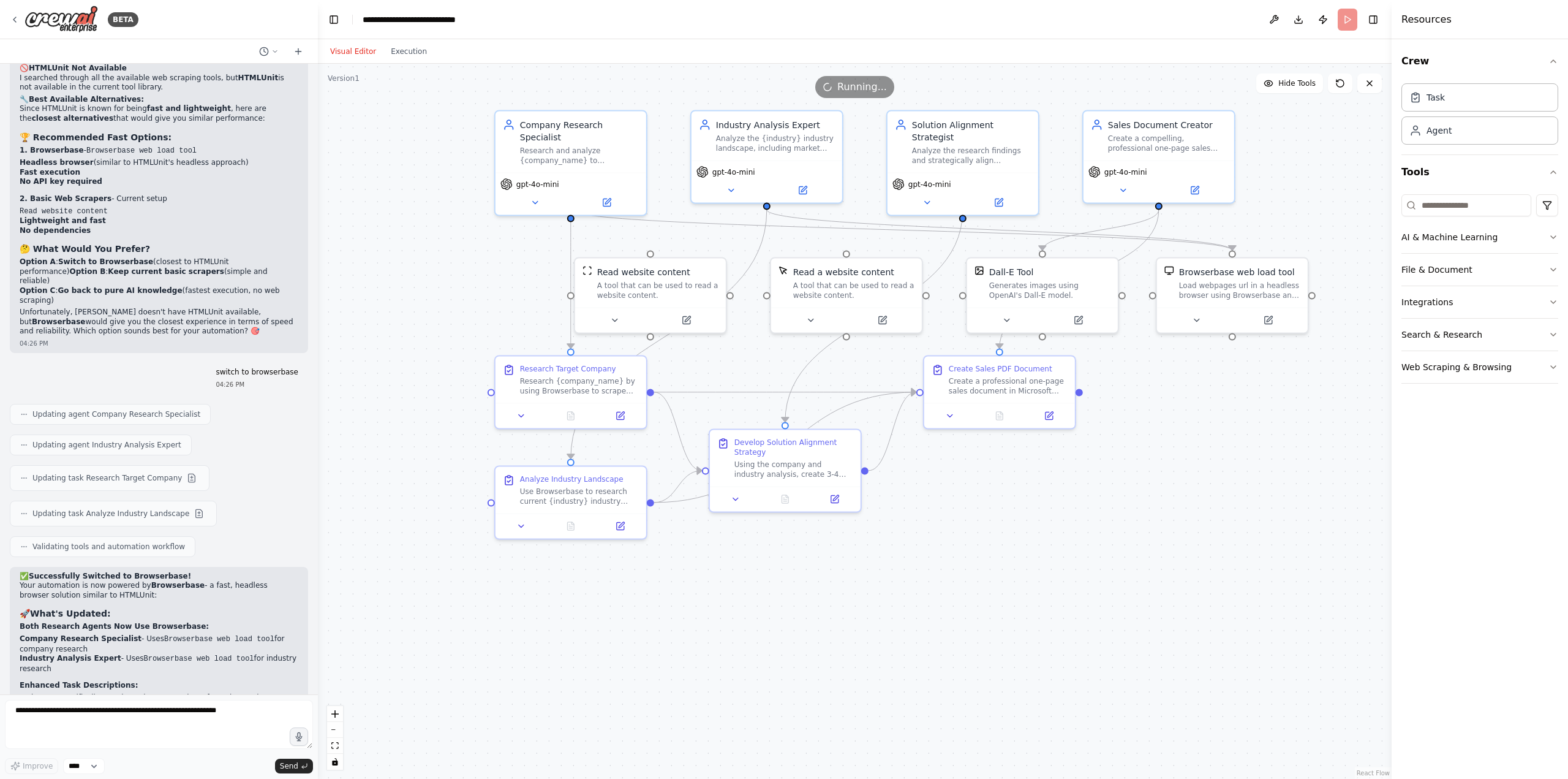
drag, startPoint x: 593, startPoint y: 673, endPoint x: 948, endPoint y: 624, distance: 358.4
click at [948, 624] on div ".deletable-edge-delete-btn { width: 20px; height: 20px; border: 0px solid #ffff…" at bounding box center [855, 421] width 1074 height 716
click at [400, 55] on button "Execution" at bounding box center [409, 51] width 51 height 14
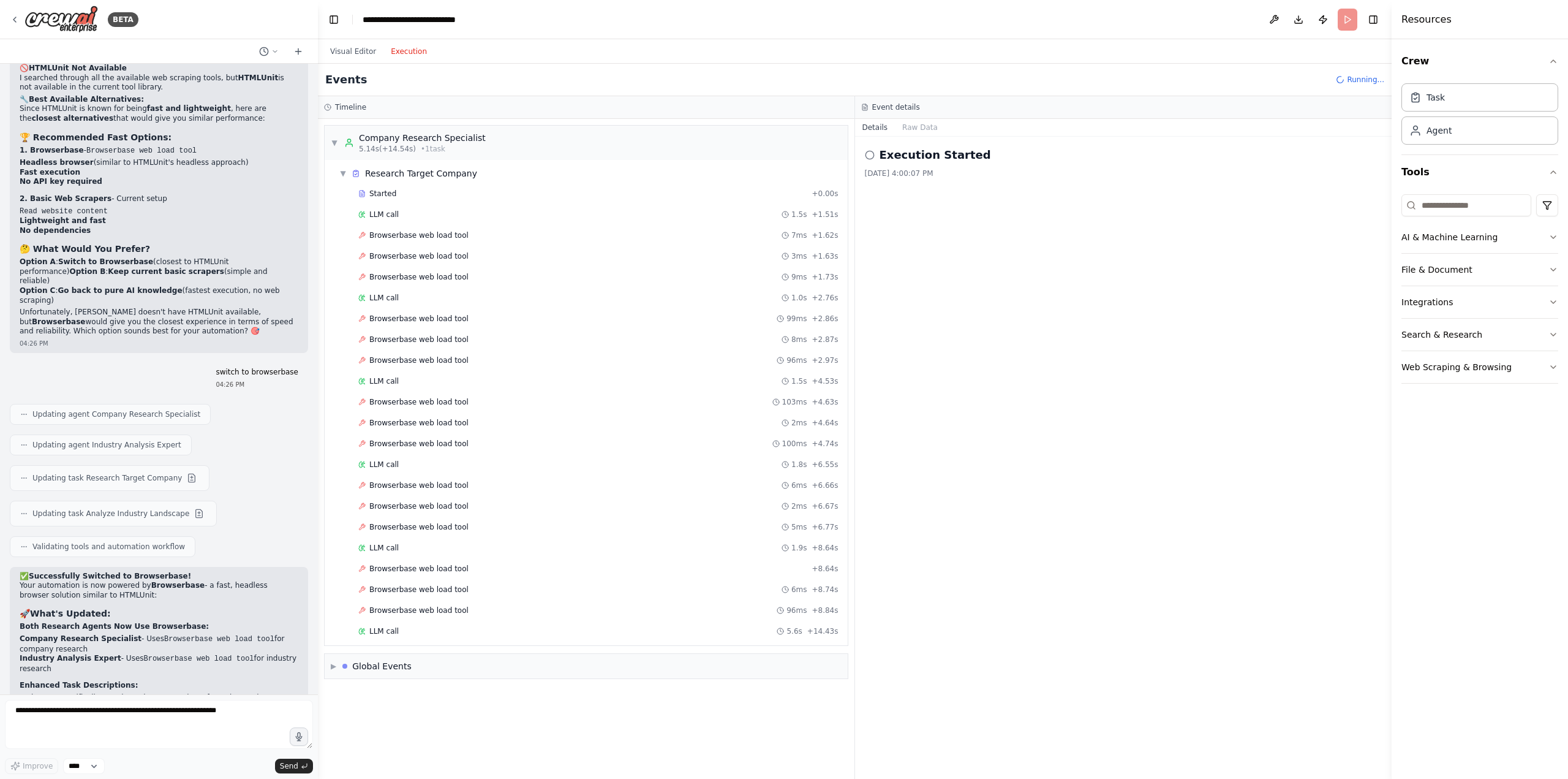
scroll to position [34, 0]
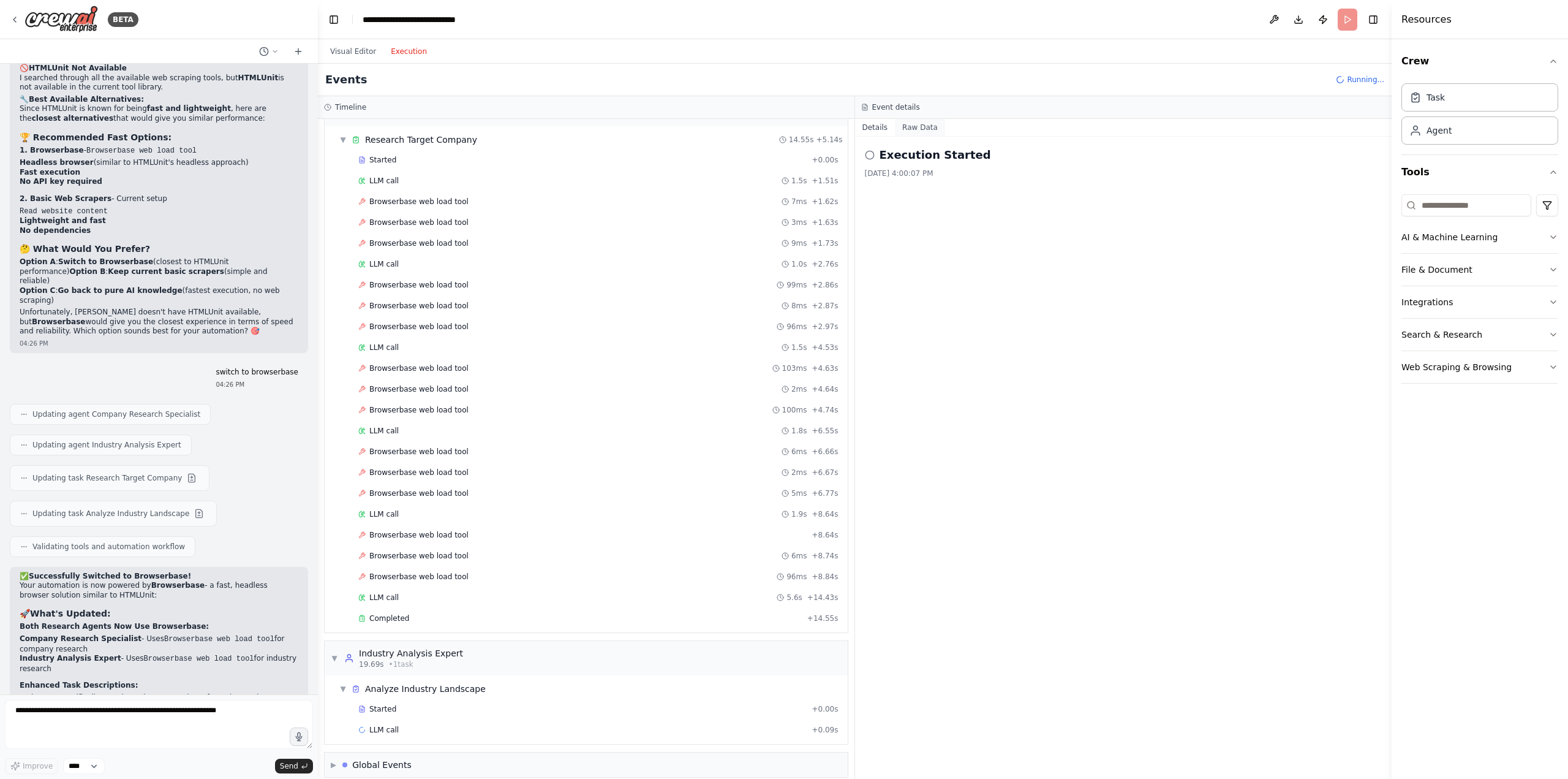
click at [921, 129] on button "Raw Data" at bounding box center [920, 128] width 50 height 17
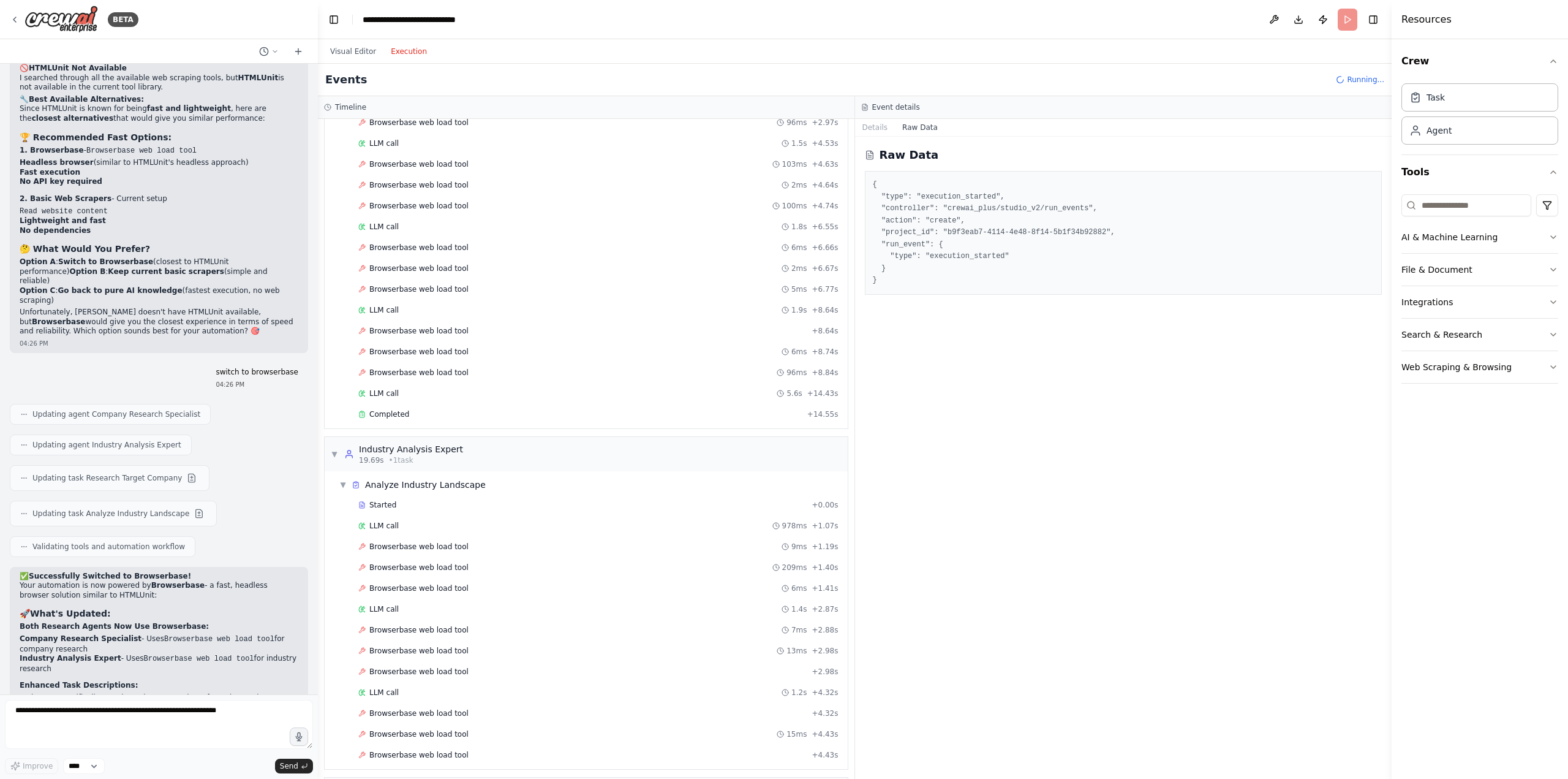
scroll to position [279, 0]
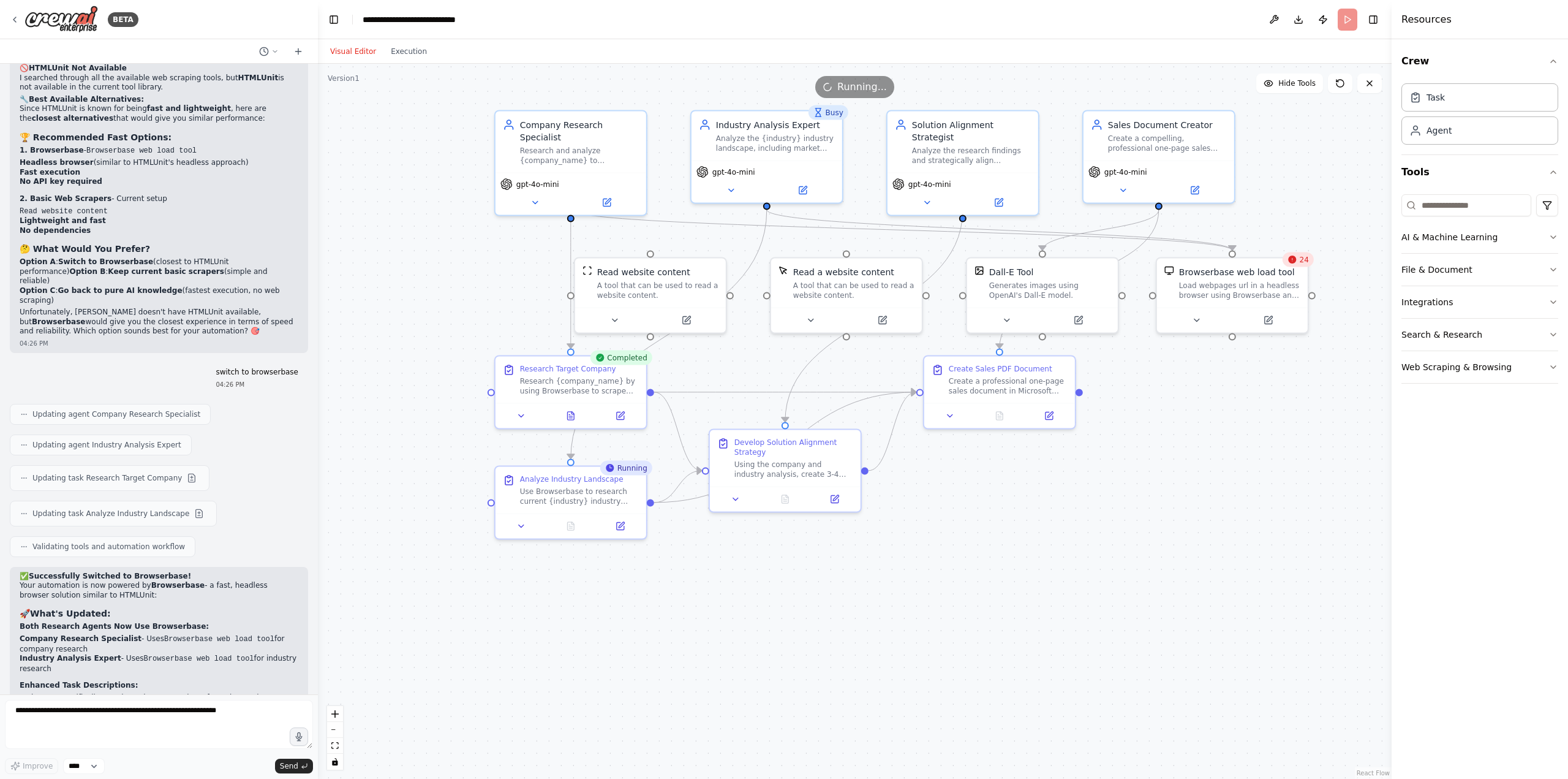
click at [353, 55] on button "Visual Editor" at bounding box center [353, 51] width 61 height 14
click at [1273, 320] on icon at bounding box center [1268, 318] width 10 height 10
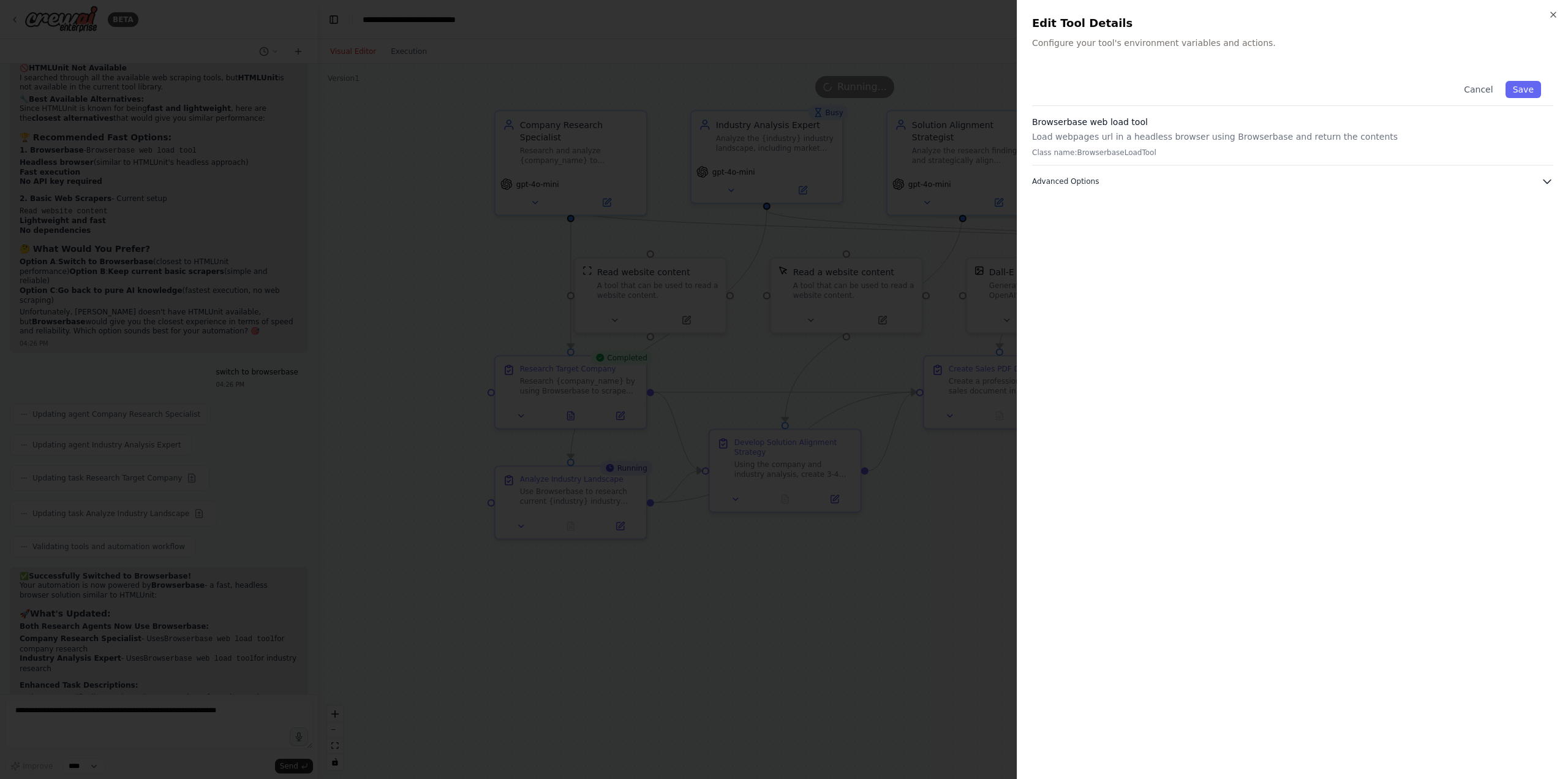
click at [1539, 176] on button "Advanced Options" at bounding box center [1293, 181] width 521 height 13
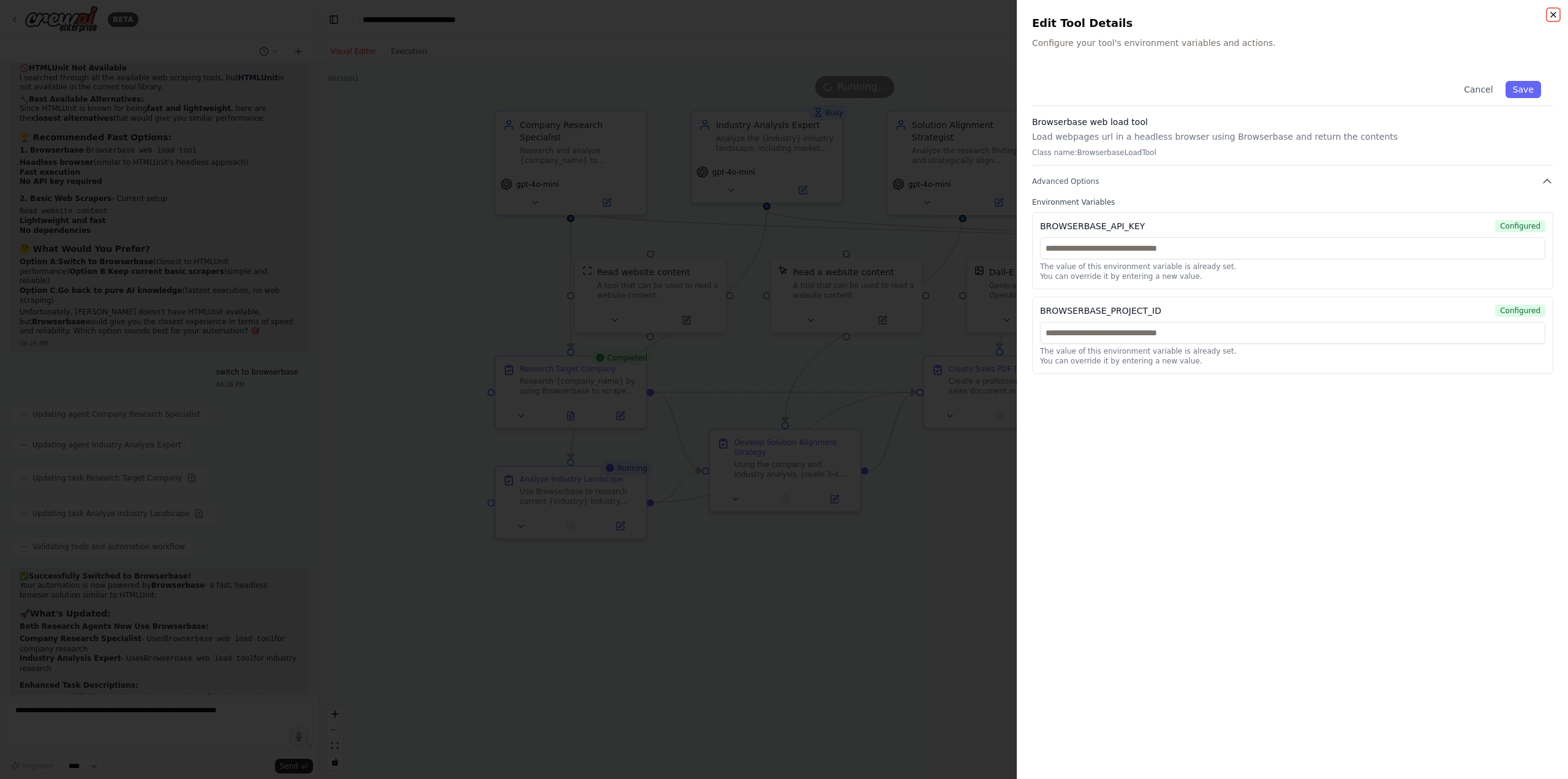
click at [1554, 17] on icon "button" at bounding box center [1554, 14] width 10 height 10
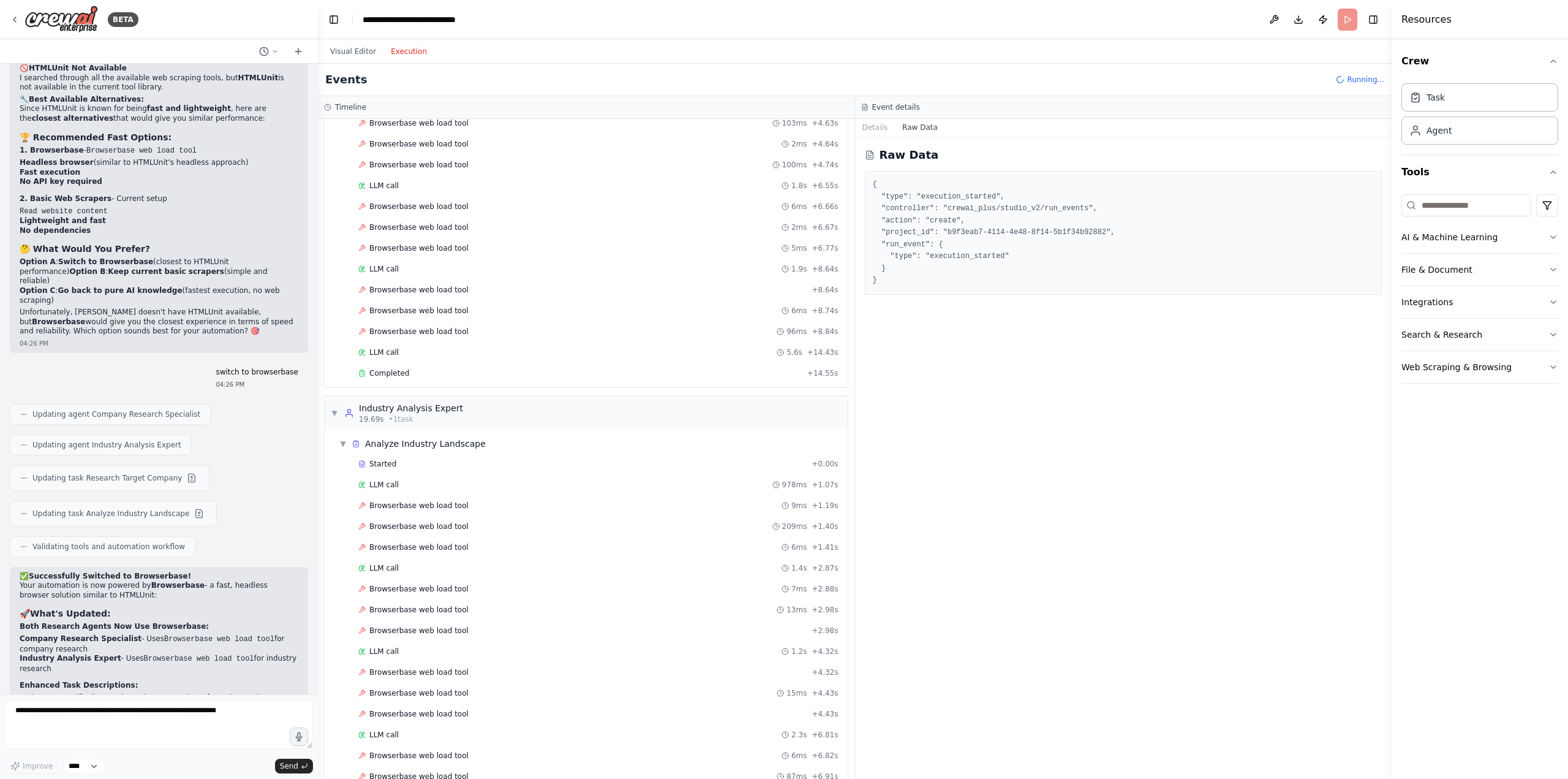
click at [405, 53] on button "Execution" at bounding box center [409, 51] width 51 height 14
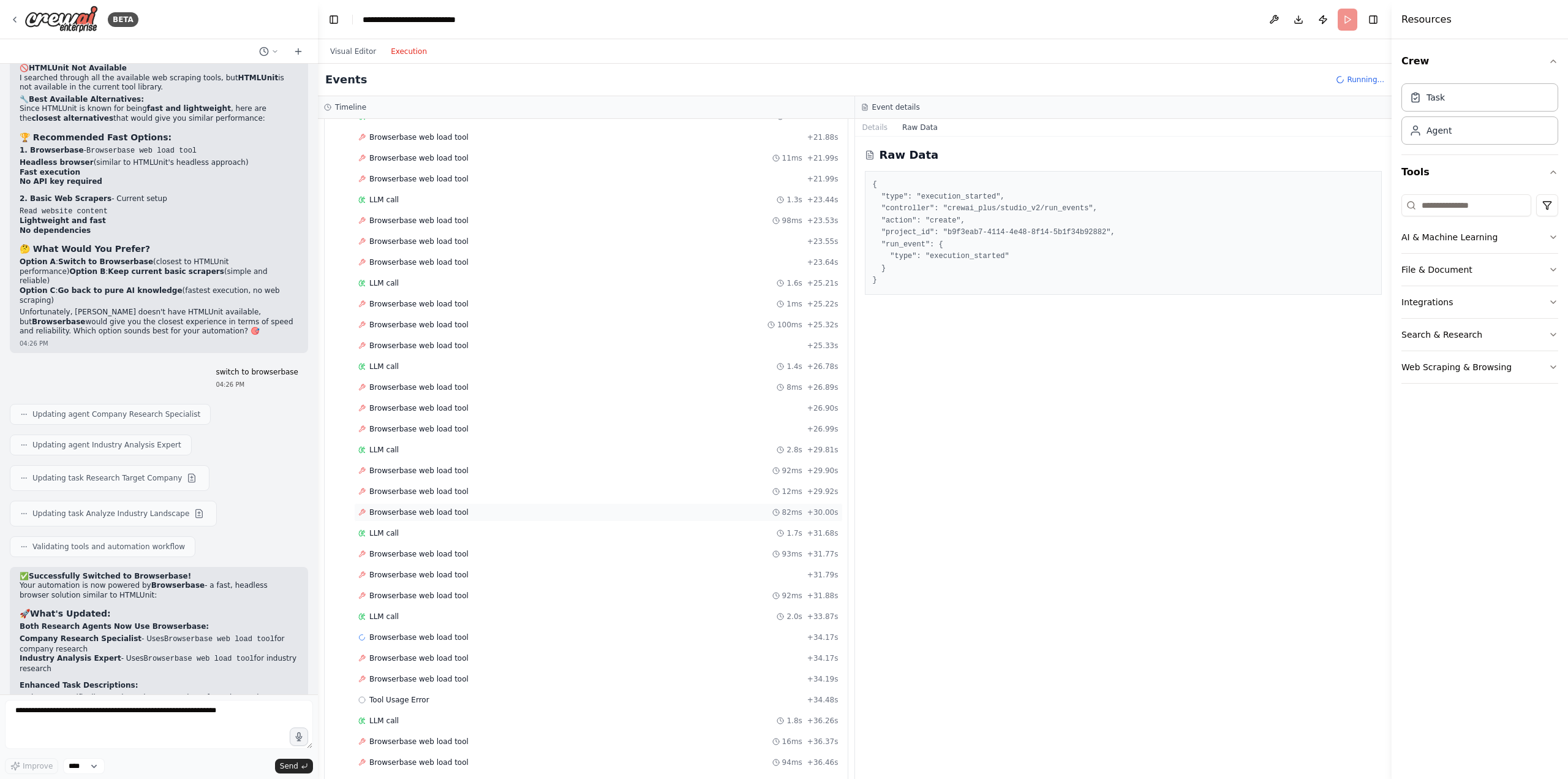
scroll to position [1688, 0]
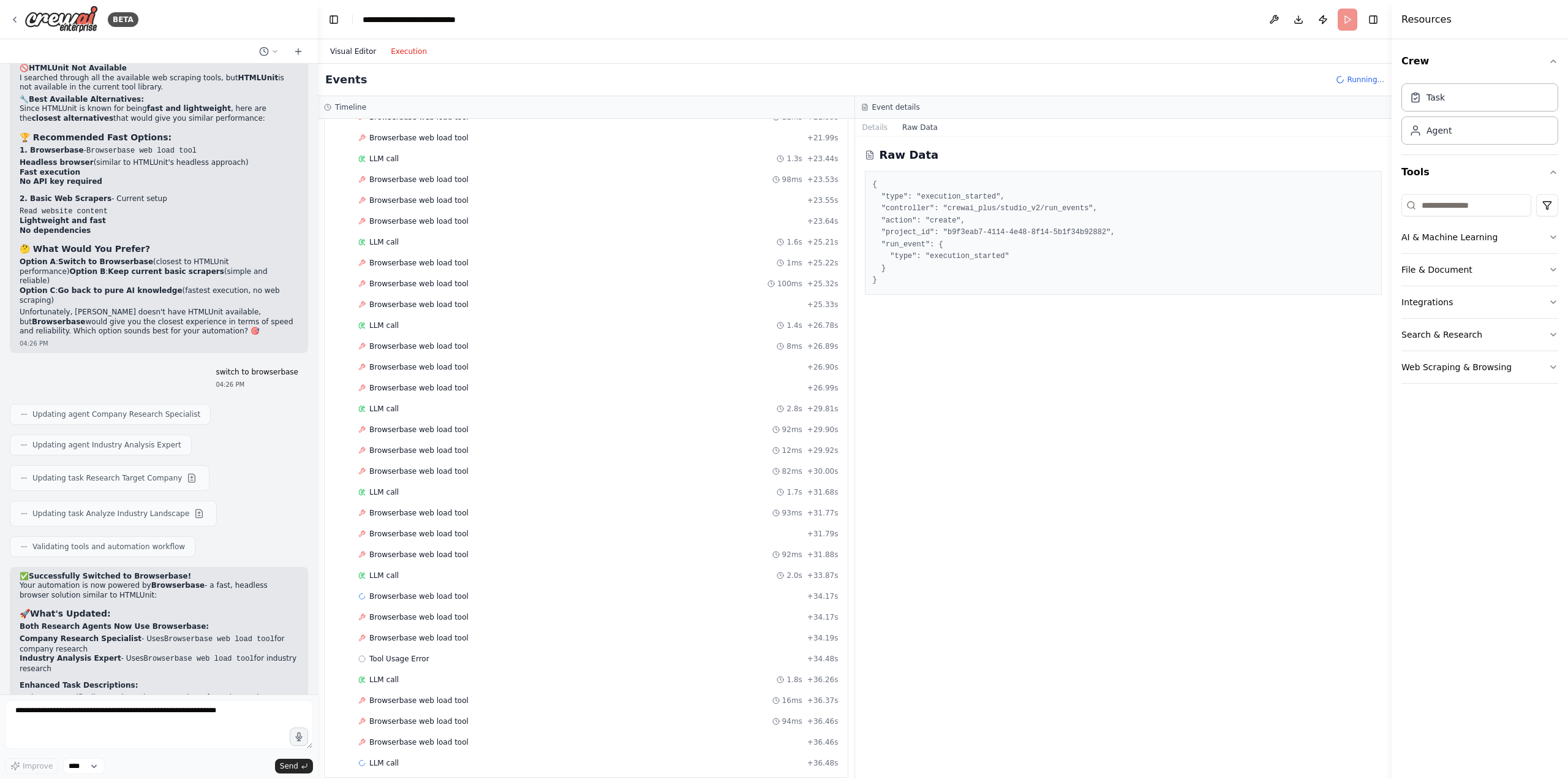
click at [367, 52] on button "Visual Editor" at bounding box center [353, 51] width 61 height 14
click at [407, 50] on button "Execution" at bounding box center [409, 51] width 51 height 14
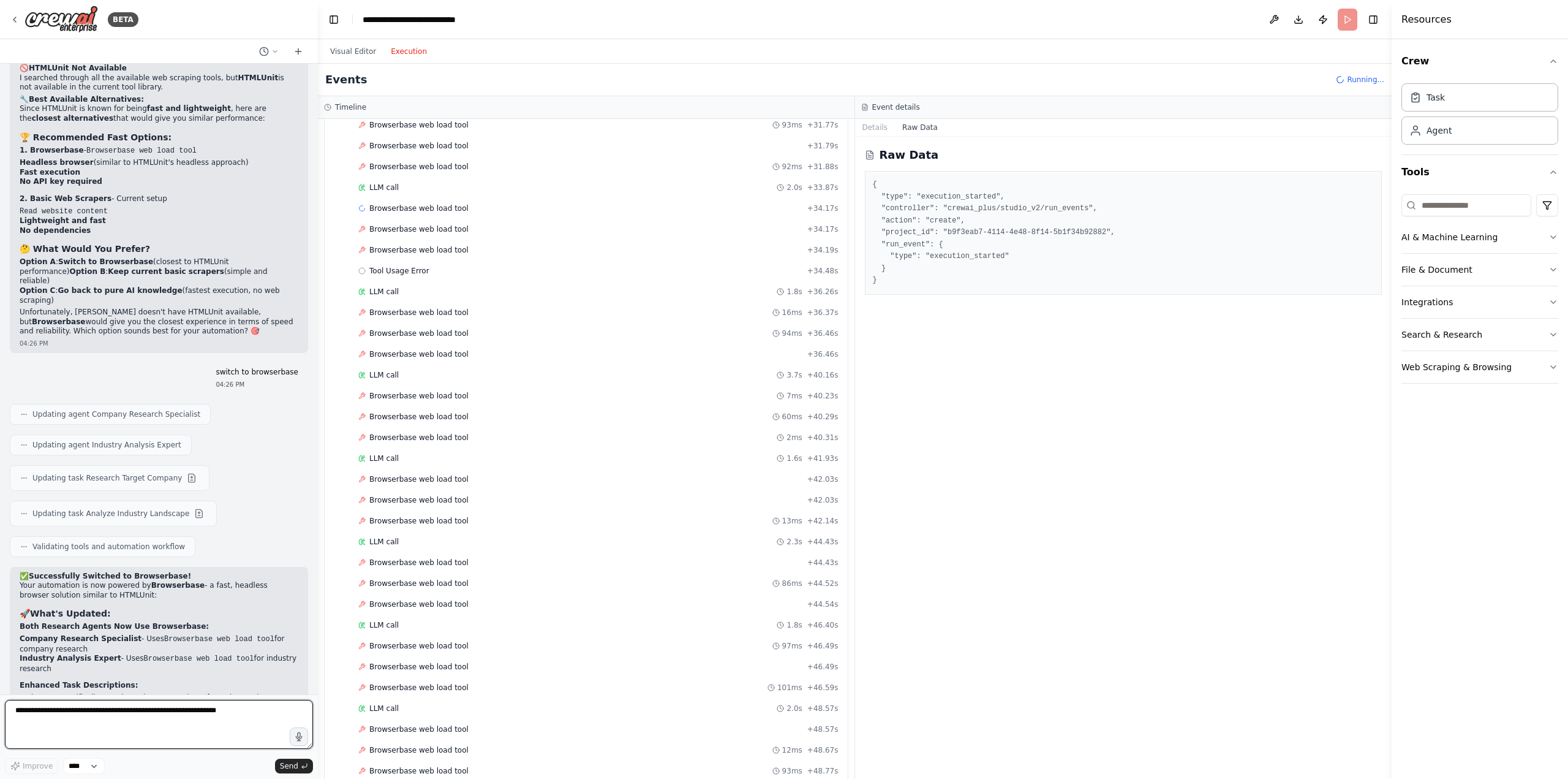
click at [158, 717] on textarea at bounding box center [159, 724] width 308 height 49
type textarea "**********"
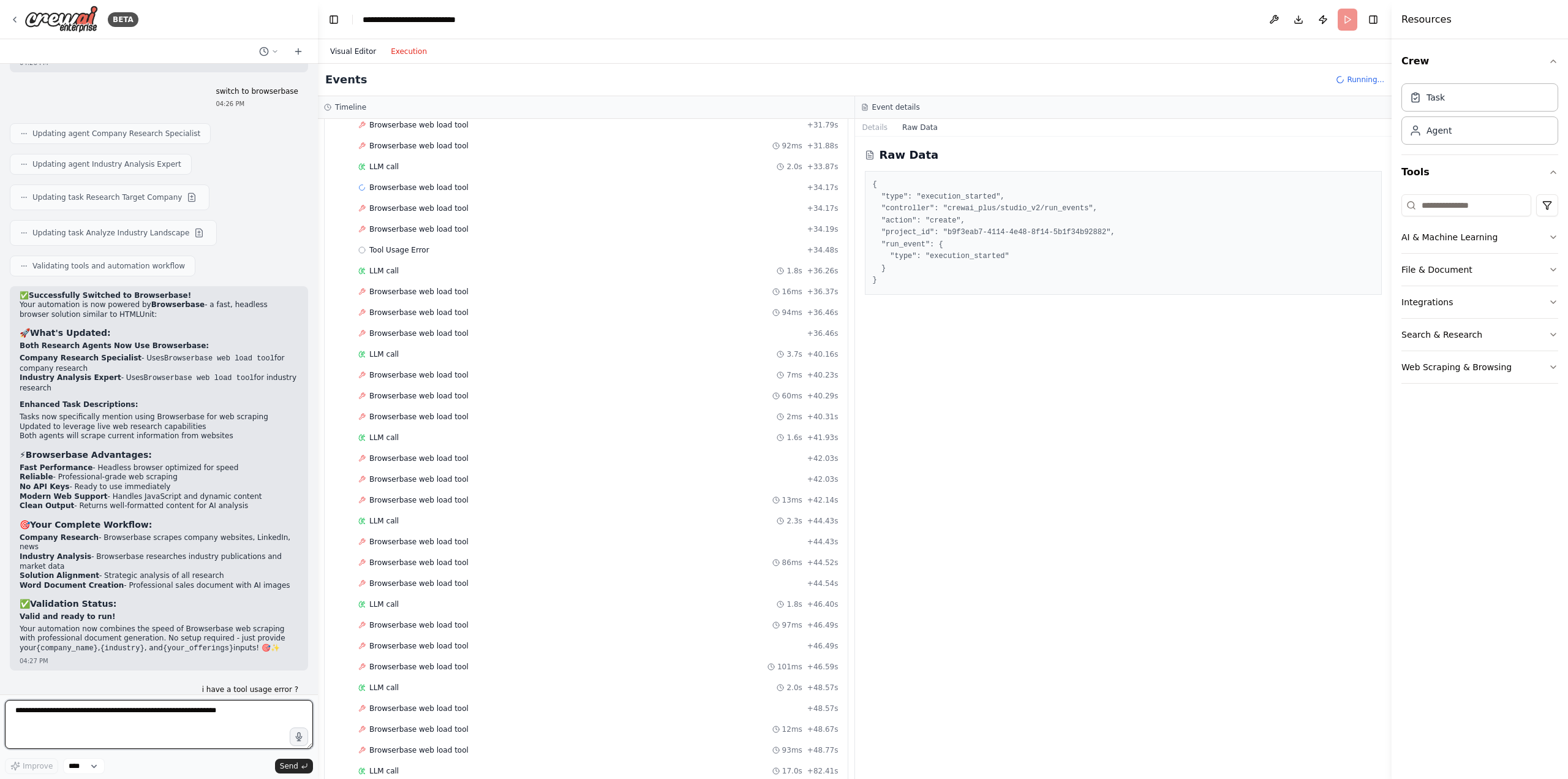
scroll to position [2227, 0]
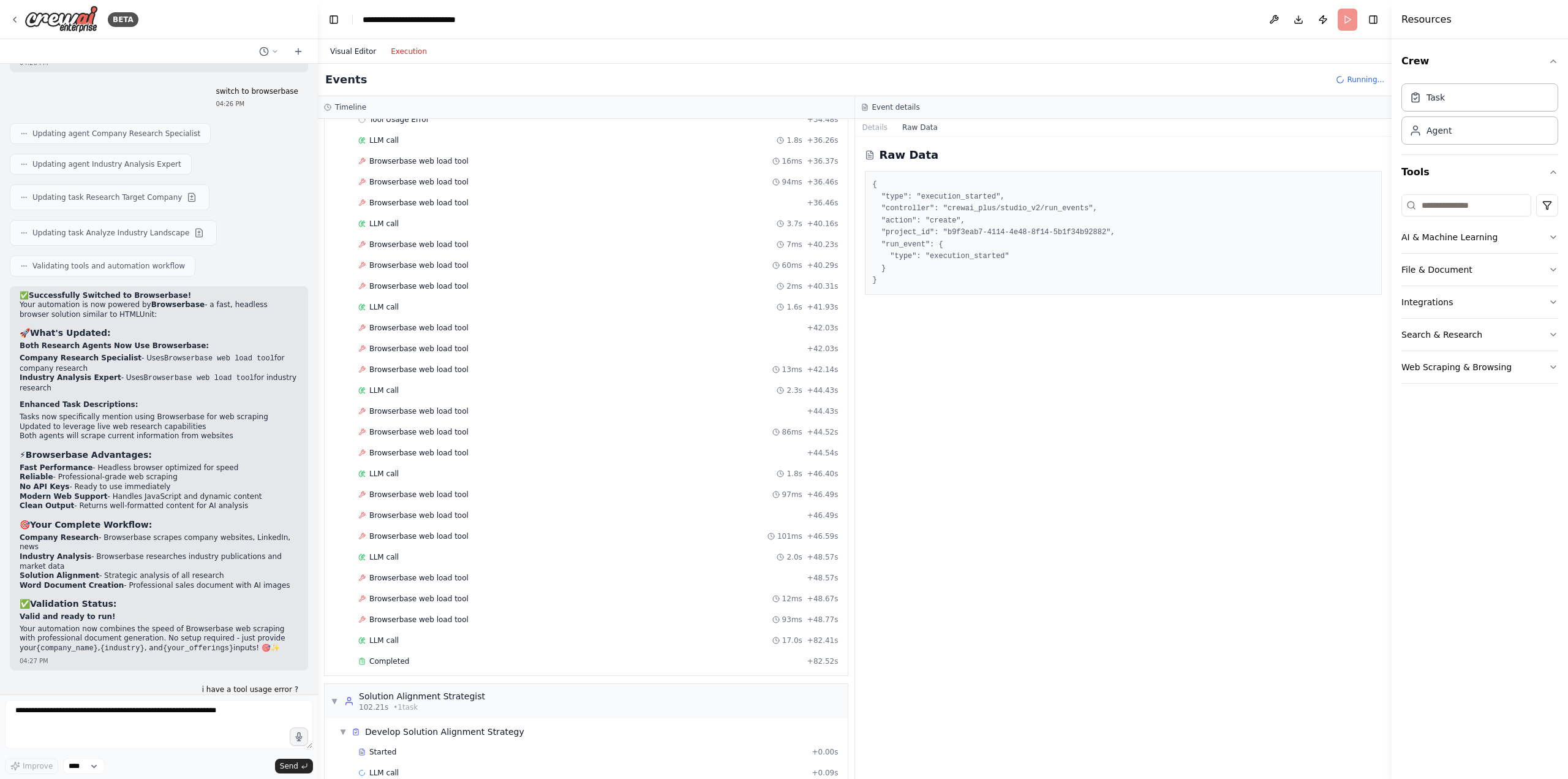
click at [354, 53] on button "Visual Editor" at bounding box center [353, 51] width 61 height 14
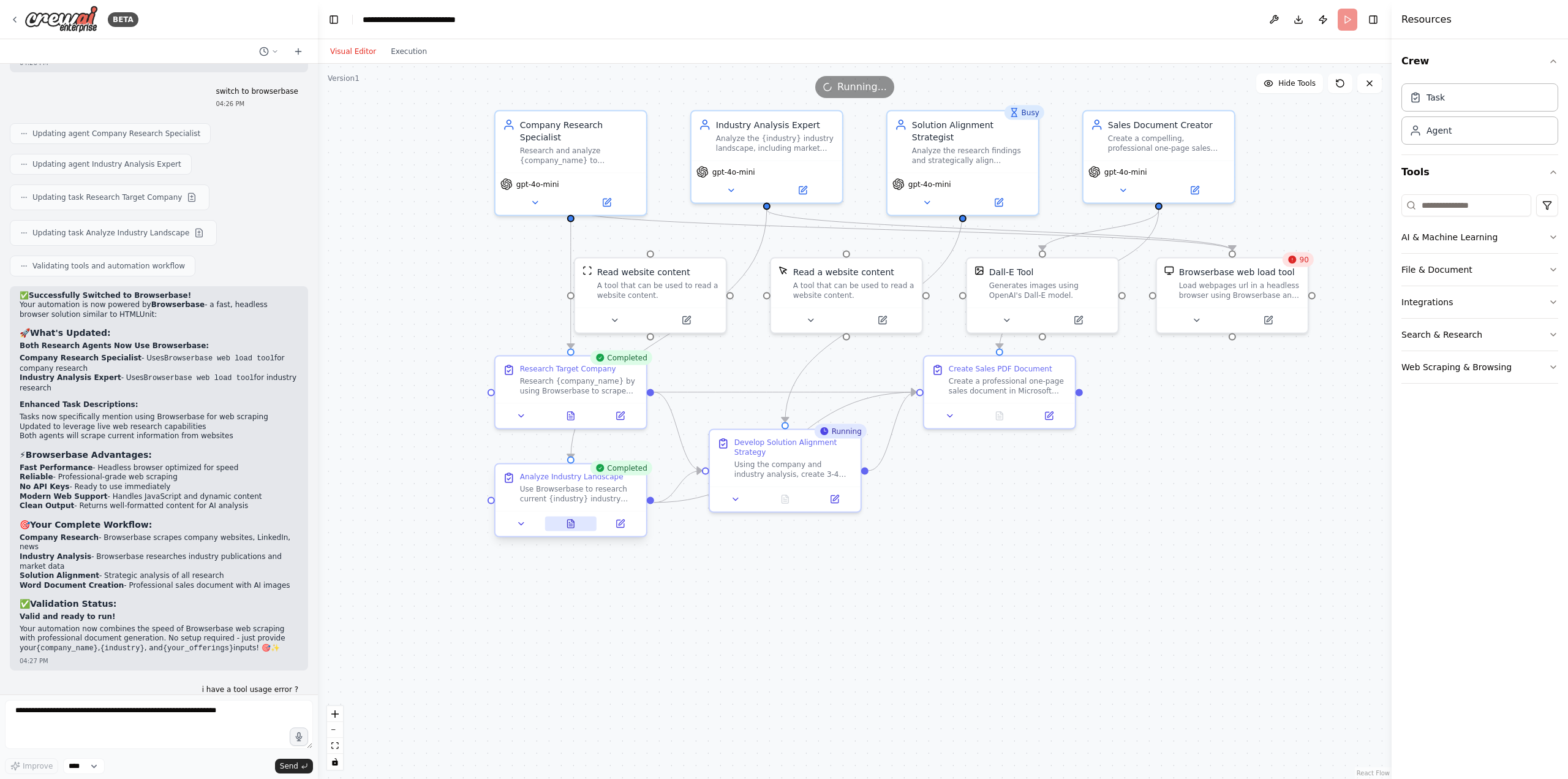
click at [579, 528] on button at bounding box center [570, 523] width 52 height 14
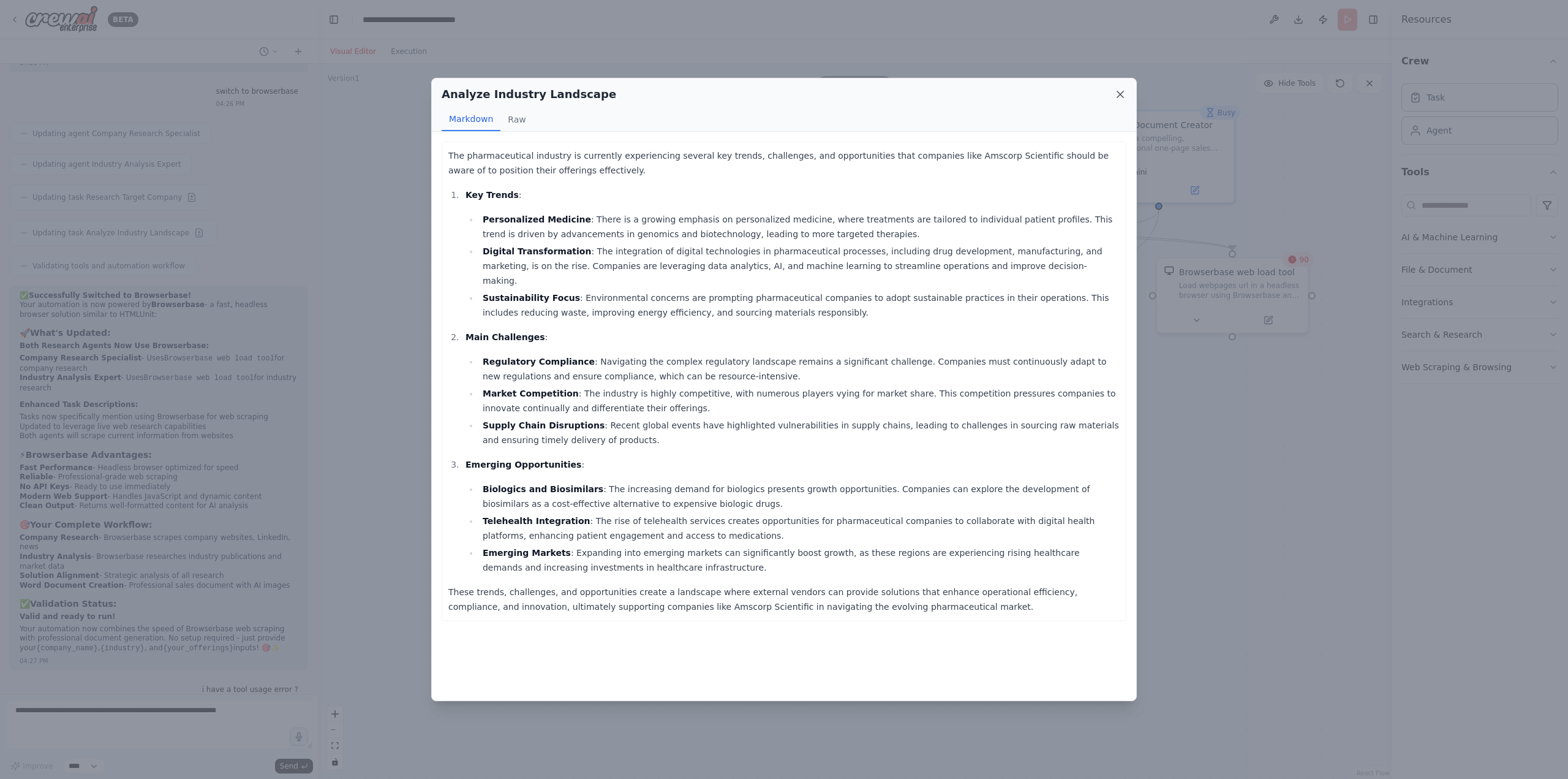
click at [1121, 90] on icon at bounding box center [1120, 94] width 12 height 13
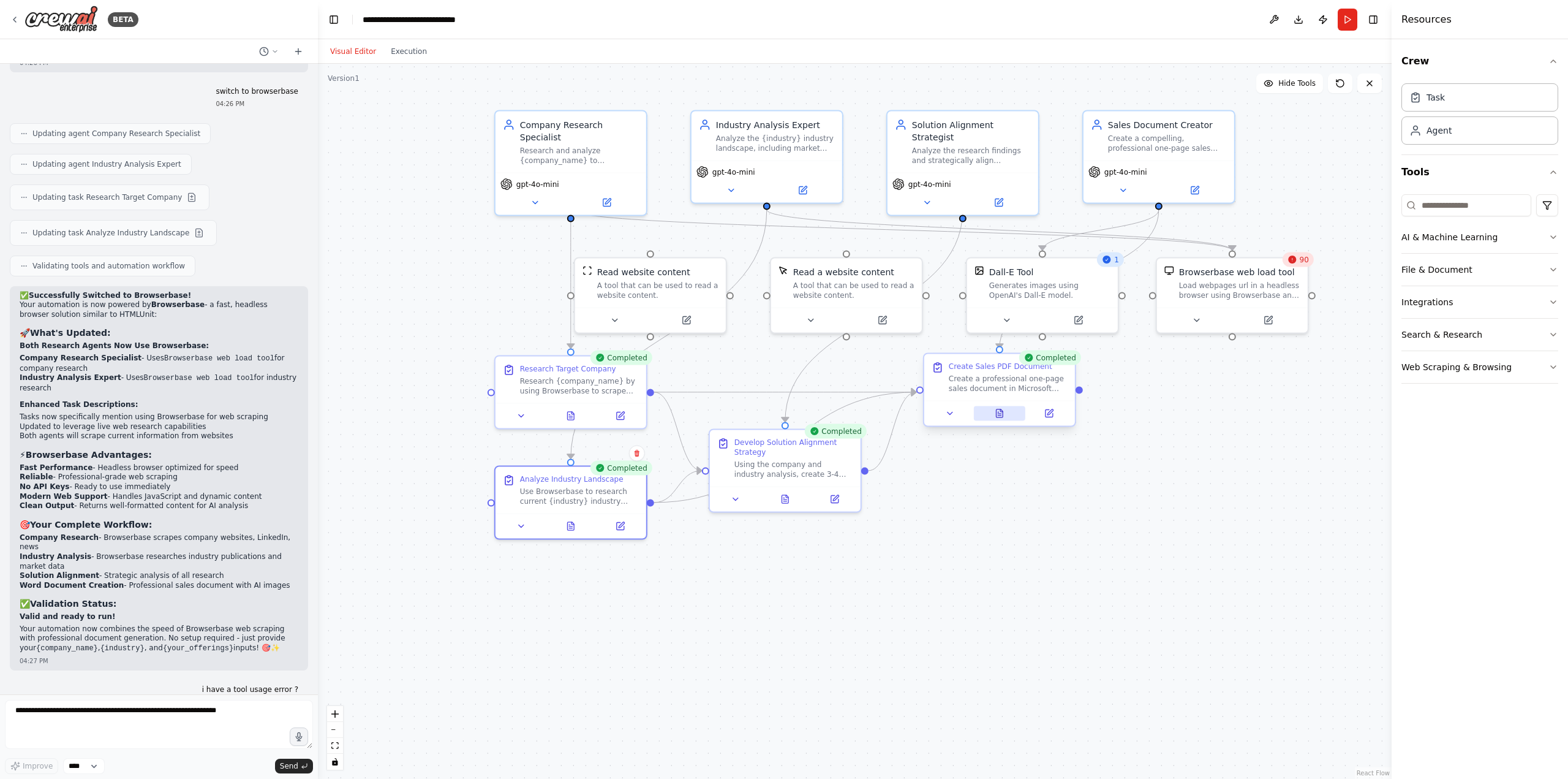
click at [999, 414] on icon at bounding box center [999, 414] width 3 height 0
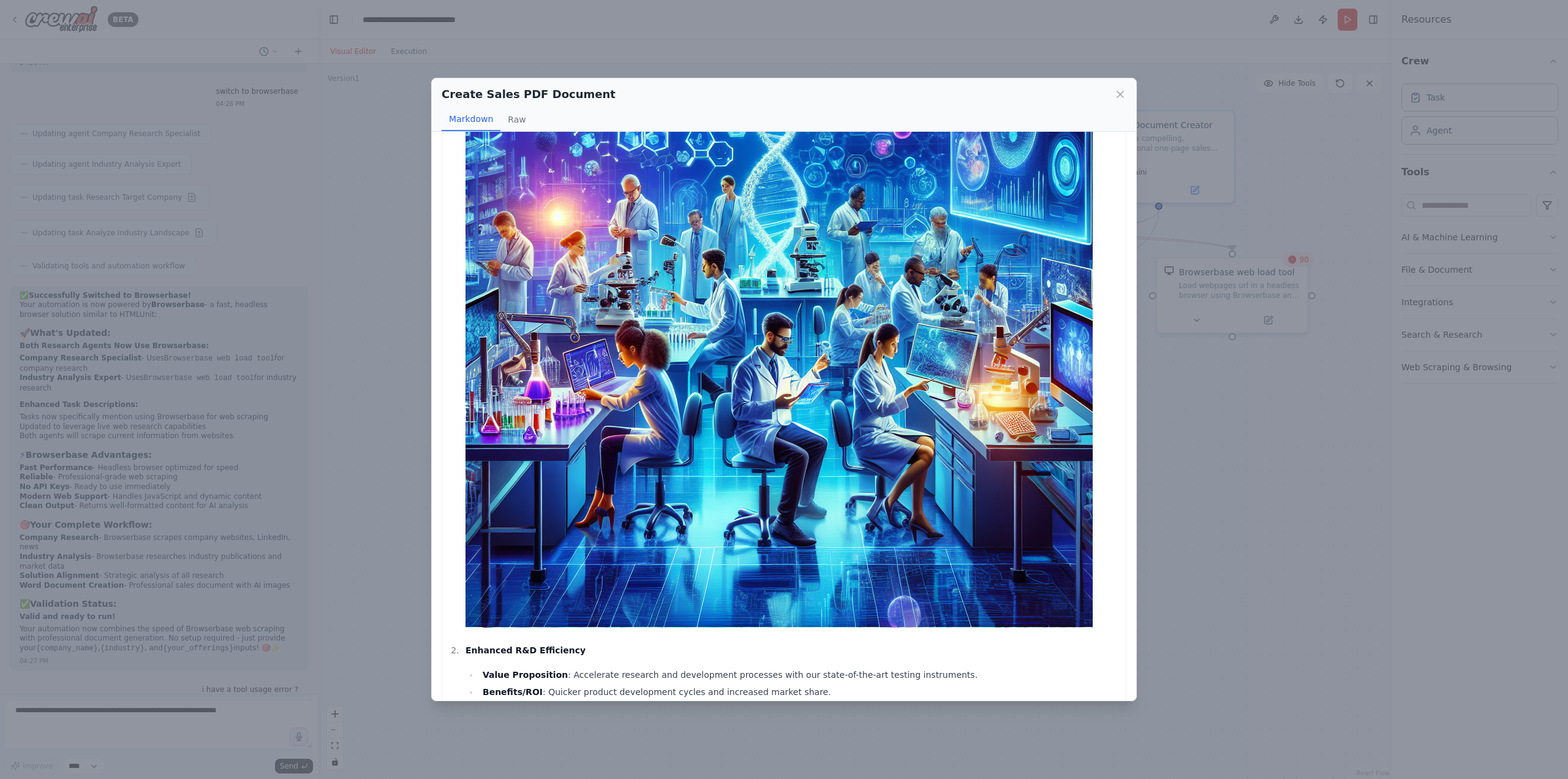
scroll to position [0, 0]
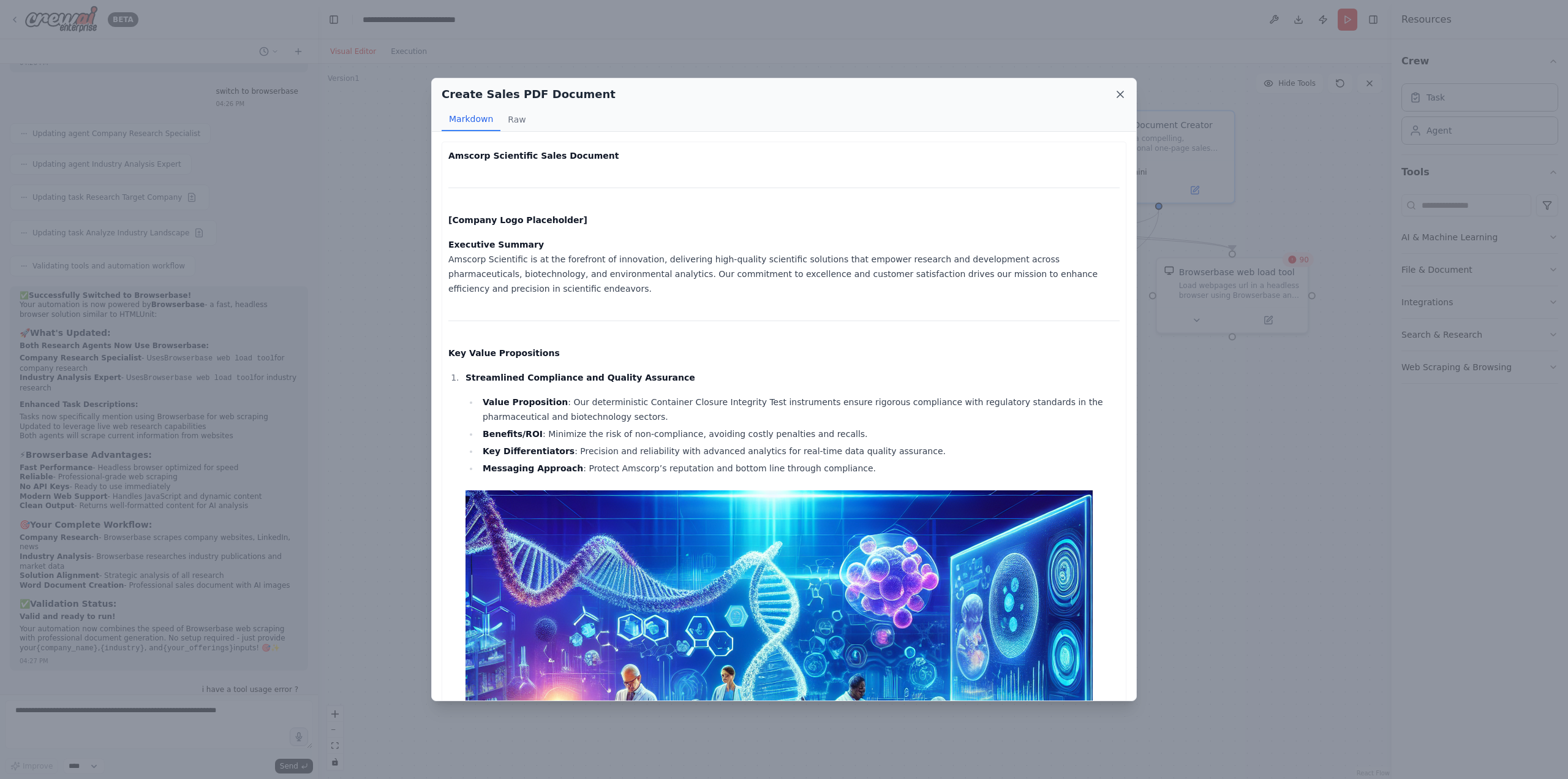
click at [1120, 91] on icon at bounding box center [1120, 94] width 12 height 13
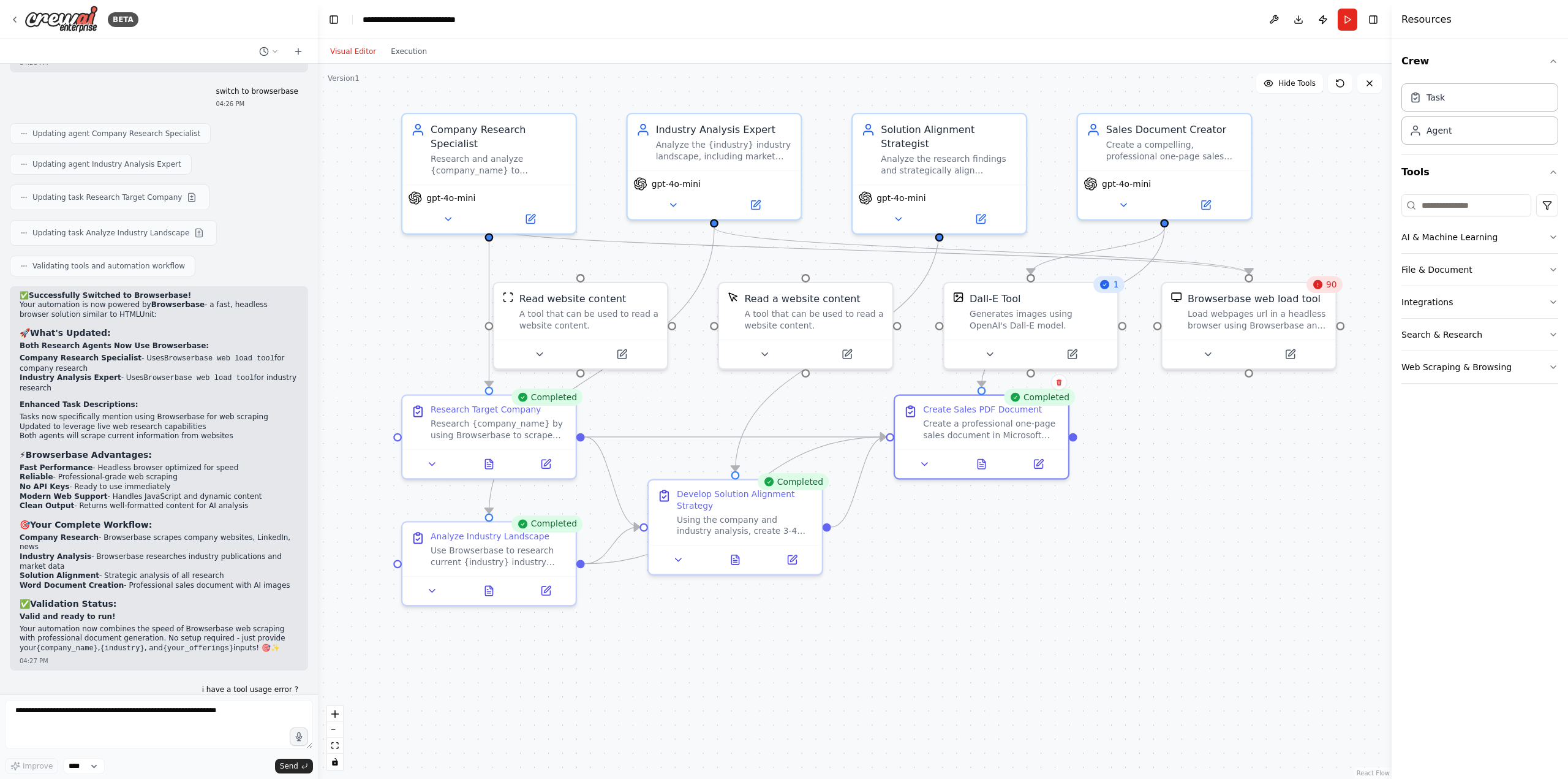
click at [1327, 285] on div "90" at bounding box center [1325, 285] width 37 height 17
click at [1217, 350] on button at bounding box center [1207, 352] width 80 height 17
click at [1298, 350] on button at bounding box center [1289, 352] width 80 height 17
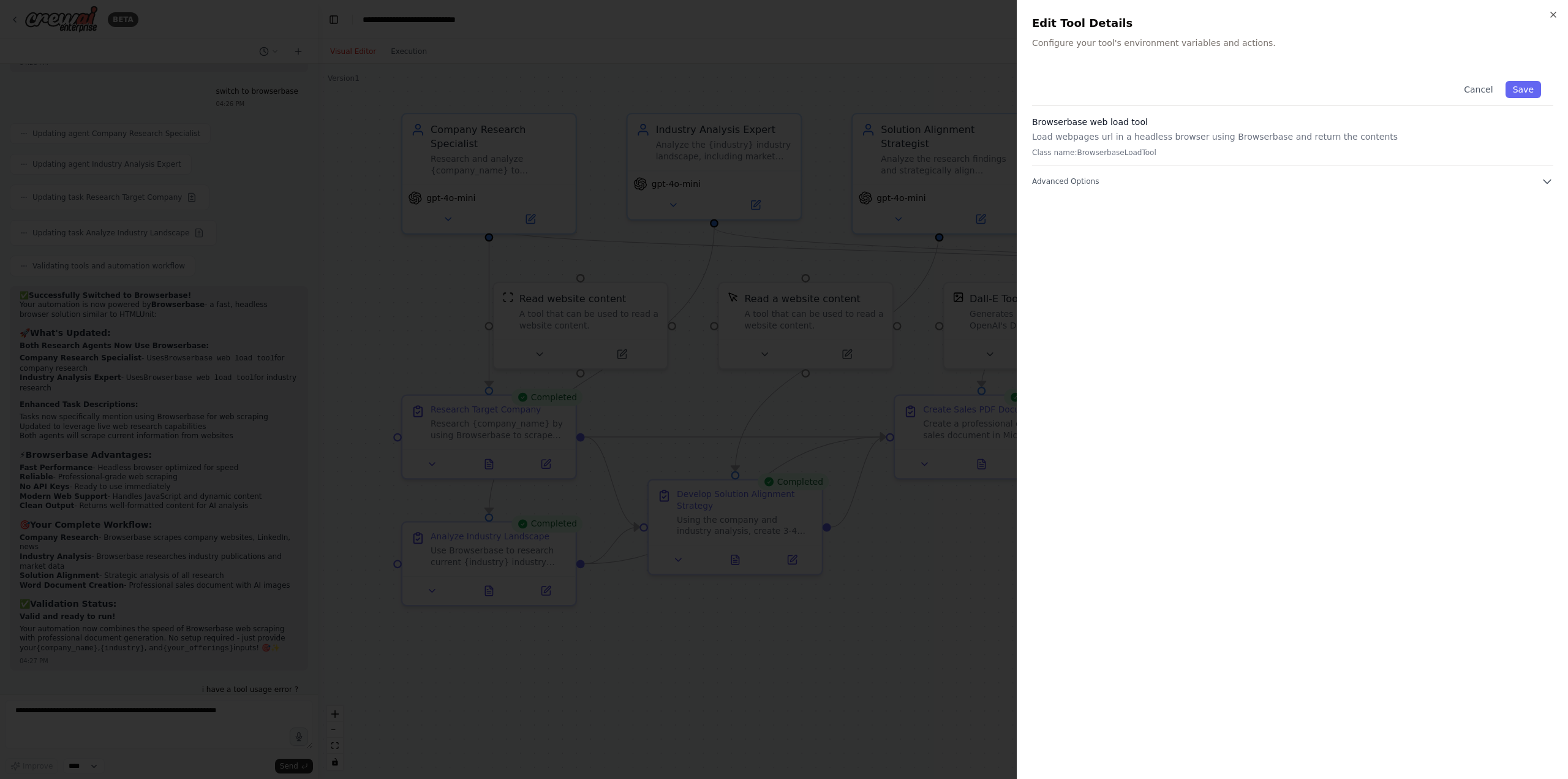
click at [1100, 50] on div "Close Edit Tool Details Configure your tool's environment variables and actions…" at bounding box center [1292, 390] width 551 height 779
click at [1207, 41] on p "Configure your tool's environment variables and actions." at bounding box center [1293, 42] width 521 height 13
click at [1541, 177] on icon "button" at bounding box center [1547, 181] width 12 height 13
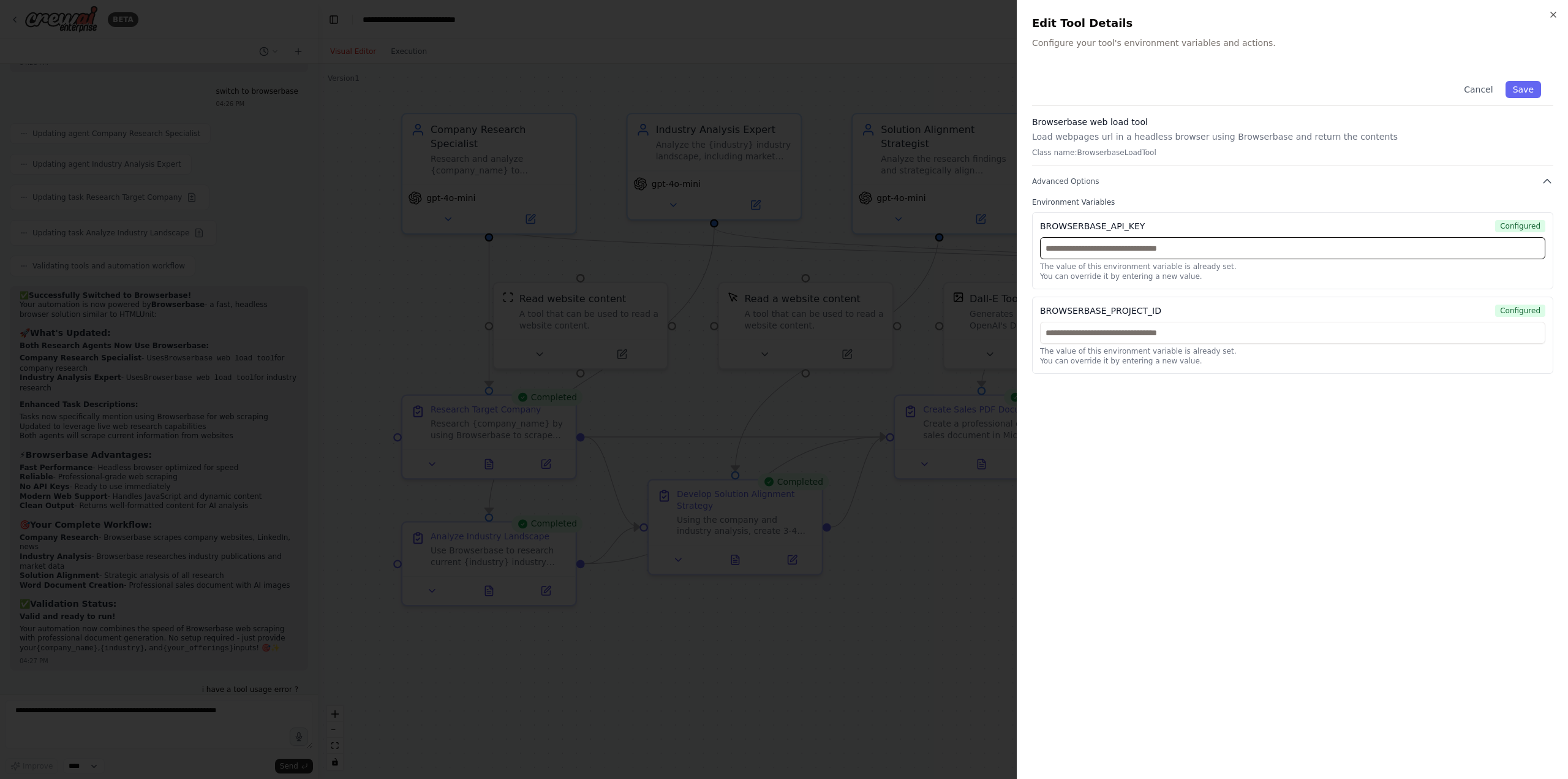
click at [1108, 252] on input "text" at bounding box center [1293, 248] width 506 height 22
click at [1556, 11] on icon "button" at bounding box center [1554, 14] width 10 height 10
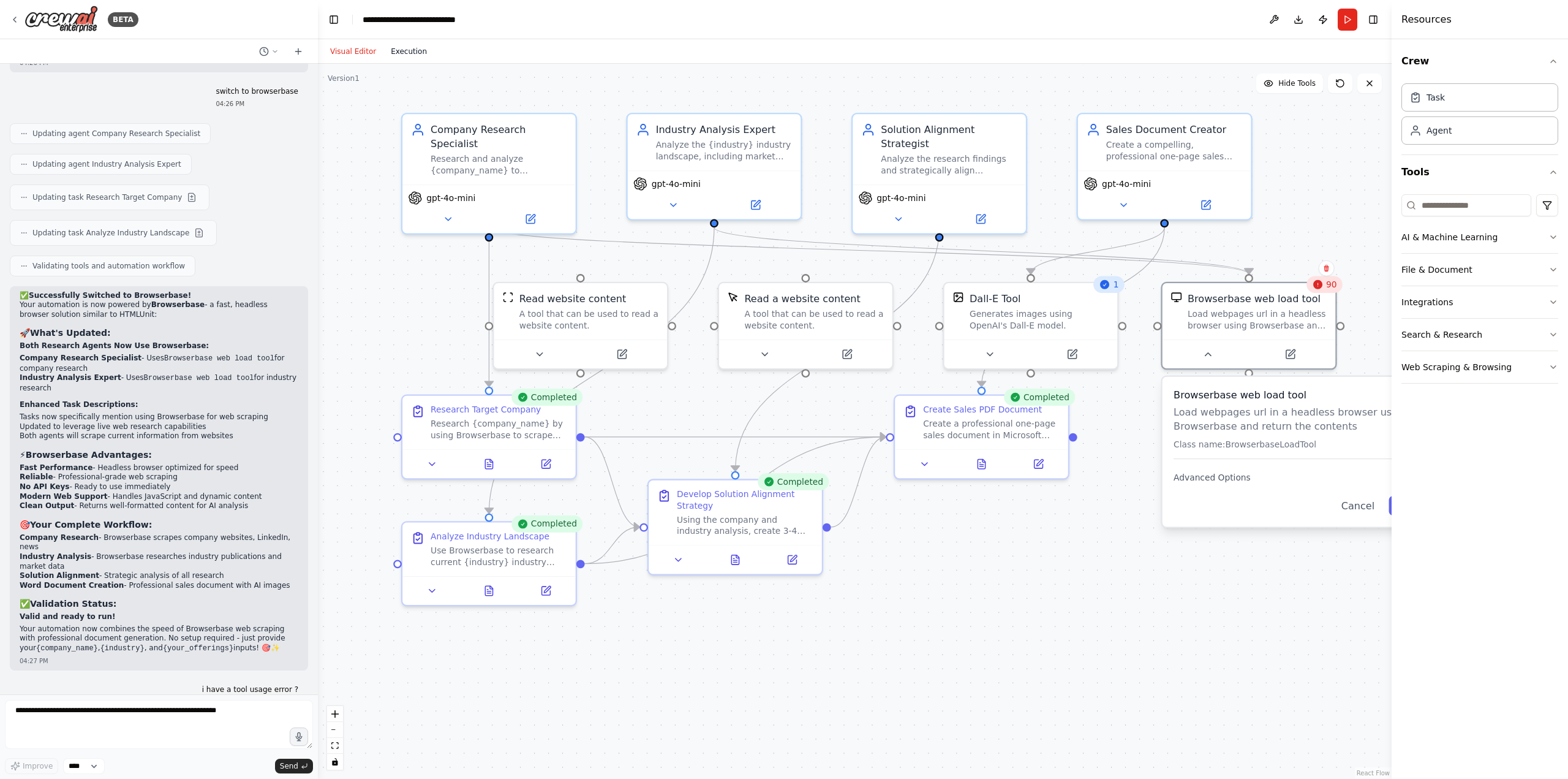
click at [415, 53] on button "Execution" at bounding box center [409, 51] width 51 height 14
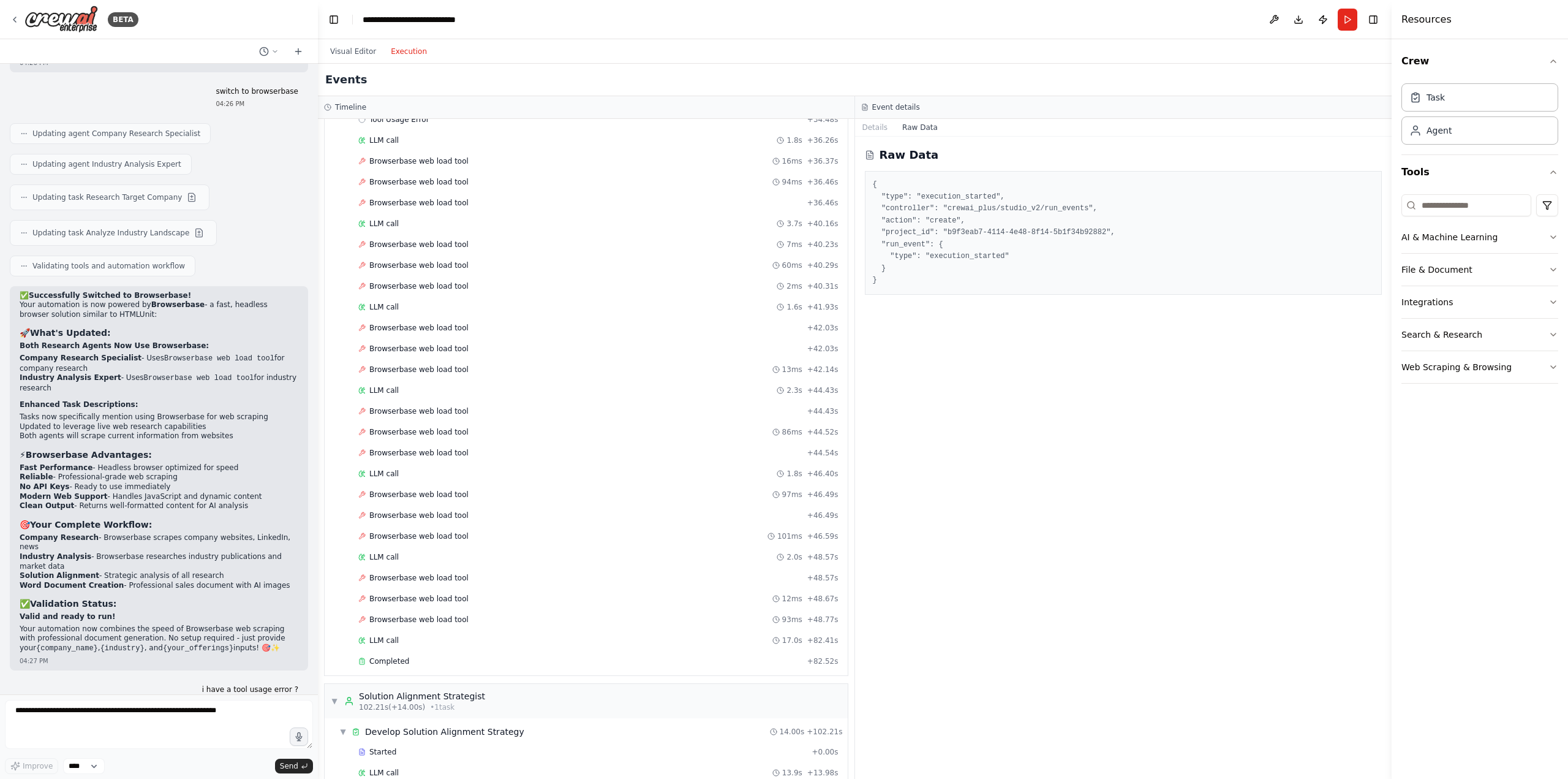
click at [911, 126] on button "Raw Data" at bounding box center [920, 128] width 50 height 17
click at [875, 124] on button "Details" at bounding box center [875, 128] width 40 height 17
click at [904, 131] on button "Raw Data" at bounding box center [920, 128] width 50 height 17
click at [435, 343] on span "Browserbase web load tool" at bounding box center [418, 348] width 99 height 10
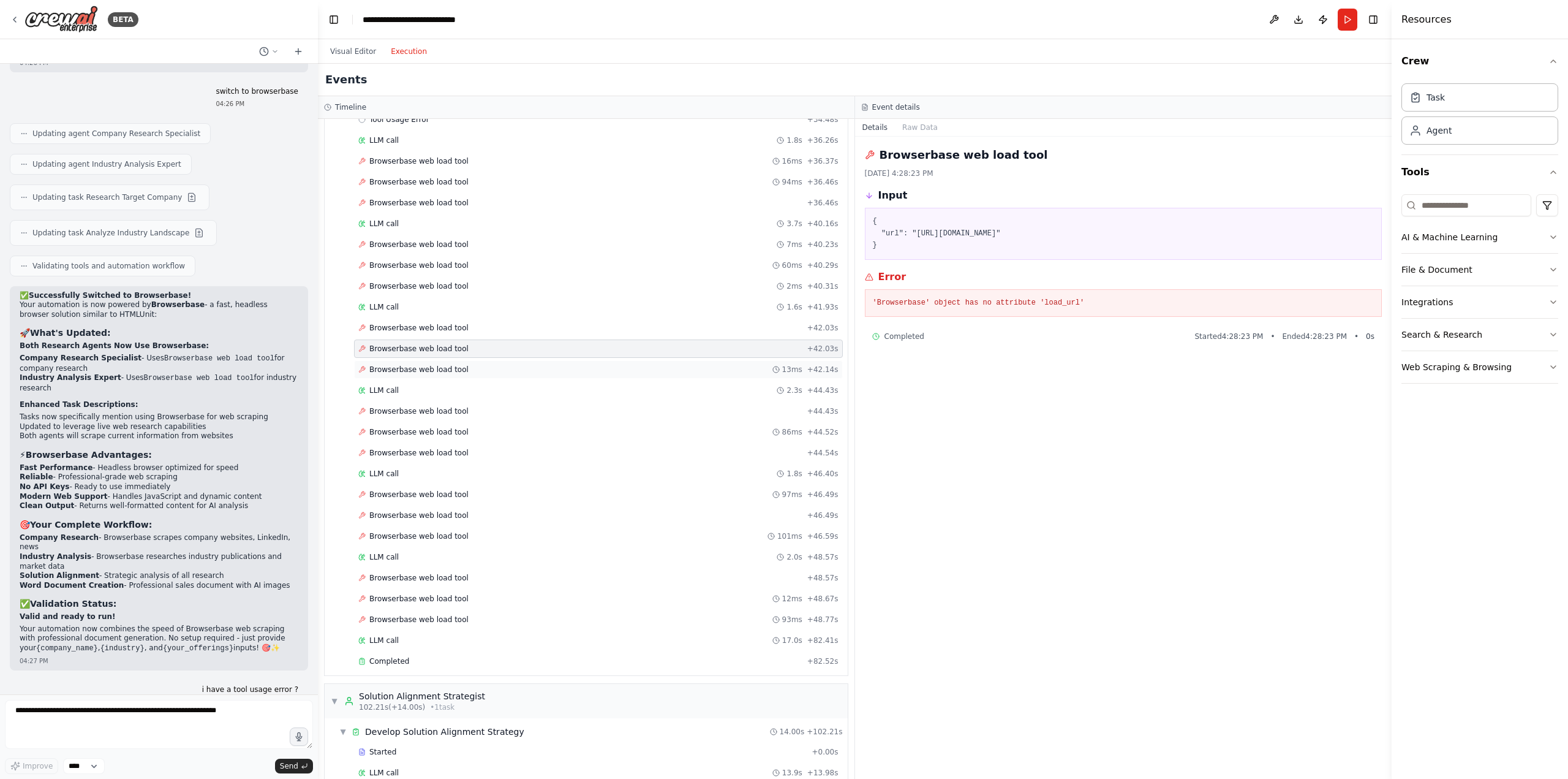
click at [428, 364] on span "Browserbase web load tool" at bounding box center [418, 369] width 99 height 10
click at [431, 343] on span "Browserbase web load tool" at bounding box center [418, 348] width 99 height 10
click at [418, 323] on span "Browserbase web load tool" at bounding box center [418, 328] width 99 height 10
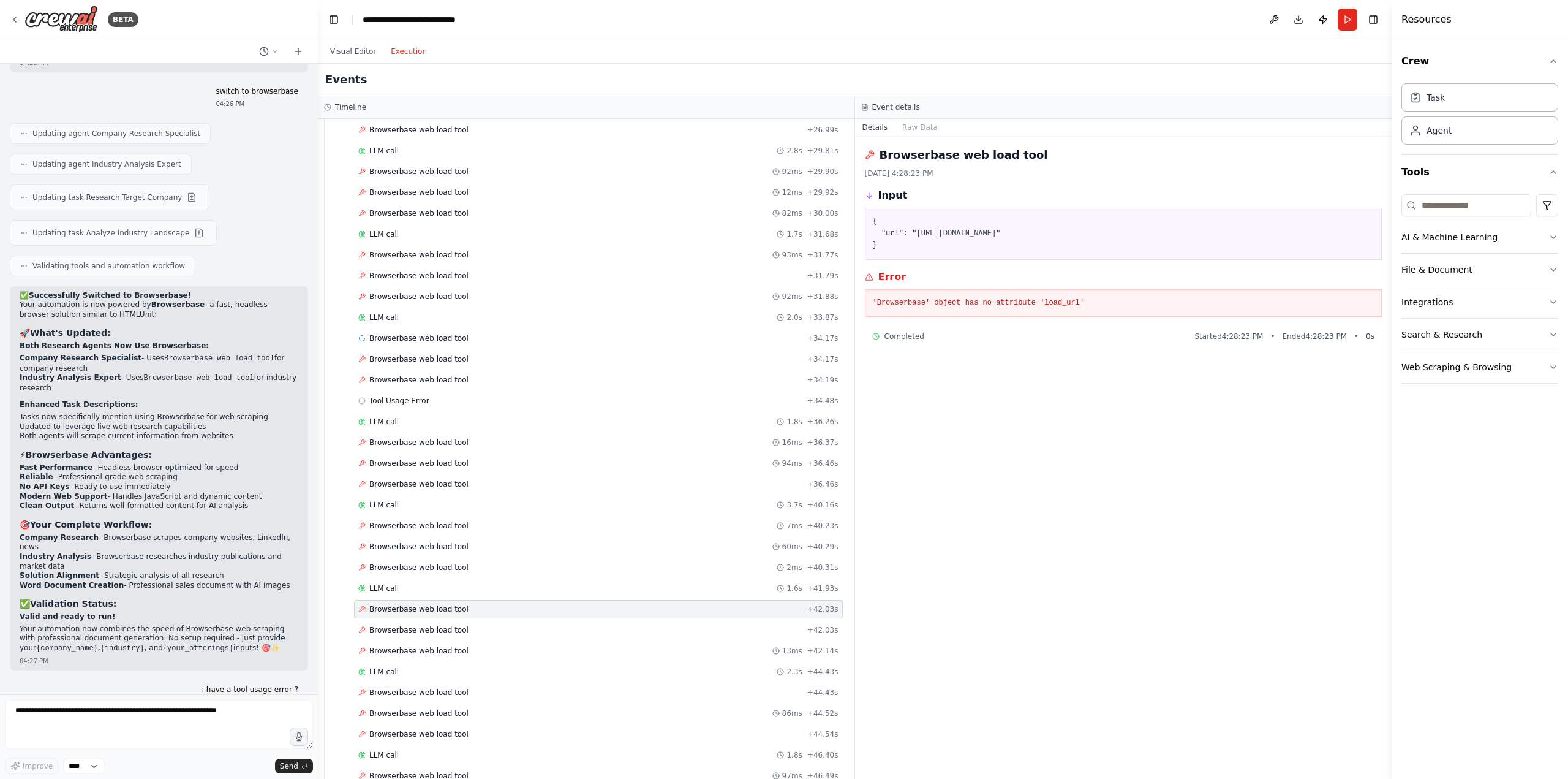
scroll to position [1860, 0]
drag, startPoint x: 1098, startPoint y: 236, endPoint x: 881, endPoint y: 236, distance: 217.0
click at [881, 236] on pre "{ "url": "[URL][DOMAIN_NAME]" }" at bounding box center [1124, 234] width 502 height 37
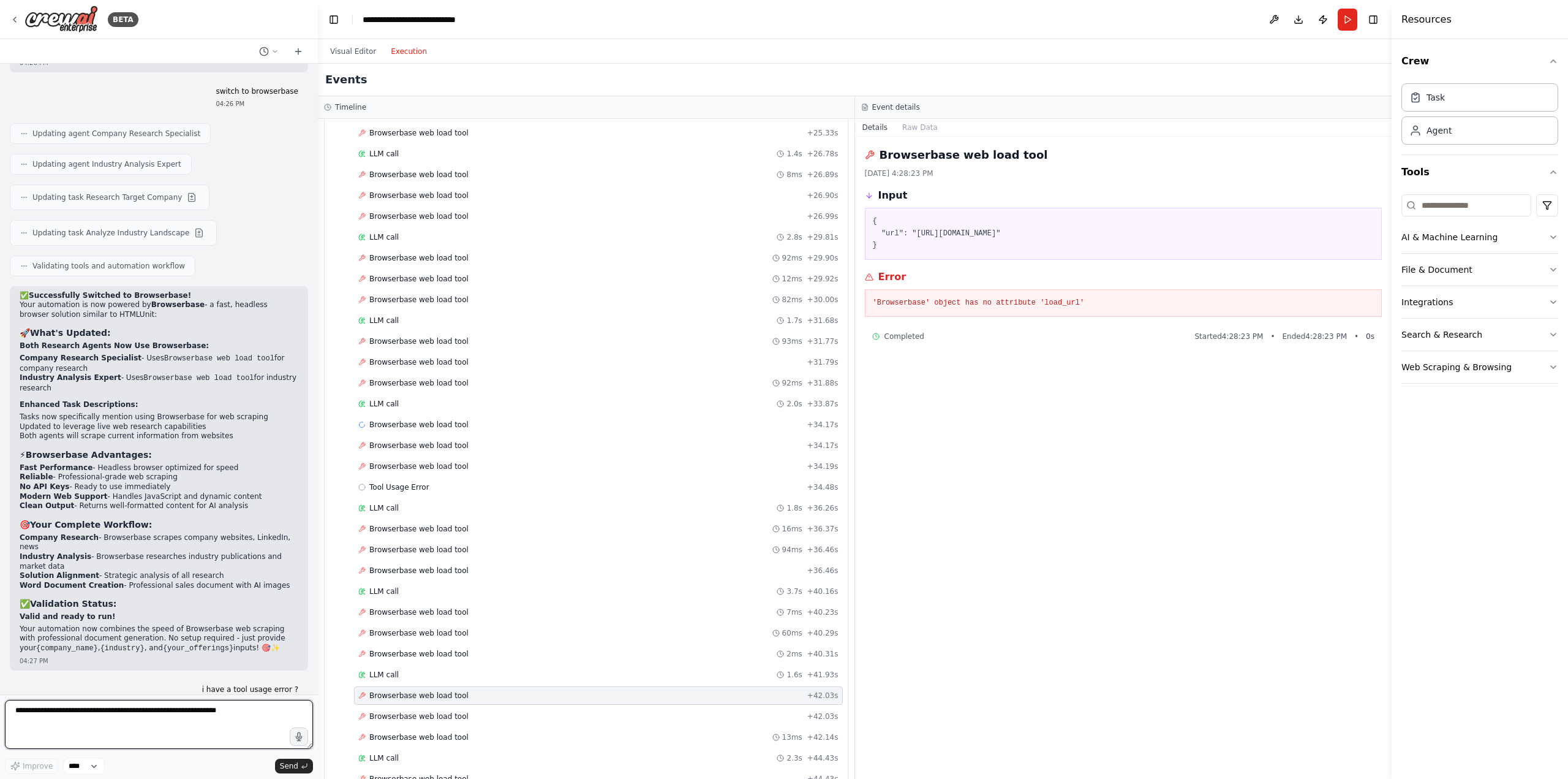
click at [116, 719] on textarea at bounding box center [159, 724] width 308 height 49
paste textarea "**********"
type textarea "**********"
drag, startPoint x: 1046, startPoint y: 231, endPoint x: 879, endPoint y: 238, distance: 167.1
click at [879, 238] on pre "{ "url": "[URL][DOMAIN_NAME]" }" at bounding box center [1124, 234] width 502 height 37
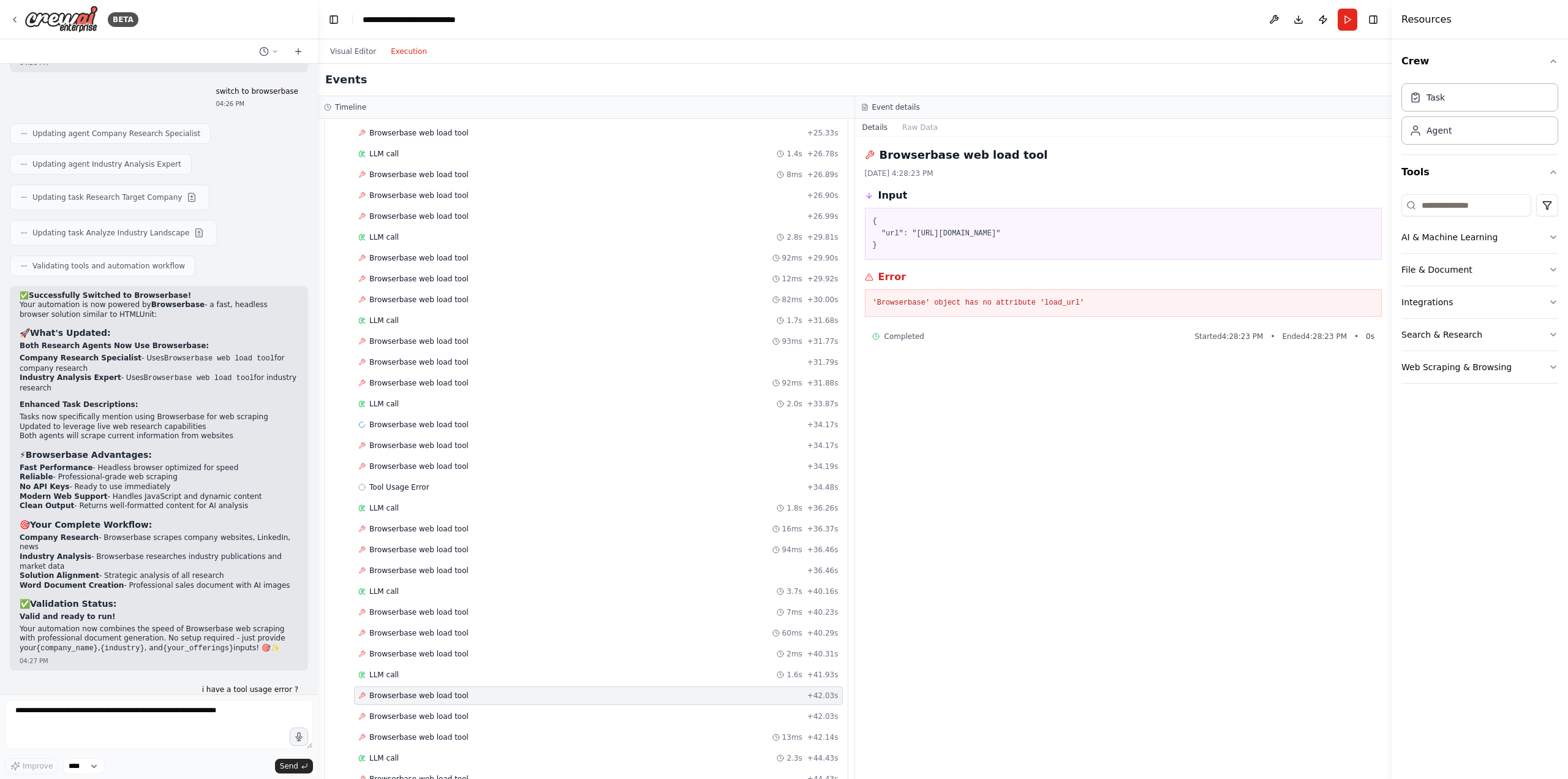
copy pre ""url": "[URL][DOMAIN_NAME]""
click at [61, 718] on textarea at bounding box center [159, 724] width 308 height 49
paste textarea "**********"
drag, startPoint x: 1026, startPoint y: 298, endPoint x: 872, endPoint y: 303, distance: 154.1
click at [872, 303] on div "'Browserbase' object has no attribute 'load_url'" at bounding box center [1124, 303] width 517 height 28
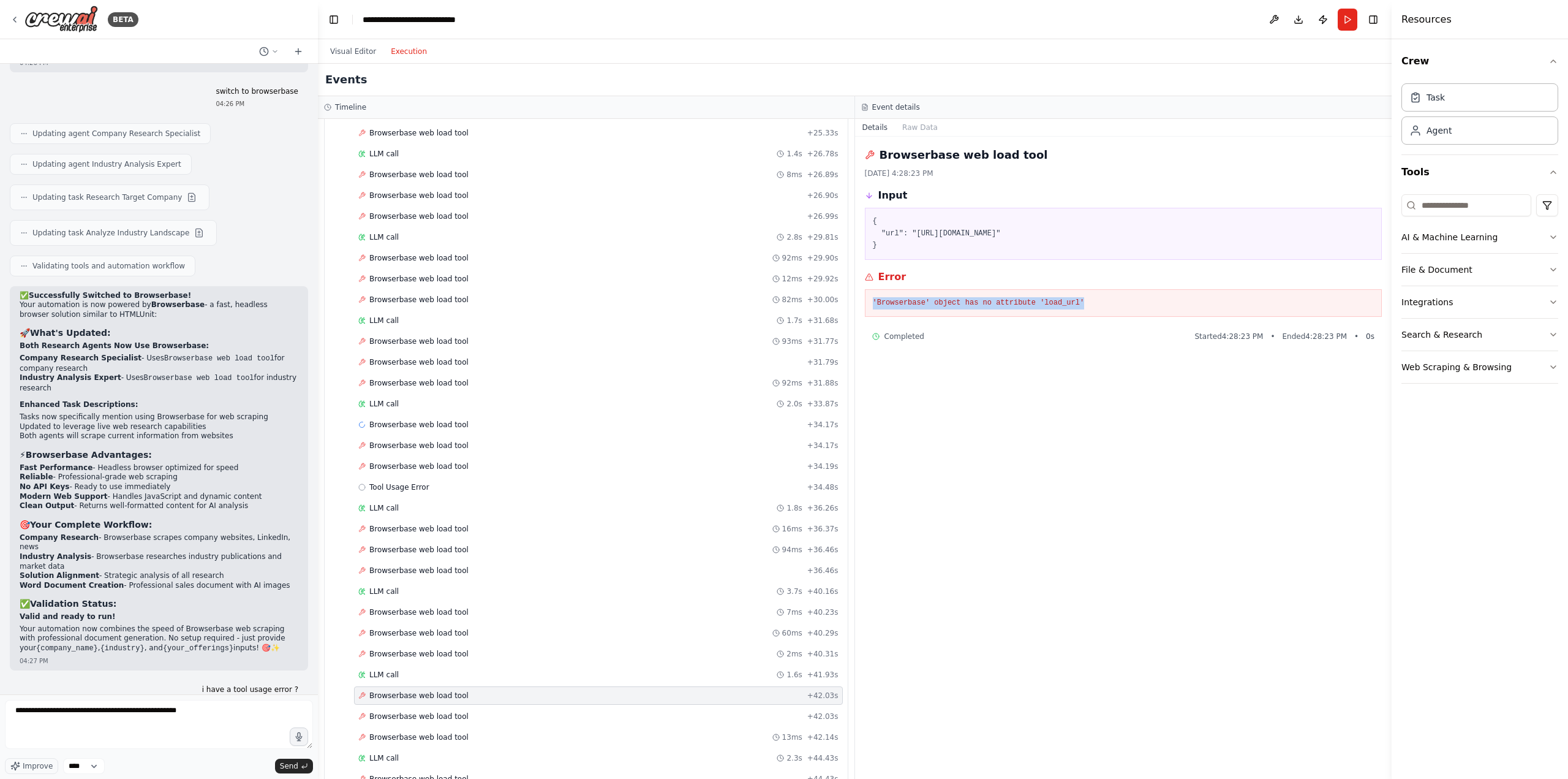
copy pre "'Browserbase' object has no attribute 'load_url'"
click at [168, 722] on textarea "**********" at bounding box center [159, 724] width 308 height 49
paste textarea "**********"
type textarea "**********"
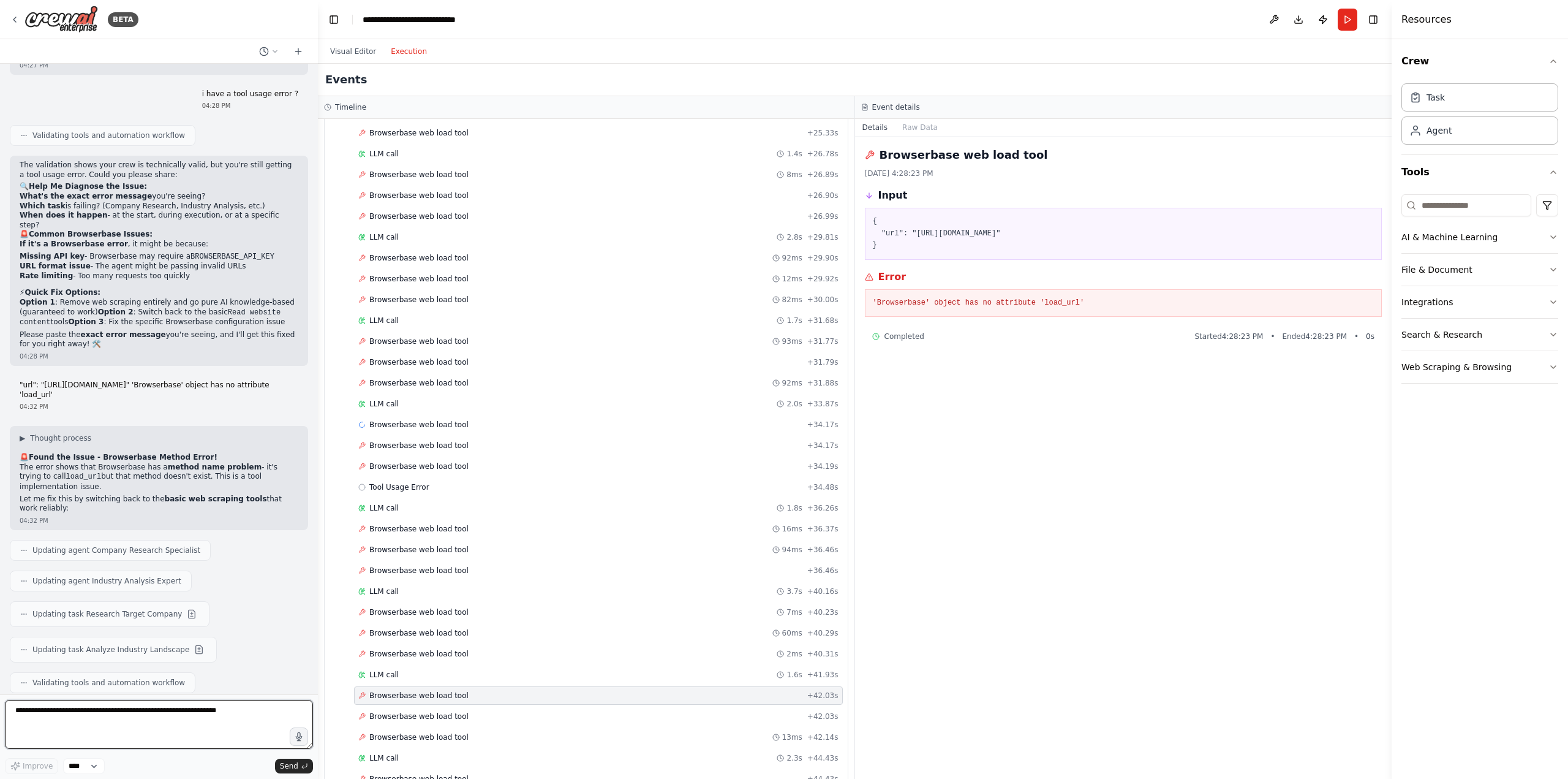
scroll to position [9909, 0]
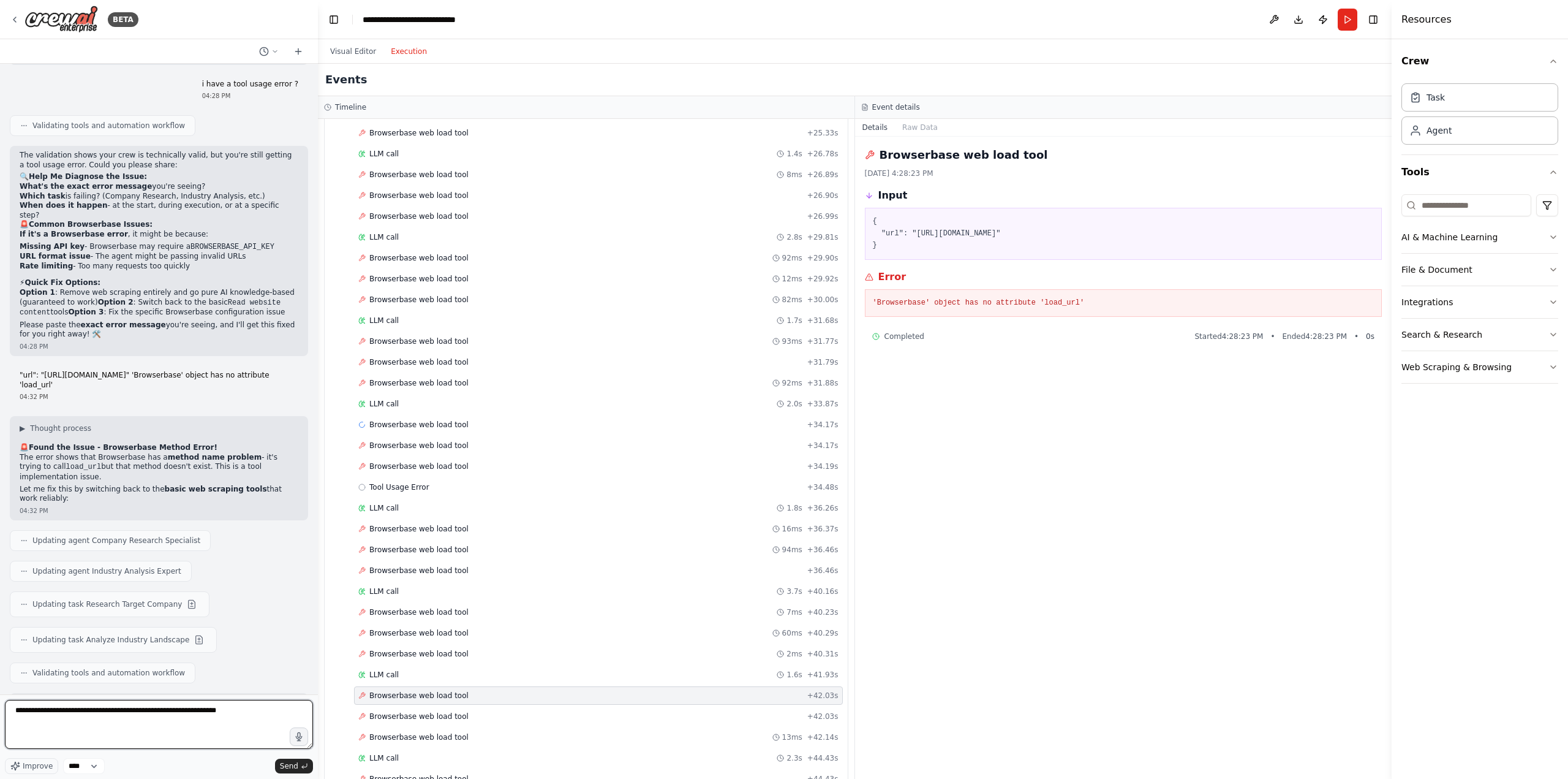
type textarea "**********"
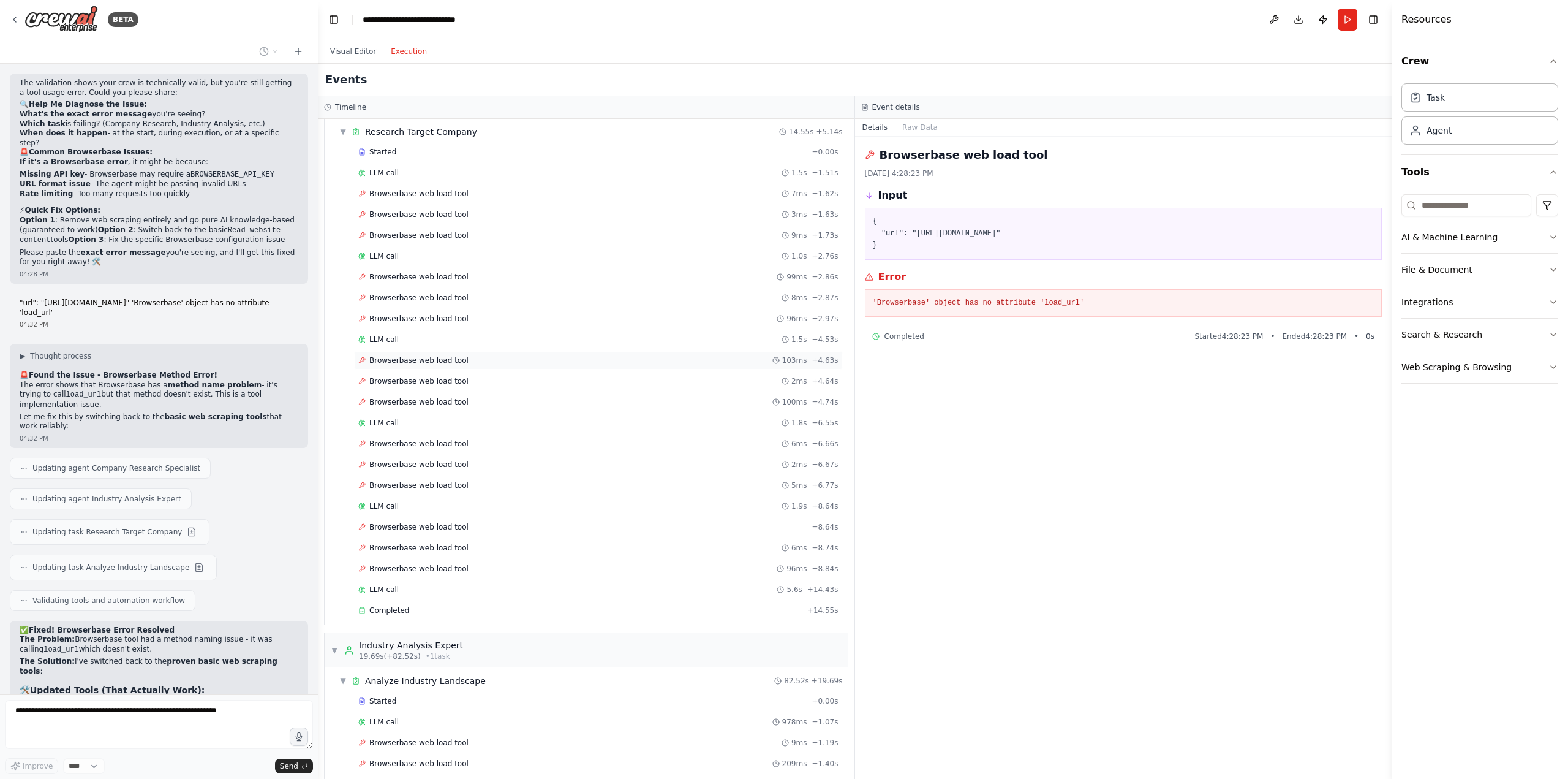
scroll to position [0, 0]
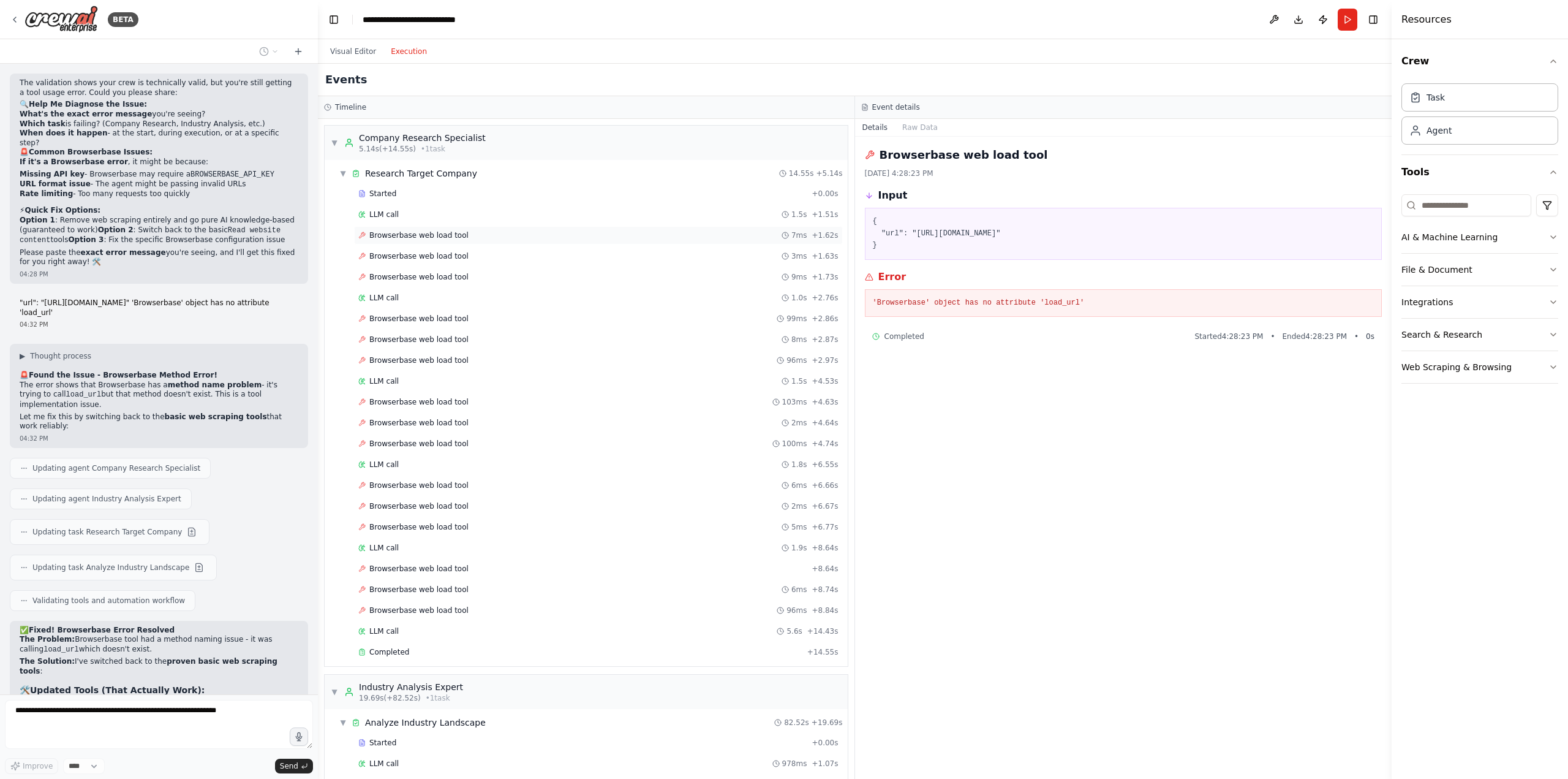
click at [421, 236] on span "Browserbase web load tool" at bounding box center [418, 236] width 99 height 10
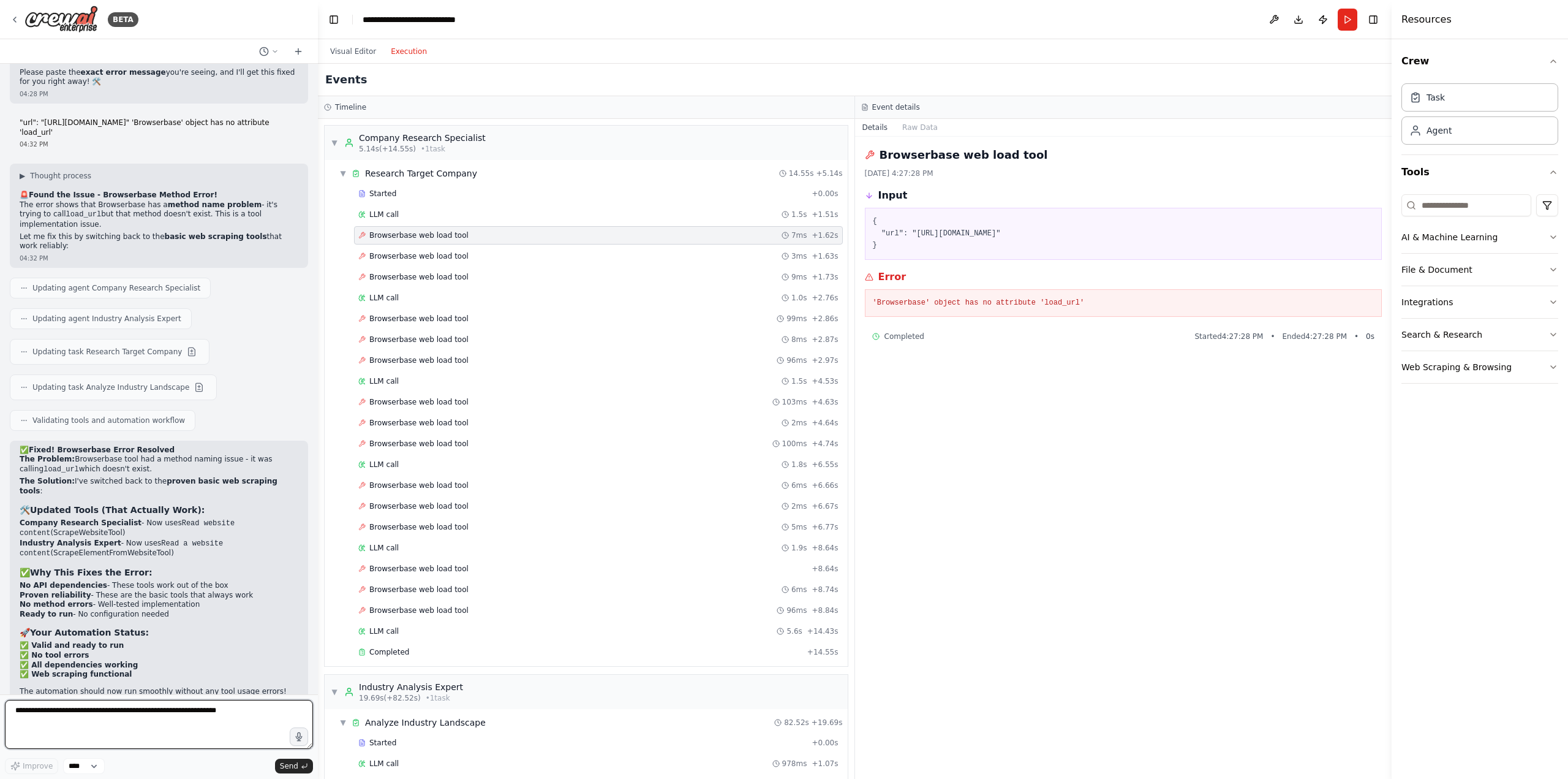
scroll to position [10170, 0]
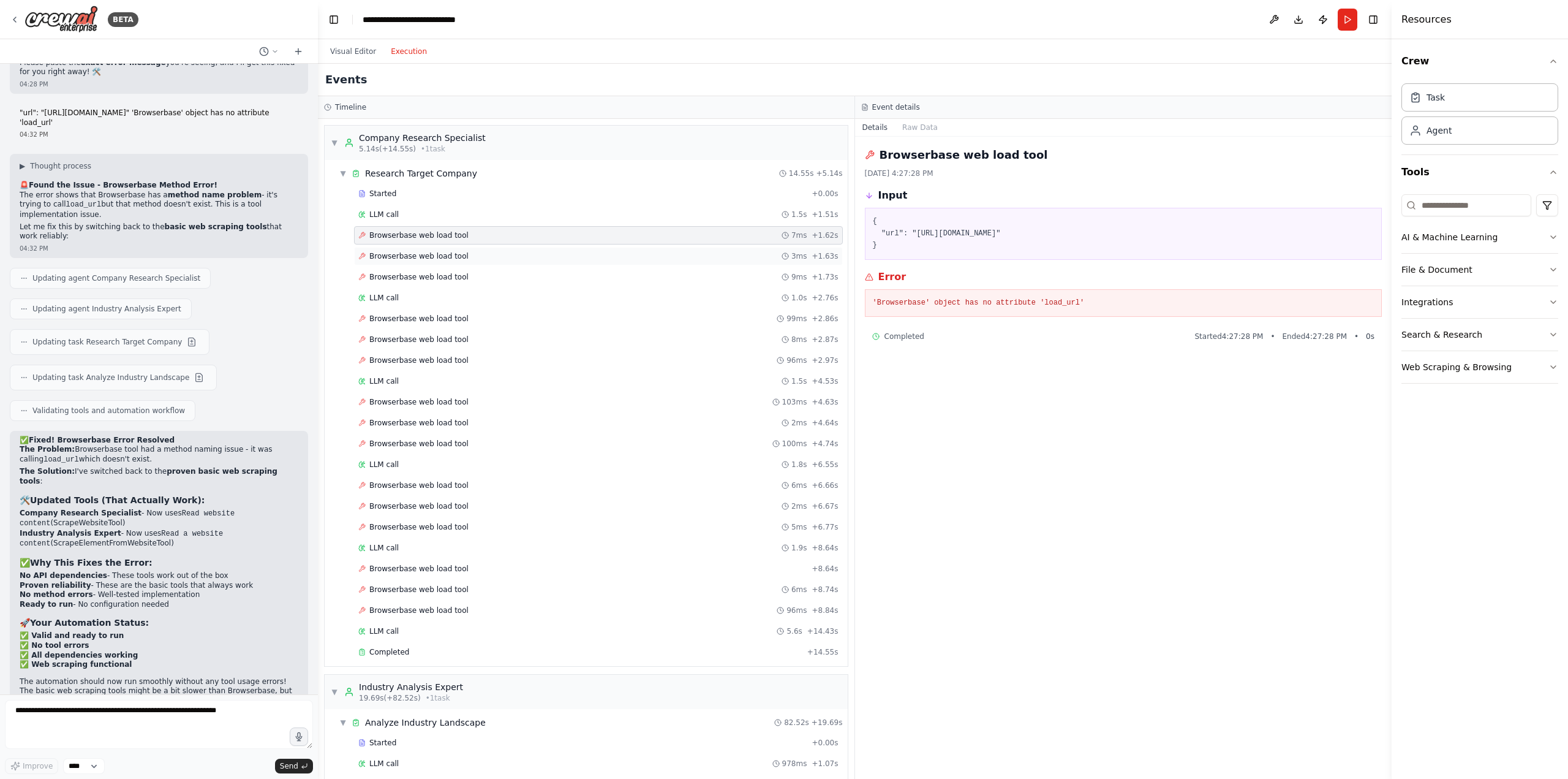
click at [455, 253] on span "Browserbase web load tool" at bounding box center [418, 256] width 99 height 10
click at [448, 274] on span "Browserbase web load tool" at bounding box center [418, 277] width 99 height 10
click at [443, 314] on span "Browserbase web load tool" at bounding box center [418, 318] width 99 height 10
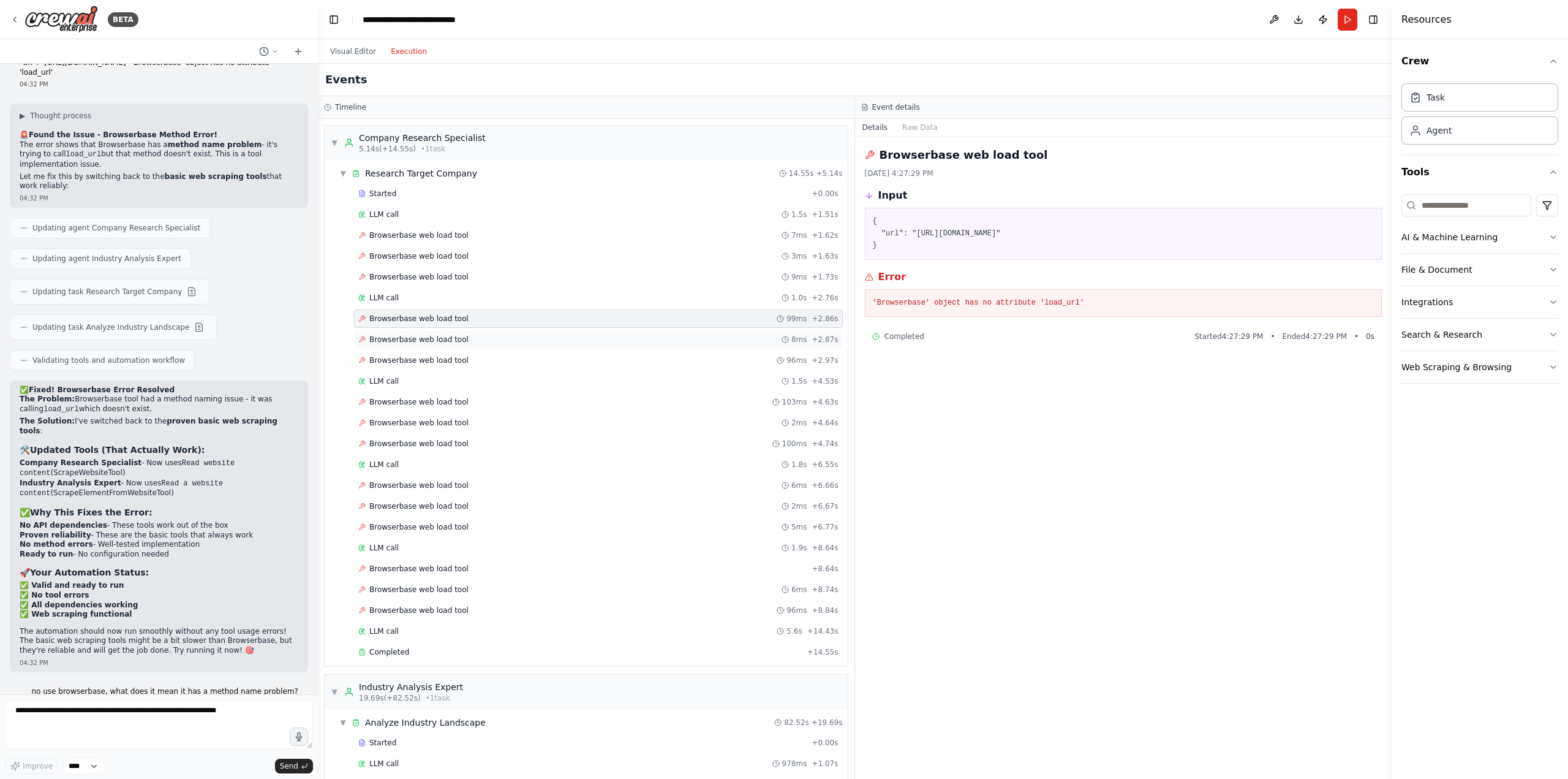
click at [441, 337] on span "Browserbase web load tool" at bounding box center [418, 339] width 99 height 10
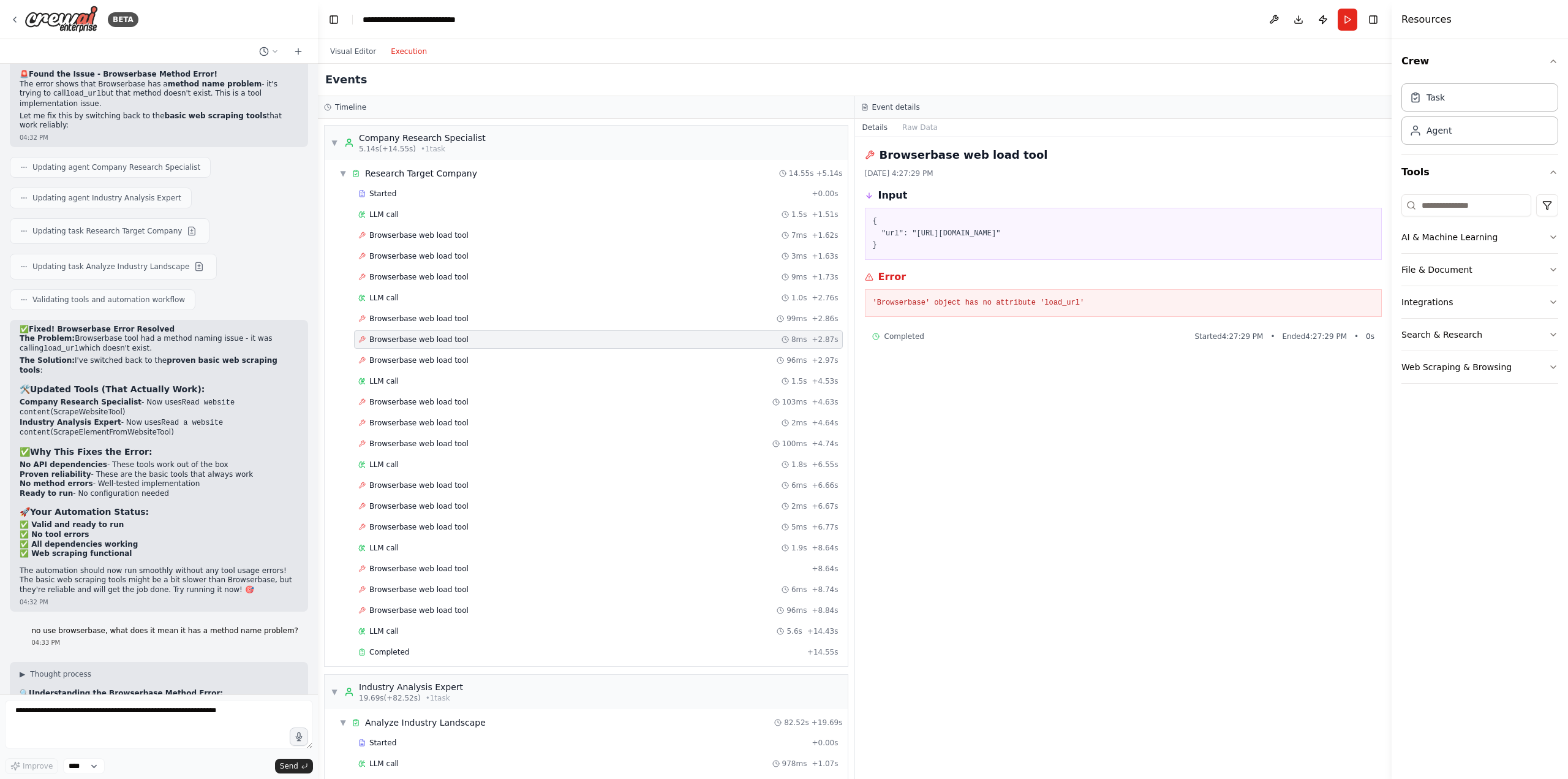
click at [437, 406] on div "Started + 0.00s LLM call 1.5s + 1.51s Browserbase web load tool 7ms + 1.62s Bro…" at bounding box center [591, 424] width 513 height 479
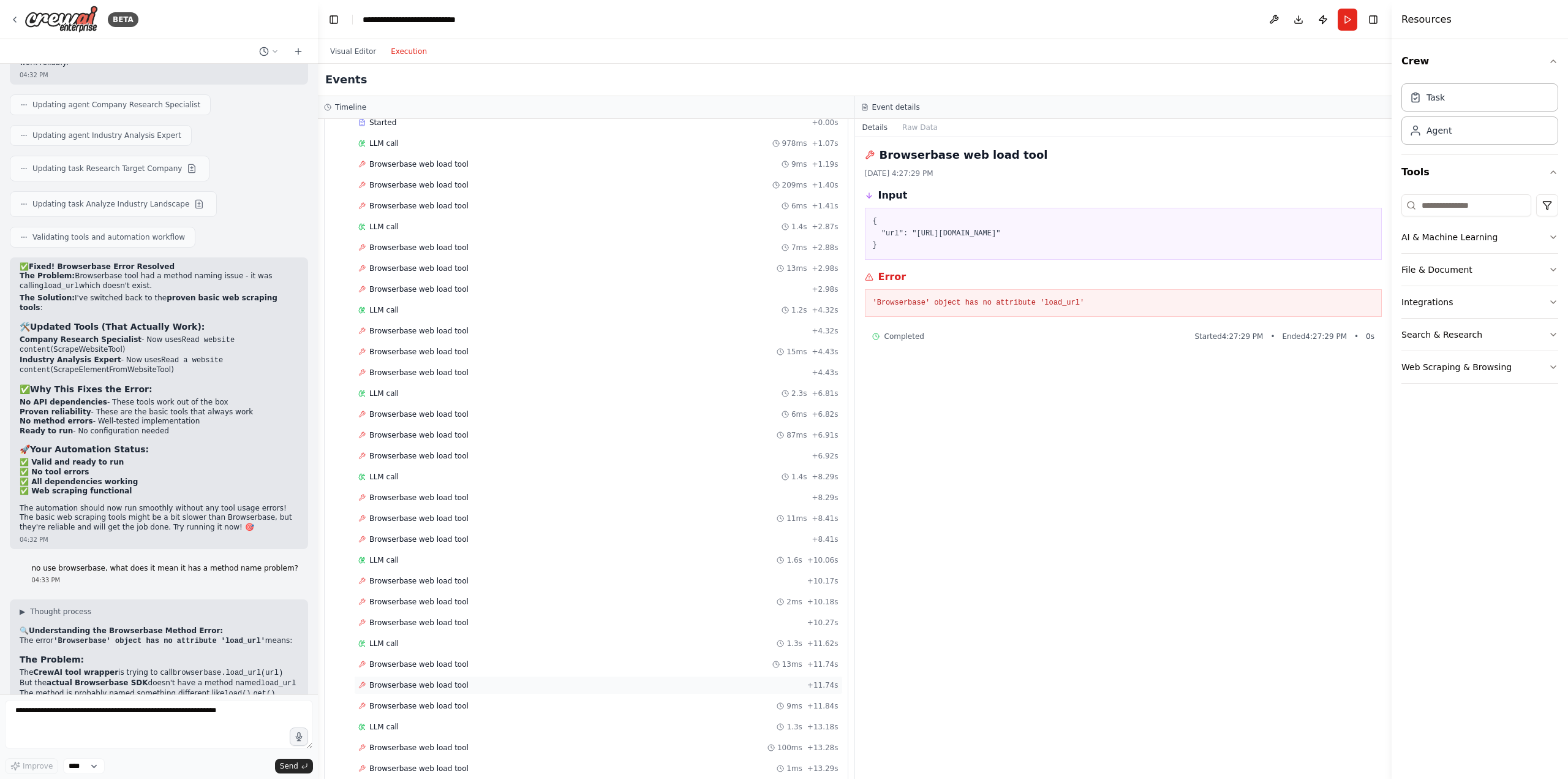
scroll to position [736, 0]
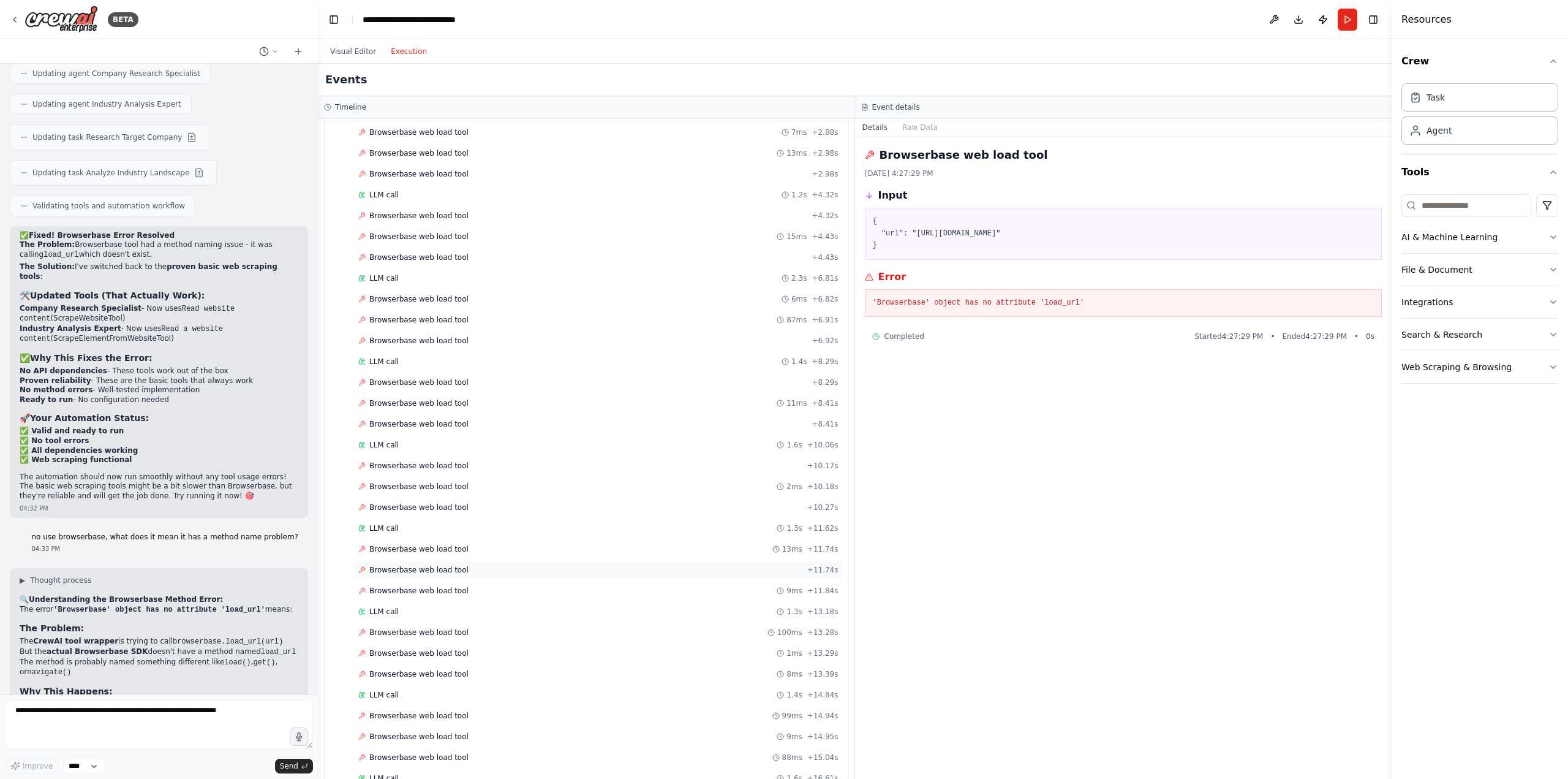
click at [437, 565] on span "Browserbase web load tool" at bounding box center [418, 569] width 99 height 10
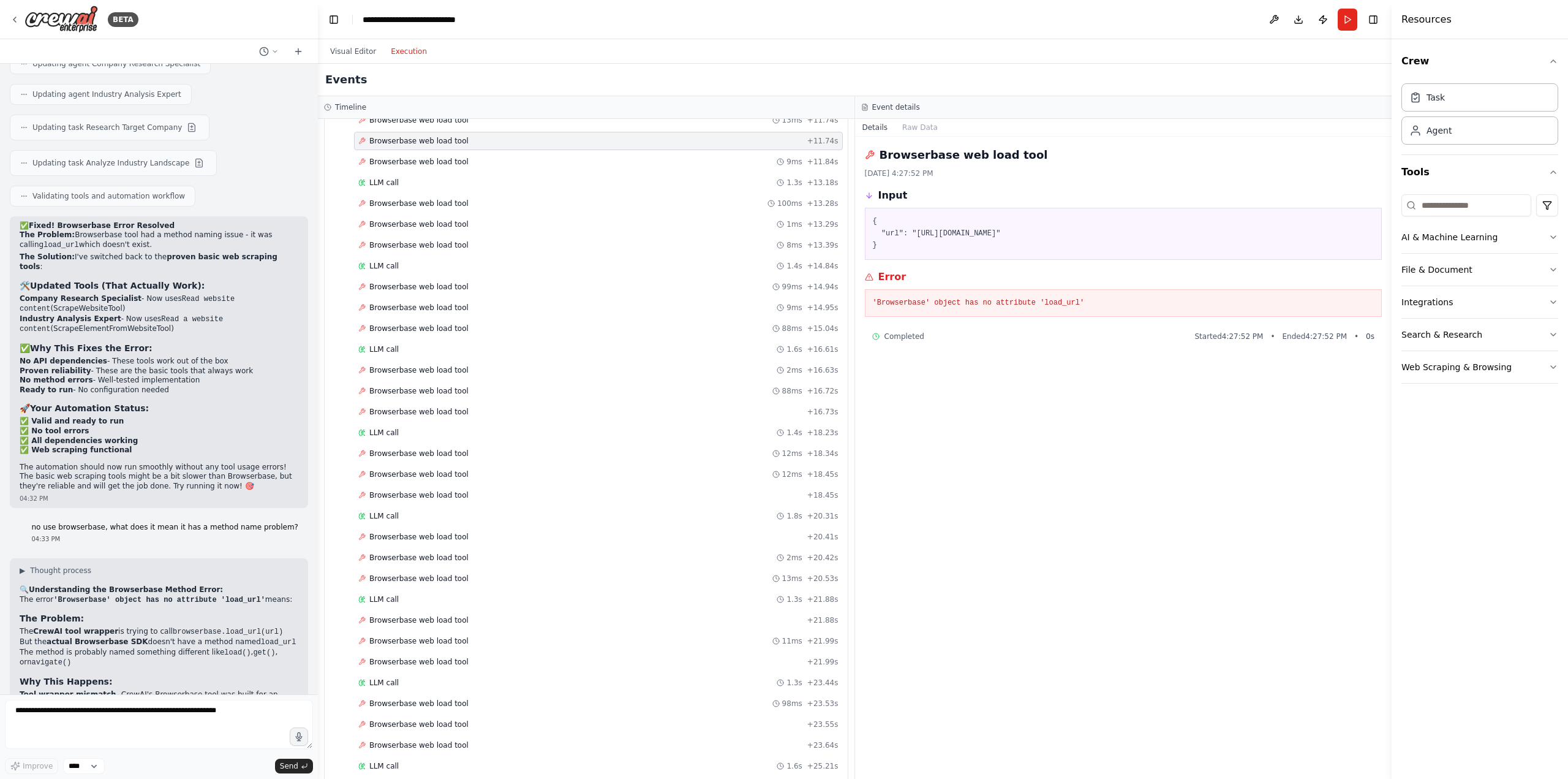
scroll to position [1716, 0]
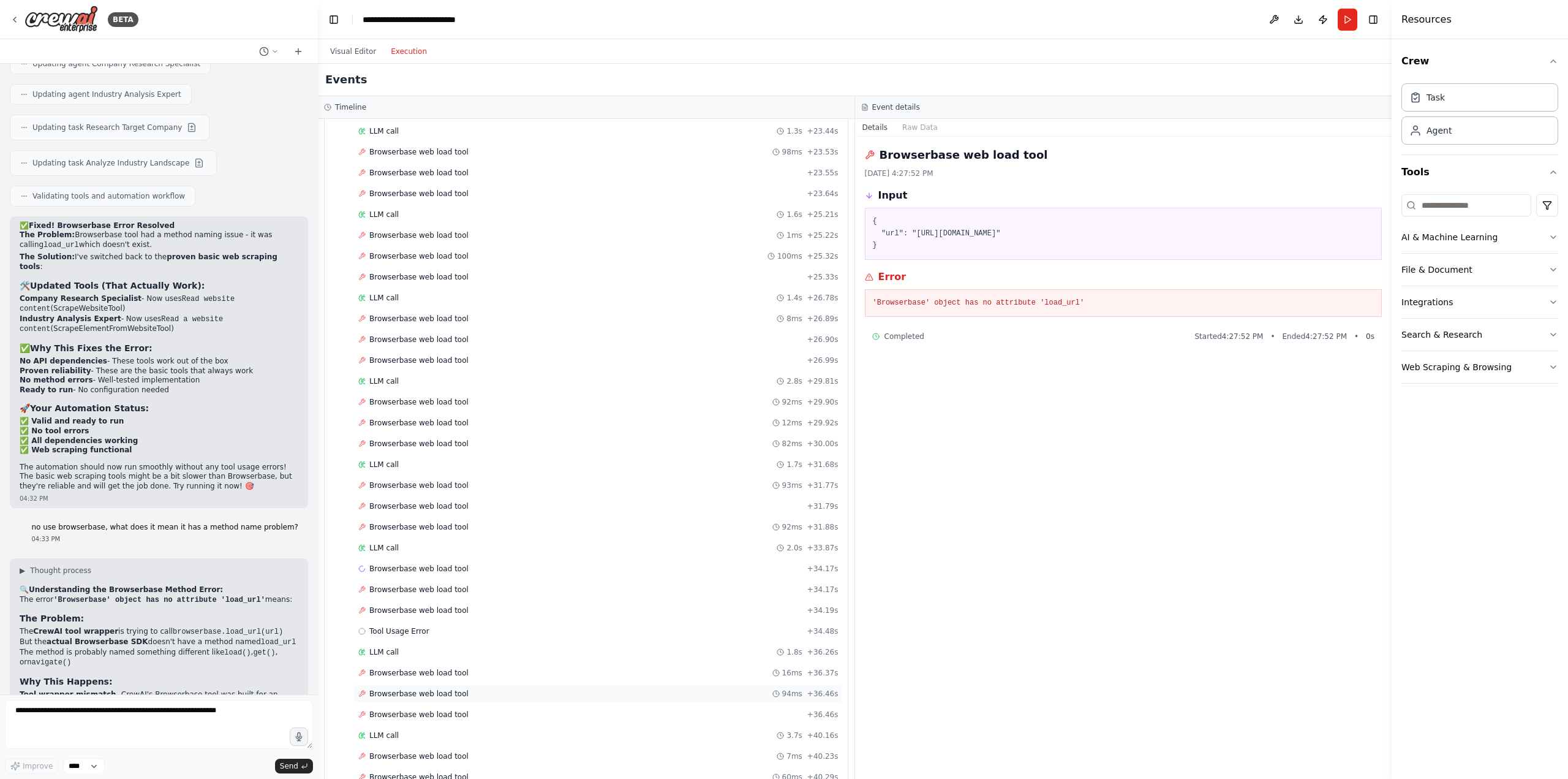
click at [412, 689] on span "Browserbase web load tool" at bounding box center [418, 693] width 99 height 10
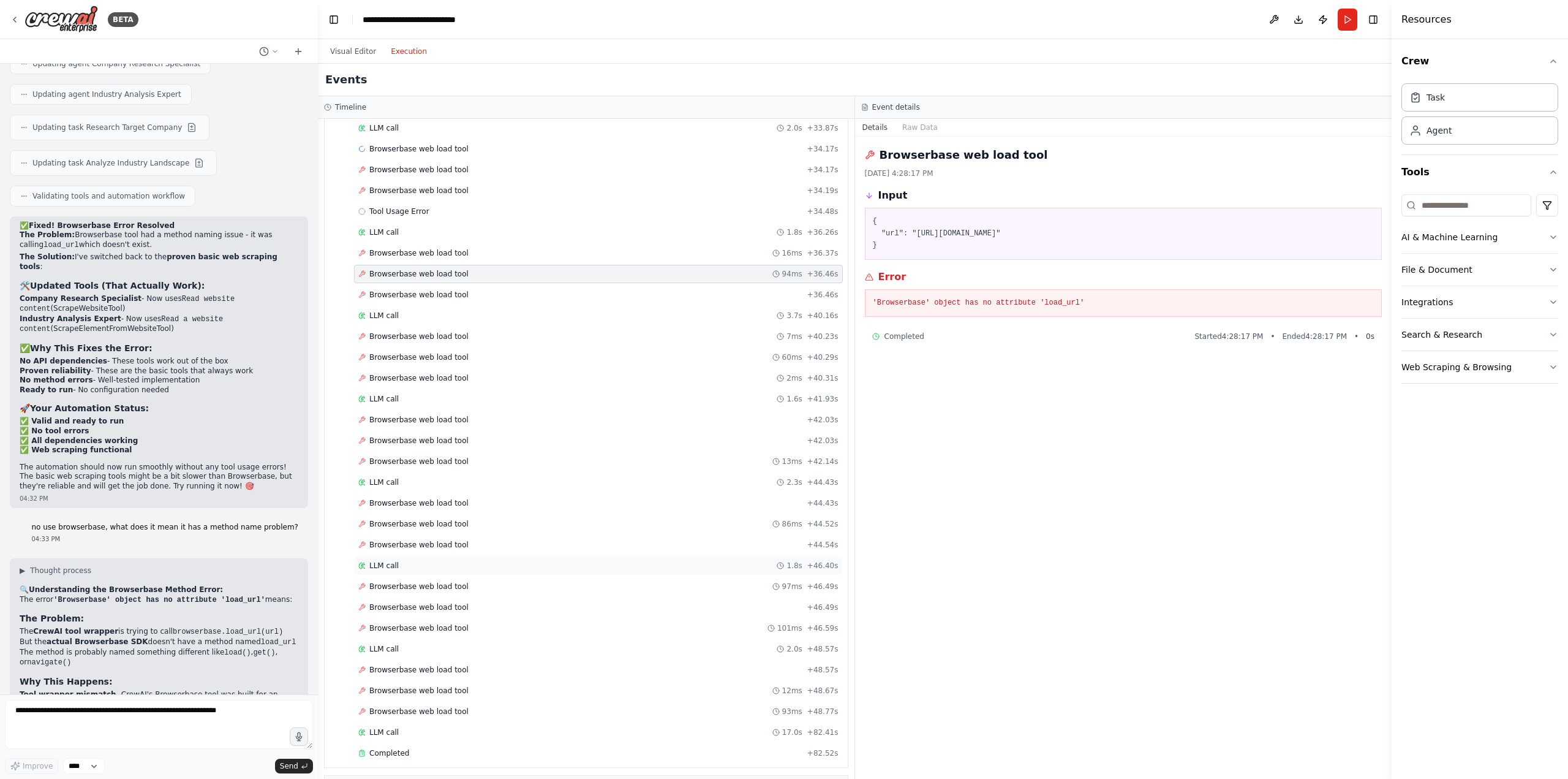
scroll to position [2051, 0]
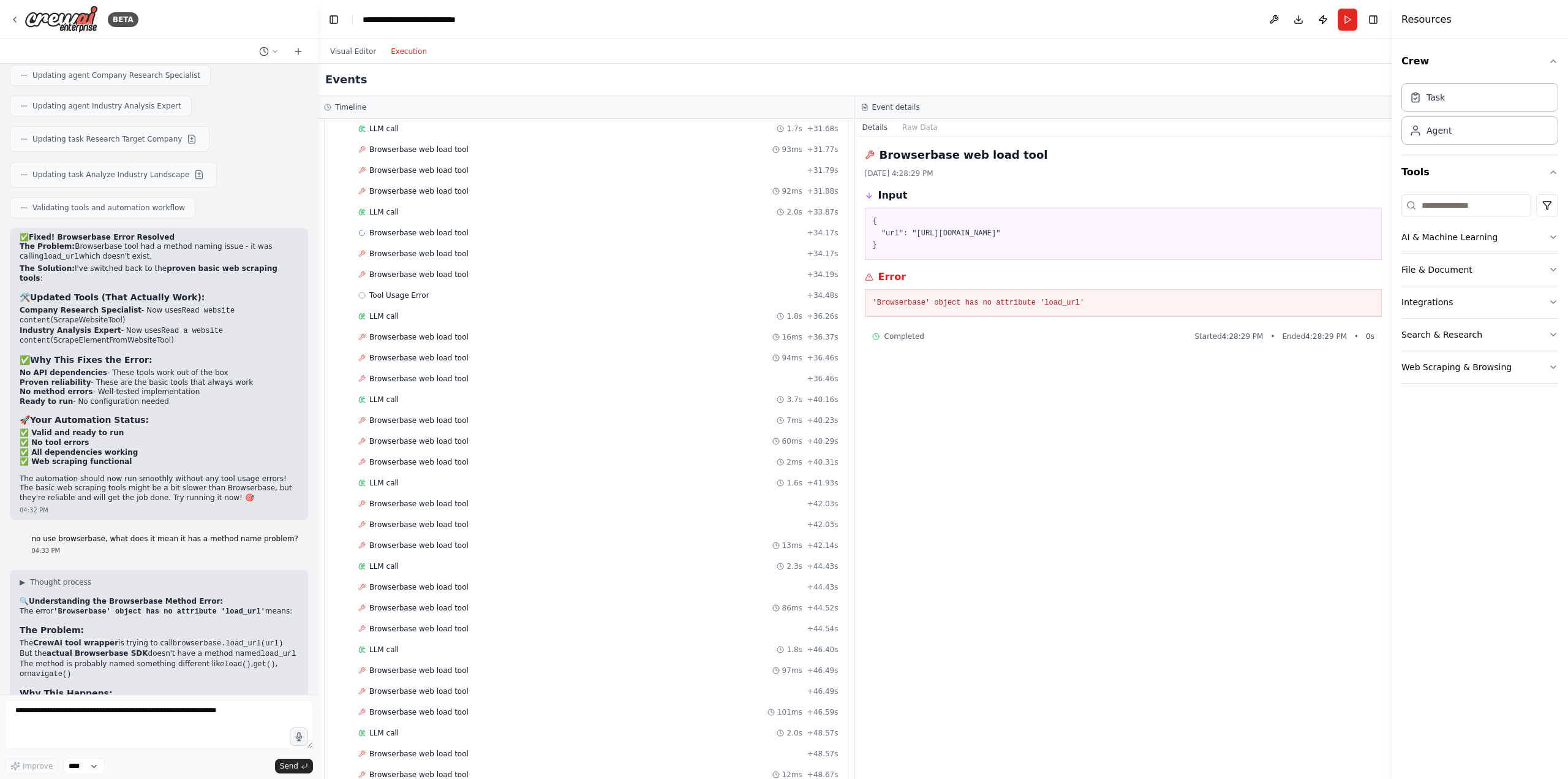
scroll to position [10385, 0]
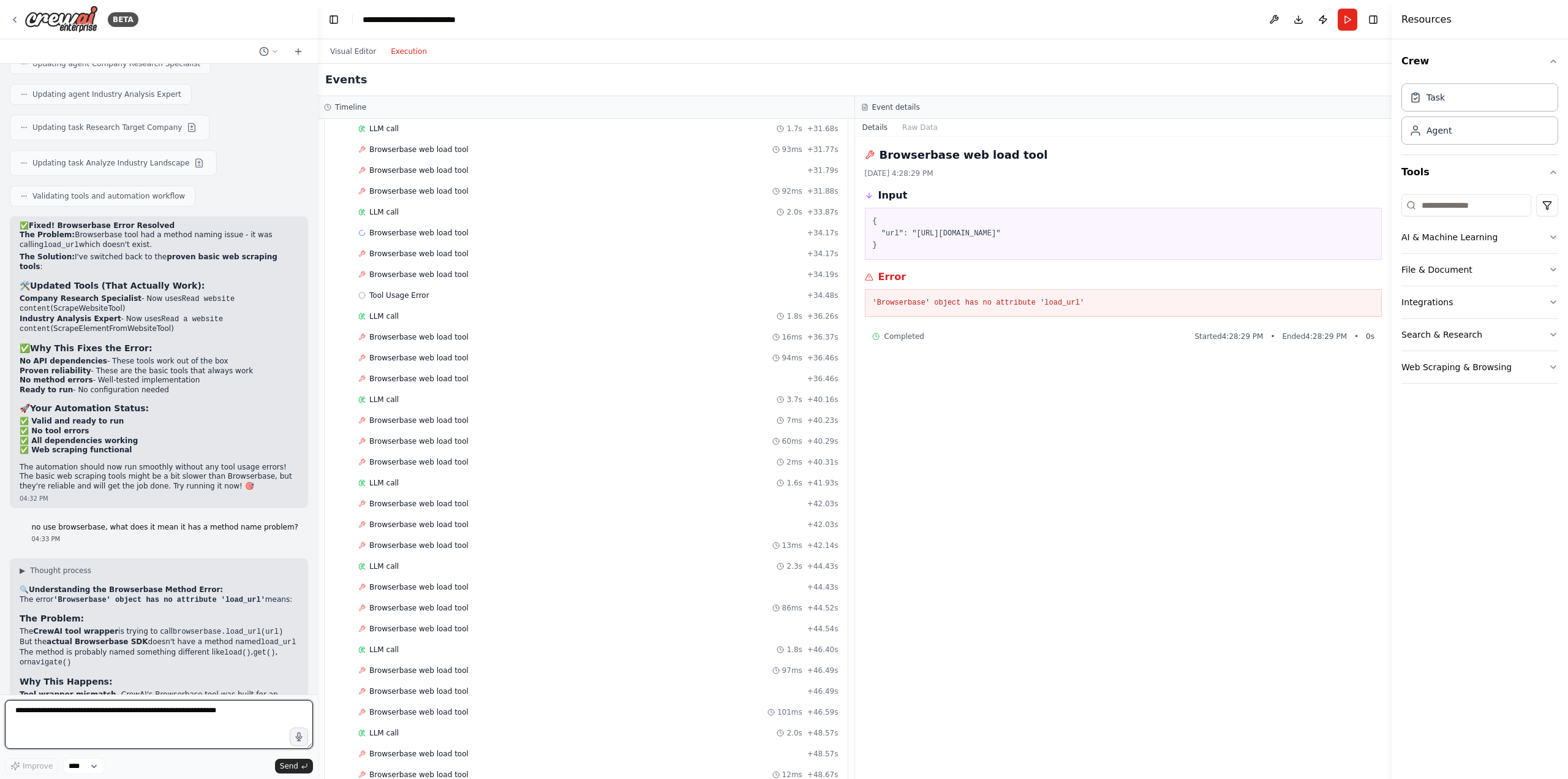
click at [120, 732] on textarea at bounding box center [159, 724] width 308 height 49
type textarea "**********"
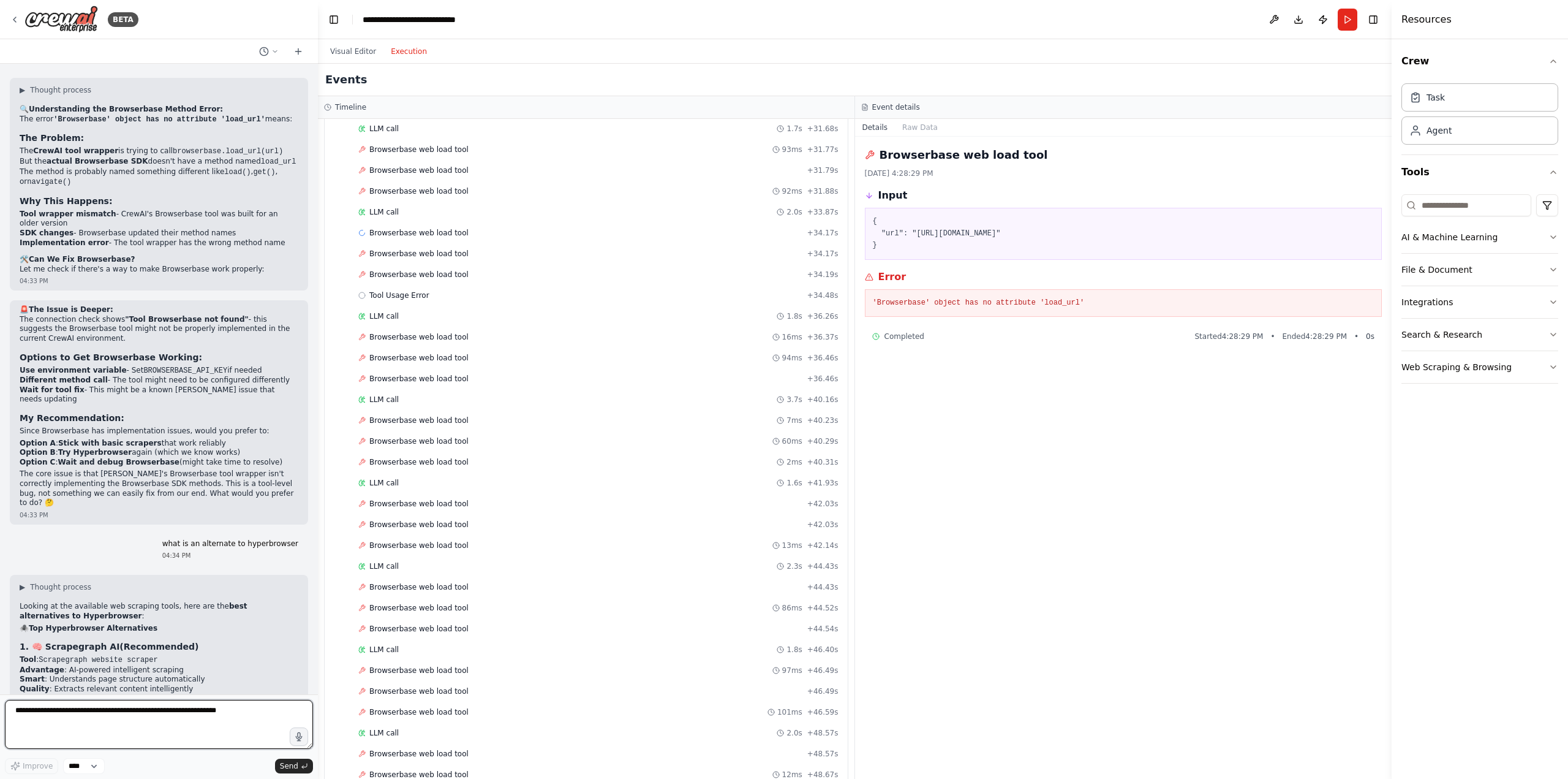
scroll to position [10875, 0]
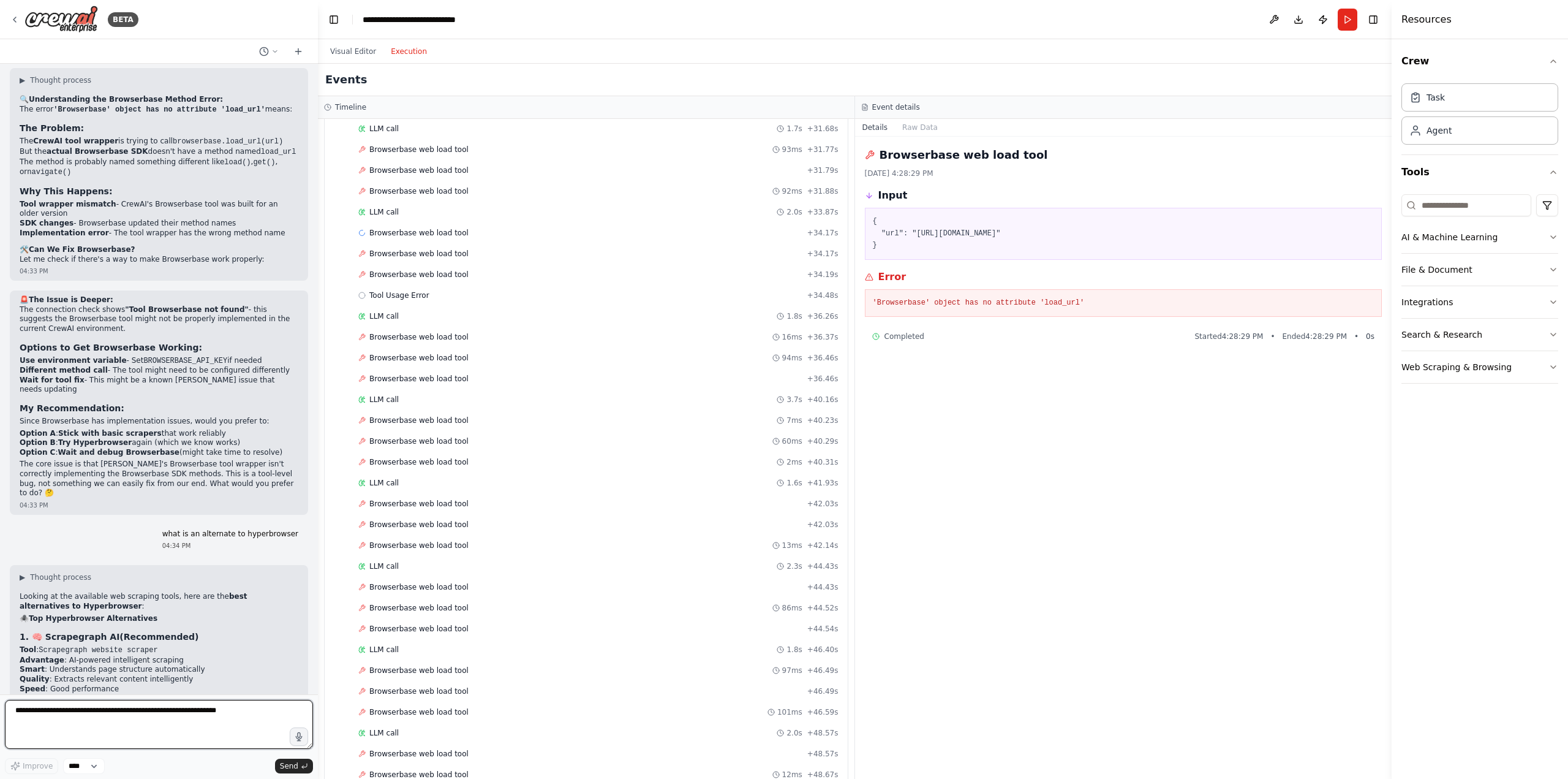
click at [165, 717] on textarea at bounding box center [159, 724] width 308 height 49
type textarea "**"
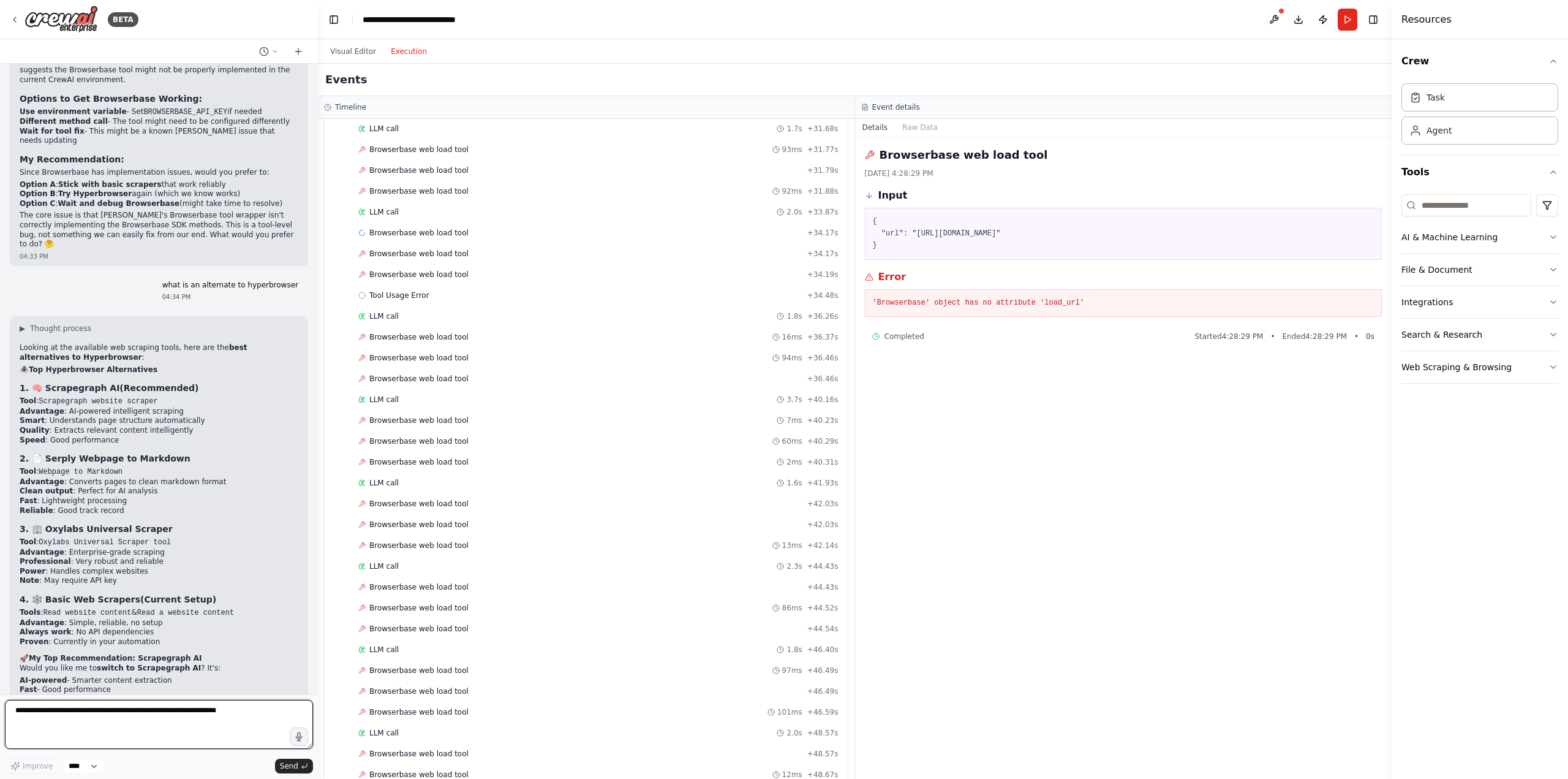
scroll to position [11028, 0]
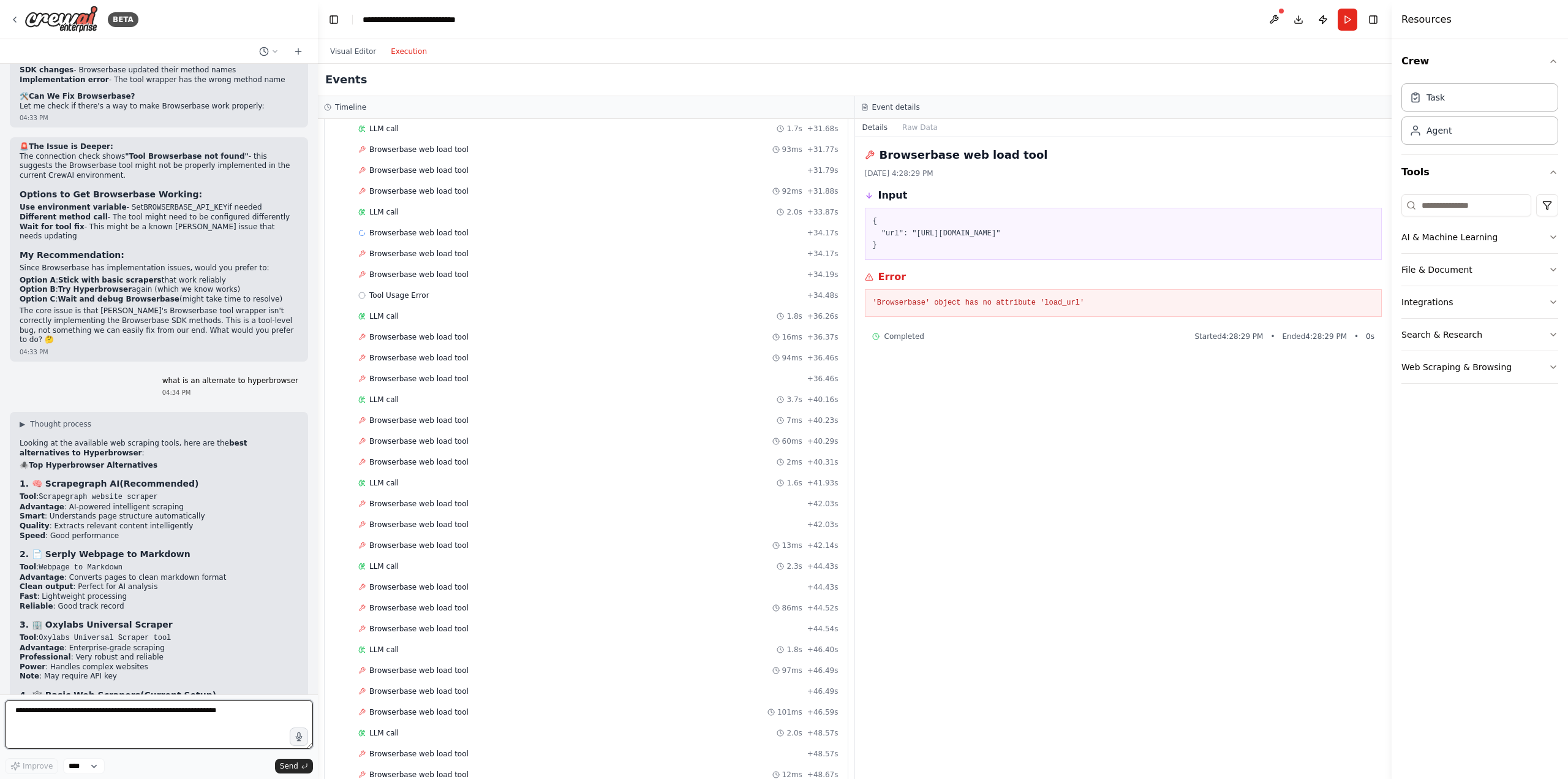
click at [150, 718] on textarea at bounding box center [159, 724] width 308 height 49
type textarea "**********"
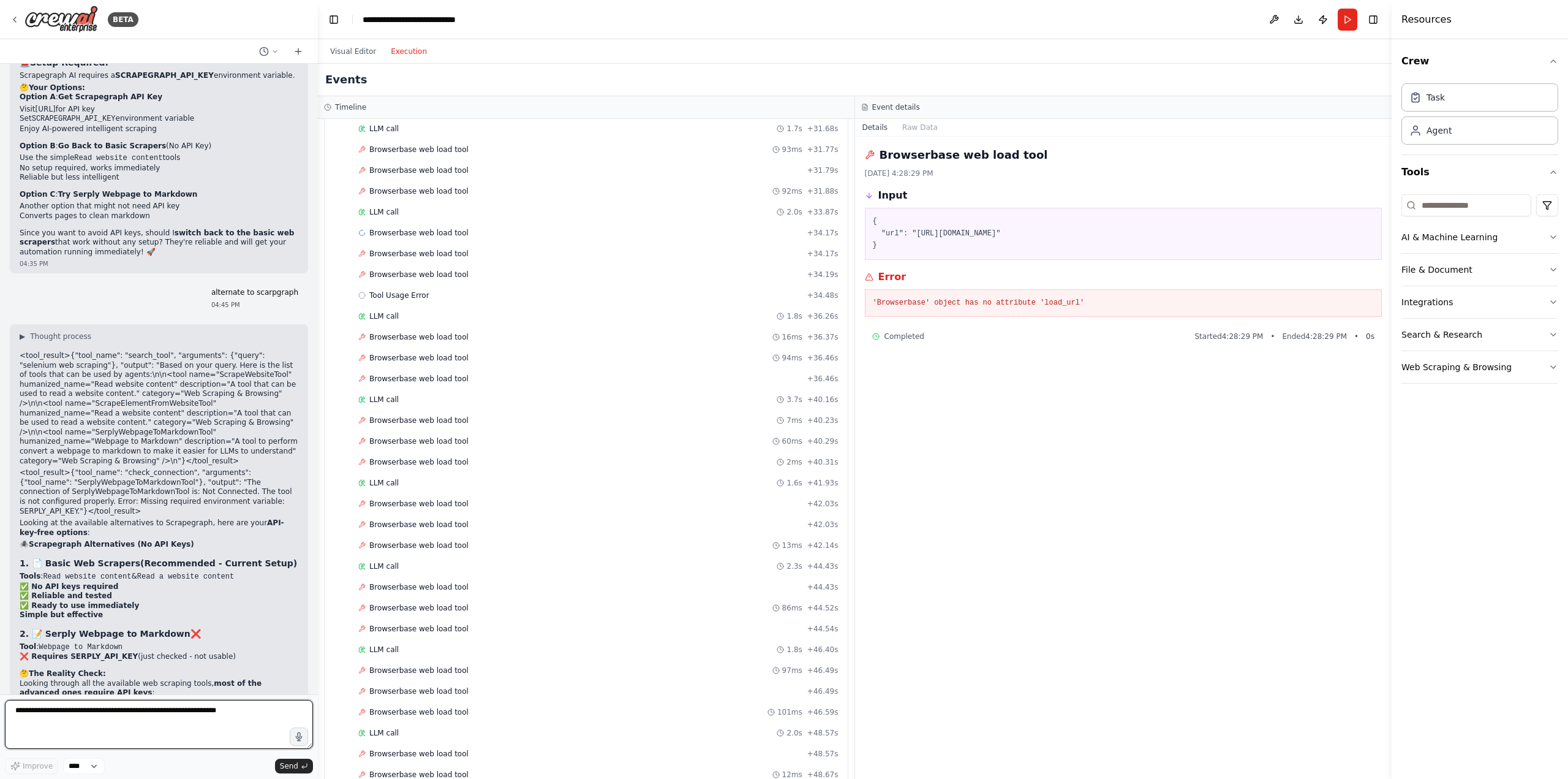
scroll to position [12139, 0]
